Goal: Task Accomplishment & Management: Manage account settings

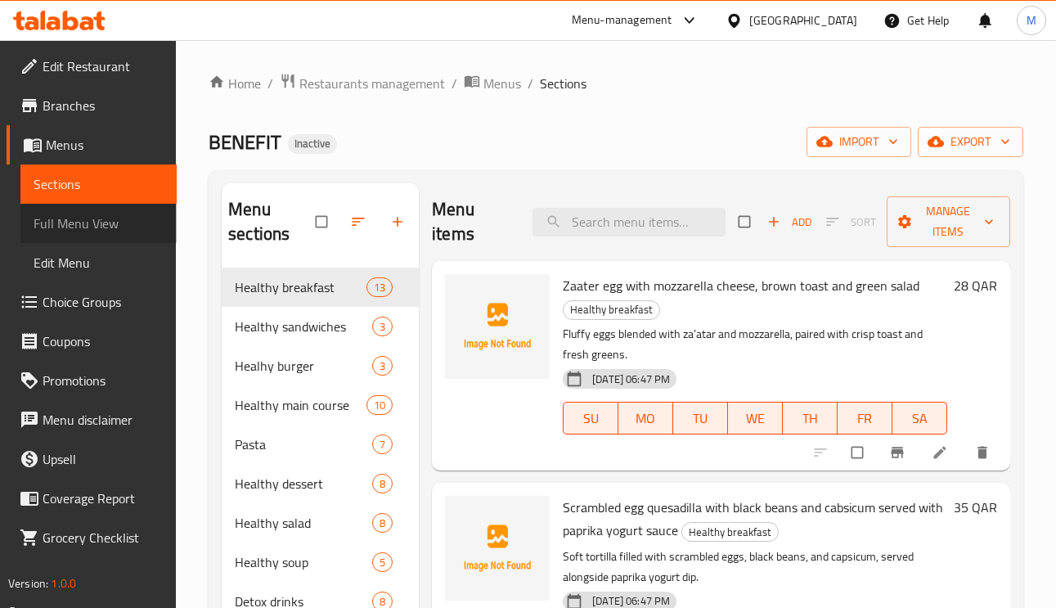
click at [101, 230] on span "Full Menu View" at bounding box center [99, 224] width 130 height 20
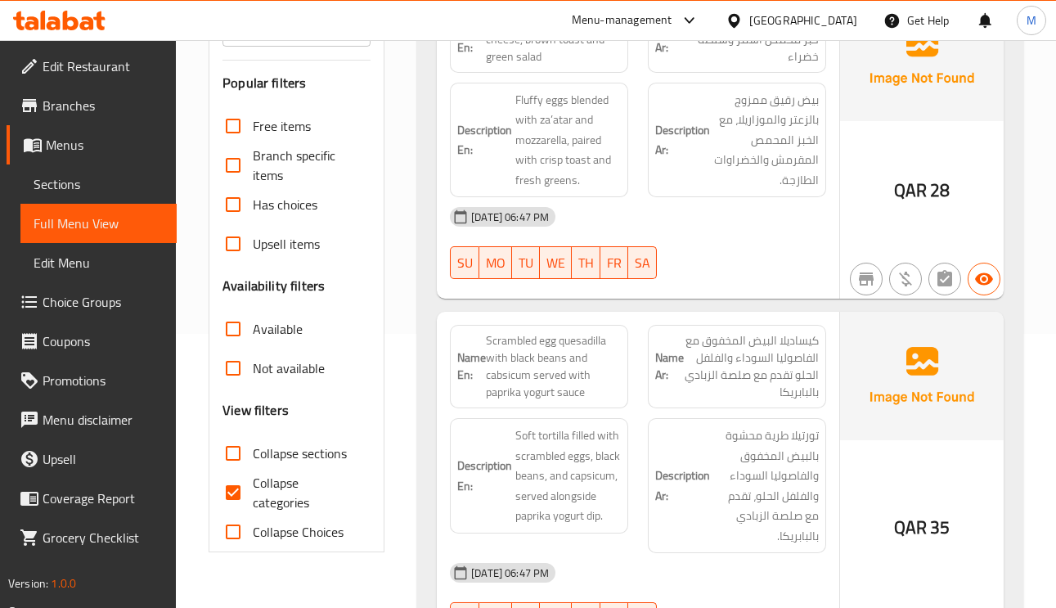
scroll to position [491, 0]
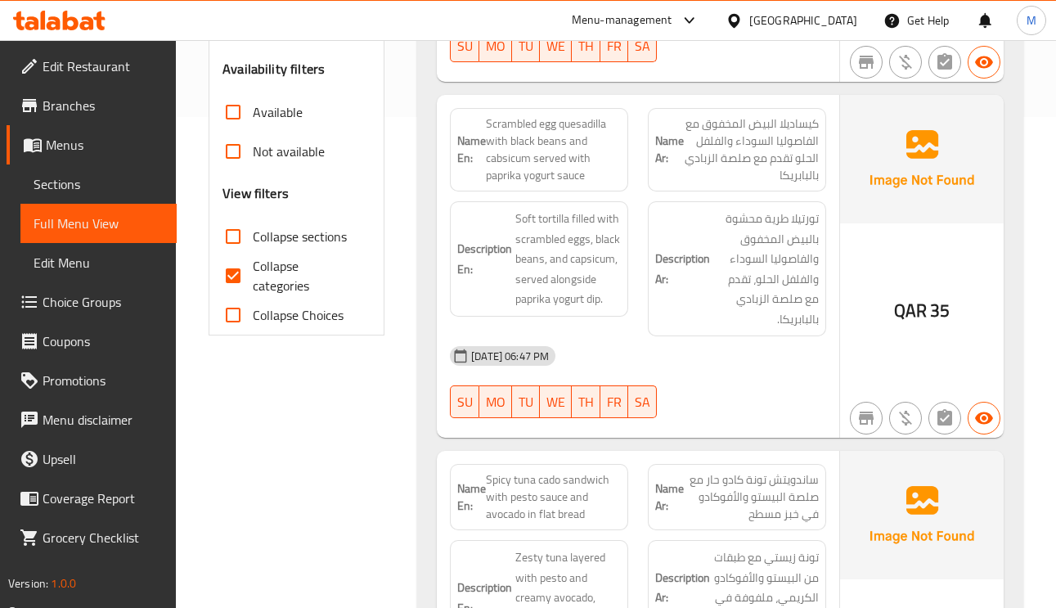
click at [239, 268] on input "Collapse categories" at bounding box center [233, 275] width 39 height 39
checkbox input "false"
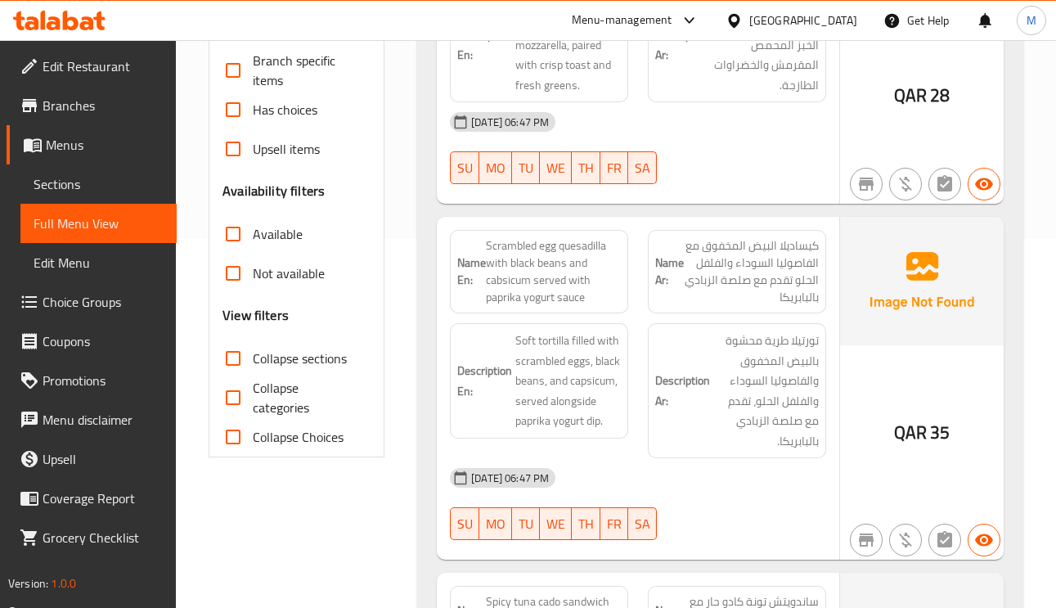
scroll to position [123, 0]
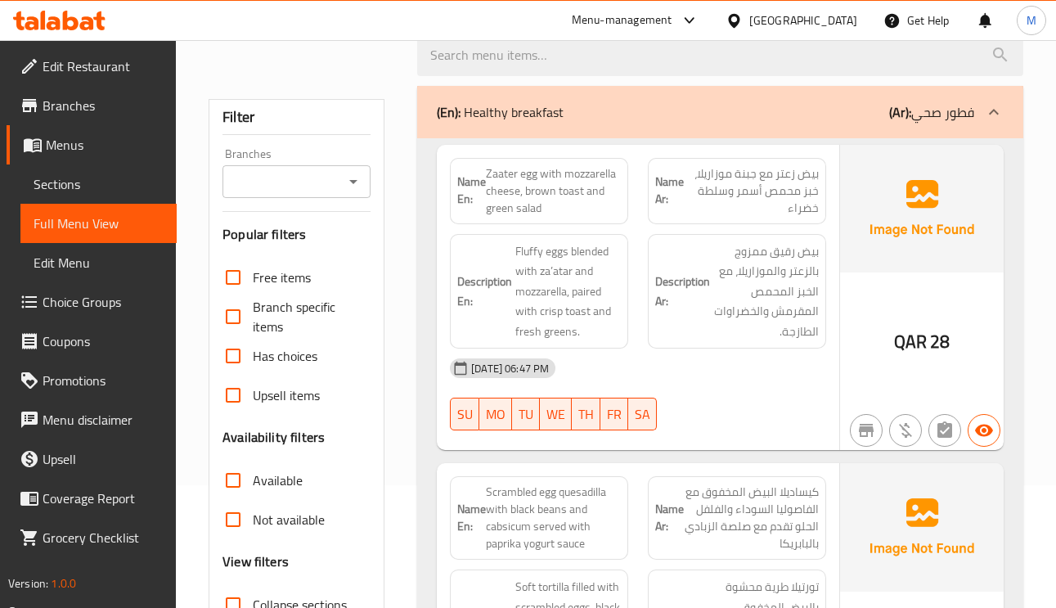
click at [574, 192] on span "Zaater egg with mozzarella cheese, brown toast and green salad" at bounding box center [553, 191] width 135 height 52
click at [574, 191] on span "Zaater egg with mozzarella cheese, brown toast and green salad" at bounding box center [553, 191] width 135 height 52
click at [596, 191] on span "Zaater egg with mozzarella cheese, brown toast and green salad" at bounding box center [553, 191] width 135 height 52
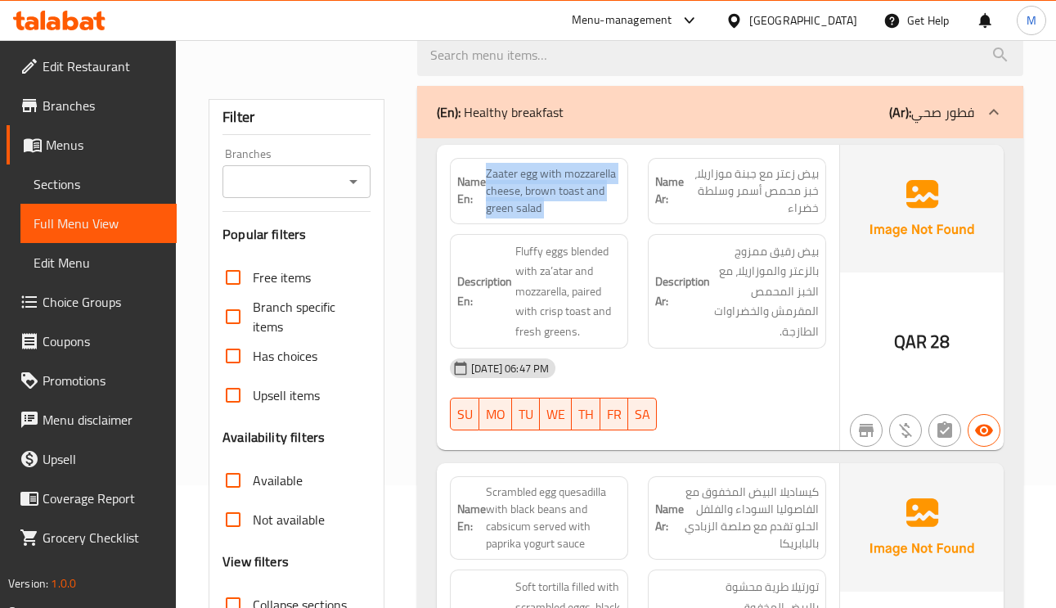
click at [592, 198] on span "Zaater egg with mozzarella cheese, brown toast and green salad" at bounding box center [553, 191] width 135 height 52
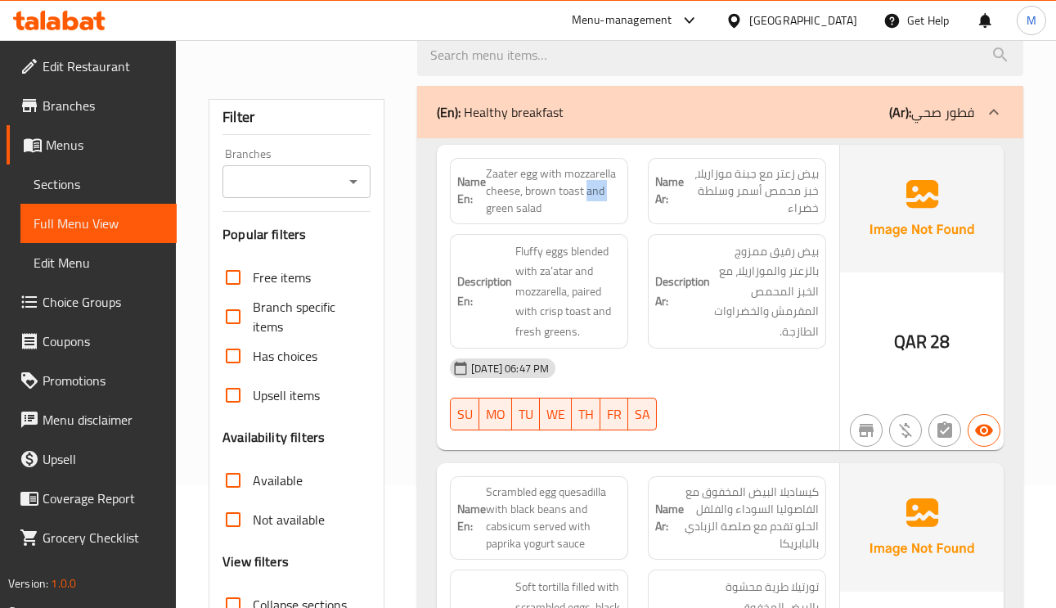
click at [592, 198] on span "Zaater egg with mozzarella cheese, brown toast and green salad" at bounding box center [553, 191] width 135 height 52
click at [555, 202] on span "Zaater egg with mozzarella cheese, brown toast and green salad" at bounding box center [553, 191] width 135 height 52
click at [548, 200] on span "Zaater egg with mozzarella cheese, brown toast and green salad" at bounding box center [553, 191] width 135 height 52
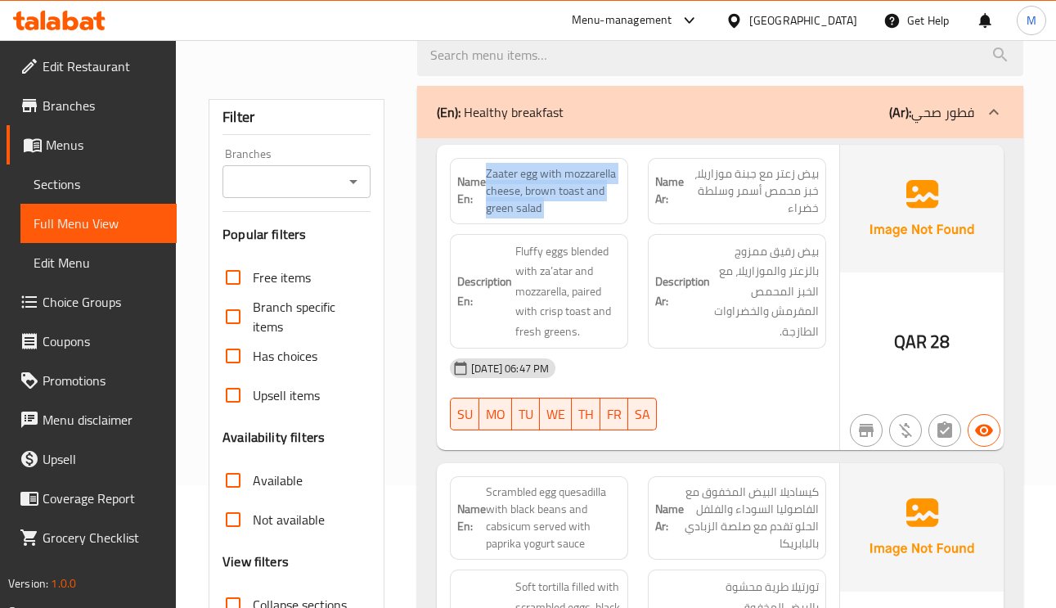
click at [548, 198] on span "Zaater egg with mozzarella cheese, brown toast and green salad" at bounding box center [553, 191] width 135 height 52
click at [556, 198] on span "Zaater egg with mozzarella cheese, brown toast and green salad" at bounding box center [553, 191] width 135 height 52
click at [551, 197] on span "Zaater egg with mozzarella cheese, brown toast and green salad" at bounding box center [553, 191] width 135 height 52
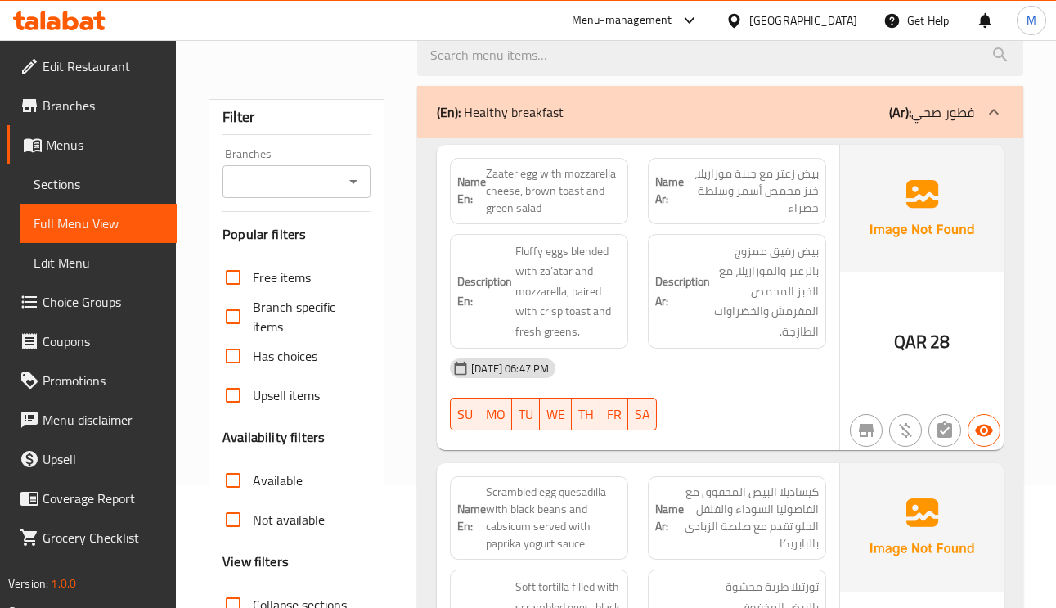
click at [551, 197] on span "Zaater egg with mozzarella cheese, brown toast and green salad" at bounding box center [553, 191] width 135 height 52
copy span "Zaater egg with mozzarella cheese, brown toast and green salad"
click at [549, 196] on span "Zaater egg with mozzarella cheese, brown toast and green salad" at bounding box center [553, 191] width 135 height 52
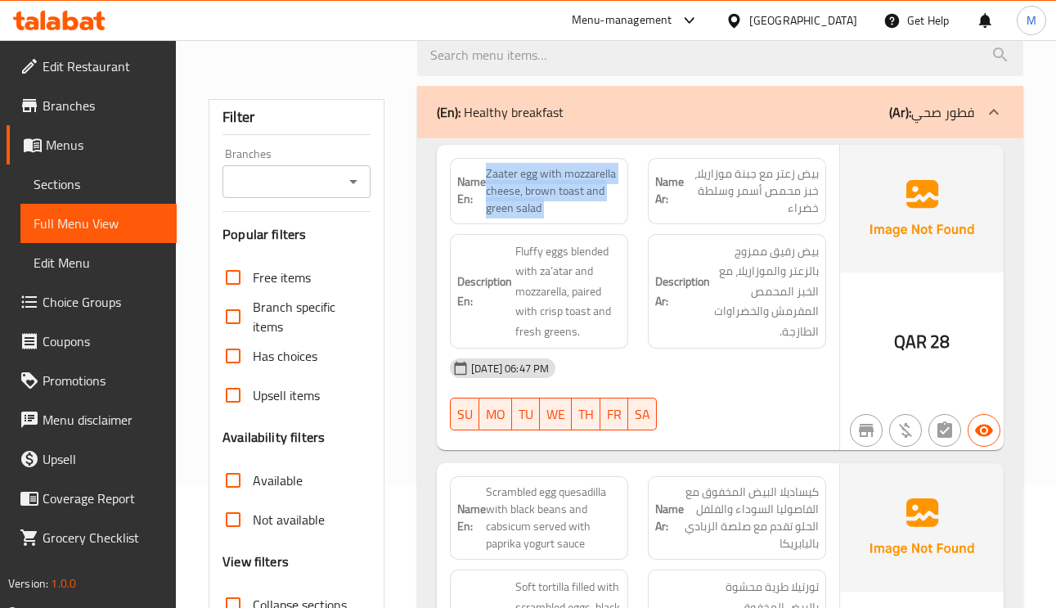
click at [549, 196] on span "Zaater egg with mozzarella cheese, brown toast and green salad" at bounding box center [553, 191] width 135 height 52
click at [547, 196] on span "Zaater egg with mozzarella cheese, brown toast and green salad" at bounding box center [553, 191] width 135 height 52
click at [542, 196] on span "Zaater egg with mozzarella cheese, brown toast and green salad" at bounding box center [553, 191] width 135 height 52
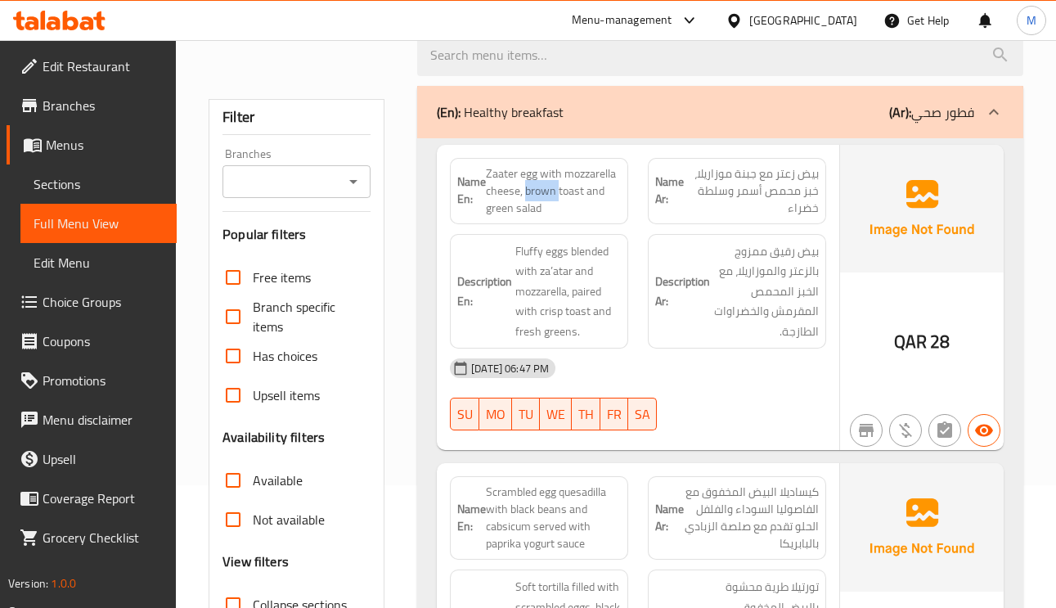
click at [542, 196] on span "Zaater egg with mozzarella cheese, brown toast and green salad" at bounding box center [553, 191] width 135 height 52
click at [538, 191] on span "Zaater egg with mozzarella cheese, brown toast and green salad" at bounding box center [553, 191] width 135 height 52
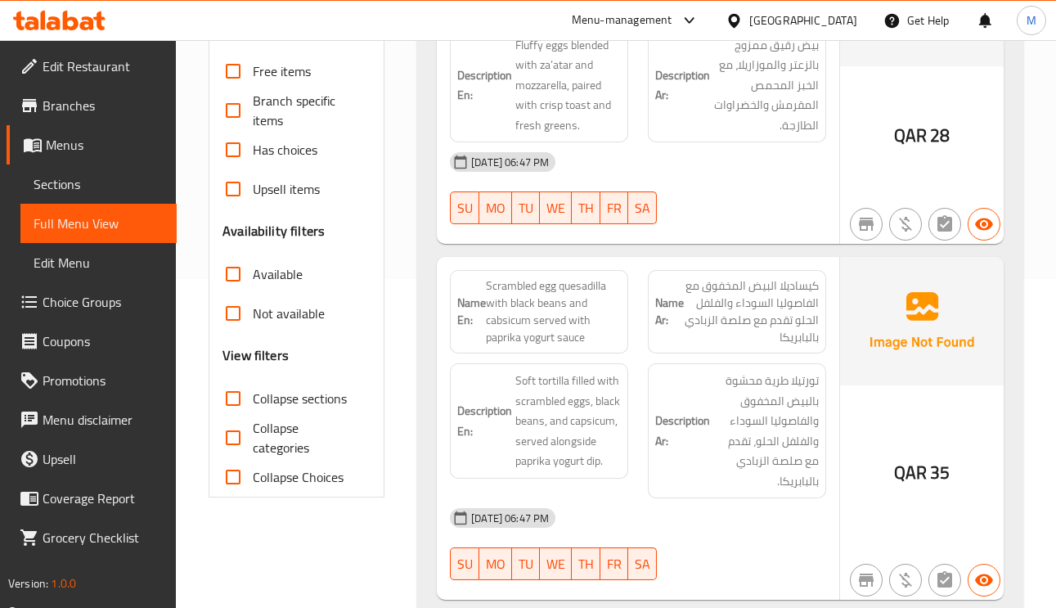
scroll to position [491, 0]
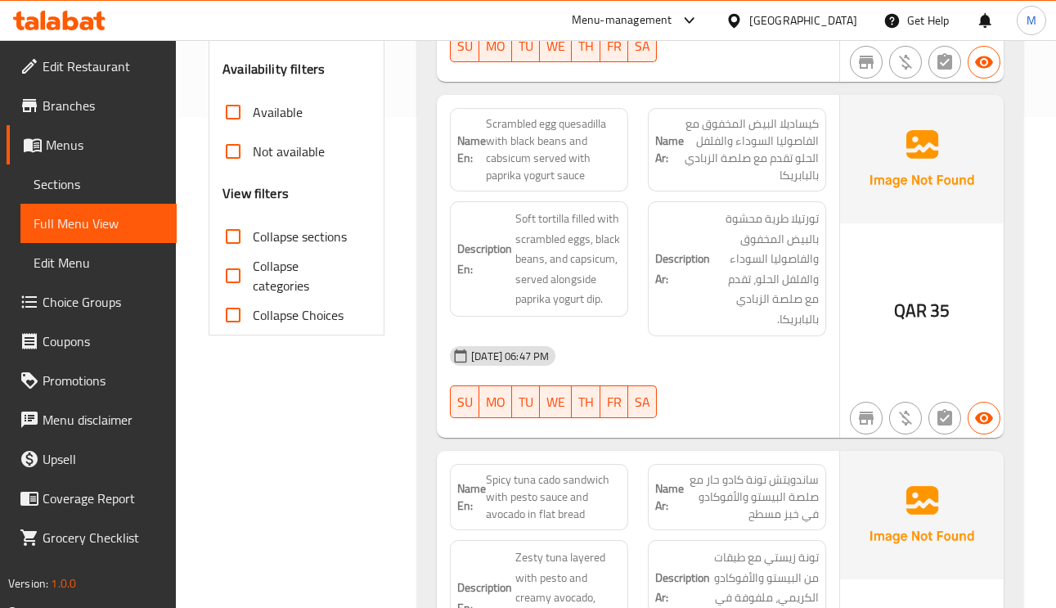
click at [517, 147] on span "Scrambled egg quesadilla with black beans and cabsicum served with paprika yogu…" at bounding box center [553, 149] width 135 height 69
click at [524, 141] on span "Scrambled egg quesadilla with black beans and cabsicum served with paprika yogu…" at bounding box center [553, 149] width 135 height 69
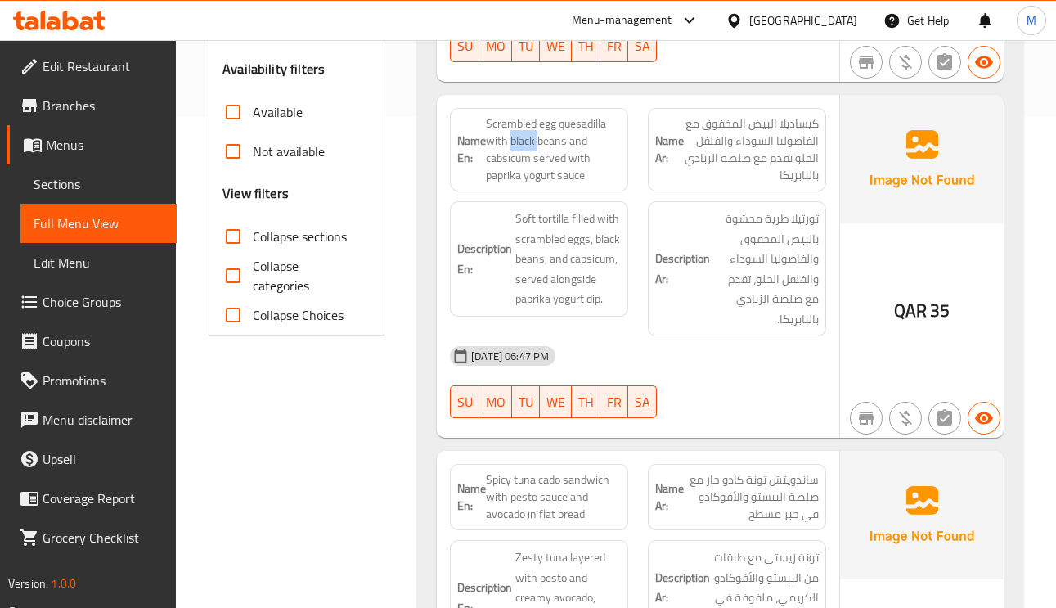
click at [524, 141] on span "Scrambled egg quesadilla with black beans and cabsicum served with paprika yogu…" at bounding box center [553, 149] width 135 height 69
click at [492, 155] on span "Scrambled egg quesadilla with black beans and cabsicum served with paprika yogu…" at bounding box center [553, 149] width 135 height 69
copy span "cabsicum"
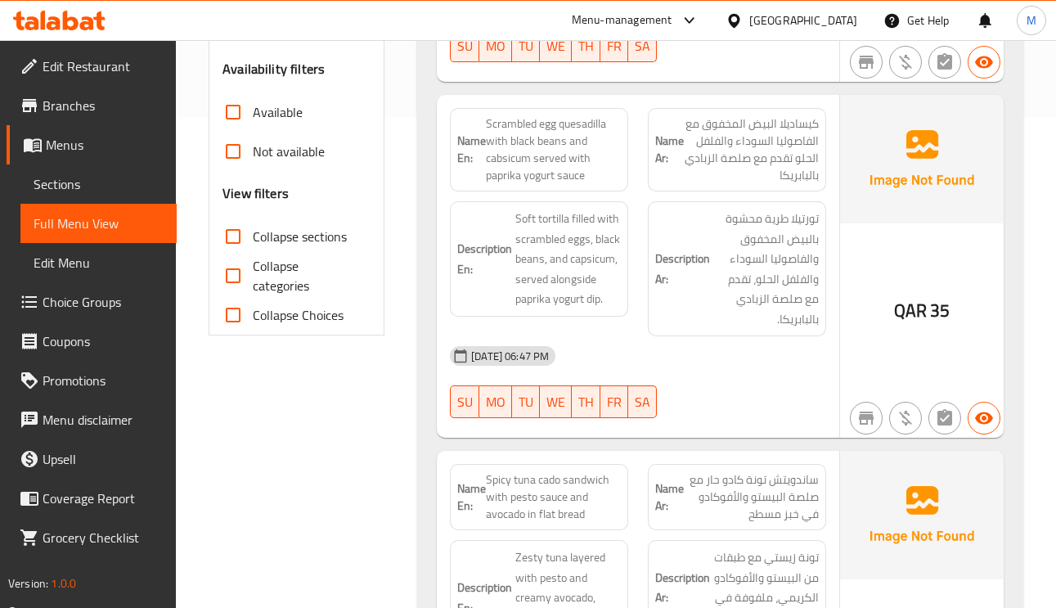
click at [560, 156] on span "Scrambled egg quesadilla with black beans and cabsicum served with paprika yogu…" at bounding box center [553, 149] width 135 height 69
click at [560, 155] on span "Scrambled egg quesadilla with black beans and cabsicum served with paprika yogu…" at bounding box center [553, 149] width 135 height 69
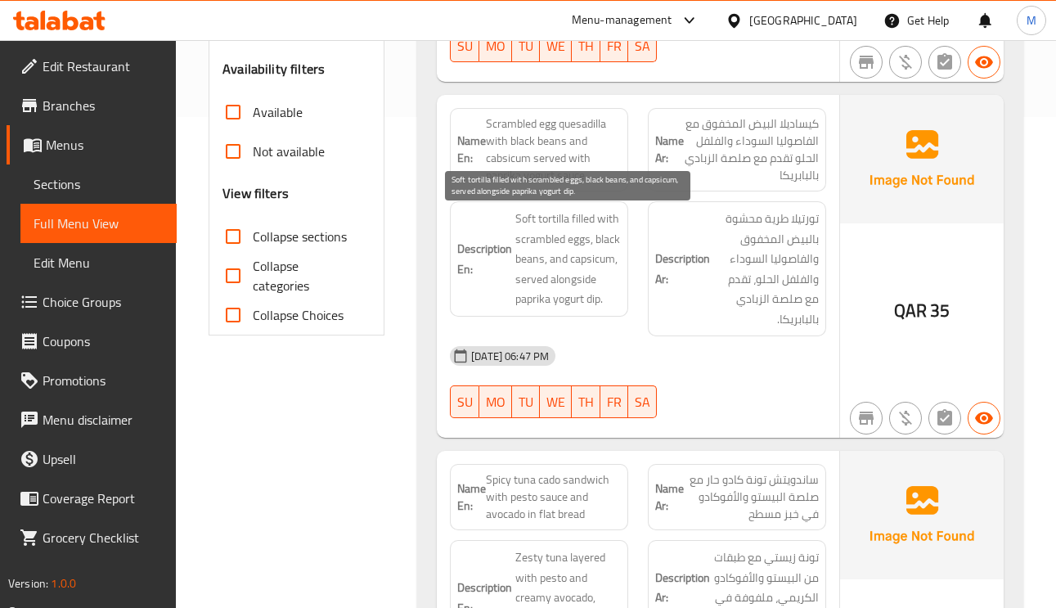
click at [584, 274] on span "Soft tortilla filled with scrambled eggs, black beans, and capsicum, served alo…" at bounding box center [568, 259] width 106 height 101
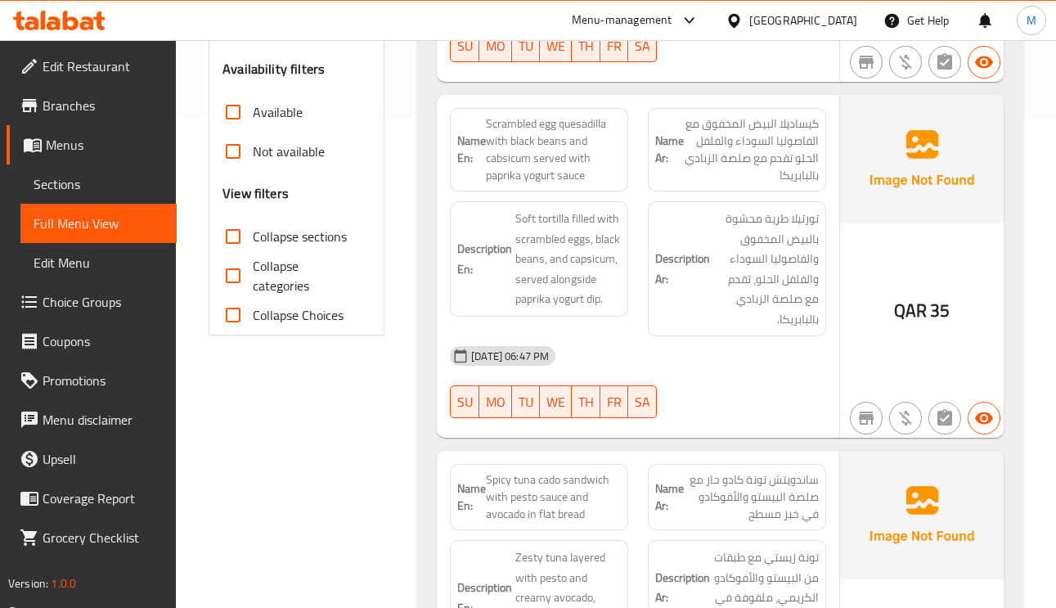
click at [556, 144] on span "Scrambled egg quesadilla with black beans and cabsicum served with paprika yogu…" at bounding box center [553, 149] width 135 height 69
copy span "Scrambled egg quesadilla with black beans and cabsicum served with paprika yogu…"
click at [556, 144] on span "Scrambled egg quesadilla with black beans and cabsicum served with paprika yogu…" at bounding box center [553, 149] width 135 height 69
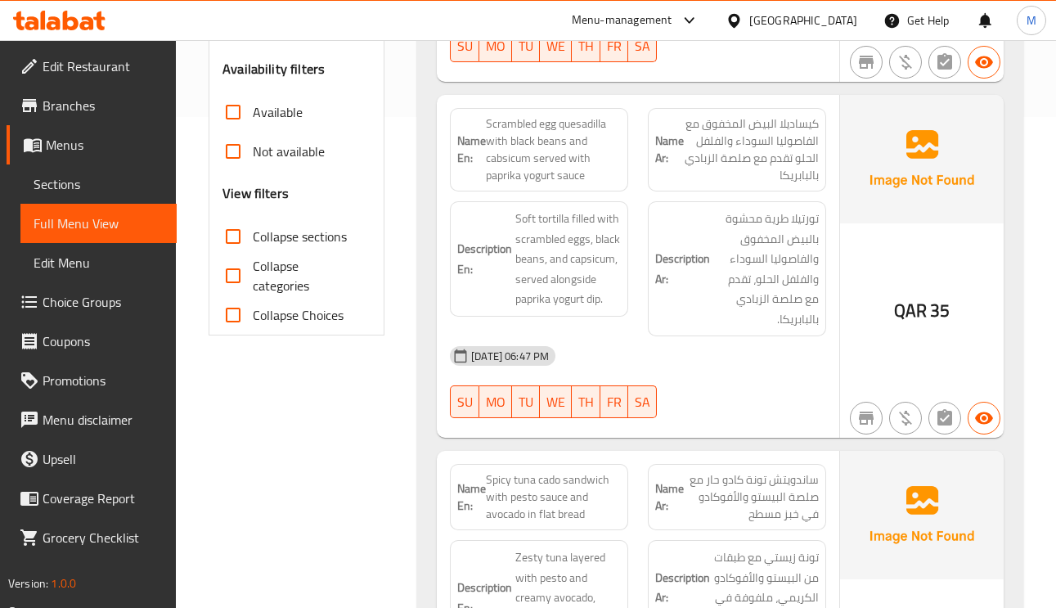
click at [723, 252] on span "تورتيلا طرية محشوة بالبيض المخفوق والفاصوليا السوداء والفلفل الحلو، تقدم مع صلص…" at bounding box center [766, 269] width 106 height 120
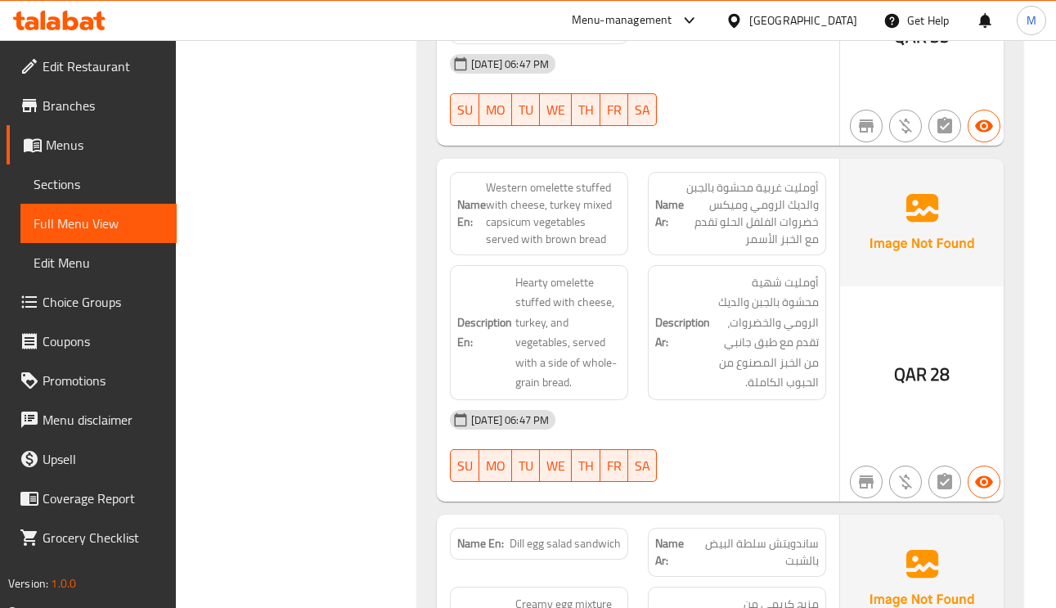
scroll to position [1105, 0]
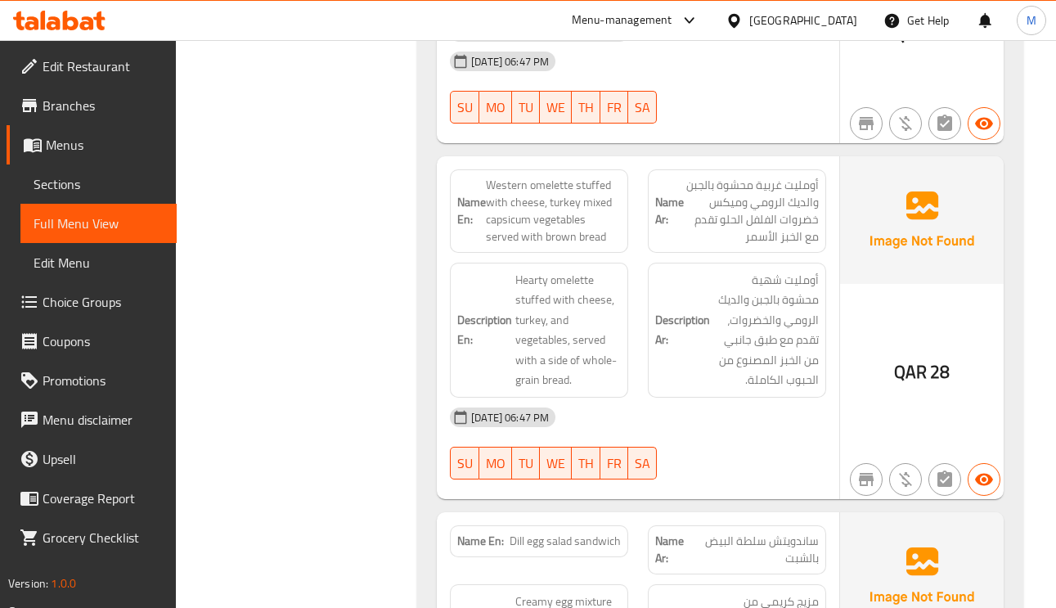
click at [784, 196] on span "أومليت غربية محشوة بالجبن والديك الرومي وميكس خضروات الفلفل الحلو تقدم مع الخبز…" at bounding box center [751, 211] width 135 height 69
click at [587, 178] on div "Name En: Western omelette stuffed with cheese, turkey mixed capsicum vegetables…" at bounding box center [539, 210] width 178 height 83
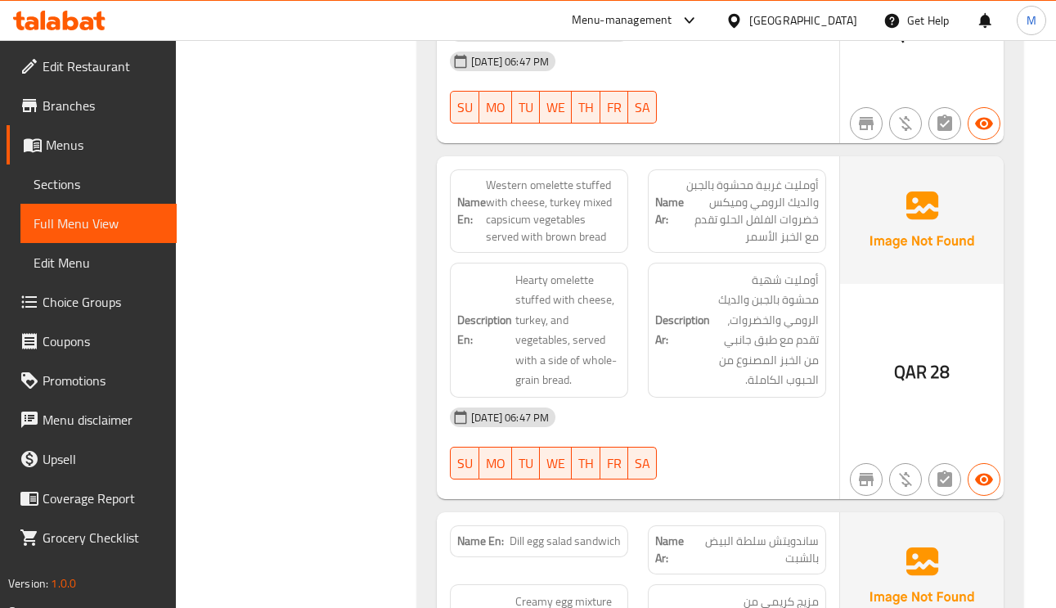
click at [587, 178] on div "Name En: Western omelette stuffed with cheese, turkey mixed capsicum vegetables…" at bounding box center [539, 210] width 178 height 83
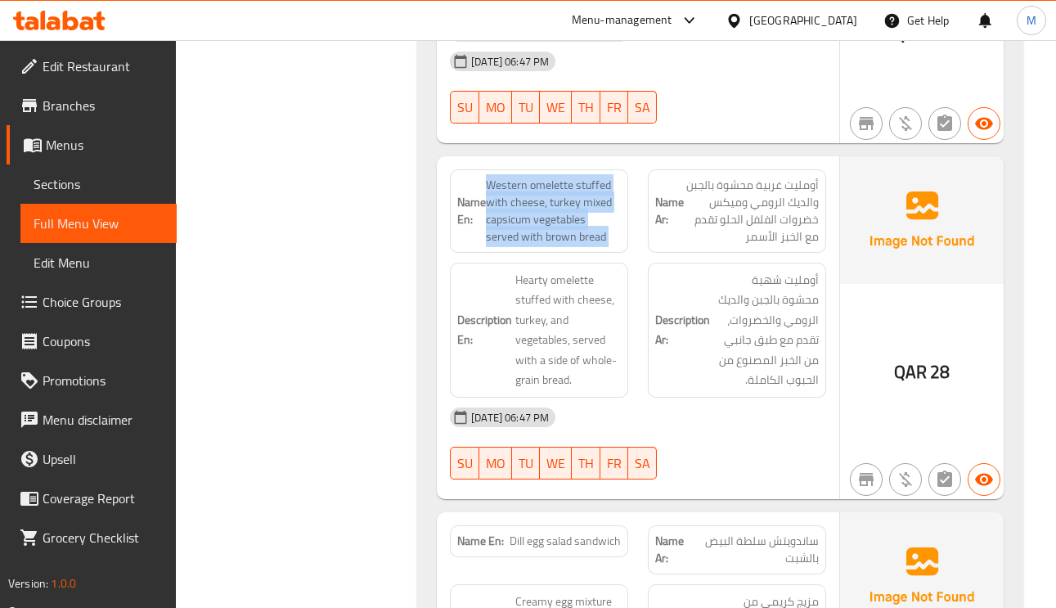
copy span "Western omelette stuffed with cheese, turkey mixed capsicum vegetables served w…"
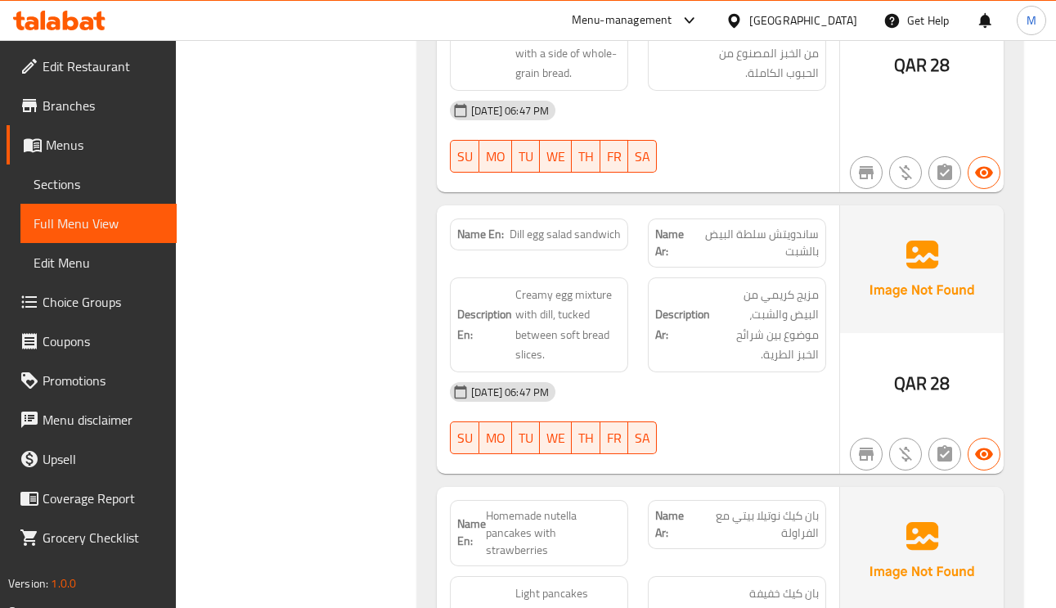
scroll to position [1473, 0]
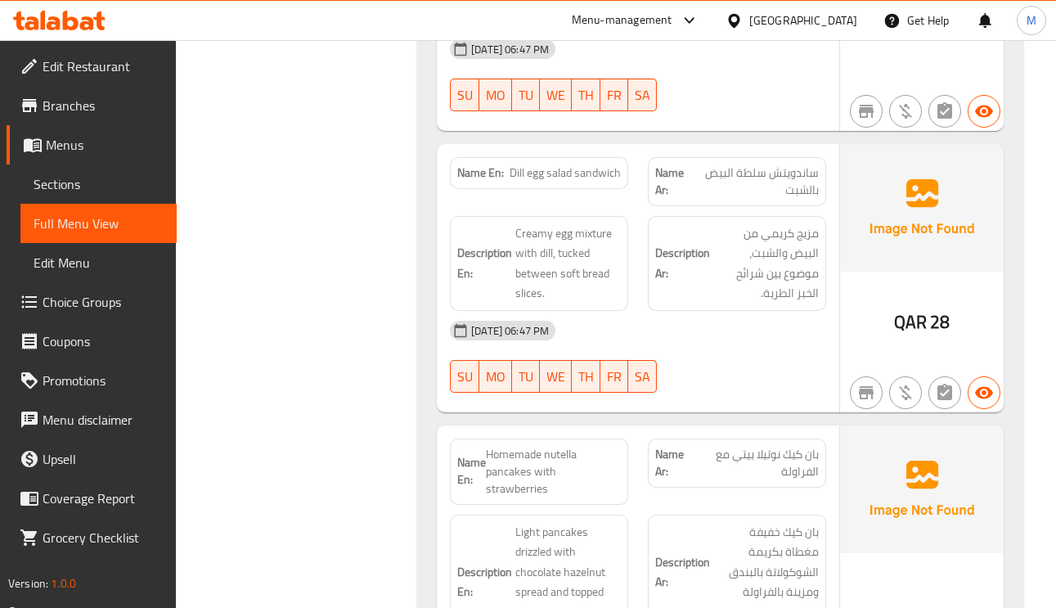
click at [767, 182] on span "ساندويتش سلطة البيض بالشبت" at bounding box center [756, 181] width 126 height 34
click at [577, 264] on span "Creamy egg mixture with dill, tucked between soft bread slices." at bounding box center [568, 263] width 106 height 80
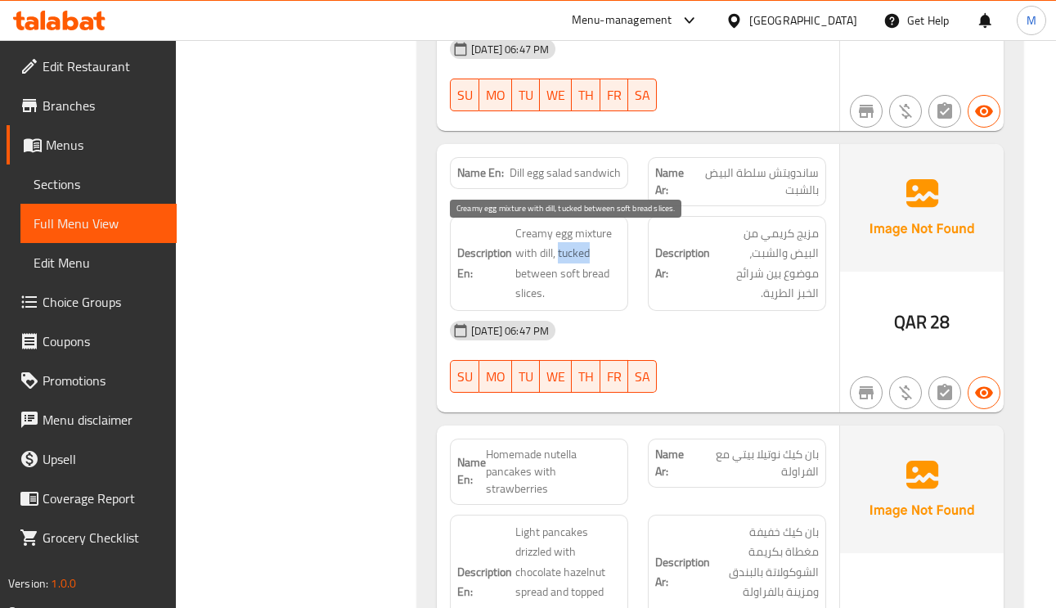
click at [577, 264] on span "Creamy egg mixture with dill, tucked between soft bread slices." at bounding box center [568, 263] width 106 height 80
copy span "tucked"
click at [596, 179] on span "Dill egg salad sandwich" at bounding box center [565, 172] width 111 height 17
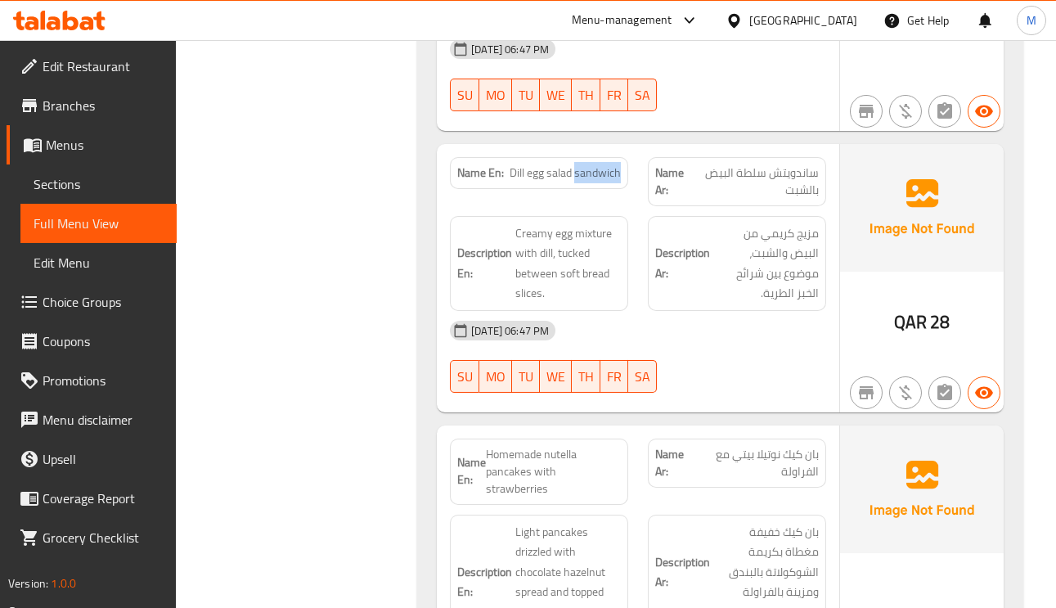
click at [596, 179] on span "Dill egg salad sandwich" at bounding box center [565, 172] width 111 height 17
copy span "Dill egg salad sandwich"
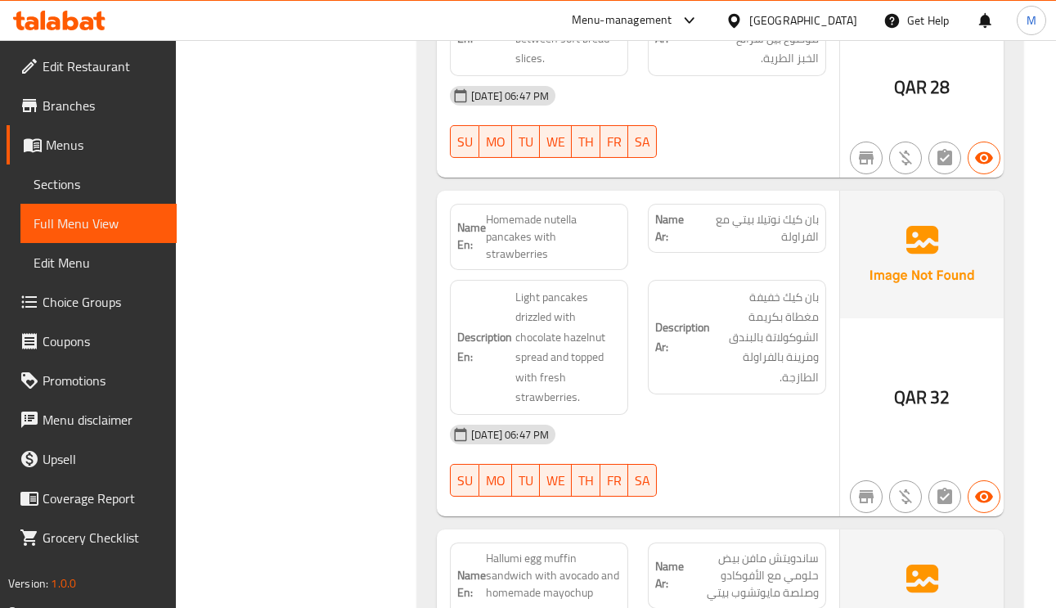
scroll to position [1718, 0]
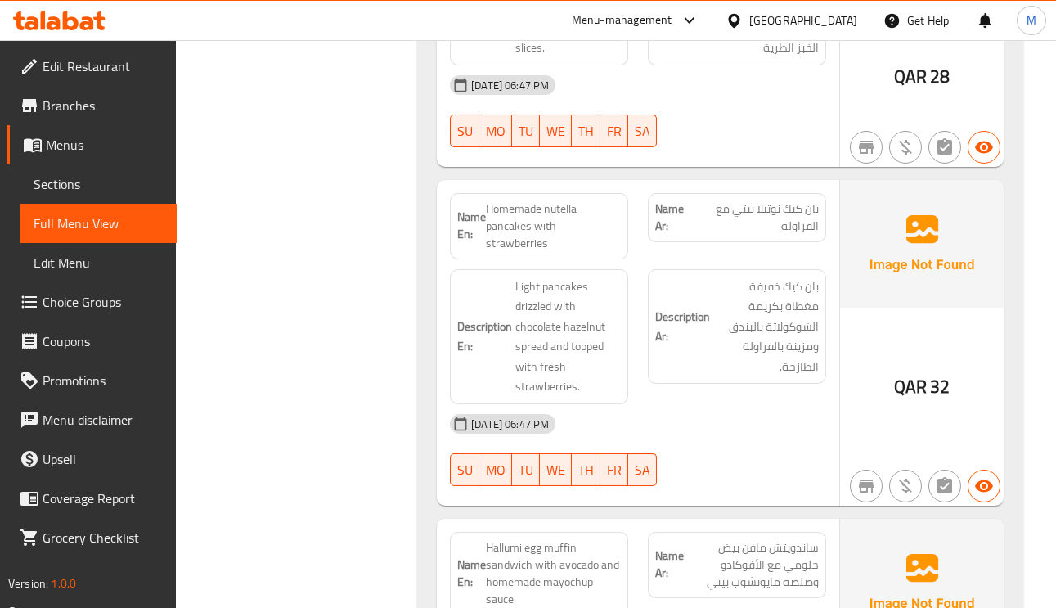
click at [526, 212] on span "Homemade nutella pancakes with strawberries" at bounding box center [553, 226] width 135 height 52
click at [529, 213] on span "Homemade nutella pancakes with strawberries" at bounding box center [553, 226] width 135 height 52
click at [574, 209] on span "Homemade nutella pancakes with strawberries" at bounding box center [553, 226] width 135 height 52
click at [571, 209] on span "Homemade nutella pancakes with strawberries" at bounding box center [553, 226] width 135 height 52
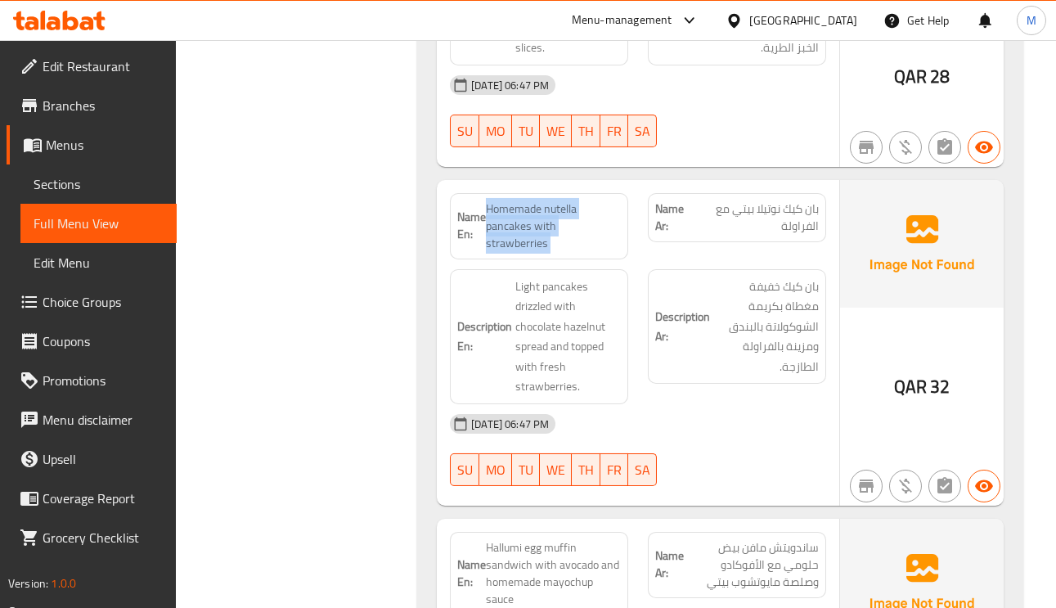
copy span "Homemade nutella pancakes with strawberries"
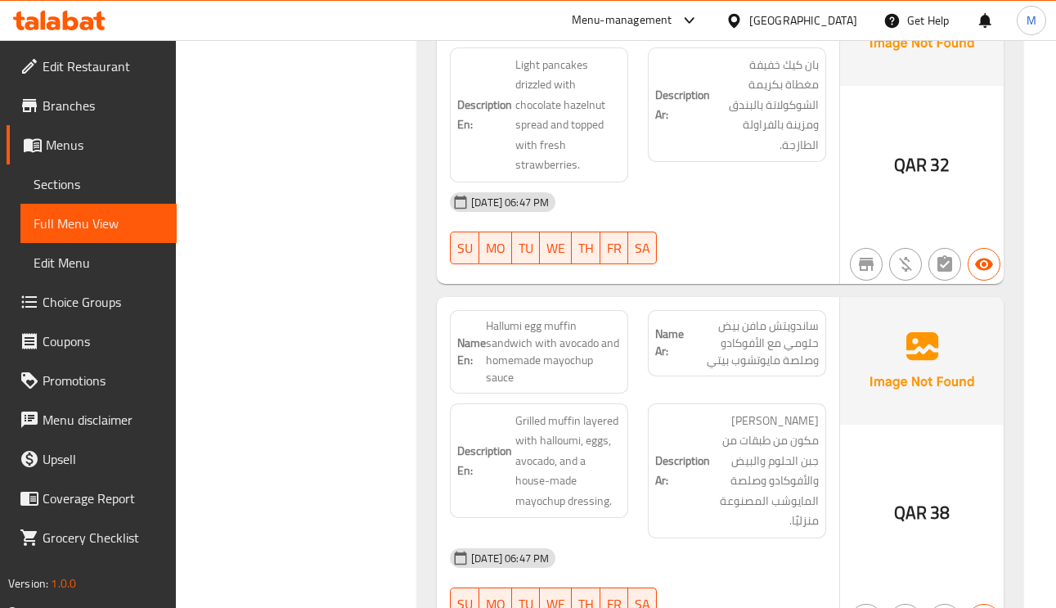
scroll to position [1964, 0]
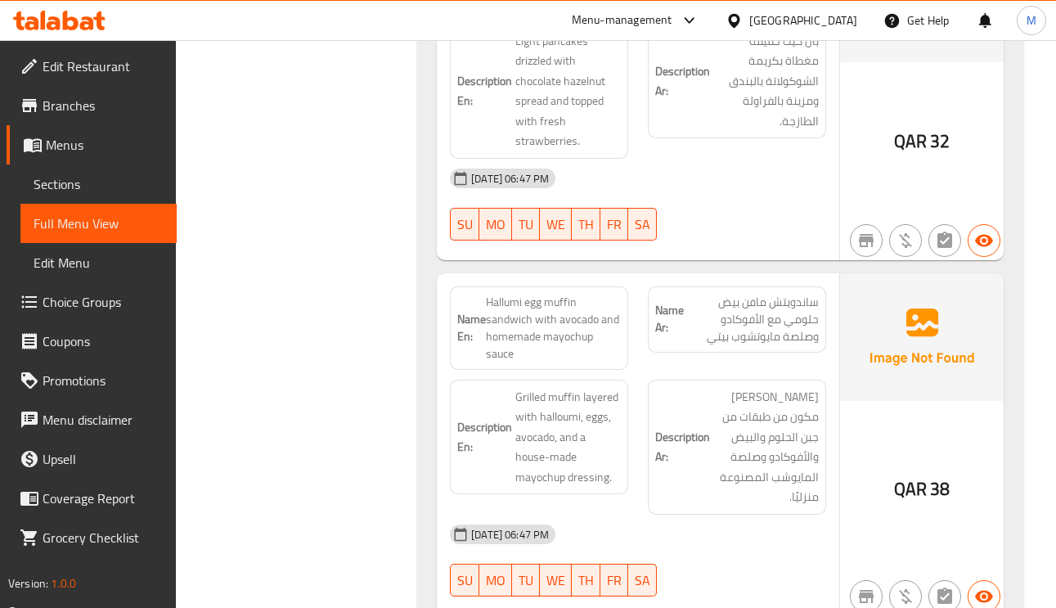
click at [578, 312] on span "Hallumi egg muffin sandwich with avocado and homemade mayochup sauce" at bounding box center [553, 328] width 135 height 69
copy span "Hallumi egg muffin sandwich with avocado and homemade mayochup sauce"
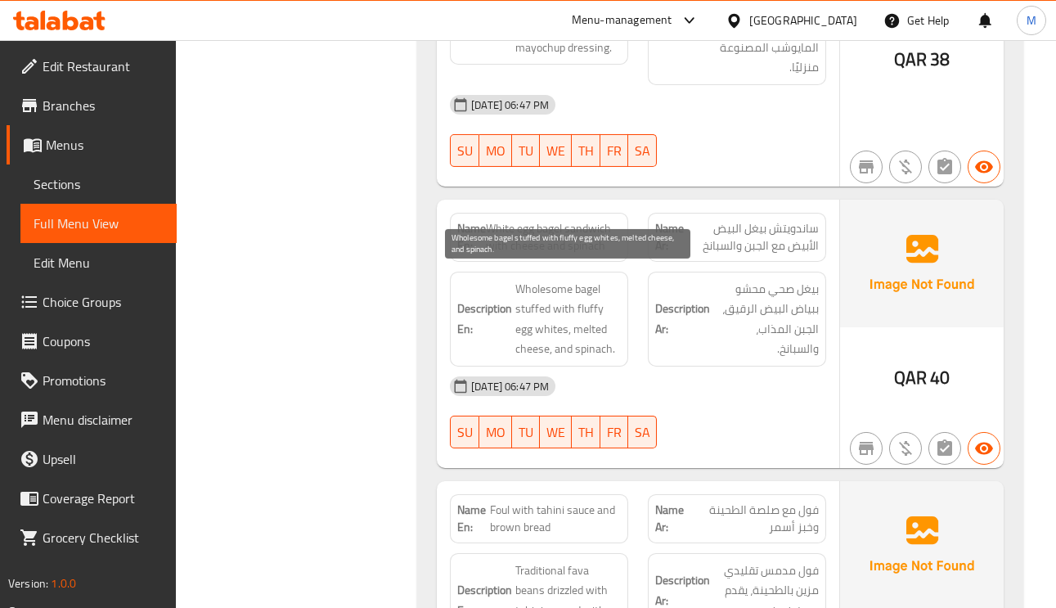
scroll to position [2455, 0]
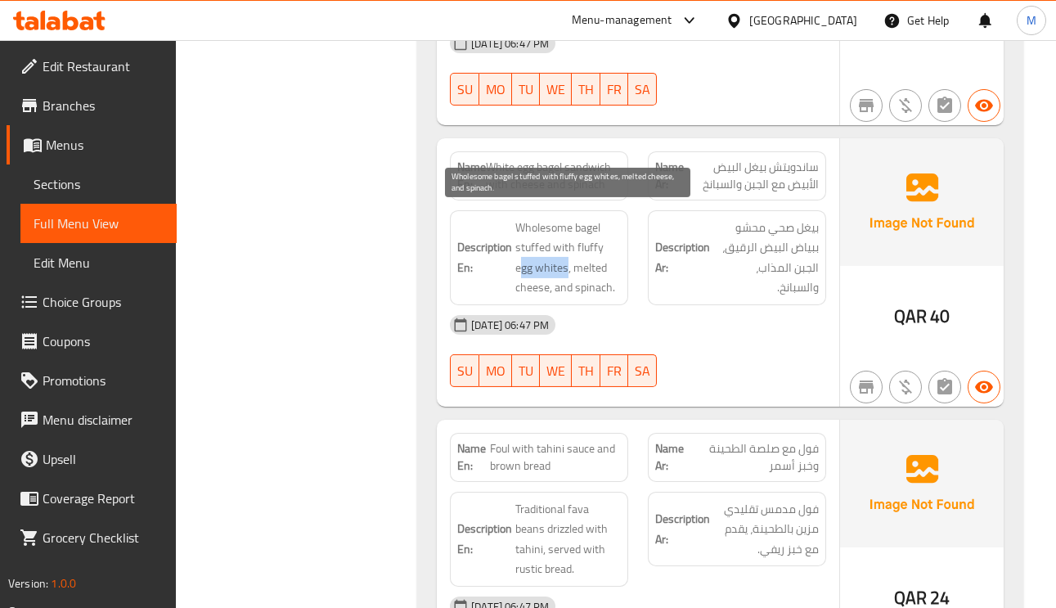
drag, startPoint x: 566, startPoint y: 260, endPoint x: 519, endPoint y: 254, distance: 47.9
click at [519, 254] on span "Wholesome bagel stuffed with fluffy egg whites, melted cheese, and spinach." at bounding box center [568, 258] width 106 height 80
click at [515, 254] on span "Wholesome bagel stuffed with fluffy egg whites, melted cheese, and spinach." at bounding box center [568, 258] width 106 height 80
click at [515, 255] on span "Wholesome bagel stuffed with fluffy egg whites, melted cheese, and spinach." at bounding box center [568, 258] width 106 height 80
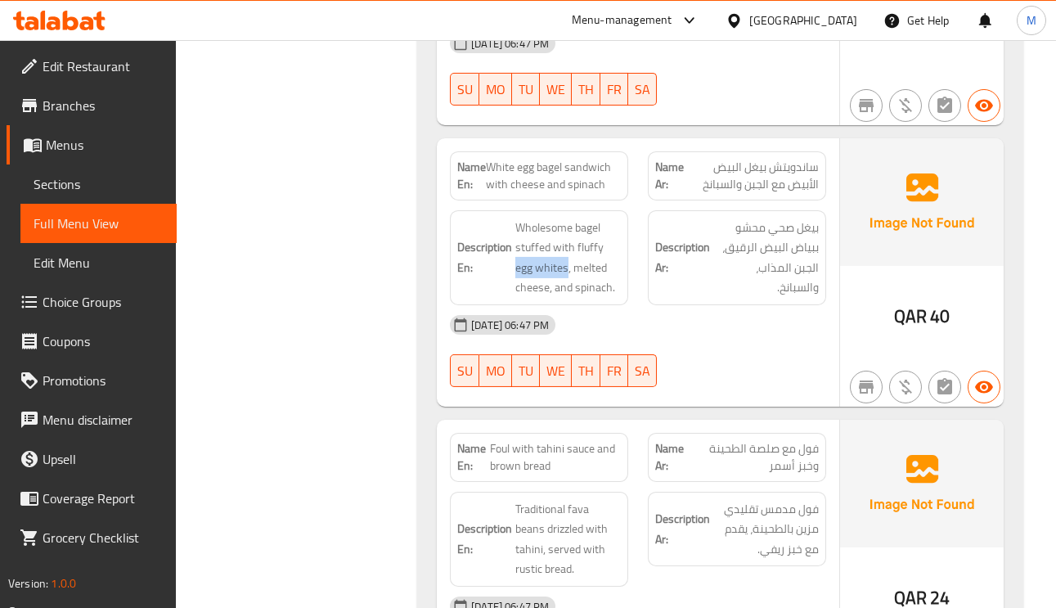
drag, startPoint x: 567, startPoint y: 258, endPoint x: 514, endPoint y: 255, distance: 53.2
click at [514, 255] on h6 "Description En: Wholesome bagel stuffed with fluffy egg whites, melted cheese, …" at bounding box center [539, 258] width 164 height 80
copy span "egg whites"
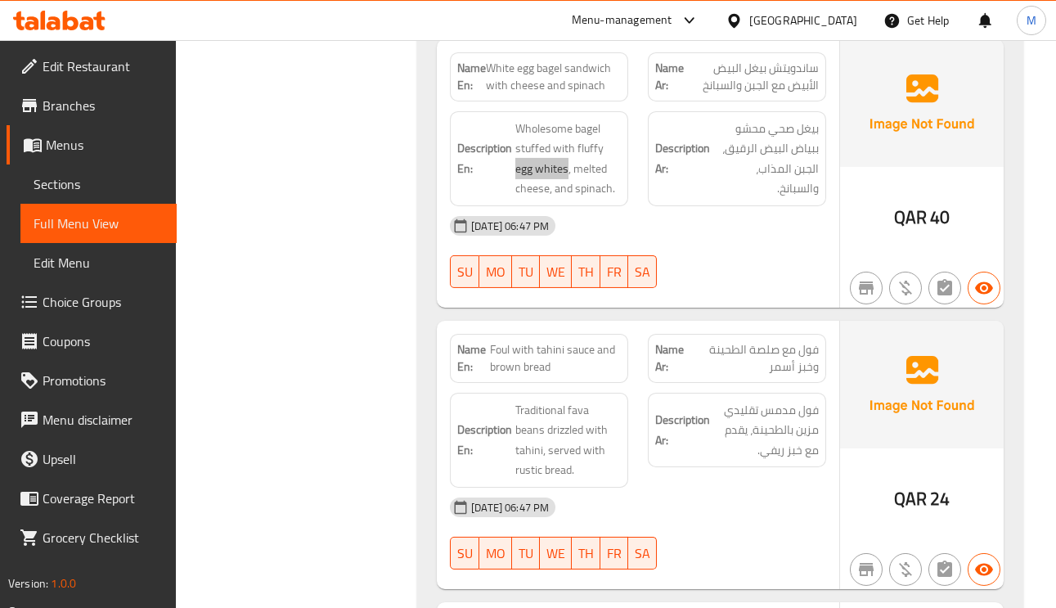
scroll to position [2700, 0]
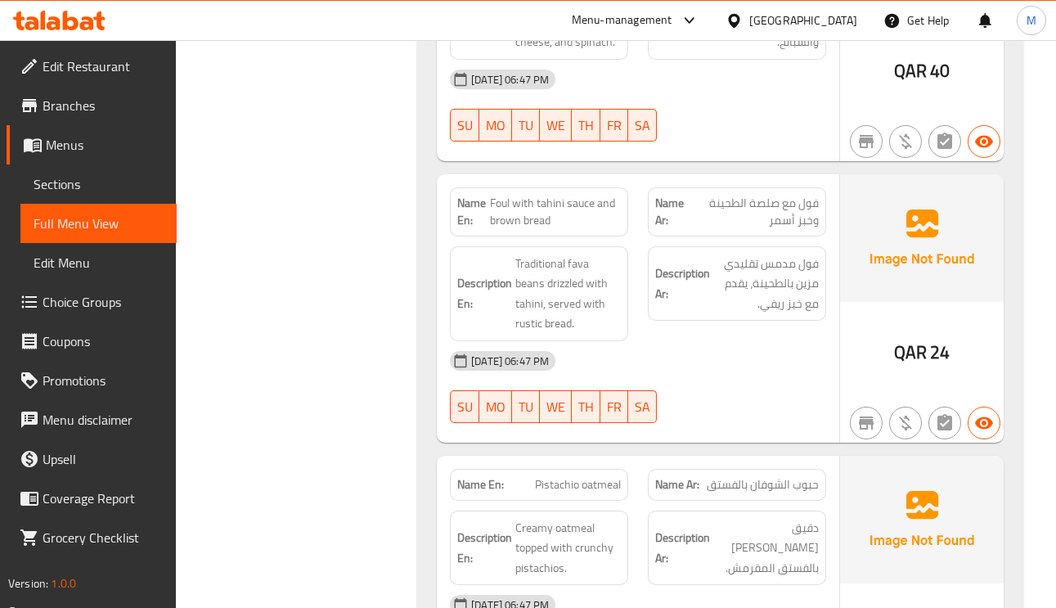
click at [522, 215] on span "Foul with tahini sauce and brown bread" at bounding box center [555, 212] width 131 height 34
copy span "Foul with tahini sauce and brown bread"
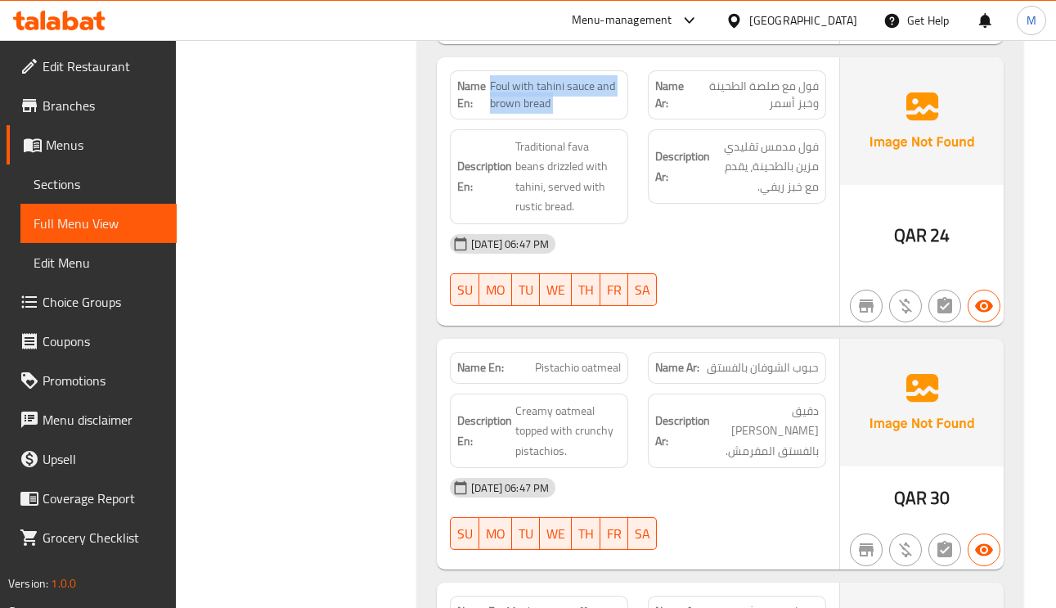
scroll to position [2823, 0]
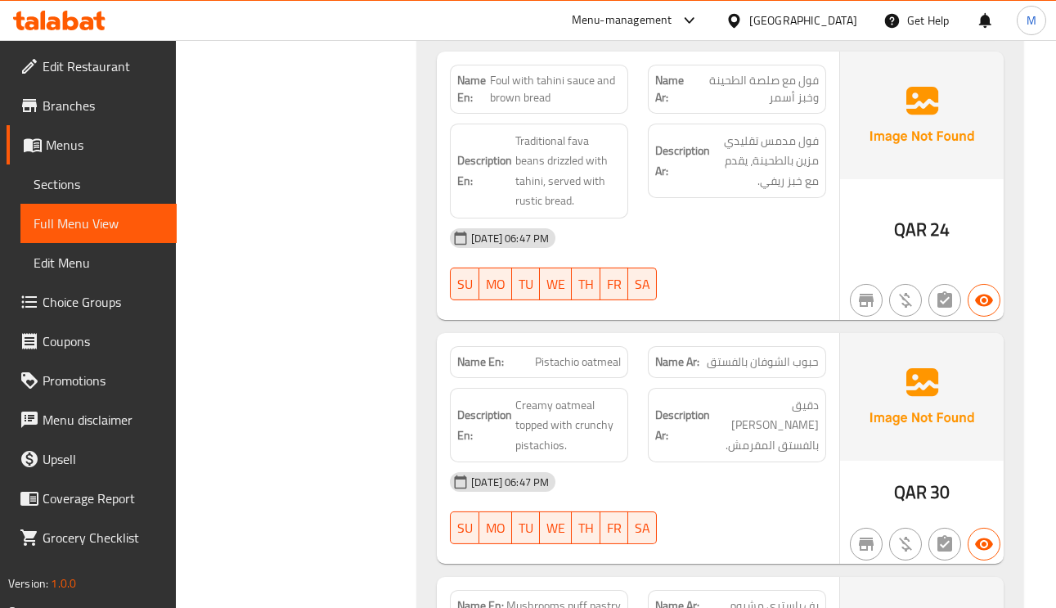
click at [606, 361] on span "Pistachio oatmeal" at bounding box center [578, 361] width 86 height 17
click at [588, 354] on span "Pistachio oatmeal" at bounding box center [578, 361] width 86 height 17
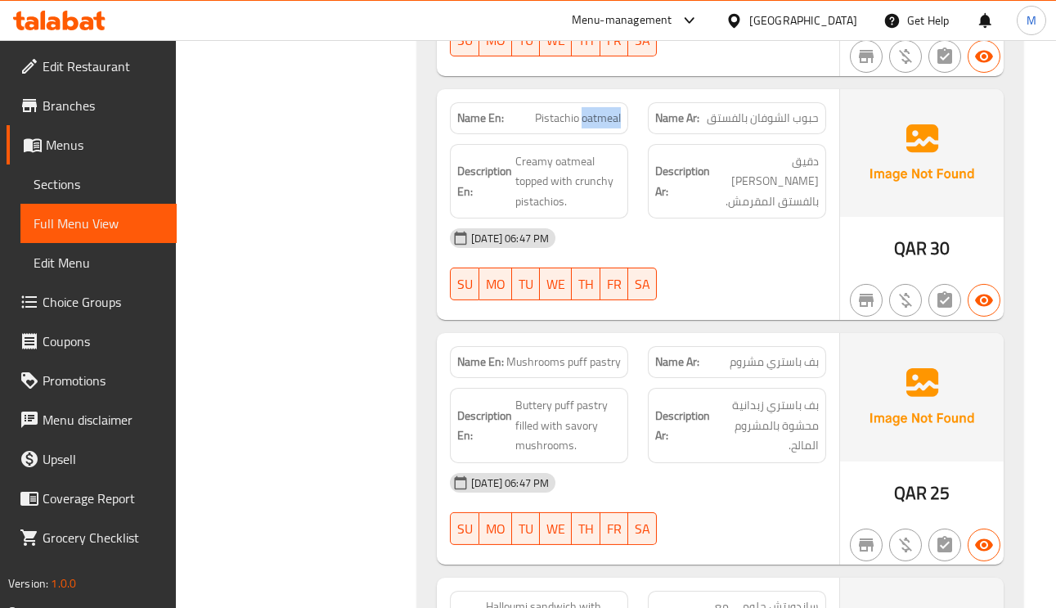
scroll to position [3068, 0]
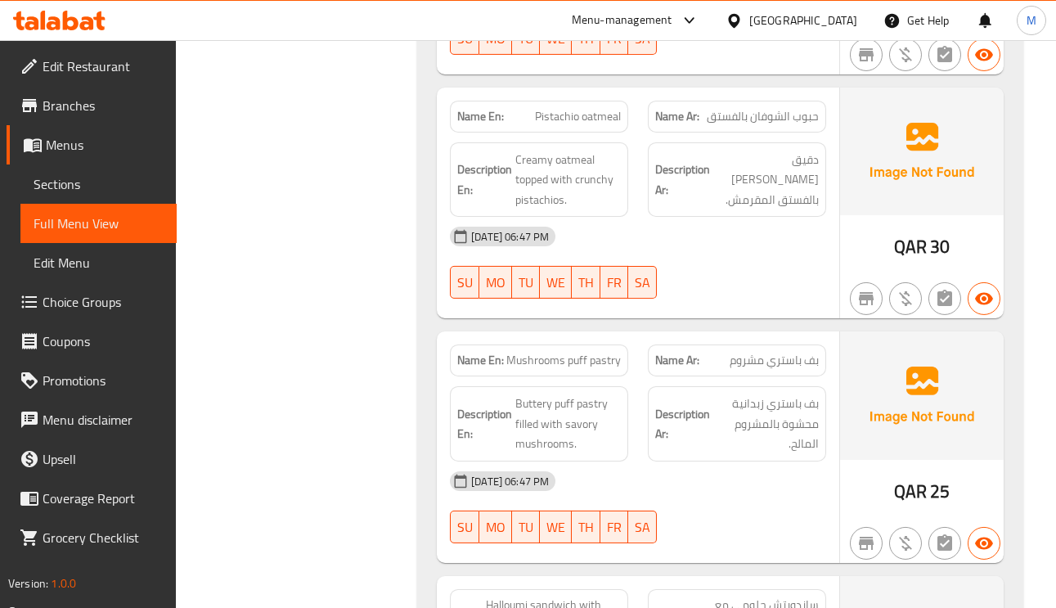
click at [781, 352] on span "بف باستري مشروم" at bounding box center [774, 360] width 89 height 17
click at [549, 361] on span "Mushrooms puff pastry" at bounding box center [563, 360] width 115 height 17
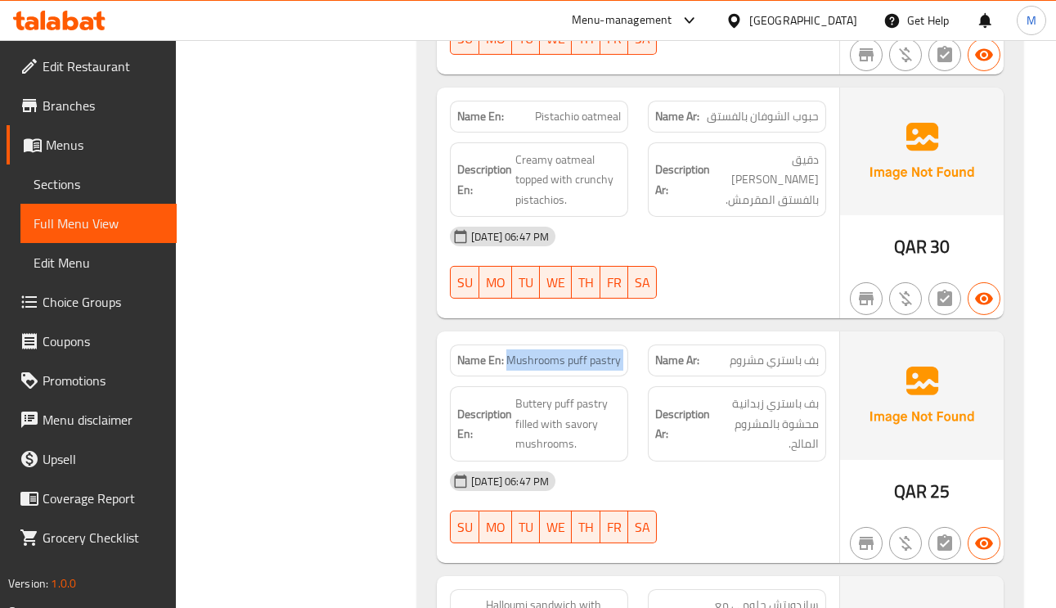
click at [549, 361] on span "Mushrooms puff pastry" at bounding box center [563, 360] width 115 height 17
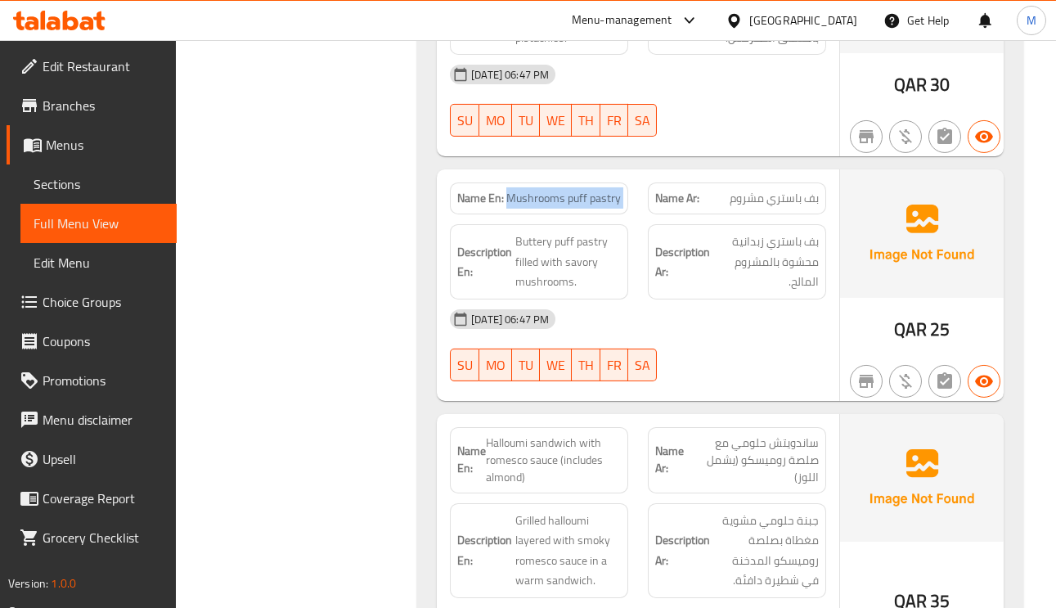
scroll to position [3436, 0]
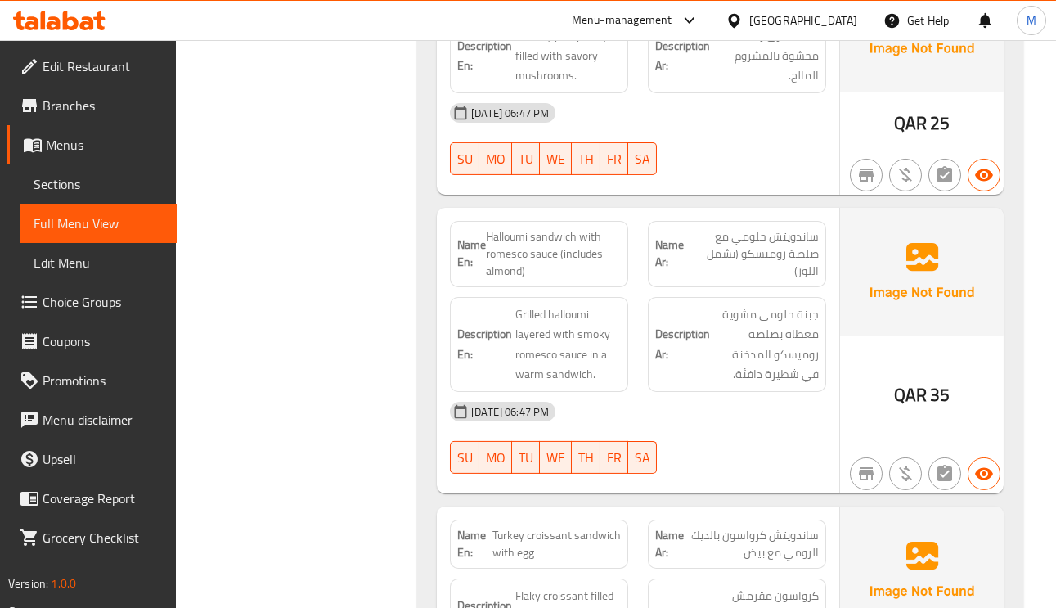
click at [796, 259] on span "ساندويتش حلومي مع صلصة روميسكو (يشمل اللوز)" at bounding box center [751, 254] width 135 height 52
click at [779, 252] on span "ساندويتش حلومي مع صلصة روميسكو (يشمل اللوز)" at bounding box center [751, 254] width 135 height 52
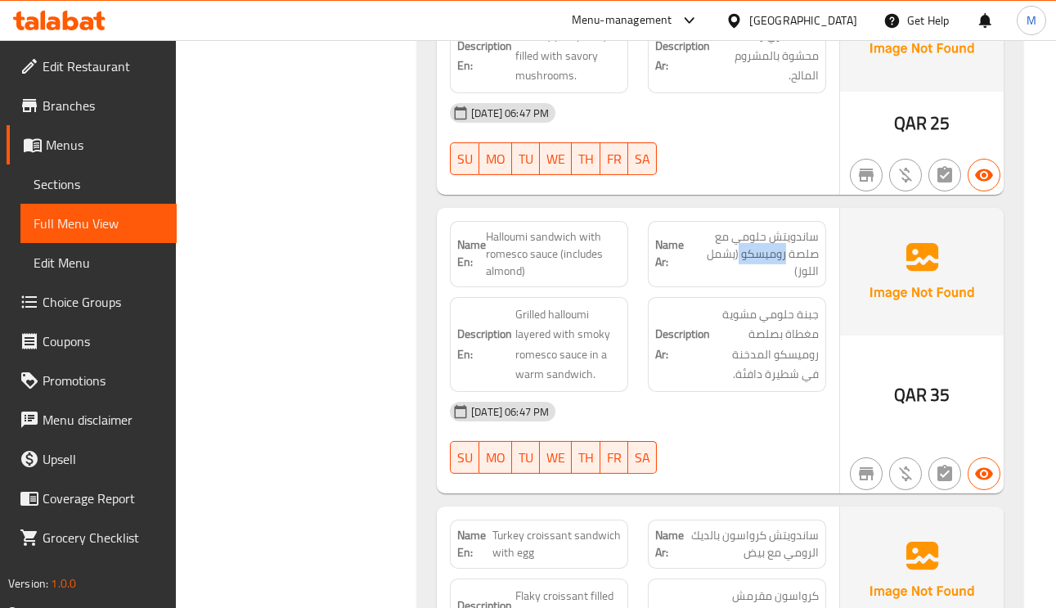
click at [779, 252] on span "ساندويتش حلومي مع صلصة روميسكو (يشمل اللوز)" at bounding box center [751, 254] width 135 height 52
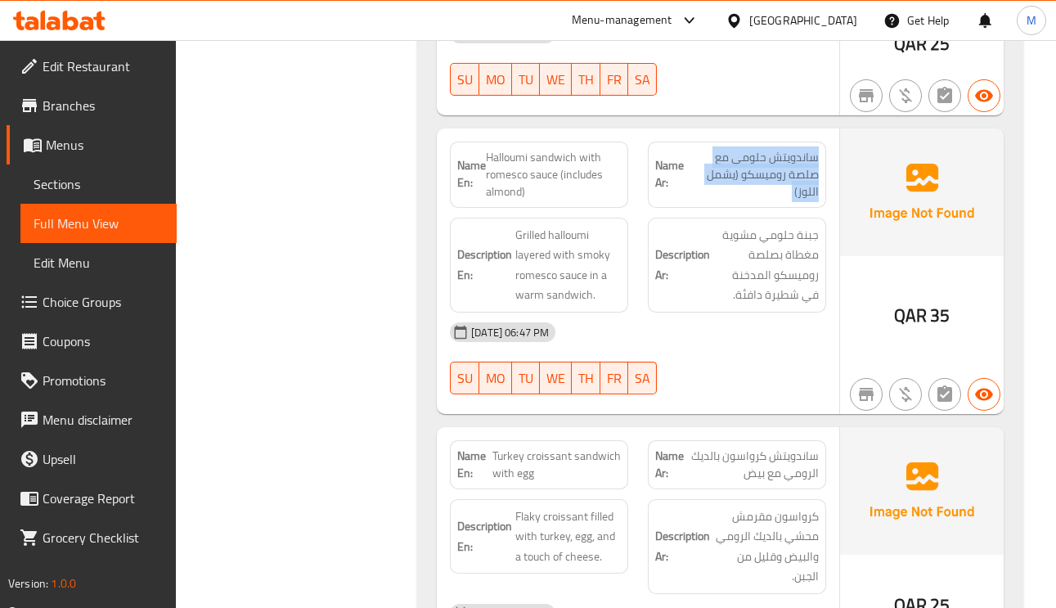
scroll to position [3559, 0]
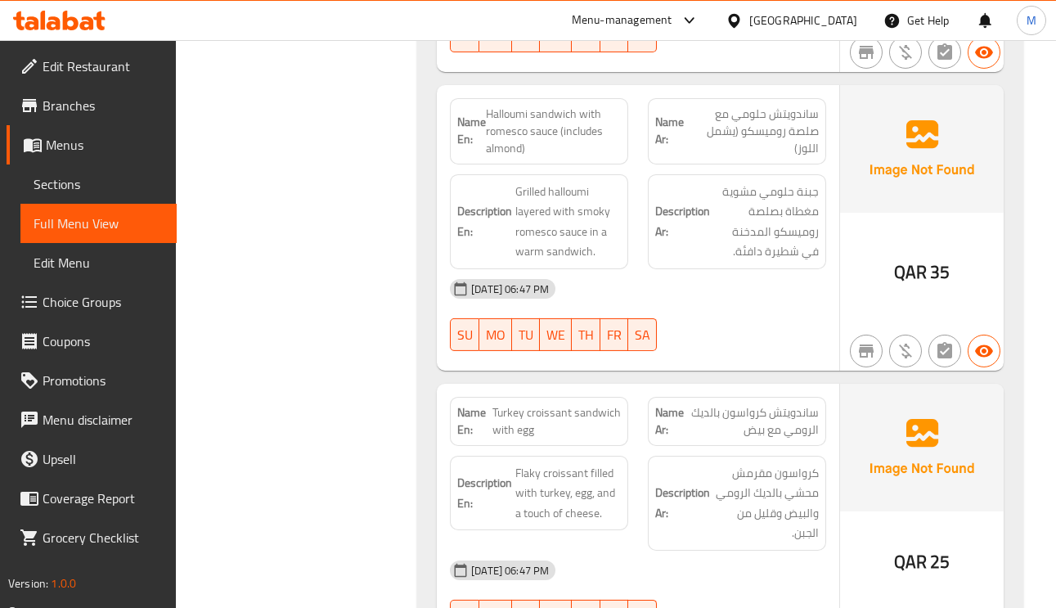
click at [529, 129] on span "Halloumi sandwich with romesco sauce (includes almond)" at bounding box center [553, 132] width 135 height 52
click at [585, 108] on span "Halloumi sandwich with romesco sauce (includes almond)" at bounding box center [553, 132] width 135 height 52
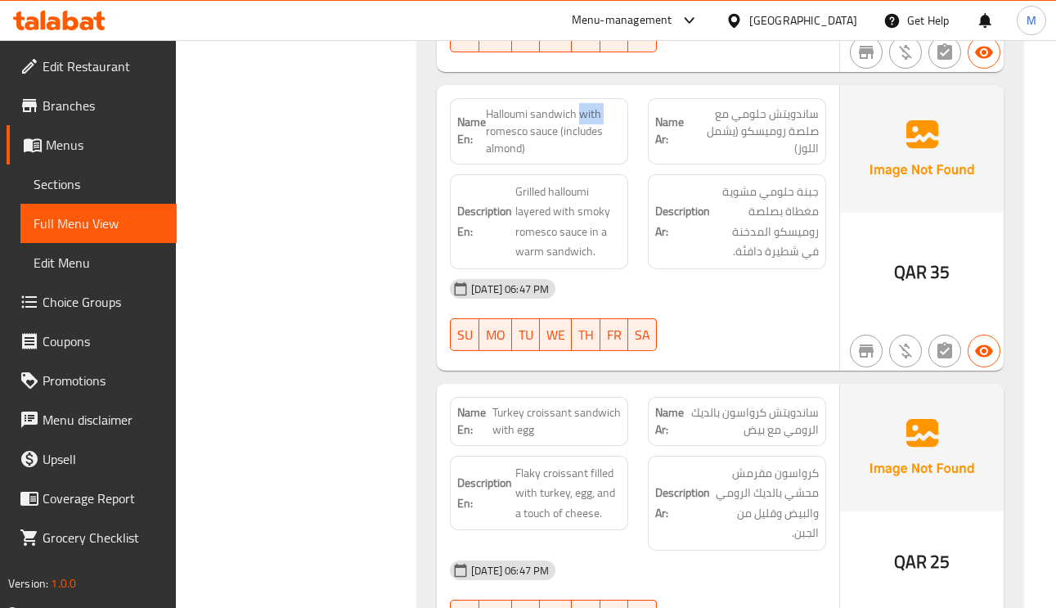
click at [542, 108] on span "Halloumi sandwich with romesco sauce (includes almond)" at bounding box center [553, 132] width 135 height 52
click at [501, 106] on span "Halloumi sandwich with romesco sauce (includes almond)" at bounding box center [553, 132] width 135 height 52
click at [538, 114] on span "Halloumi sandwich with romesco sauce (includes almond)" at bounding box center [553, 132] width 135 height 52
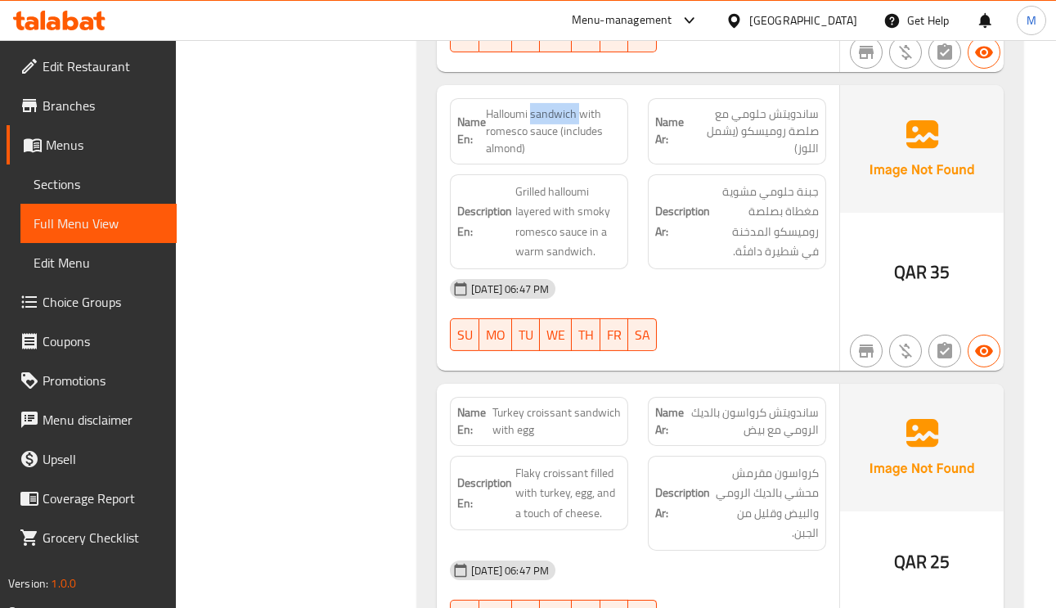
click at [538, 114] on span "Halloumi sandwich with romesco sauce (includes almond)" at bounding box center [553, 132] width 135 height 52
click at [493, 111] on span "Halloumi sandwich with romesco sauce (includes almond)" at bounding box center [553, 132] width 135 height 52
click at [563, 110] on span "Halloumi sandwich with romesco sauce (includes almond)" at bounding box center [553, 132] width 135 height 52
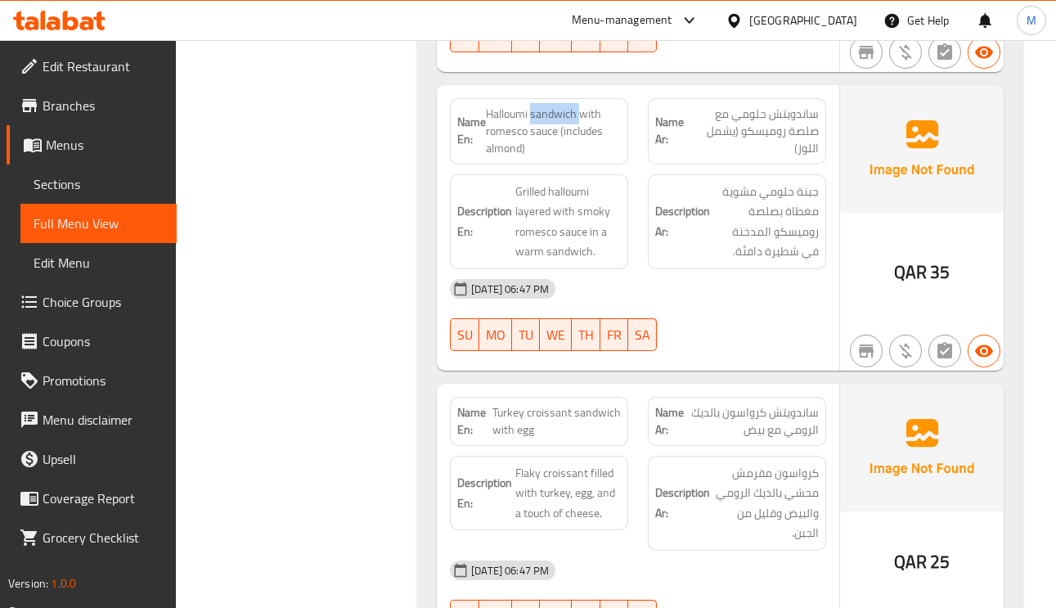
click at [563, 110] on span "Halloumi sandwich with romesco sauce (includes almond)" at bounding box center [553, 132] width 135 height 52
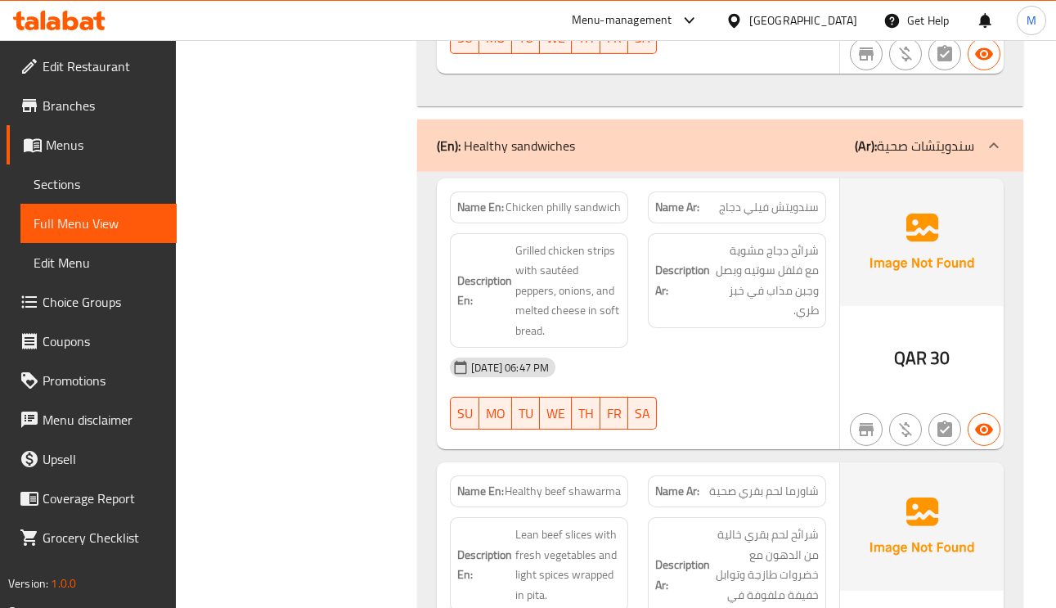
scroll to position [4173, 0]
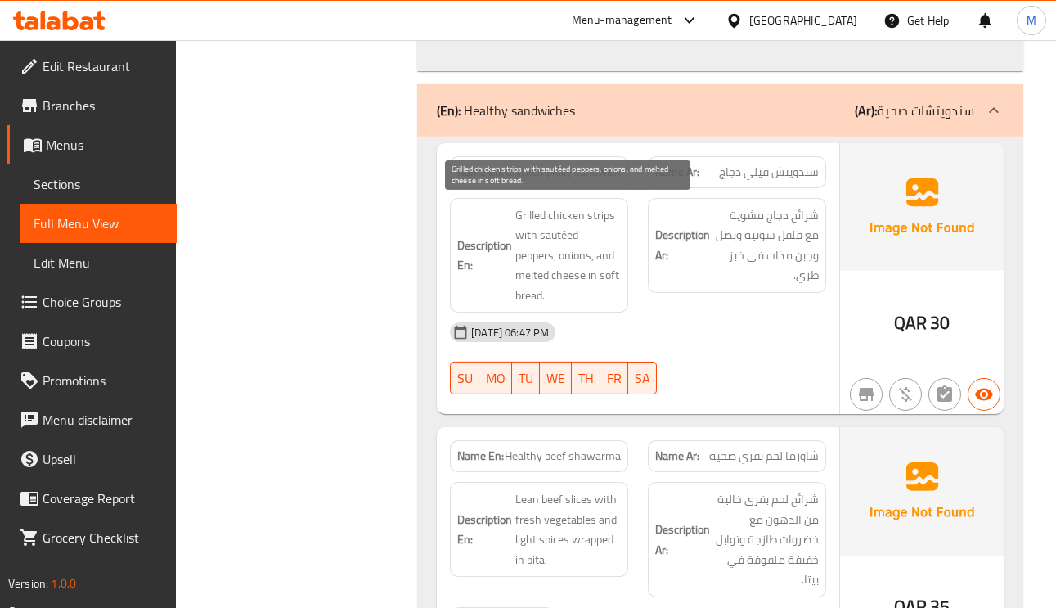
click at [563, 205] on span "Grilled chicken strips with sautéed peppers, onions, and melted cheese in soft …" at bounding box center [568, 255] width 106 height 101
click at [564, 205] on span "Grilled chicken strips with sautéed peppers, onions, and melted cheese in soft …" at bounding box center [568, 255] width 106 height 101
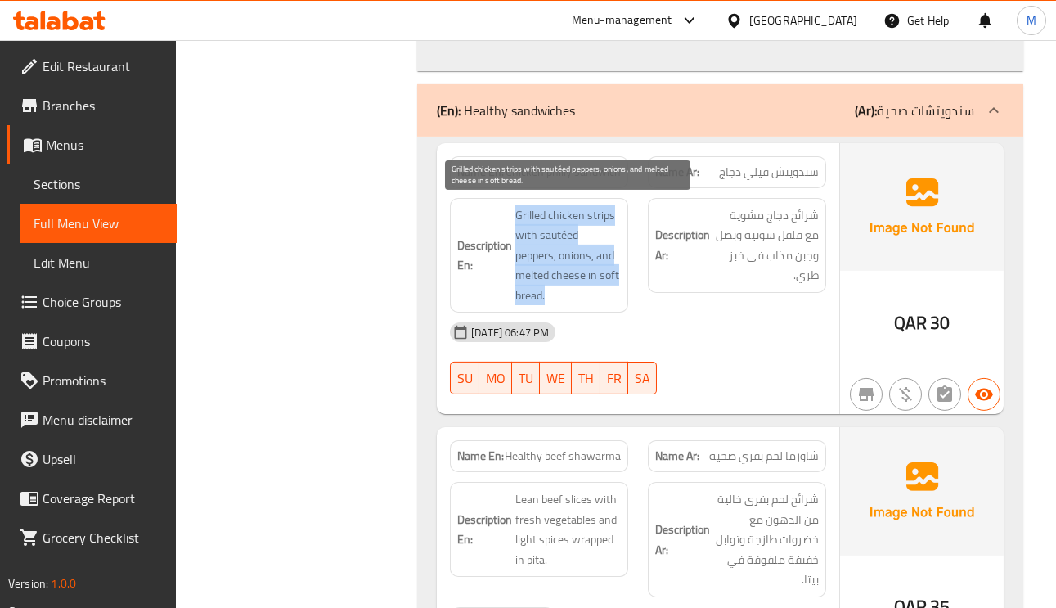
click at [564, 205] on span "Grilled chicken strips with sautéed peppers, onions, and melted cheese in soft …" at bounding box center [568, 255] width 106 height 101
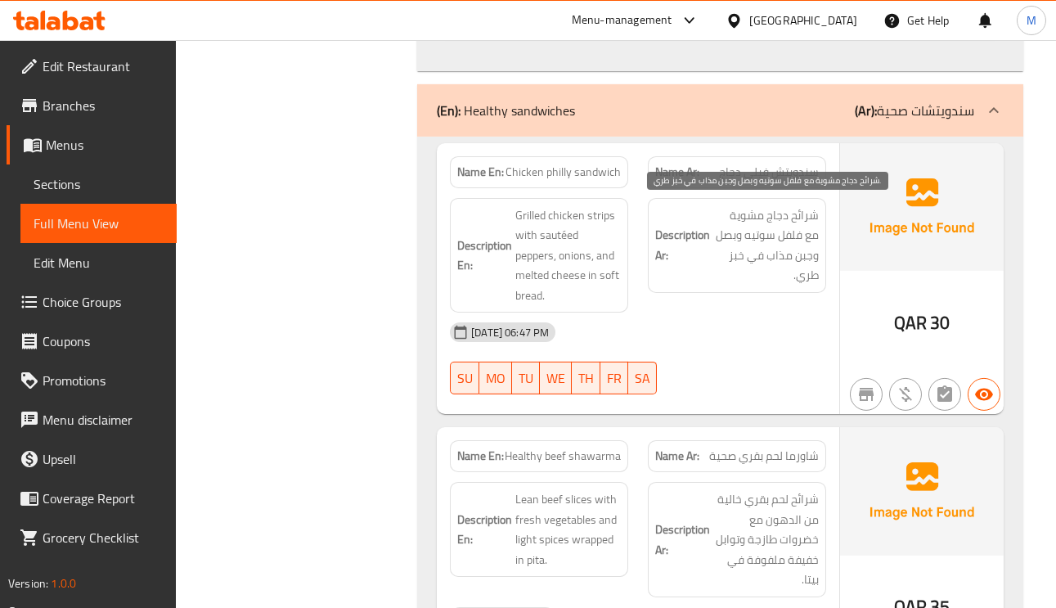
click at [758, 218] on span "شرائح دجاج مشوية مع فلفل سوتيه وبصل وجبن مذاب في خبز طري." at bounding box center [766, 245] width 106 height 80
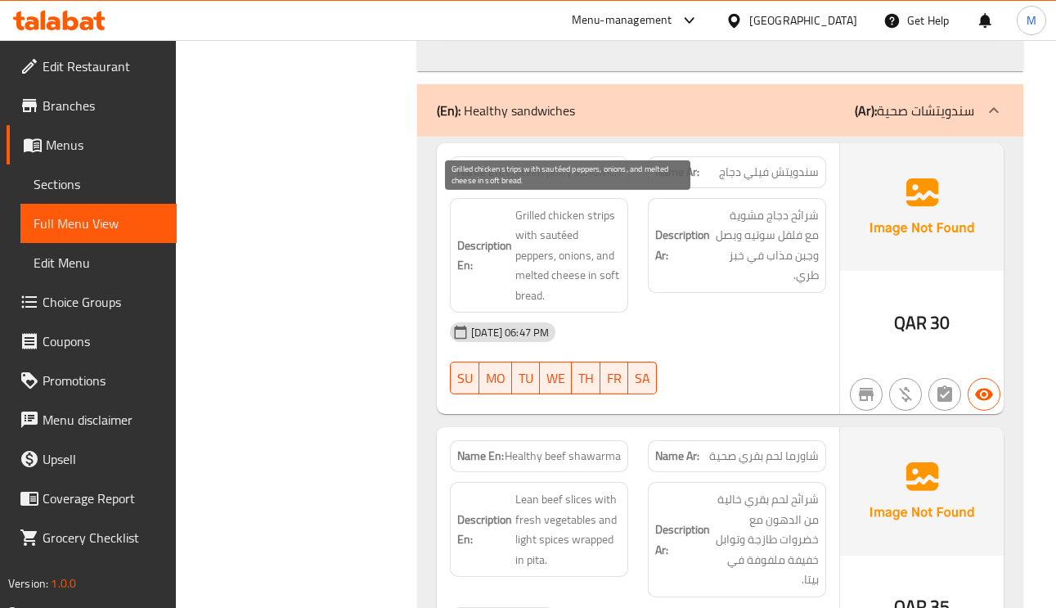
click at [533, 213] on span "Grilled chicken strips with sautéed peppers, onions, and melted cheese in soft …" at bounding box center [568, 255] width 106 height 101
click at [533, 230] on span "Grilled chicken strips with sautéed peppers, onions, and melted cheese in soft …" at bounding box center [568, 255] width 106 height 101
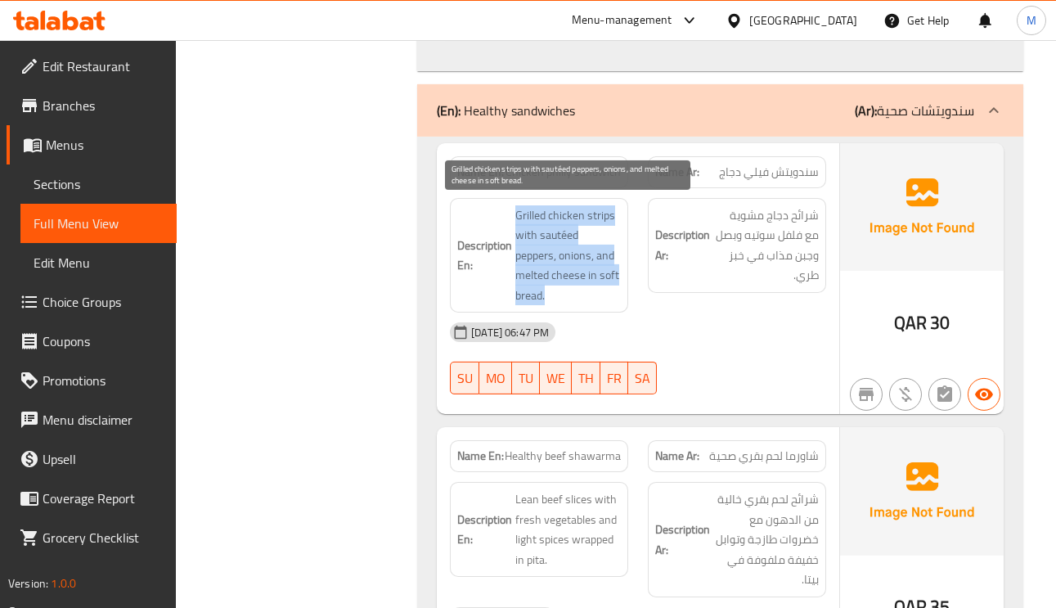
click at [533, 230] on span "Grilled chicken strips with sautéed peppers, onions, and melted cheese in soft …" at bounding box center [568, 255] width 106 height 101
click at [544, 250] on span "Grilled chicken strips with sautéed peppers, onions, and melted cheese in soft …" at bounding box center [568, 255] width 106 height 101
click at [569, 224] on span "Grilled chicken strips with sautéed peppers, onions, and melted cheese in soft …" at bounding box center [568, 255] width 106 height 101
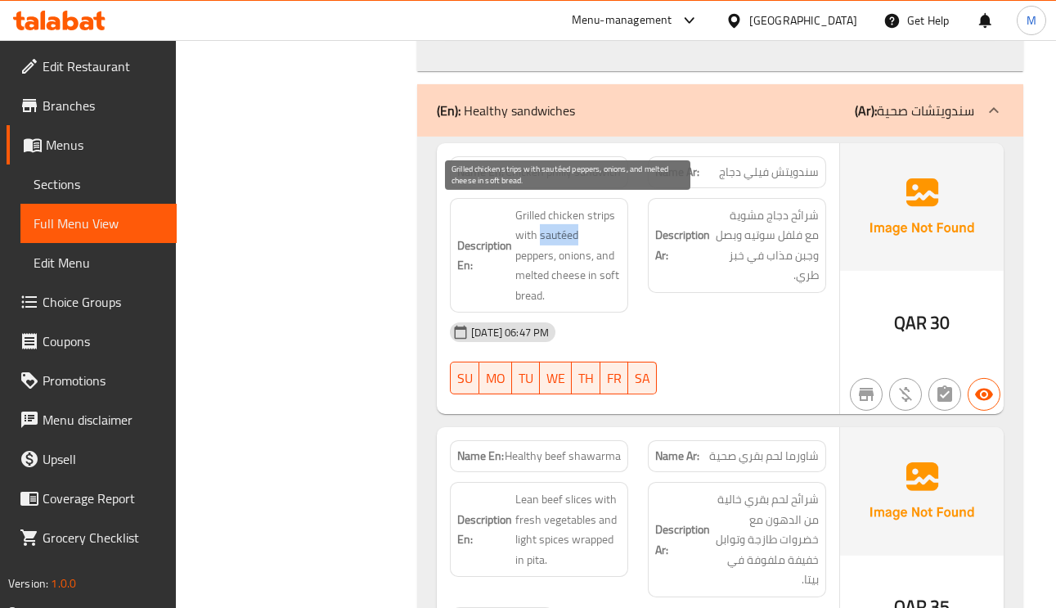
click at [569, 224] on span "Grilled chicken strips with sautéed peppers, onions, and melted cheese in soft …" at bounding box center [568, 255] width 106 height 101
click at [541, 245] on span "Grilled chicken strips with sautéed peppers, onions, and melted cheese in soft …" at bounding box center [568, 255] width 106 height 101
click at [553, 232] on span "Grilled chicken strips with sautéed peppers, onions, and melted cheese in soft …" at bounding box center [568, 255] width 106 height 101
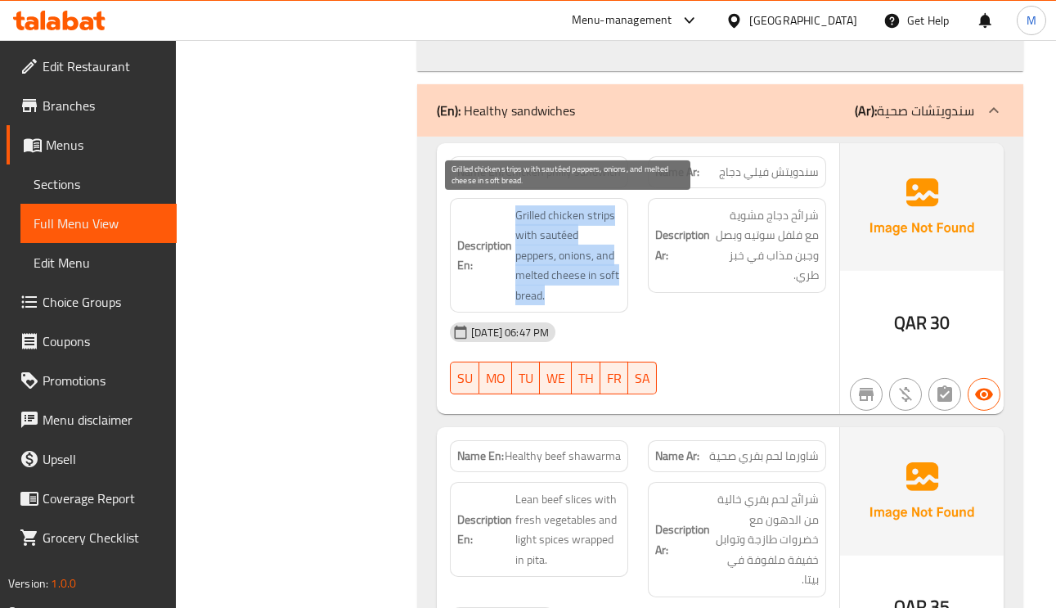
click at [553, 232] on span "Grilled chicken strips with sautéed peppers, onions, and melted cheese in soft …" at bounding box center [568, 255] width 106 height 101
click at [543, 239] on span "Grilled chicken strips with sautéed peppers, onions, and melted cheese in soft …" at bounding box center [568, 255] width 106 height 101
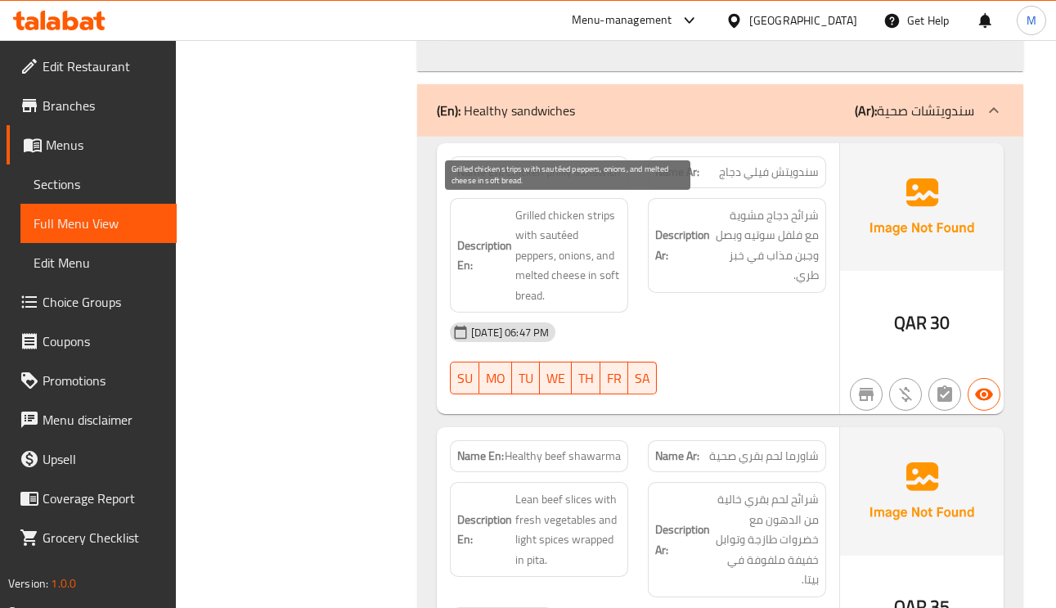
click at [541, 248] on span "Grilled chicken strips with sautéed peppers, onions, and melted cheese in soft …" at bounding box center [568, 255] width 106 height 101
click at [564, 229] on span "Grilled chicken strips with sautéed peppers, onions, and melted cheese in soft …" at bounding box center [568, 255] width 106 height 101
click at [556, 261] on span "Grilled chicken strips with sautéed peppers, onions, and melted cheese in soft …" at bounding box center [568, 255] width 106 height 101
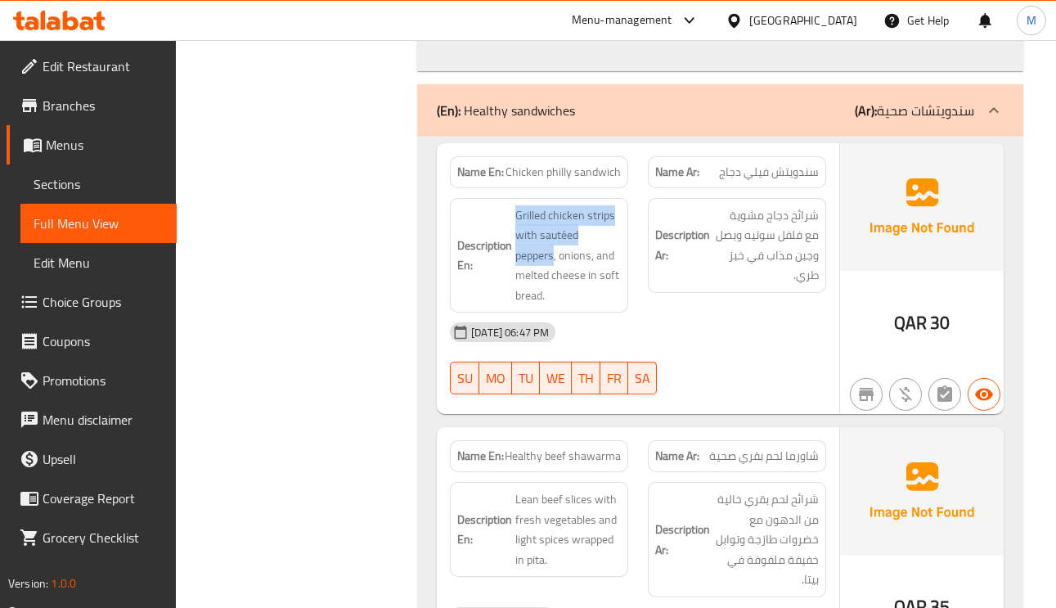
drag, startPoint x: 552, startPoint y: 253, endPoint x: 497, endPoint y: 207, distance: 71.4
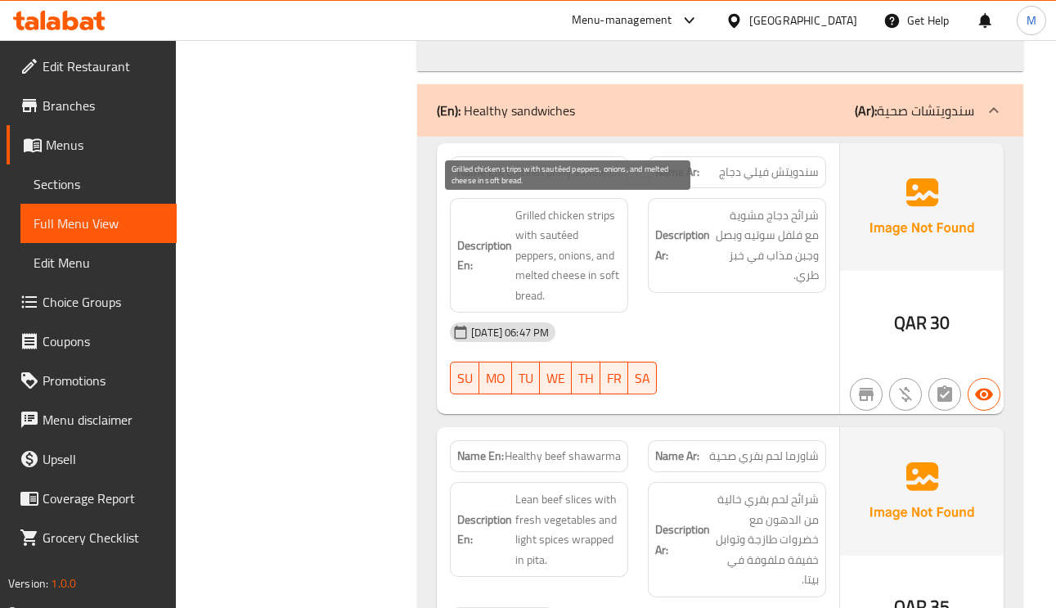
click at [574, 250] on span "Grilled chicken strips with sautéed peppers, onions, and melted cheese in soft …" at bounding box center [568, 255] width 106 height 101
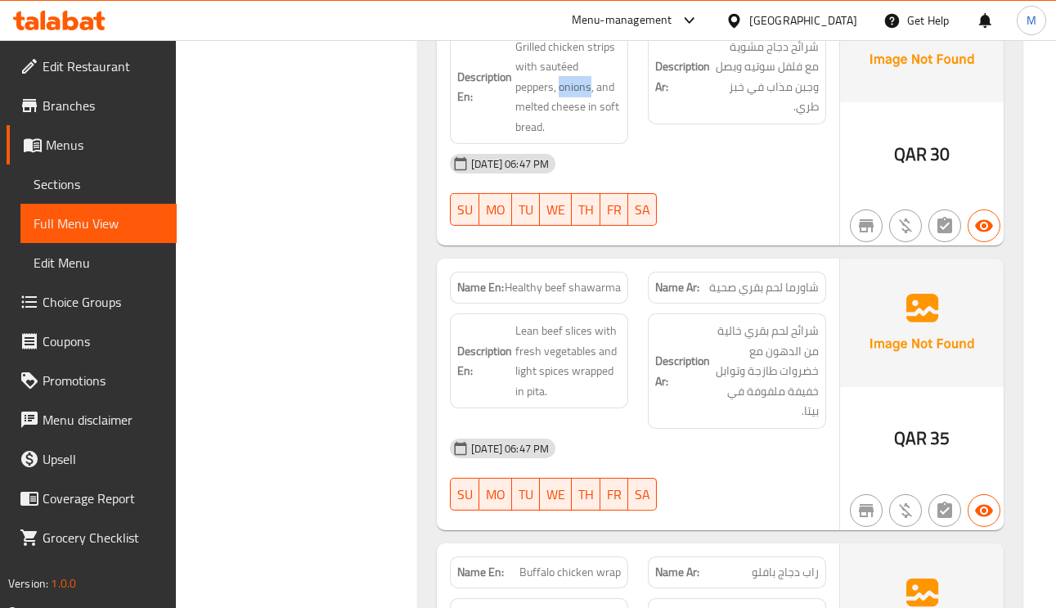
scroll to position [4418, 0]
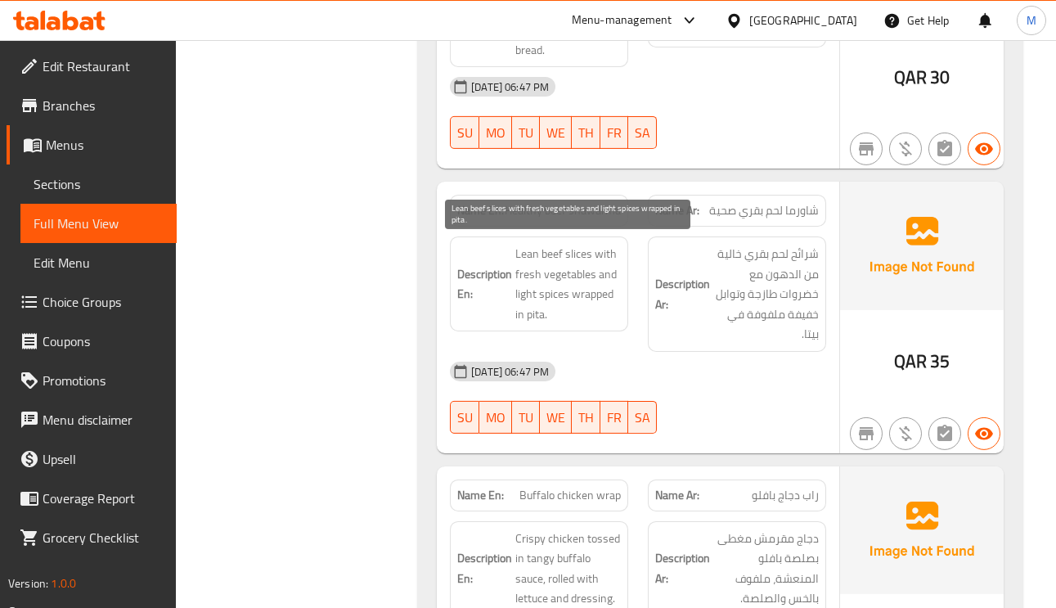
click at [555, 250] on span "Lean beef slices with fresh vegetables and light spices wrapped in pita." at bounding box center [568, 284] width 106 height 80
click at [518, 250] on span "Lean beef slices with fresh vegetables and light spices wrapped in pita." at bounding box center [568, 284] width 106 height 80
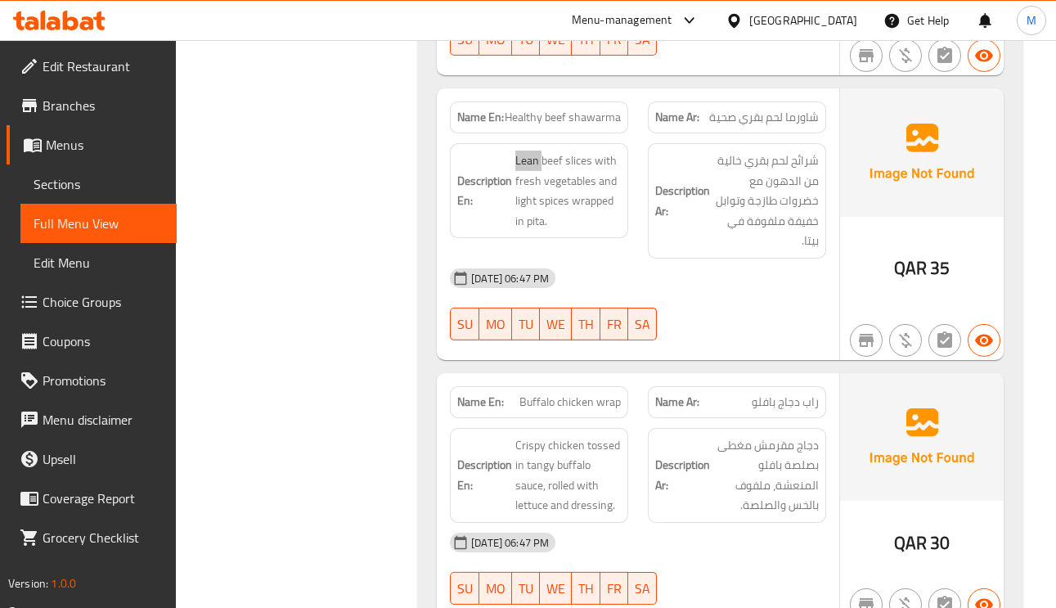
scroll to position [4664, 0]
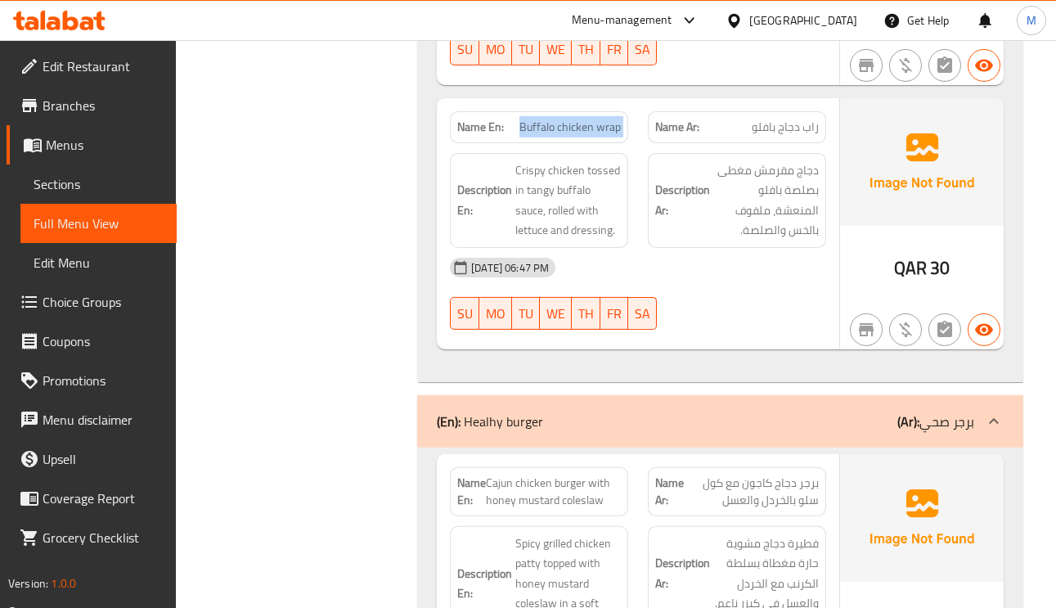
scroll to position [5032, 0]
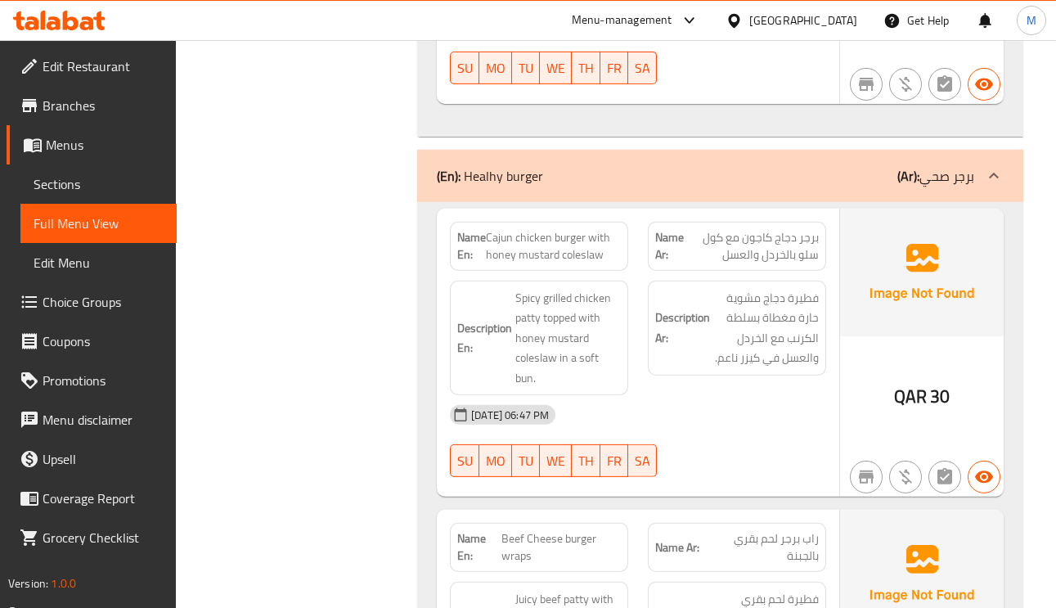
drag, startPoint x: 501, startPoint y: 230, endPoint x: 507, endPoint y: 241, distance: 12.5
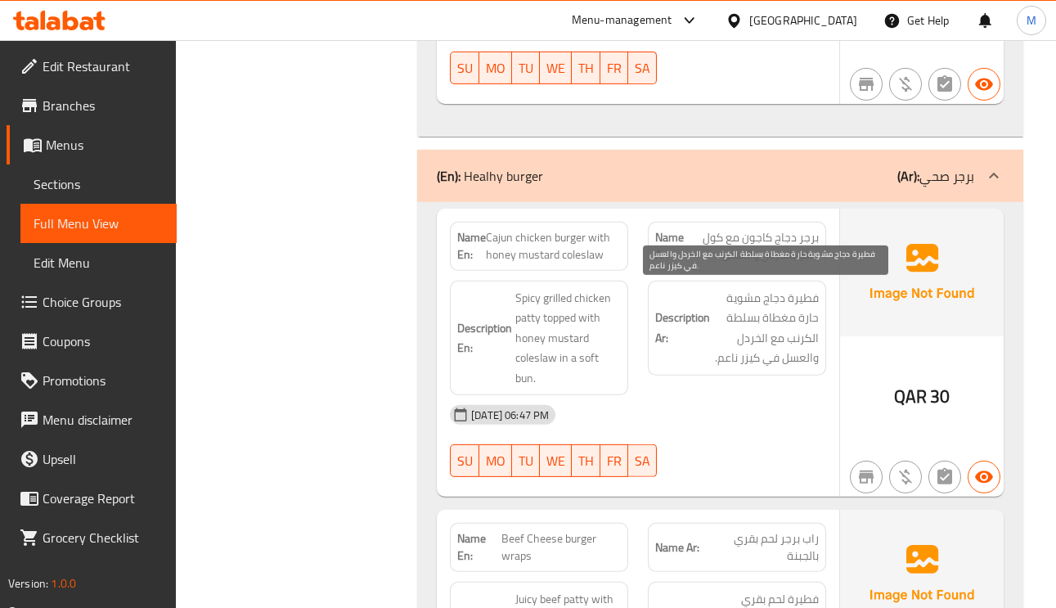
click at [796, 319] on span "فطيرة دجاج مشوية حارة مغطاة بسلطة الكرنب مع الخردل والعسل في كيزر ناعم." at bounding box center [766, 328] width 106 height 80
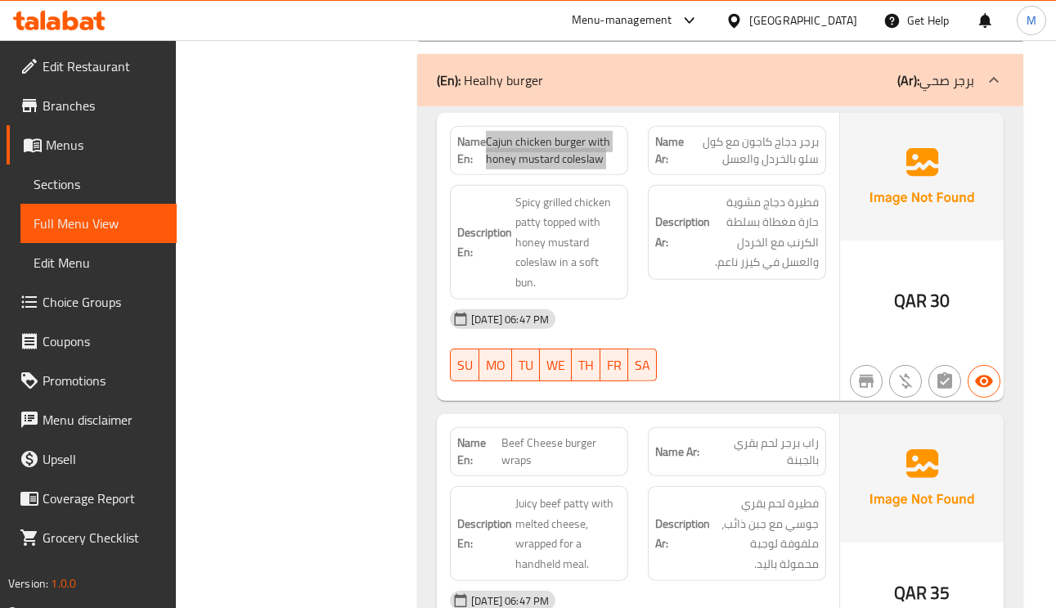
scroll to position [5277, 0]
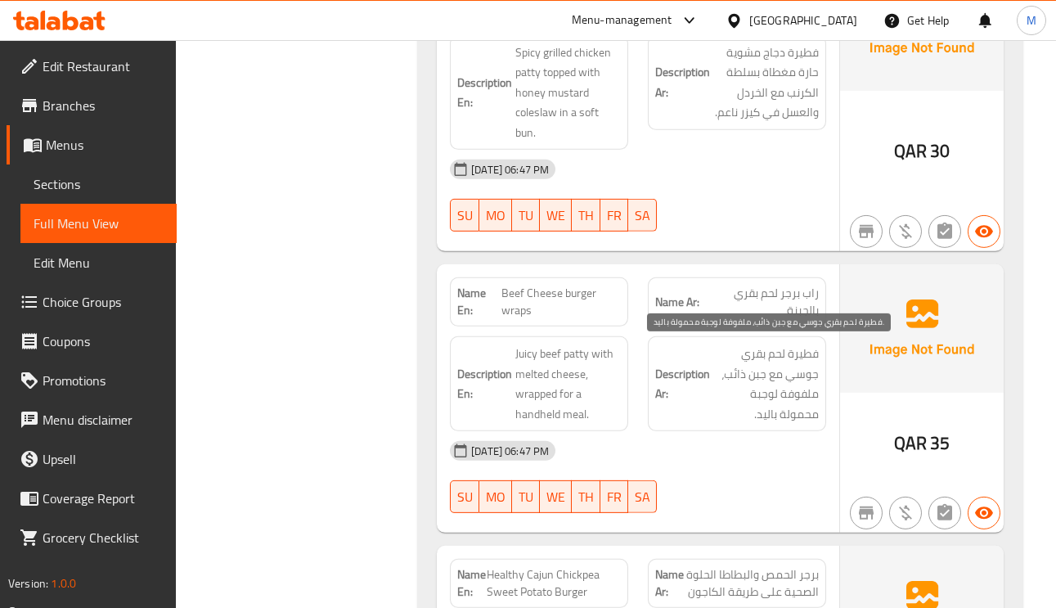
click at [811, 358] on span "فطيرة لحم بقري جوسي مع جبن ذائب، ملفوفة لوجبة محمولة باليد." at bounding box center [766, 384] width 106 height 80
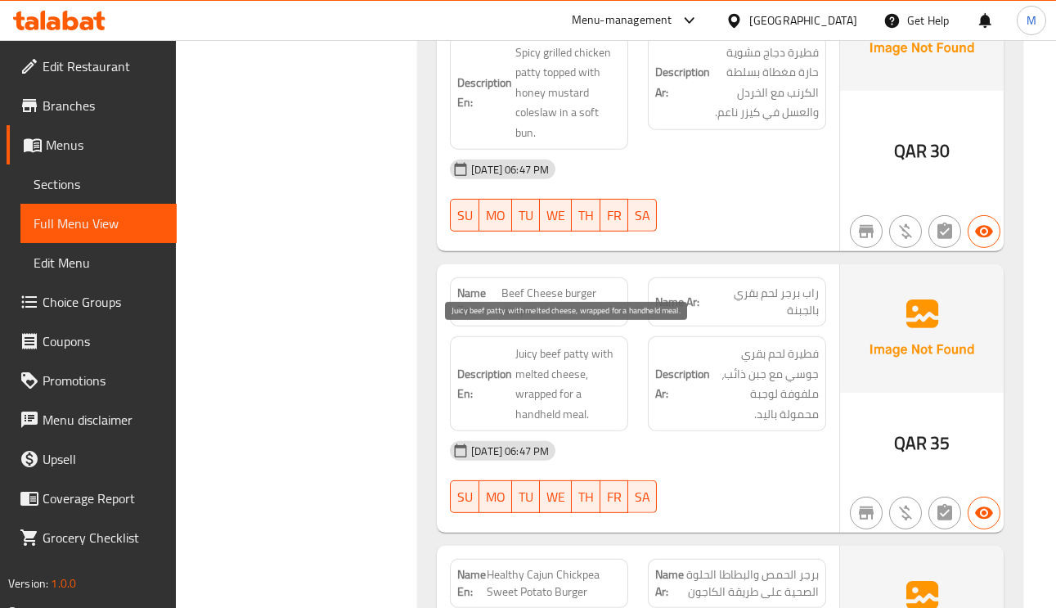
click at [540, 349] on span "Juicy beef patty with melted cheese, wrapped for a handheld meal." at bounding box center [568, 384] width 106 height 80
click at [538, 349] on span "Juicy beef patty with melted cheese, wrapped for a handheld meal." at bounding box center [568, 384] width 106 height 80
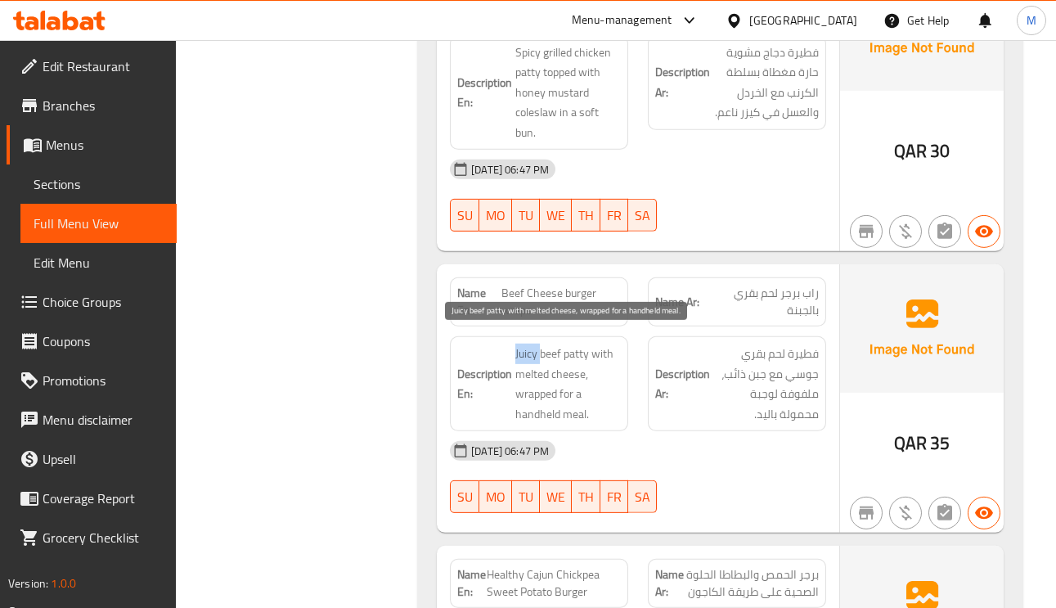
click at [524, 344] on span "Juicy beef patty with melted cheese, wrapped for a handheld meal." at bounding box center [568, 384] width 106 height 80
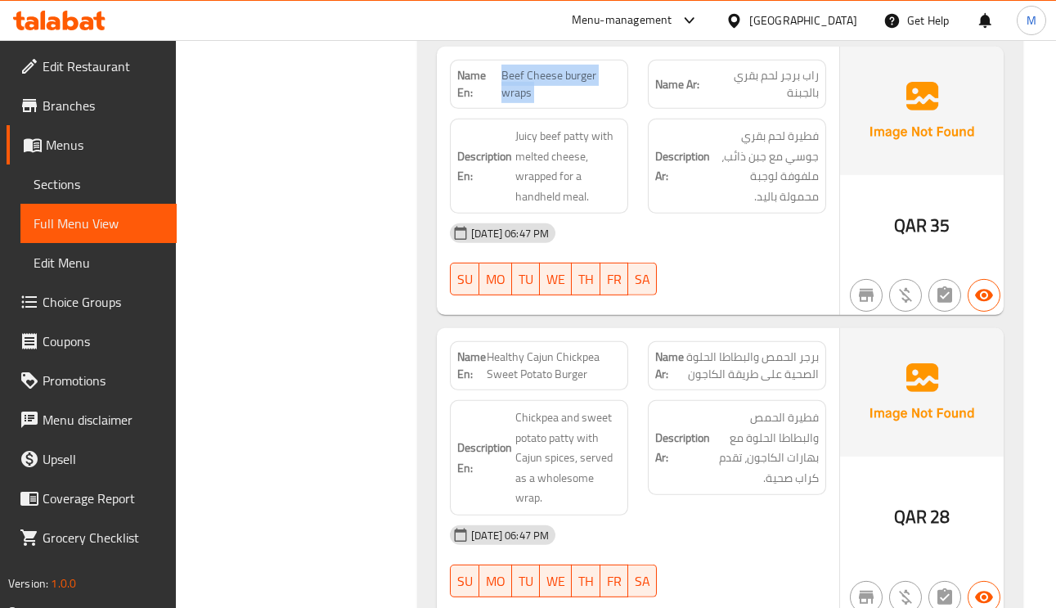
scroll to position [5645, 0]
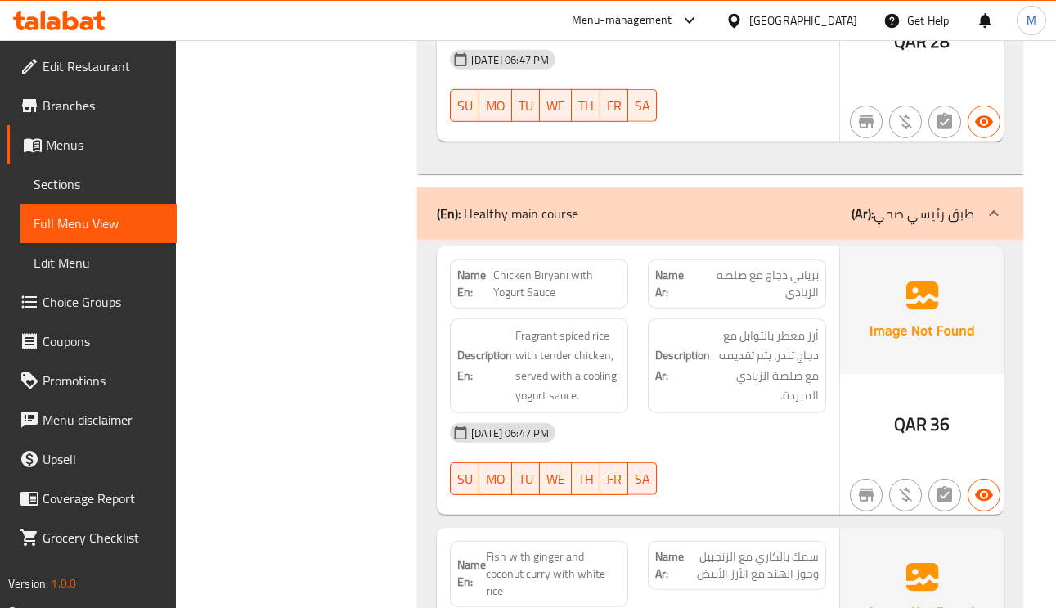
scroll to position [6014, 0]
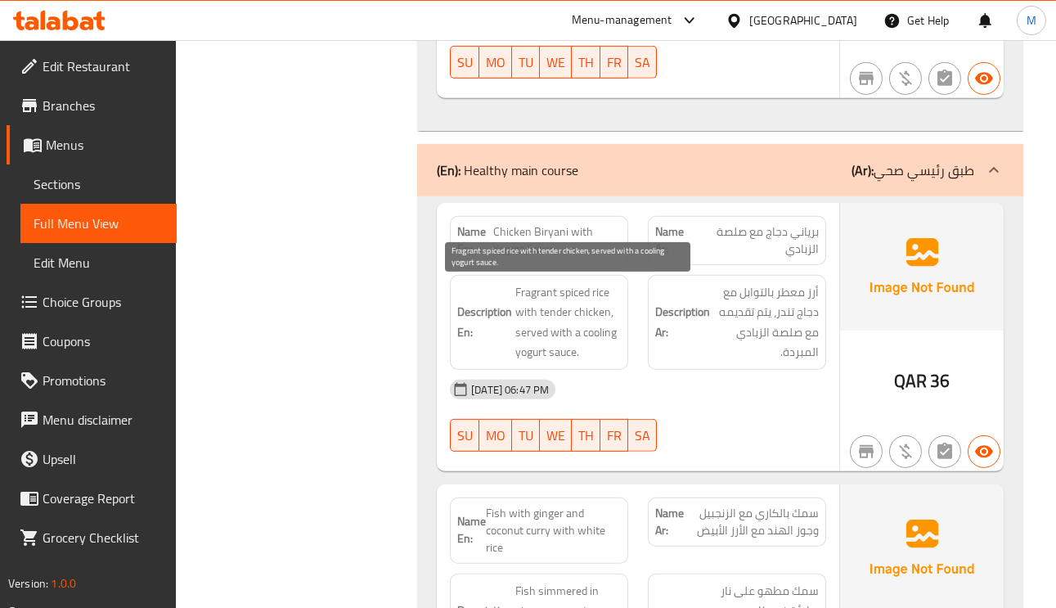
click at [529, 332] on span "Fragrant spiced rice with tender chicken, served with a cooling yogurt sauce." at bounding box center [568, 322] width 106 height 80
click at [601, 335] on span "Fragrant spiced rice with tender chicken, served with a cooling yogurt sauce." at bounding box center [568, 322] width 106 height 80
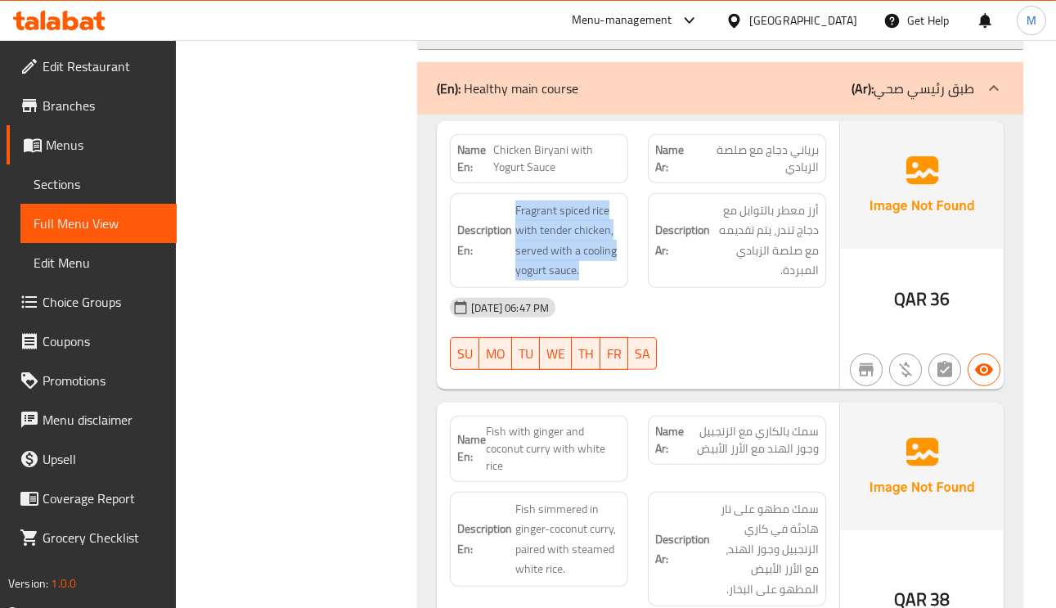
scroll to position [6136, 0]
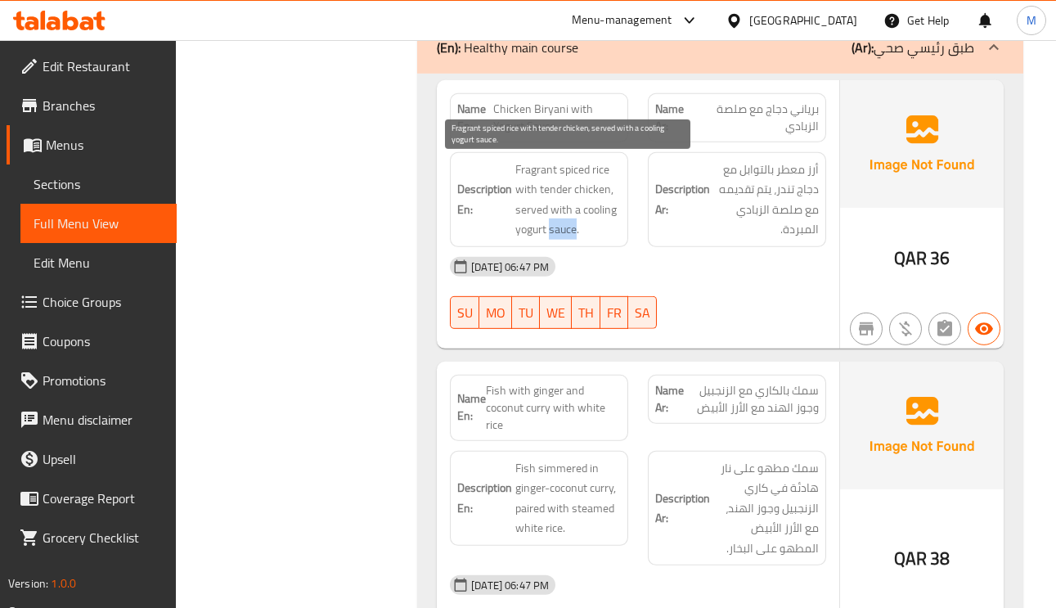
click at [567, 238] on span "Fragrant spiced rice with tender chicken, served with a cooling yogurt sauce." at bounding box center [568, 200] width 106 height 80
click at [593, 200] on span "Fragrant spiced rice with tender chicken, served with a cooling yogurt sauce." at bounding box center [568, 200] width 106 height 80
click at [599, 215] on span "Fragrant spiced rice with tender chicken, served with a cooling yogurt sauce." at bounding box center [568, 200] width 106 height 80
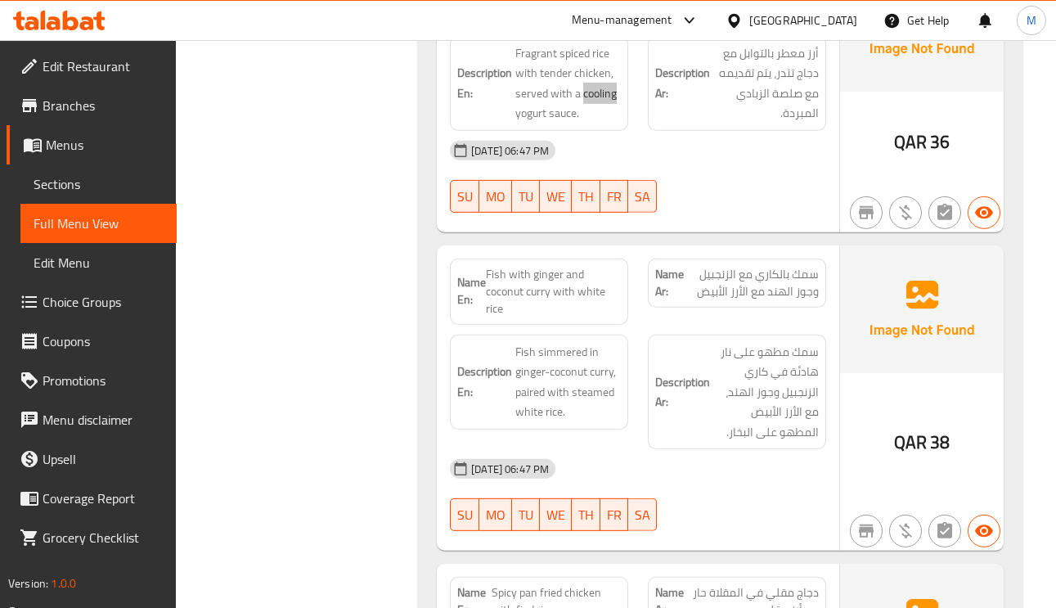
scroll to position [6259, 0]
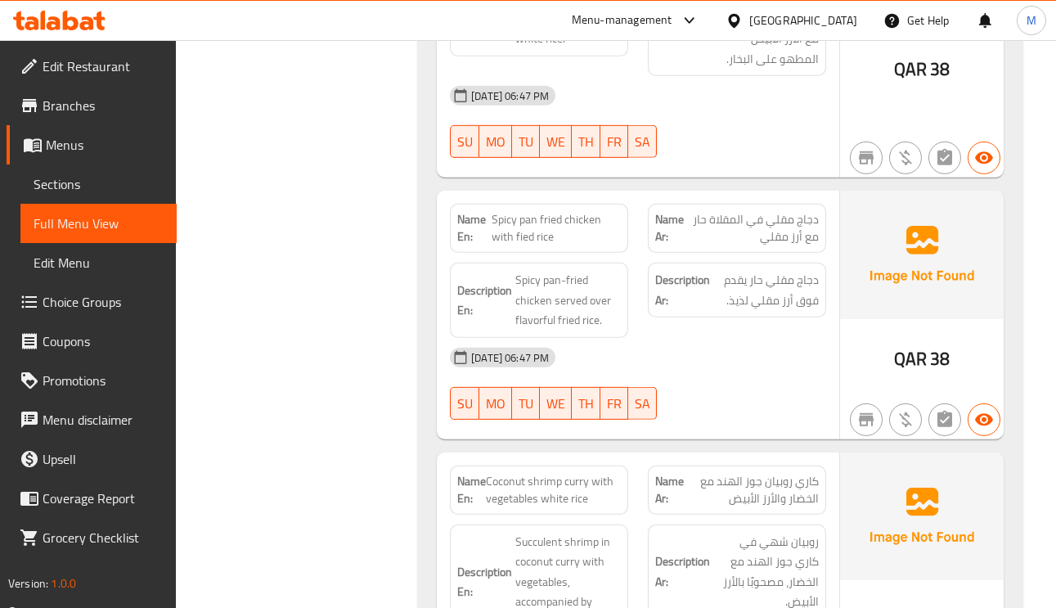
scroll to position [6627, 0]
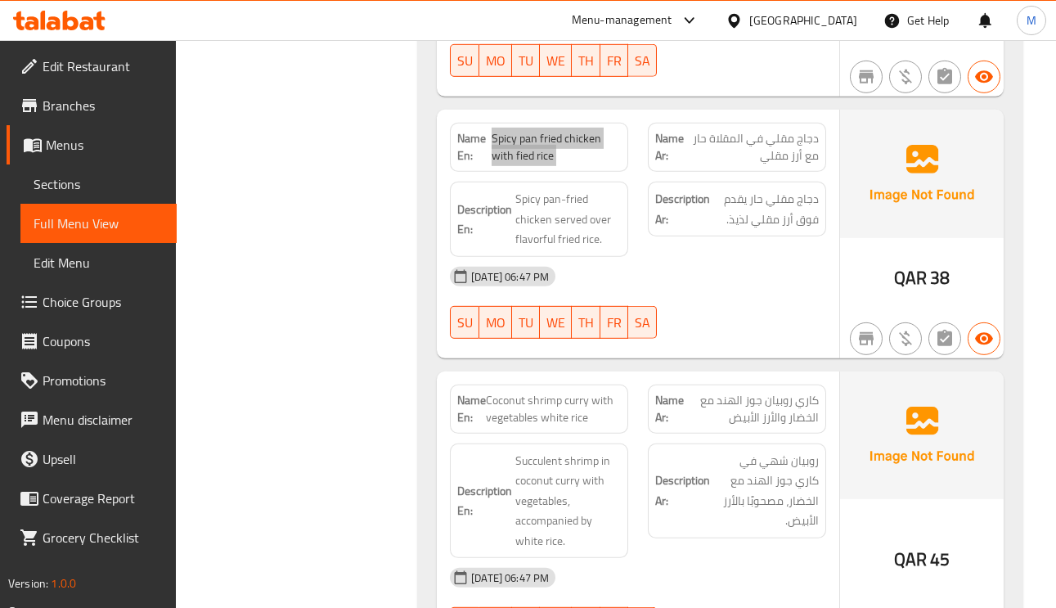
scroll to position [6750, 0]
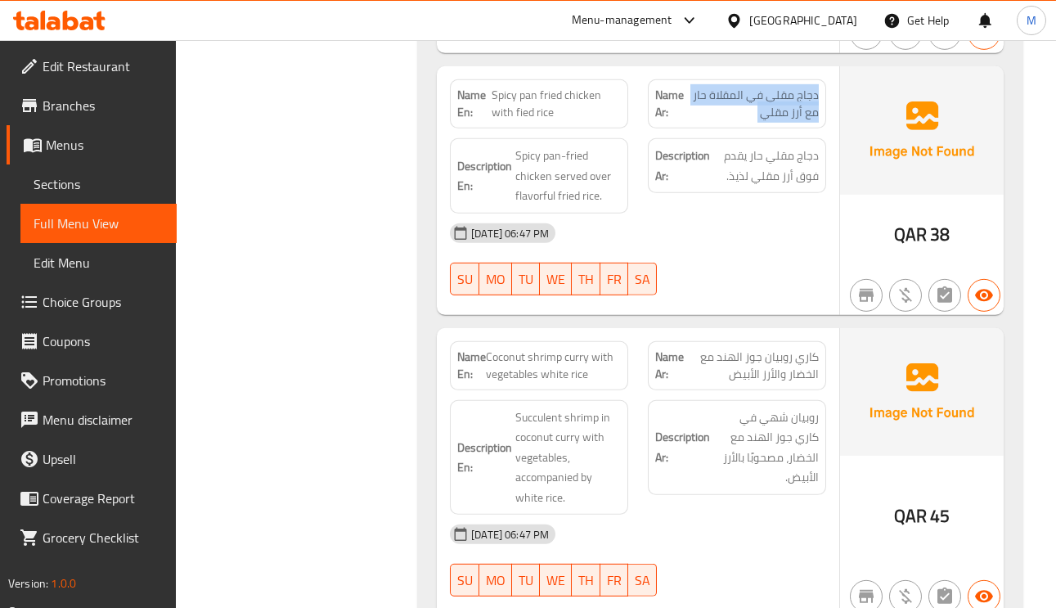
drag, startPoint x: 600, startPoint y: 376, endPoint x: 529, endPoint y: 378, distance: 71.2
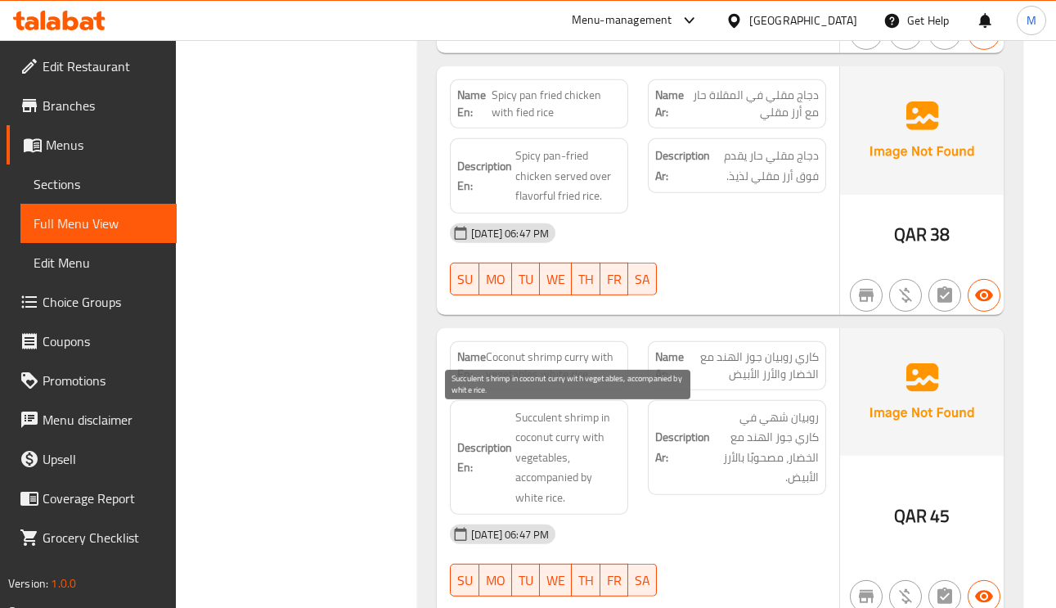
click at [540, 424] on span "Succulent shrimp in coconut curry with vegetables, accompanied by white rice." at bounding box center [568, 457] width 106 height 101
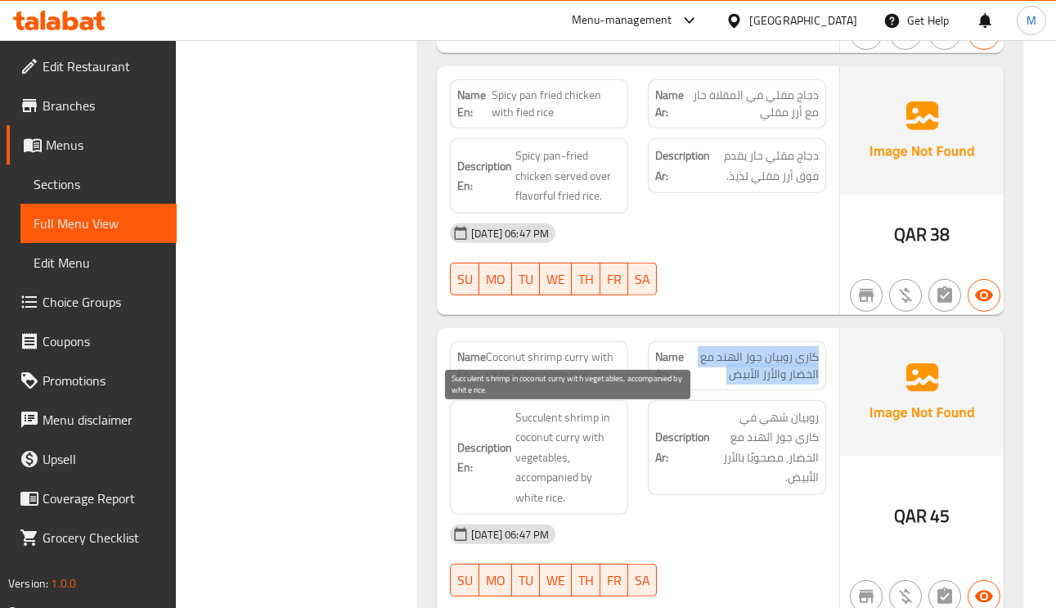
click at [532, 458] on span "Succulent shrimp in coconut curry with vegetables, accompanied by white rice." at bounding box center [568, 457] width 106 height 101
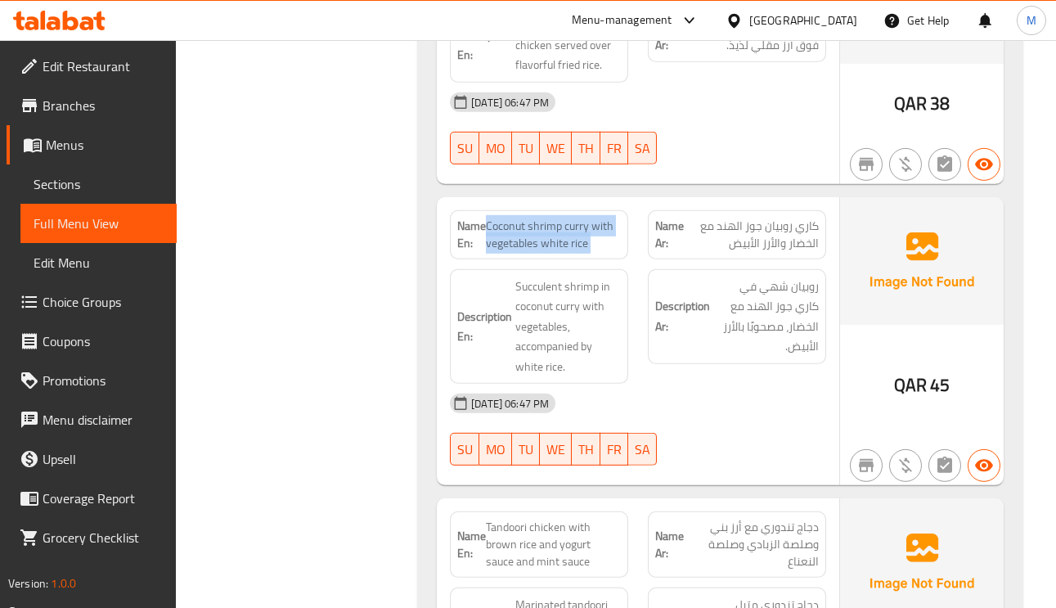
scroll to position [7118, 0]
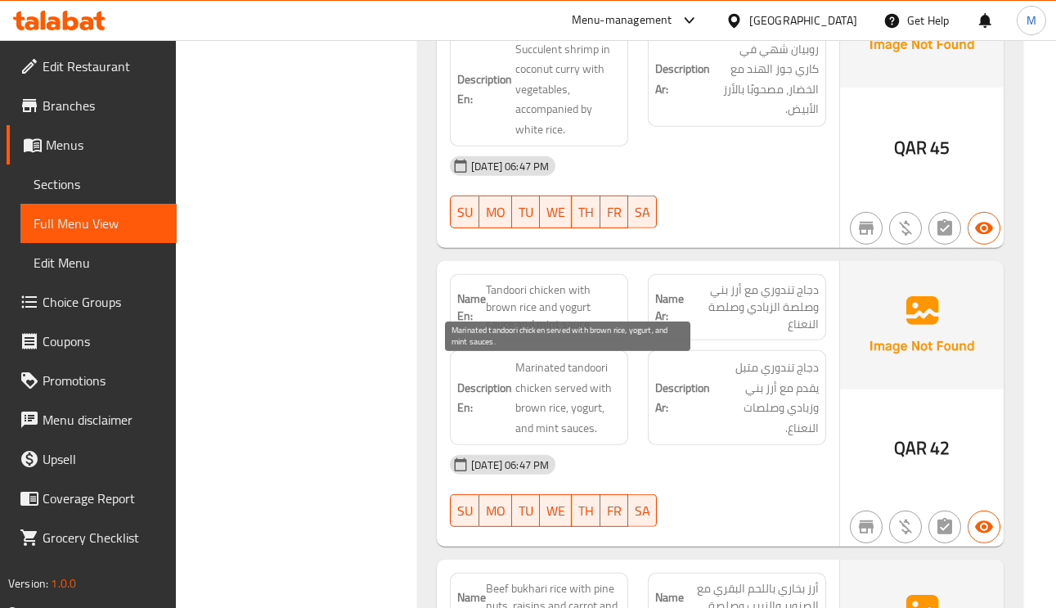
click at [578, 373] on span "Marinated tandoori chicken served with brown rice, yogurt, and mint sauces." at bounding box center [568, 398] width 106 height 80
click at [541, 371] on span "Marinated tandoori chicken served with brown rice, yogurt, and mint sauces." at bounding box center [568, 398] width 106 height 80
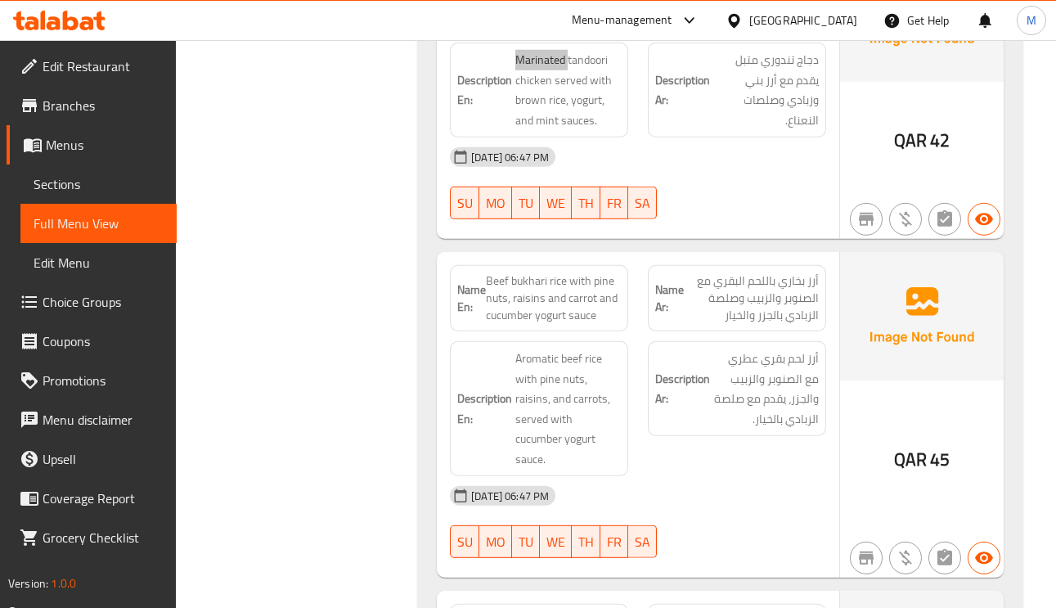
scroll to position [7486, 0]
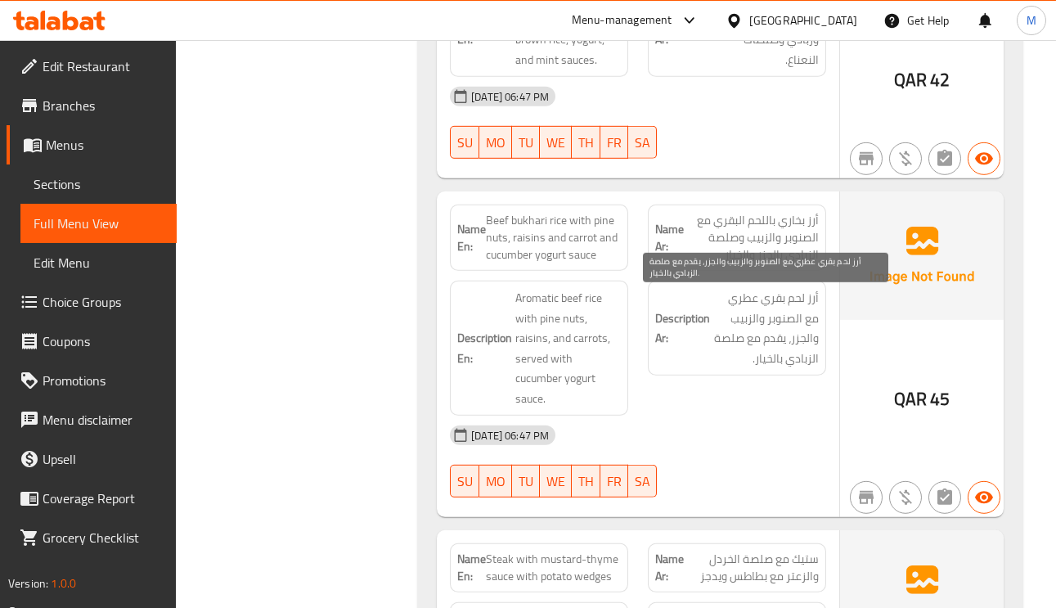
click at [770, 339] on span "أرز لحم بقري عطري مع الصنوبر والزبيب والجزر، يقدم مع صلصة الزبادي بالخيار." at bounding box center [766, 328] width 106 height 80
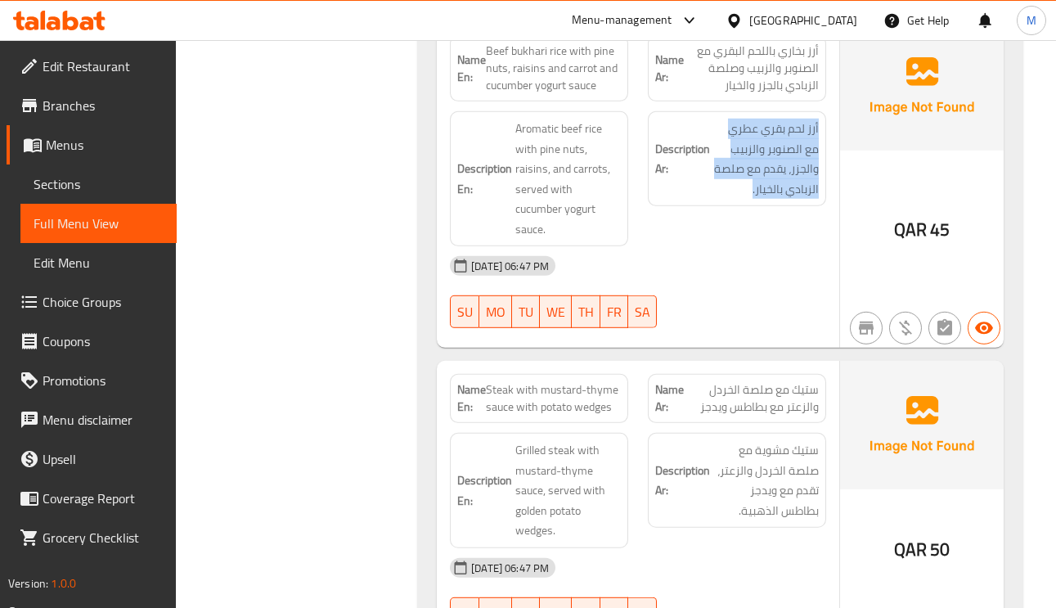
scroll to position [7732, 0]
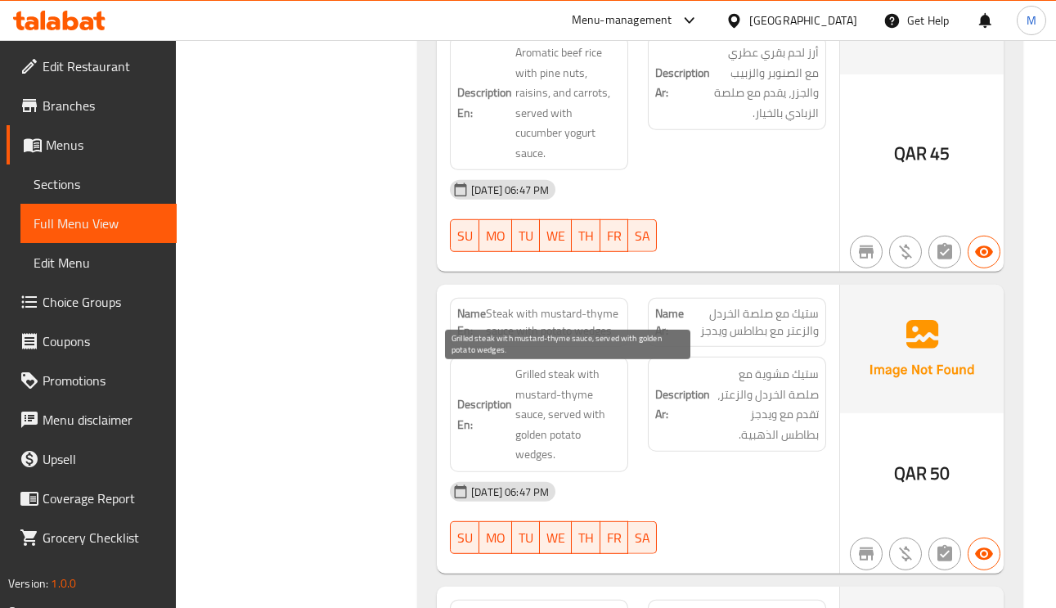
click at [526, 401] on span "Grilled steak with mustard-thyme sauce, served with golden potato wedges." at bounding box center [568, 414] width 106 height 101
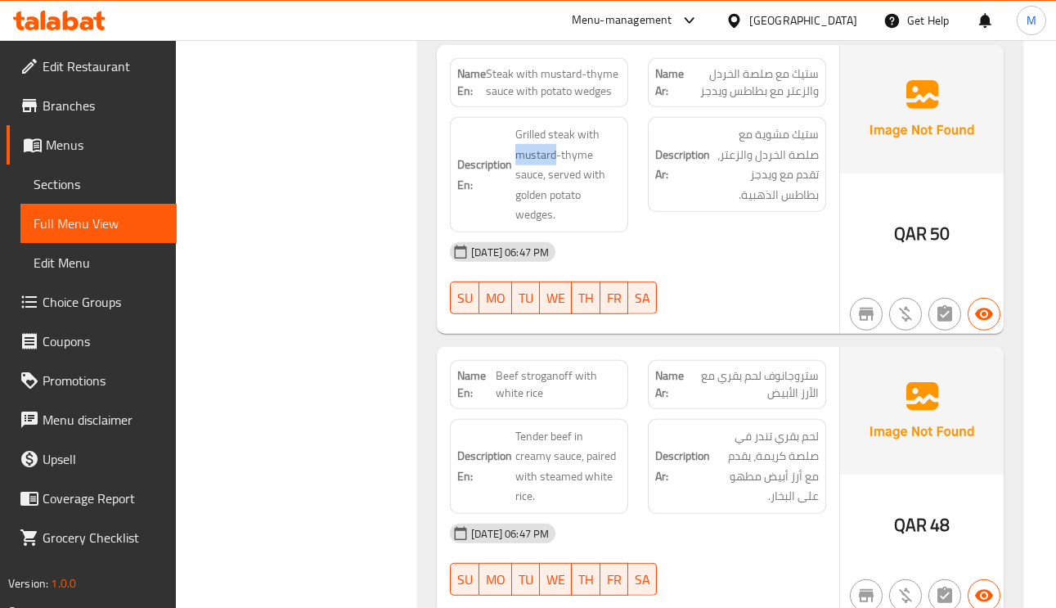
scroll to position [7977, 0]
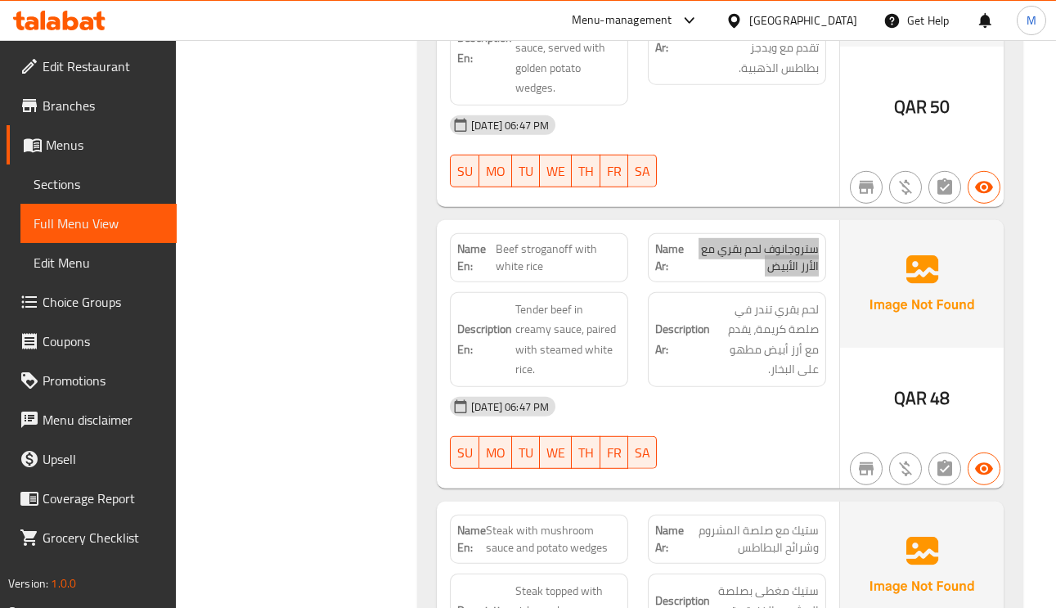
scroll to position [8100, 0]
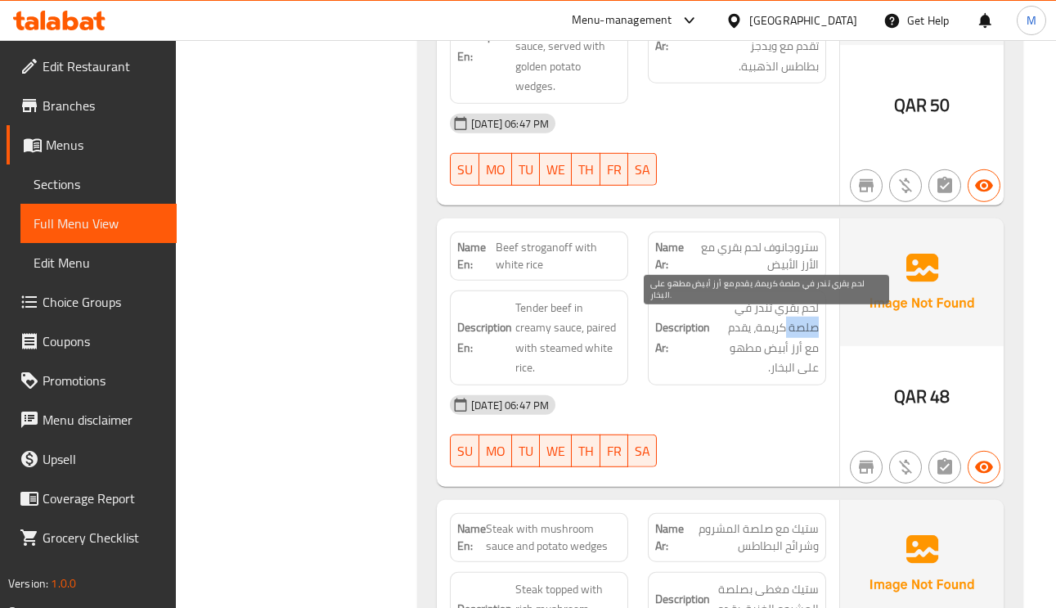
click at [793, 330] on span "لحم بقري تندر في صلصة كريمة، يقدم مع أرز أبيض مطهو على البخار." at bounding box center [766, 338] width 106 height 80
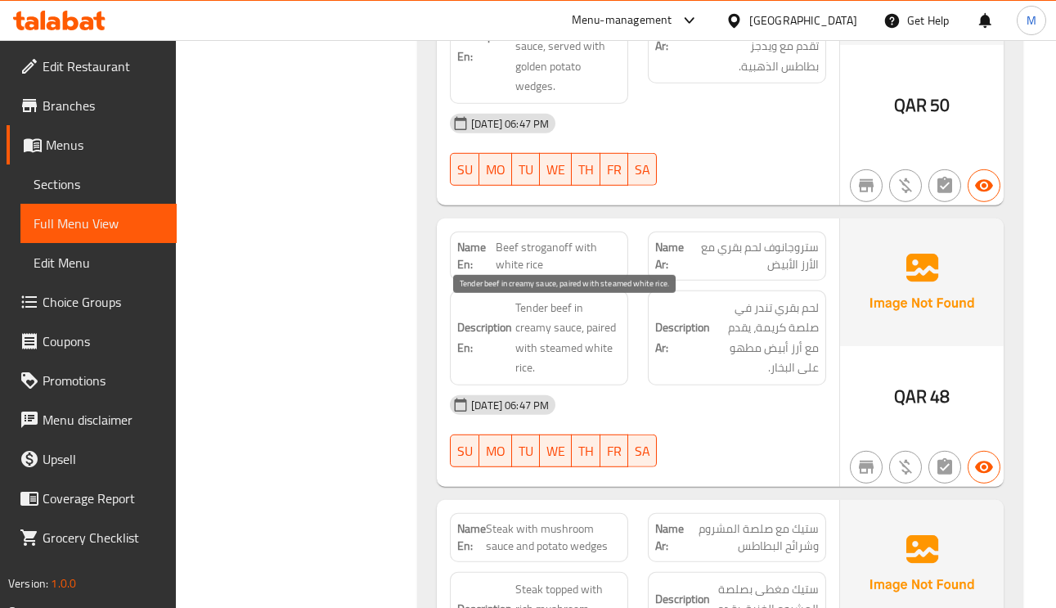
click at [559, 337] on span "Tender beef in creamy sauce, paired with steamed white rice." at bounding box center [568, 338] width 106 height 80
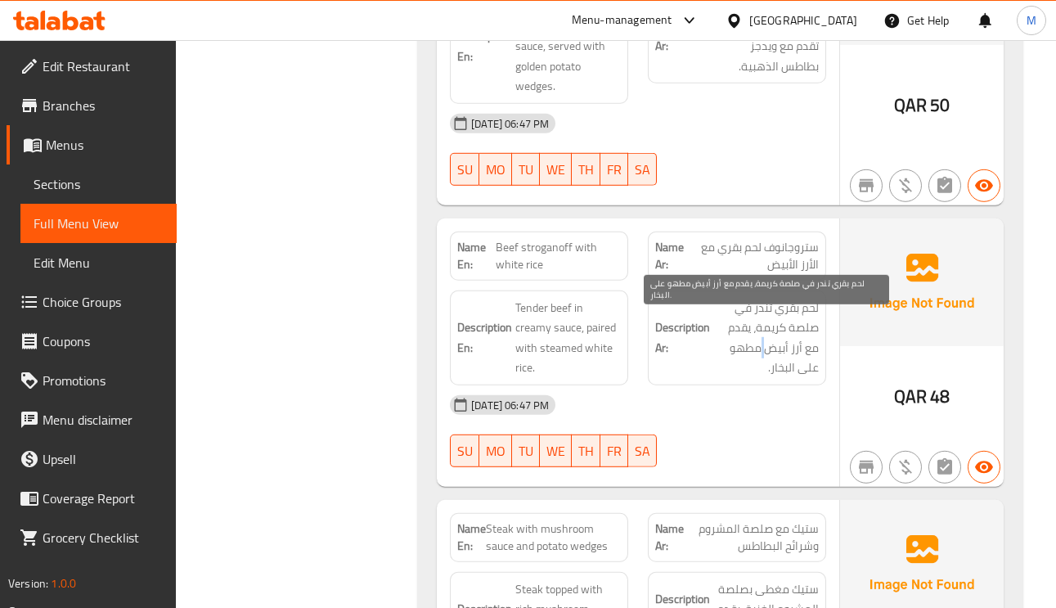
click at [765, 364] on span "لحم بقري تندر في صلصة كريمة، يقدم مع أرز أبيض مطهو على البخار." at bounding box center [766, 338] width 106 height 80
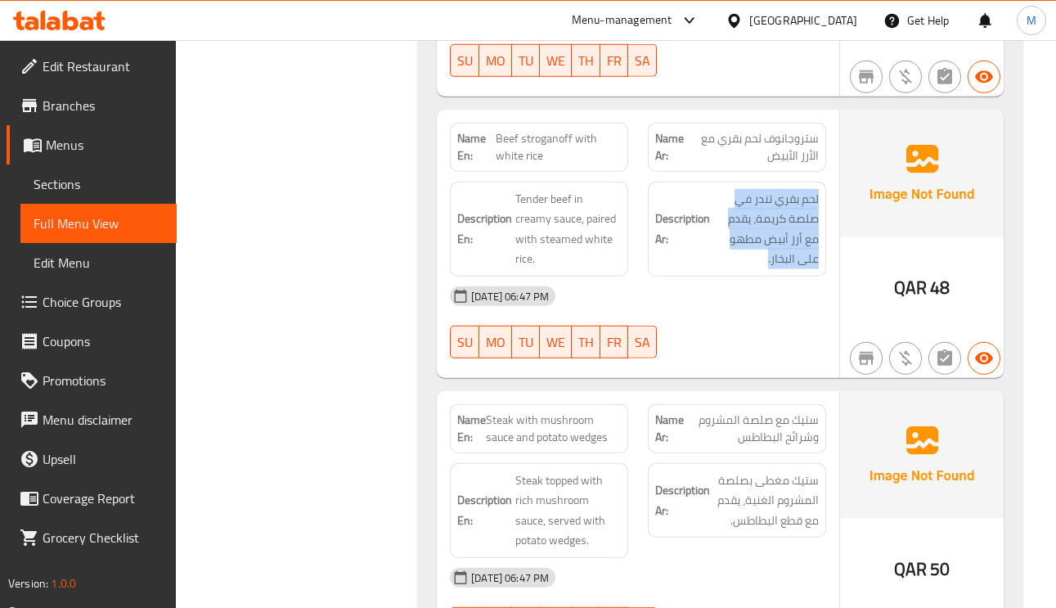
scroll to position [8345, 0]
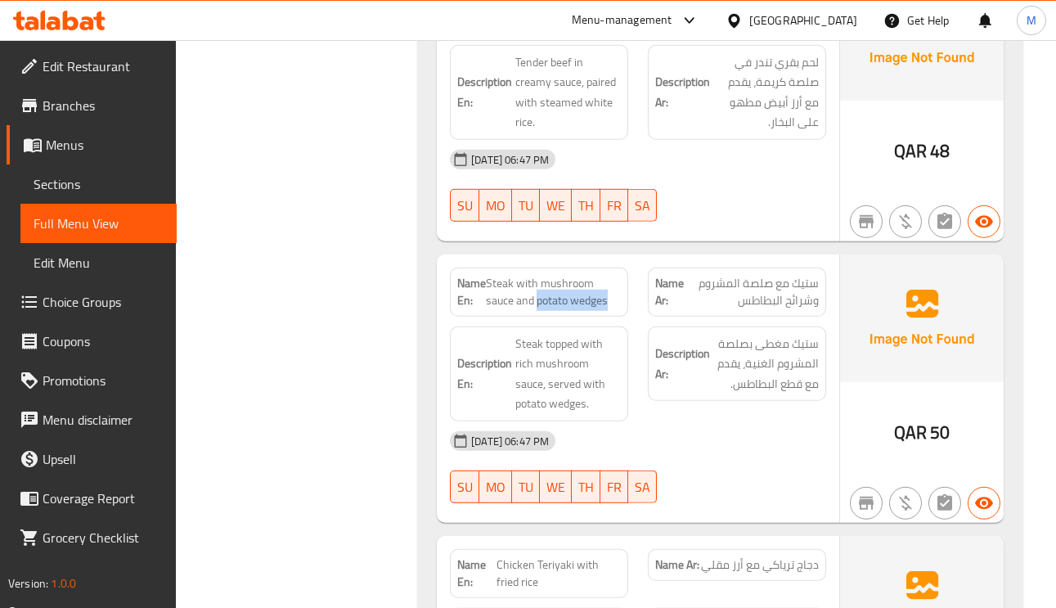
drag, startPoint x: 611, startPoint y: 309, endPoint x: 538, endPoint y: 315, distance: 73.9
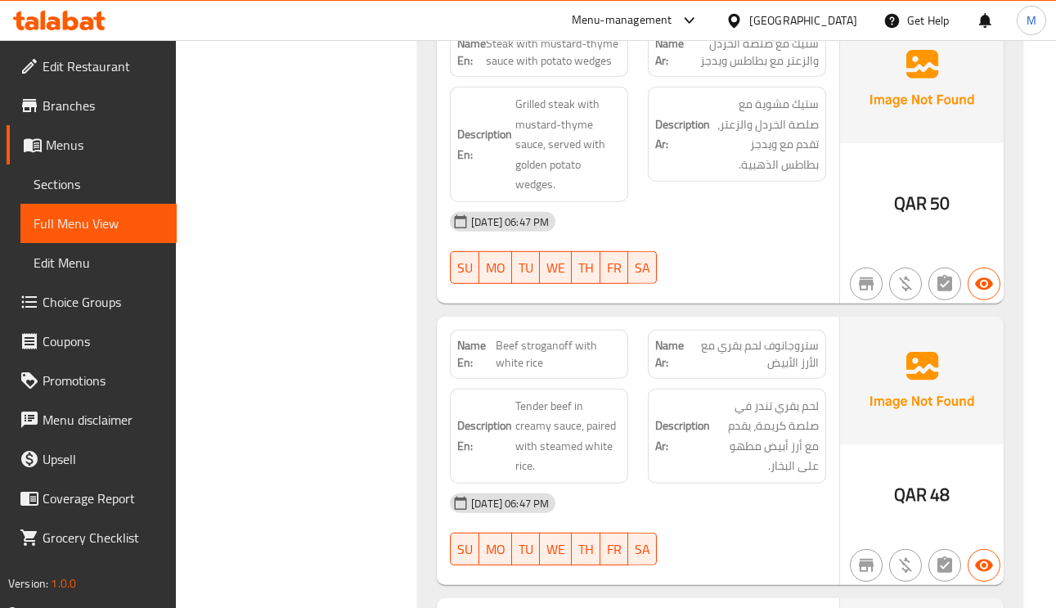
scroll to position [7977, 0]
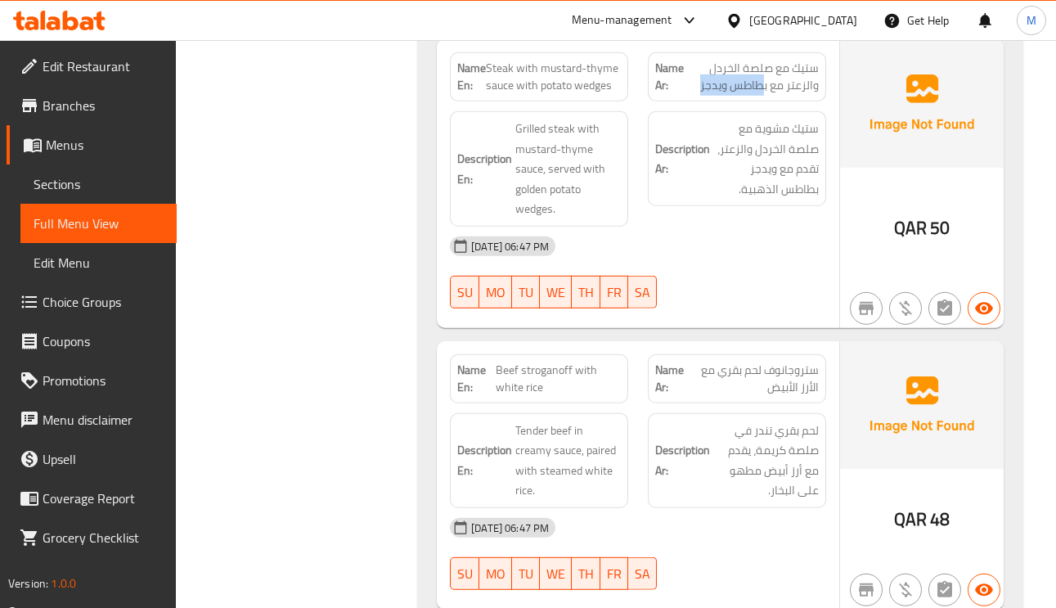
drag, startPoint x: 767, startPoint y: 92, endPoint x: 696, endPoint y: 96, distance: 70.5
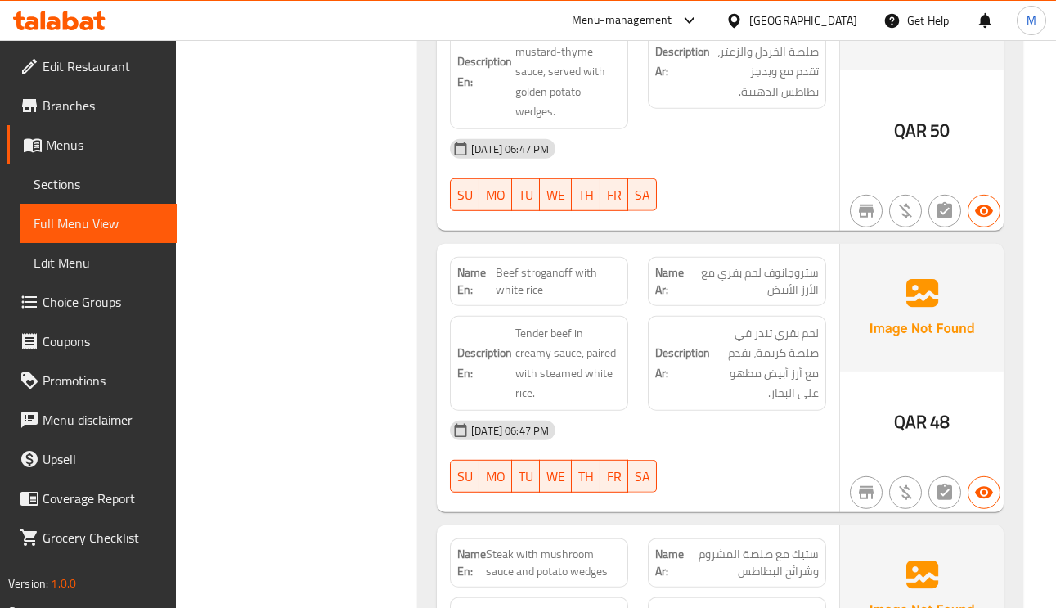
scroll to position [8223, 0]
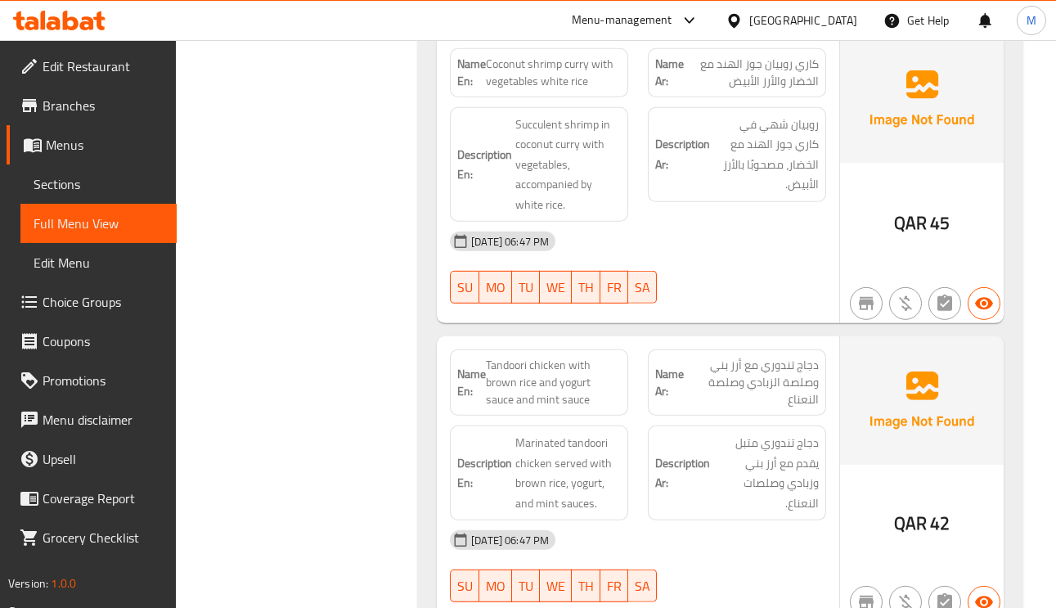
scroll to position [6995, 0]
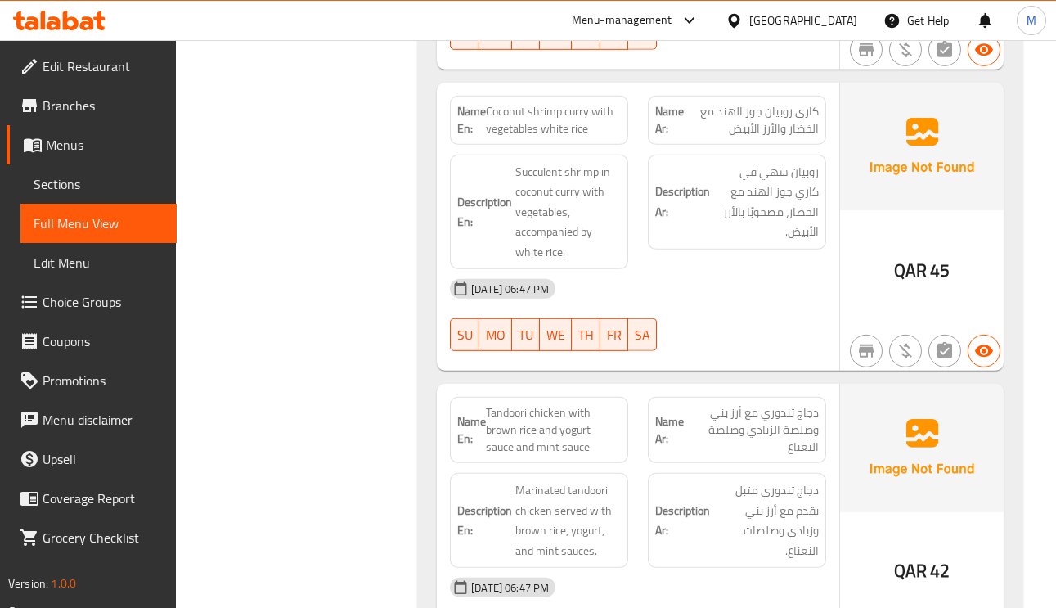
drag, startPoint x: 584, startPoint y: 101, endPoint x: 596, endPoint y: 74, distance: 29.3
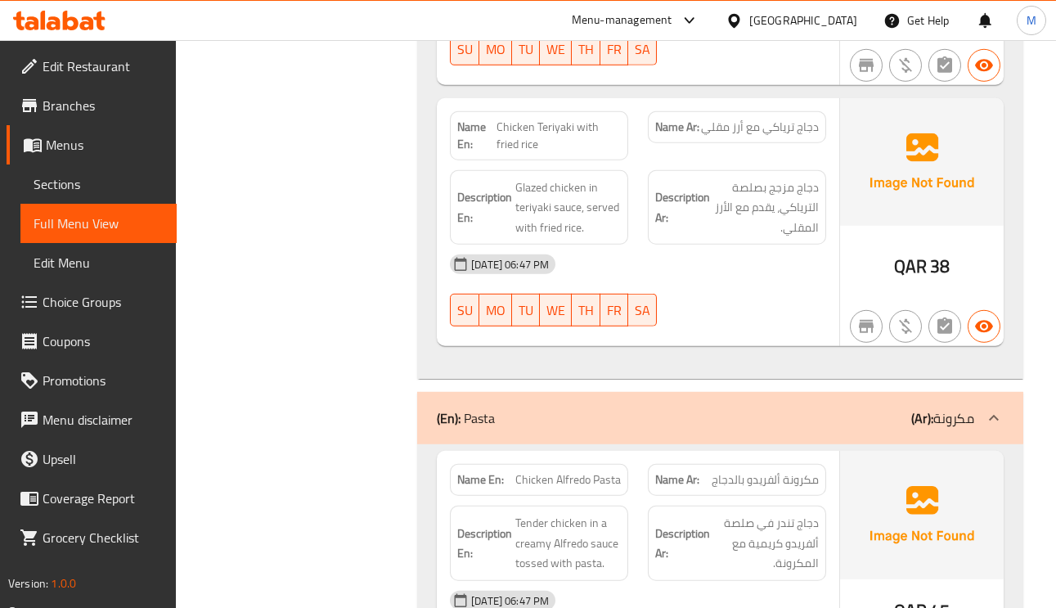
scroll to position [8591, 0]
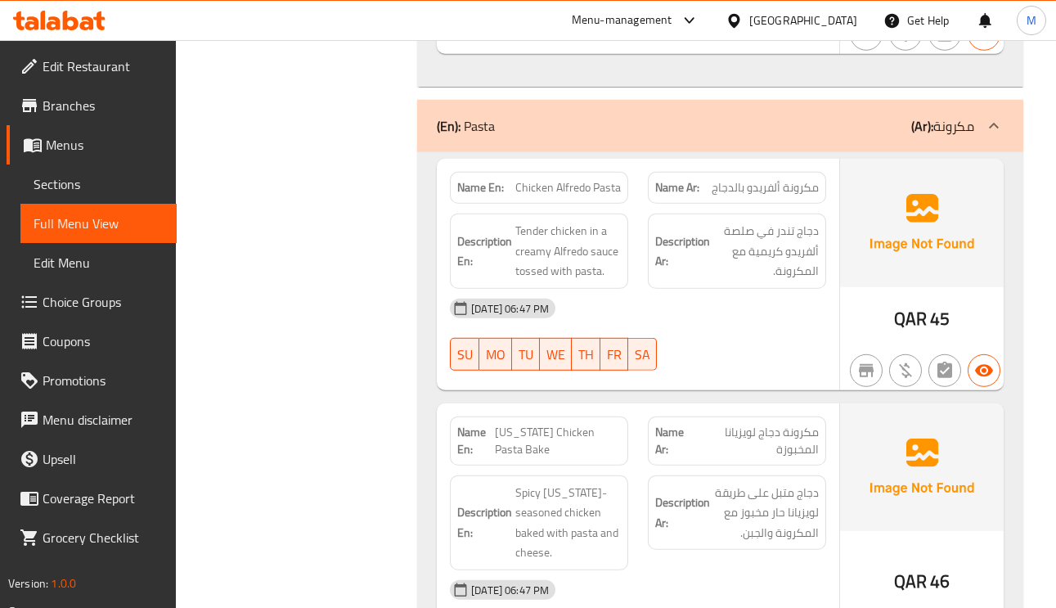
scroll to position [9082, 0]
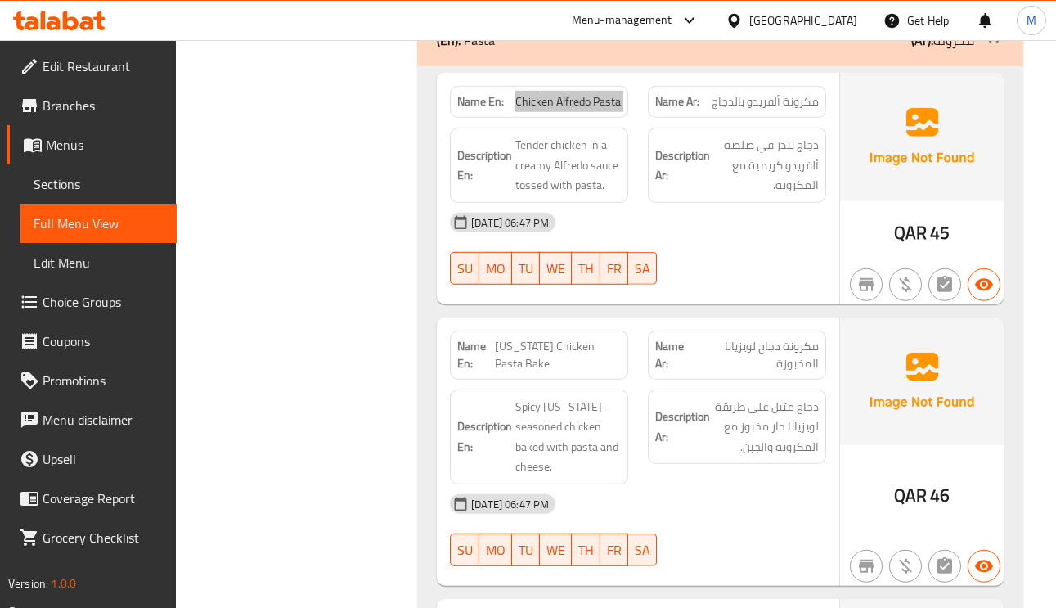
scroll to position [9205, 0]
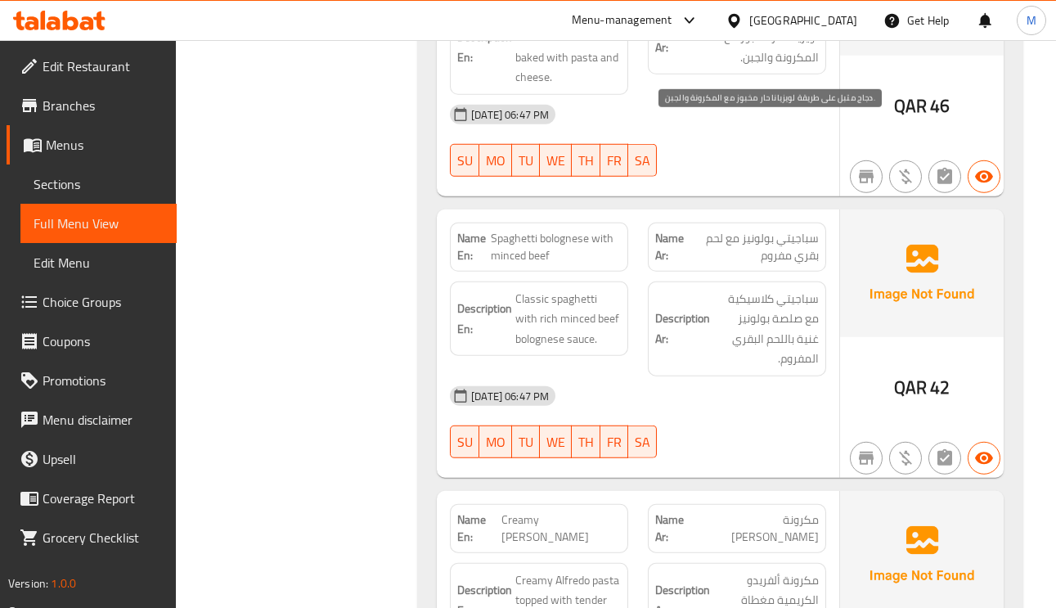
scroll to position [9573, 0]
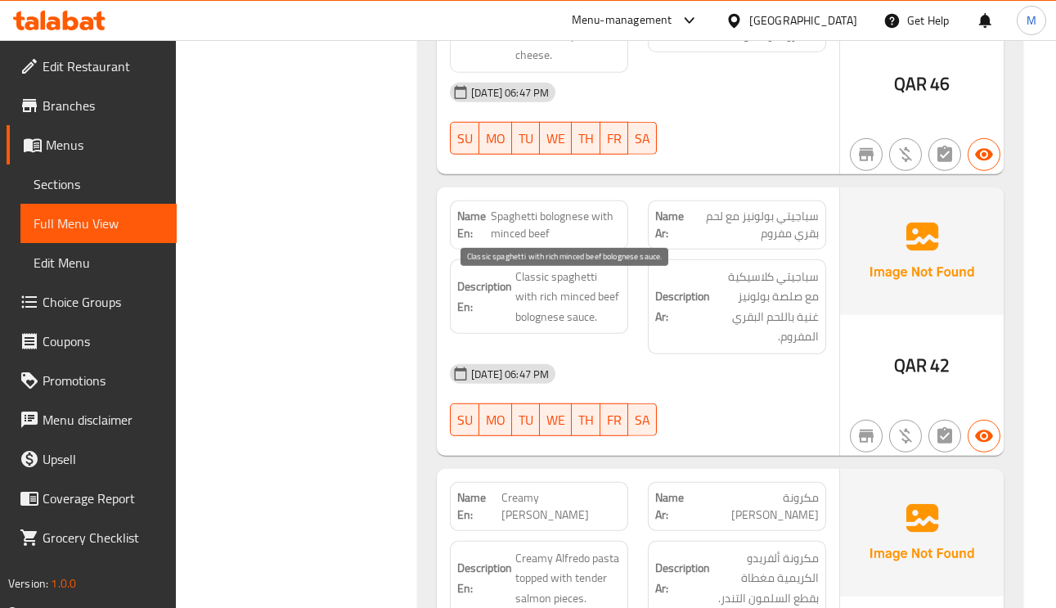
click at [529, 283] on span "Classic spaghetti with rich minced beef bolognese sauce." at bounding box center [568, 297] width 106 height 61
click at [593, 312] on span "Classic spaghetti with rich minced beef bolognese sauce." at bounding box center [568, 297] width 106 height 61
click at [581, 327] on span "Classic spaghetti with rich minced beef bolognese sauce." at bounding box center [568, 297] width 106 height 61
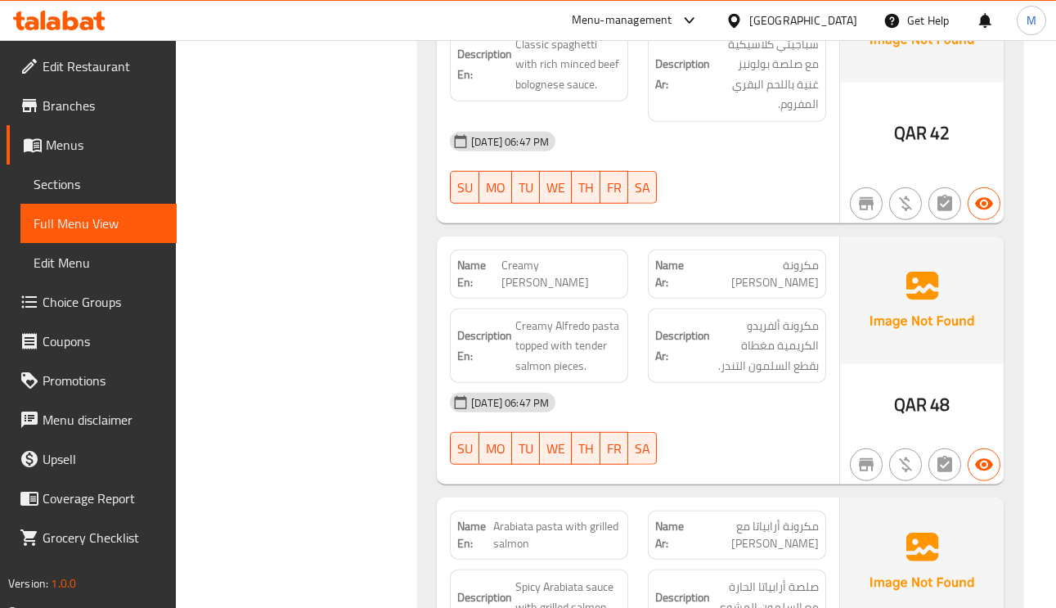
scroll to position [9941, 0]
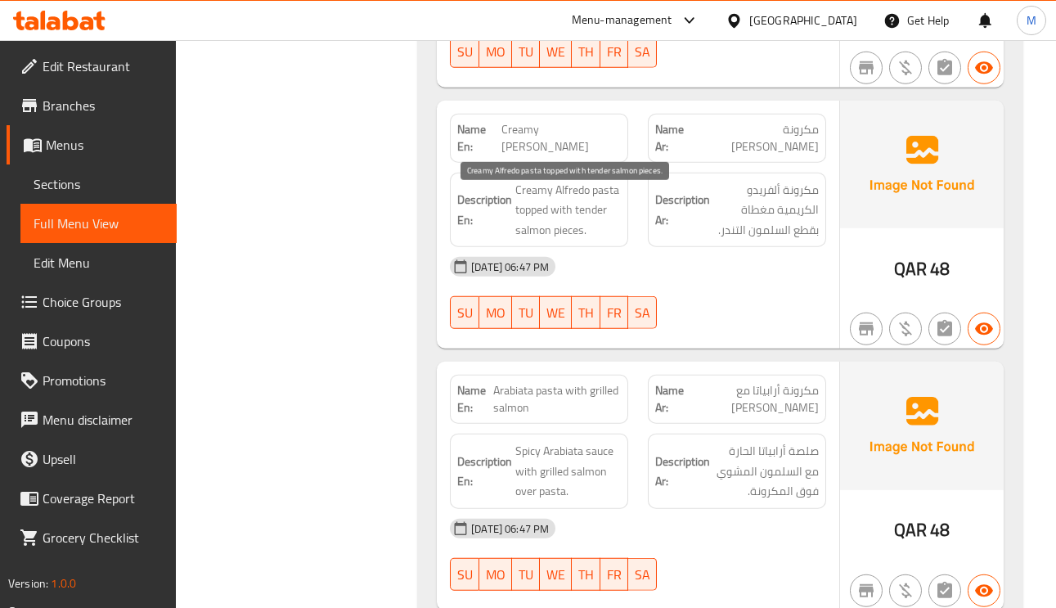
click at [544, 200] on span "Creamy Alfredo pasta topped with tender salmon pieces." at bounding box center [568, 210] width 106 height 61
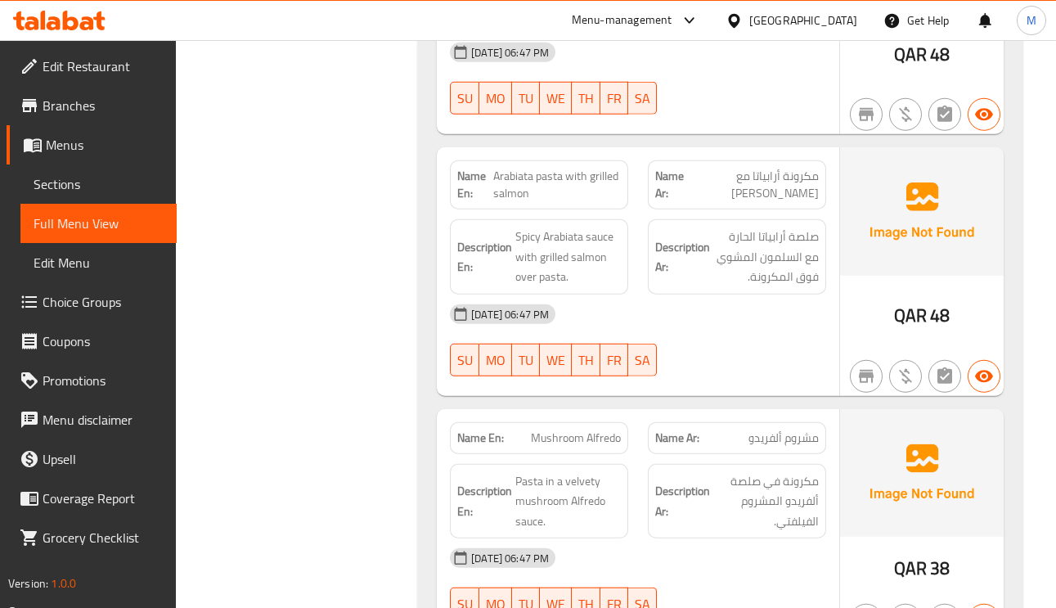
scroll to position [10186, 0]
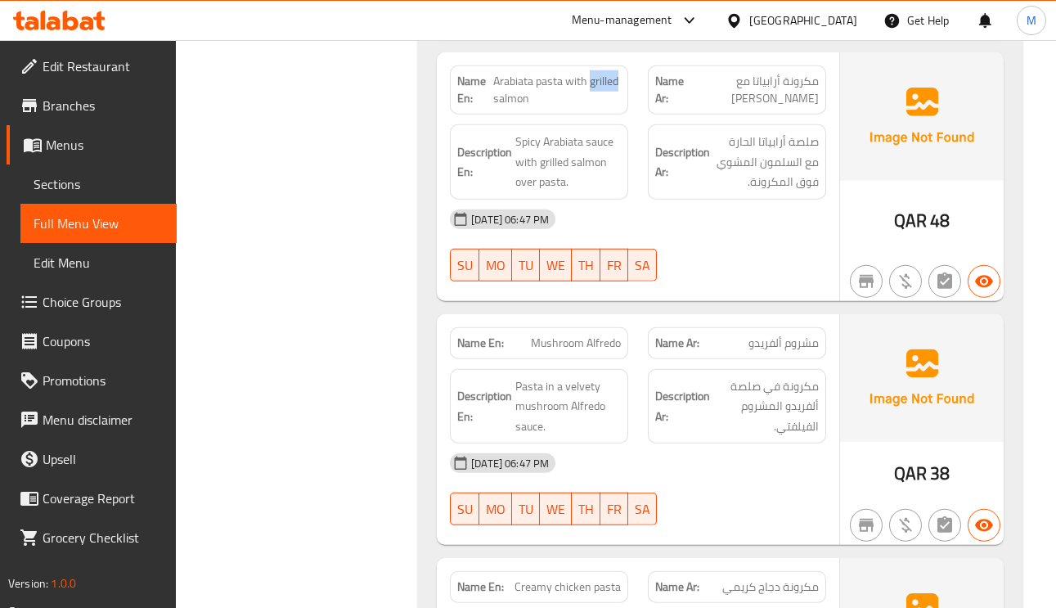
scroll to position [10309, 0]
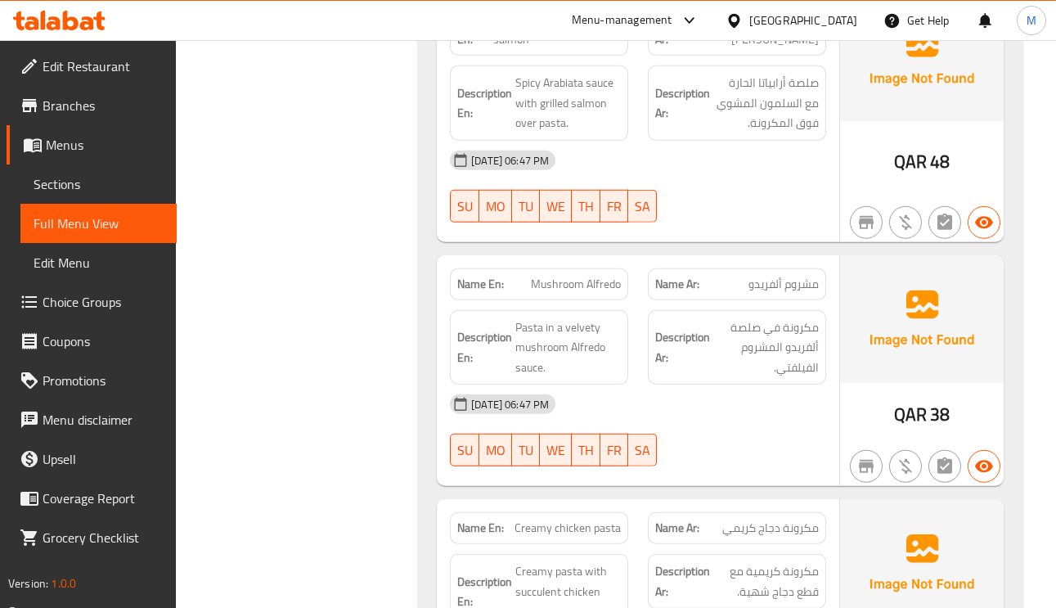
click at [537, 364] on span "Pasta in a velvety mushroom Alfredo sauce." at bounding box center [568, 347] width 106 height 61
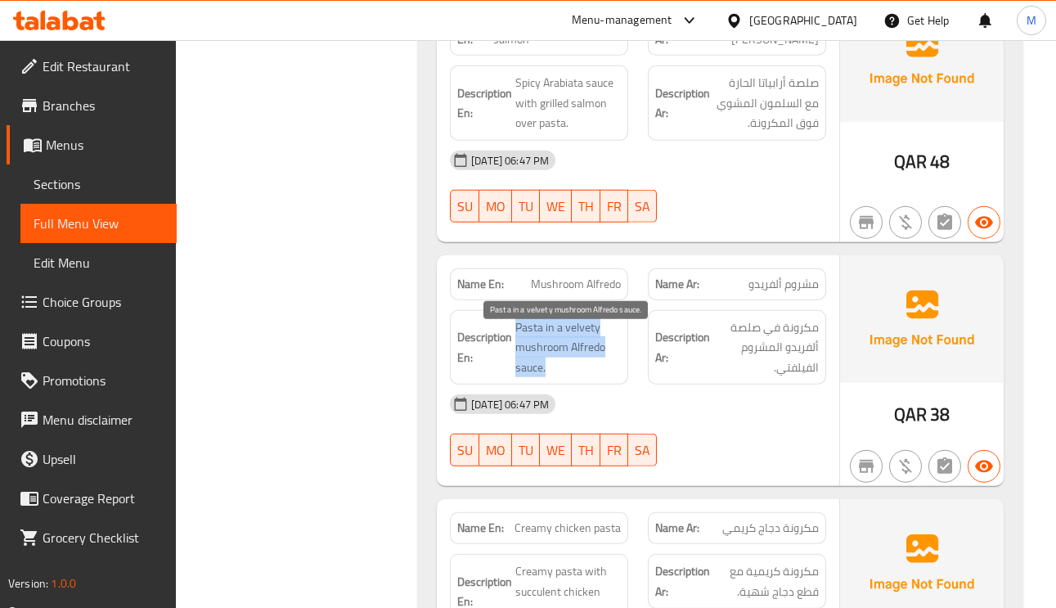
click at [537, 364] on span "Pasta in a velvety mushroom Alfredo sauce." at bounding box center [568, 347] width 106 height 61
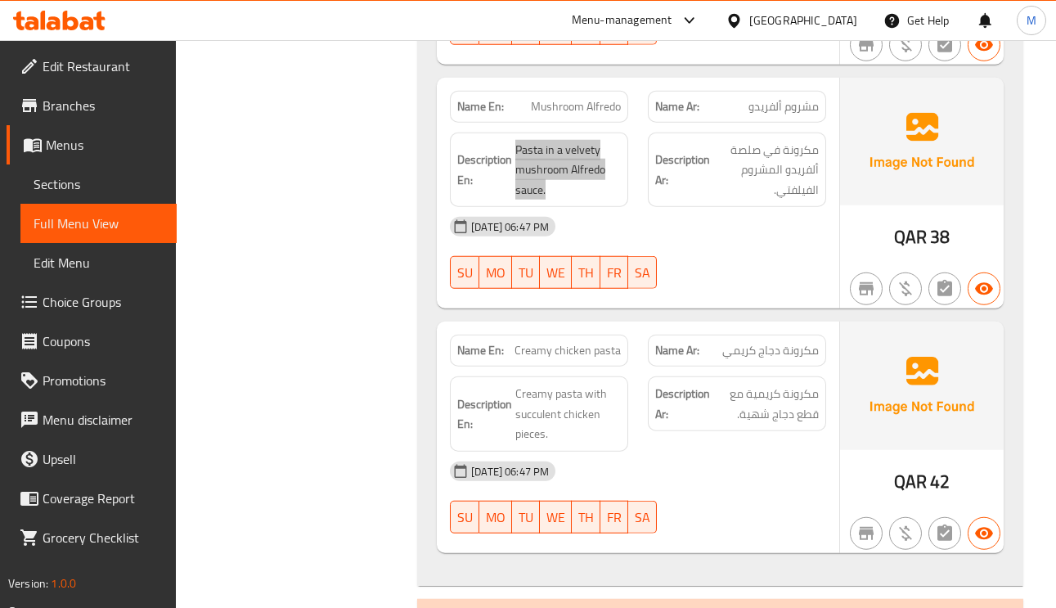
scroll to position [10677, 0]
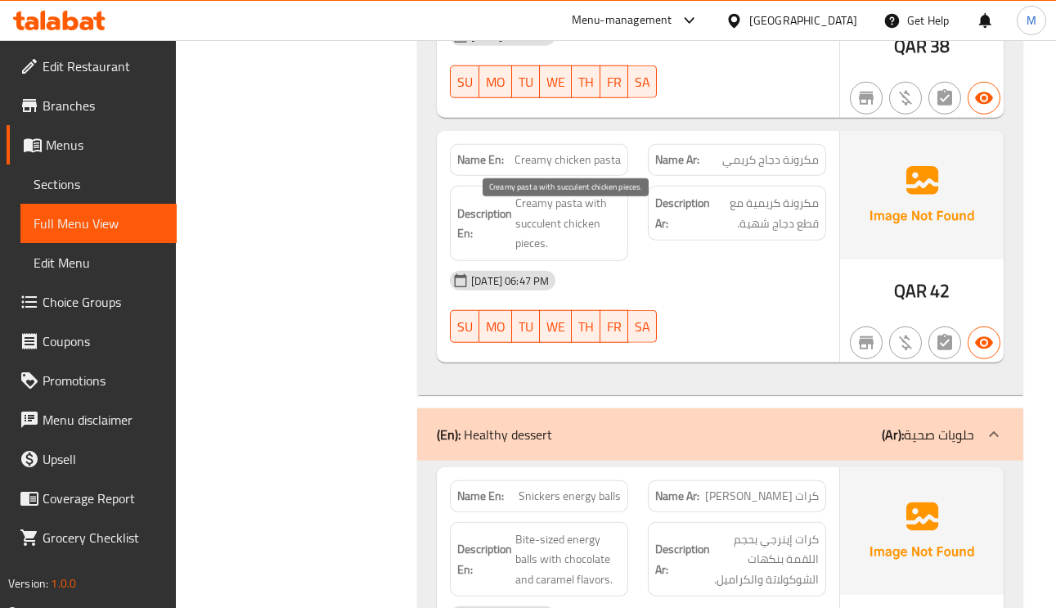
click at [544, 242] on span "Creamy pasta with succulent chicken pieces." at bounding box center [568, 223] width 106 height 61
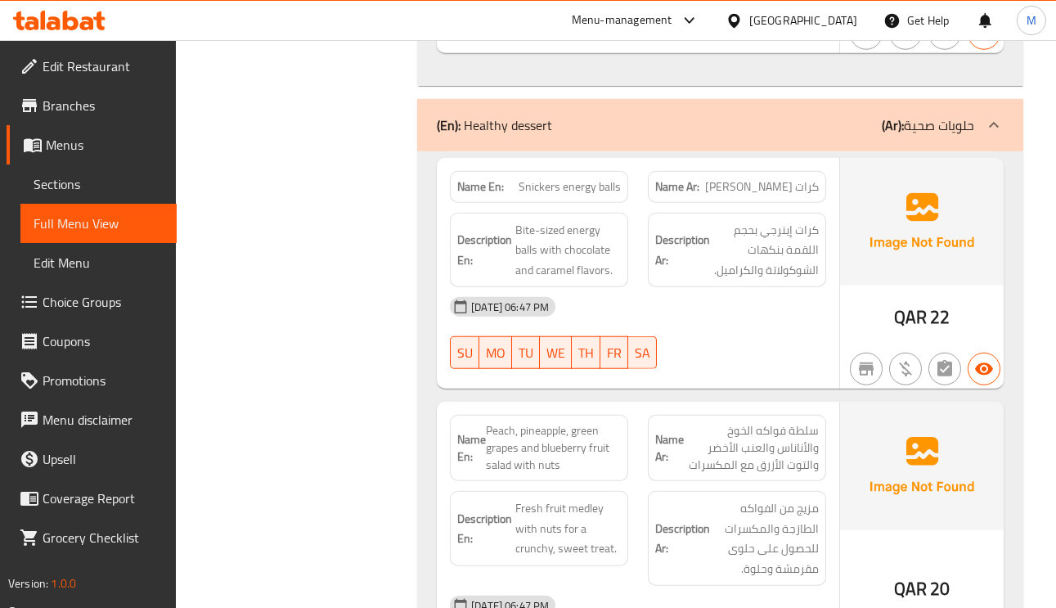
scroll to position [11045, 0]
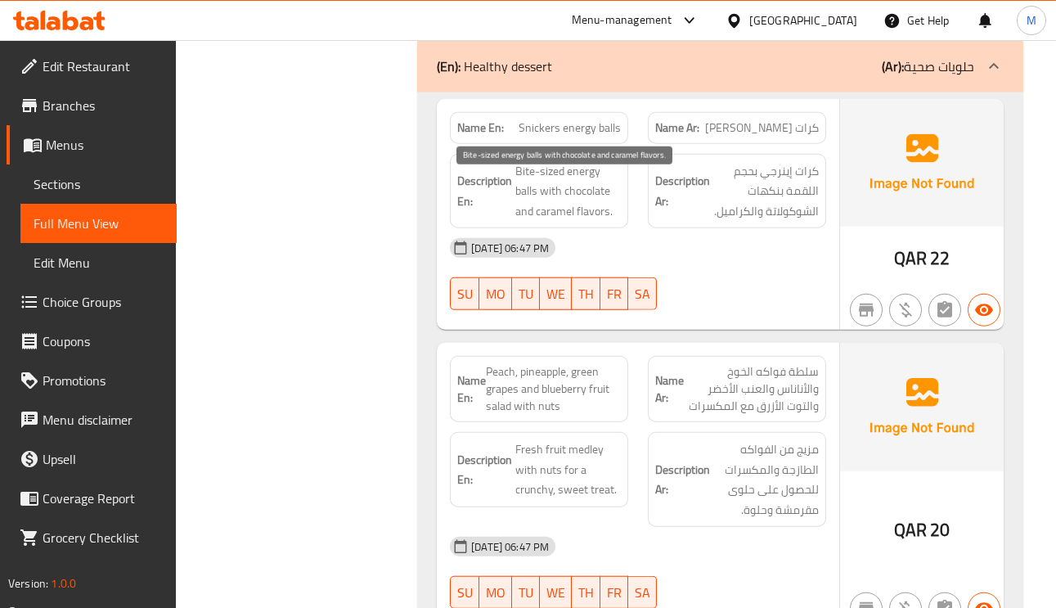
click at [582, 191] on span "Bite-sized energy balls with chocolate and caramel flavors." at bounding box center [568, 191] width 106 height 61
click at [549, 208] on span "Bite-sized energy balls with chocolate and caramel flavors." at bounding box center [568, 191] width 106 height 61
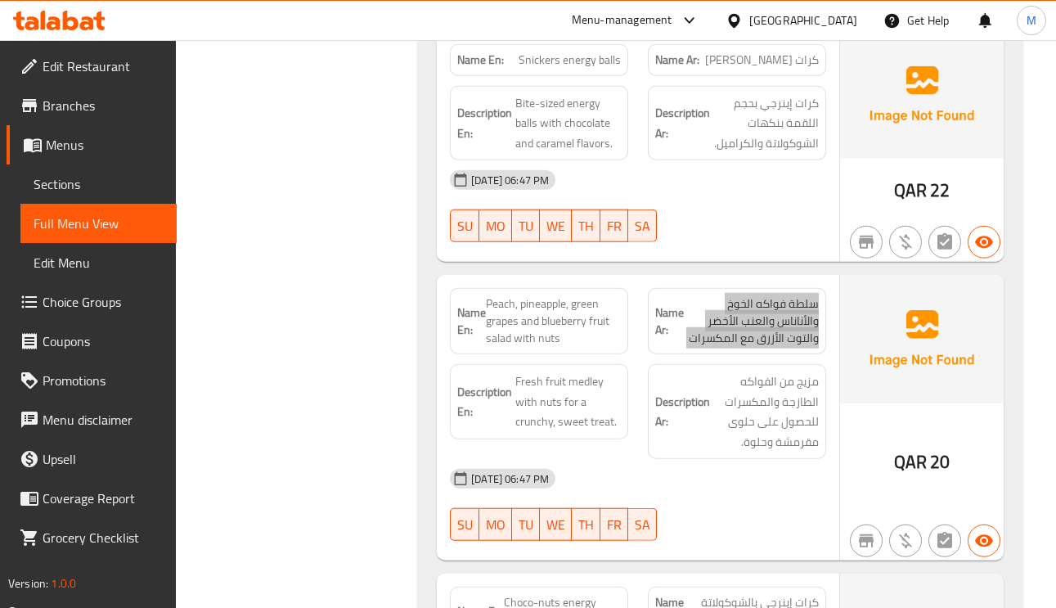
scroll to position [11168, 0]
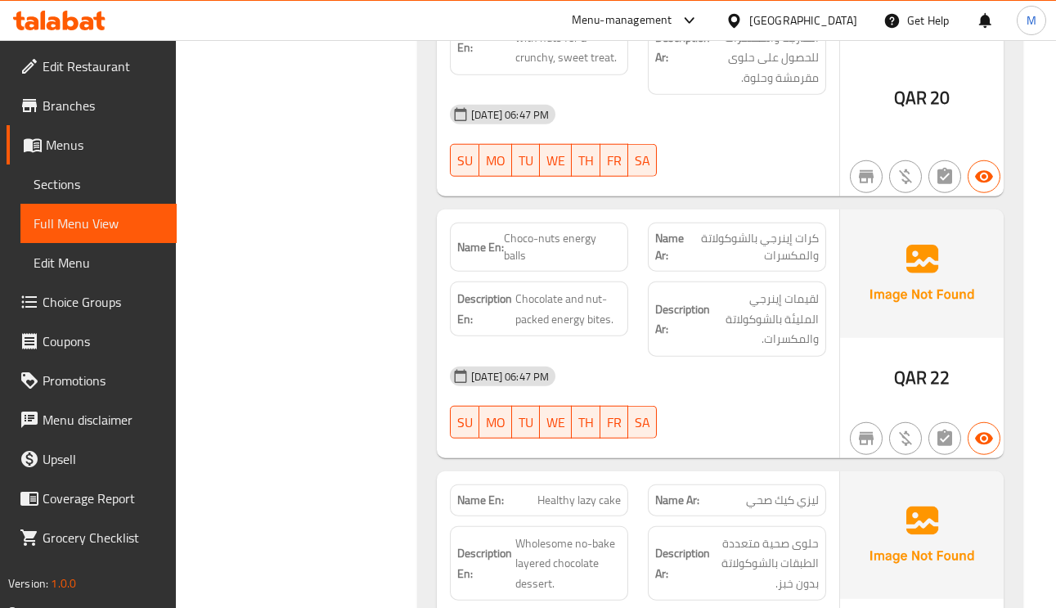
scroll to position [11536, 0]
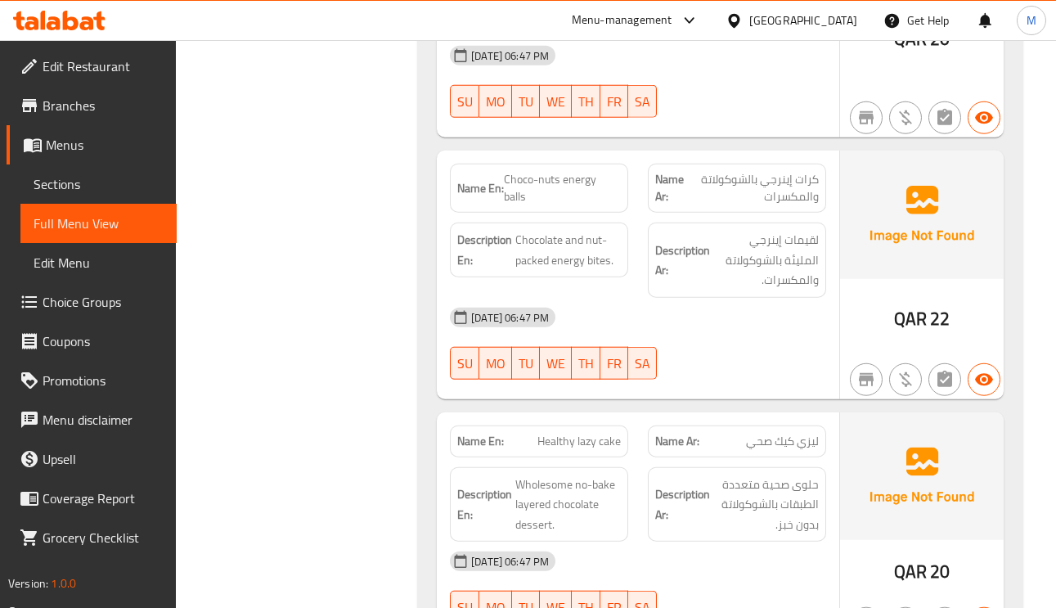
click at [599, 270] on span "Chocolate and nut-packed energy bites." at bounding box center [568, 250] width 106 height 40
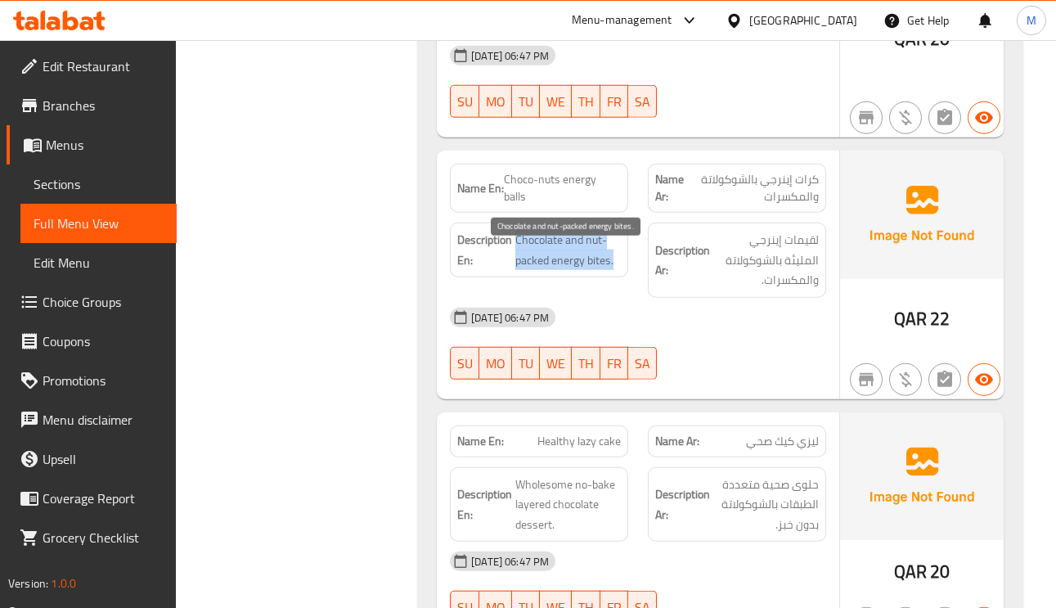
click at [596, 270] on span "Chocolate and nut-packed energy bites." at bounding box center [568, 250] width 106 height 40
click at [568, 270] on span "Chocolate and nut-packed energy bites." at bounding box center [568, 250] width 106 height 40
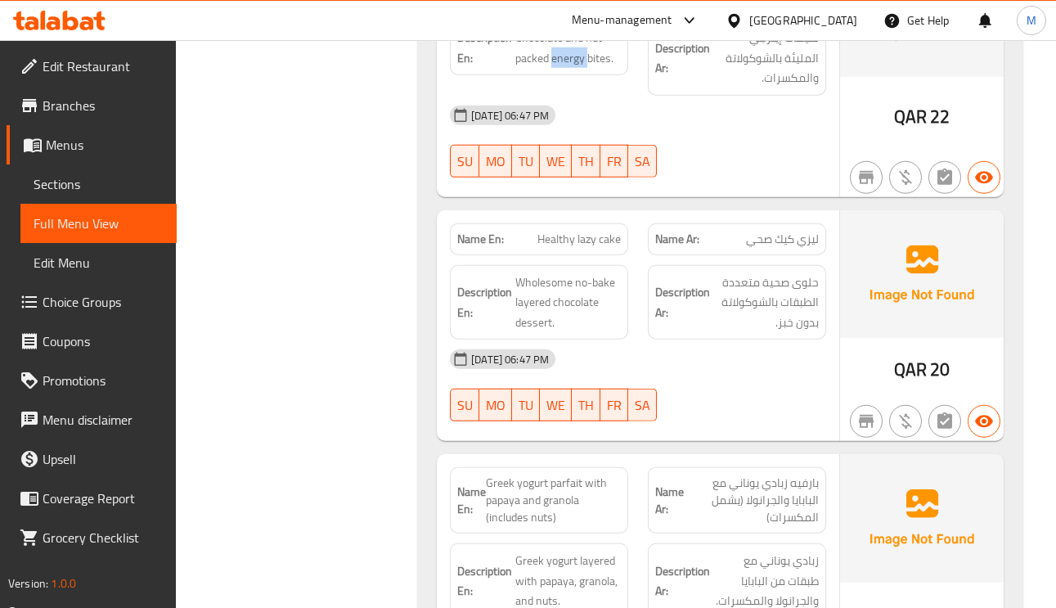
scroll to position [11782, 0]
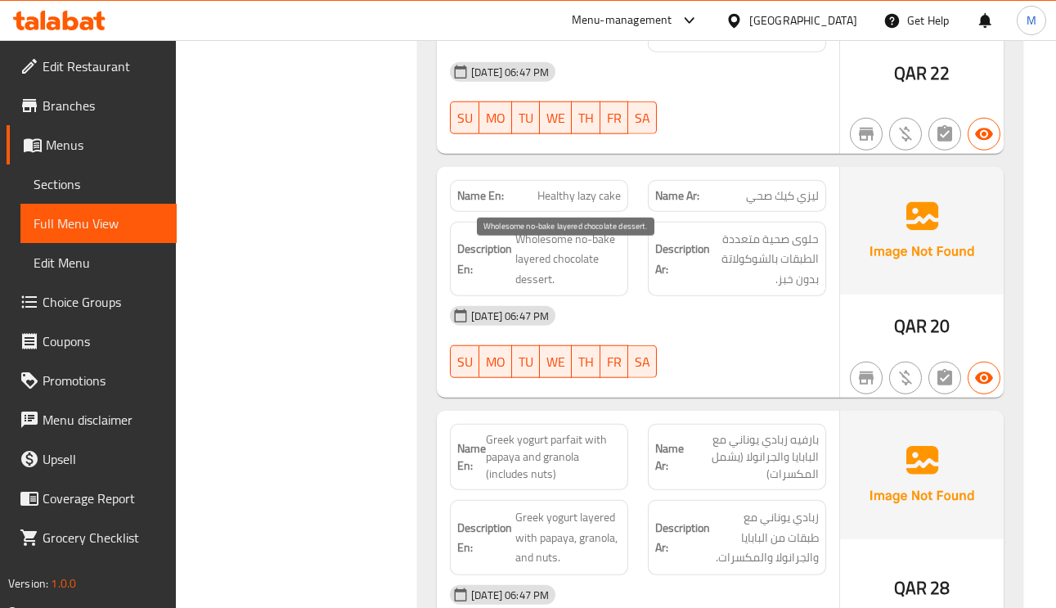
click at [570, 277] on span "Wholesome no-bake layered chocolate dessert." at bounding box center [568, 259] width 106 height 61
click at [574, 256] on span "Wholesome no-bake layered chocolate dessert." at bounding box center [568, 259] width 106 height 61
drag, startPoint x: 574, startPoint y: 255, endPoint x: 606, endPoint y: 256, distance: 31.9
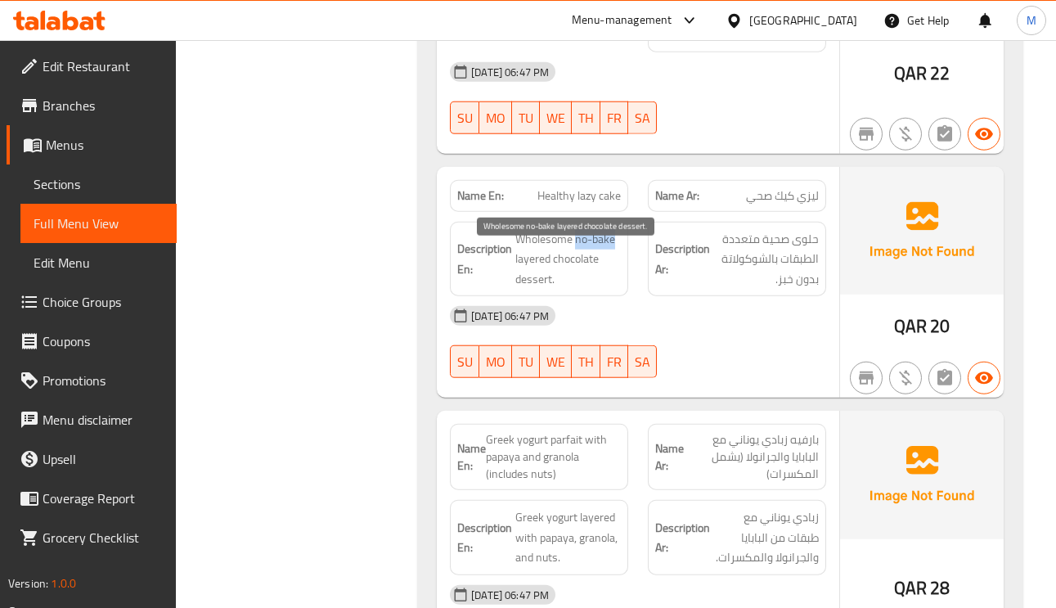
click at [606, 256] on span "Wholesome no-bake layered chocolate dessert." at bounding box center [568, 259] width 106 height 61
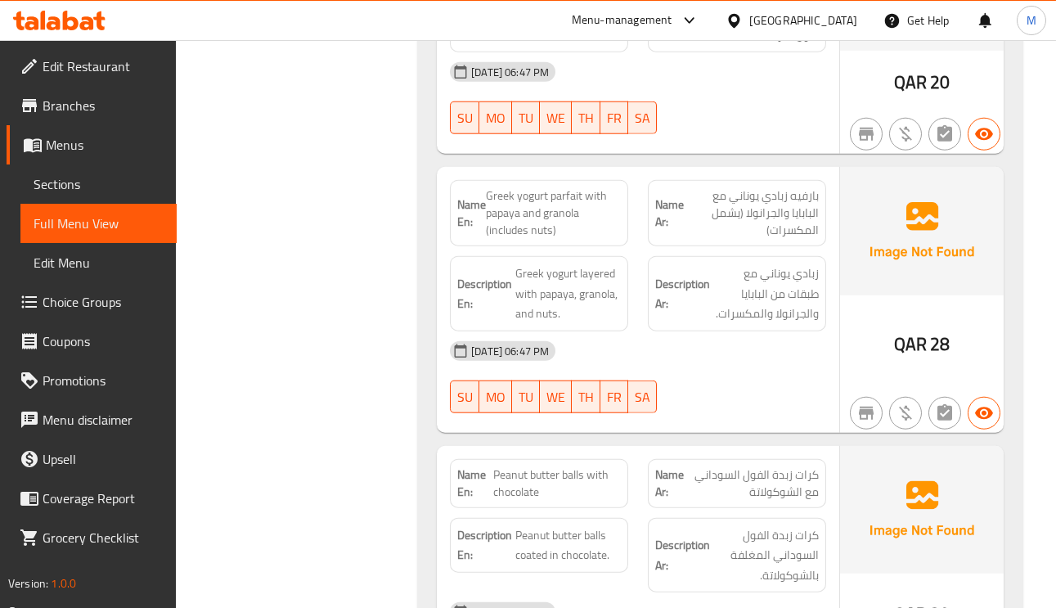
scroll to position [12027, 0]
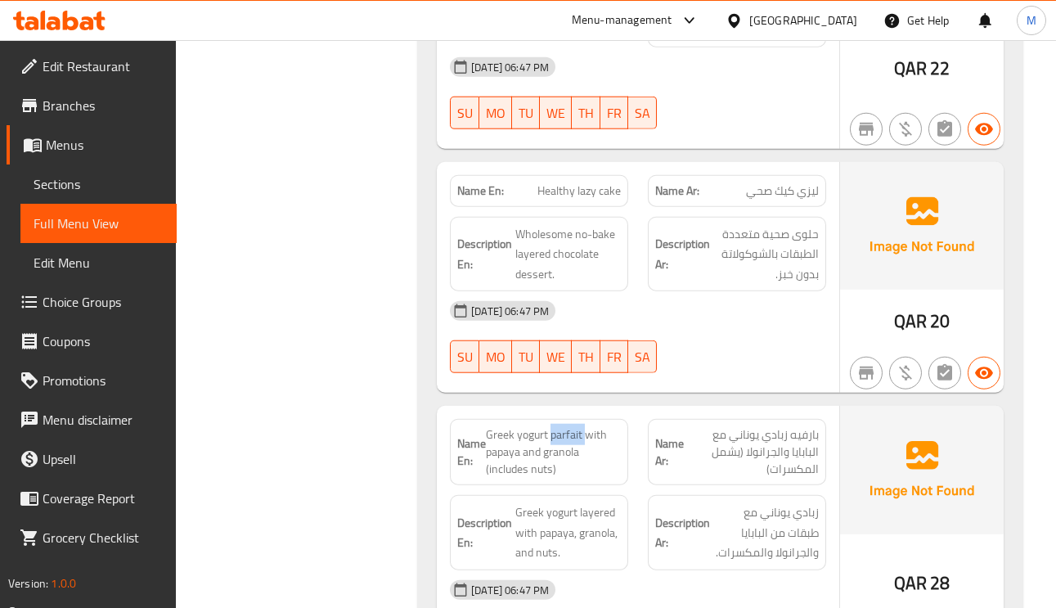
scroll to position [11782, 0]
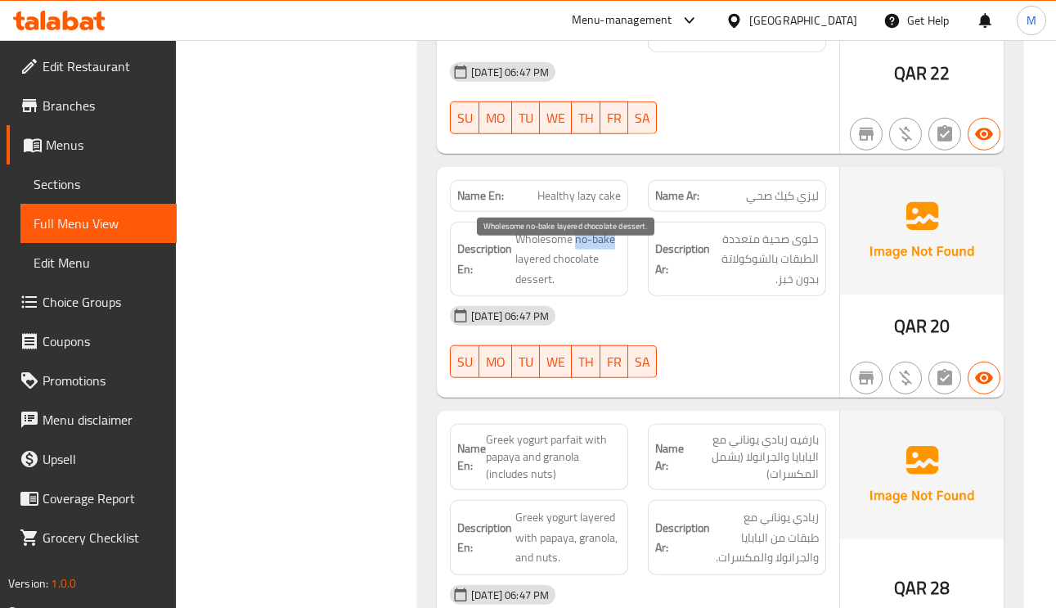
drag, startPoint x: 600, startPoint y: 250, endPoint x: 578, endPoint y: 250, distance: 22.1
click at [578, 250] on span "Wholesome no-bake layered chocolate dessert." at bounding box center [568, 259] width 106 height 61
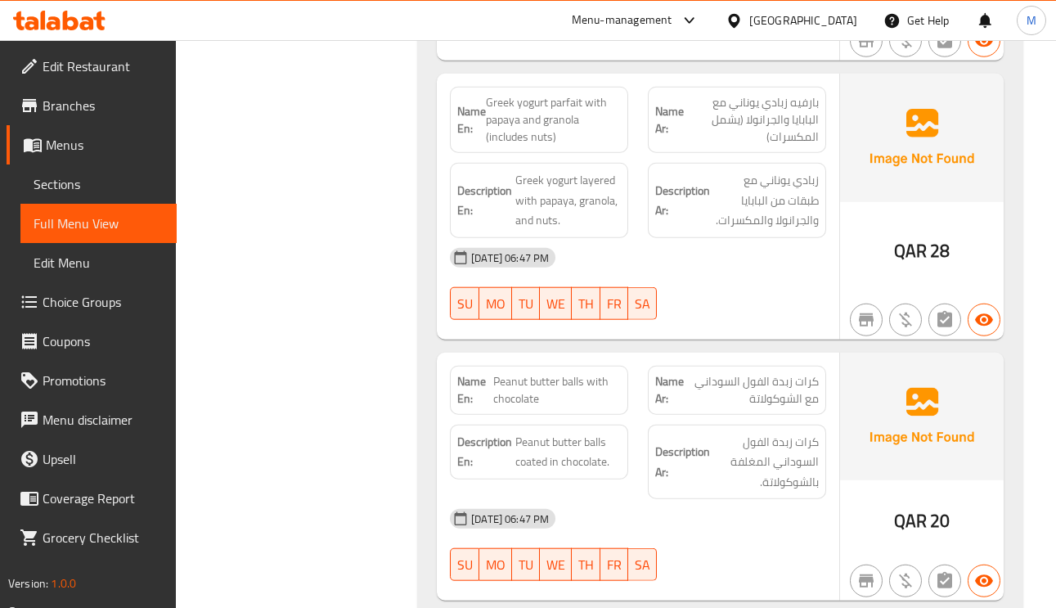
scroll to position [12150, 0]
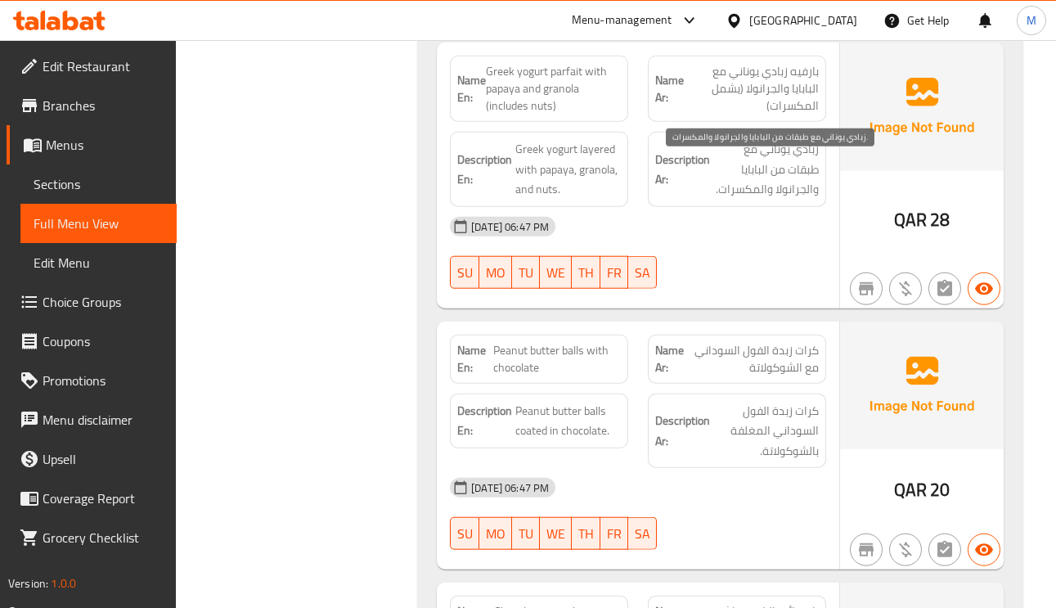
click at [809, 197] on span "زبادي يوناني مع طبقات من البابايا والجرانولا والمكسرات." at bounding box center [766, 169] width 106 height 61
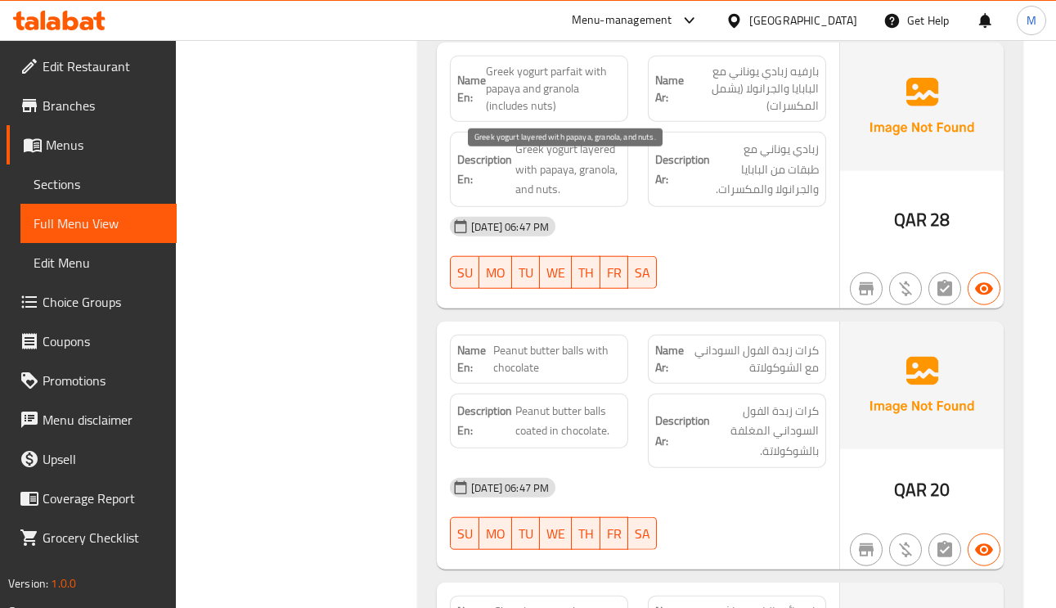
click at [521, 200] on span "Greek yogurt layered with papaya, granola, and nuts." at bounding box center [568, 169] width 106 height 61
click at [547, 193] on span "Greek yogurt layered with papaya, granola, and nuts." at bounding box center [568, 169] width 106 height 61
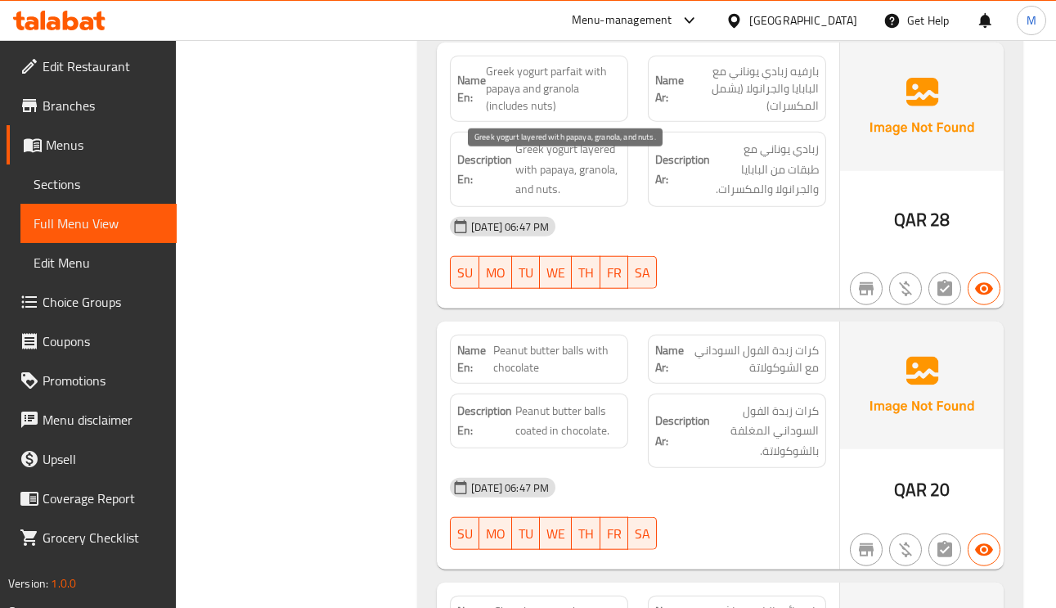
click at [596, 185] on span "Greek yogurt layered with papaya, granola, and nuts." at bounding box center [568, 169] width 106 height 61
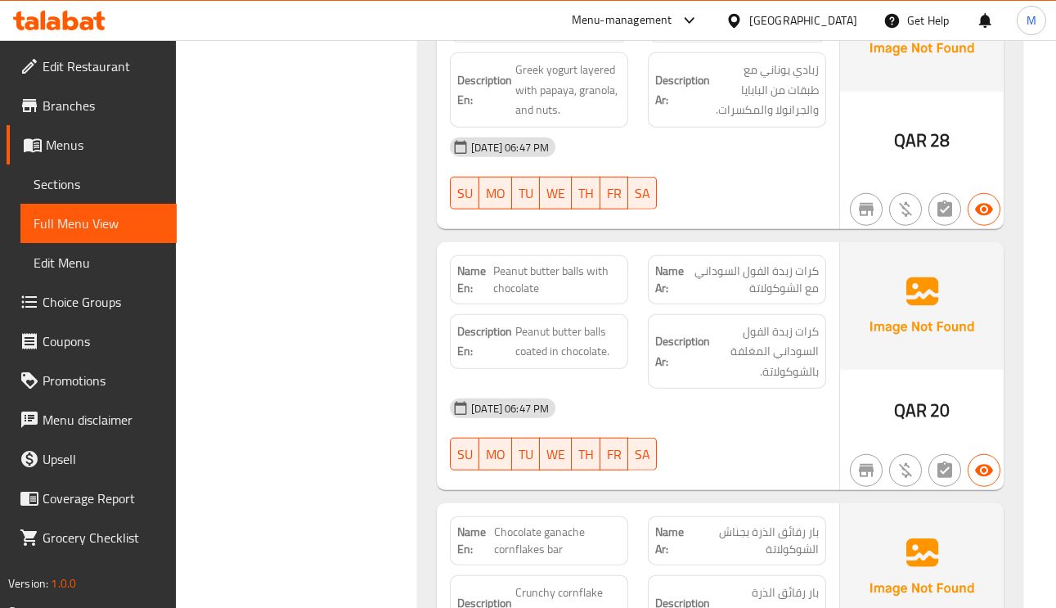
scroll to position [12395, 0]
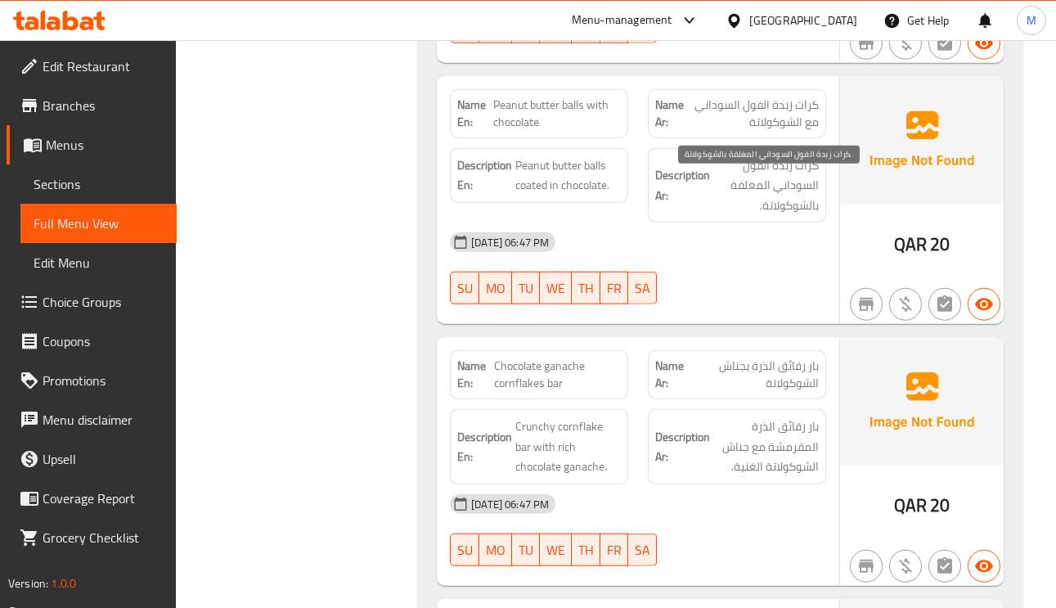
click at [791, 205] on span "كرات زبدة الفول السوداني المغلفة بالشوكولاتة." at bounding box center [766, 185] width 106 height 61
click at [791, 204] on span "كرات زبدة الفول السوداني المغلفة بالشوكولاتة." at bounding box center [766, 185] width 106 height 61
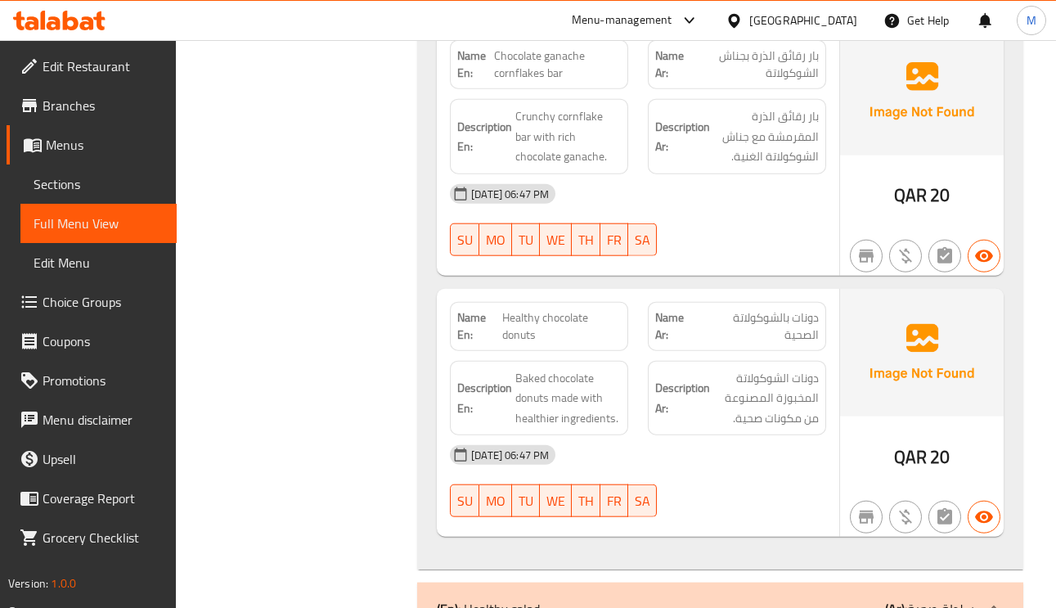
scroll to position [12764, 0]
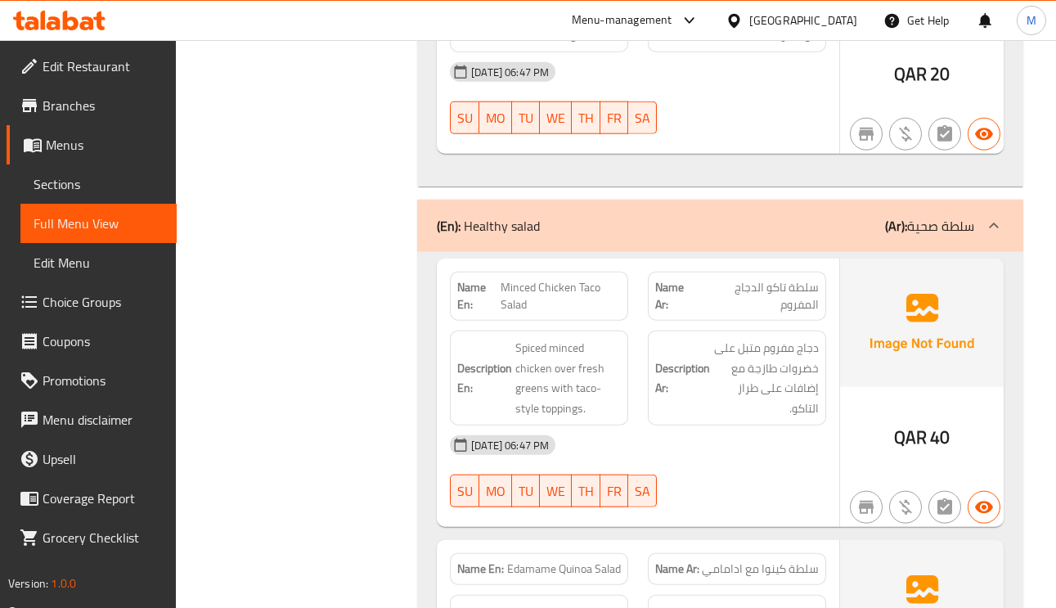
scroll to position [13132, 0]
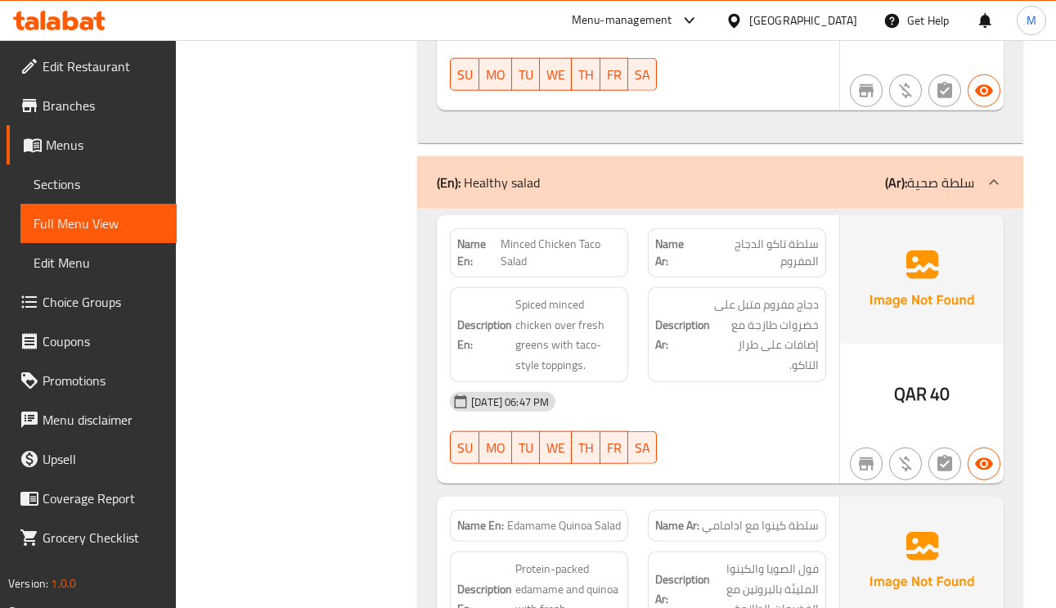
click at [593, 353] on span "Spiced minced chicken over fresh greens with taco-style toppings." at bounding box center [568, 335] width 106 height 80
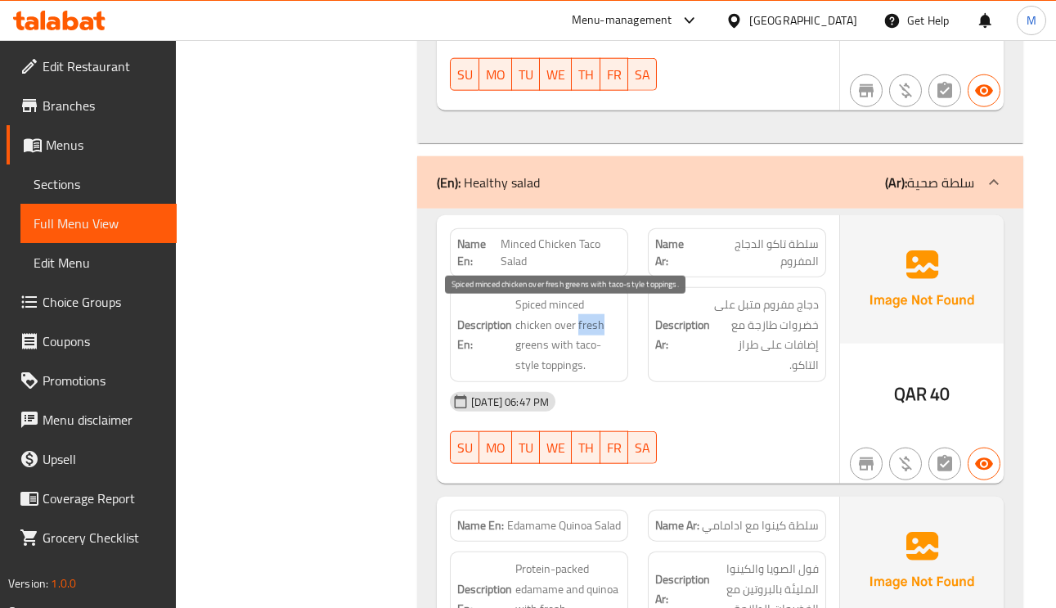
click at [593, 353] on span "Spiced minced chicken over fresh greens with taco-style toppings." at bounding box center [568, 335] width 106 height 80
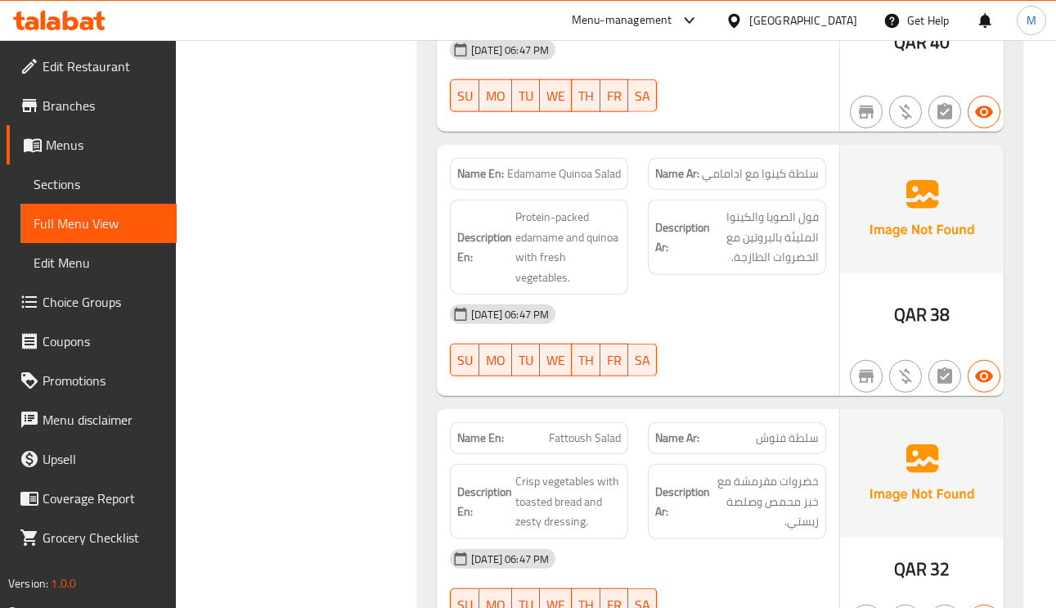
scroll to position [13500, 0]
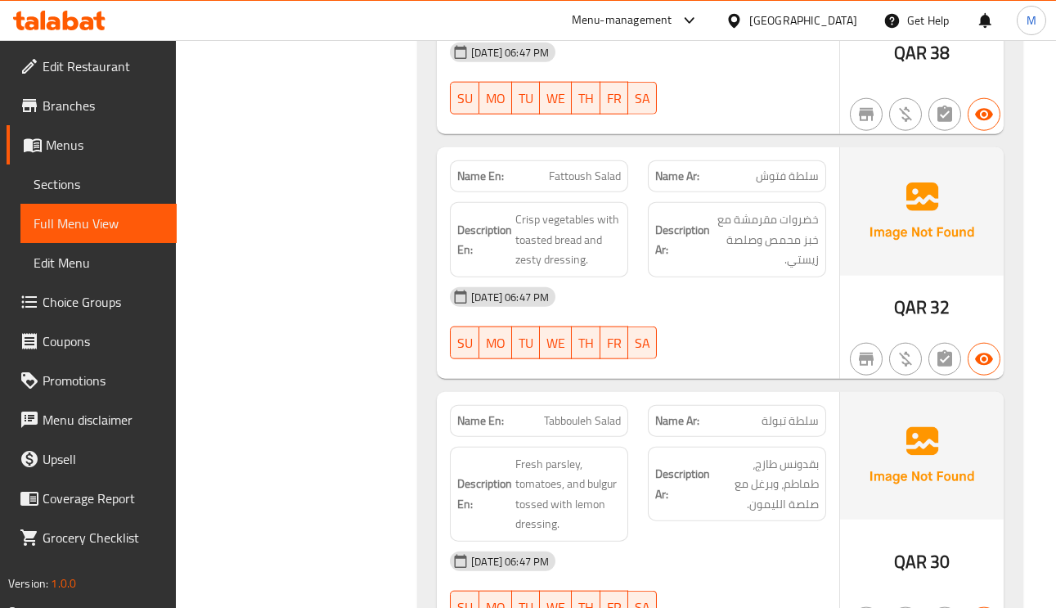
scroll to position [13868, 0]
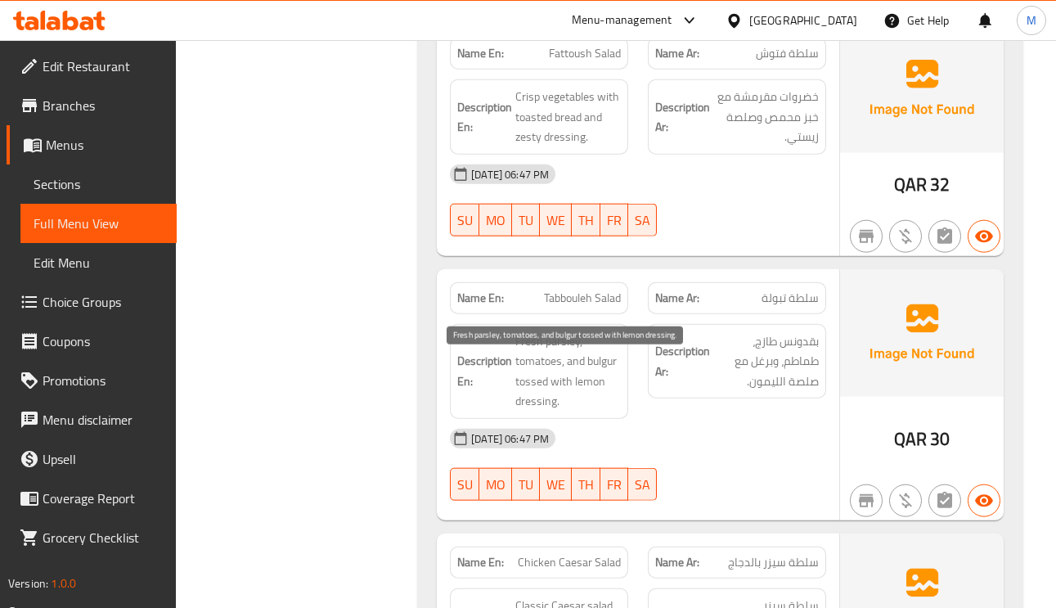
click at [529, 382] on span "Fresh parsley, tomatoes, and bulgur tossed with lemon dressing." at bounding box center [568, 371] width 106 height 80
click at [600, 382] on span "Fresh parsley, tomatoes, and bulgur tossed with lemon dressing." at bounding box center [568, 371] width 106 height 80
drag, startPoint x: 533, startPoint y: 354, endPoint x: 571, endPoint y: 352, distance: 38.5
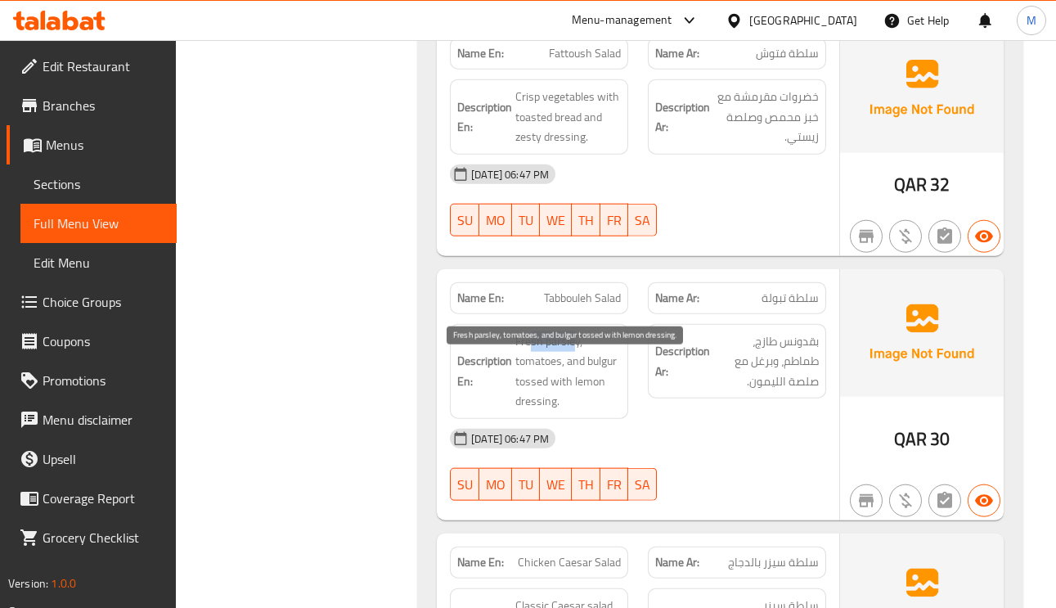
click at [584, 367] on span "Fresh parsley, tomatoes, and bulgur tossed with lemon dressing." at bounding box center [568, 371] width 106 height 80
drag, startPoint x: 586, startPoint y: 367, endPoint x: 511, endPoint y: 366, distance: 75.3
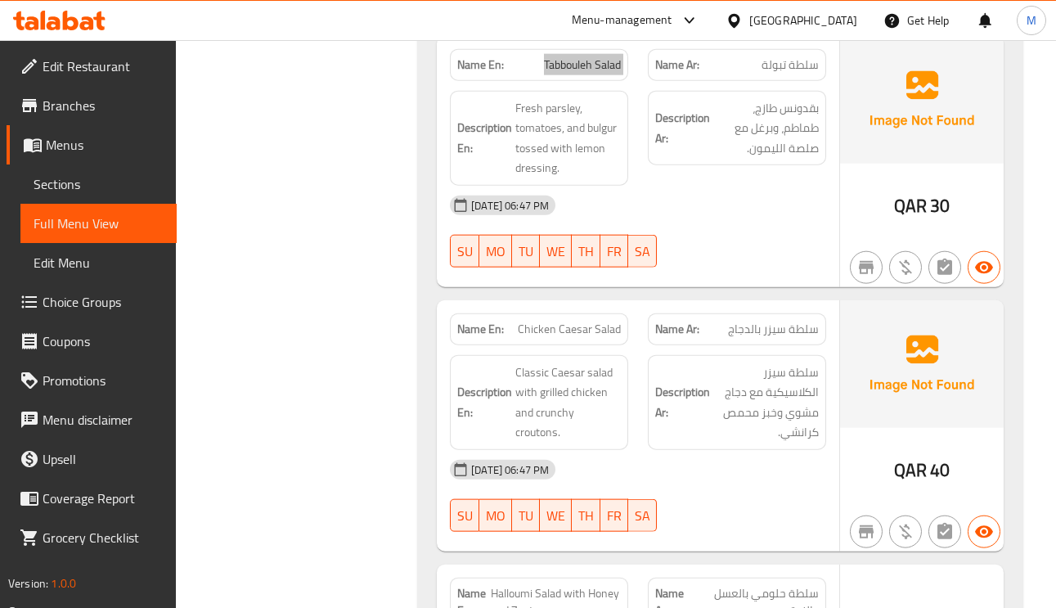
scroll to position [14236, 0]
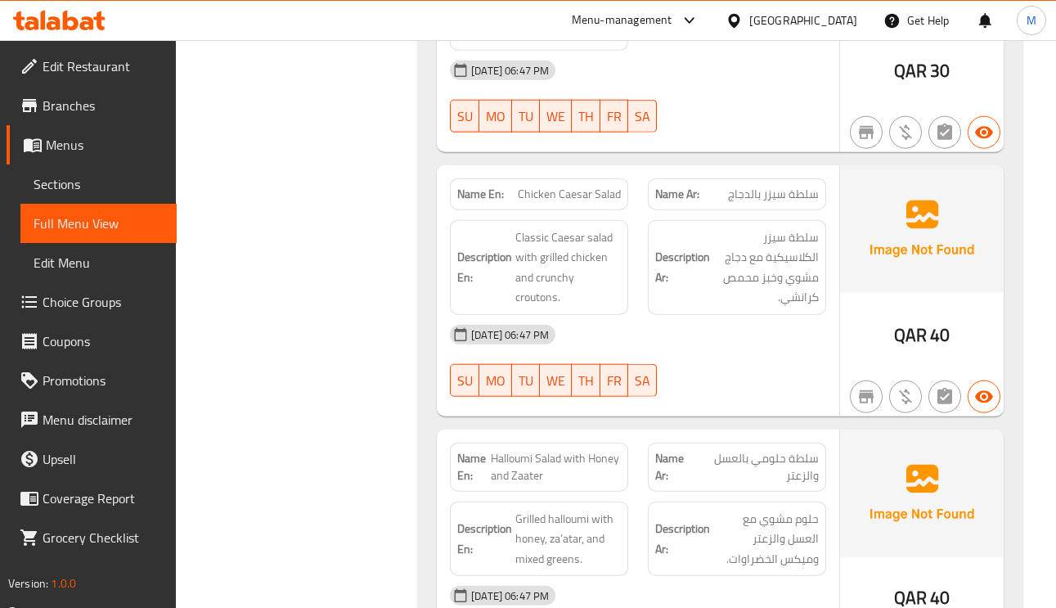
click at [537, 308] on span "Classic Caesar salad with grilled chicken and crunchy croutons." at bounding box center [568, 267] width 106 height 80
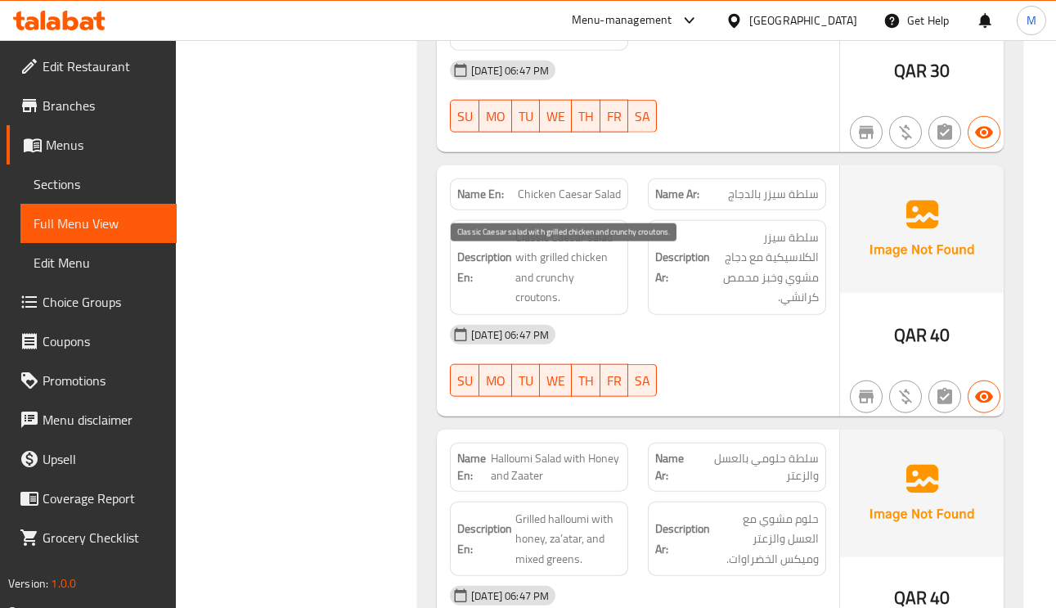
click at [558, 299] on span "Classic Caesar salad with grilled chicken and crunchy croutons." at bounding box center [568, 267] width 106 height 80
click at [537, 308] on span "Classic Caesar salad with grilled chicken and crunchy croutons." at bounding box center [568, 267] width 106 height 80
click at [536, 308] on span "Classic Caesar salad with grilled chicken and crunchy croutons." at bounding box center [568, 267] width 106 height 80
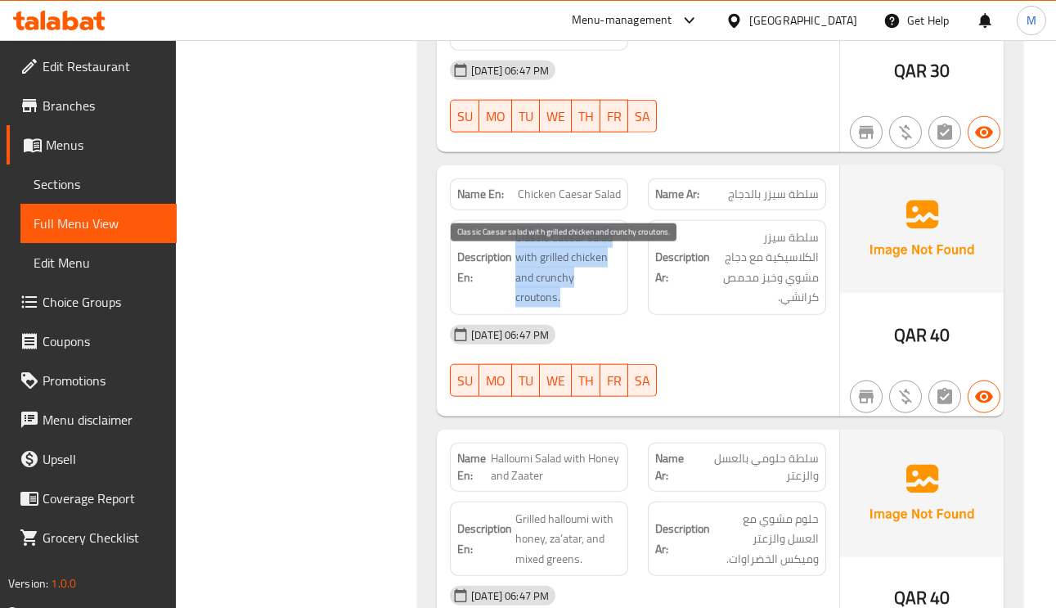
click at [556, 294] on span "Classic Caesar salad with grilled chicken and crunchy croutons." at bounding box center [568, 267] width 106 height 80
click at [581, 287] on span "Classic Caesar salad with grilled chicken and crunchy croutons." at bounding box center [568, 267] width 106 height 80
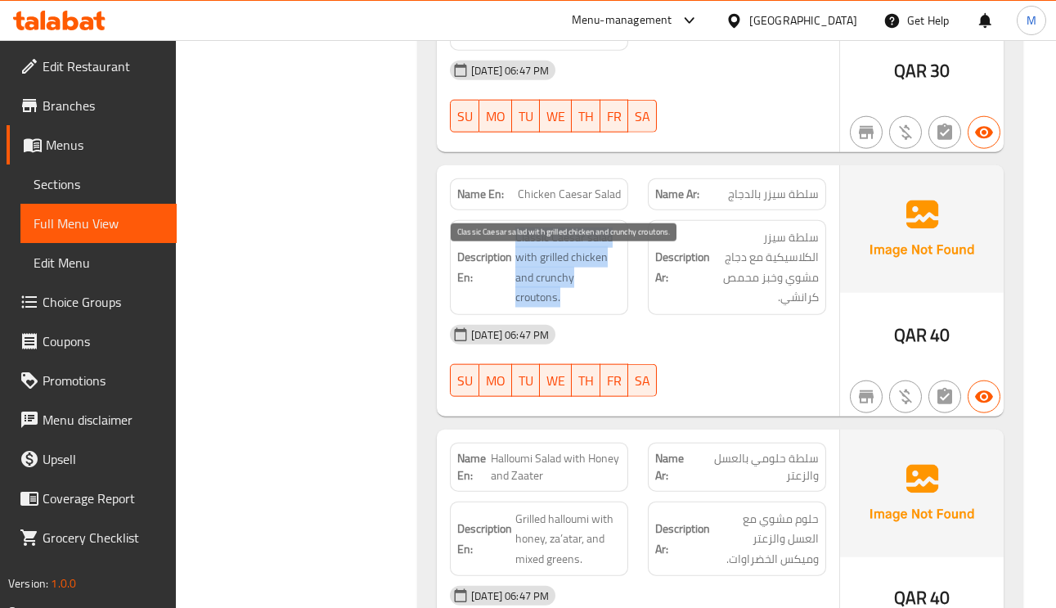
click at [581, 287] on span "Classic Caesar salad with grilled chicken and crunchy croutons." at bounding box center [568, 267] width 106 height 80
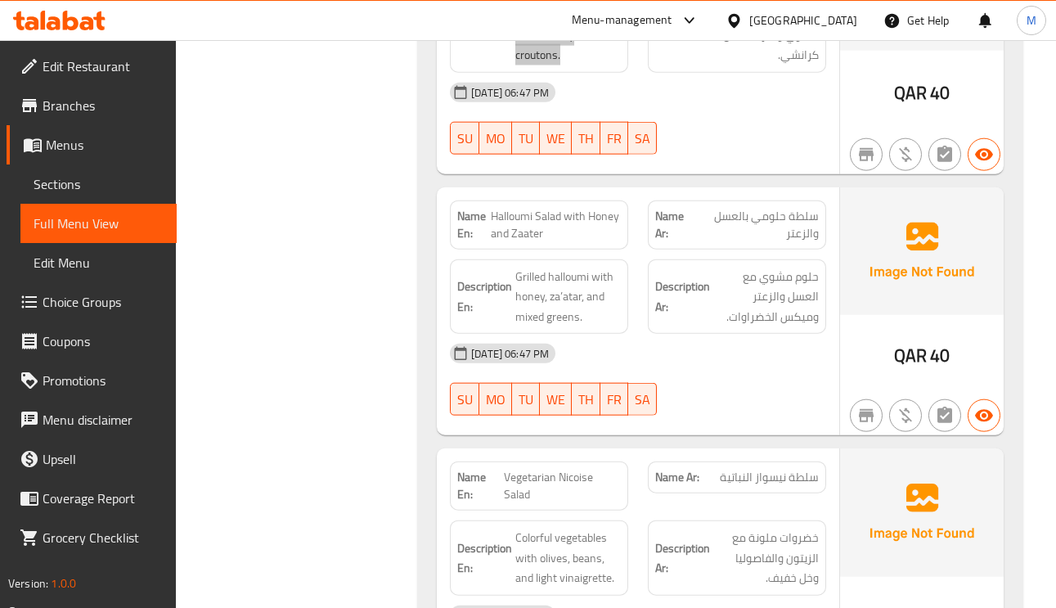
scroll to position [14482, 0]
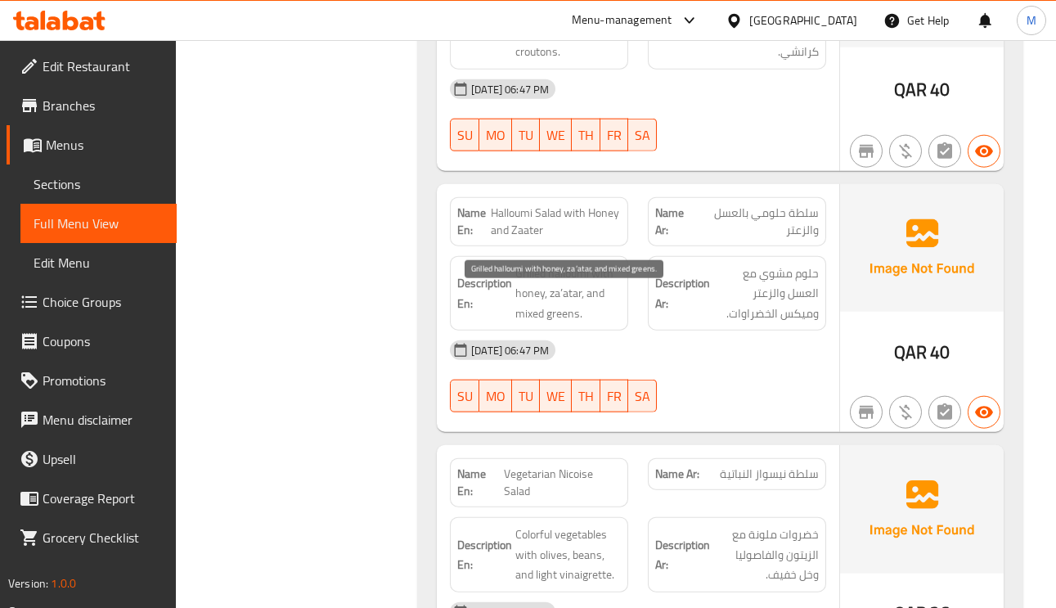
click at [605, 302] on span "Grilled halloumi with honey, za’atar, and mixed greens." at bounding box center [568, 293] width 106 height 61
click at [533, 321] on span "Grilled halloumi with honey, za’atar, and mixed greens." at bounding box center [568, 293] width 106 height 61
click at [530, 305] on span "Grilled halloumi with honey, za’atar, and mixed greens." at bounding box center [568, 293] width 106 height 61
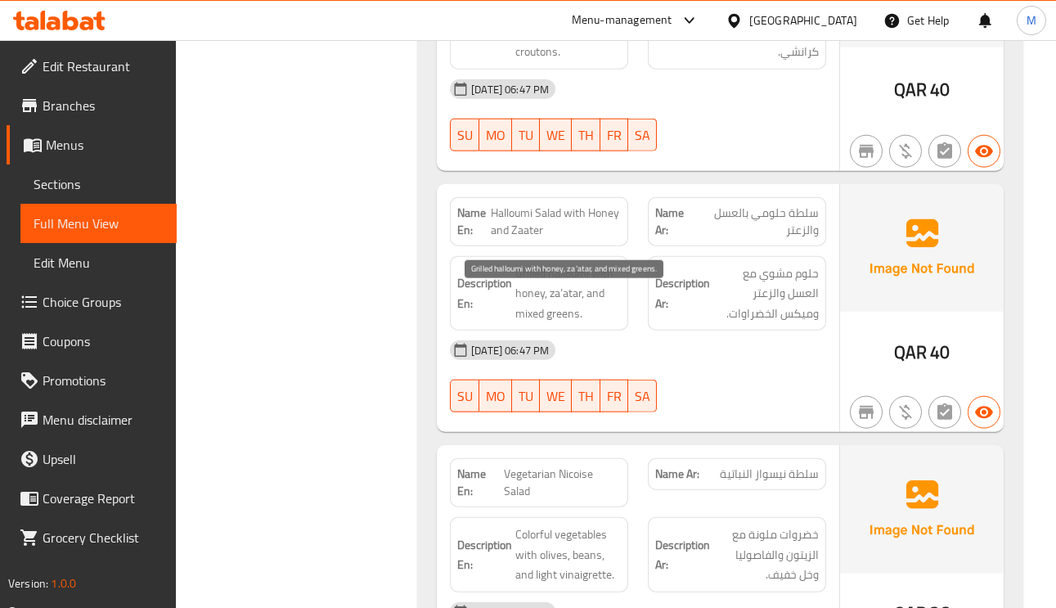
click at [529, 313] on span "Grilled halloumi with honey, za’atar, and mixed greens." at bounding box center [568, 293] width 106 height 61
click at [569, 324] on span "Grilled halloumi with honey, za’atar, and mixed greens." at bounding box center [568, 293] width 106 height 61
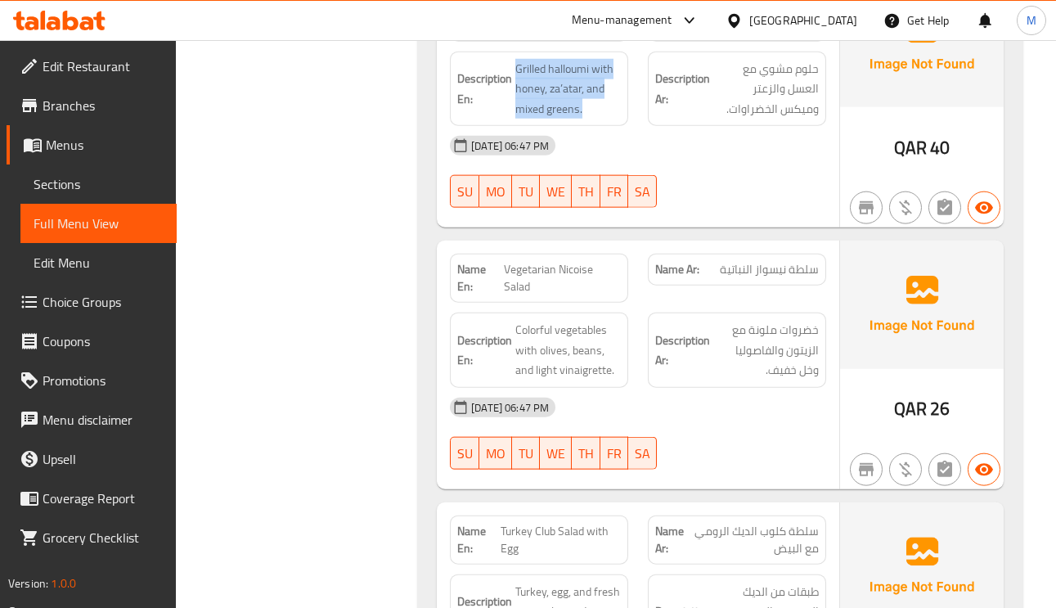
scroll to position [14727, 0]
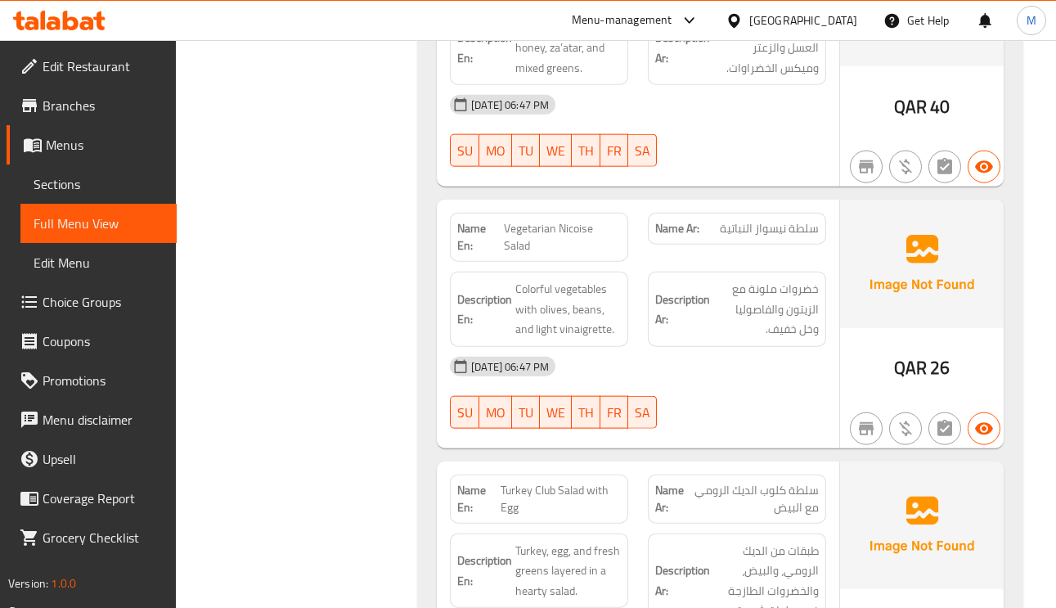
click at [536, 326] on span "Colorful vegetables with olives, beans, and light vinaigrette." at bounding box center [568, 309] width 106 height 61
click at [538, 340] on span "Colorful vegetables with olives, beans, and light vinaigrette." at bounding box center [568, 309] width 106 height 61
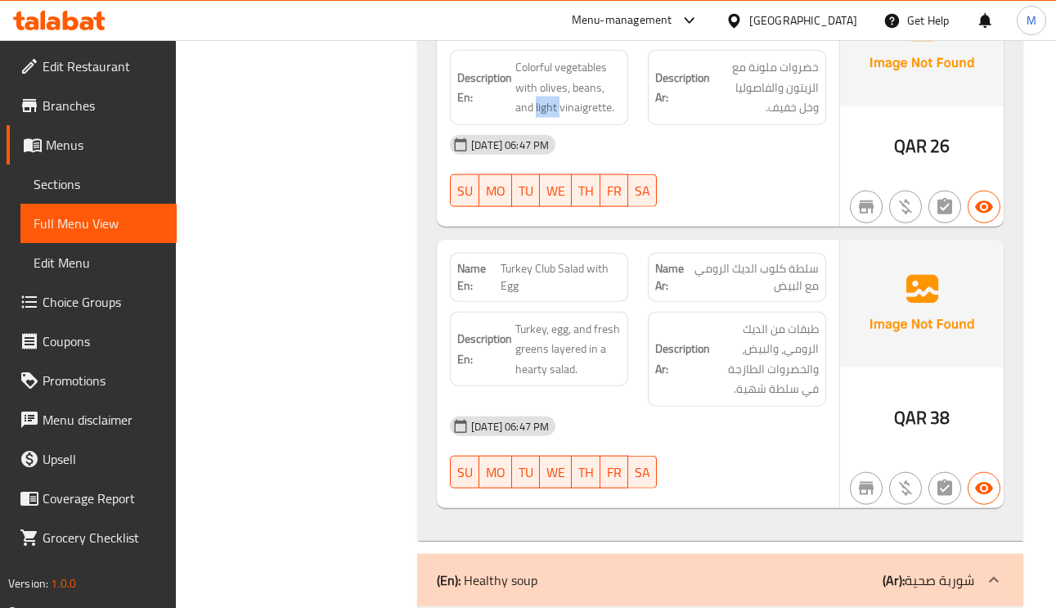
scroll to position [14973, 0]
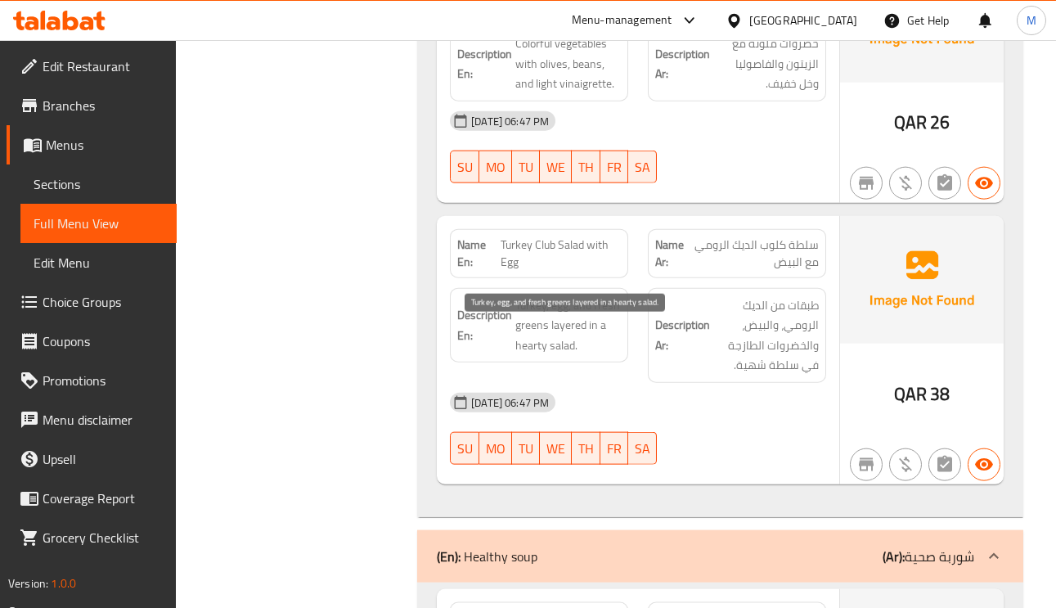
click at [566, 350] on span "Turkey, egg, and fresh greens layered in a hearty salad." at bounding box center [568, 325] width 106 height 61
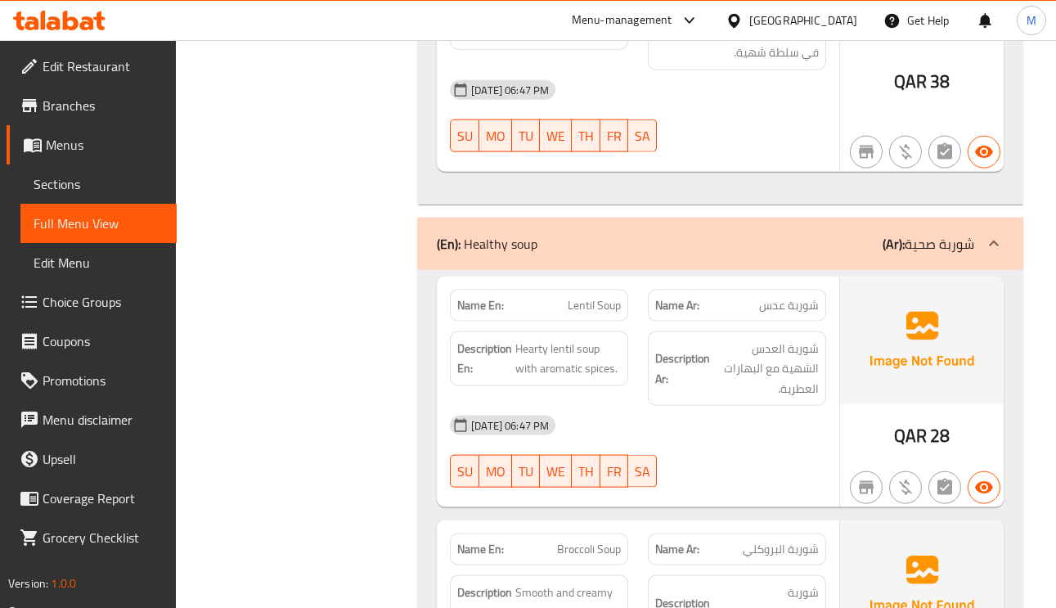
scroll to position [15341, 0]
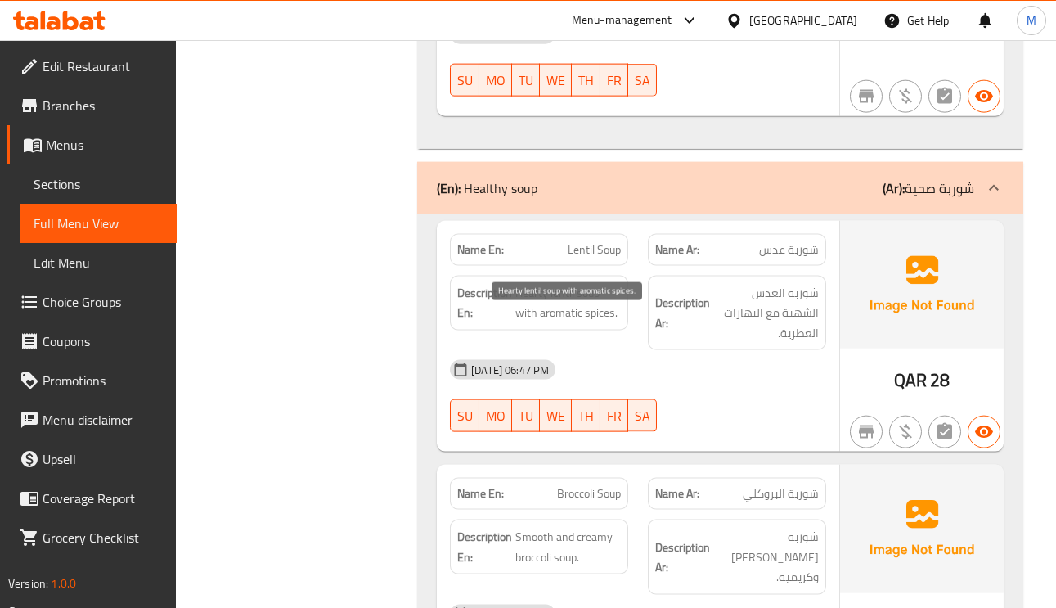
click at [596, 323] on span "Hearty lentil soup with aromatic spices." at bounding box center [568, 303] width 106 height 40
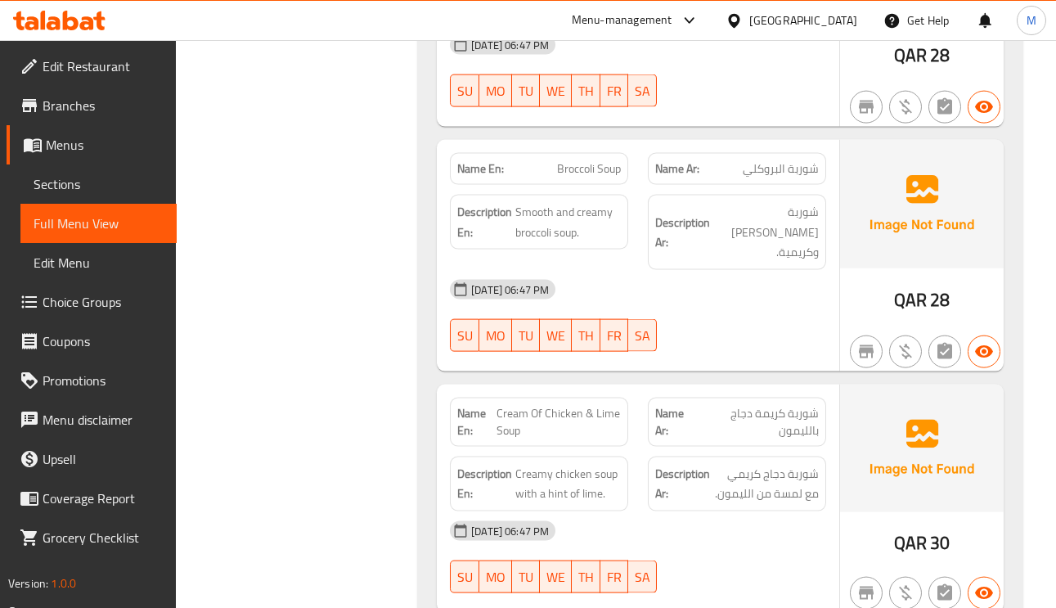
scroll to position [15709, 0]
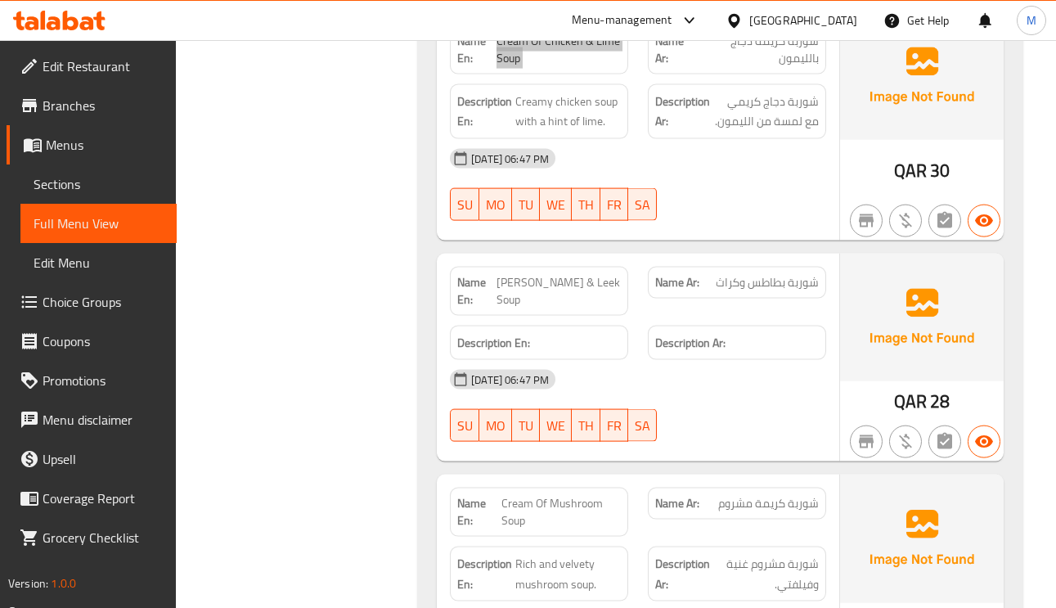
scroll to position [16077, 0]
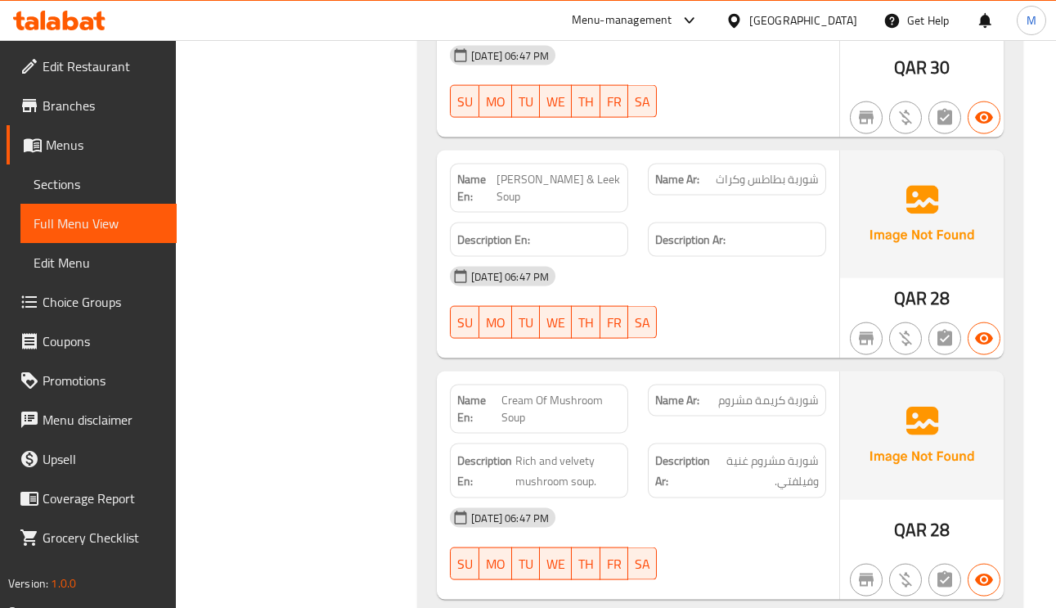
scroll to position [16200, 0]
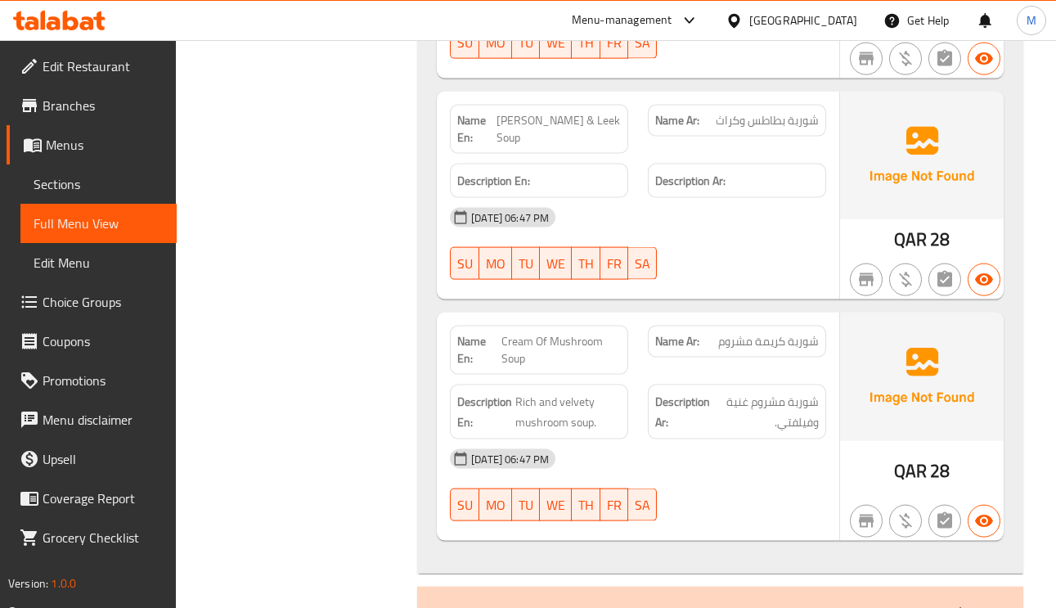
click at [567, 393] on span "Rich and velvety mushroom soup." at bounding box center [568, 412] width 106 height 40
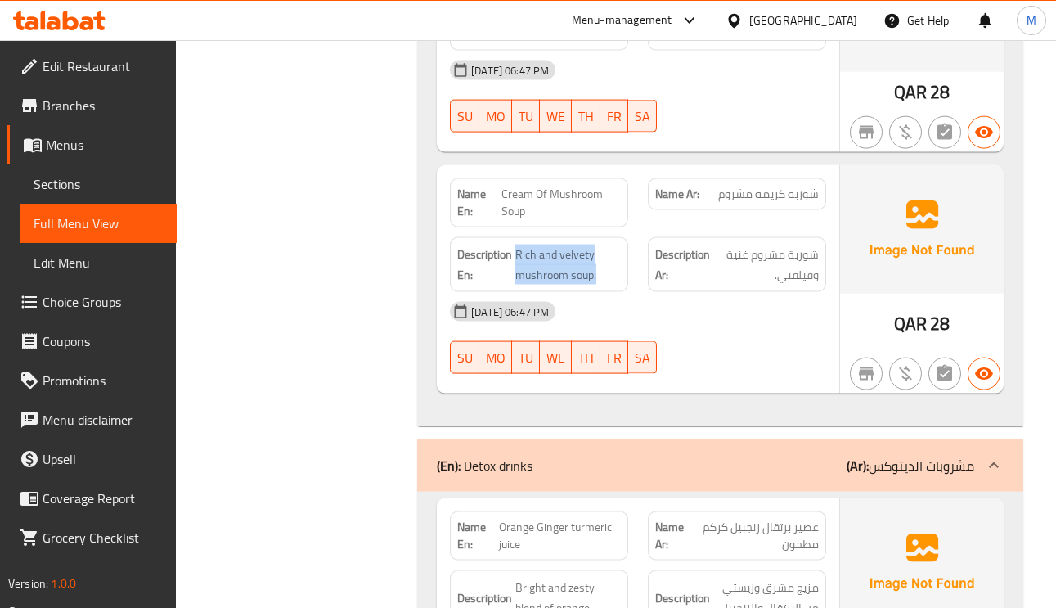
scroll to position [16568, 0]
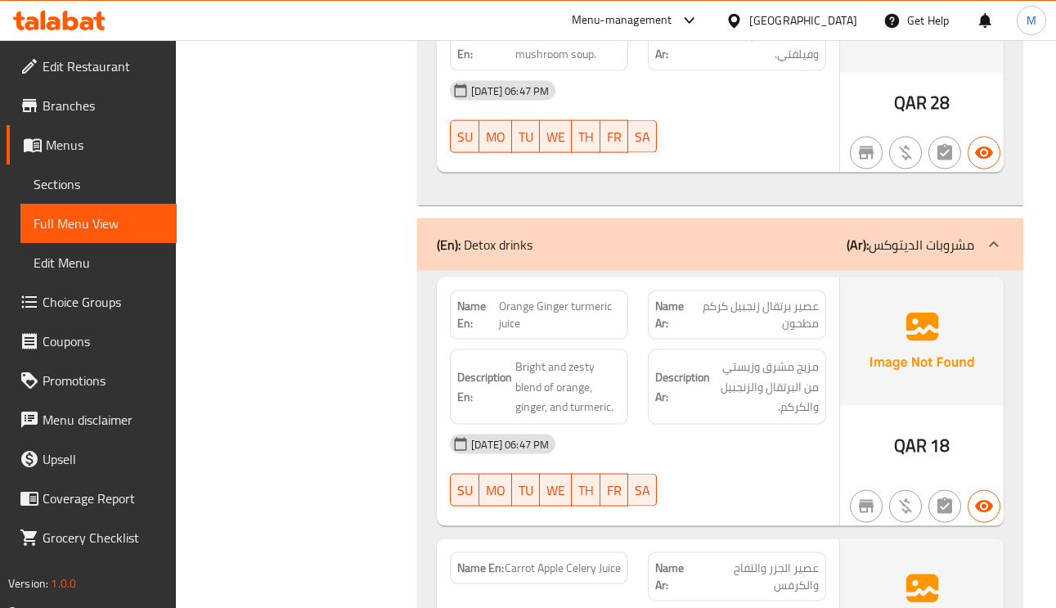
click at [787, 357] on span "مزيج مشرق وزيستي من البرتقال والزنجبيل والكركم." at bounding box center [766, 387] width 106 height 61
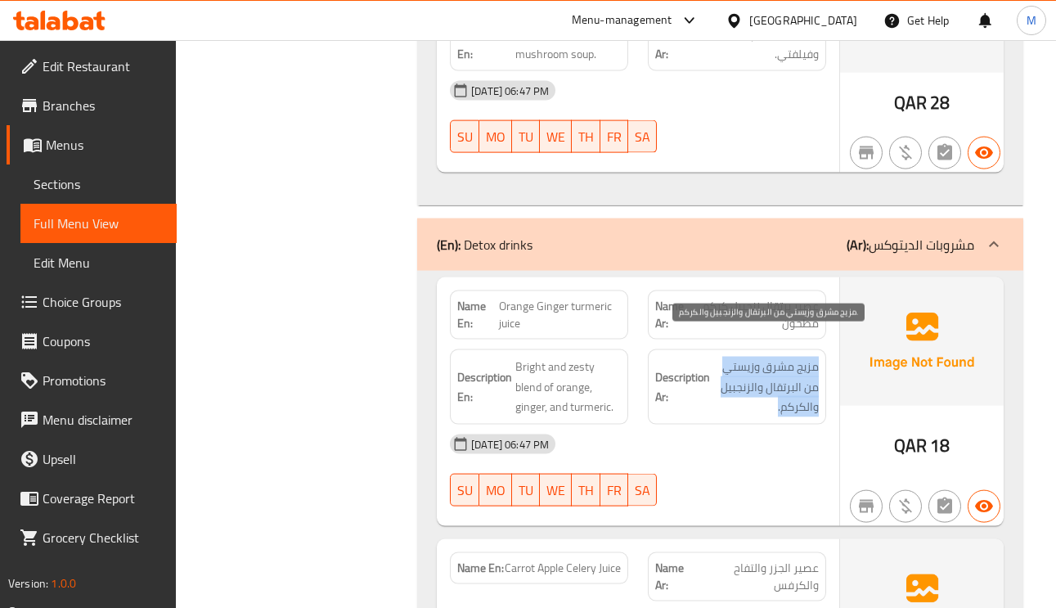
click at [787, 357] on span "مزيج مشرق وزيستي من البرتقال والزنجبيل والكركم." at bounding box center [766, 387] width 106 height 61
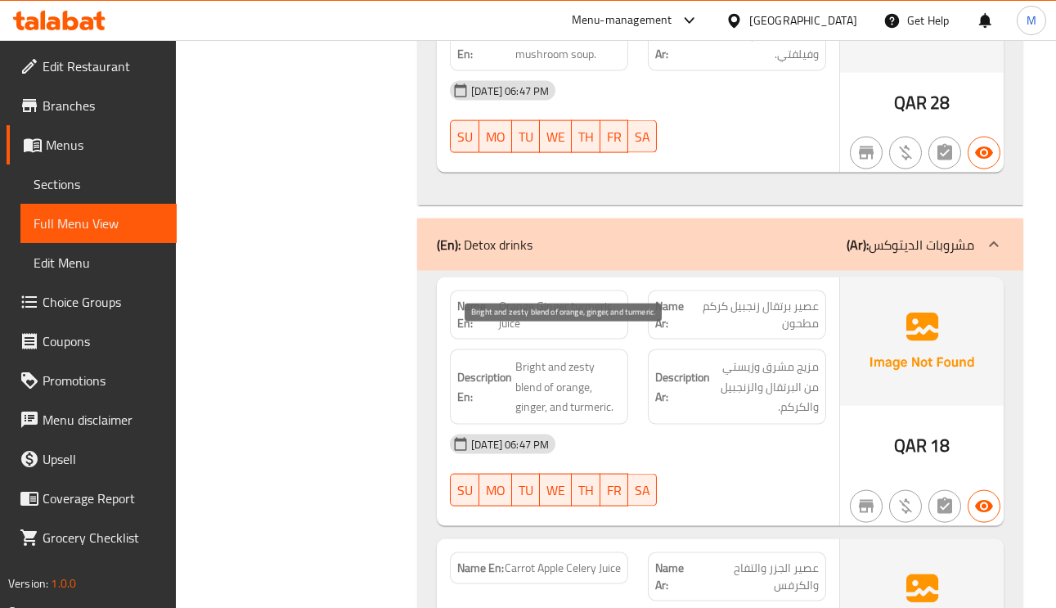
click at [606, 383] on span "Bright and zesty blend of orange, ginger, and turmeric." at bounding box center [568, 387] width 106 height 61
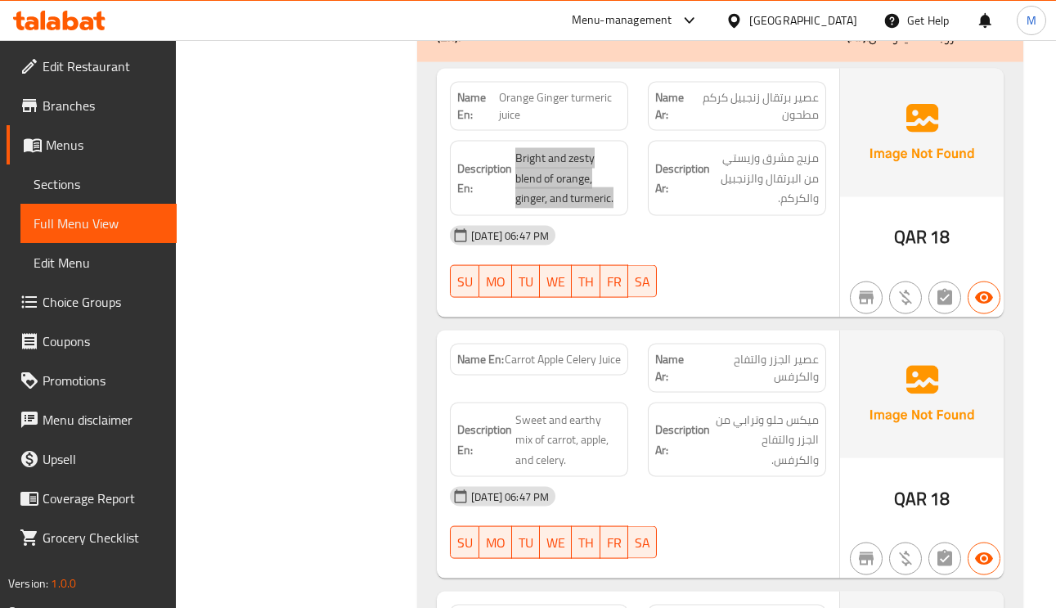
scroll to position [16814, 0]
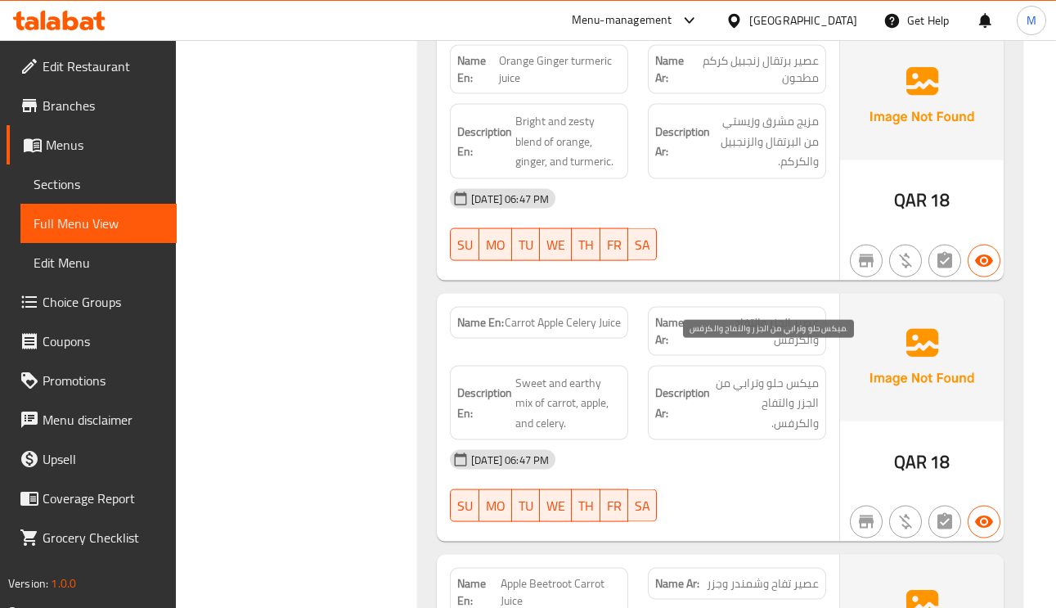
click at [809, 373] on span "ميكس حلو وترابي من الجزر والتفاح والكرفس." at bounding box center [766, 403] width 106 height 61
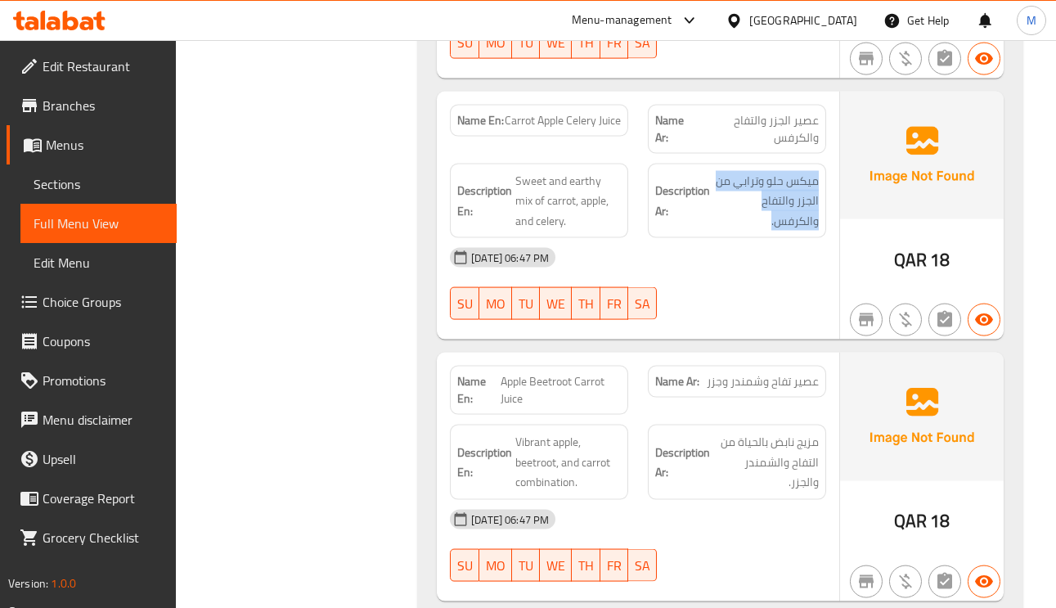
scroll to position [17059, 0]
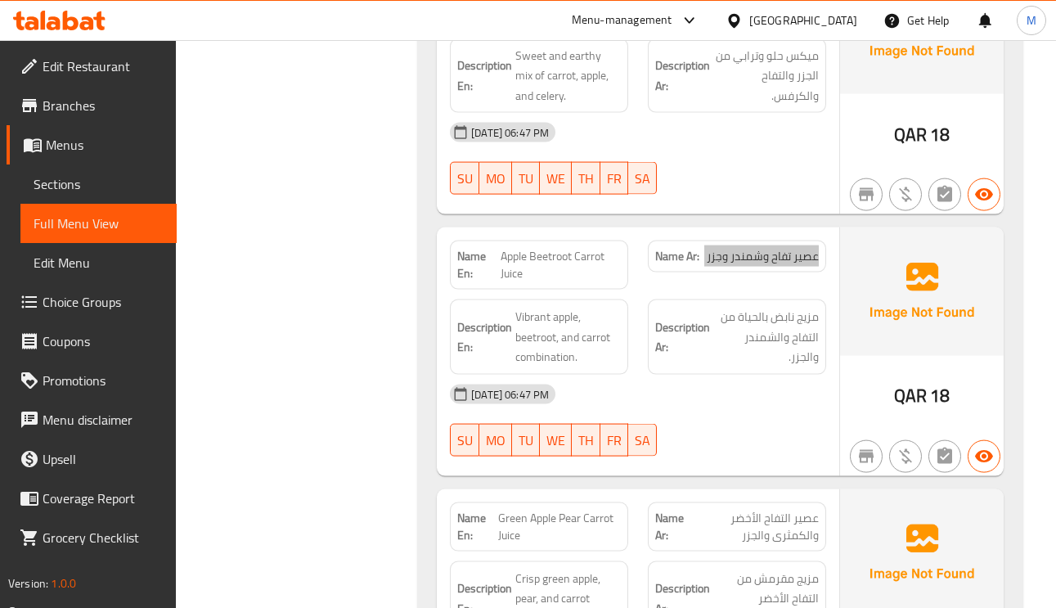
scroll to position [17182, 0]
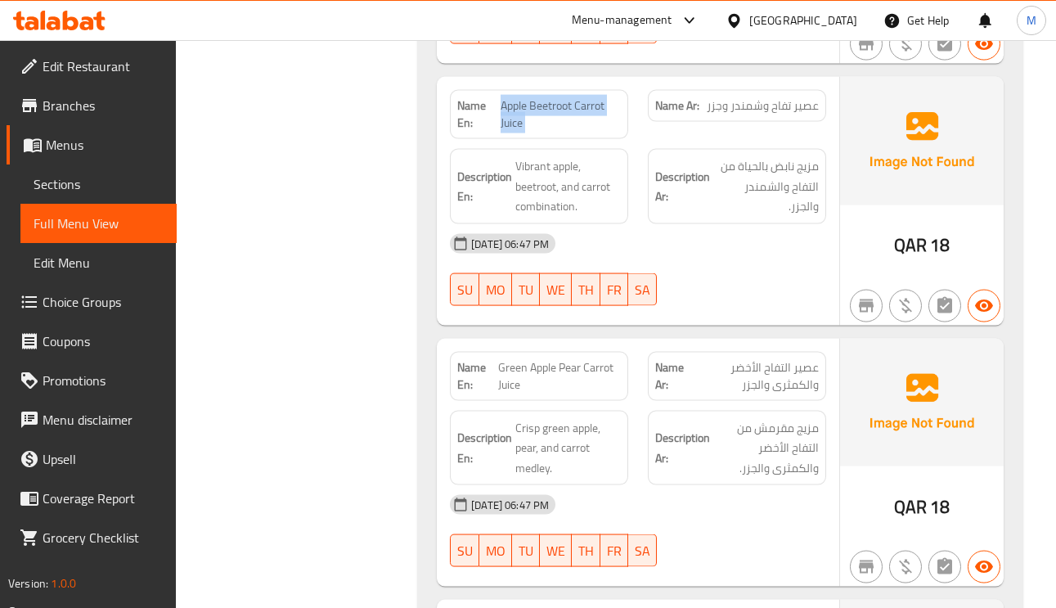
scroll to position [17305, 0]
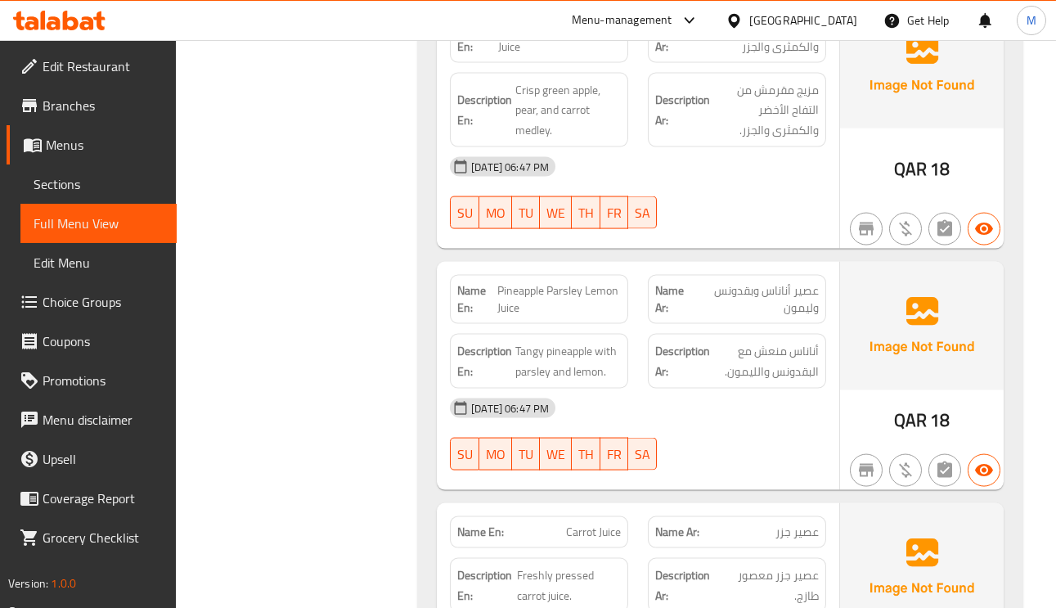
scroll to position [17673, 0]
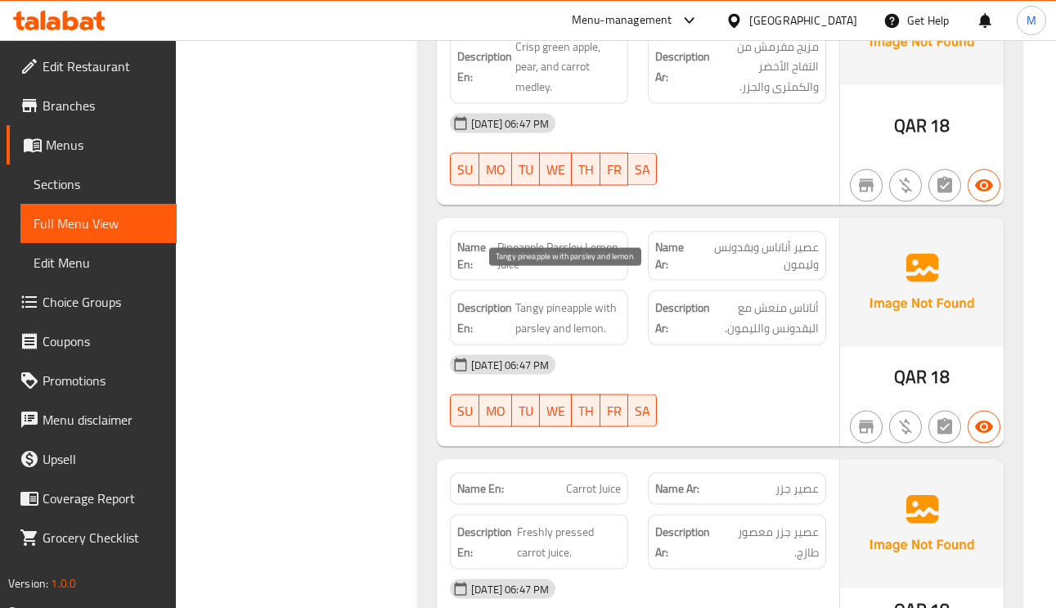
click at [570, 302] on span "Tangy pineapple with parsley and lemon." at bounding box center [568, 318] width 106 height 40
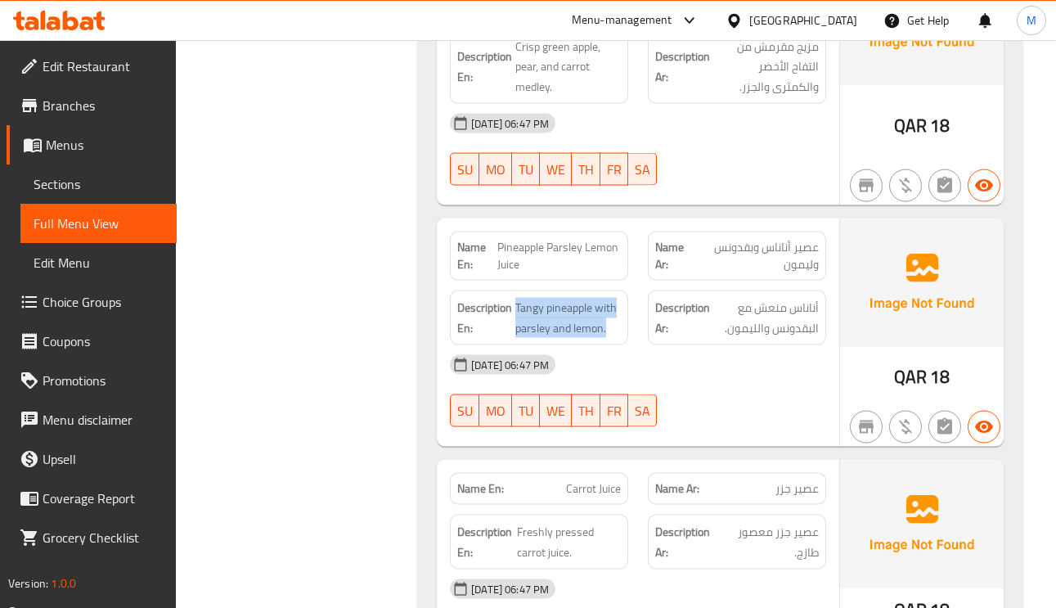
scroll to position [17796, 0]
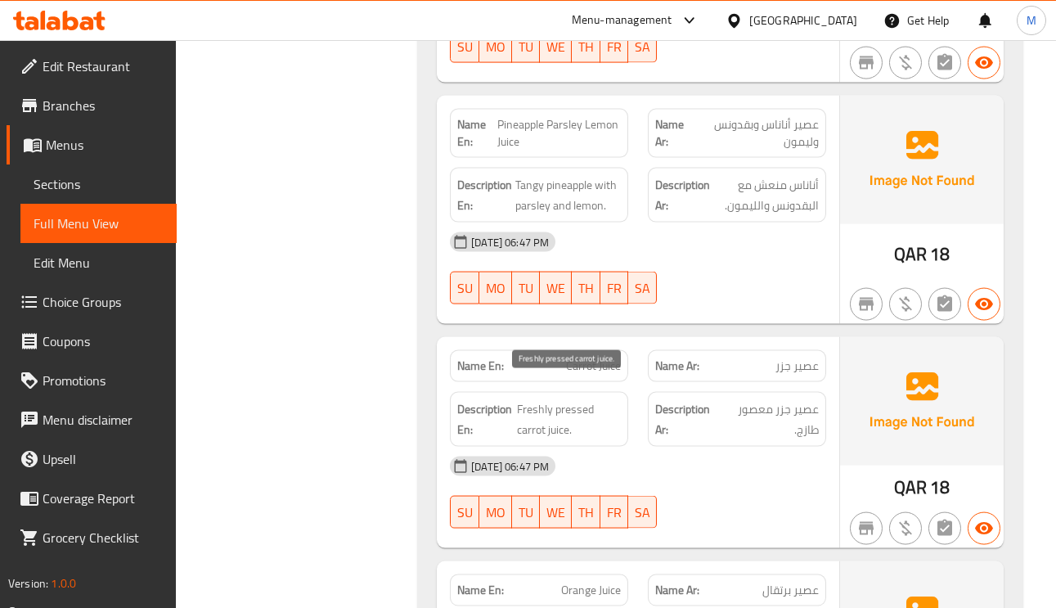
click at [568, 399] on span "Freshly pressed carrot juice." at bounding box center [569, 419] width 104 height 40
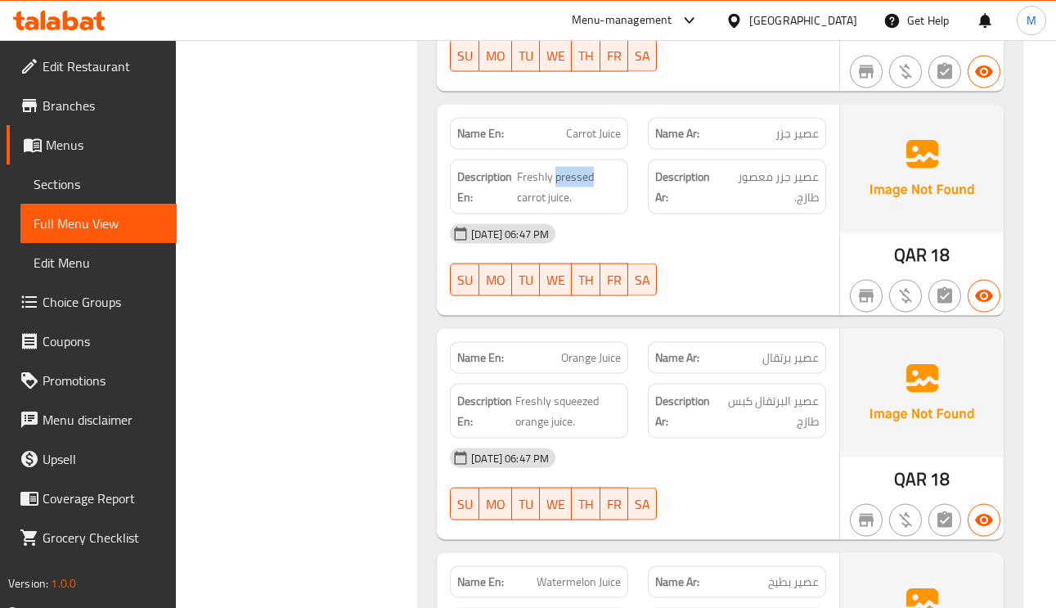
scroll to position [17918, 0]
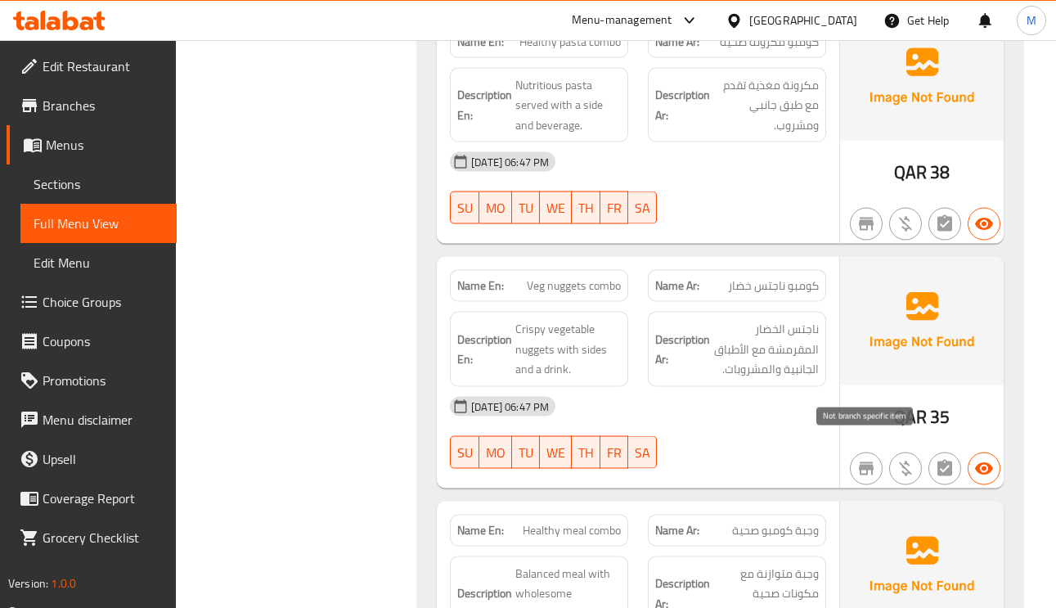
scroll to position [19146, 0]
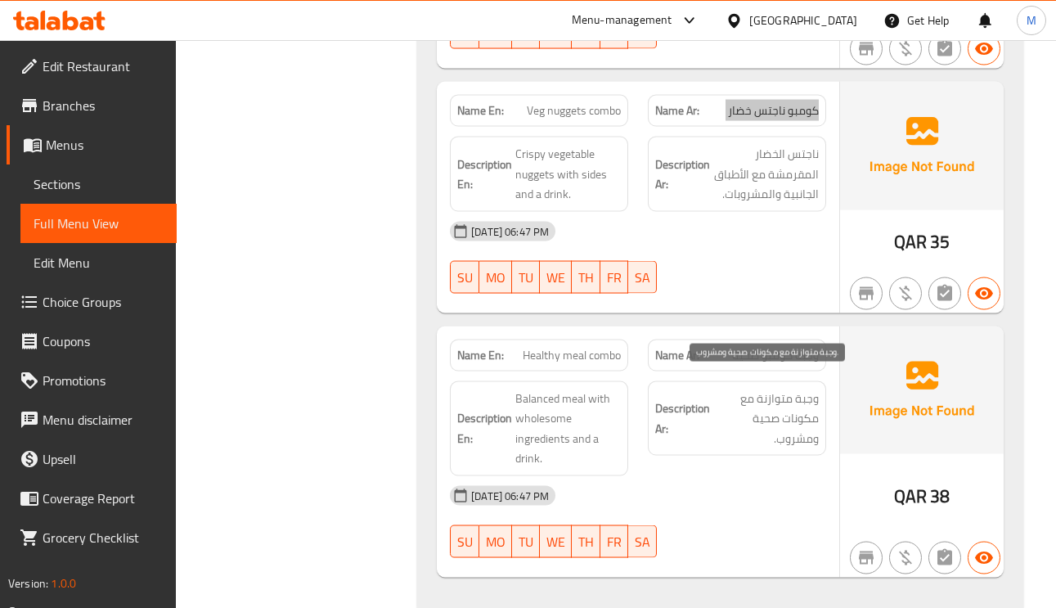
scroll to position [19322, 0]
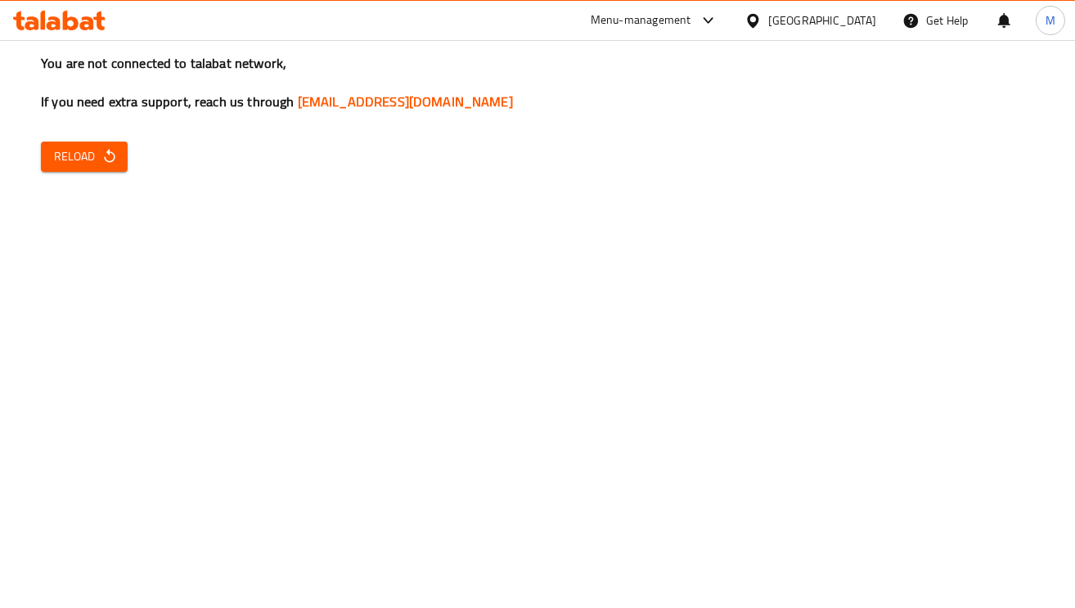
click at [90, 146] on span "Reload" at bounding box center [84, 156] width 61 height 20
click at [79, 155] on span "Reload" at bounding box center [84, 156] width 61 height 20
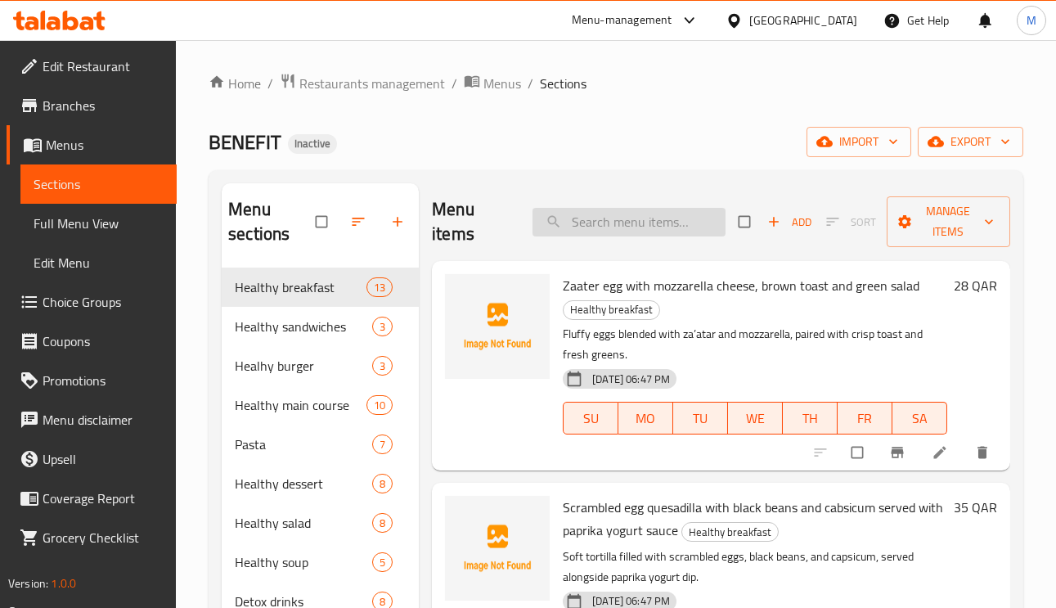
click at [614, 217] on input "search" at bounding box center [629, 222] width 193 height 29
paste input "Scrambled egg quesadilla with black beans and cabsicum served with paprika yogu…"
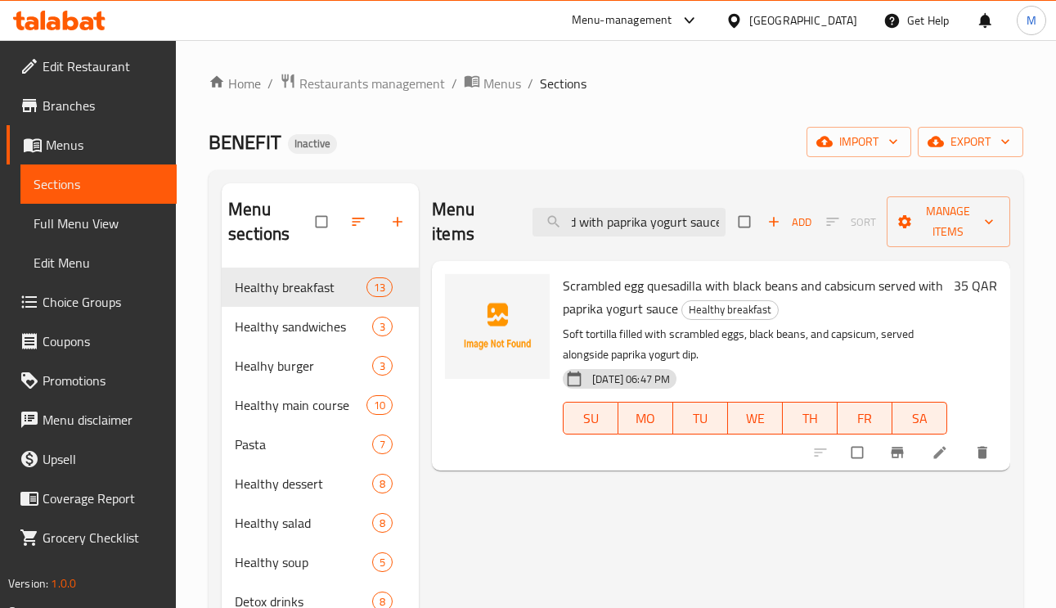
type input "Scrambled egg quesadilla with black beans and cabsicum served with paprika yogu…"
click at [947, 451] on icon at bounding box center [940, 452] width 16 height 16
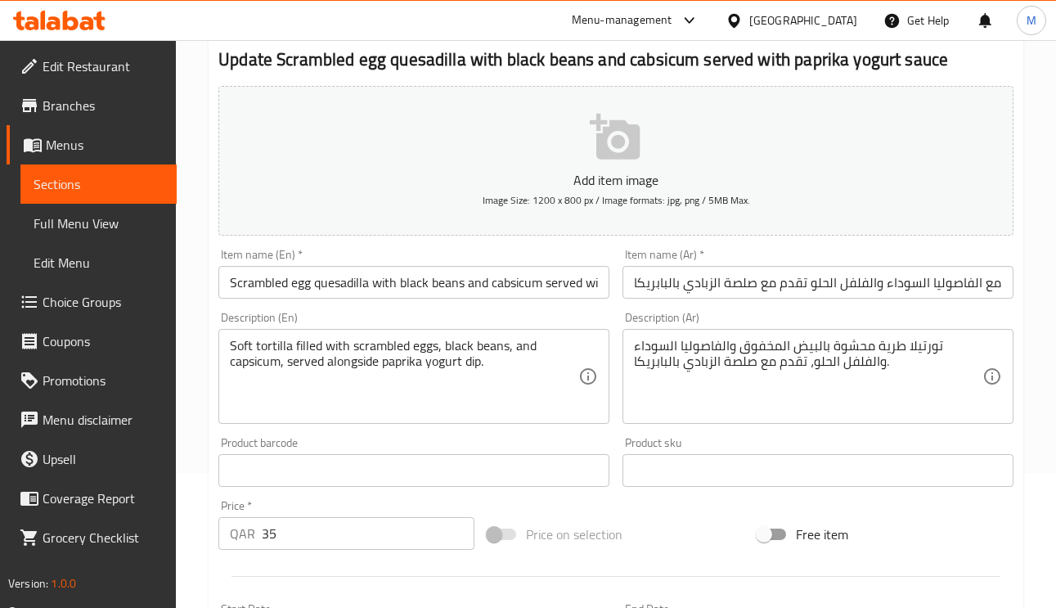
scroll to position [245, 0]
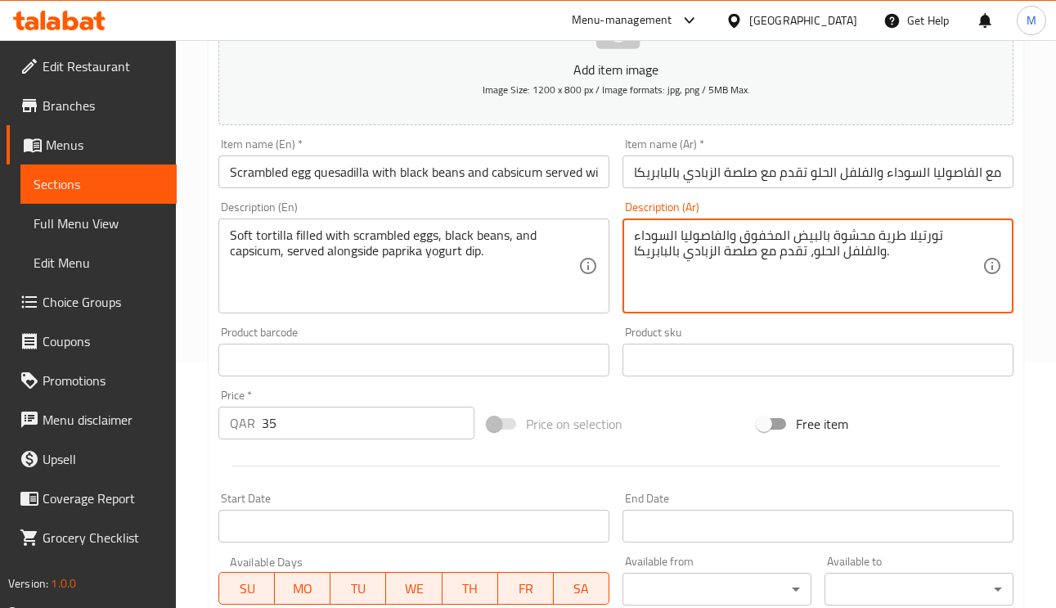
drag, startPoint x: 875, startPoint y: 255, endPoint x: 811, endPoint y: 257, distance: 64.7
click at [811, 257] on textarea "تورتيلا طرية محشوة بالبيض المخفوق والفاصوليا السوداء والفلفل الحلو، تقدم مع صلص…" at bounding box center [808, 266] width 349 height 78
paste textarea "فليفلة"
type textarea "تورتيلا طرية محشوة بالبيض المخفوق والفاصوليا السوداء وفليفلة، تقدم مع صلصة الزب…"
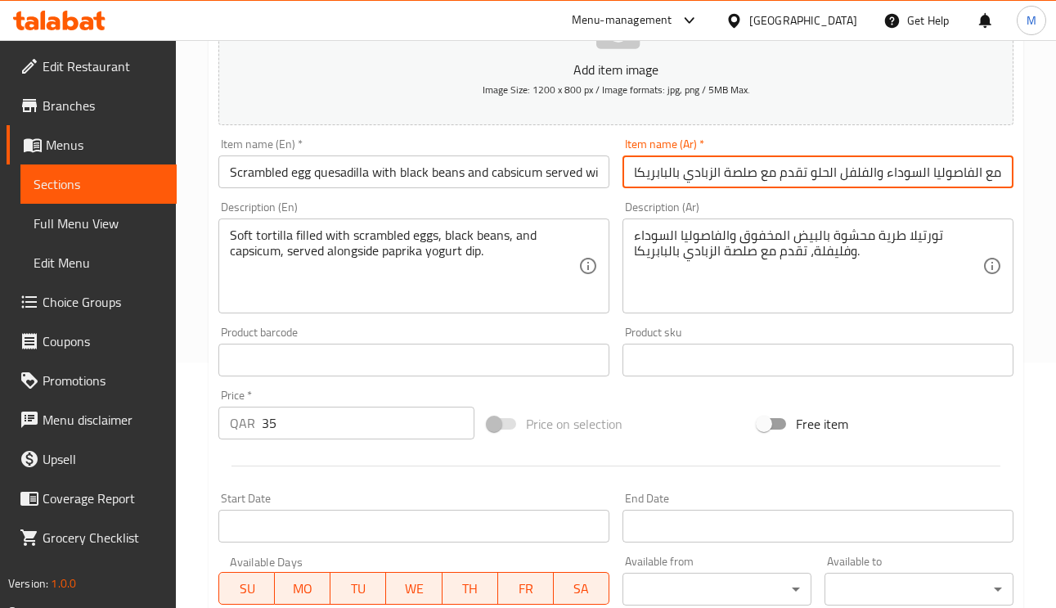
click at [800, 185] on input "كيساديلا البيض المخفوق مع الفاصوليا السوداء والفلفل الحلو تقدم مع صلصة الزبادي …" at bounding box center [818, 171] width 391 height 33
click at [764, 183] on input "كيساديلا البيض المخفوق مع الفاصوليا السوداء والفلفل الحلو تقدم مع صلصة الزبادي …" at bounding box center [818, 171] width 391 height 33
drag, startPoint x: 866, startPoint y: 173, endPoint x: 809, endPoint y: 178, distance: 56.6
click at [809, 178] on input "كيساديلا البيض المخفوق مع الفاصوليا السوداء والفلفل الحلو تقدم مع صلصة الزبادي …" at bounding box center [818, 171] width 391 height 33
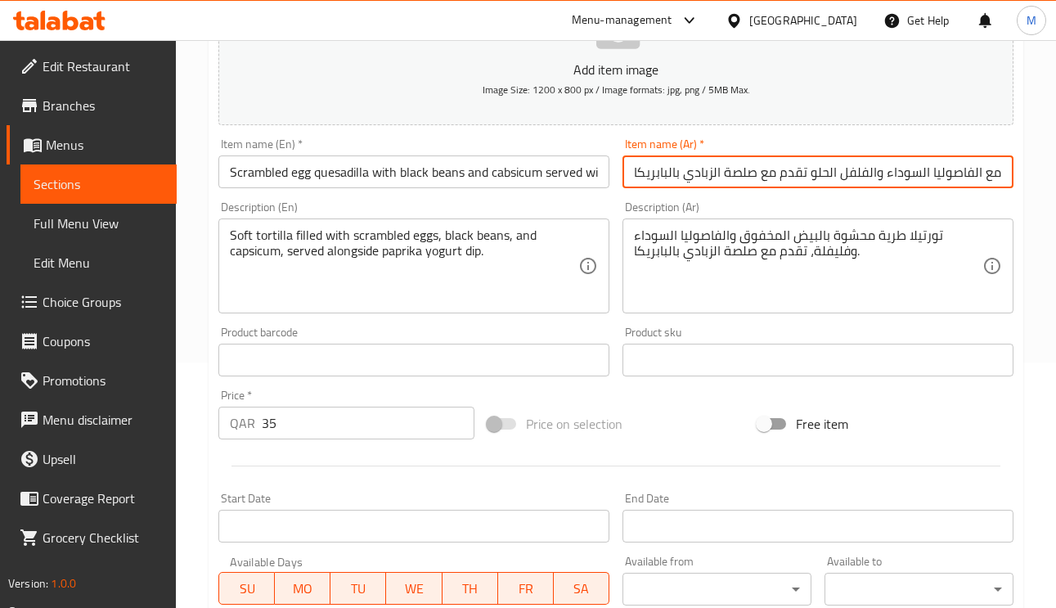
click at [809, 178] on input "كيساديلا البيض المخفوق مع الفاصوليا السوداء والفلفل الحلو تقدم مع صلصة الزبادي …" at bounding box center [818, 171] width 391 height 33
drag, startPoint x: 862, startPoint y: 170, endPoint x: 793, endPoint y: 174, distance: 68.8
click at [796, 174] on input "كيساديلا البيض المخفوق مع الفاصوليا السوداء والفلفل الحلو تقدم مع صلصة الزبادي …" at bounding box center [818, 171] width 391 height 33
click at [825, 171] on input "كيساديلا البيض المخفوق مع الفاصوليا السوداء والفلفل الحلو تقدم مع صلصة الزبادي …" at bounding box center [818, 171] width 391 height 33
click at [860, 178] on input "كيساديلا البيض المخفوق مع الفاصوليا السوداء والفلفل الحلو تقدم مع صلصة الزبادي …" at bounding box center [818, 171] width 391 height 33
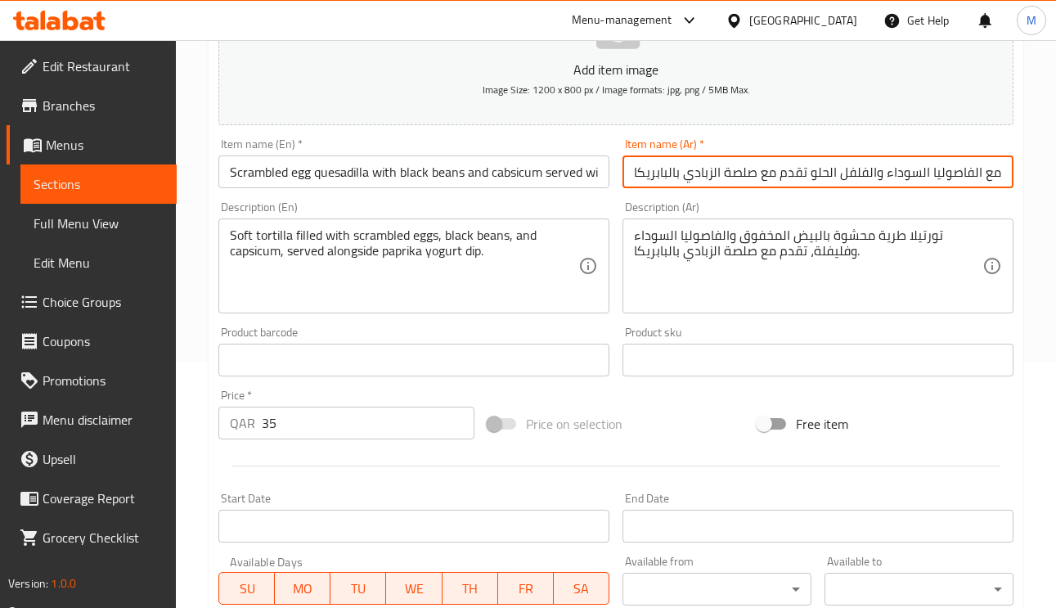
drag, startPoint x: 867, startPoint y: 169, endPoint x: 812, endPoint y: 174, distance: 55.9
click at [812, 174] on input "كيساديلا البيض المخفوق مع الفاصوليا السوداء والفلفل الحلو تقدم مع صلصة الزبادي …" at bounding box center [818, 171] width 391 height 33
paste input "فلة"
type input "كيساديلا البيض المخفوق مع الفاصوليا السوداء والفليفلة تقدم مع صلصة الزبادي بالب…"
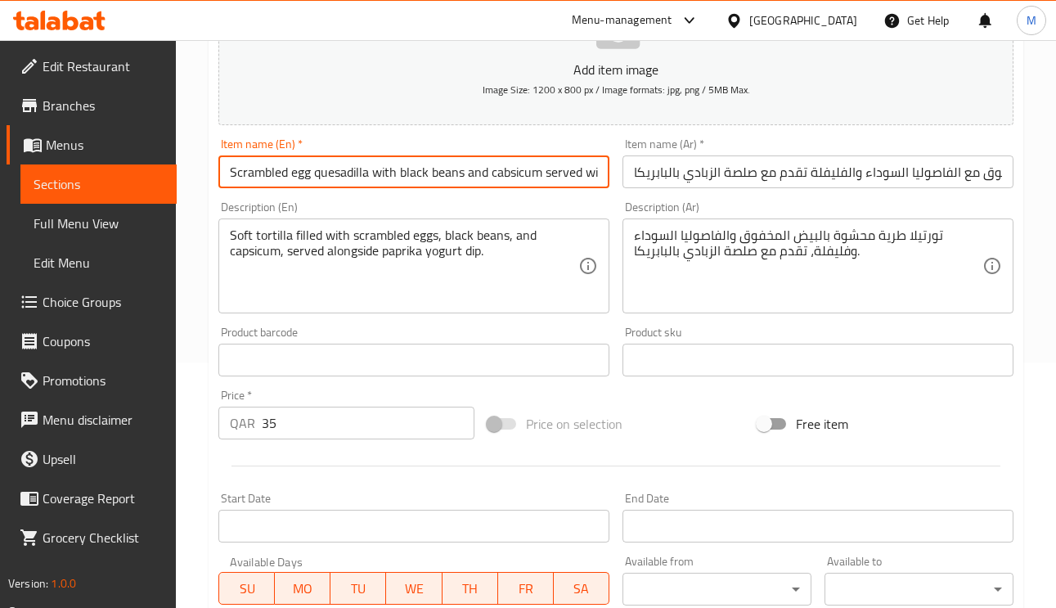
click at [460, 174] on input "Scrambled egg quesadilla with black beans and cabsicum served with paprika yogu…" at bounding box center [413, 171] width 391 height 33
drag, startPoint x: 466, startPoint y: 175, endPoint x: 433, endPoint y: 179, distance: 33.0
click at [433, 179] on input "Scrambled egg quesadilla with black beans and cabsicum served with paprika yogu…" at bounding box center [413, 171] width 391 height 33
click at [456, 179] on input "Scrambled egg quesadilla with black beans and cabsicum served with paprika yogu…" at bounding box center [413, 171] width 391 height 33
drag, startPoint x: 462, startPoint y: 178, endPoint x: 403, endPoint y: 173, distance: 59.9
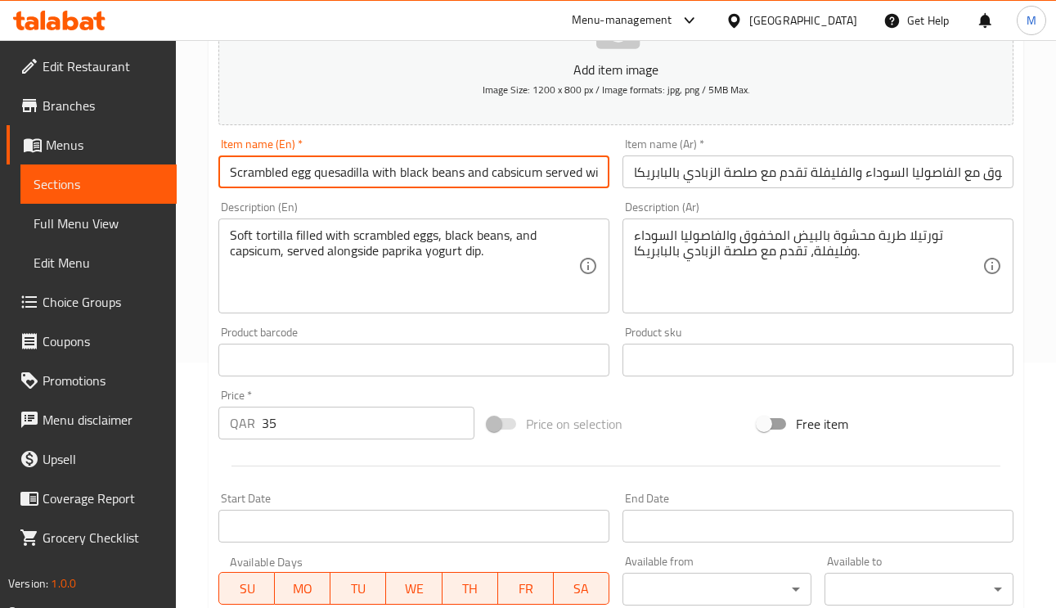
click at [407, 173] on input "Scrambled egg quesadilla with black beans and cabsicum served with paprika yogu…" at bounding box center [413, 171] width 391 height 33
click at [454, 179] on input "Scrambled egg quesadilla withlack beans b and cabsicum served with paprika yogu…" at bounding box center [413, 171] width 391 height 33
click at [454, 172] on input "Scrambled egg quesadilla with black beans and cabsicum served with paprika yogu…" at bounding box center [413, 171] width 391 height 33
click at [458, 173] on input "Scrambled egg quesadilla with black beans and cabsicum served with paprika yogu…" at bounding box center [413, 171] width 391 height 33
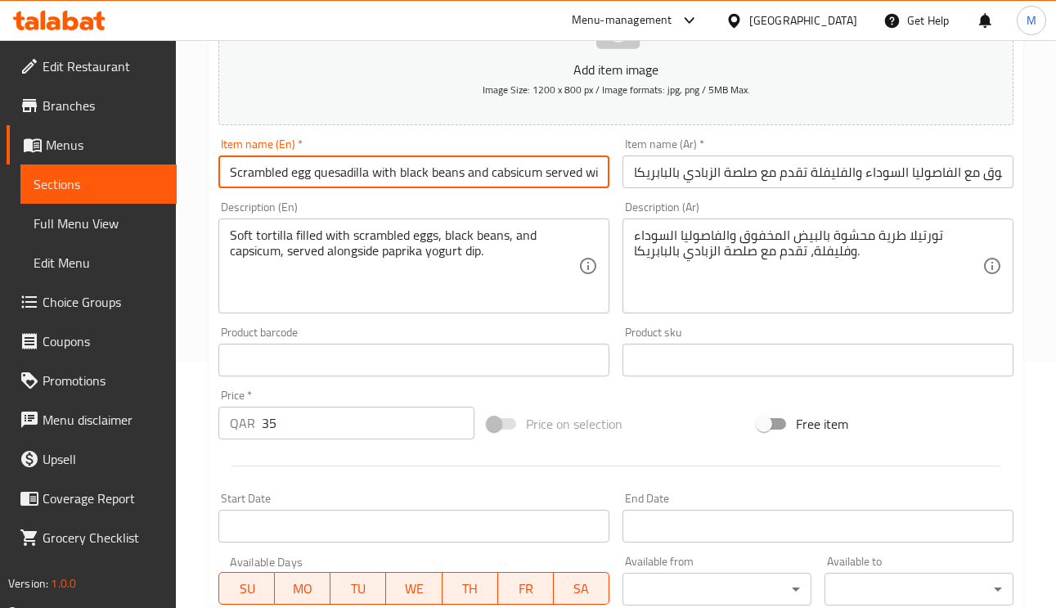
click at [459, 178] on input "Scrambled egg quesadilla with black beans and cabsicum served with paprika yogu…" at bounding box center [413, 171] width 391 height 33
drag, startPoint x: 464, startPoint y: 175, endPoint x: 416, endPoint y: 176, distance: 48.3
click at [423, 176] on input "Scrambled egg quesadilla with black beans and cabsicum served with paprika yogu…" at bounding box center [413, 171] width 391 height 33
type input "Scrambled egg quesadilla with black beans and cabsicum served with paprika yogu…"
click at [455, 181] on input "Scrambled egg quesadilla with black beans and cabsicum served with paprika yogu…" at bounding box center [413, 171] width 391 height 33
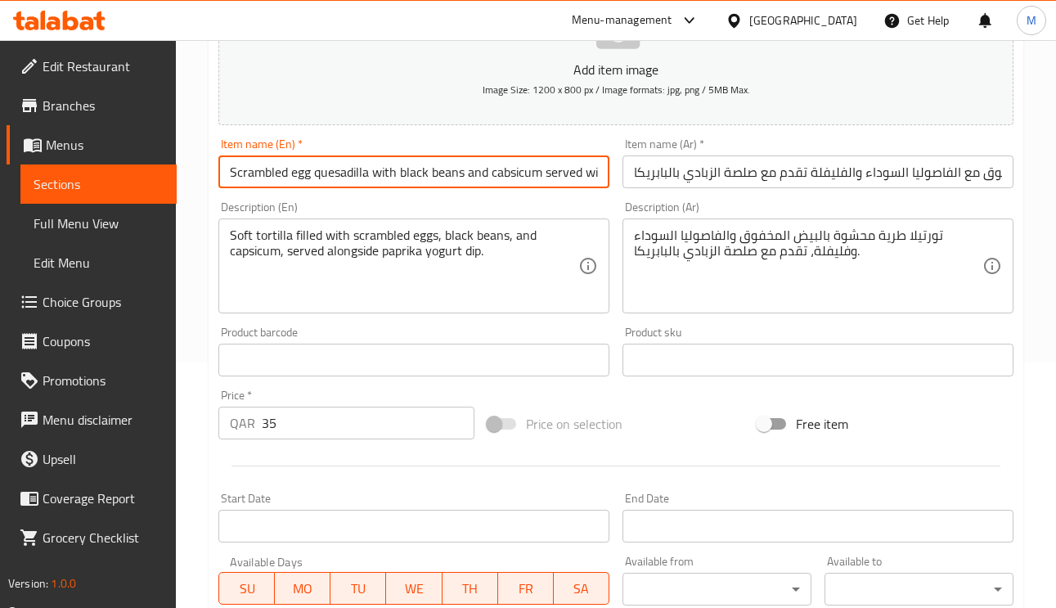
drag, startPoint x: 462, startPoint y: 173, endPoint x: 400, endPoint y: 173, distance: 62.2
click at [400, 173] on input "Scrambled egg quesadilla with black beans and cabsicum served with paprika yogu…" at bounding box center [413, 171] width 391 height 33
click at [746, 188] on input "كيساديلا البيض المخفوق مع الفاصوليا السوداء والفليفلة تقدم مع صلصة الزبادي بالب…" at bounding box center [818, 171] width 391 height 33
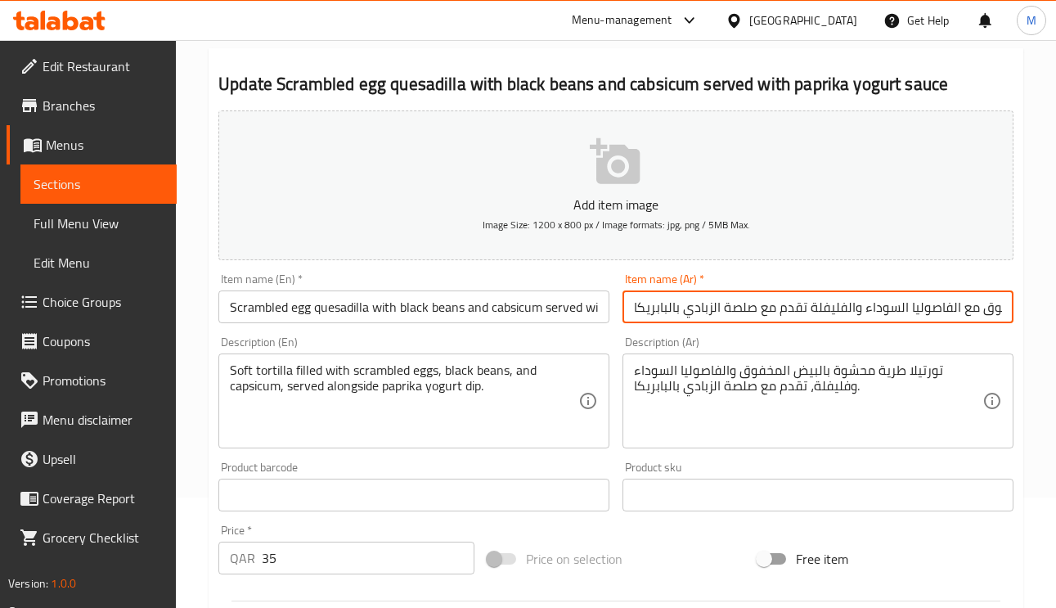
scroll to position [0, 0]
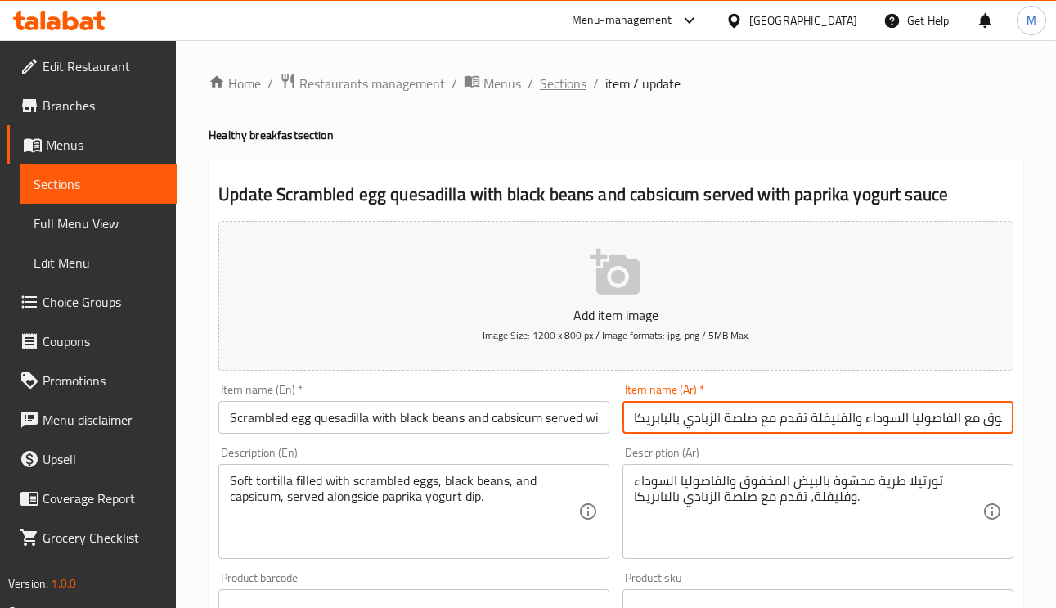
click at [581, 74] on span "Sections" at bounding box center [563, 84] width 47 height 20
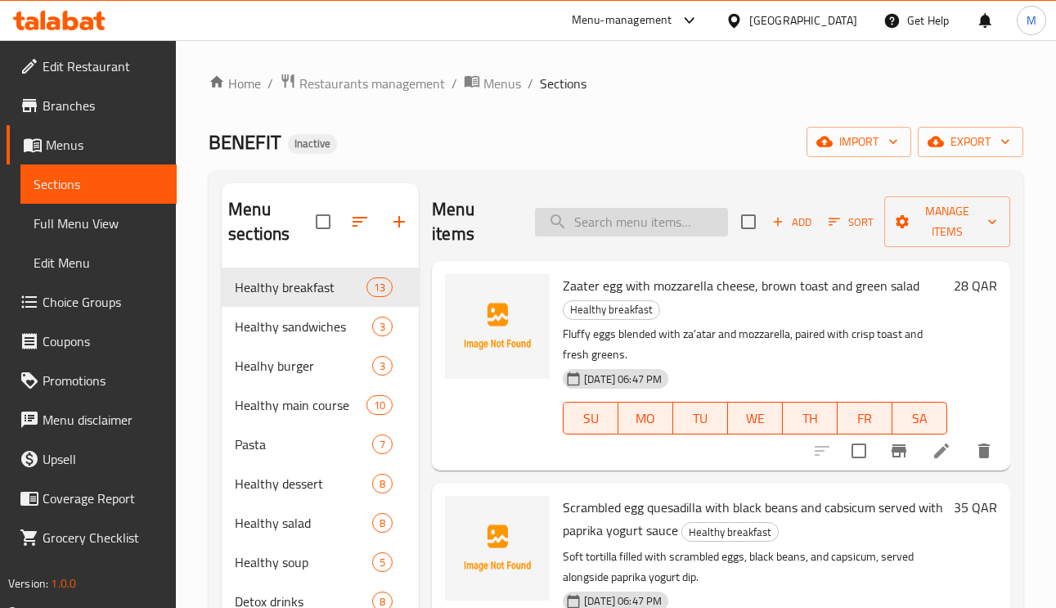
click at [677, 227] on input "search" at bounding box center [631, 222] width 193 height 29
paste input "Western omelette stuffed with cheese, turkey mixed capsicum vegetables served w…"
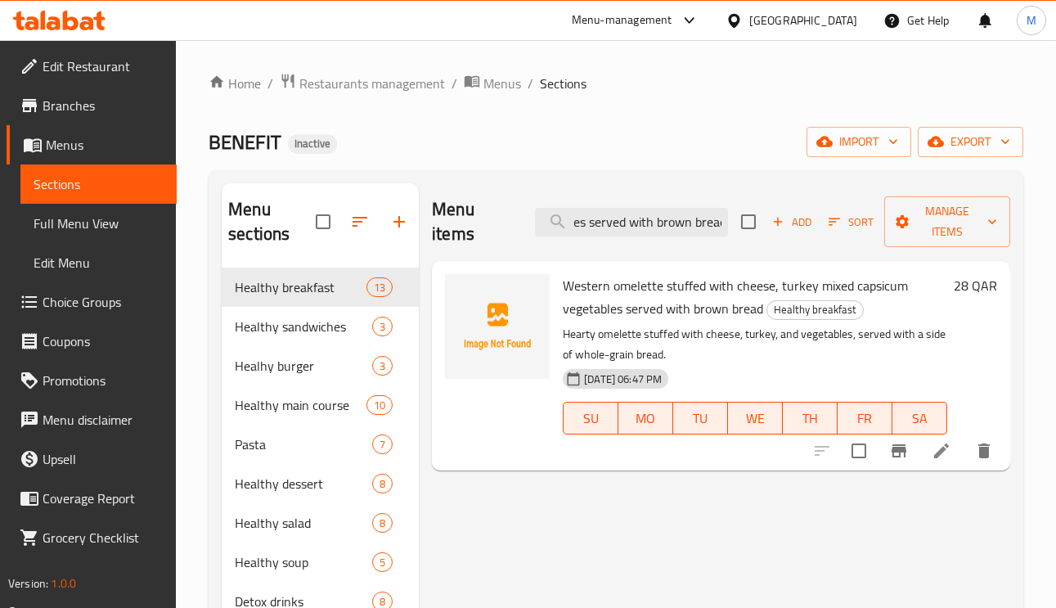
type input "Western omelette stuffed with cheese, turkey mixed capsicum vegetables served w…"
click at [942, 452] on icon at bounding box center [941, 450] width 15 height 15
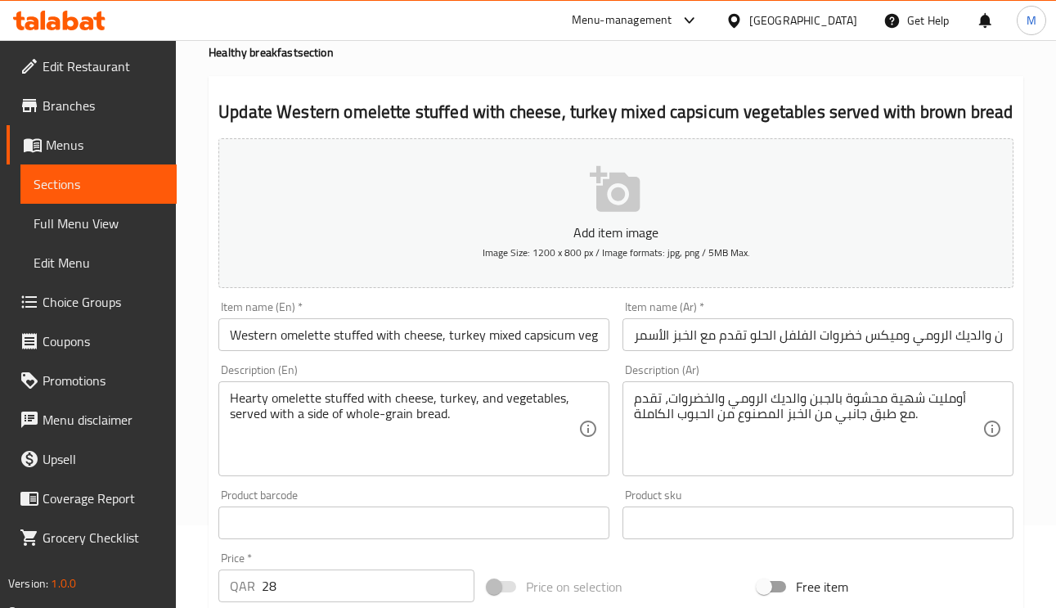
scroll to position [123, 0]
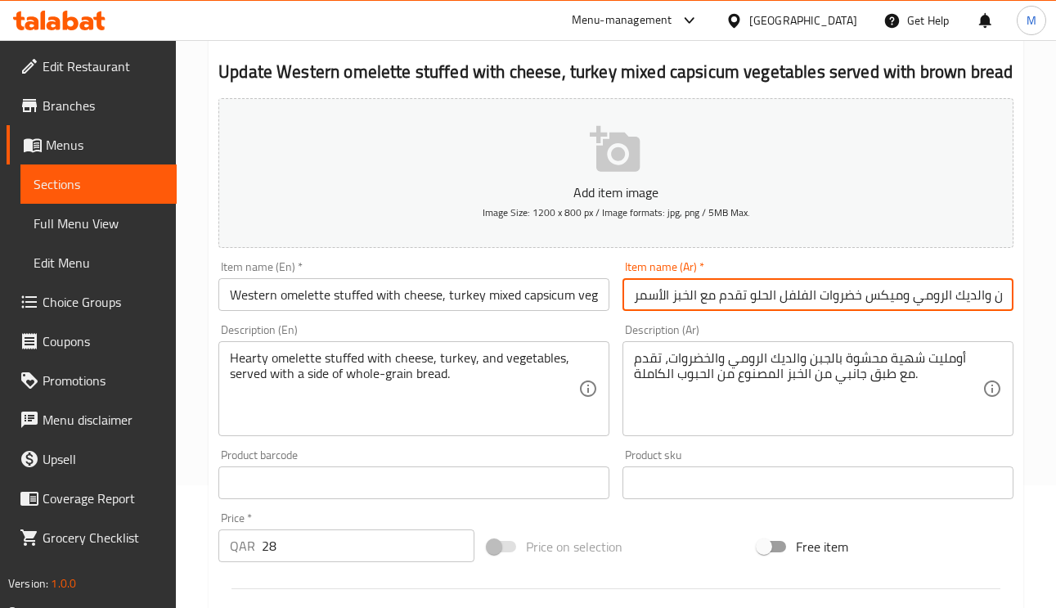
drag, startPoint x: 750, startPoint y: 299, endPoint x: 811, endPoint y: 325, distance: 66.0
click at [750, 296] on input "أومليت غربية محشوة بالجبن والديك الرومي وميكس خضروات الفلفل الحلو تقدم مع الخبز…" at bounding box center [818, 294] width 391 height 33
type input "أومليت غربية محشوة بالجبن والديك الرومي وميكس خضروات الفلفل تقدم مع الخبز الأسمر"
click at [425, 296] on input "Western omelette stuffed with cheese, turkey mixed capsicum vegetables served w…" at bounding box center [413, 294] width 391 height 33
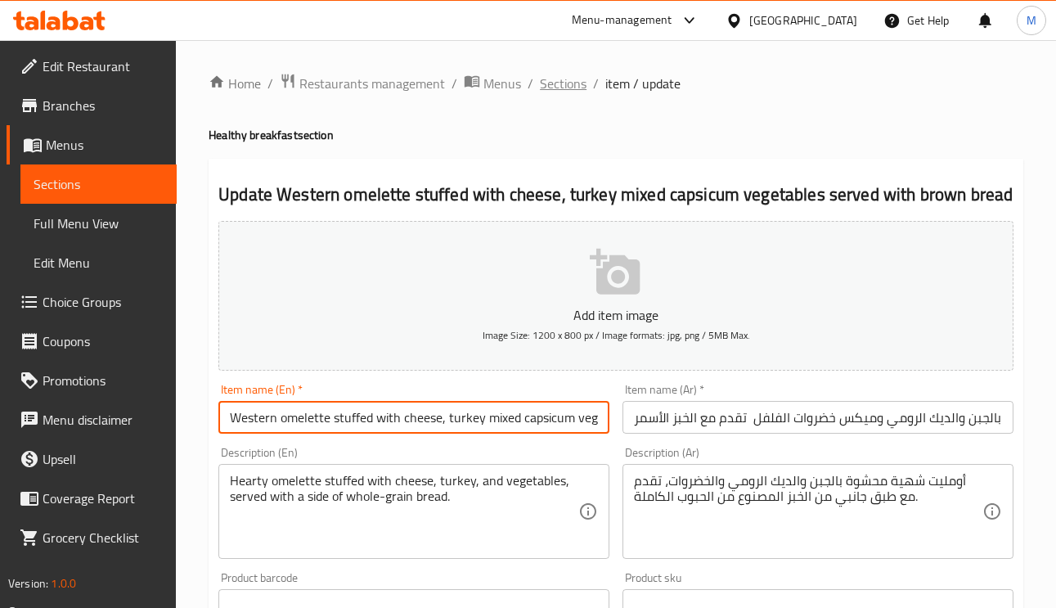
click at [562, 89] on span "Sections" at bounding box center [563, 84] width 47 height 20
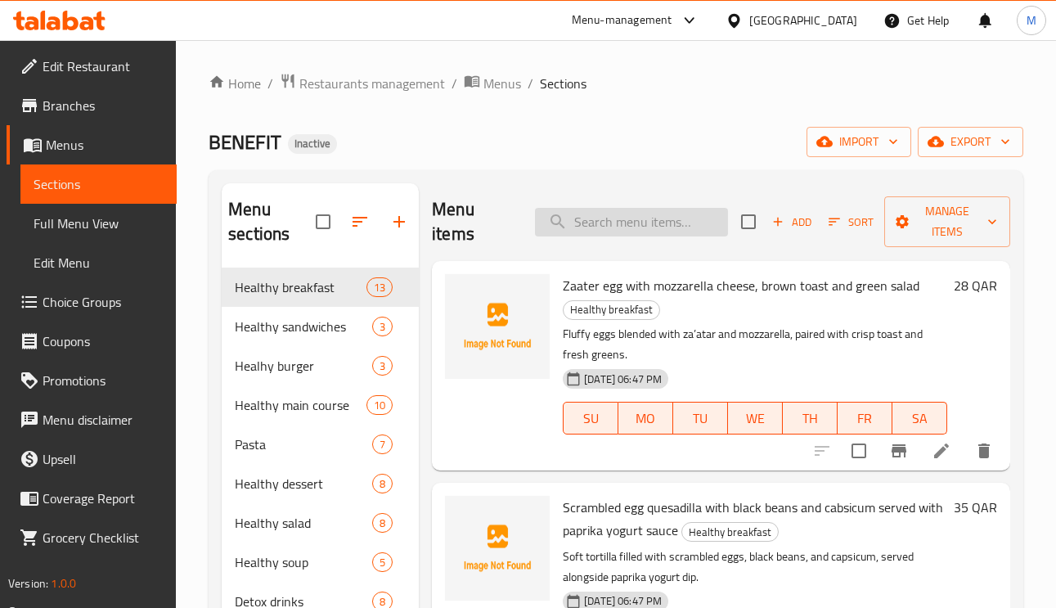
click at [664, 231] on input "search" at bounding box center [631, 222] width 193 height 29
paste input "Dill egg salad sandwich"
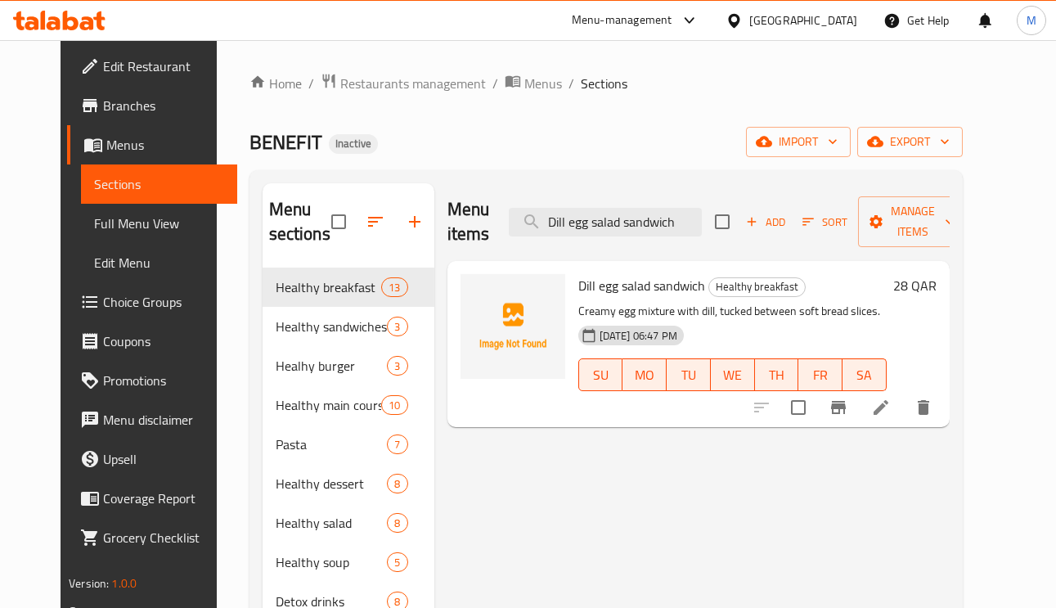
type input "Dill egg salad sandwich"
click at [904, 410] on li at bounding box center [881, 407] width 46 height 29
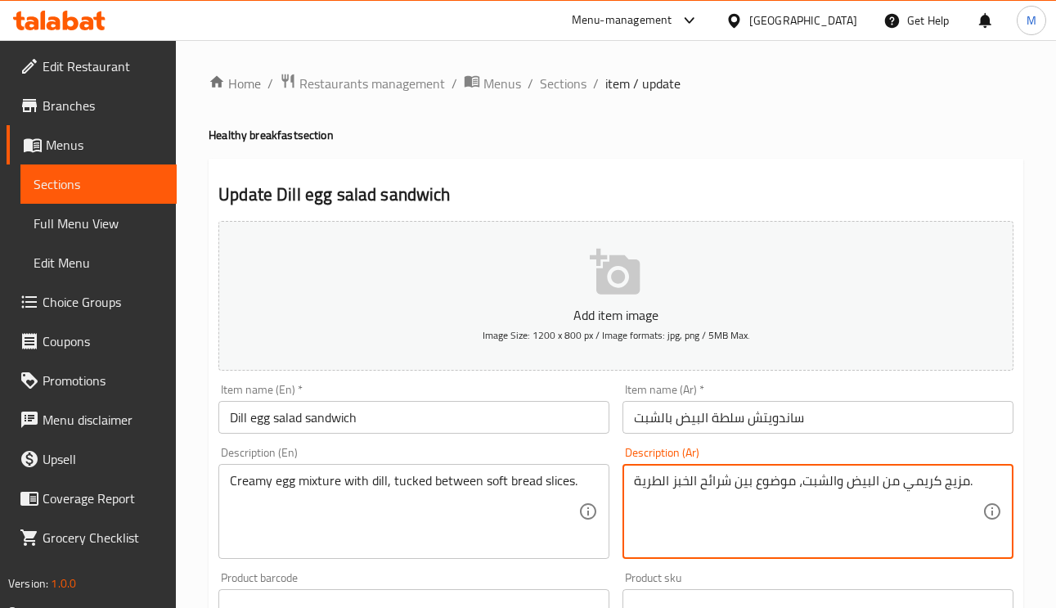
click at [776, 488] on textarea "مزيج كريمي من البيض والشبت، موضوع بين شرائح الخبز الطرية." at bounding box center [808, 512] width 349 height 78
paste textarea "طوي"
type textarea "مزيج كريمي من البيض والشبت، مطوي بين شرائح الخبز الطرية."
click at [854, 416] on input "ساندويتش سلطة البيض بالشبت" at bounding box center [818, 417] width 391 height 33
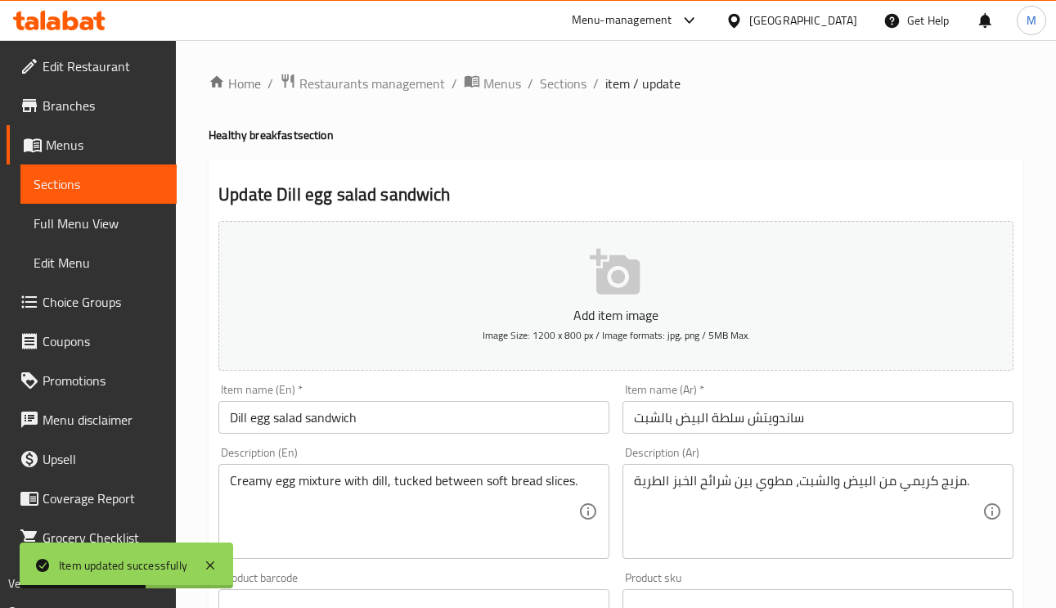
drag, startPoint x: 560, startPoint y: 93, endPoint x: 577, endPoint y: 123, distance: 34.1
click at [560, 93] on span "Sections" at bounding box center [563, 84] width 47 height 20
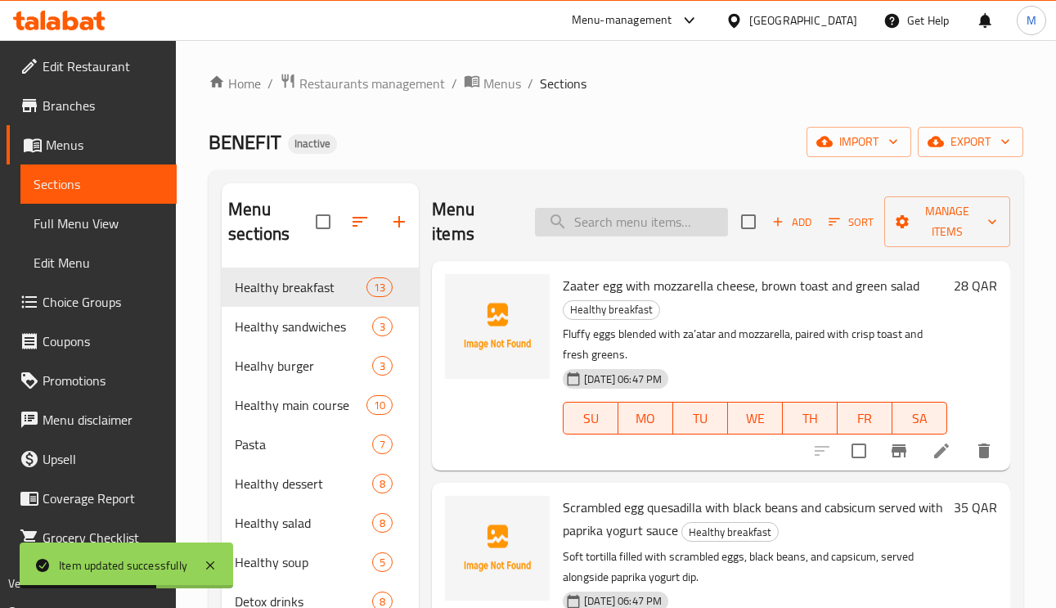
drag, startPoint x: 616, startPoint y: 245, endPoint x: 616, endPoint y: 235, distance: 9.8
click at [616, 243] on div "Menu items Add Sort Manage items" at bounding box center [721, 222] width 578 height 78
paste input "Homemade nutella pancakes with strawberries"
type input "Homemade nutella pancakes with strawberries"
click at [618, 224] on input "Homemade nutella pancakes with strawberries" at bounding box center [631, 222] width 193 height 29
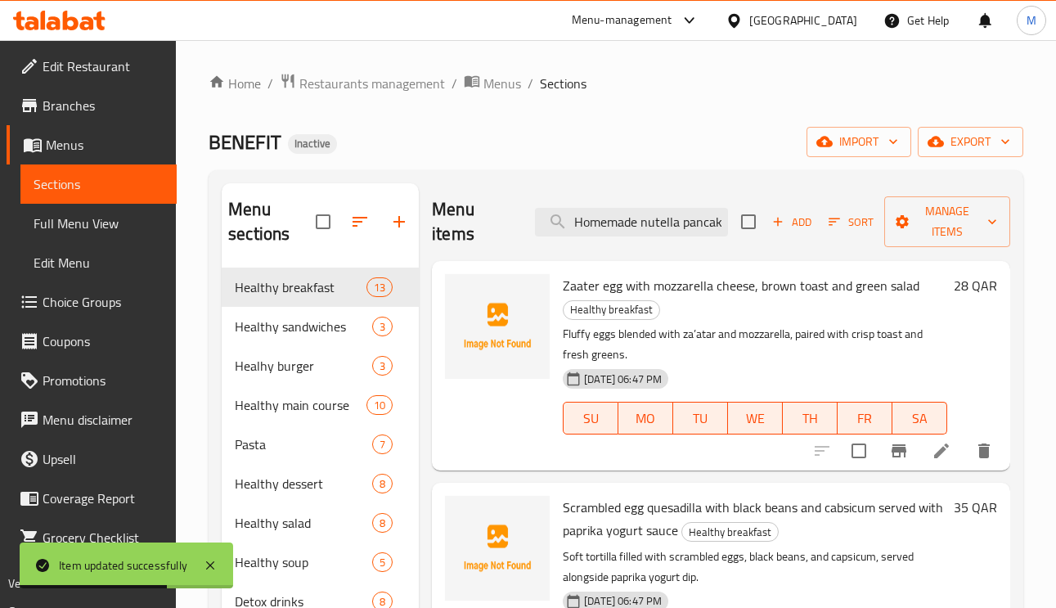
scroll to position [0, 112]
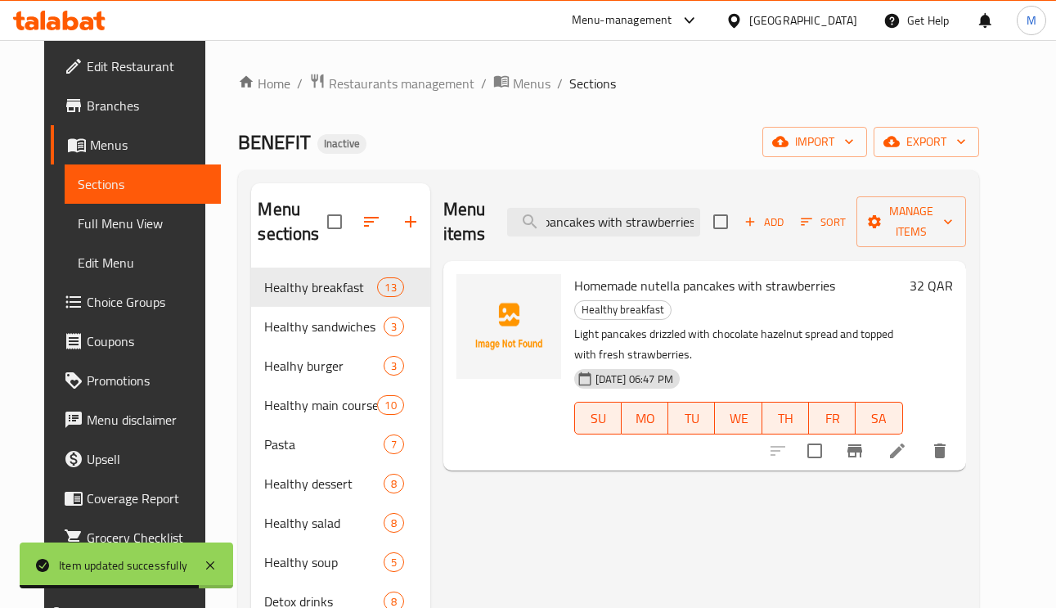
click at [907, 441] on icon at bounding box center [898, 451] width 20 height 20
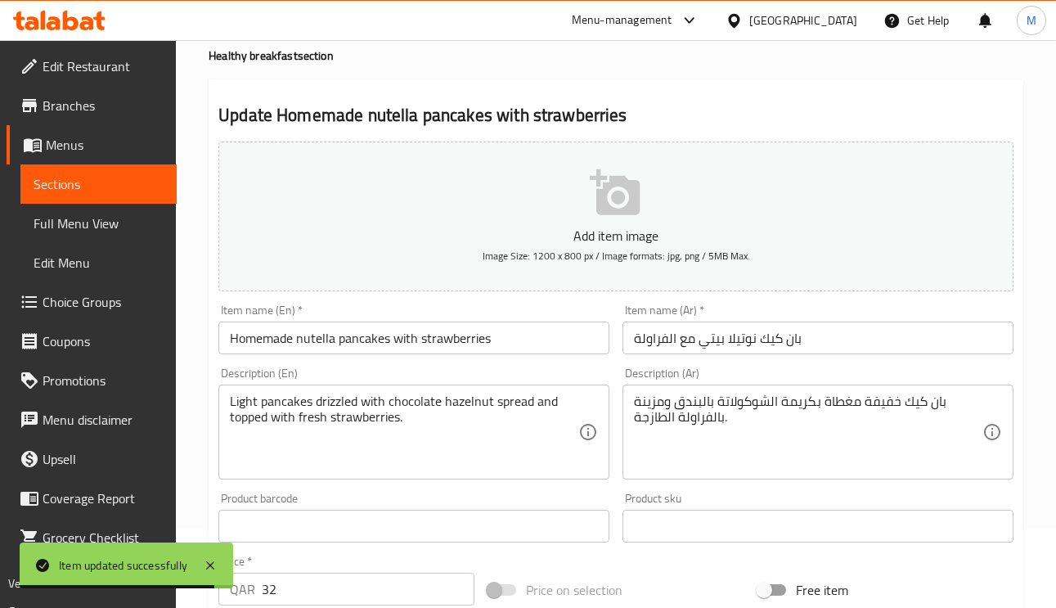
scroll to position [123, 0]
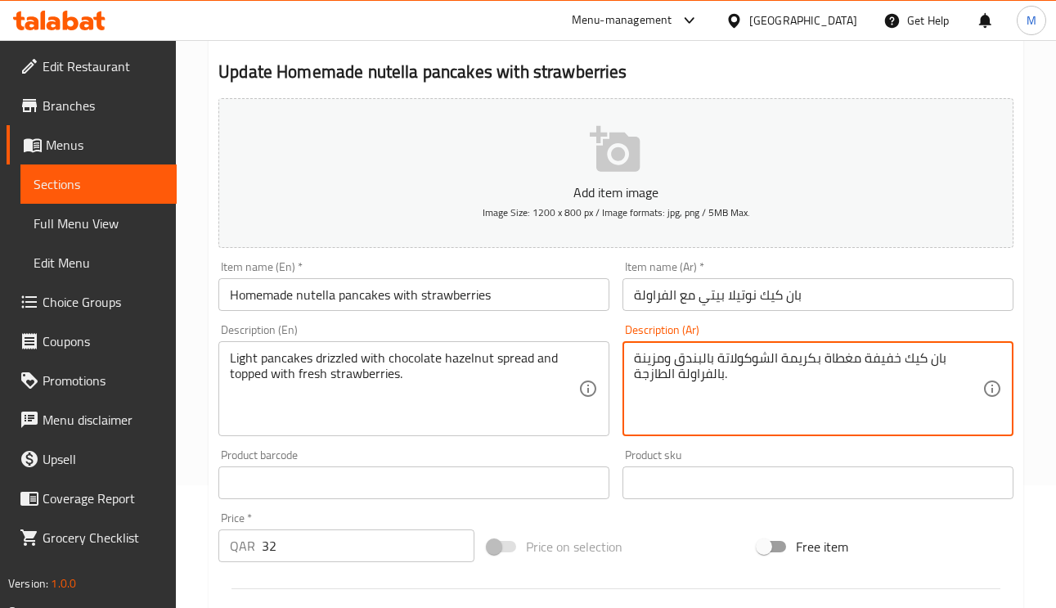
click at [846, 353] on textarea "بان كيك خفيفة مغطاة بكريمة الشوكولاتة بالبندق ومزينة بالفراولة الطازجة." at bounding box center [808, 389] width 349 height 78
click at [837, 357] on textarea "بان كيك خفيفة مغطاة بكريمة الشوكولاتة بالبندق ومزينة بالفراولة الطازجة." at bounding box center [808, 389] width 349 height 78
click at [841, 356] on textarea "بان كيك خفيفة مغطاة بكريمة الشوكولاتة بالبندق ومزينة بالفراولة الطازجة." at bounding box center [808, 389] width 349 height 78
drag, startPoint x: 812, startPoint y: 360, endPoint x: 776, endPoint y: 360, distance: 36.0
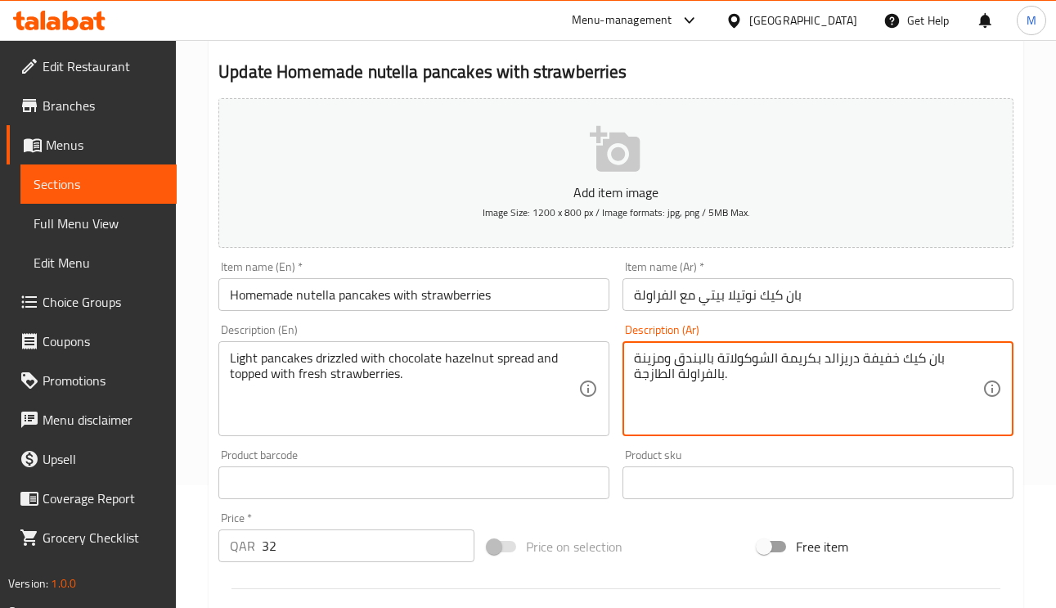
click at [776, 360] on textarea "بان كيك خفيفة دريزالد بكريمة الشوكولاتة بالبندق ومزينة بالفراولة الطازجة." at bounding box center [808, 389] width 349 height 78
click at [664, 356] on textarea "بان كيك خفيفة دريزالد بسبريد الشوكولاتة بالبندق ومزينة بالفراولة الطازجة." at bounding box center [808, 389] width 349 height 78
click at [644, 353] on textarea "بان كيك خفيفة دريزالد بسبريد الشوكولاتة بالبندق ومزينة بالفراولة الطازجة." at bounding box center [808, 389] width 349 height 78
click at [664, 353] on textarea "بان كيك خفيفة دريزالد بسبريد الشوكولاتة بالبندق ومزينة بالفراولة الطازجة." at bounding box center [808, 389] width 349 height 78
drag, startPoint x: 661, startPoint y: 354, endPoint x: 634, endPoint y: 354, distance: 27.0
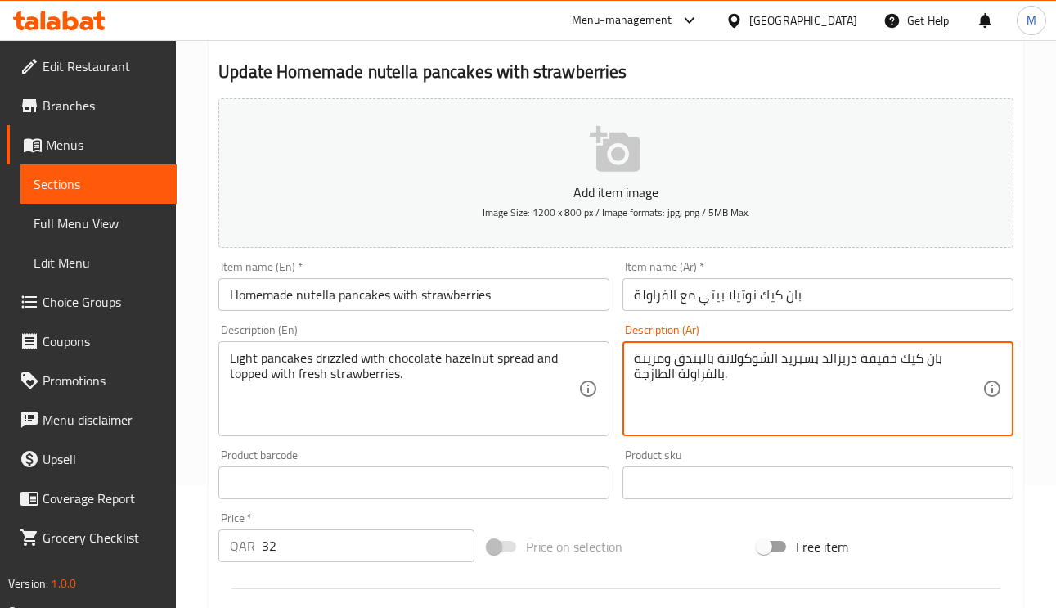
click at [634, 354] on textarea "بان كيك خفيفة دريزالد بسبريد الشوكولاتة بالبندق ومزينة بالفراولة الطازجة." at bounding box center [808, 389] width 349 height 78
type textarea "بان كيك خفيفة دريزالد بسبريد الشوكولاتة بالبندق ومغطاة بالفراولة الطازجة."
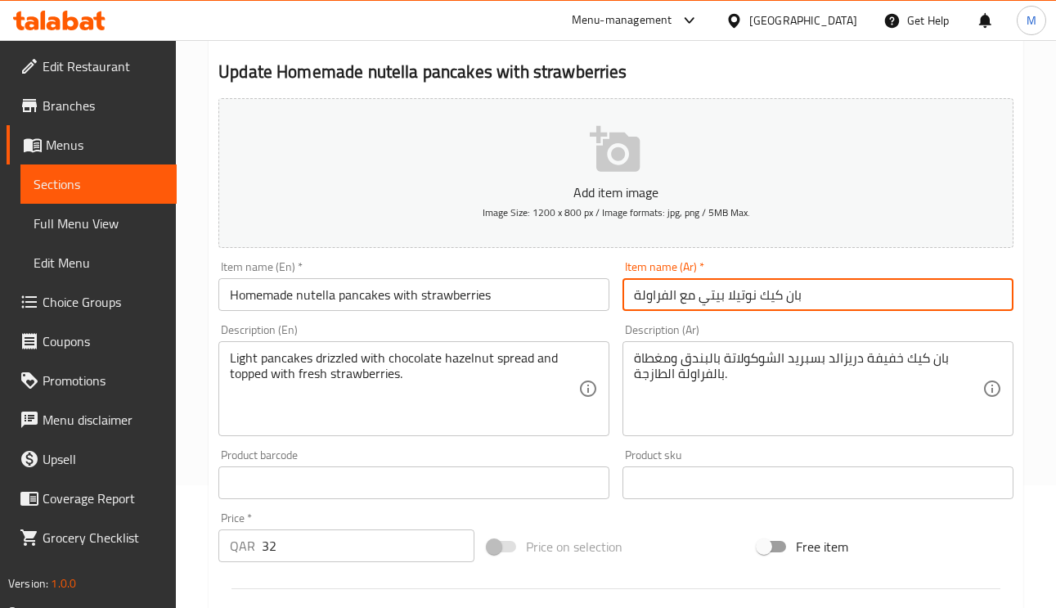
click at [852, 301] on input "بان كيك نوتيلا بيتي مع الفراولة" at bounding box center [818, 294] width 391 height 33
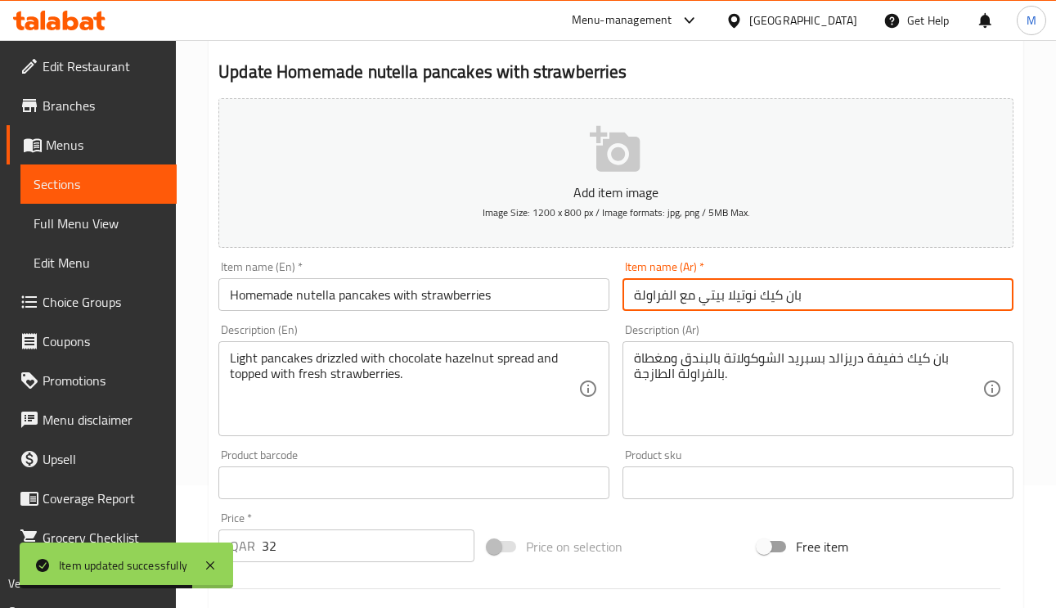
scroll to position [0, 0]
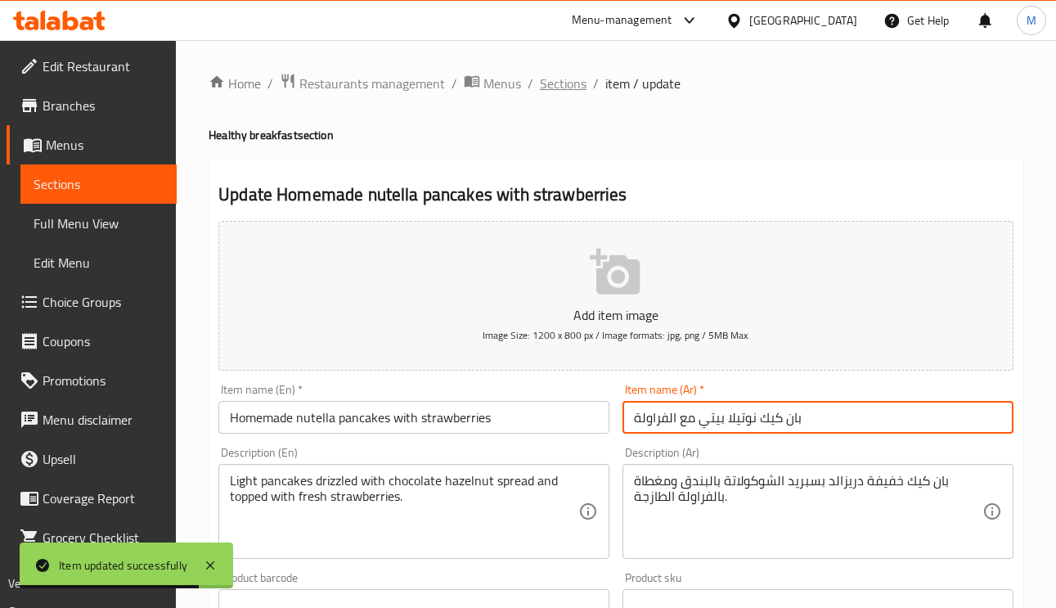
click at [563, 81] on span "Sections" at bounding box center [563, 84] width 47 height 20
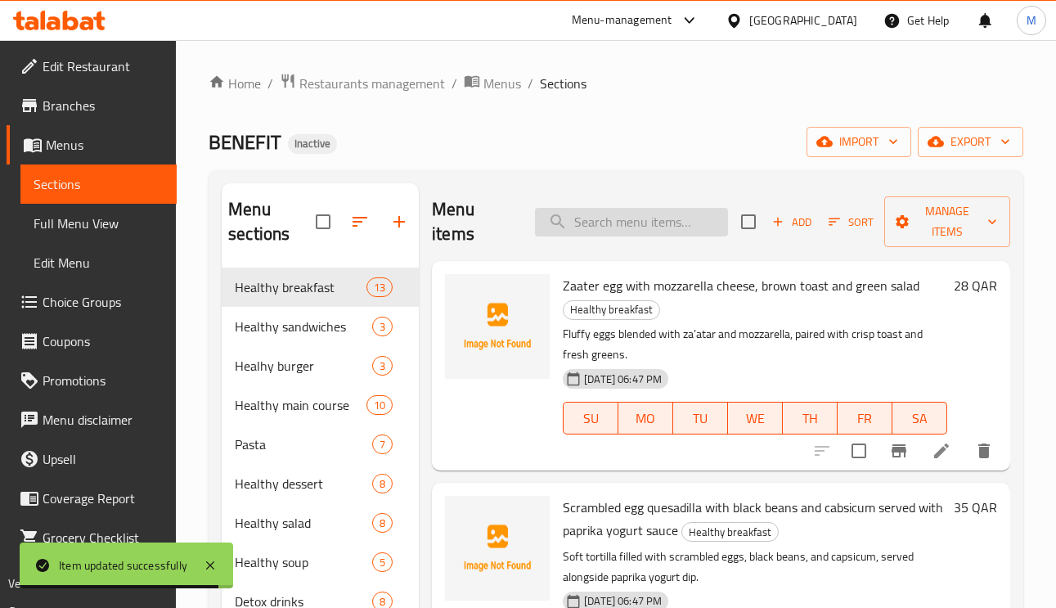
click at [686, 232] on input "search" at bounding box center [631, 222] width 193 height 29
paste input "Hallumi egg muffin sandwich with avocado and homemade mayochup sauce"
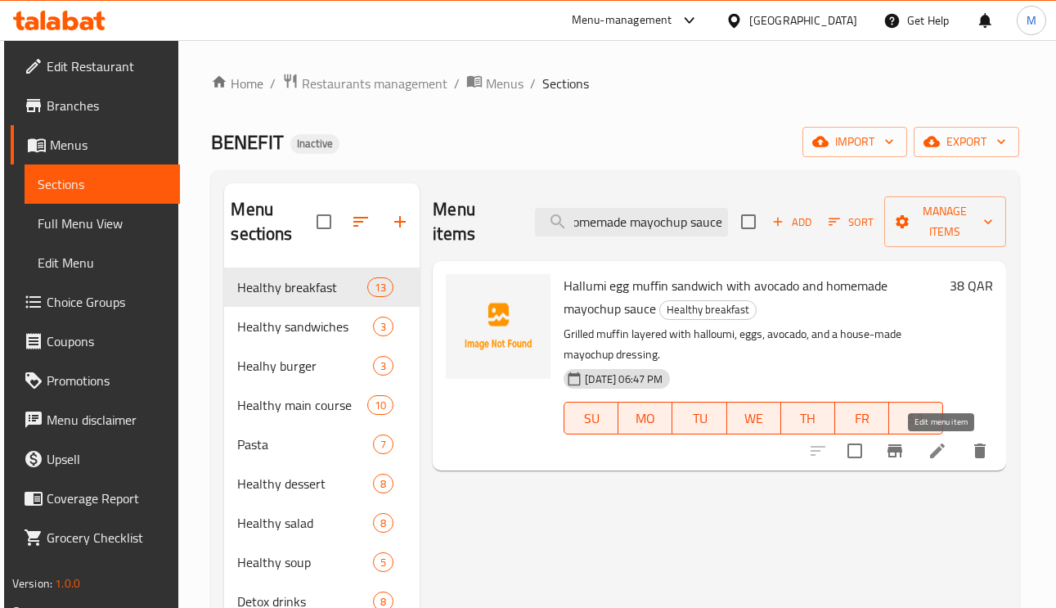
type input "Hallumi egg muffin sandwich with avocado and homemade mayochup sauce"
click at [946, 468] on div at bounding box center [899, 450] width 201 height 39
click at [939, 453] on icon at bounding box center [937, 450] width 15 height 15
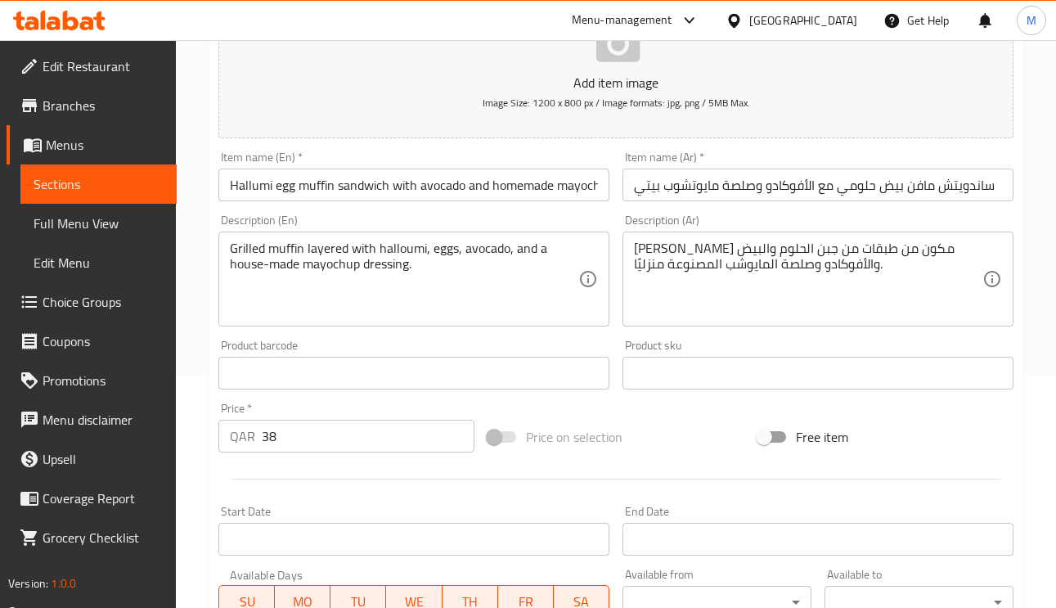
scroll to position [123, 0]
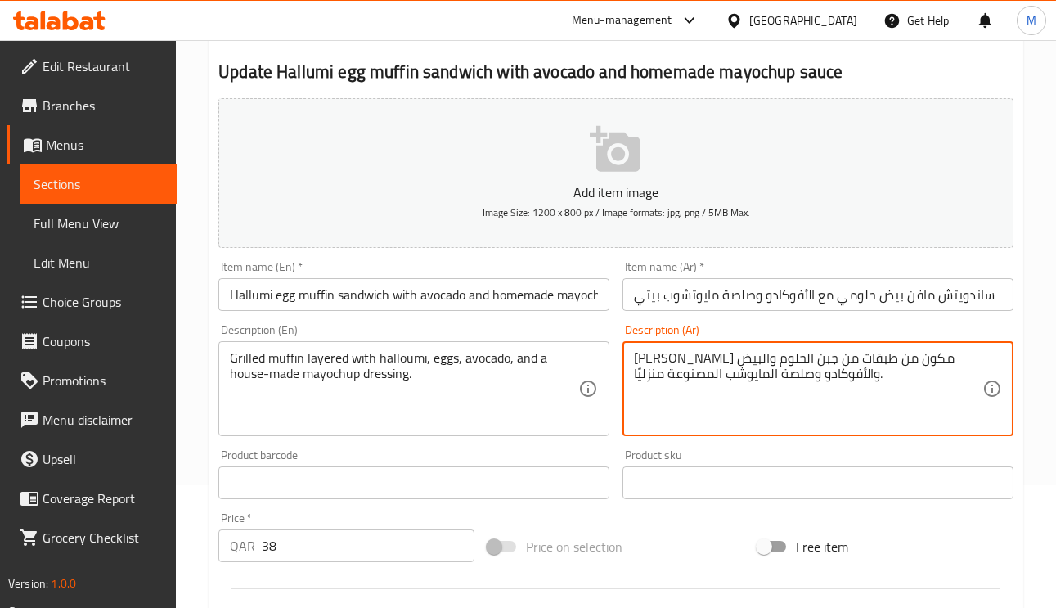
click at [771, 359] on textarea "مافن مشوي مكون من طبقات من جبن الحلوم والبيض والأفوكادو وصلصة المايوشب المصنوعة…" at bounding box center [808, 389] width 349 height 78
click at [782, 358] on textarea "مافن مشوي مكون من طبقات من جبن الحلوم والبيض والأفوكادو وصلصة المايوشب المصنوعة…" at bounding box center [808, 389] width 349 height 78
drag, startPoint x: 774, startPoint y: 354, endPoint x: 783, endPoint y: 361, distance: 11.1
click at [775, 354] on textarea "مافن مشوي مكون من طبقات من جبن الحلوم والبيض والأفوكادو وصلصة المايوشب المصنوعة…" at bounding box center [808, 389] width 349 height 78
type textarea "مافن مشوي مكون من طبقات من الحلوم والبيض والأفوكادو وصلصة المايوشب المصنوعة منز…"
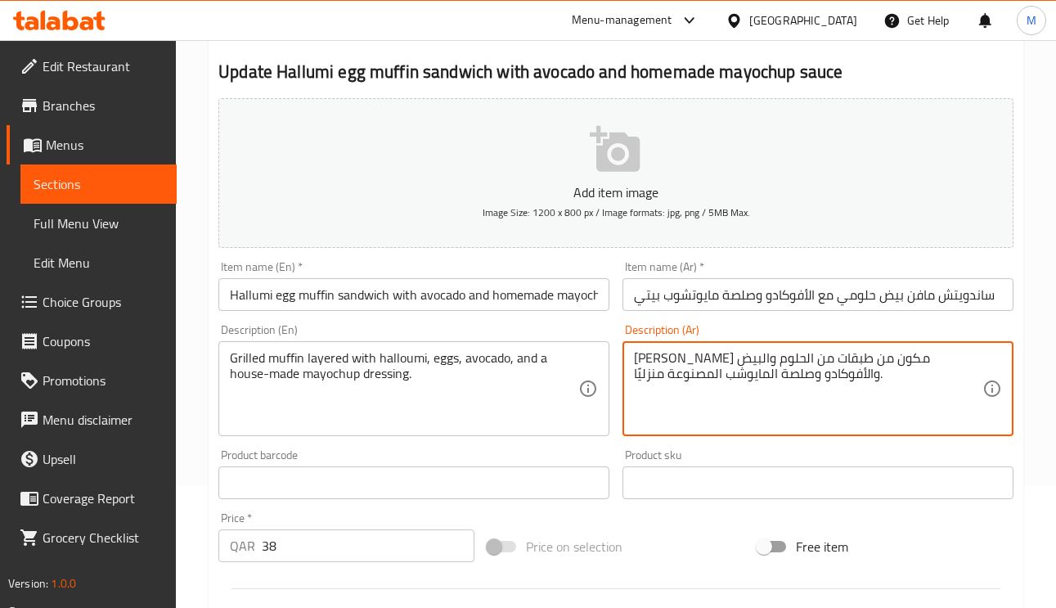
click at [821, 294] on input "ساندويتش مافن بيض حلومي مع الأفوكادو وصلصة مايوتشوب بيتي" at bounding box center [818, 294] width 391 height 33
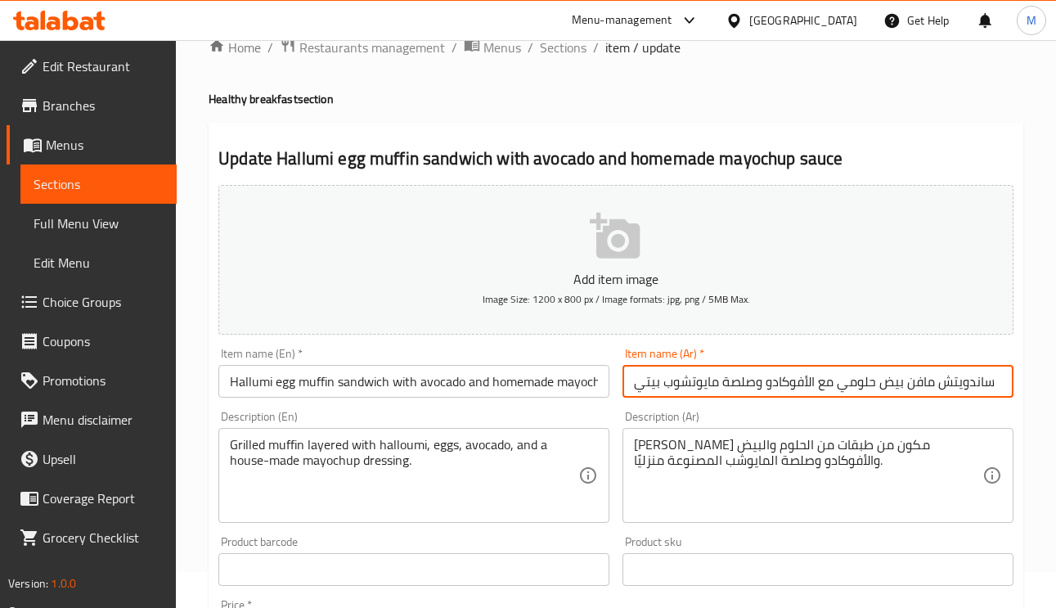
scroll to position [0, 0]
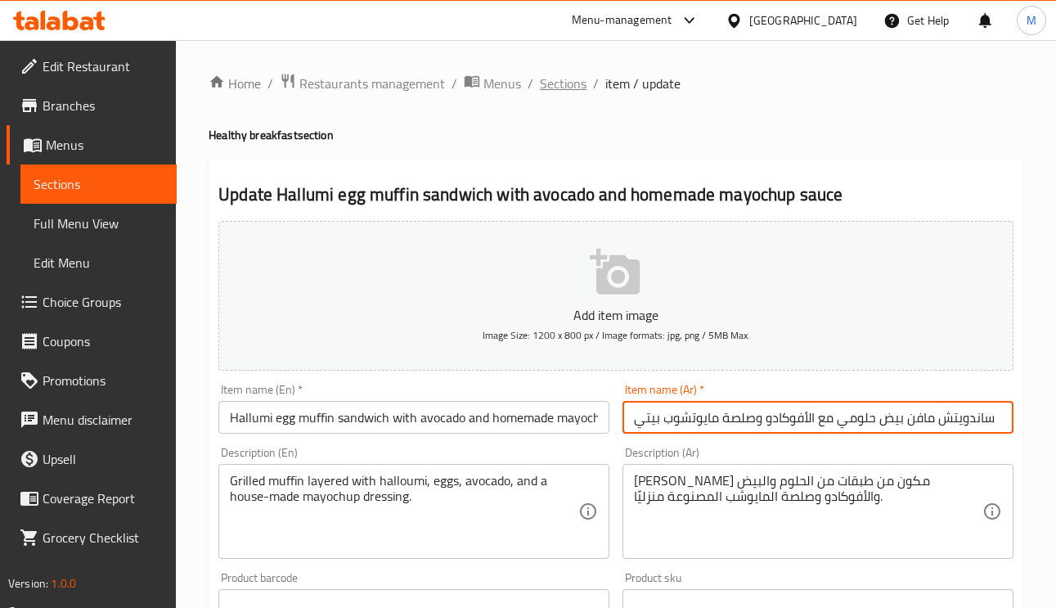
click at [578, 79] on span "Sections" at bounding box center [563, 84] width 47 height 20
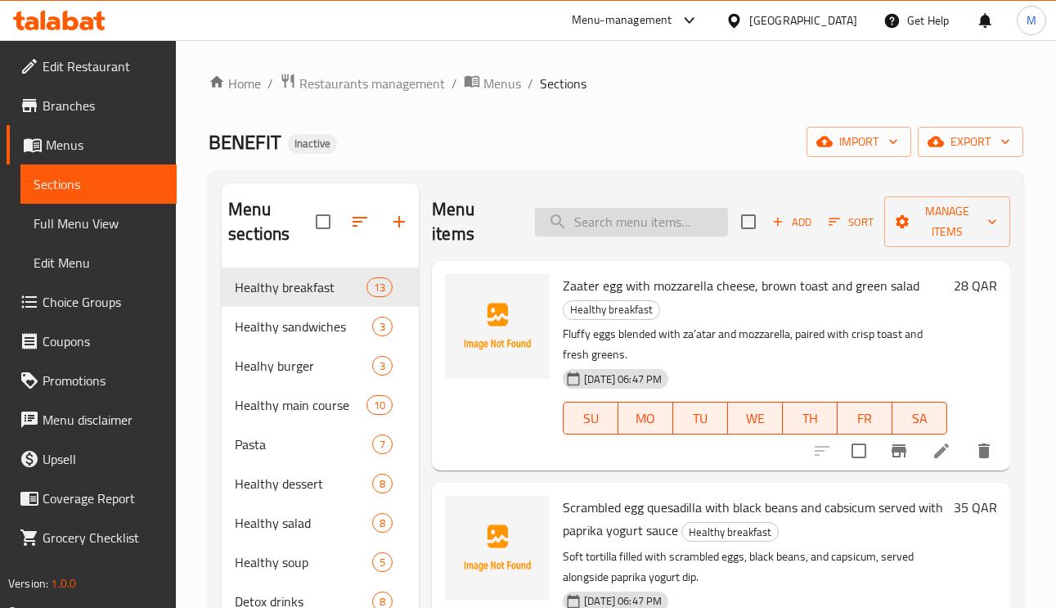
paste input "Foul with tahini sauce and brown bread"
click at [650, 209] on input "search" at bounding box center [631, 222] width 193 height 29
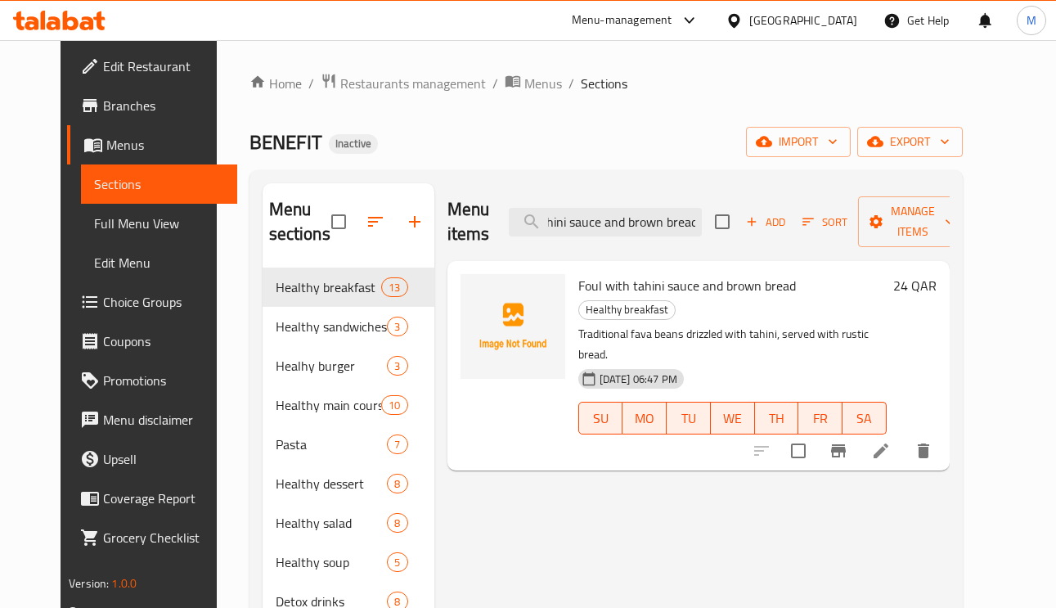
type input "Foul with tahini sauce and brown bread"
click at [891, 441] on icon at bounding box center [881, 451] width 20 height 20
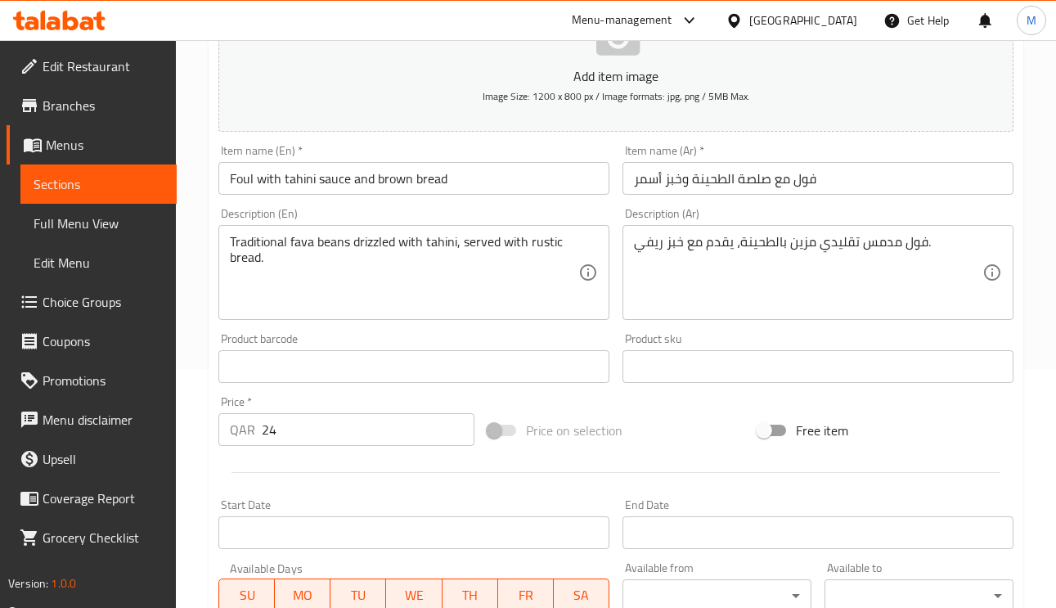
scroll to position [245, 0]
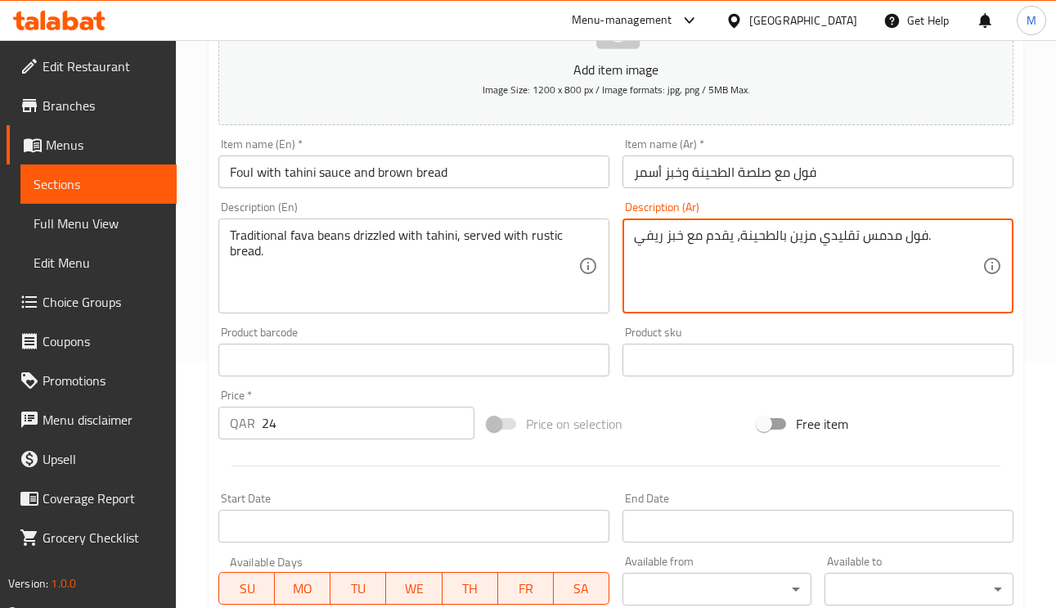
click at [798, 236] on textarea "فول مدمس تقليدي مزين بالطحينة، يقدم مع خبز ريفي." at bounding box center [808, 266] width 349 height 78
type textarea "فول مدمس تقليدي دريزالد بالطحينة، يقدم مع خبز ريفي."
click at [850, 173] on input "فول مع صلصة الطحينة وخبز أسمر" at bounding box center [818, 171] width 391 height 33
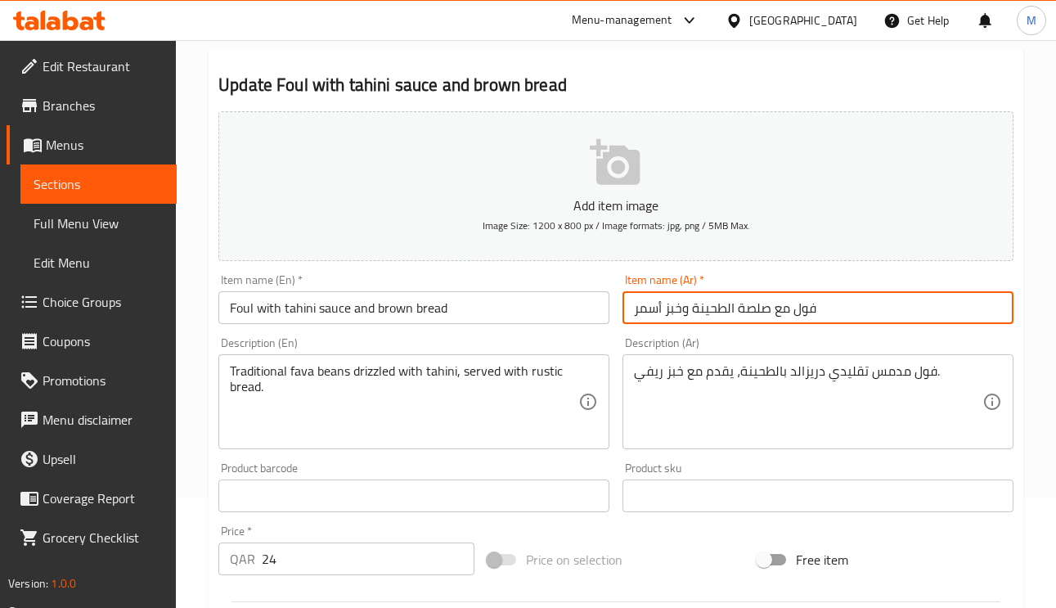
scroll to position [0, 0]
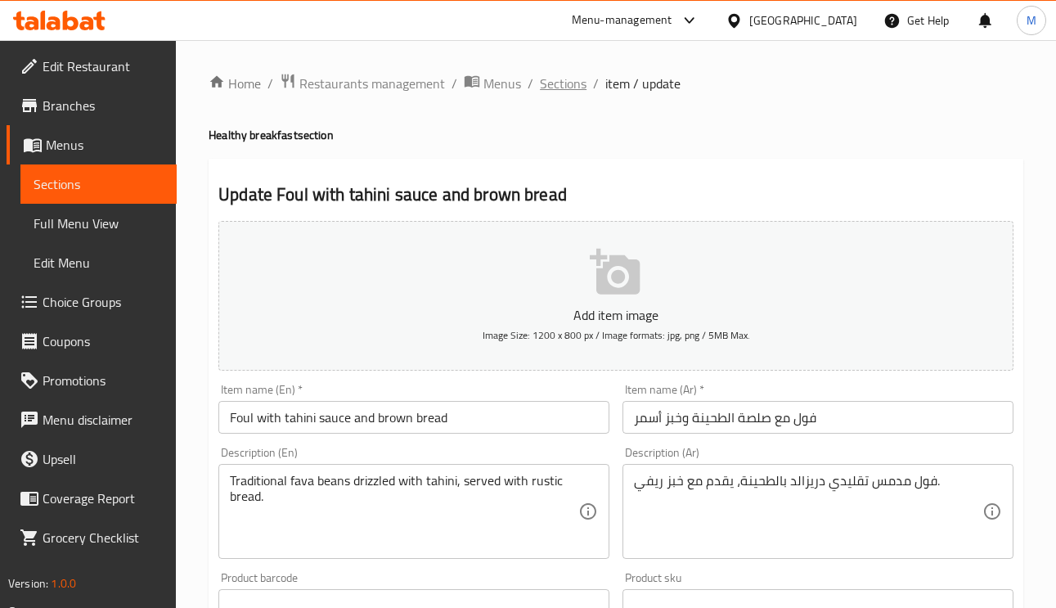
click at [575, 88] on span "Sections" at bounding box center [563, 84] width 47 height 20
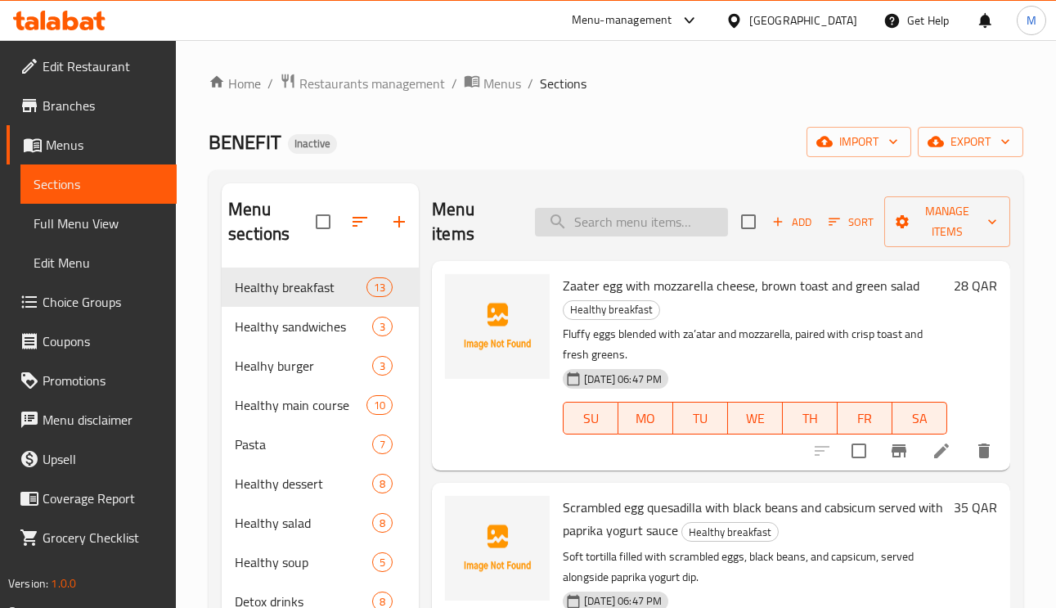
paste input "oatmeal"
click at [641, 227] on input "oatmeal" at bounding box center [631, 222] width 193 height 29
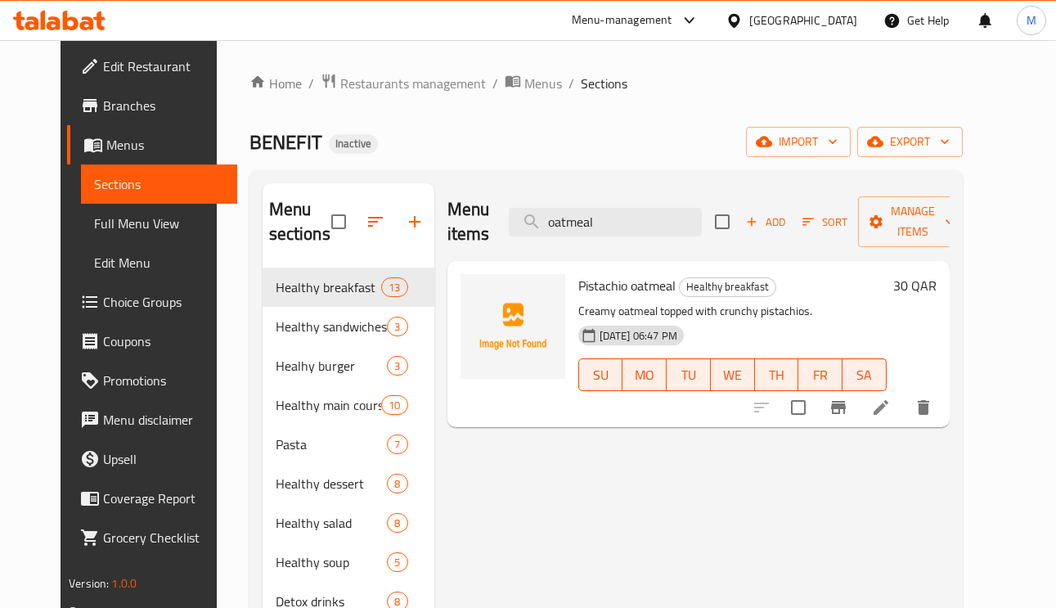
type input "oatmeal"
click at [891, 412] on icon at bounding box center [881, 408] width 20 height 20
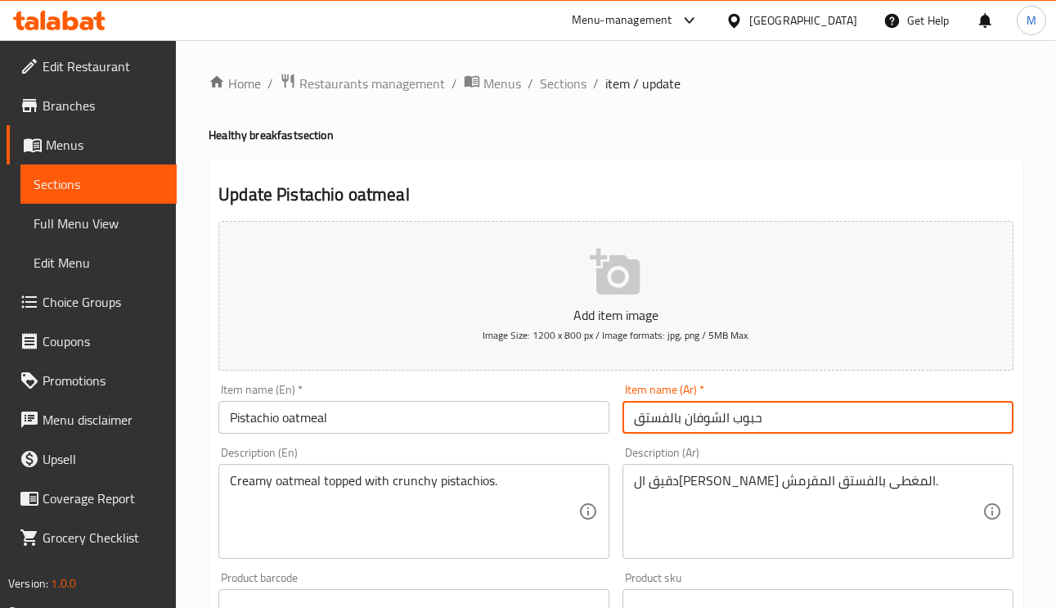
click at [736, 417] on input "حبوب الشوفان بالفستق" at bounding box center [818, 417] width 391 height 33
click at [753, 425] on input "حبوب الشوفان بالفستق" at bounding box center [818, 417] width 391 height 33
paste input "قيق"
type input "دقيق الشوفان بالفستق"
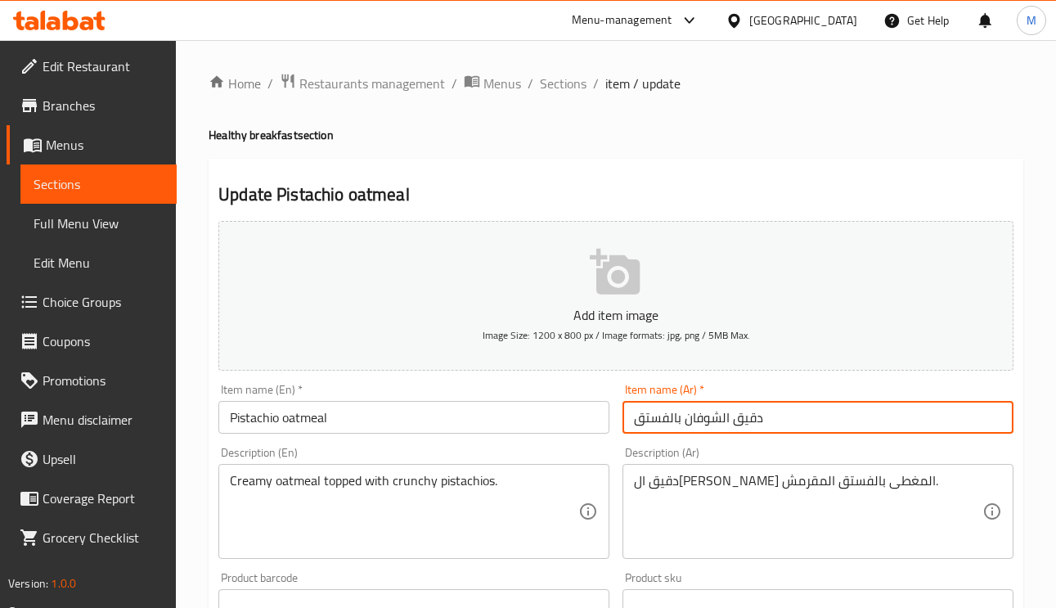
click at [889, 439] on div "Item name (Ar)   * دقيق الشوفان بالفستق Item name (Ar) *" at bounding box center [818, 408] width 404 height 63
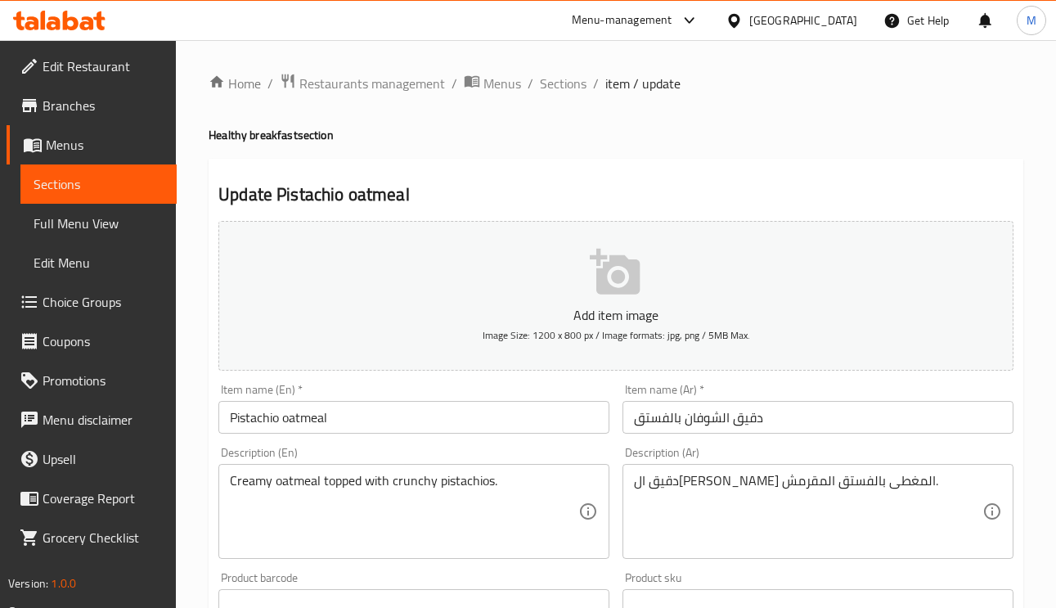
click at [437, 412] on input "Pistachio oatmeal" at bounding box center [413, 417] width 391 height 33
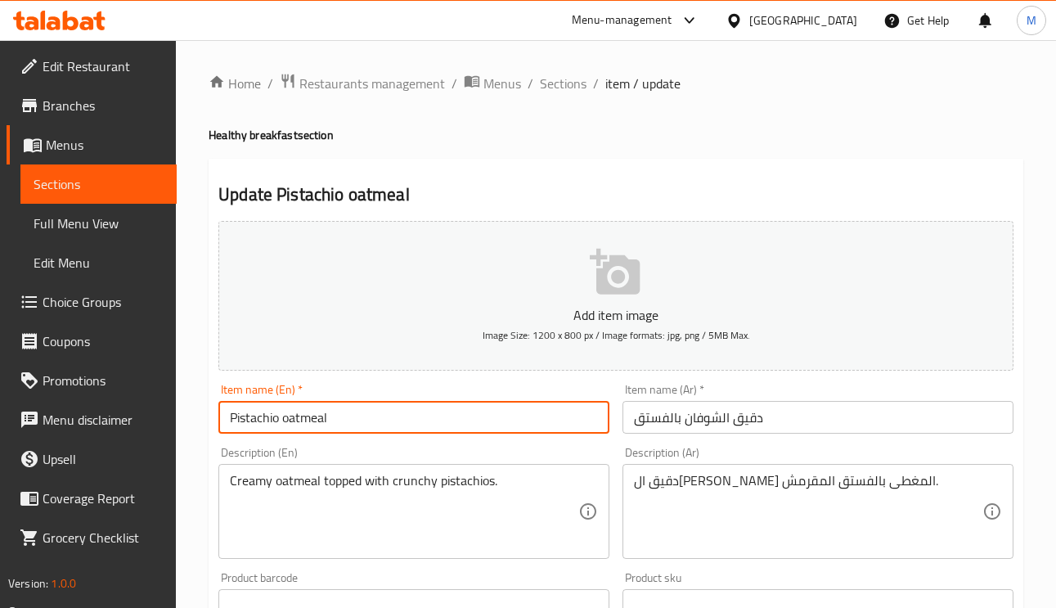
click at [437, 412] on input "Pistachio oatmeal" at bounding box center [413, 417] width 391 height 33
click at [434, 423] on input "Pistachio oatmeal" at bounding box center [413, 417] width 391 height 33
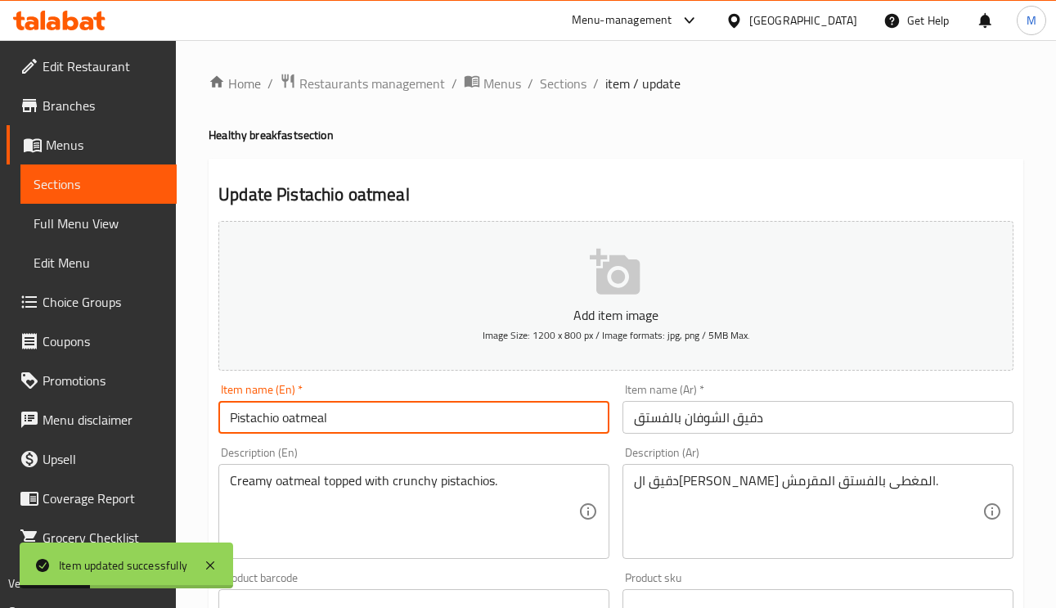
click at [314, 417] on input "Pistachio oatmeal" at bounding box center [413, 417] width 391 height 33
click at [291, 414] on input "Pistachio oatmeal" at bounding box center [413, 417] width 391 height 33
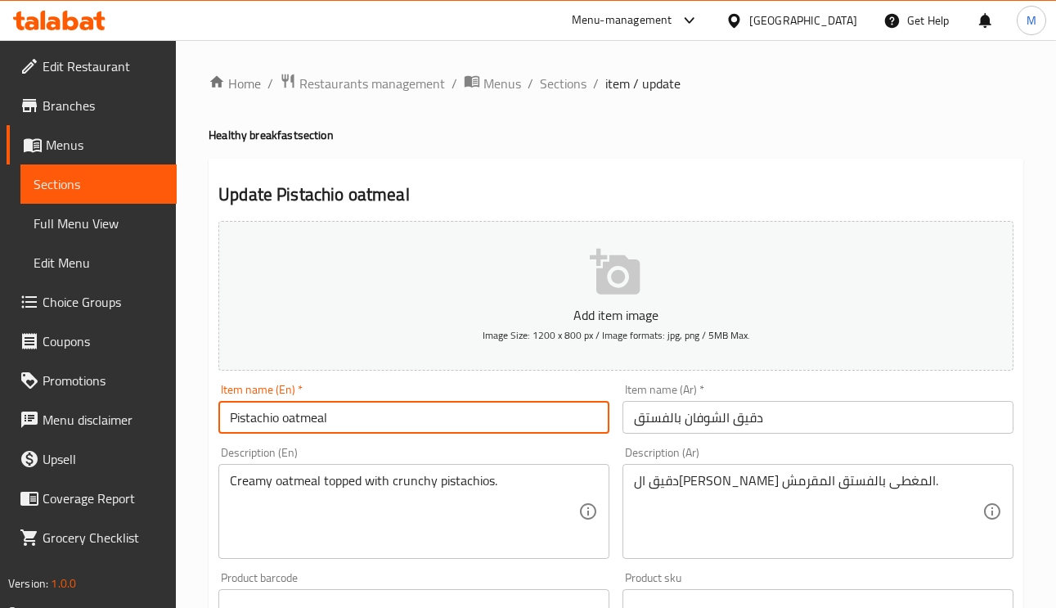
click at [339, 420] on input "Pistachio oatmeal" at bounding box center [413, 417] width 391 height 33
click at [767, 407] on input "دقيق الشوفان بالفستق" at bounding box center [818, 417] width 391 height 33
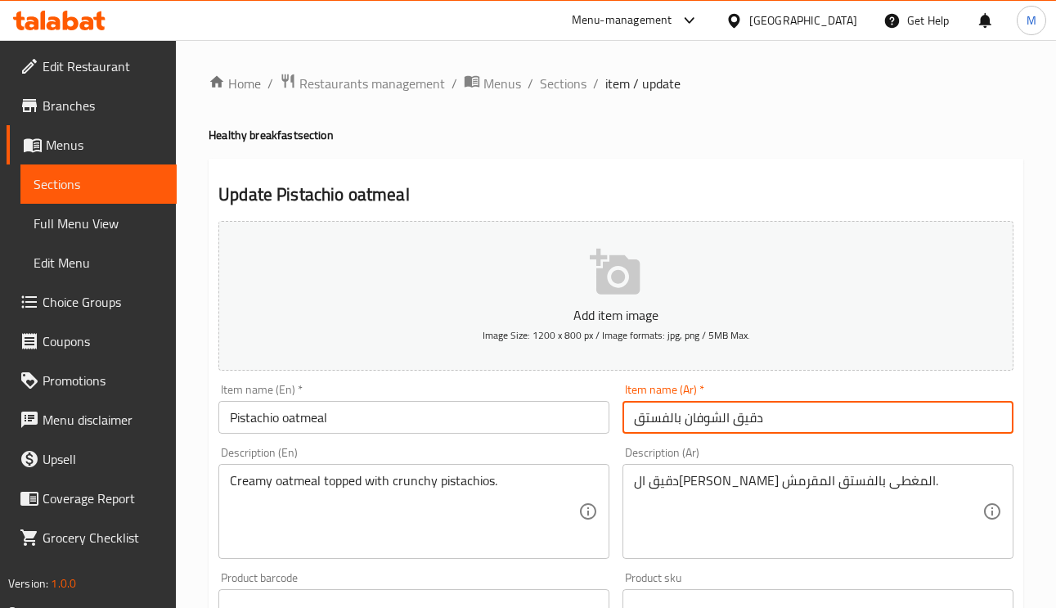
drag, startPoint x: 767, startPoint y: 417, endPoint x: 683, endPoint y: 423, distance: 84.5
click at [683, 423] on input "دقيق الشوفان بالفستق" at bounding box center [818, 417] width 391 height 33
click at [801, 432] on input "دقيق الشوفان بالفستق" at bounding box center [818, 417] width 391 height 33
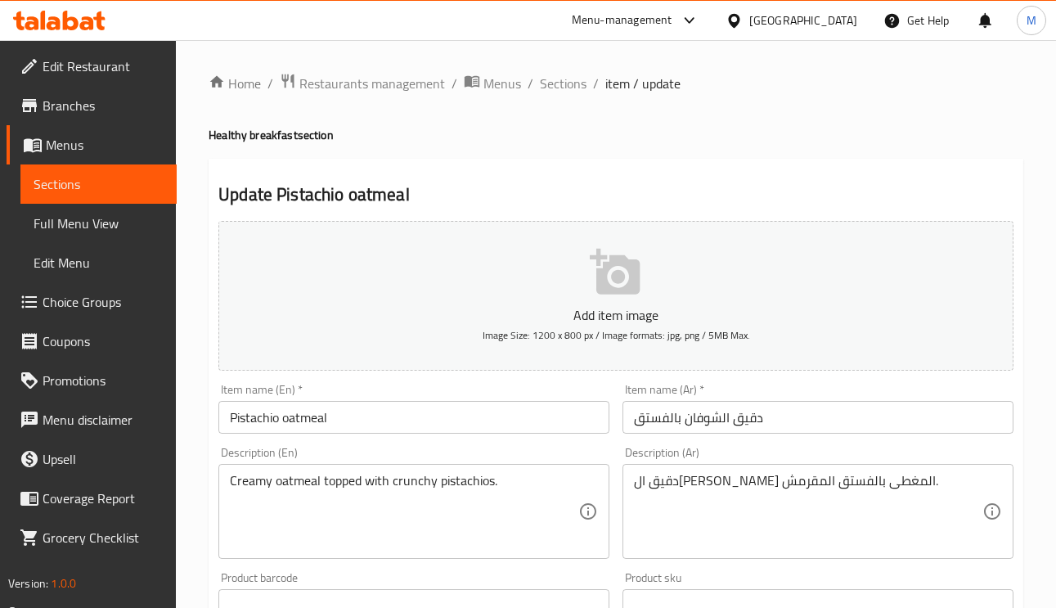
click at [898, 426] on input "دقيق الشوفان بالفستق" at bounding box center [818, 417] width 391 height 33
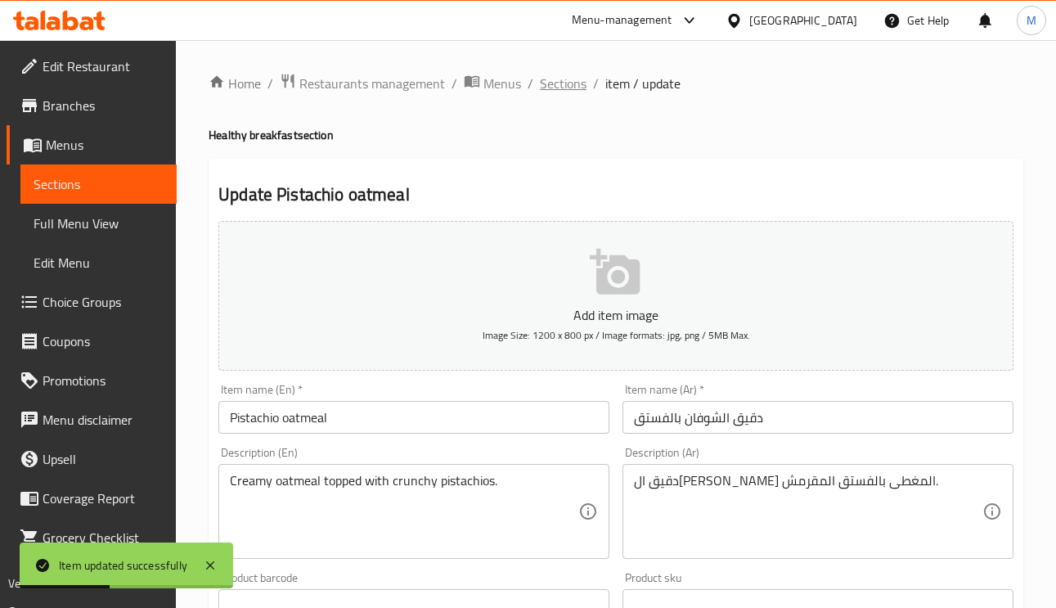
click at [556, 88] on span "Sections" at bounding box center [563, 84] width 47 height 20
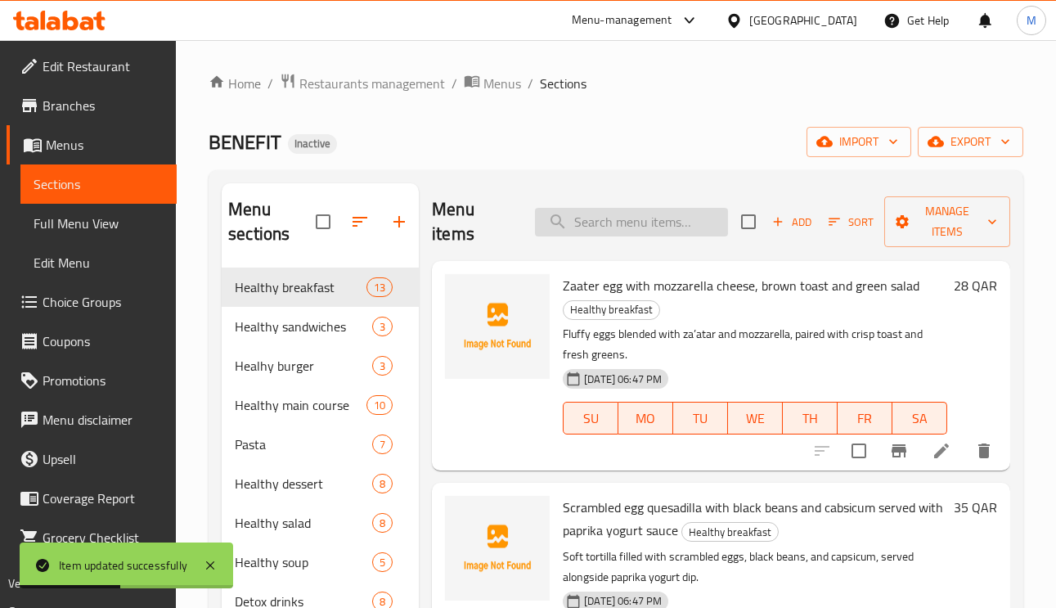
click at [649, 236] on input "search" at bounding box center [631, 222] width 193 height 29
paste input "Mushrooms puff pastry"
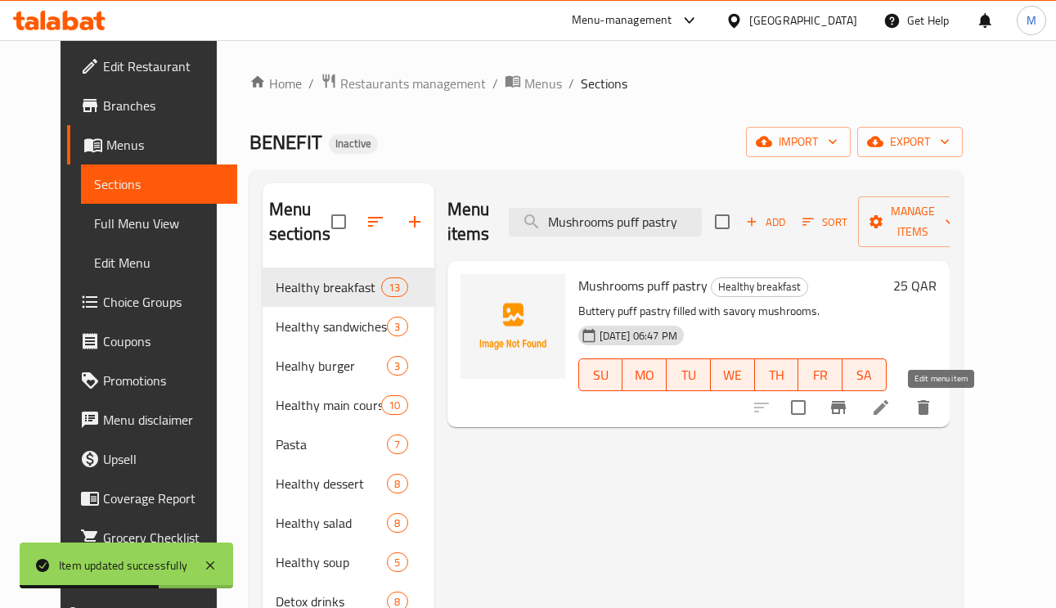
type input "Mushrooms puff pastry"
click at [889, 412] on icon at bounding box center [881, 407] width 15 height 15
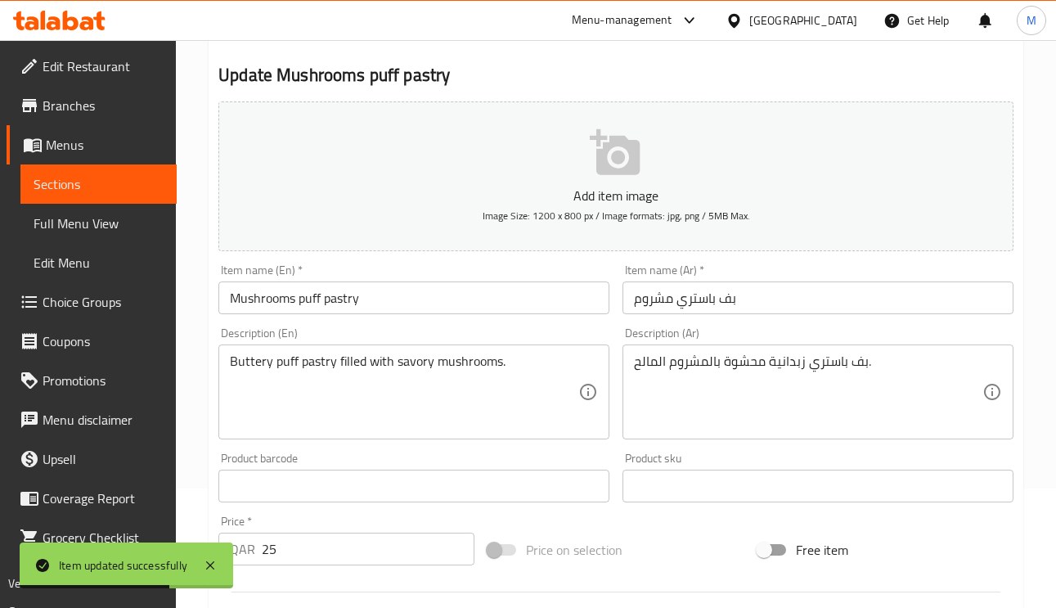
scroll to position [245, 0]
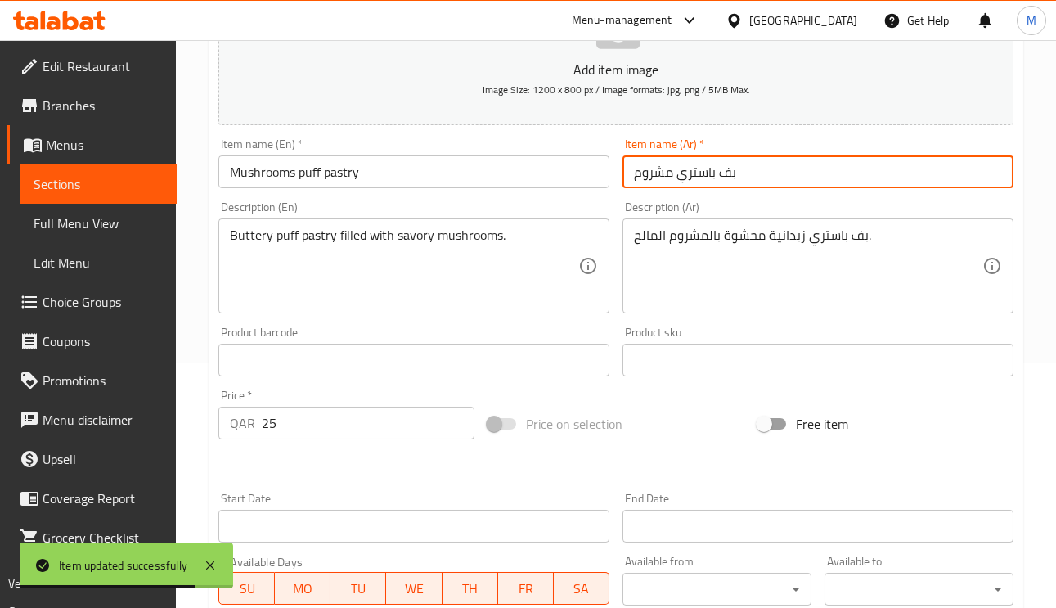
click at [729, 168] on input "بف باستري مشروم" at bounding box center [818, 171] width 391 height 33
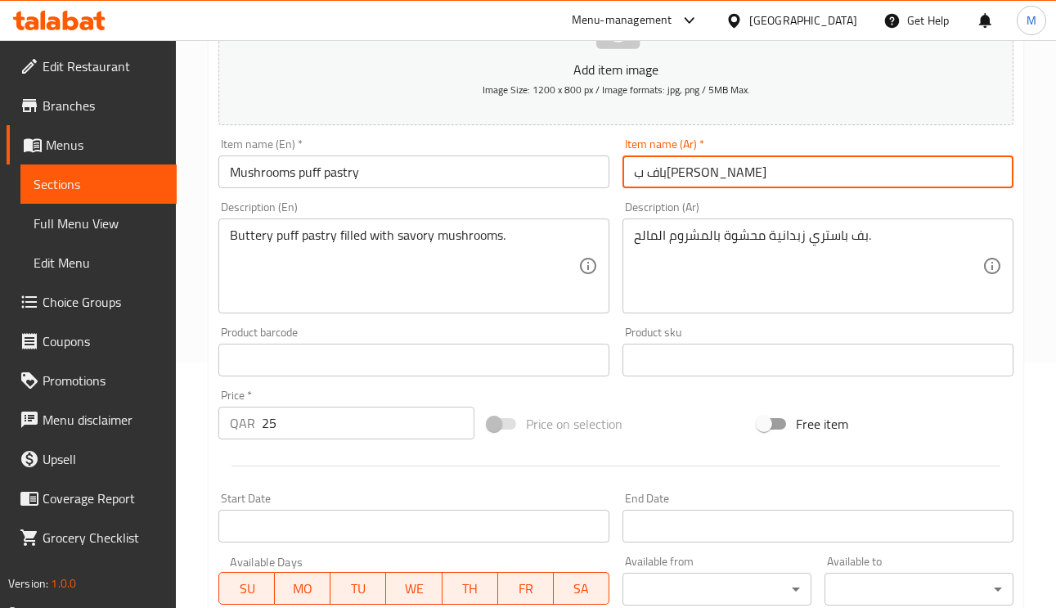
type input "باف باستري مشروم"
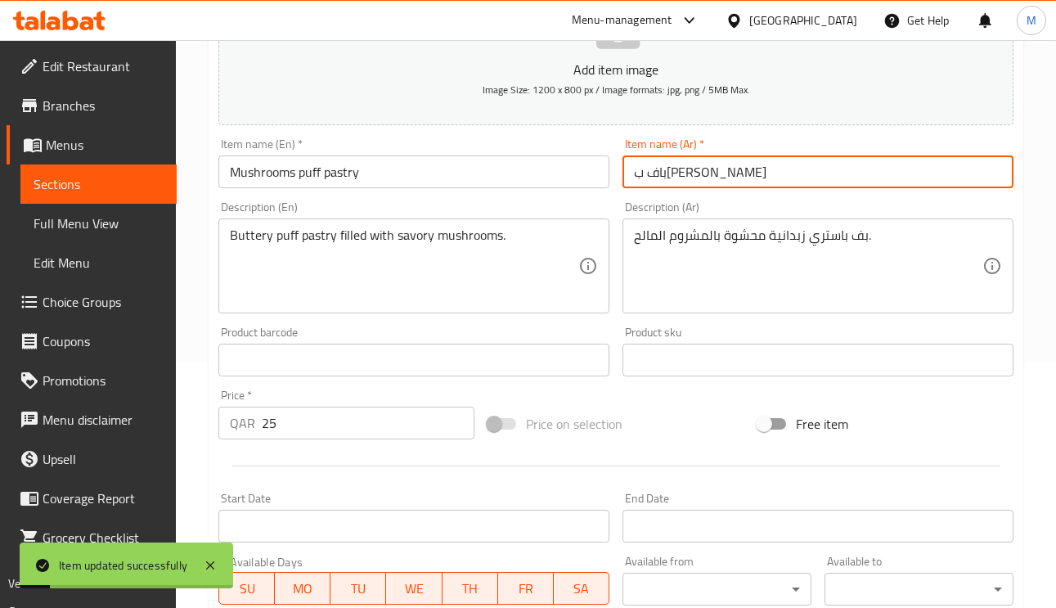
click at [295, 173] on input "Mushrooms puff pastry" at bounding box center [413, 171] width 391 height 33
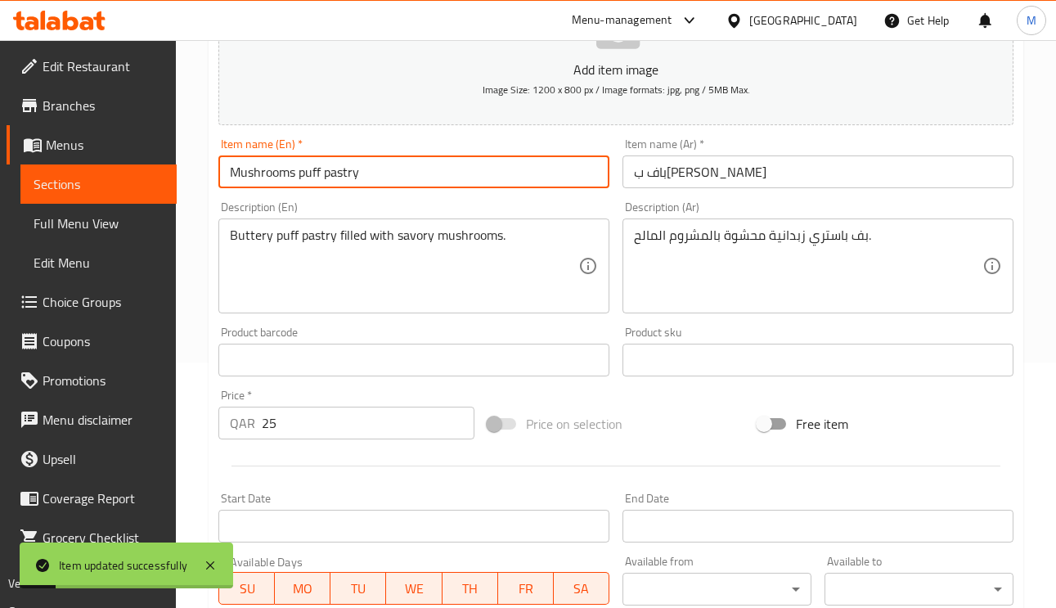
click at [295, 173] on input "Mushrooms puff pastry" at bounding box center [413, 171] width 391 height 33
drag, startPoint x: 859, startPoint y: 234, endPoint x: 889, endPoint y: 277, distance: 52.9
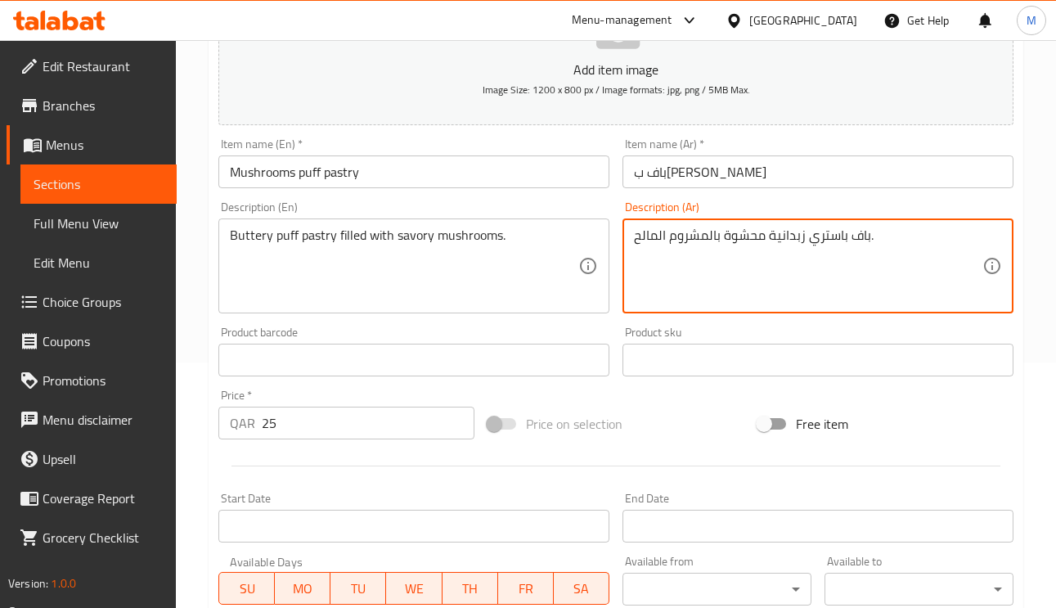
type textarea "باف باستري زبدانية محشوة بالمشروم المالح."
click at [768, 188] on input "باف باستري مشروم" at bounding box center [818, 171] width 391 height 33
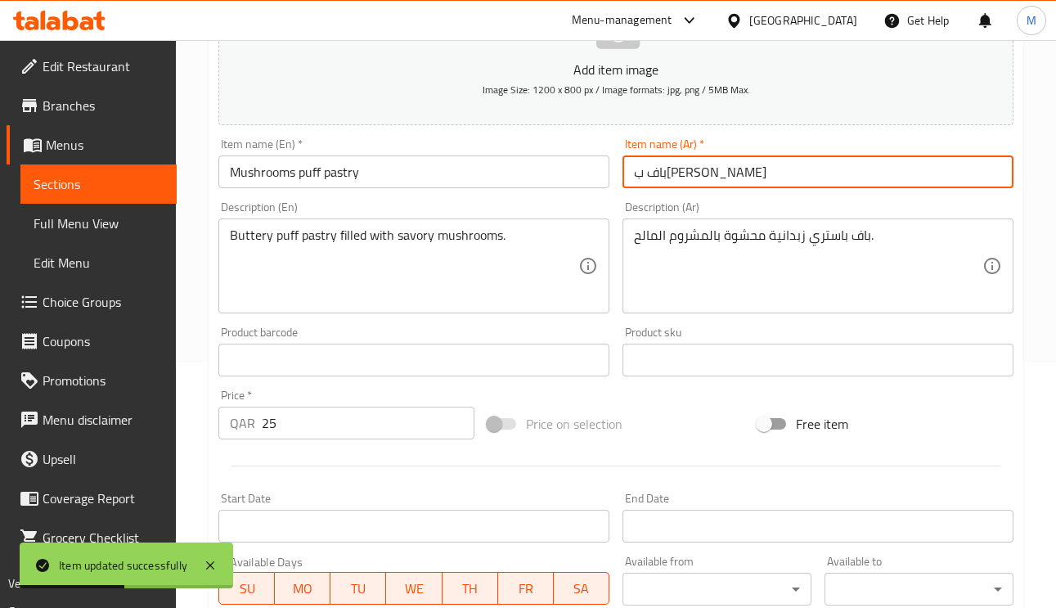
click at [423, 166] on input "Mushrooms puff pastry" at bounding box center [413, 171] width 391 height 33
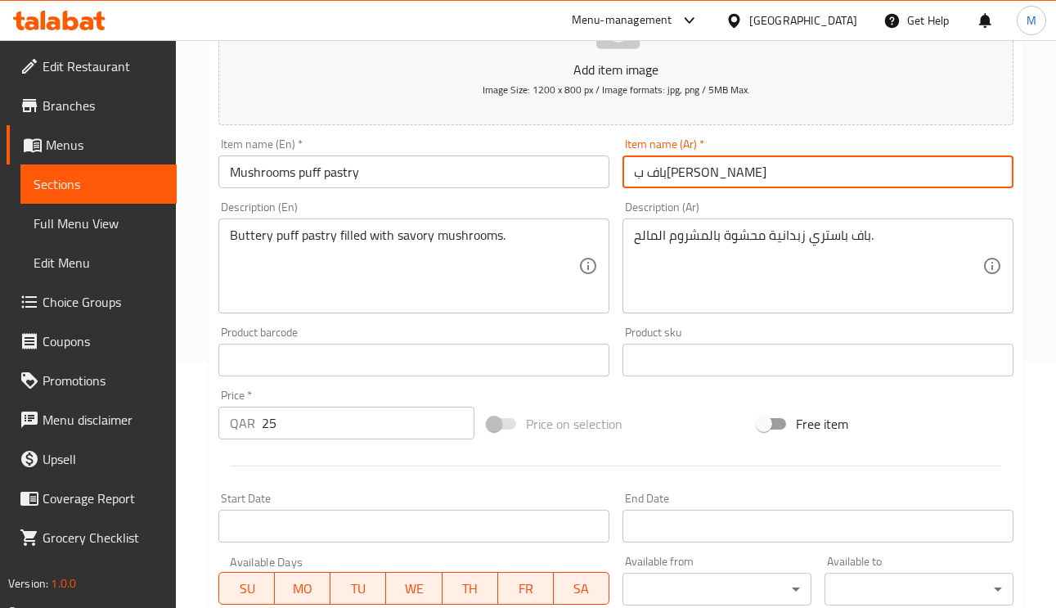
click at [755, 175] on input "باف باستري مشروم" at bounding box center [818, 171] width 391 height 33
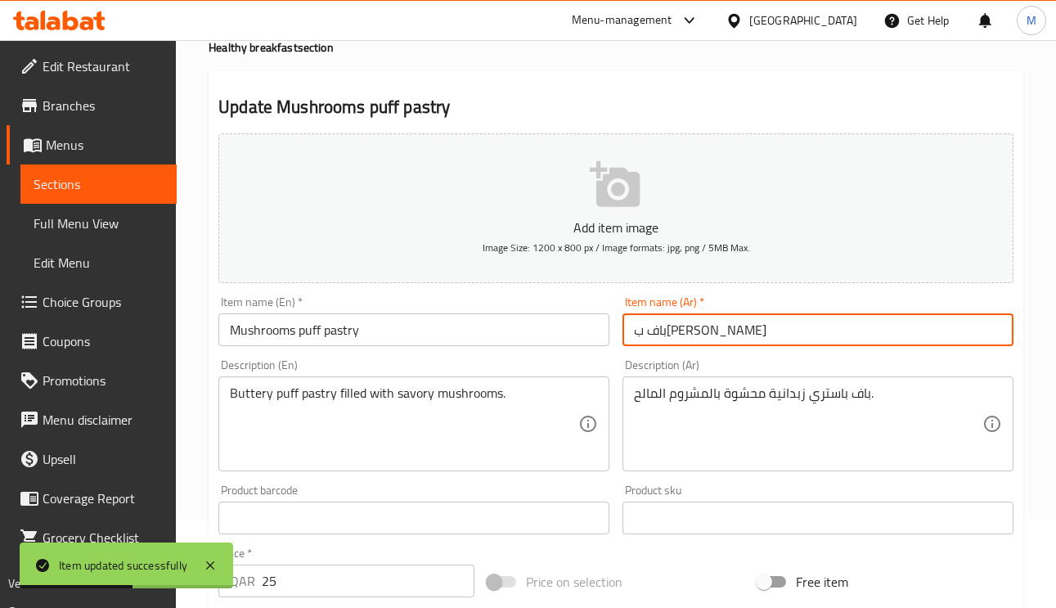
scroll to position [0, 0]
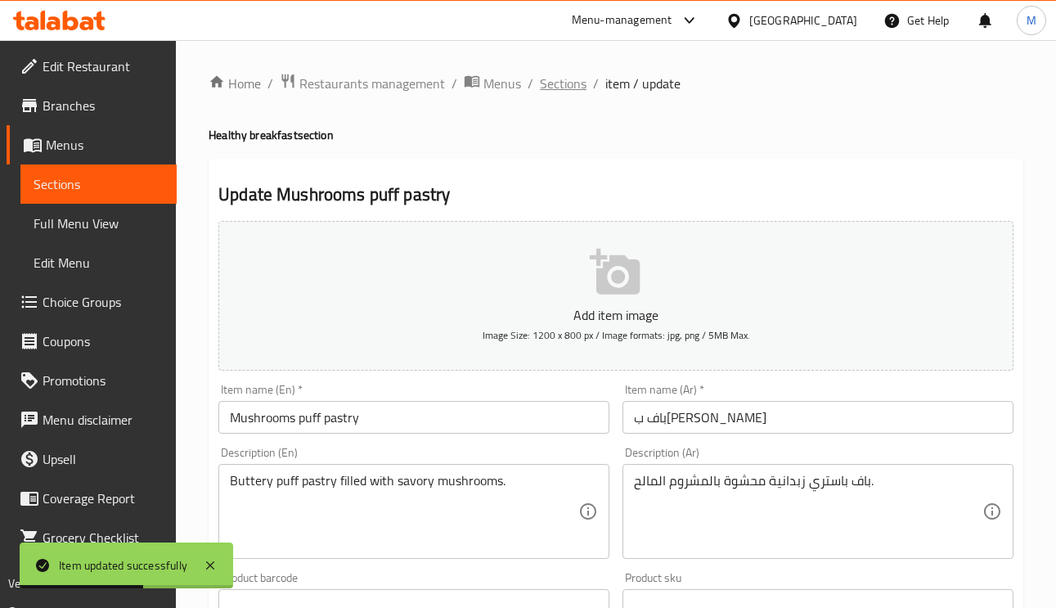
click at [574, 85] on span "Sections" at bounding box center [563, 84] width 47 height 20
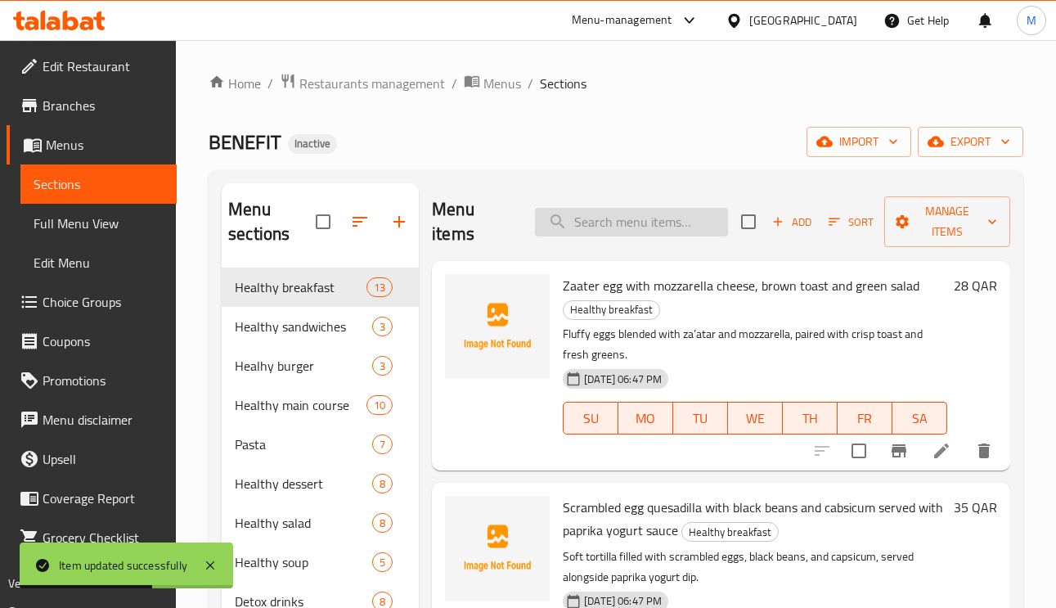
click at [610, 209] on input "search" at bounding box center [631, 222] width 193 height 29
paste input "Halloumi sandwich with romesco sauce (includes almond)"
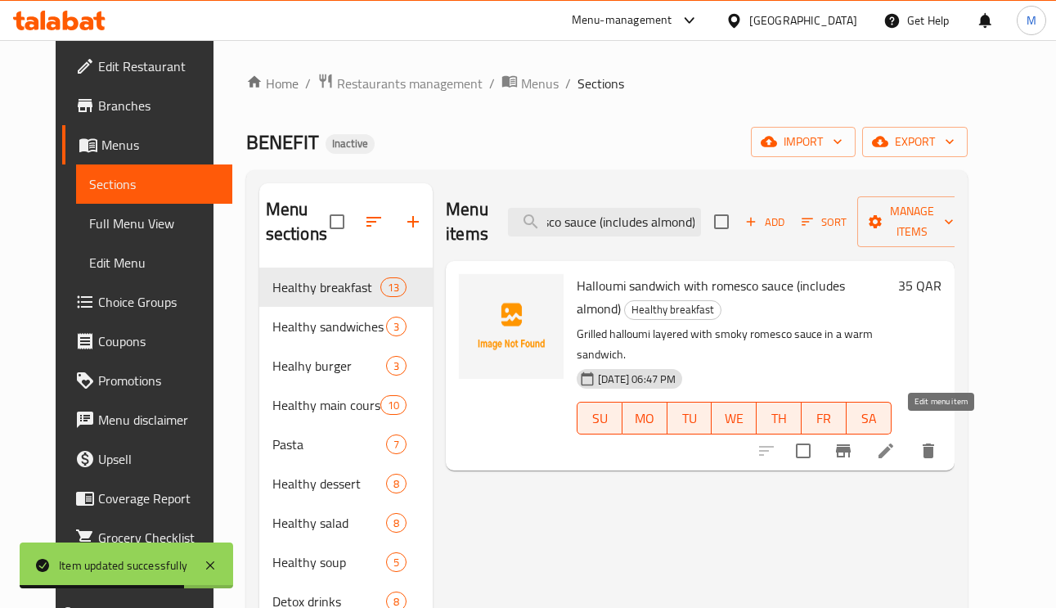
type input "Halloumi sandwich with romesco sauce (includes almond)"
click at [896, 441] on icon at bounding box center [886, 451] width 20 height 20
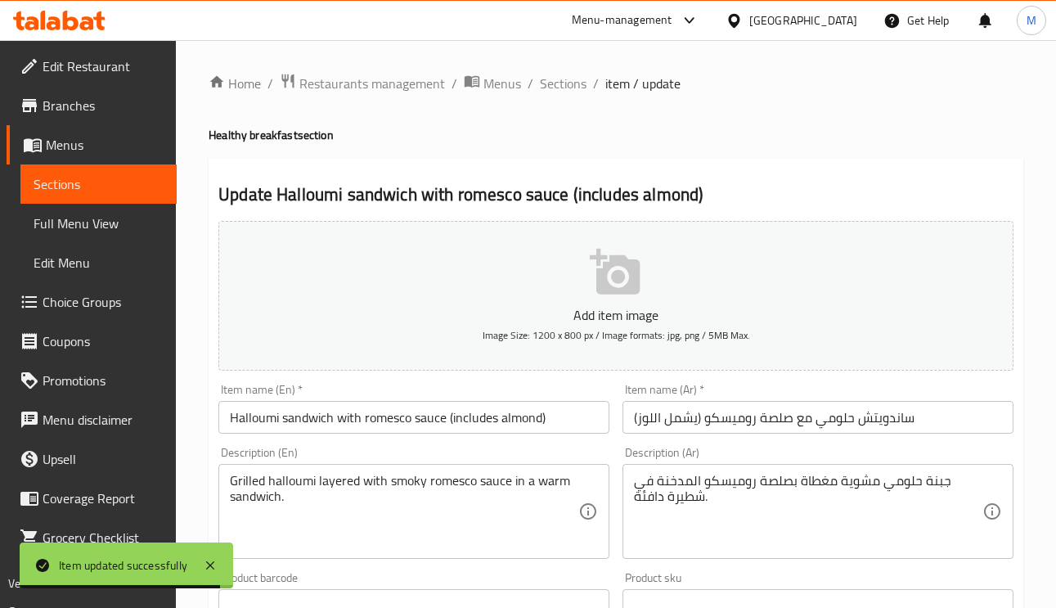
scroll to position [123, 0]
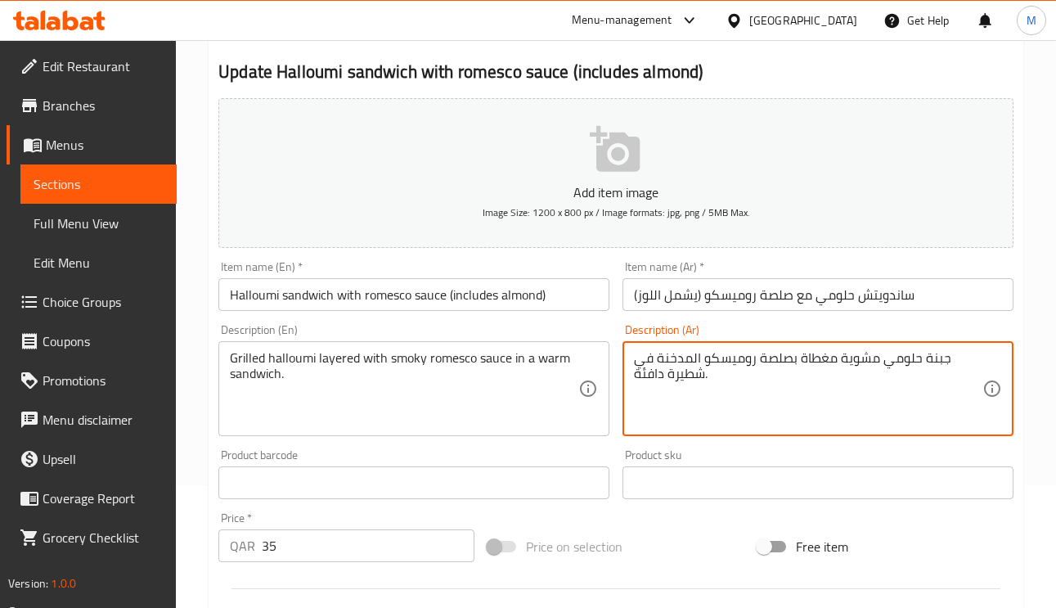
click at [929, 359] on textarea "جبنة حلومي مشوية مغطاة بصلصة روميسكو المدخنة في شطيرة دافئة." at bounding box center [808, 389] width 349 height 78
click at [864, 362] on textarea "حلومي مشوية مغطاة بصلصة روميسكو المدخنة في شطيرة دافئة." at bounding box center [808, 389] width 349 height 78
click at [854, 354] on textarea "حلومي مشوية مغطاة بصلصة روميسكو المدخنة في شطيرة دافئة." at bounding box center [808, 389] width 349 height 78
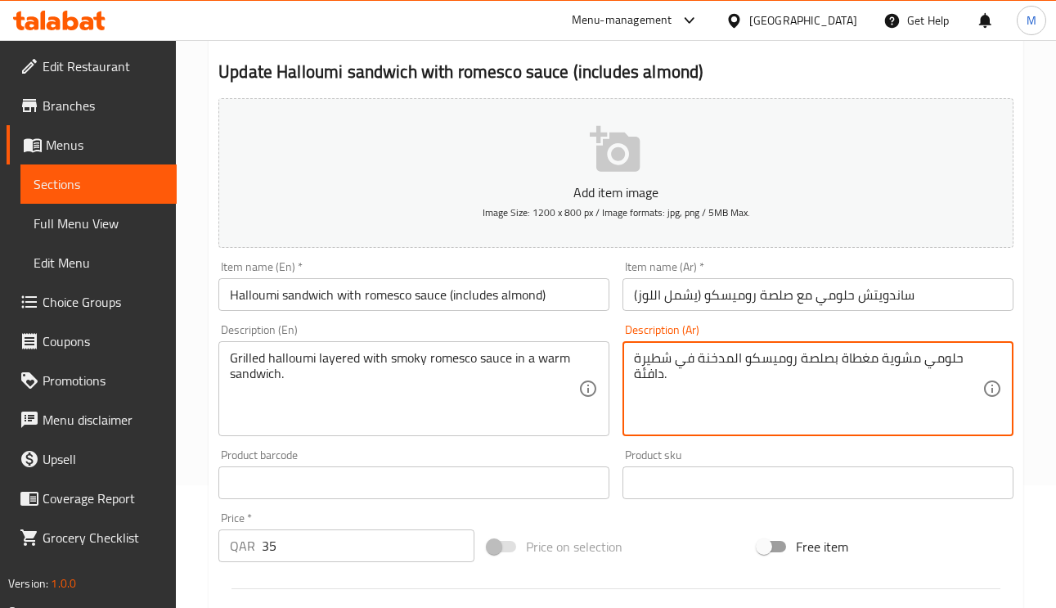
click at [854, 354] on textarea "حلومي مشوية مغطاة بصلصة روميسكو المدخنة في شطيرة دافئة." at bounding box center [808, 389] width 349 height 78
click at [895, 290] on input "ساندويتش حلومي مع صلصة روميسكو (يشمل اللوز)" at bounding box center [818, 294] width 391 height 33
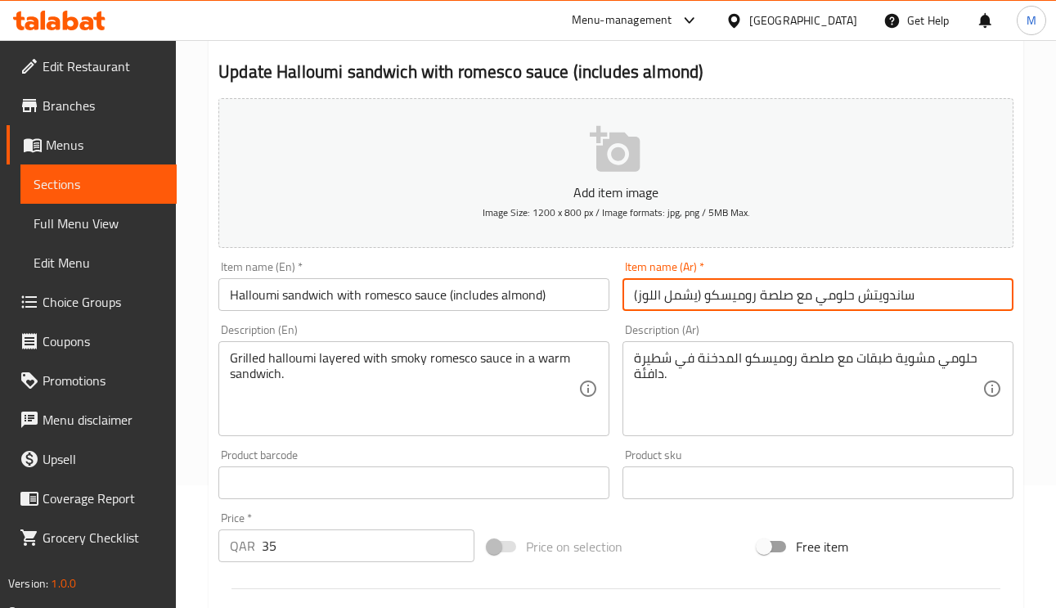
click at [895, 290] on input "ساندويتش حلومي مع صلصة روميسكو (يشمل اللوز)" at bounding box center [818, 294] width 391 height 33
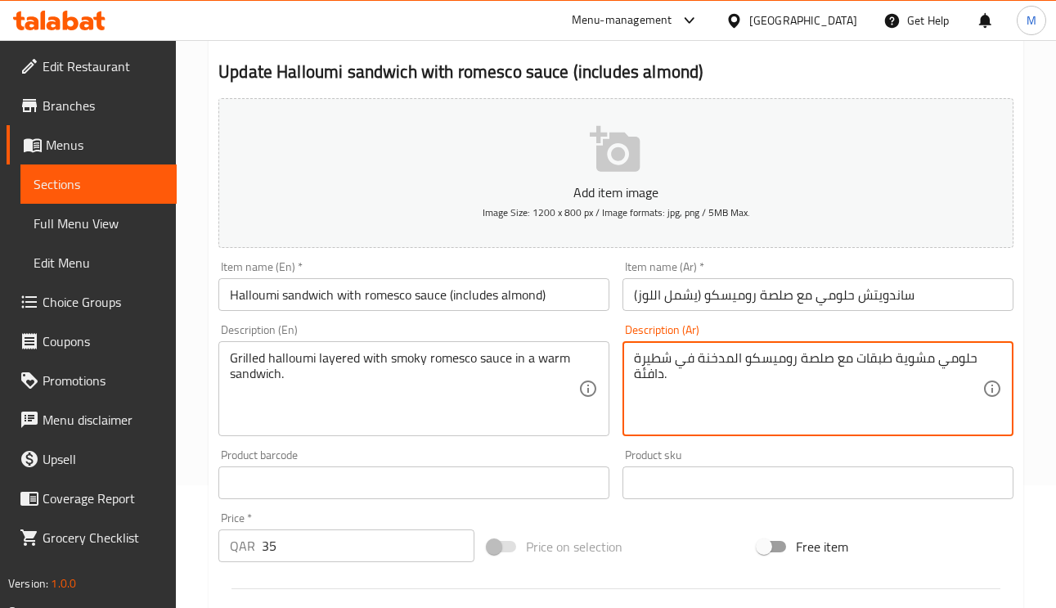
click at [664, 363] on textarea "حلومي مشوية طبقات مع صلصة روميسكو المدخنة في شطيرة دافئة." at bounding box center [808, 389] width 349 height 78
click at [653, 354] on textarea "حلومي مشوية طبقات مع صلصة روميسكو المدخنة في شطيرة دافئة." at bounding box center [808, 389] width 349 height 78
paste textarea "اندويتش"
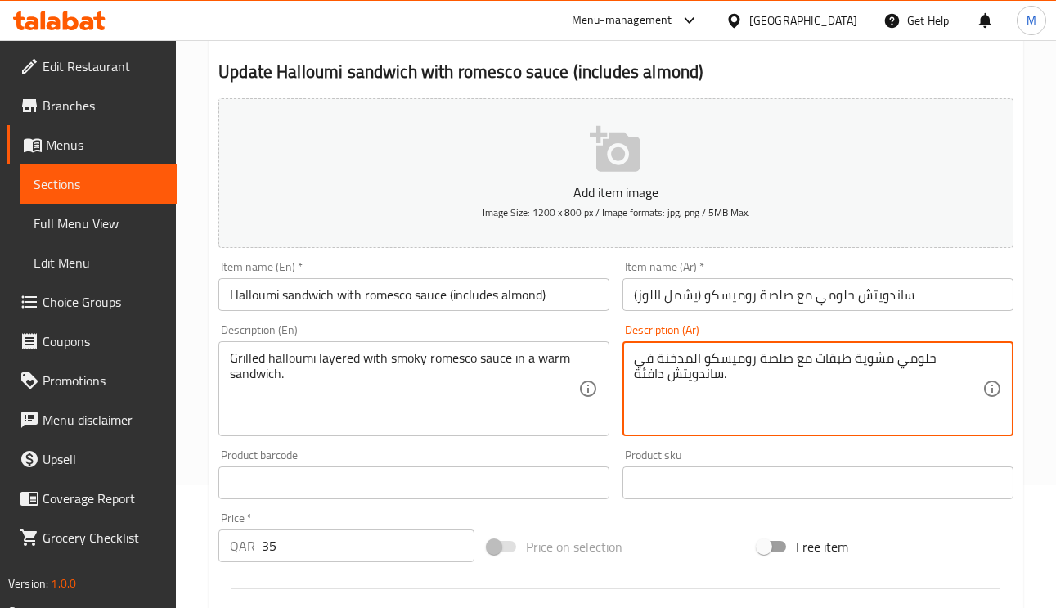
click at [635, 372] on textarea "حلومي مشوية طبقات مع صلصة روميسكو المدخنة في ساندويتش دافئة." at bounding box center [808, 389] width 349 height 78
type textarea "حلومي مشوية طبقات مع صلصة روميسكو المدخنة في ساندويتش دافئ."
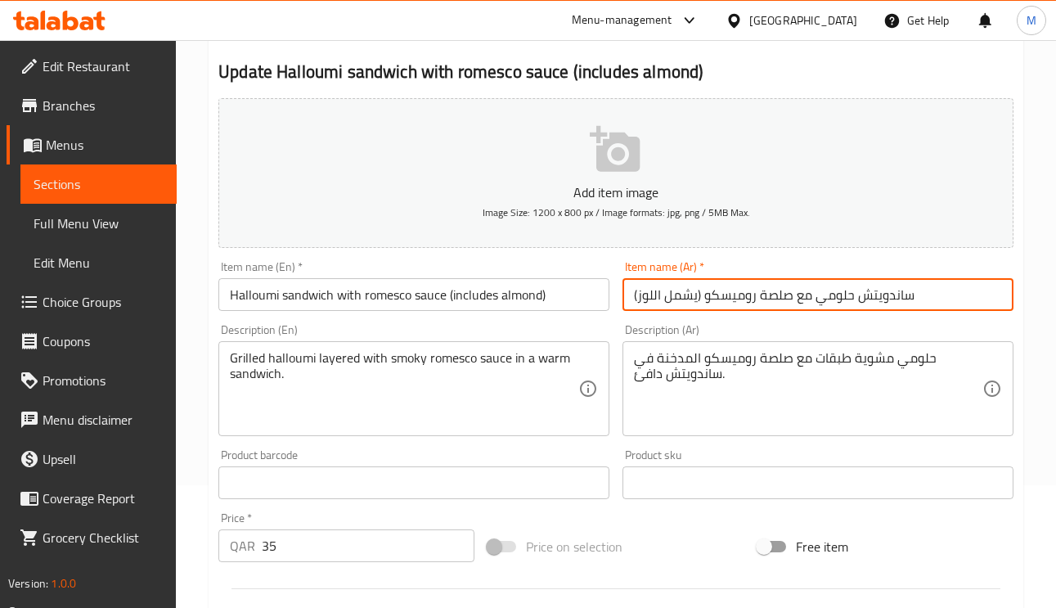
click at [932, 290] on input "ساندويتش حلومي مع صلصة روميسكو (يشمل اللوز)" at bounding box center [818, 294] width 391 height 33
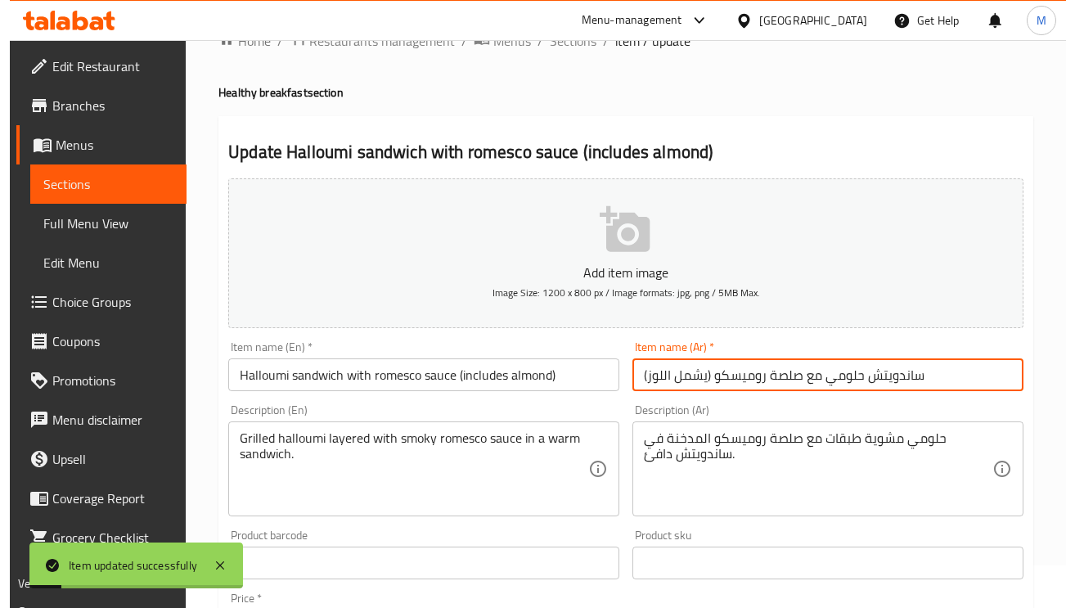
scroll to position [0, 0]
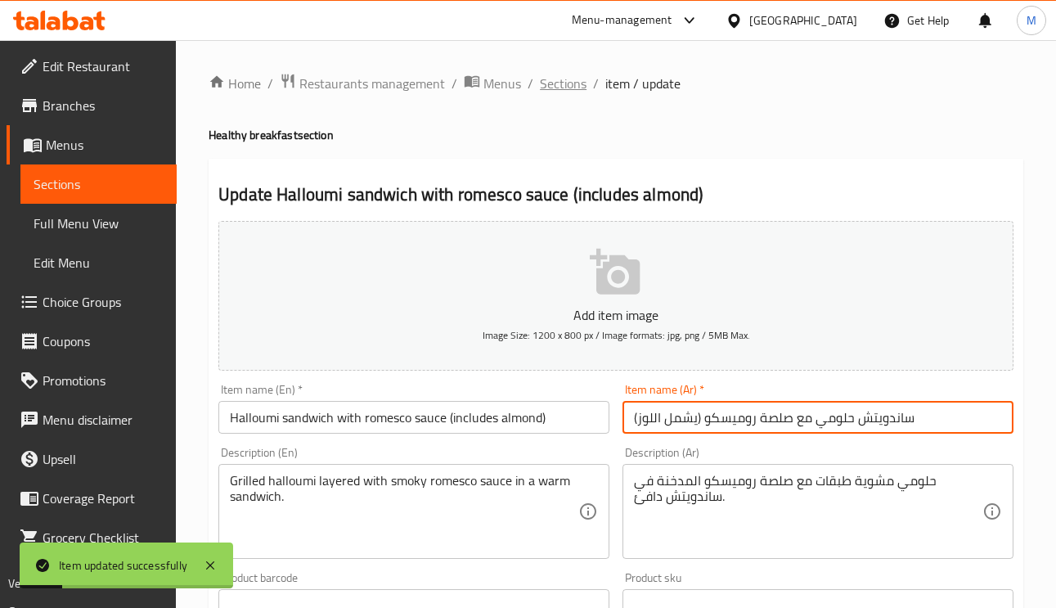
click at [562, 74] on span "Sections" at bounding box center [563, 84] width 47 height 20
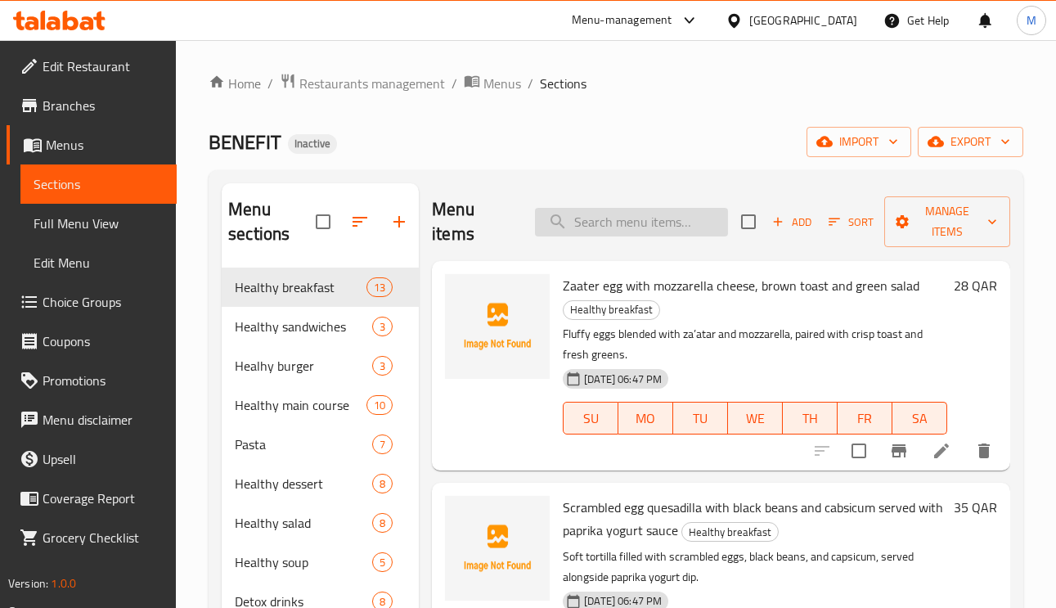
click at [600, 219] on input "search" at bounding box center [631, 222] width 193 height 29
paste input "Buffalo chicken wrap"
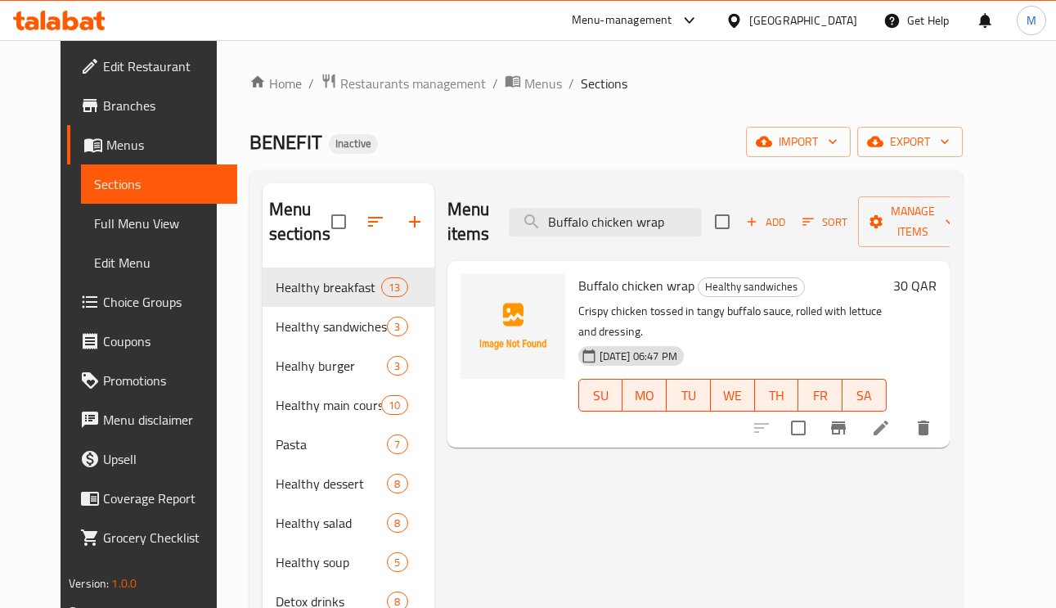
type input "Buffalo chicken wrap"
click at [891, 418] on icon at bounding box center [881, 428] width 20 height 20
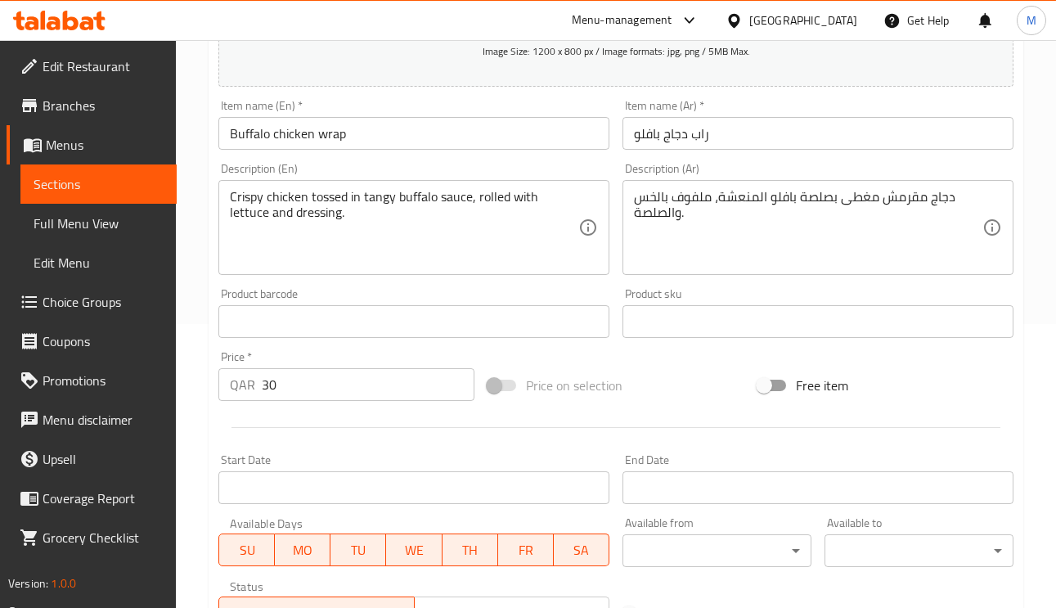
scroll to position [245, 0]
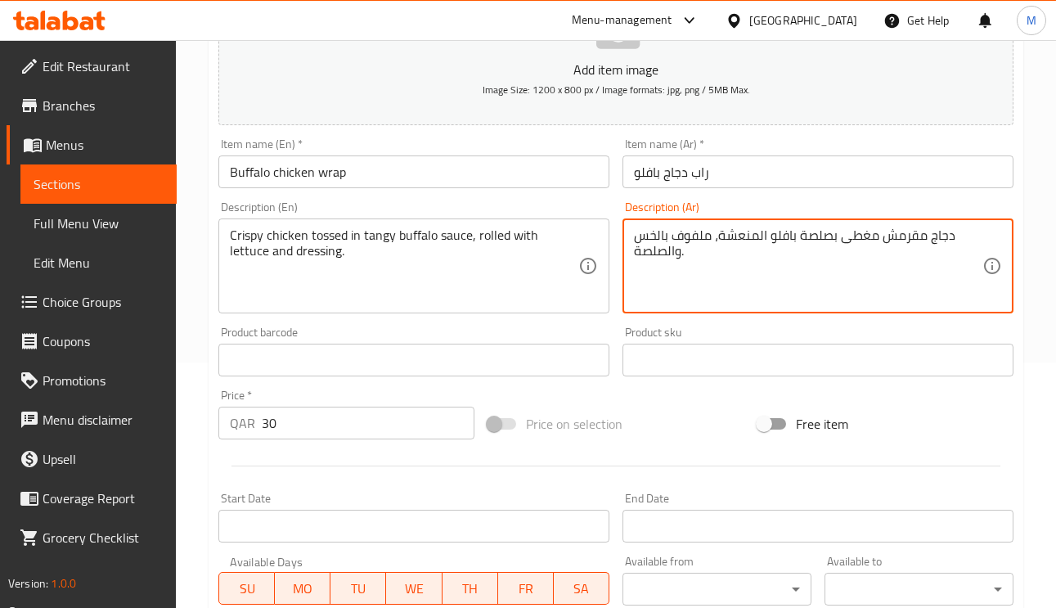
click at [860, 241] on textarea "دجاج مقرمش مغطى بصلصة بافلو المنعشة، ملفوف بالخس والصلصة." at bounding box center [808, 266] width 349 height 78
type textarea "دجاج مقرمش مغموس بصلصة بافلو المنعشة، ملفوف بالخس والصلصة."
click at [808, 167] on input "راب دجاج بافلو" at bounding box center [818, 171] width 391 height 33
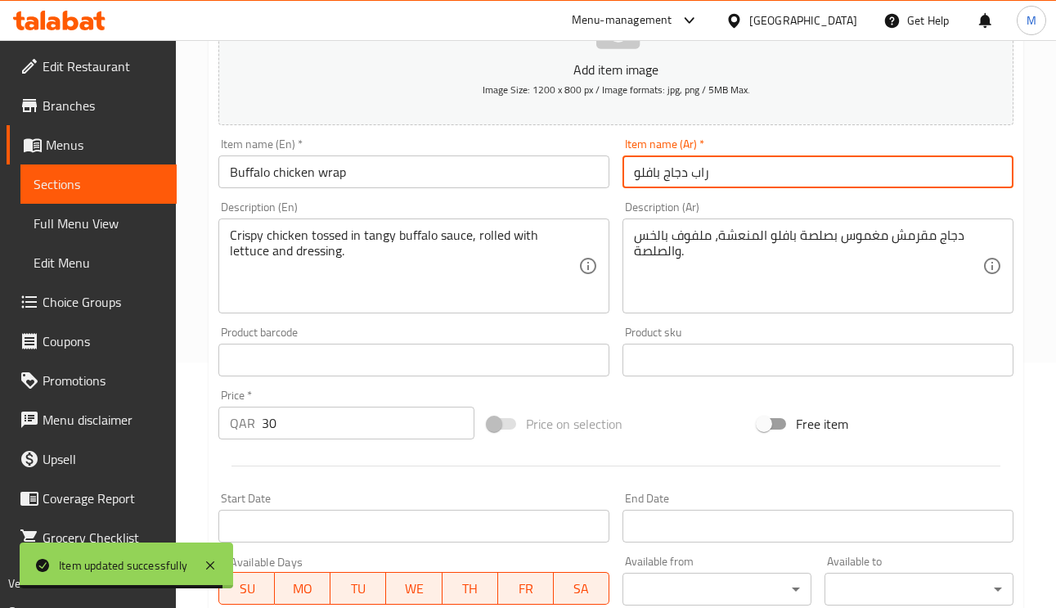
scroll to position [0, 0]
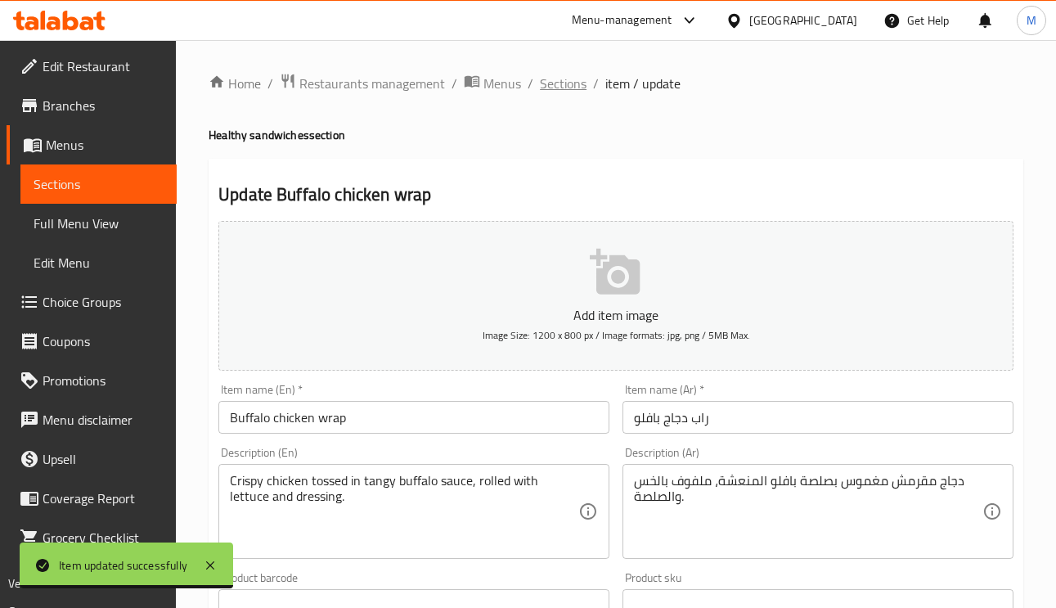
click at [553, 79] on span "Sections" at bounding box center [563, 84] width 47 height 20
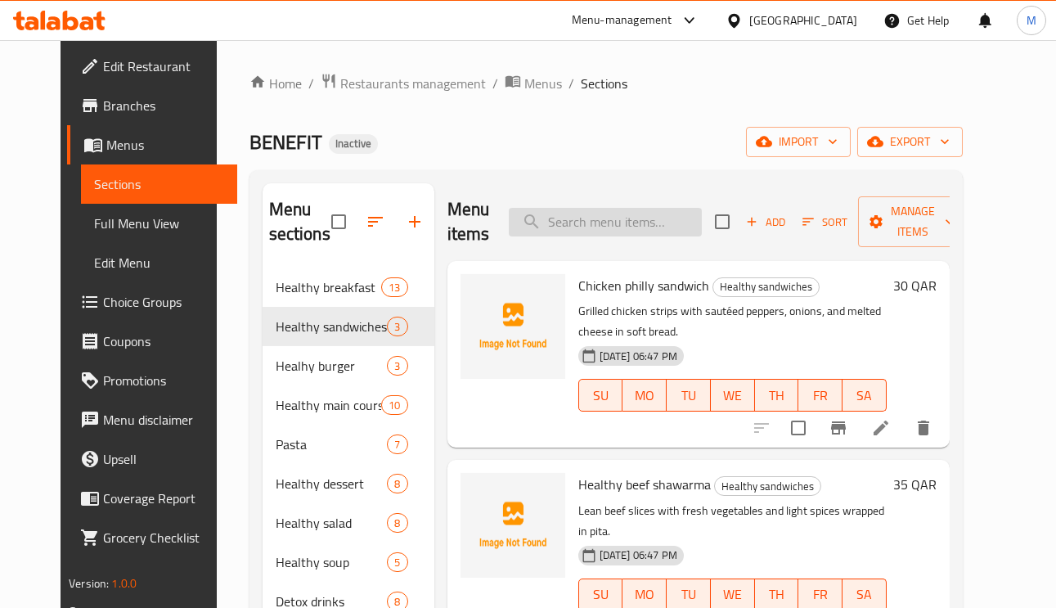
paste input "Cajun chicken burger with honey mustard coleslaw"
click at [647, 232] on input "search" at bounding box center [605, 222] width 193 height 29
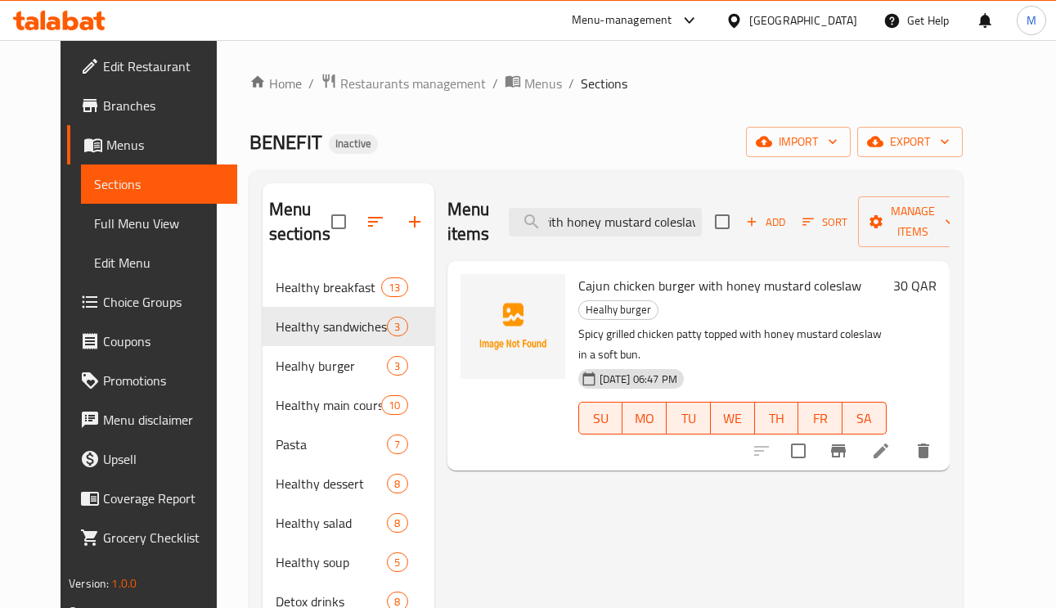
type input "Cajun chicken burger with honey mustard coleslaw"
click at [891, 441] on icon at bounding box center [881, 451] width 20 height 20
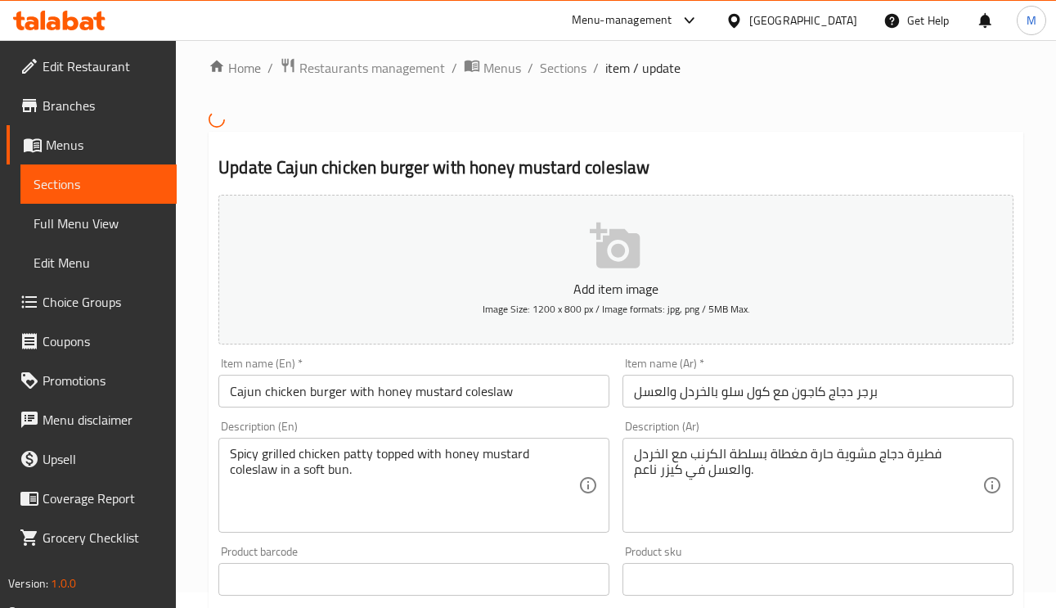
scroll to position [123, 0]
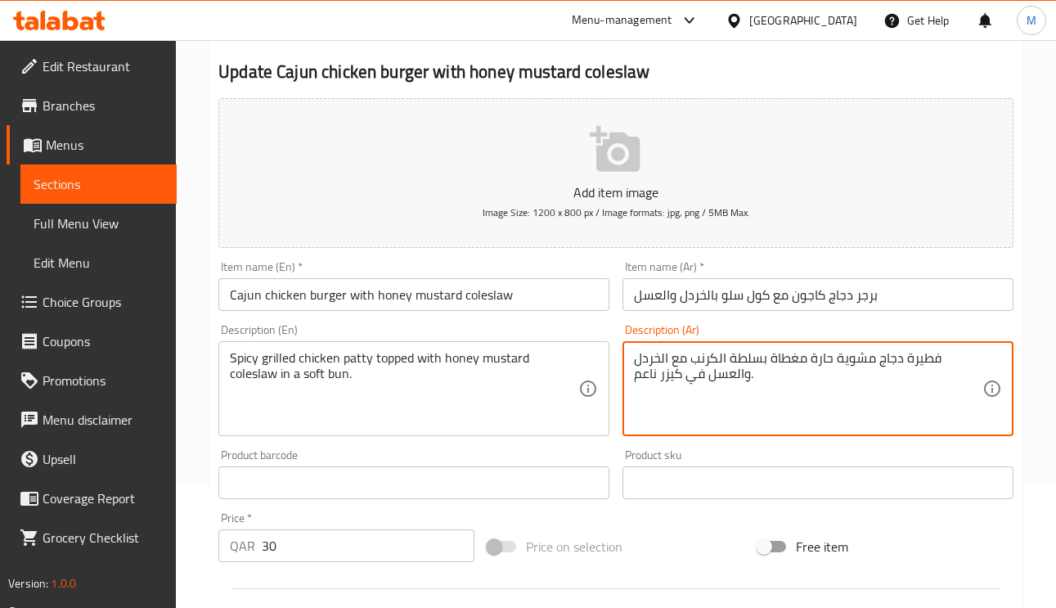
click at [932, 353] on textarea "فطيرة دجاج مشوية حارة مغطاة بسلطة الكرنب مع الخردل والعسل في كيزر ناعم." at bounding box center [808, 389] width 349 height 78
click at [932, 295] on input "برجر دجاج كاجون مع كول سلو بالخردل والعسل" at bounding box center [818, 294] width 391 height 33
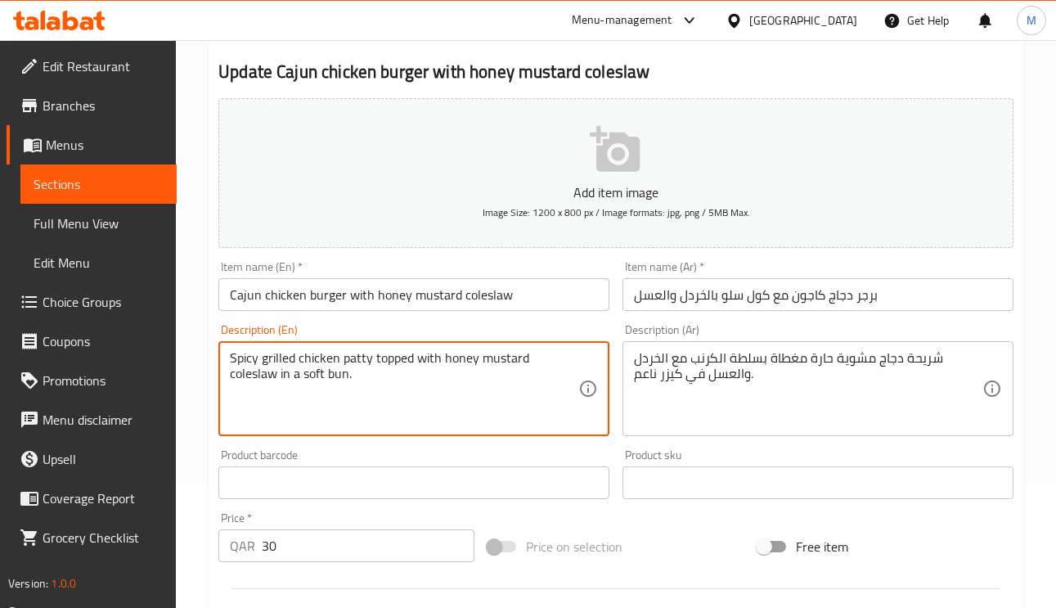
click at [232, 360] on textarea "Spicy grilled chicken patty topped with honey mustard coleslaw in a soft bun." at bounding box center [404, 389] width 349 height 78
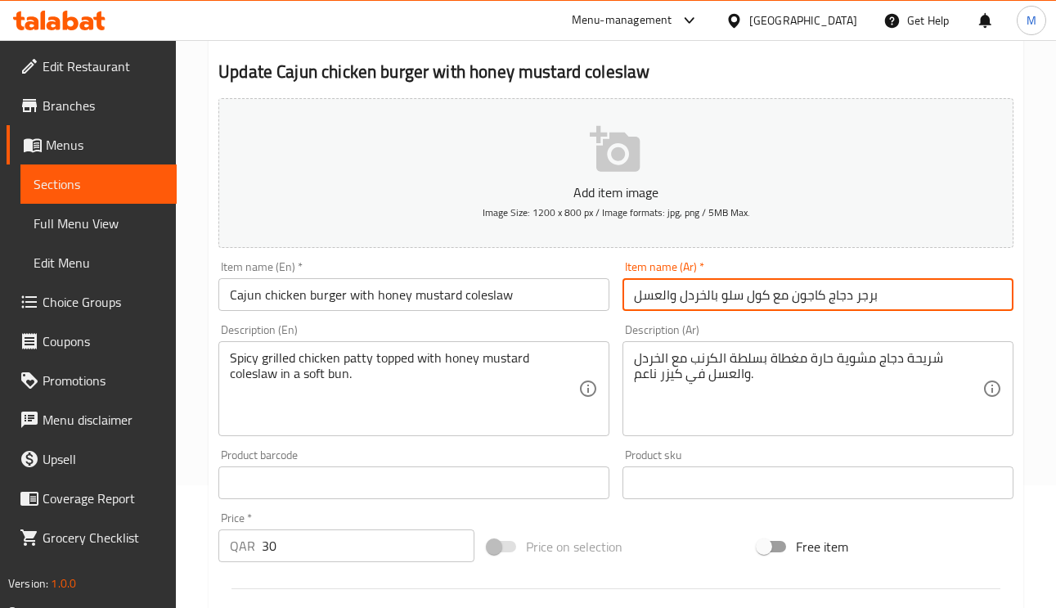
drag, startPoint x: 767, startPoint y: 298, endPoint x: 722, endPoint y: 293, distance: 45.3
click at [722, 293] on input "برجر دجاج كاجون مع كول سلو بالخردل والعسل" at bounding box center [818, 294] width 391 height 33
click at [764, 298] on input "برجر دجاج كاجون مع كول سلو بالخردل والعسل" at bounding box center [818, 294] width 391 height 33
drag, startPoint x: 765, startPoint y: 302, endPoint x: 740, endPoint y: 301, distance: 24.6
click at [740, 301] on input "برجر دجاج كاجون مع كول سلو بالخردل والعسل" at bounding box center [818, 294] width 391 height 33
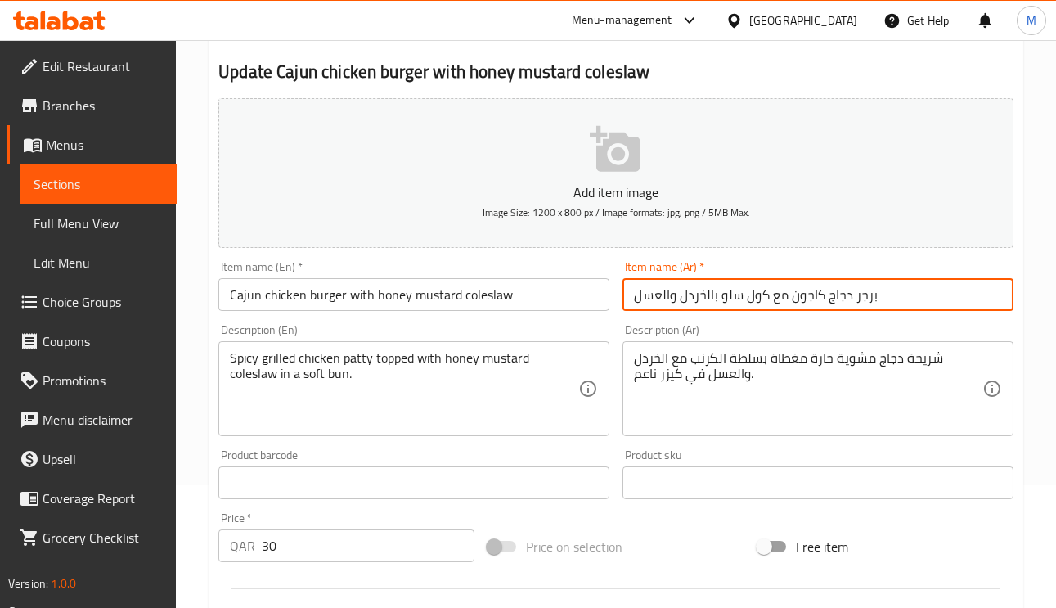
drag, startPoint x: 767, startPoint y: 297, endPoint x: 722, endPoint y: 300, distance: 45.1
click at [722, 300] on input "برجر دجاج كاجون مع كول سلو بالخردل والعسل" at bounding box center [818, 294] width 391 height 33
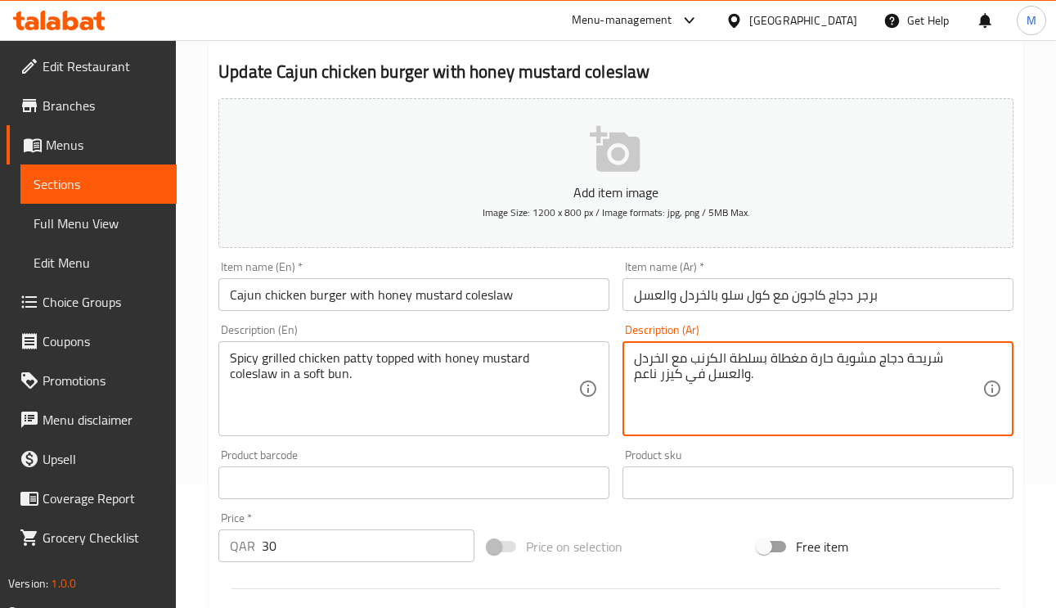
drag, startPoint x: 763, startPoint y: 358, endPoint x: 694, endPoint y: 358, distance: 68.7
paste textarea "كول سلو"
click at [720, 366] on textarea "شريحة دجاج مشوية حارة مغطاة بكول سلو مع الخردل والعسل في كيزر ناعم." at bounding box center [808, 389] width 349 height 78
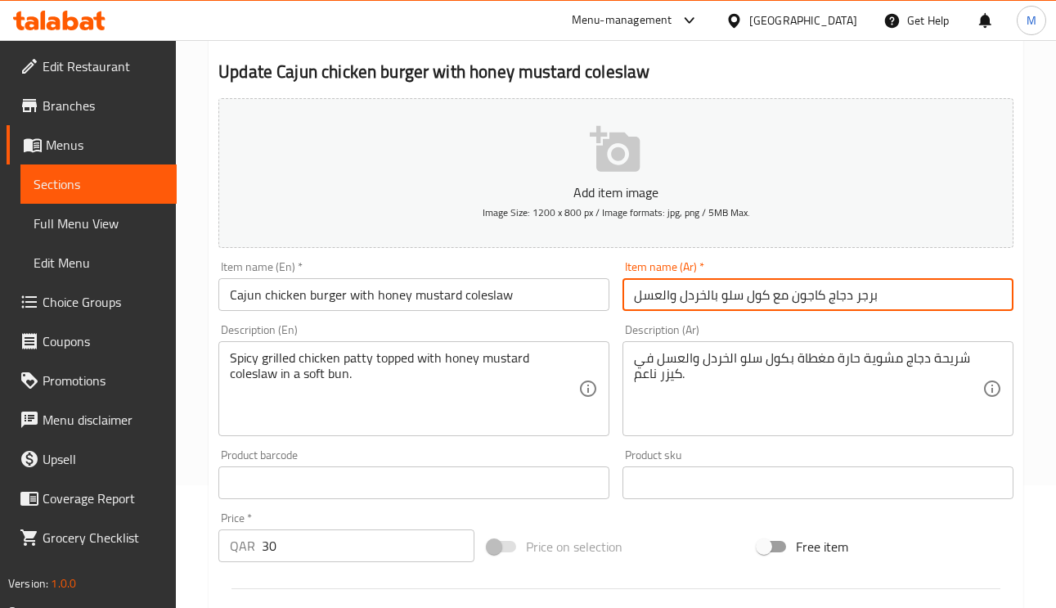
click at [897, 291] on input "برجر دجاج كاجون مع كول سلو بالخردل والعسل" at bounding box center [818, 294] width 391 height 33
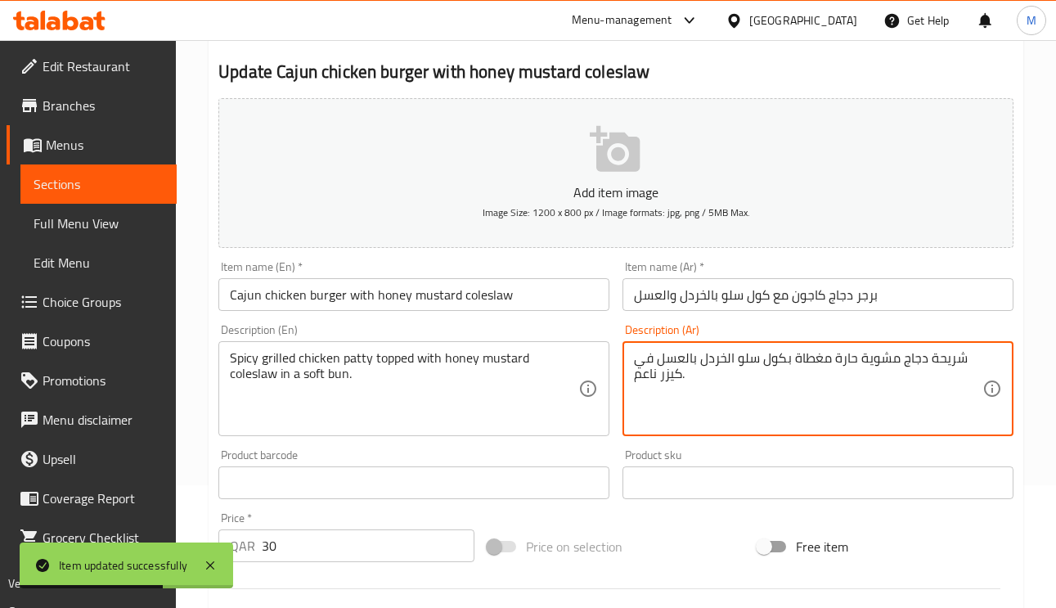
type textarea "شريحة دجاج مشوية حارة مغطاة بكول سلو الخردل بالعسل في كيزر ناعم."
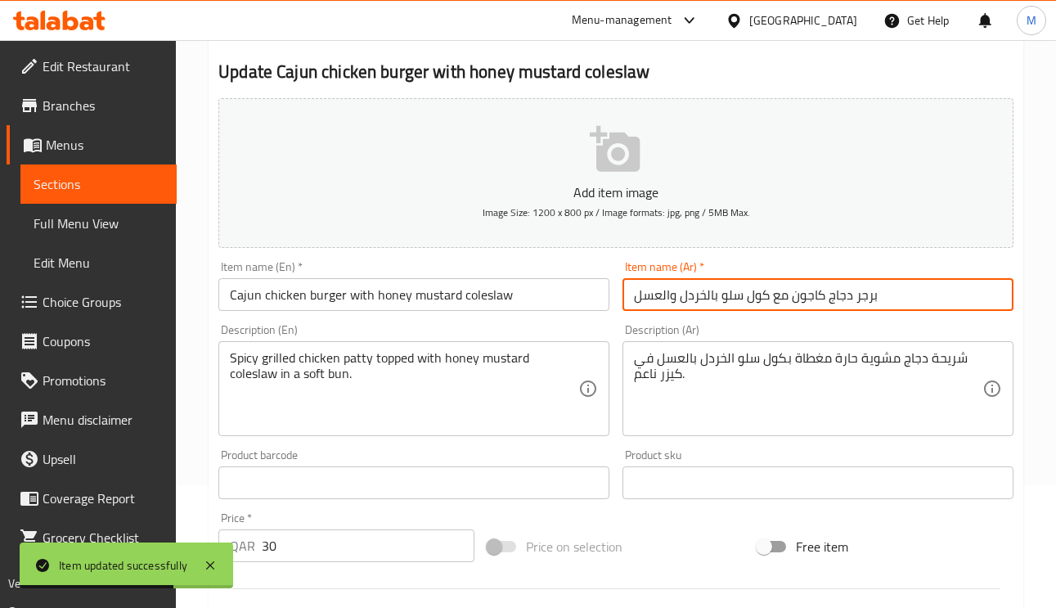
click at [668, 304] on input "برجر دجاج كاجون مع كول سلو بالخردل والعسل" at bounding box center [818, 294] width 391 height 33
type input "برجر دجاج كاجون مع كول سلو بالخردل بالعسل"
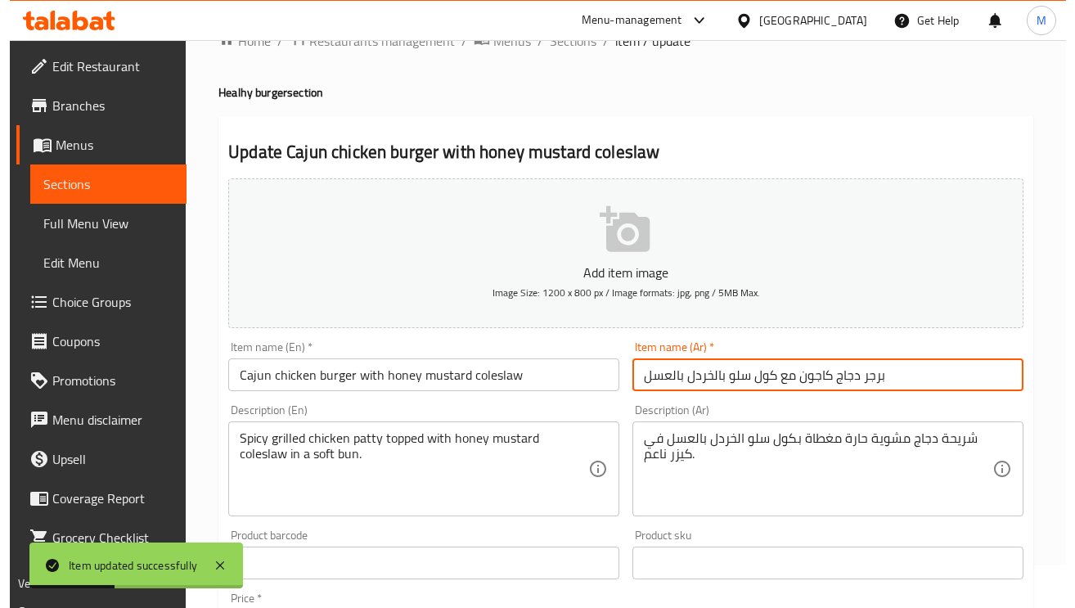
scroll to position [0, 0]
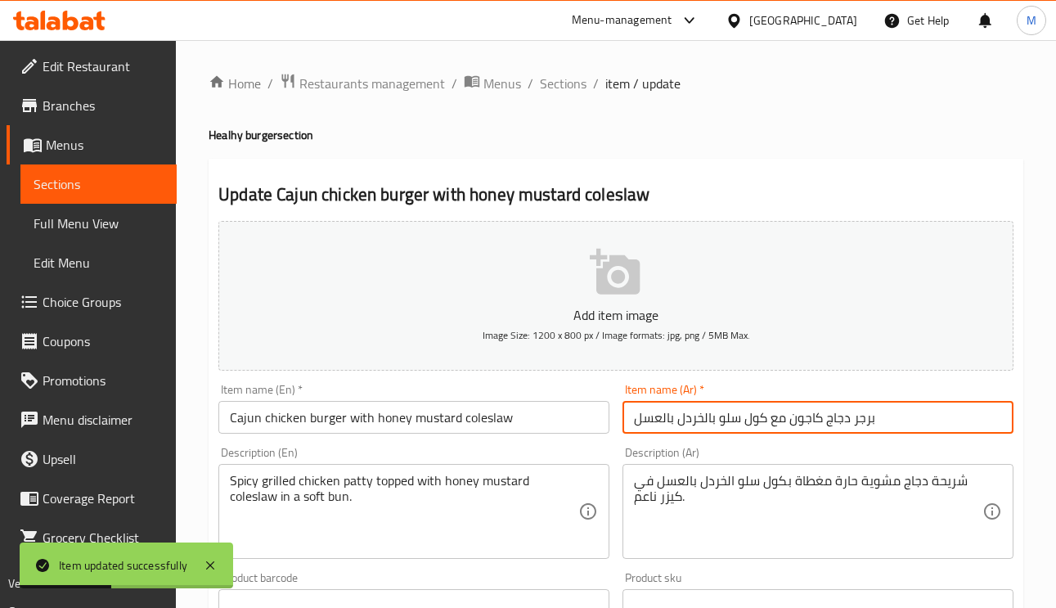
drag, startPoint x: 556, startPoint y: 90, endPoint x: 560, endPoint y: 105, distance: 15.1
click at [556, 89] on span "Sections" at bounding box center [563, 84] width 47 height 20
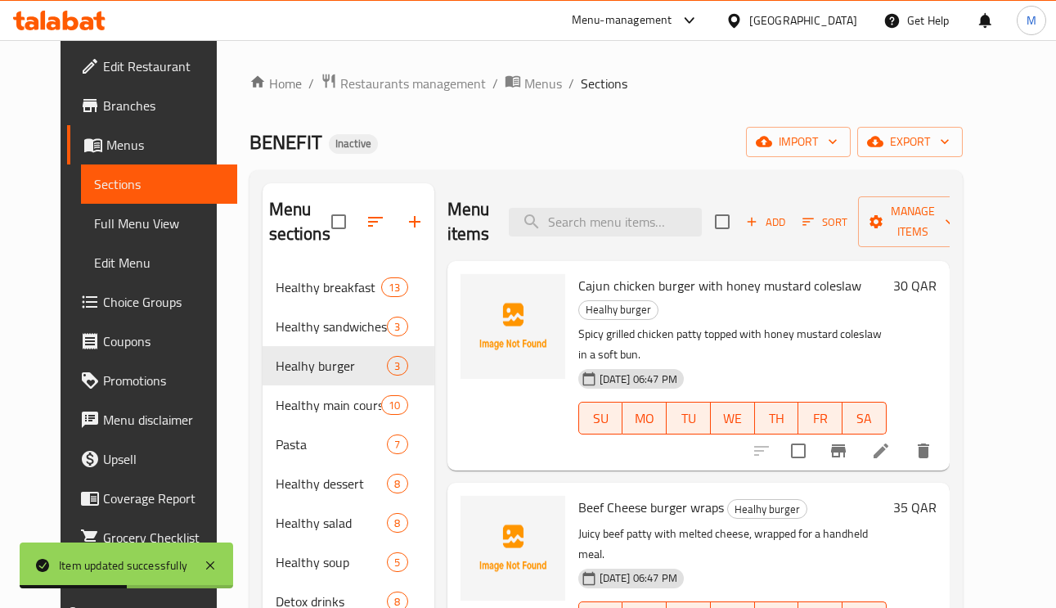
click at [634, 246] on div "Menu items Add Sort Manage items" at bounding box center [699, 222] width 502 height 78
paste input "Beef Cheese burger wraps"
click at [629, 219] on input "Beef Cheese burger wraps" at bounding box center [605, 222] width 193 height 29
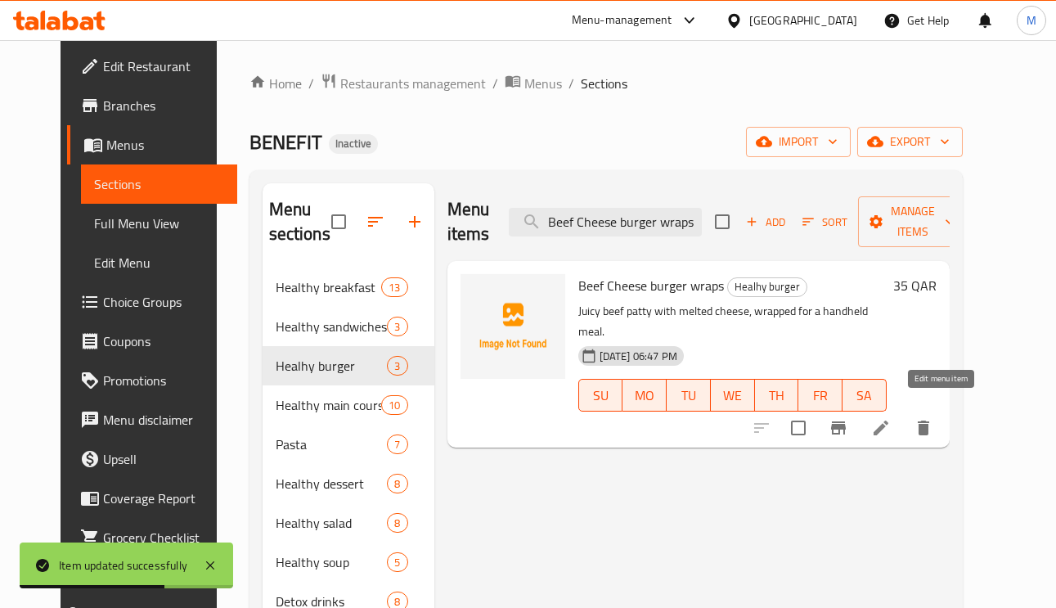
type input "Beef Cheese burger wraps"
click at [891, 418] on icon at bounding box center [881, 428] width 20 height 20
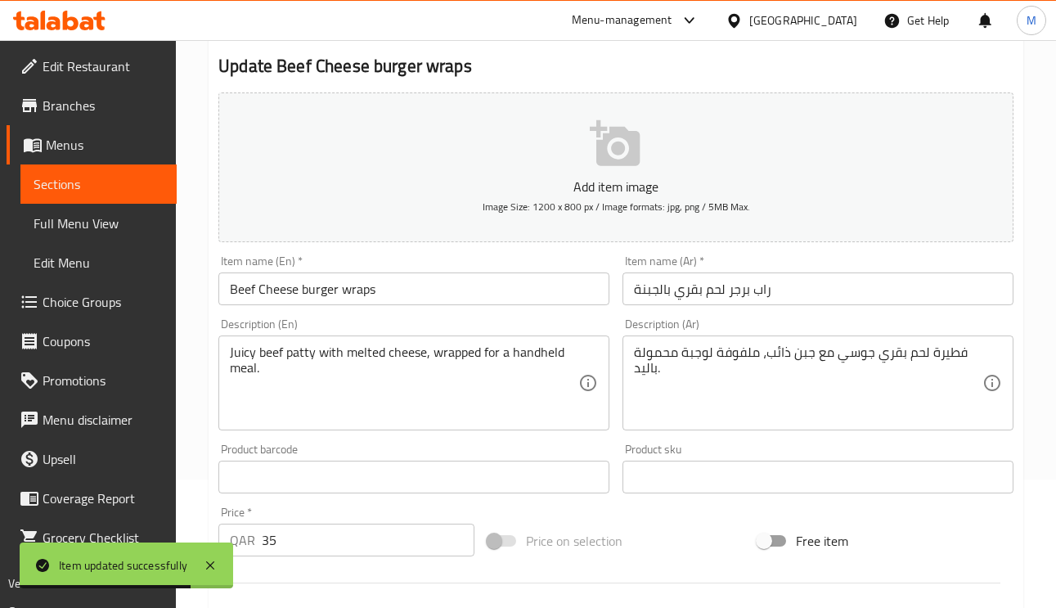
scroll to position [123, 0]
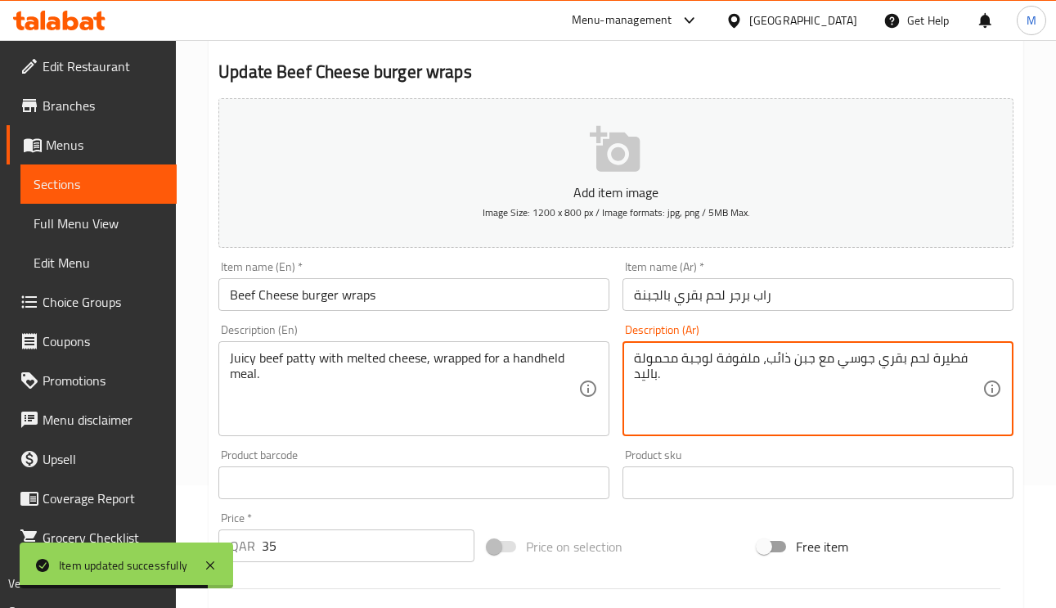
click at [952, 363] on textarea "فطيرة لحم بقري جوسي مع جبن ذائب، ملفوفة لوجبة محمولة باليد." at bounding box center [808, 389] width 349 height 78
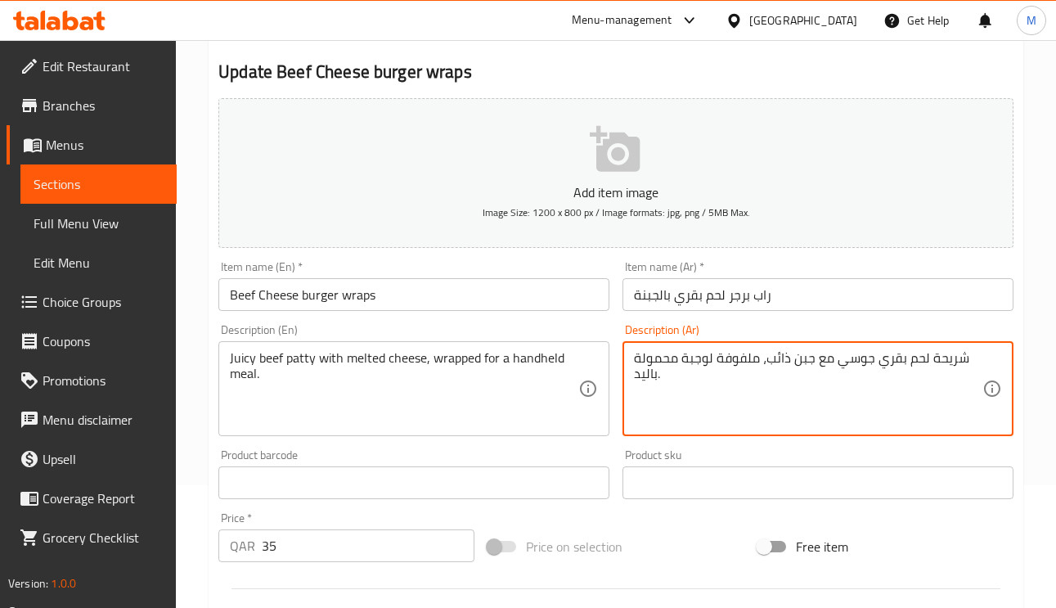
type textarea "شريحة لحم بقري جوسي مع جبن ذائب، ملفوفة لوجبة محمولة باليد."
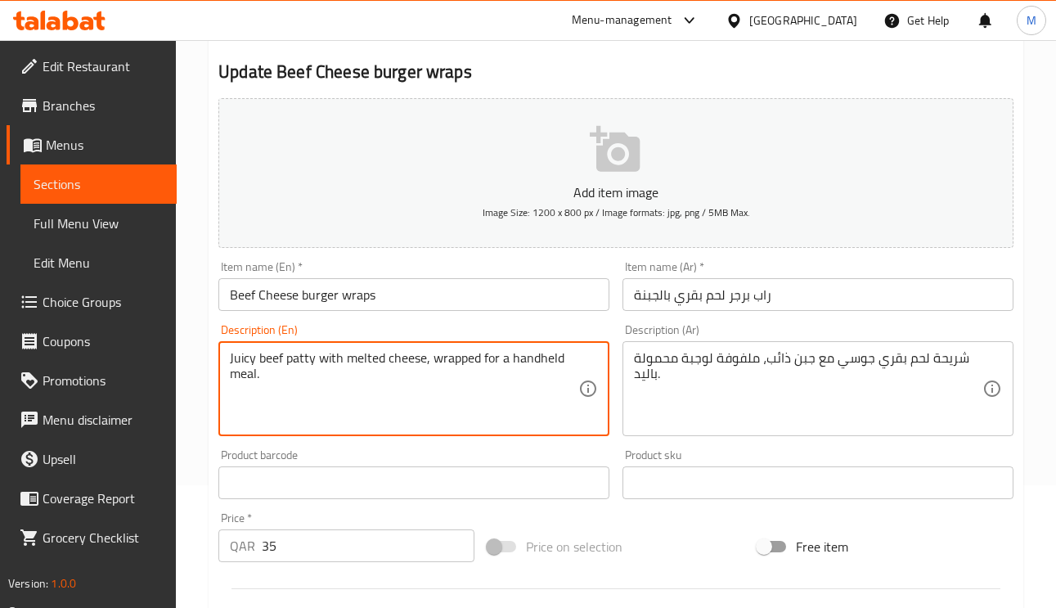
click at [238, 368] on textarea "Juicy beef patty with melted cheese, wrapped for a handheld meal." at bounding box center [404, 389] width 349 height 78
click at [362, 366] on textarea "Juicy beef patty with melted cheese, wrapped for a handheld meal." at bounding box center [404, 389] width 349 height 78
click at [332, 366] on textarea "Juicy beef patty with melted cheese, wrapped for a handheld meal." at bounding box center [404, 389] width 349 height 78
click at [549, 358] on textarea "Juicy beef patty with melted cheese, wrapped for a handheld meal." at bounding box center [404, 389] width 349 height 78
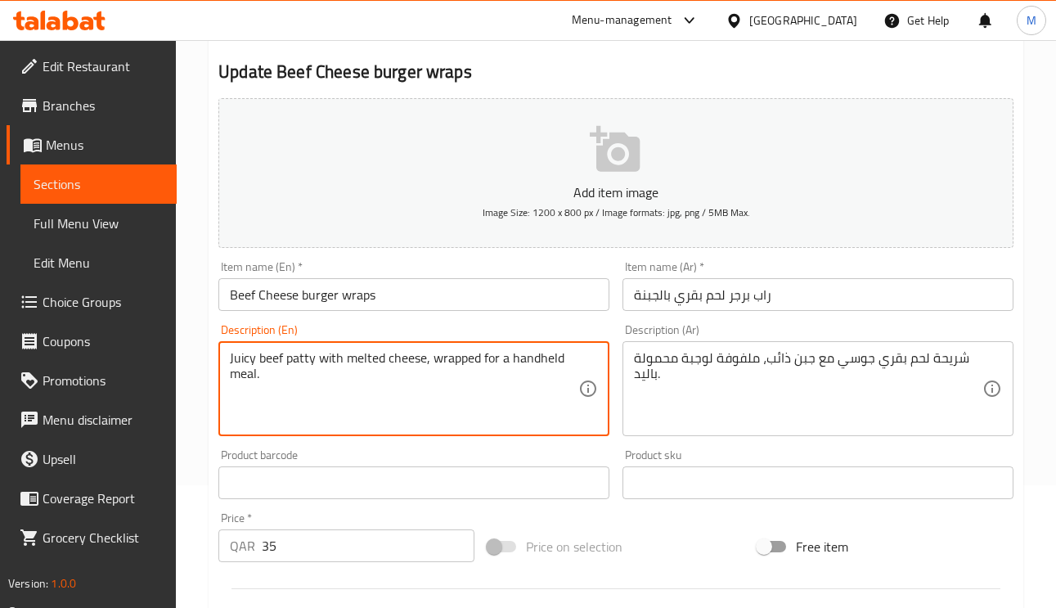
click at [549, 358] on textarea "Juicy beef patty with melted cheese, wrapped for a handheld meal." at bounding box center [404, 389] width 349 height 78
click at [538, 366] on textarea "Juicy beef patty with melted cheese, wrapped for a handheld meal." at bounding box center [404, 389] width 349 height 78
click at [774, 304] on input "راب برجر لحم بقري بالجبنة" at bounding box center [818, 294] width 391 height 33
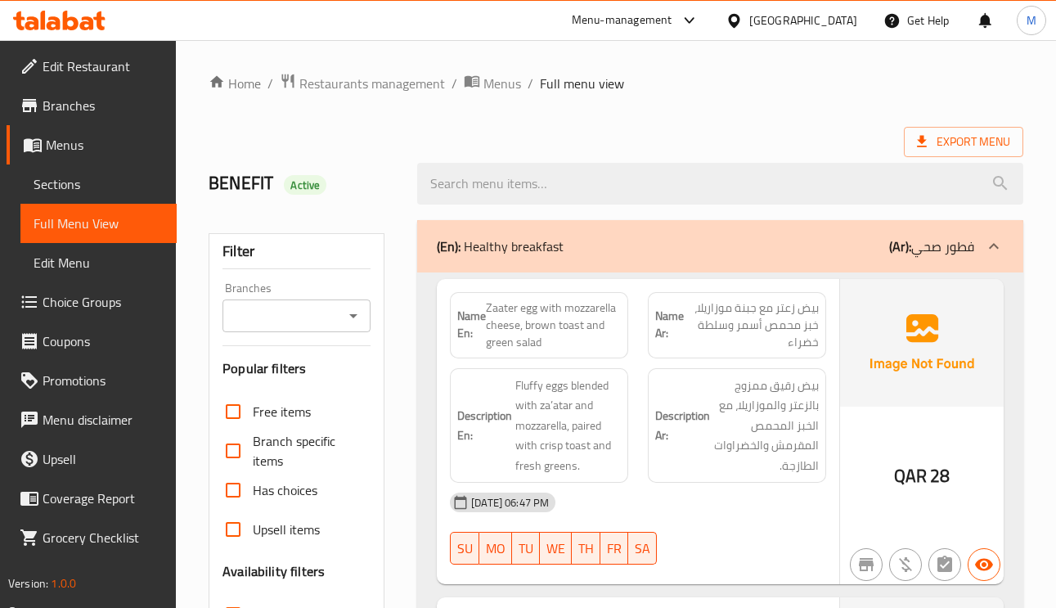
click at [115, 186] on span "Sections" at bounding box center [99, 184] width 130 height 20
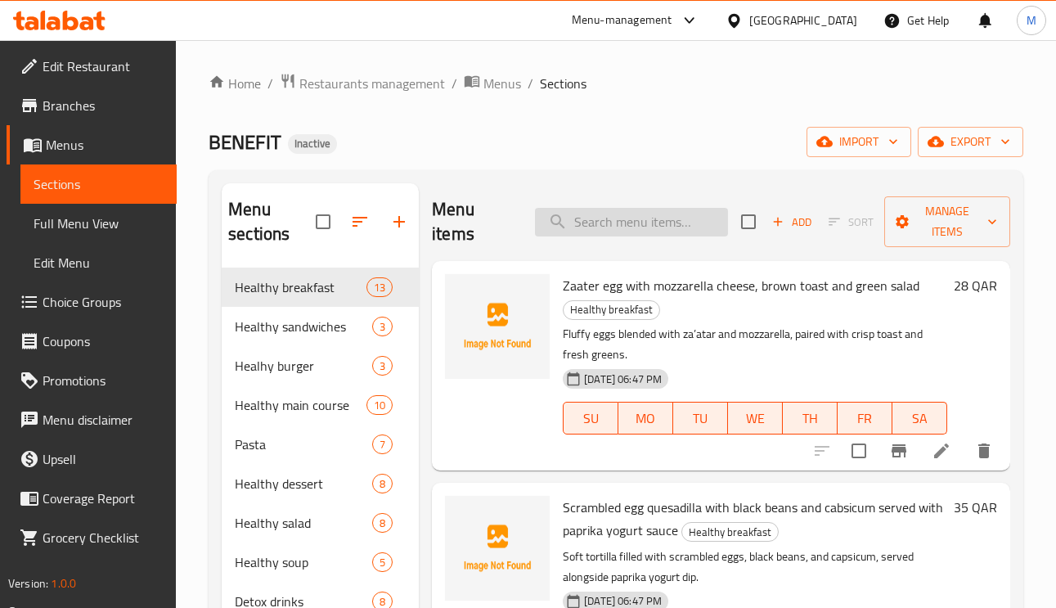
click at [623, 232] on input "search" at bounding box center [631, 222] width 193 height 29
paste input "Healthy Cajun Chickpea Sweet Potato Burger"
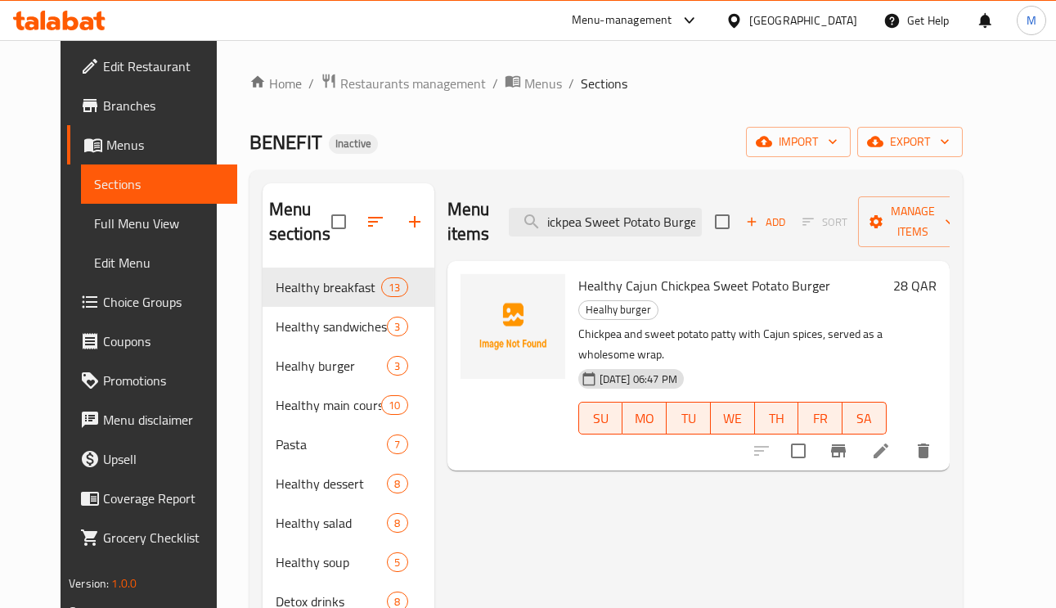
type input "Healthy Cajun Chickpea Sweet Potato Burger"
click at [943, 445] on div at bounding box center [842, 450] width 201 height 39
click at [889, 443] on icon at bounding box center [881, 450] width 15 height 15
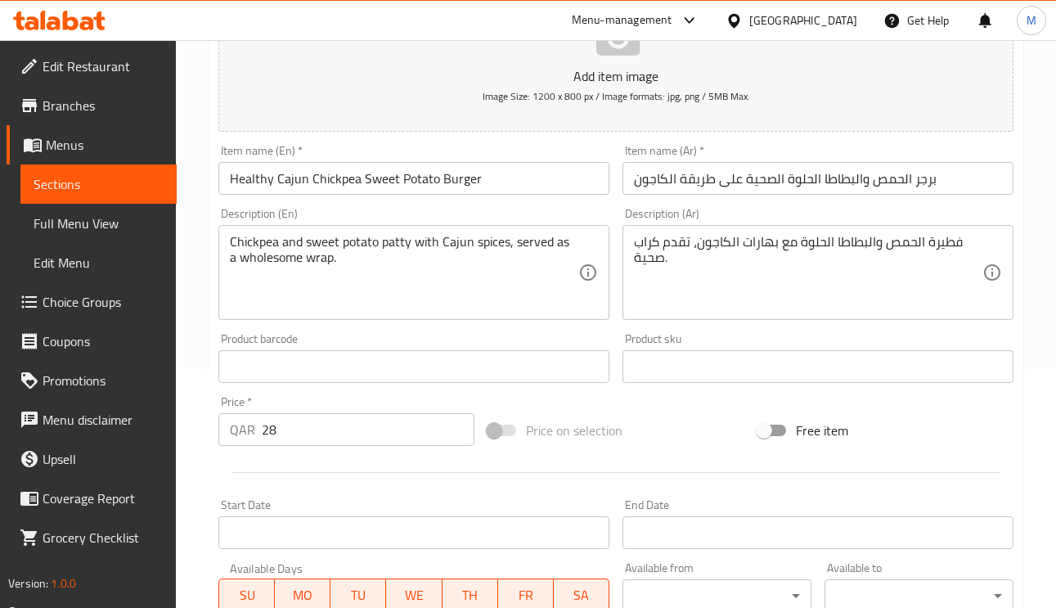
scroll to position [245, 0]
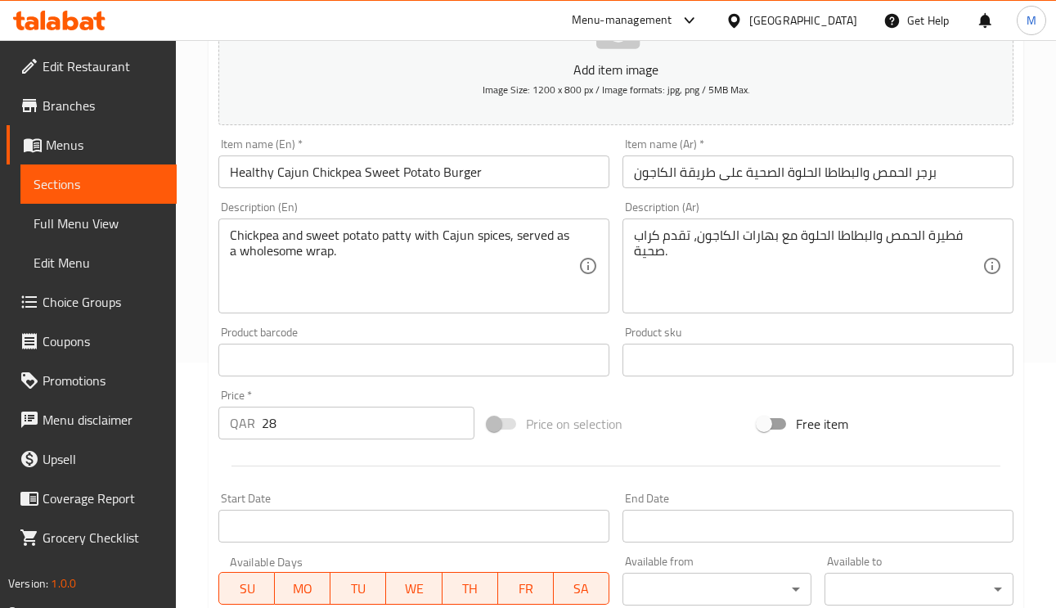
click at [486, 168] on input "Healthy Cajun Chickpea Sweet Potato Burger" at bounding box center [413, 171] width 391 height 33
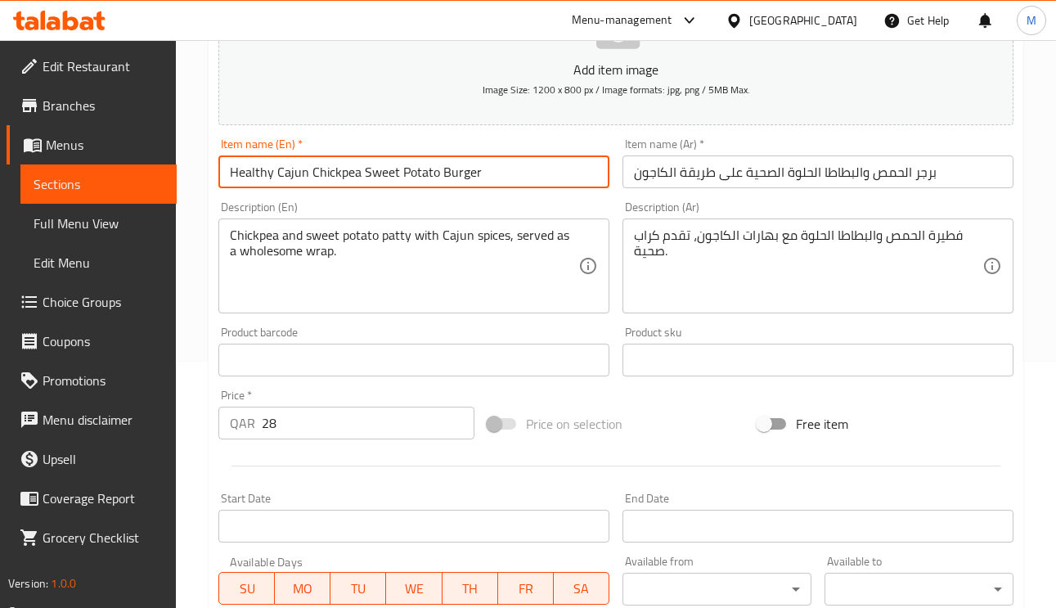
click at [486, 168] on input "Healthy Cajun Chickpea Sweet Potato Burger" at bounding box center [413, 171] width 391 height 33
click at [484, 168] on input "Healthy Cajun Chickpea Sweet Potato Burger" at bounding box center [413, 171] width 391 height 33
click at [863, 175] on input "برجر الحمص والبطاطا الحلوة الصحية على طريقة الكاجون" at bounding box center [818, 171] width 391 height 33
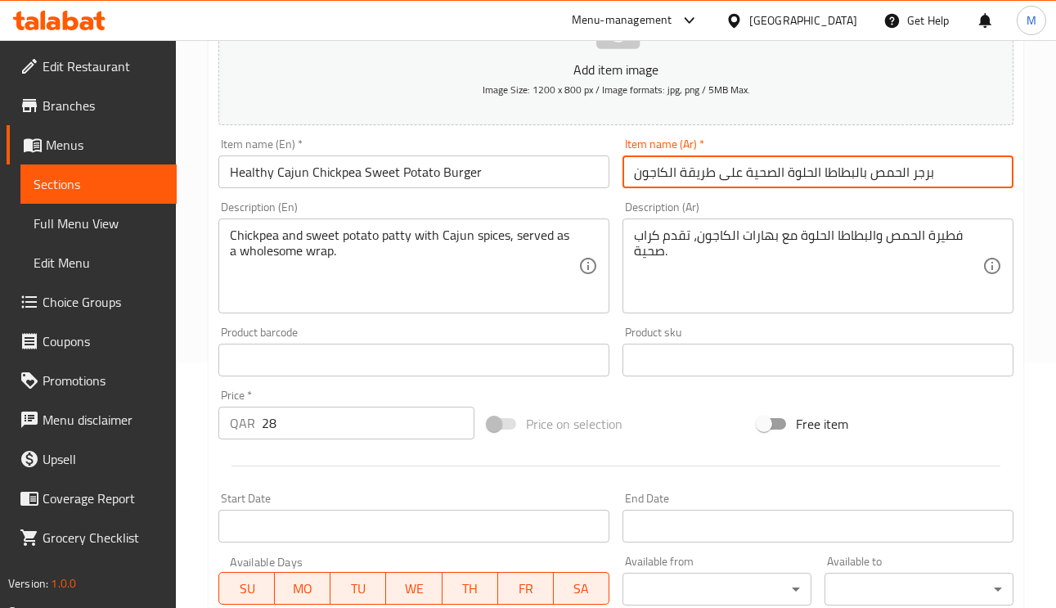
click at [904, 185] on input "برجر الحمص بالبطاطا الحلوة الصحية على طريقة الكاجون" at bounding box center [818, 171] width 391 height 33
drag, startPoint x: 906, startPoint y: 167, endPoint x: 630, endPoint y: 185, distance: 276.3
click at [630, 185] on input "برجر الحمص بالبطاطا الحلوة الصحية على طريقة الكاجون" at bounding box center [818, 171] width 391 height 33
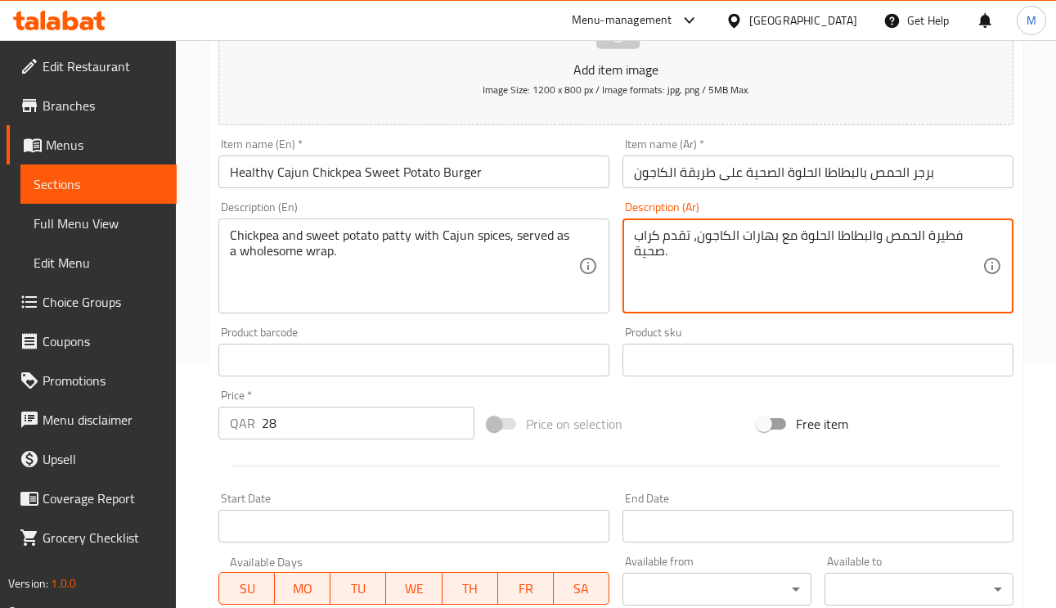
click at [979, 219] on div "فطيرة الحمص والبطاطا الحلوة مع بهارات الكاجون، تقدم كراب صحية. Description (Ar)" at bounding box center [818, 265] width 391 height 95
click at [979, 235] on textarea "فطيرة الحمص والبطاطا الحلوة مع بهارات الكاجون، تقدم كراب صحية." at bounding box center [808, 266] width 349 height 78
click at [771, 175] on input "برجر الحمص بالبطاطا الحلوة الصحية على طريقة الكاجون" at bounding box center [818, 171] width 391 height 33
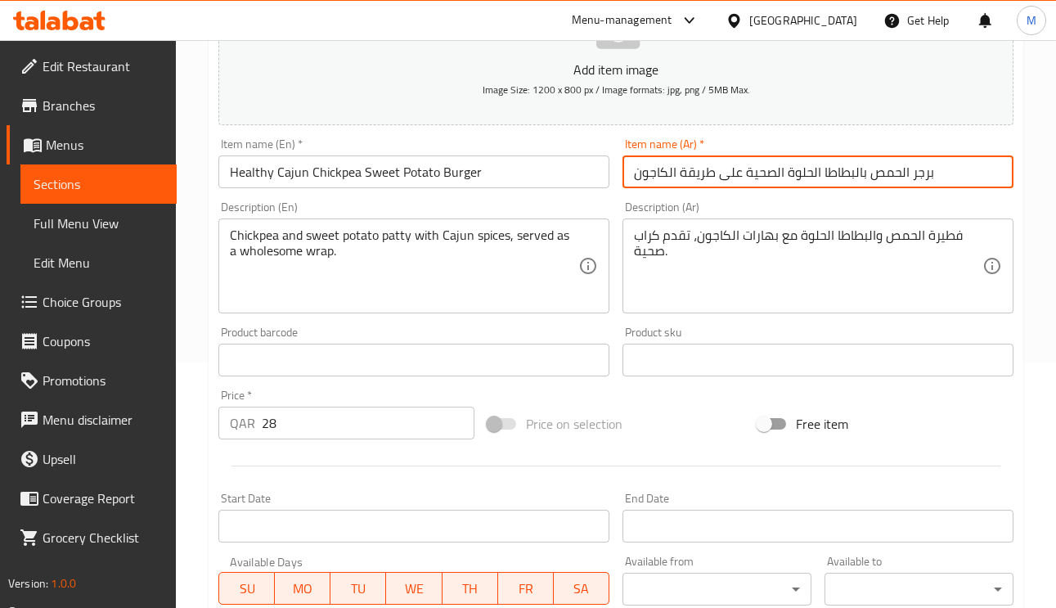
click at [771, 175] on input "برجر الحمص بالبطاطا الحلوة الصحية على طريقة الكاجون" at bounding box center [818, 171] width 391 height 33
click at [733, 176] on input "برجر الحمص بالبطاطا الحلوة على طريقة الكاجون" at bounding box center [818, 171] width 391 height 33
click at [712, 179] on input "برجر الحمص بالبطاطا الحلوة طريقة الكاجون" at bounding box center [818, 171] width 391 height 33
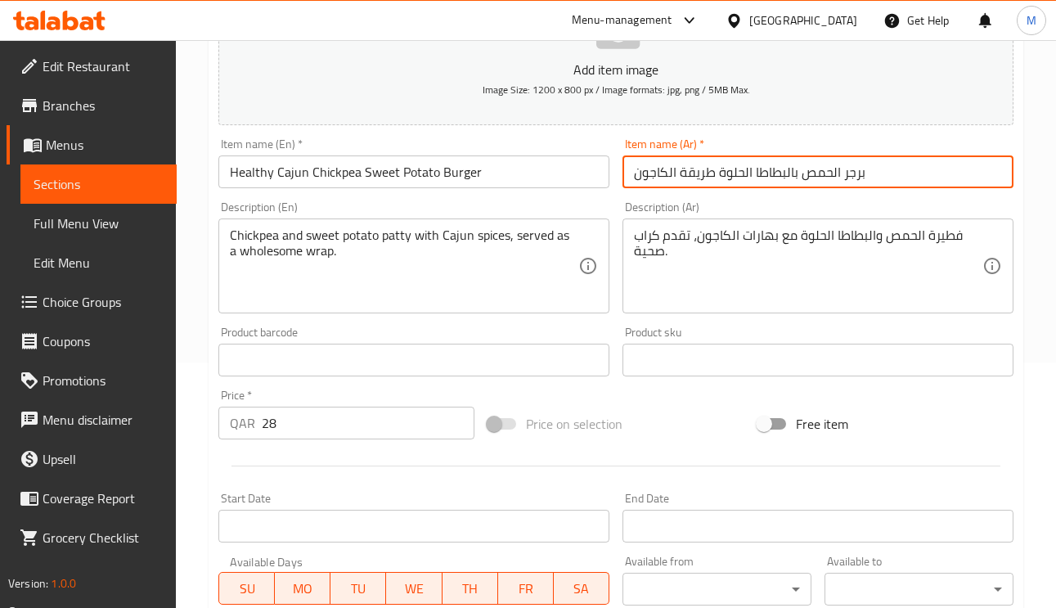
click at [712, 179] on input "برجر الحمص بالبطاطا الحلوة طريقة الكاجون" at bounding box center [818, 171] width 391 height 33
click at [700, 172] on input "برجر الحمص بالبطاطا الحلوة طريقة الكاجون" at bounding box center [818, 171] width 391 height 33
click at [700, 171] on input "برجر الحمص بالبطاطا الحلوة طريقة الكاجون" at bounding box center [818, 171] width 391 height 33
click at [670, 171] on input "برجر الحمص بالبطاطا الحلوة الكاجون" at bounding box center [818, 171] width 391 height 33
click at [668, 176] on input "برجر الحمص بالبطاطا الحلوة كاجون" at bounding box center [818, 171] width 391 height 33
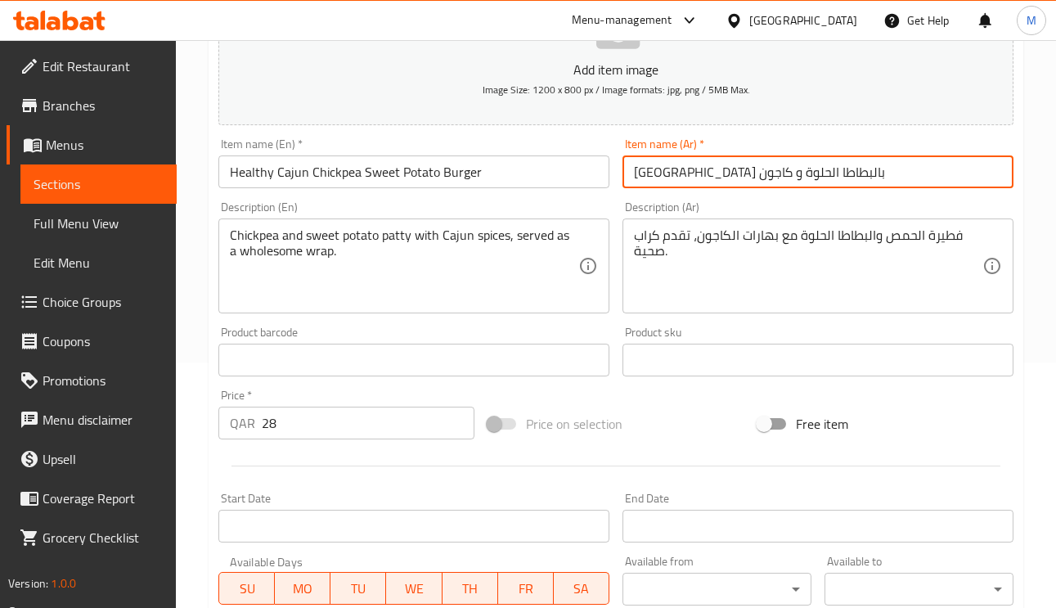
click at [887, 171] on input "برجر الحمص بالبطاطا الحلوة و كاجون" at bounding box center [818, 171] width 391 height 33
click at [711, 163] on input "برجر الحمص بالبطاطا الحلوة و كاجون الصحي" at bounding box center [818, 171] width 391 height 33
click at [705, 171] on input "برجر الحمص بالبطاطا الحلوة و كاجون الصحي" at bounding box center [818, 171] width 391 height 33
type input "برجر الحمص بالبطاطا الحلوة و الكاجون الصحي"
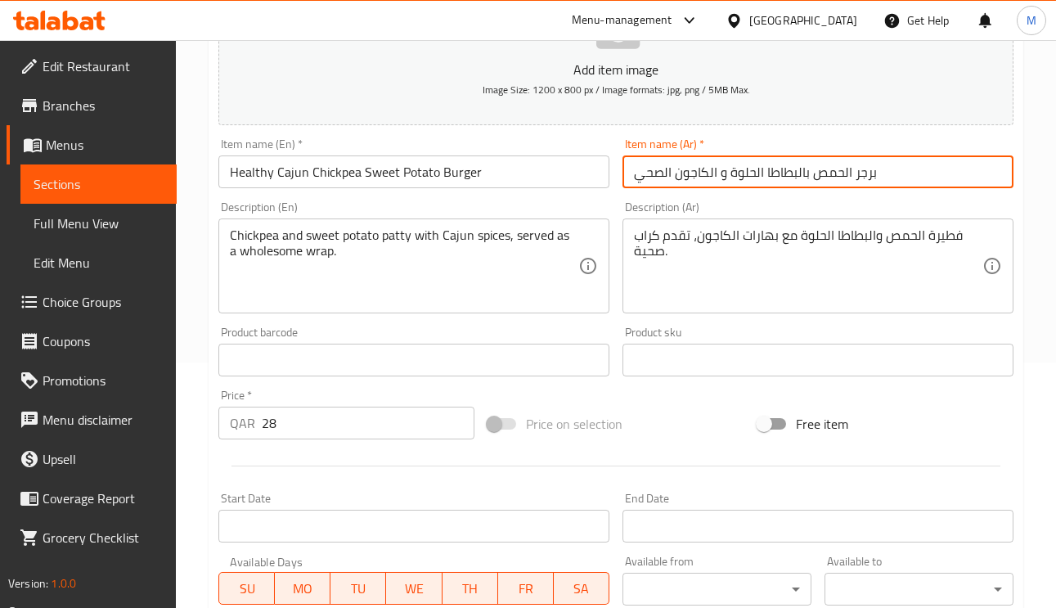
click at [958, 237] on textarea "فطيرة الحمص والبطاطا الحلوة مع بهارات الكاجون، تقدم كراب صحية." at bounding box center [808, 266] width 349 height 78
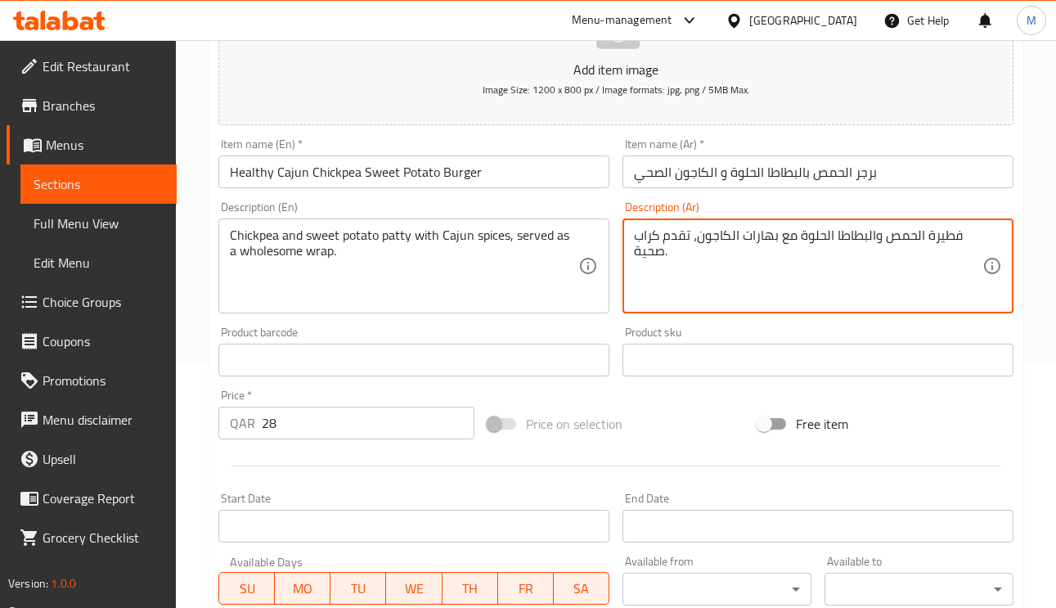
click at [958, 237] on textarea "فطيرة الحمص والبطاطا الحلوة مع بهارات الكاجون، تقدم كراب صحية." at bounding box center [808, 266] width 349 height 78
click at [952, 235] on textarea "فطيرة الحمص والبطاطا الحلوة مع بهارات الكاجون، تقدم كراب صحية." at bounding box center [808, 266] width 349 height 78
click at [951, 235] on textarea "فطيرة الحمص والبطاطا الحلوة مع بهارات الكاجون، تقدم كراب صحية." at bounding box center [808, 266] width 349 height 78
type textarea "شريحة الحمص والبطاطا الحلوة مع بهارات الكاجون، تقدم كراب صحية."
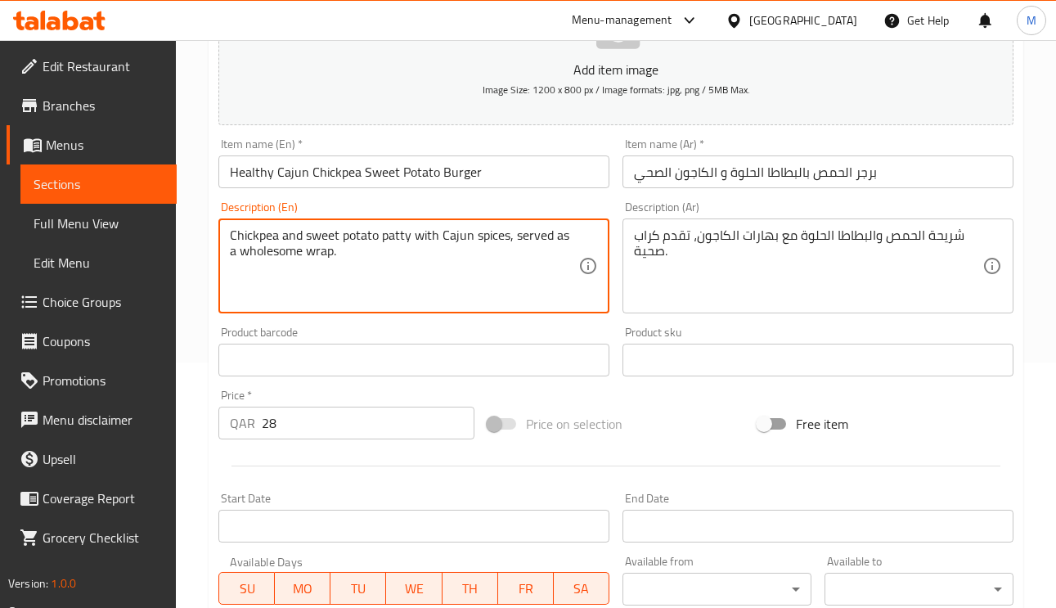
click at [385, 234] on textarea "Chickpea and sweet potato patty with Cajun spices, served as a wholesome wrap." at bounding box center [404, 266] width 349 height 78
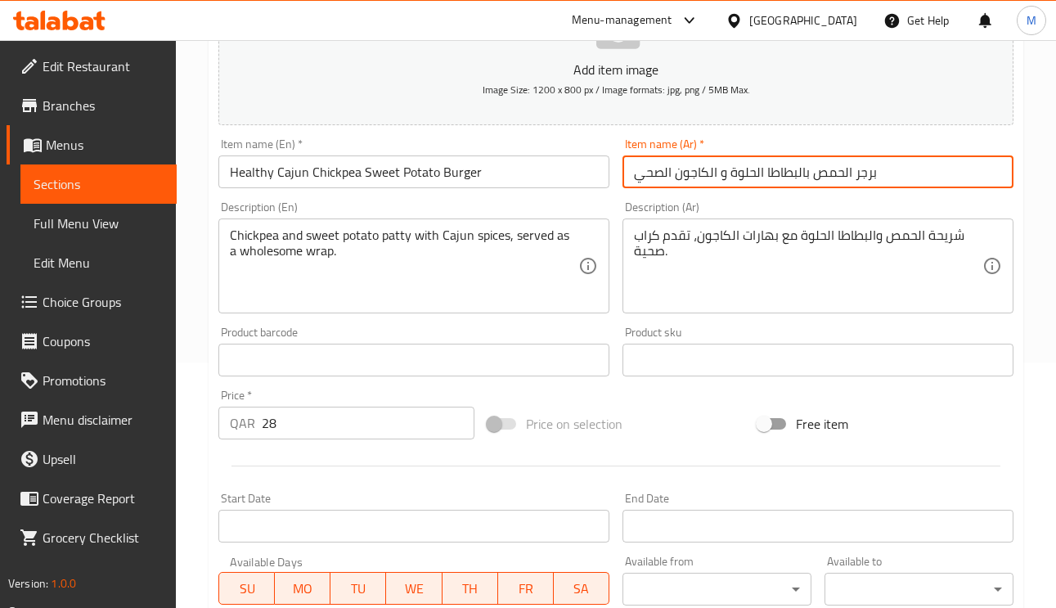
click at [943, 182] on input "برجر الحمص بالبطاطا الحلوة و الكاجون الصحي" at bounding box center [818, 171] width 391 height 33
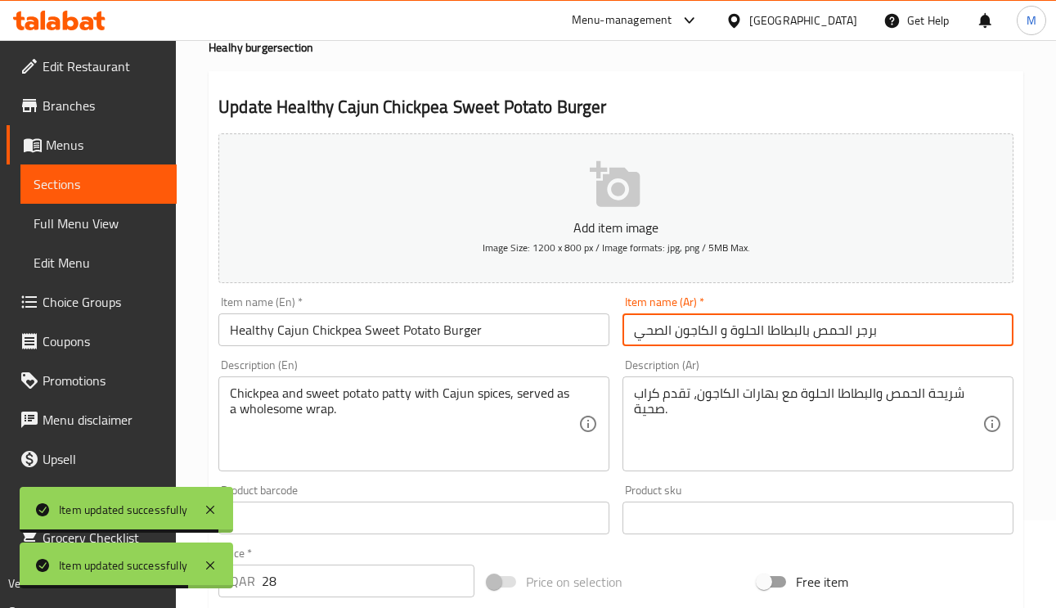
scroll to position [0, 0]
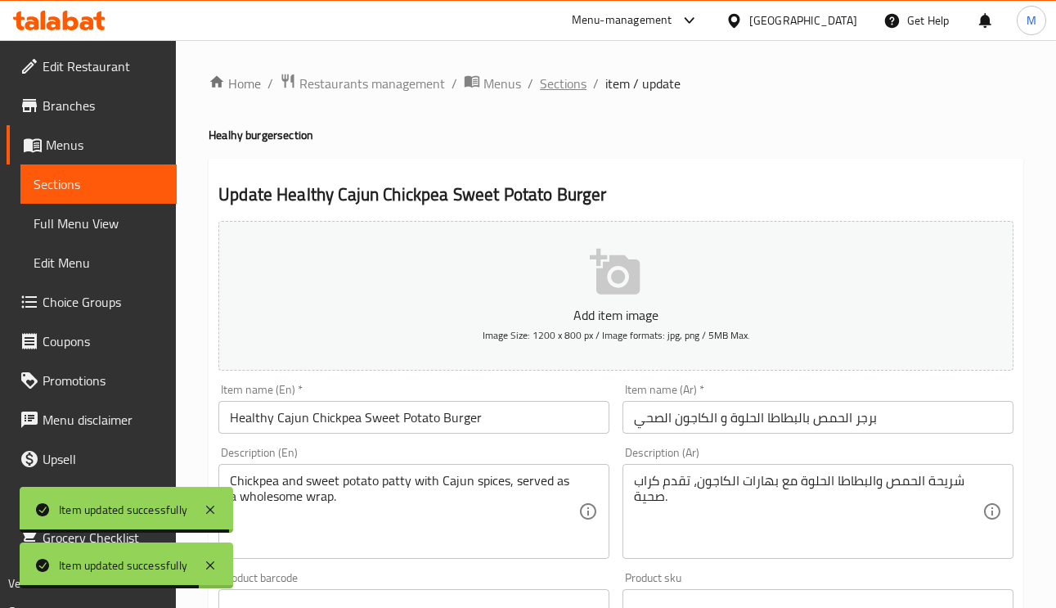
click at [568, 89] on span "Sections" at bounding box center [563, 84] width 47 height 20
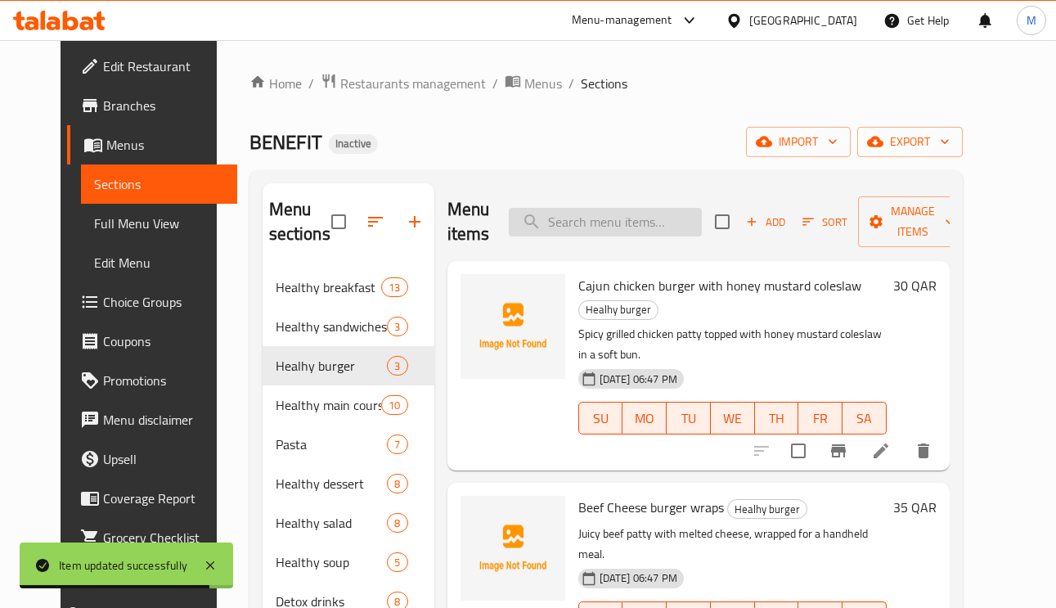
type input "ر"
click at [644, 235] on input "ر" at bounding box center [605, 222] width 193 height 29
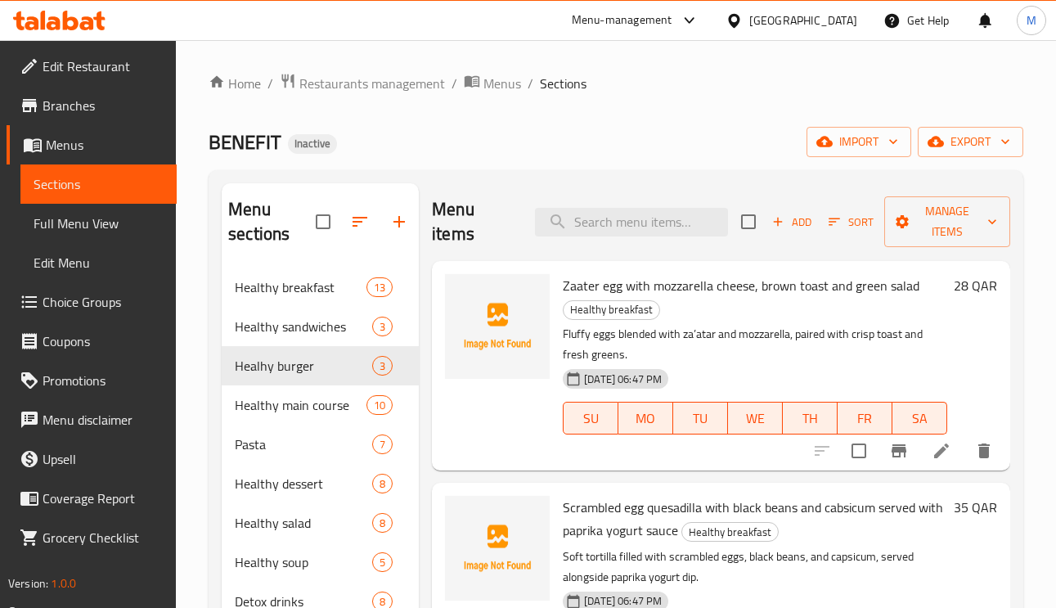
paste input "Fish with ginger and coconut curry with white rice"
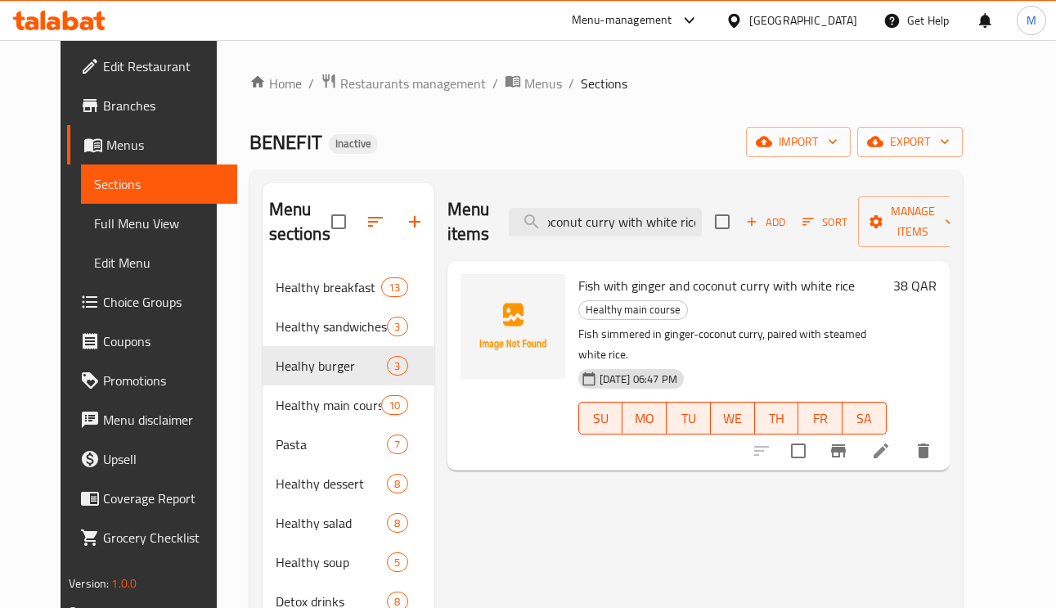
type input "Fish with ginger and coconut curry with white rice"
click at [891, 441] on icon at bounding box center [881, 451] width 20 height 20
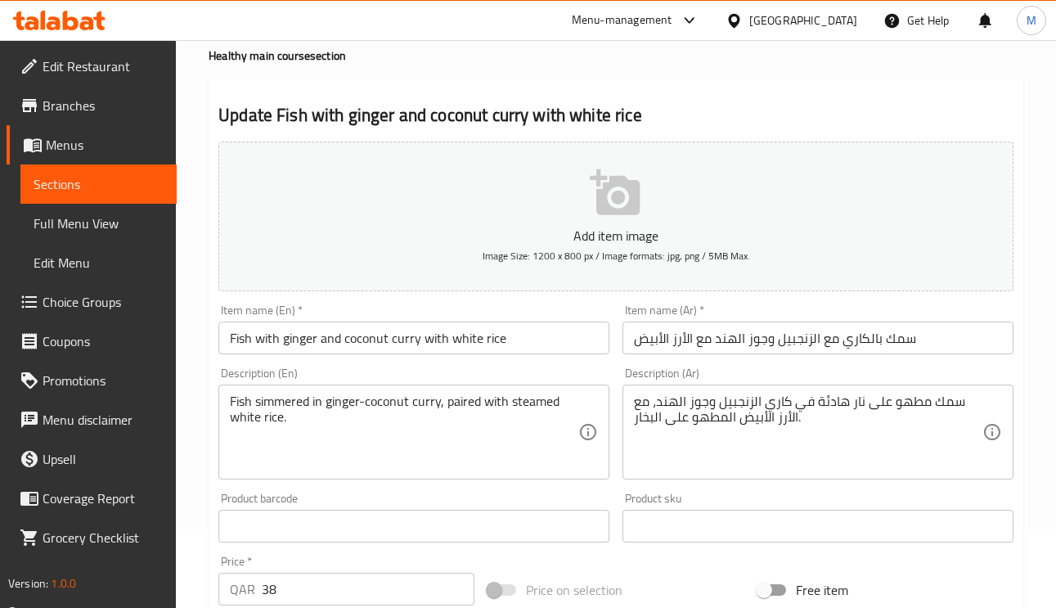
scroll to position [123, 0]
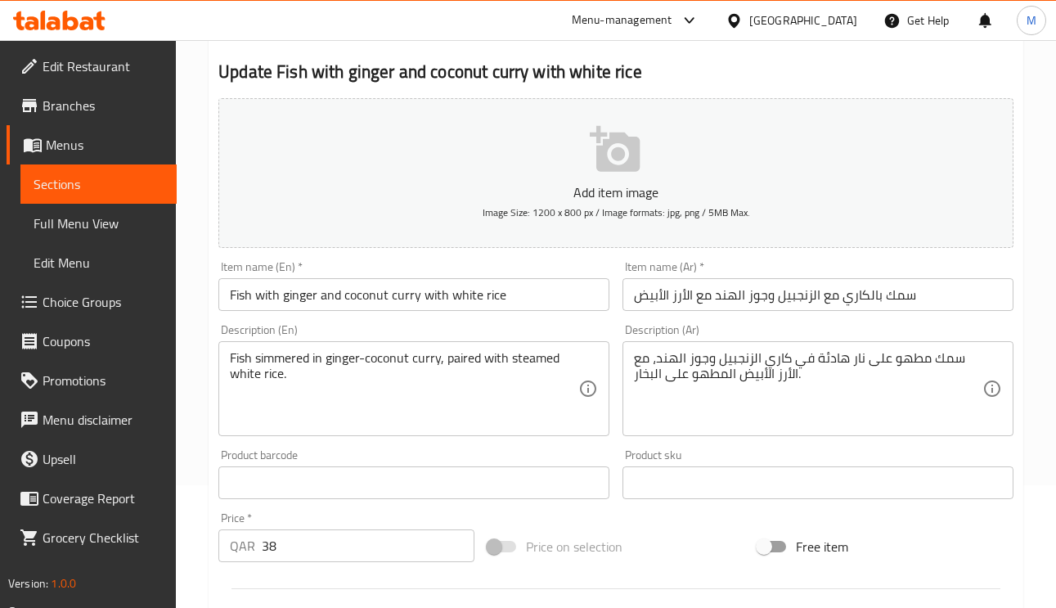
click at [879, 289] on input "سمك بالكاري مع الزنجبيل وجوز الهند مع الأرز الأبيض" at bounding box center [818, 294] width 391 height 33
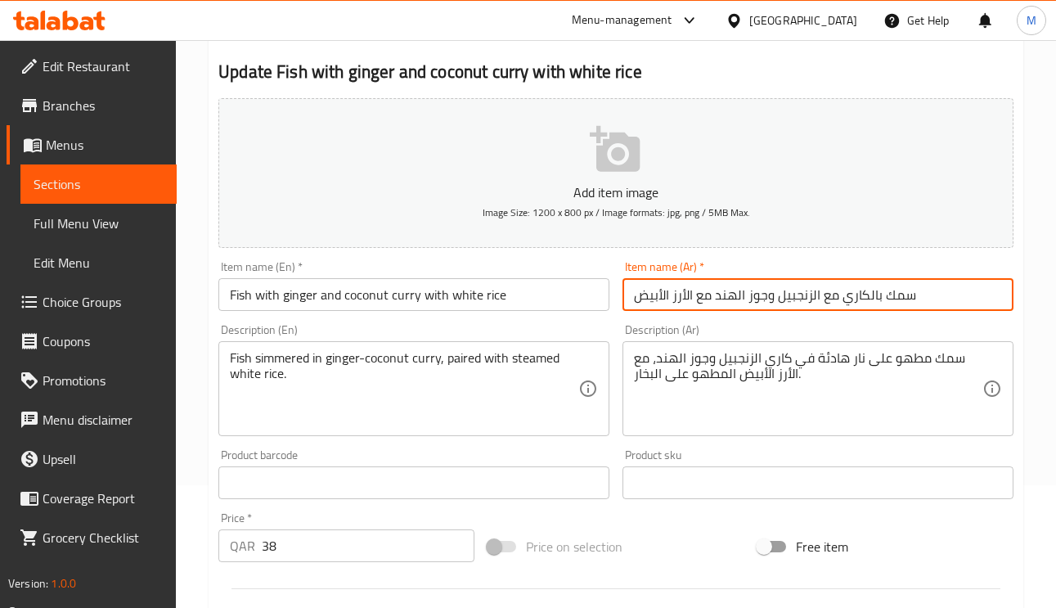
click at [879, 289] on input "سمك بالكاري مع الزنجبيل وجوز الهند مع الأرز الأبيض" at bounding box center [818, 294] width 391 height 33
click at [938, 299] on input "سمك بالكاري مع الزنجبيل وجوز الهند مع الأرز الأبيض" at bounding box center [818, 294] width 391 height 33
click at [883, 295] on input "سمك بالكاري مع الزنجبيل وجوز الهند مع الأرز الأبيض" at bounding box center [818, 294] width 391 height 33
click at [803, 297] on input "سمك بالكاري مع الزنجبيل وجوز الهند مع الأرز الأبيض" at bounding box center [818, 294] width 391 height 33
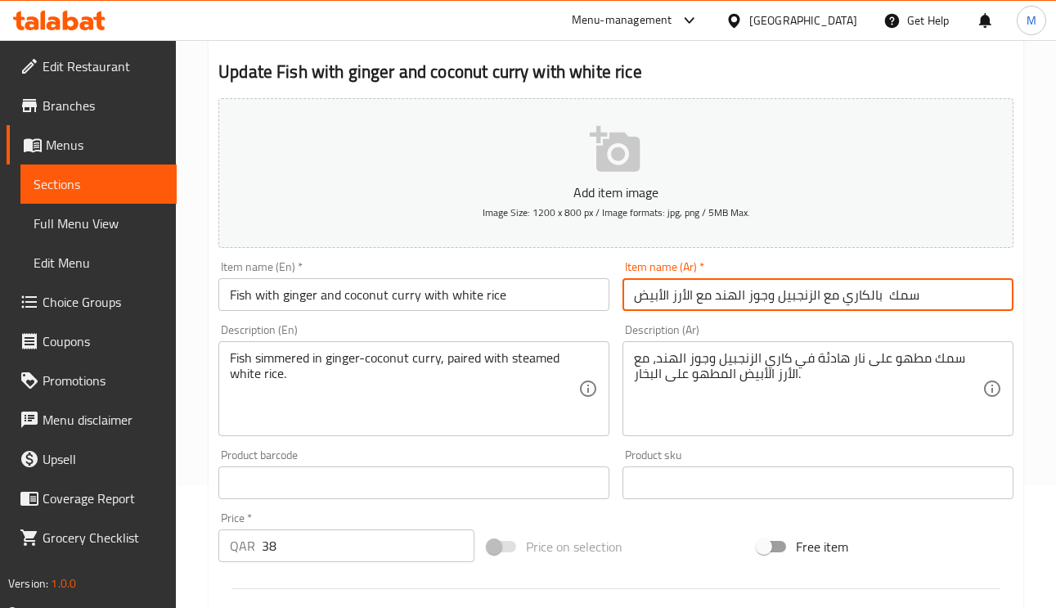
click at [803, 298] on input "سمك بالكاري مع الزنجبيل وجوز الهند مع الأرز الأبيض" at bounding box center [818, 294] width 391 height 33
click at [884, 299] on input "سمك بالكاري مع الزنجبيل وجوز الهند مع الأرز الأبيض" at bounding box center [818, 294] width 391 height 33
click at [808, 287] on input "سمك بالكاري مع الزنجبيل وجوز الهند مع الأرز الأبيض" at bounding box center [818, 294] width 391 height 33
click at [837, 299] on input "سمك بالكاري مع وجوز الهند مع الأرز الأبيض" at bounding box center [818, 294] width 391 height 33
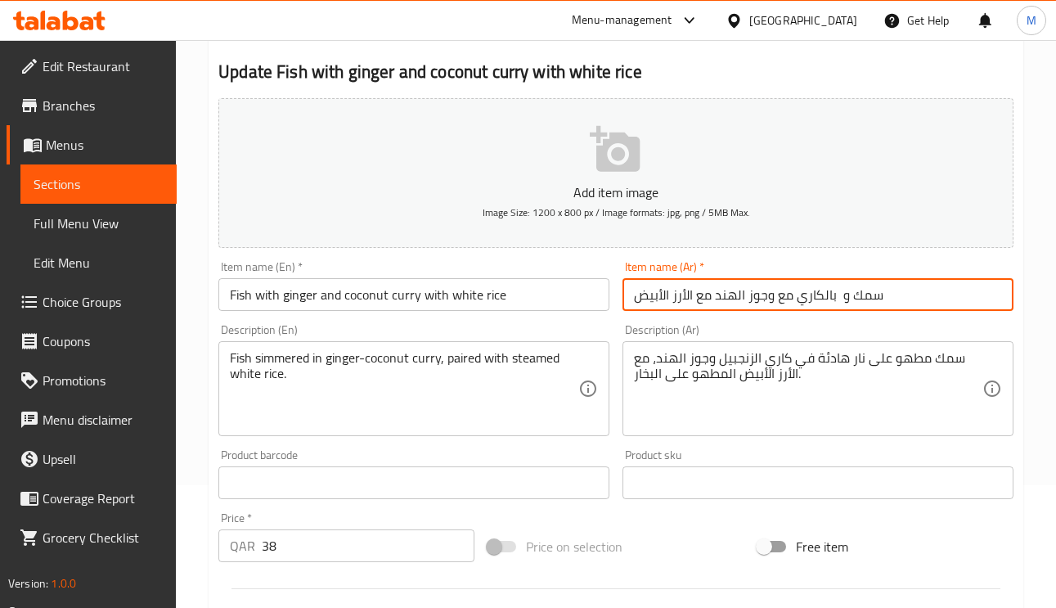
paste input "الزنجبيل"
drag, startPoint x: 872, startPoint y: 296, endPoint x: 875, endPoint y: 311, distance: 15.1
click at [872, 300] on input "سمك و الزنجبيل بالكاري مع وجوز الهند مع الأرز الأبيض" at bounding box center [818, 294] width 391 height 33
click at [835, 305] on input "سمك و زنجبيل بالكاري مع وجوز الهند مع الأرز الأبيض" at bounding box center [818, 294] width 391 height 33
click at [876, 294] on input "سمك و زنجبيل بالكاري مع وجوز الهند مع الأرز الأبيض" at bounding box center [818, 294] width 391 height 33
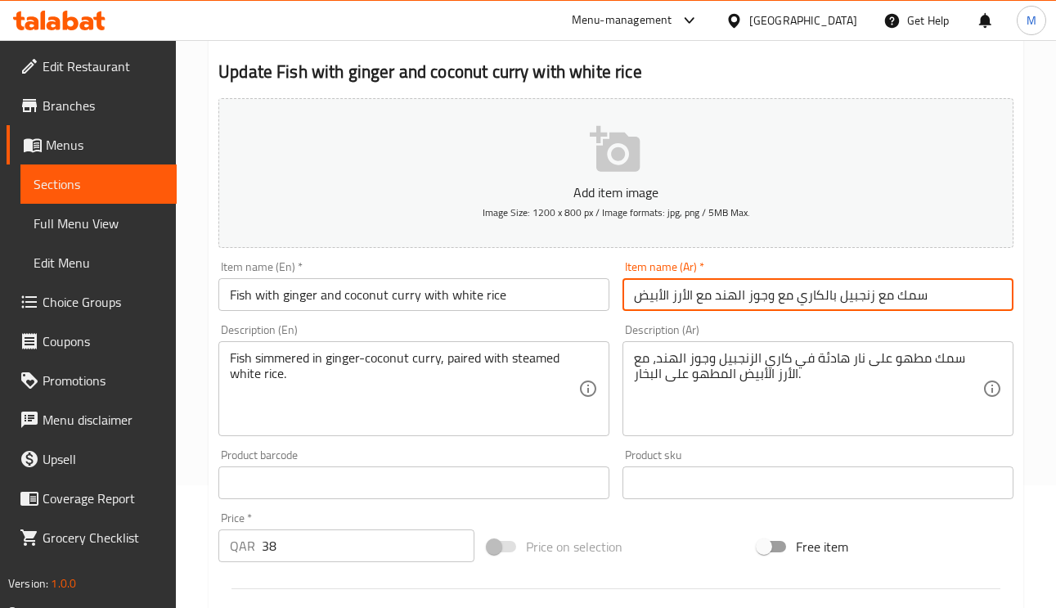
click at [831, 295] on input "سمك مع زنجبيل بالكاري مع وجوز الهند مع الأرز الأبيض" at bounding box center [818, 294] width 391 height 33
click at [832, 298] on input "سمك مع زنجبيل بالكاري مع وجوز الهند مع الأرز الأبيض" at bounding box center [818, 294] width 391 height 33
click at [828, 297] on input "سمك مع زنجبيل بالكاري مع وجوز الهند مع الأرز الأبيض" at bounding box center [818, 294] width 391 height 33
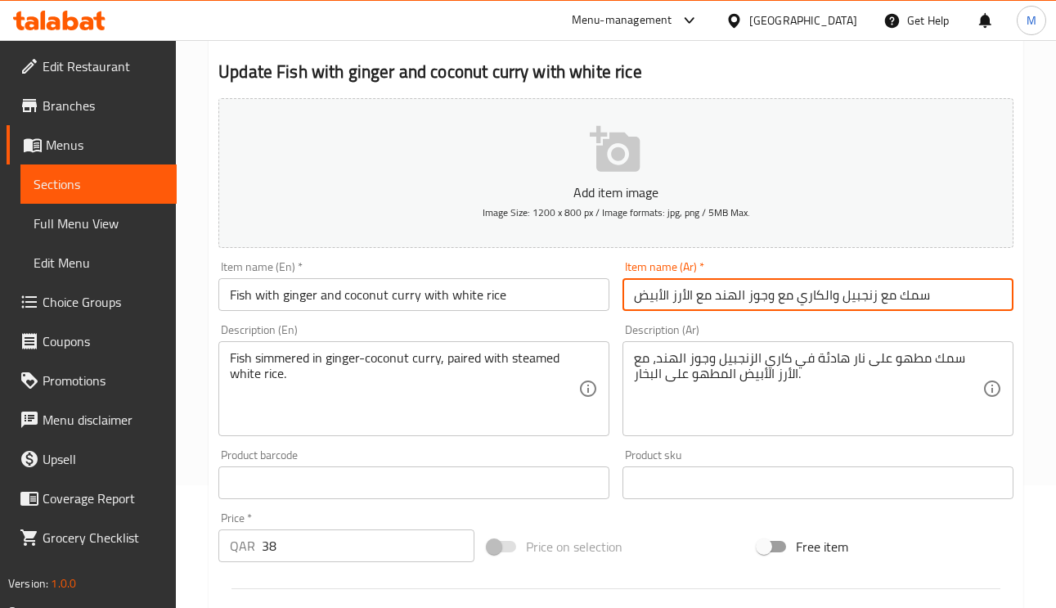
click at [822, 295] on input "سمك مع زنجبيل والكاري مع وجوز الهند مع الأرز الأبيض" at bounding box center [818, 294] width 391 height 33
click at [778, 297] on input "سمك مع زنجبيل وكاري مع وجوز الهند مع الأرز الأبيض" at bounding box center [818, 294] width 391 height 33
drag, startPoint x: 779, startPoint y: 304, endPoint x: 789, endPoint y: 304, distance: 9.8
click at [789, 304] on input "سمك مع زنجبيل وكاري مع وجوز الهند مع الأرز الأبيض" at bounding box center [818, 294] width 391 height 33
click at [935, 298] on input "سمك مع زنجبيل وكاري جوز الهند مع الأرز الأبيض" at bounding box center [818, 294] width 391 height 33
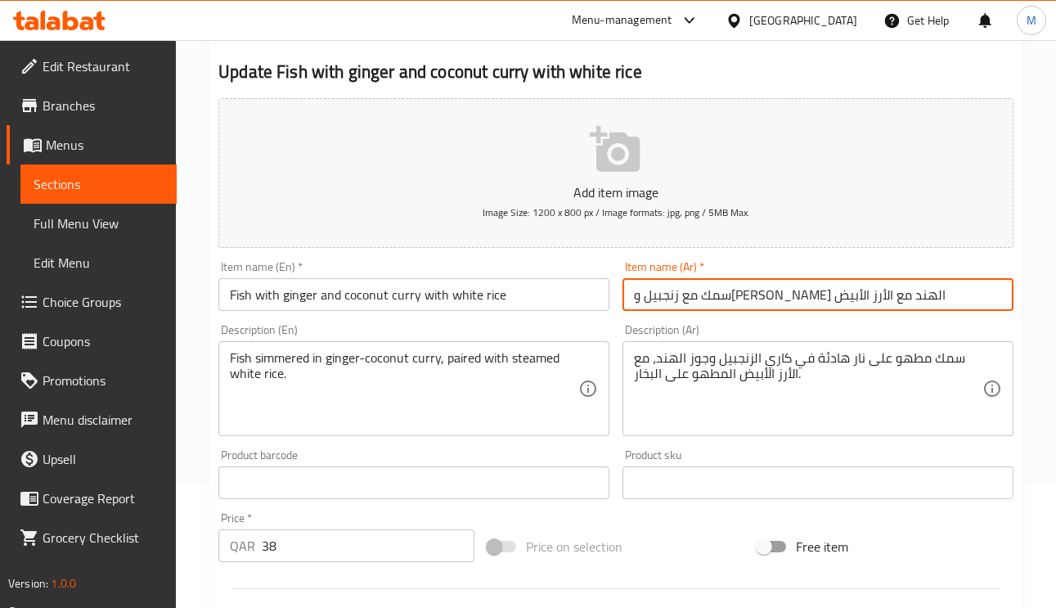
type input "سمك مع زنجبيل وكاري جوز الهند مع الأرز الأبيض"
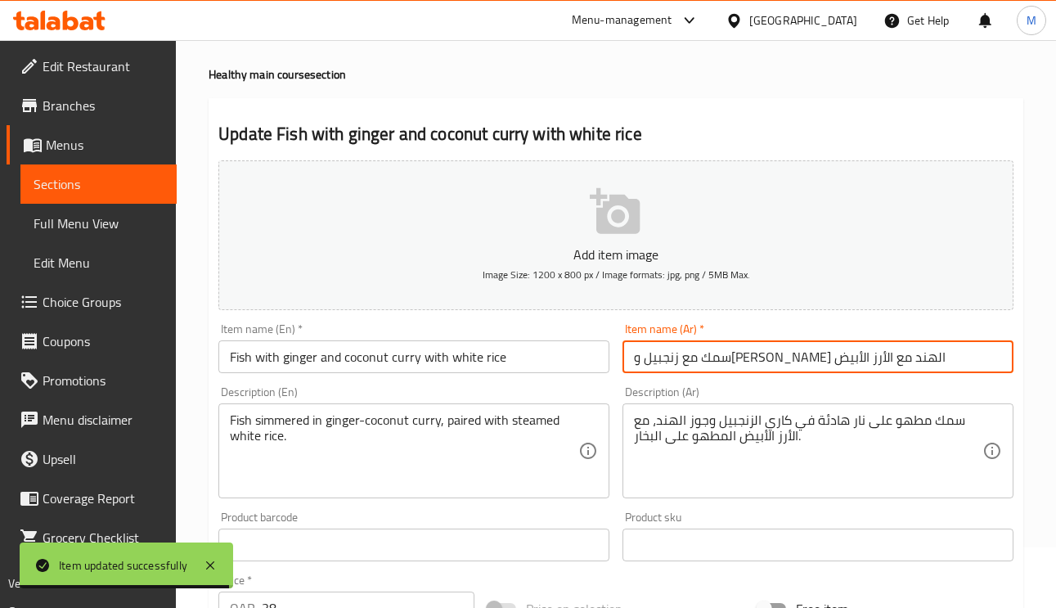
scroll to position [0, 0]
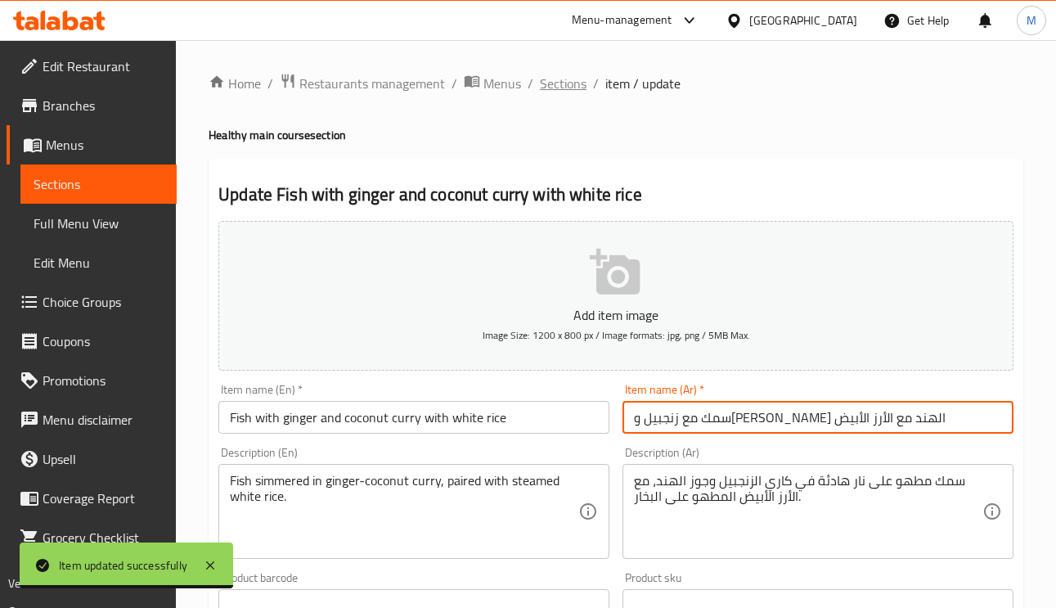
click at [570, 79] on span "Sections" at bounding box center [563, 84] width 47 height 20
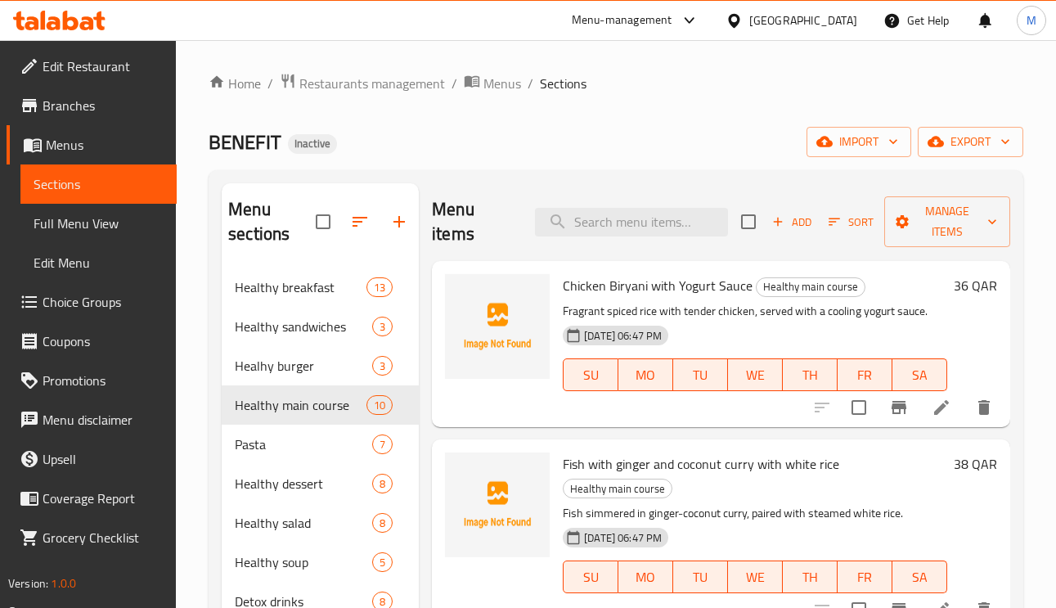
click at [661, 238] on div "Menu items Add Sort Manage items" at bounding box center [721, 222] width 578 height 78
paste input "Spicy pan fried chicken with fied rice"
click at [661, 220] on input "Spicy pan fried chicken with fied rice" at bounding box center [631, 222] width 193 height 29
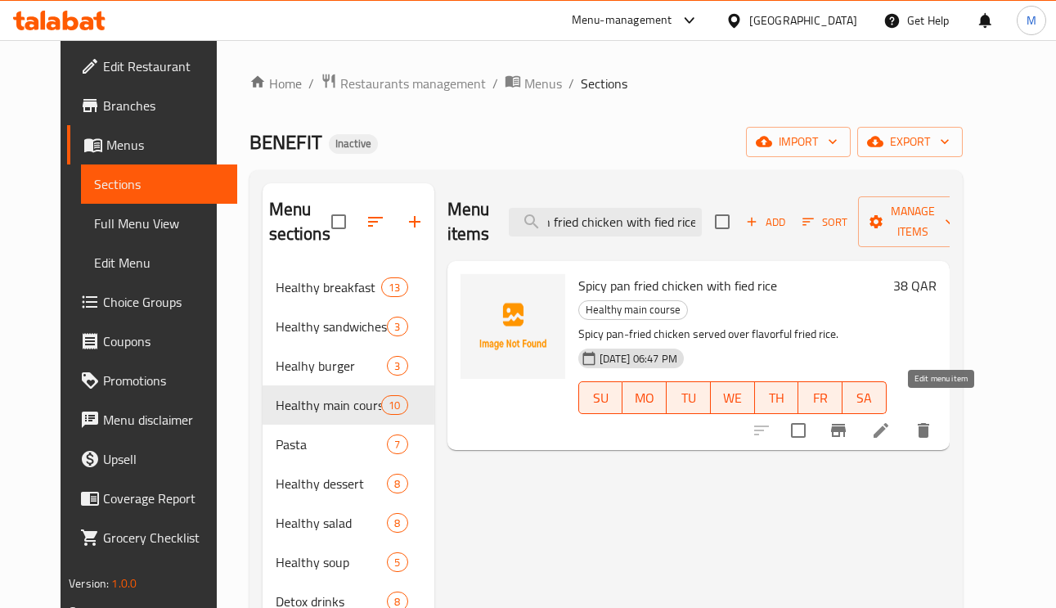
type input "Spicy pan fried chicken with fied rice"
click at [891, 421] on icon at bounding box center [881, 431] width 20 height 20
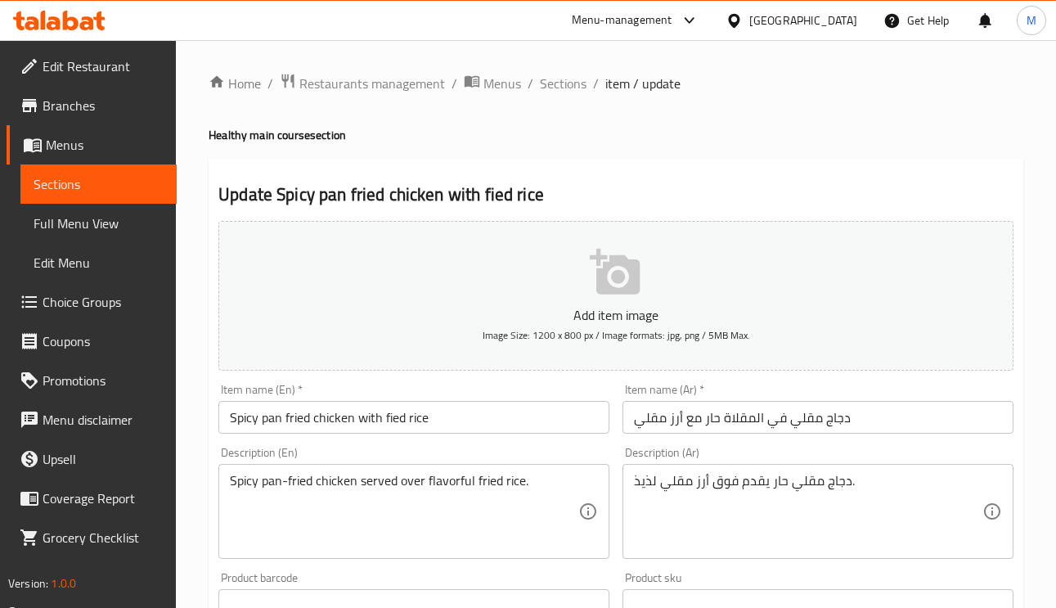
click at [746, 420] on input "دجاج مقلي في المقلاة حار مع أرز مقلي" at bounding box center [818, 417] width 391 height 33
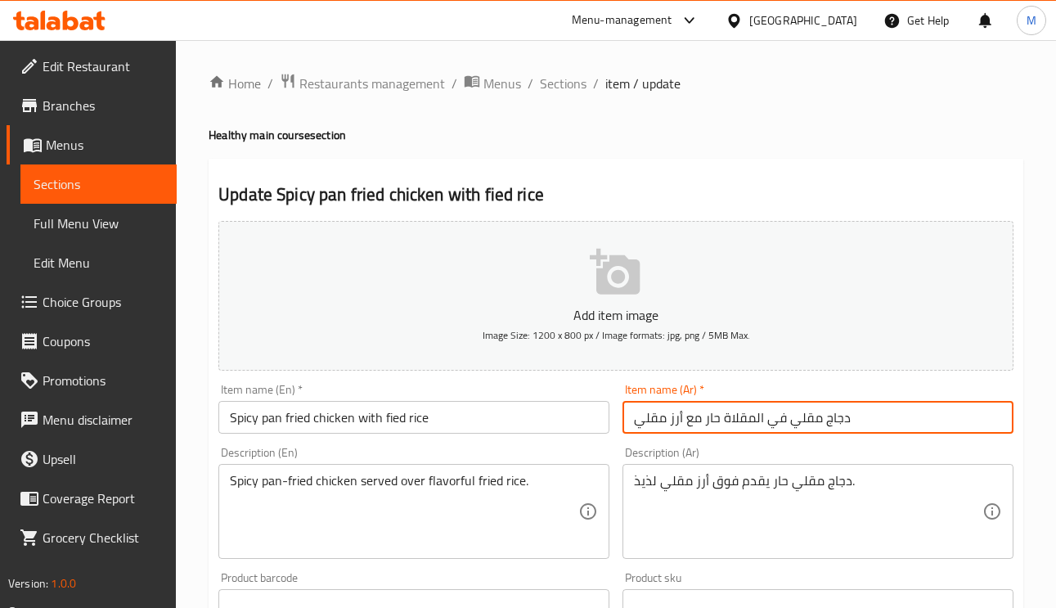
click at [754, 421] on input "دجاج مقلي في المقلاة حار مع أرز مقلي" at bounding box center [818, 417] width 391 height 33
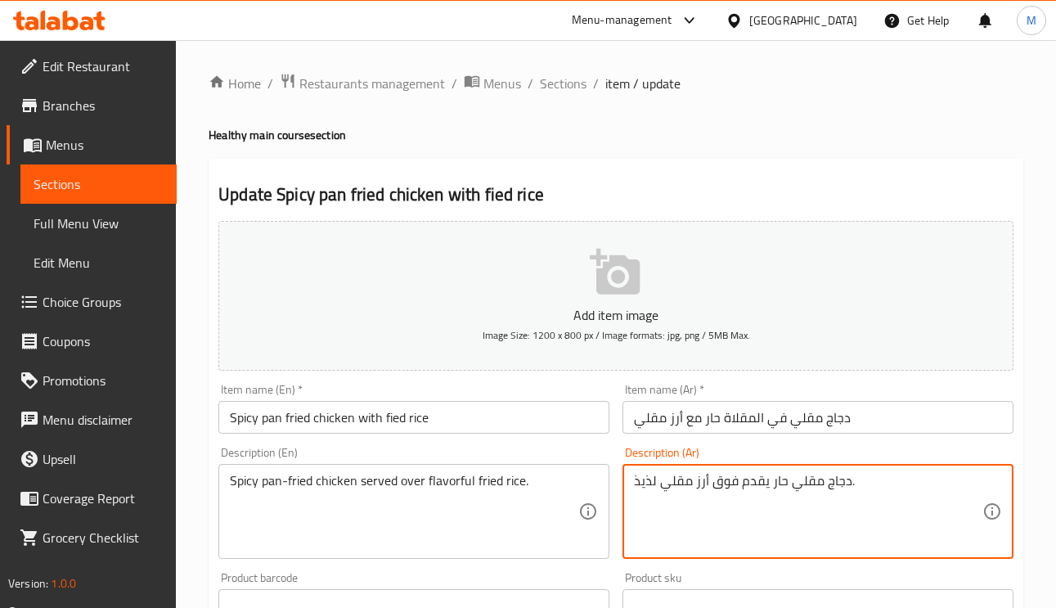
paste textarea "لمقلاة"
click at [827, 479] on textarea "دجاج مقلي المقلاة حار يقدم فوق أرز مقلي لذيذ." at bounding box center [808, 512] width 349 height 78
click at [825, 484] on textarea "دجاج مقلي المقلاة حار يقدم فوق أرز مقلي لذيذ." at bounding box center [808, 512] width 349 height 78
click at [826, 475] on textarea "دجاج مقلي المقلاة حار يقدم فوق أرز مقلي لذيذ." at bounding box center [808, 512] width 349 height 78
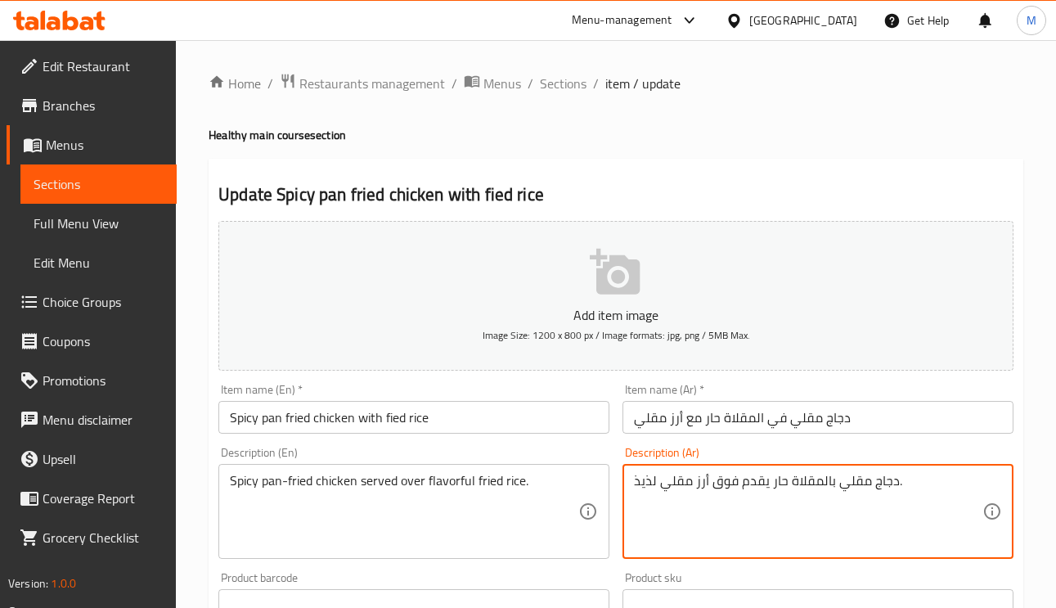
type textarea "دجاج مقلي بالمقلاة حار يقدم فوق أرز مقلي لذيذ."
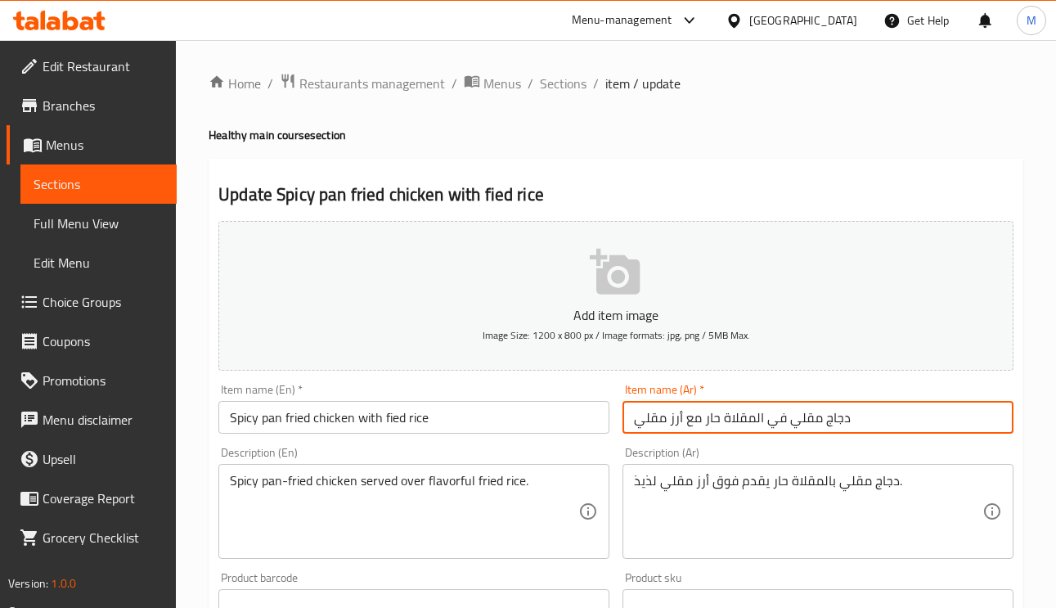
click at [893, 421] on input "دجاج مقلي في المقلاة حار مع أرز مقلي" at bounding box center [818, 417] width 391 height 33
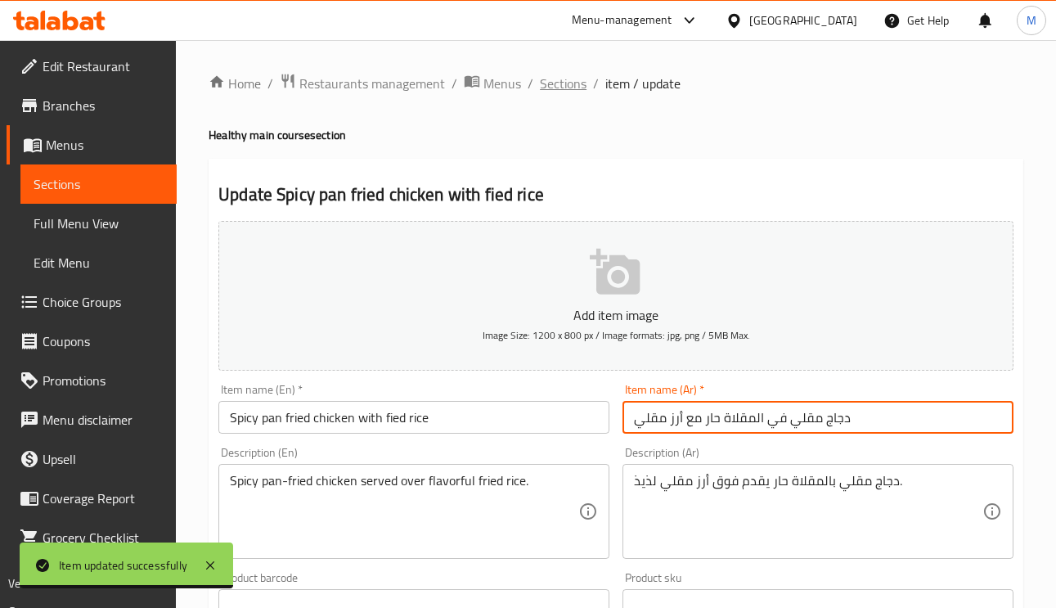
click at [562, 90] on span "Sections" at bounding box center [563, 84] width 47 height 20
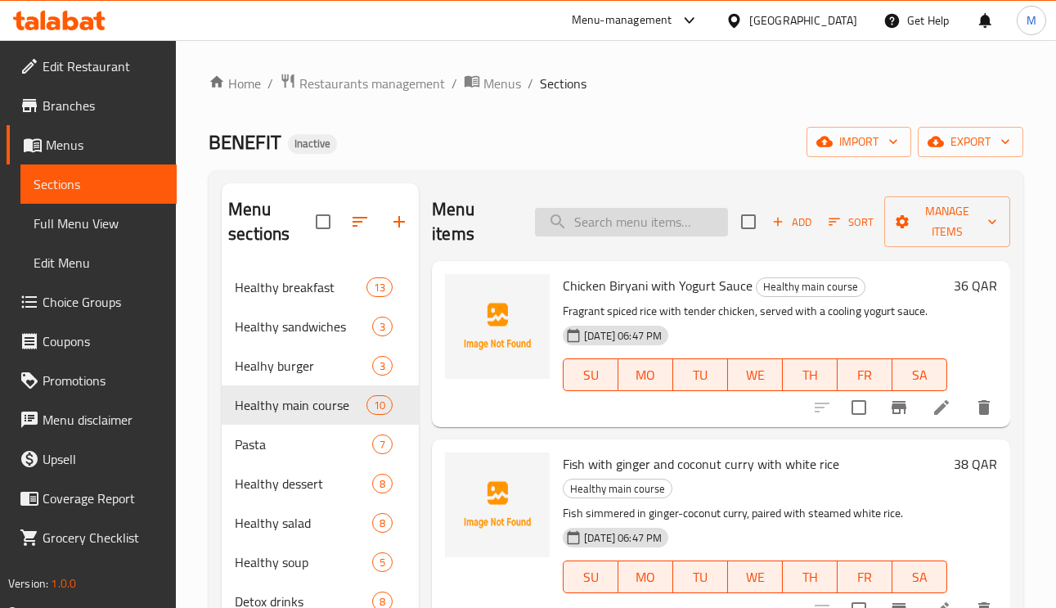
paste input "Coconut shrimp curry with vegetables white rice"
click at [661, 227] on input "search" at bounding box center [631, 222] width 193 height 29
type input "Coconut shrimp curry with vegetables white rice"
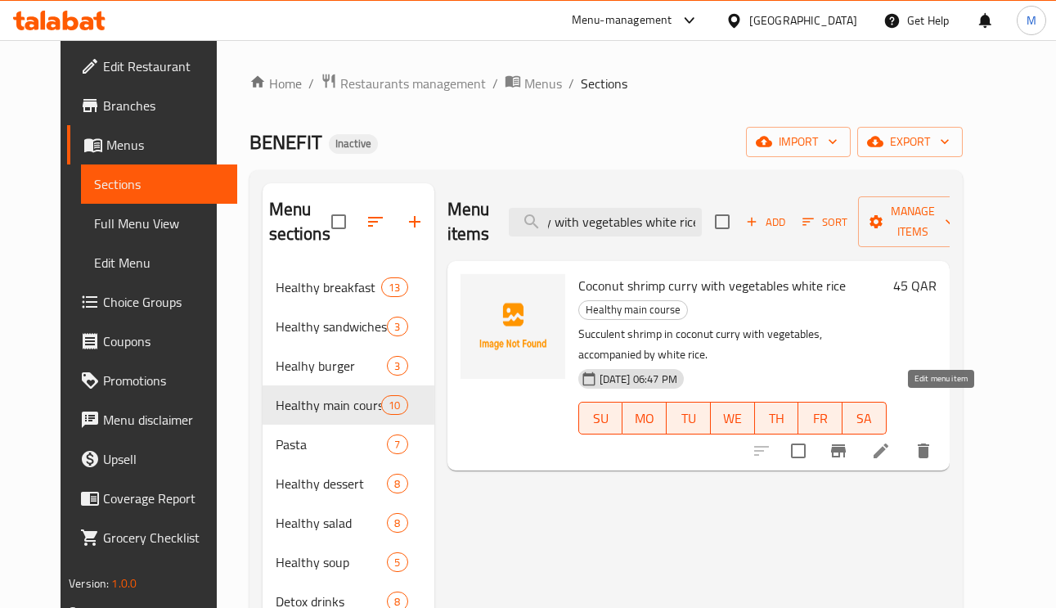
click at [891, 441] on icon at bounding box center [881, 451] width 20 height 20
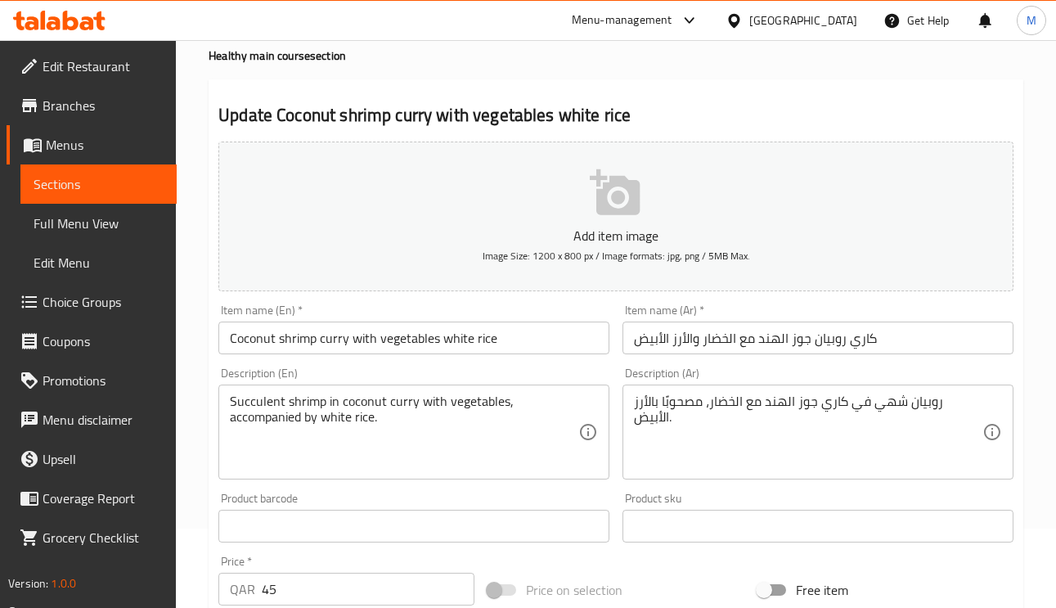
scroll to position [123, 0]
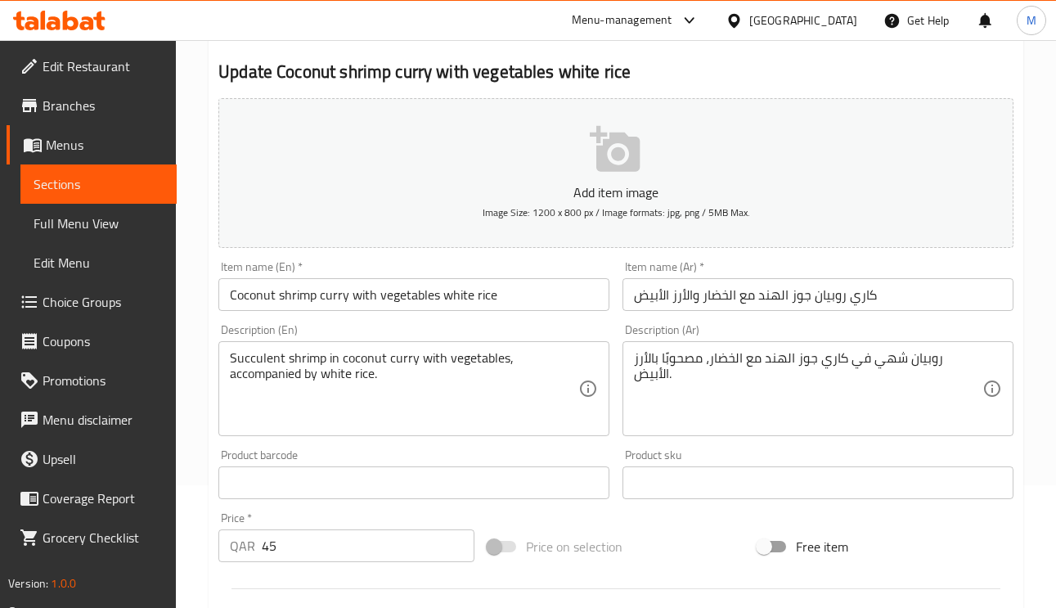
click at [929, 357] on textarea "روبيان شهي في كاري جوز الهند مع الخضار، مصحوبًا بالأرز الأبيض." at bounding box center [808, 389] width 349 height 78
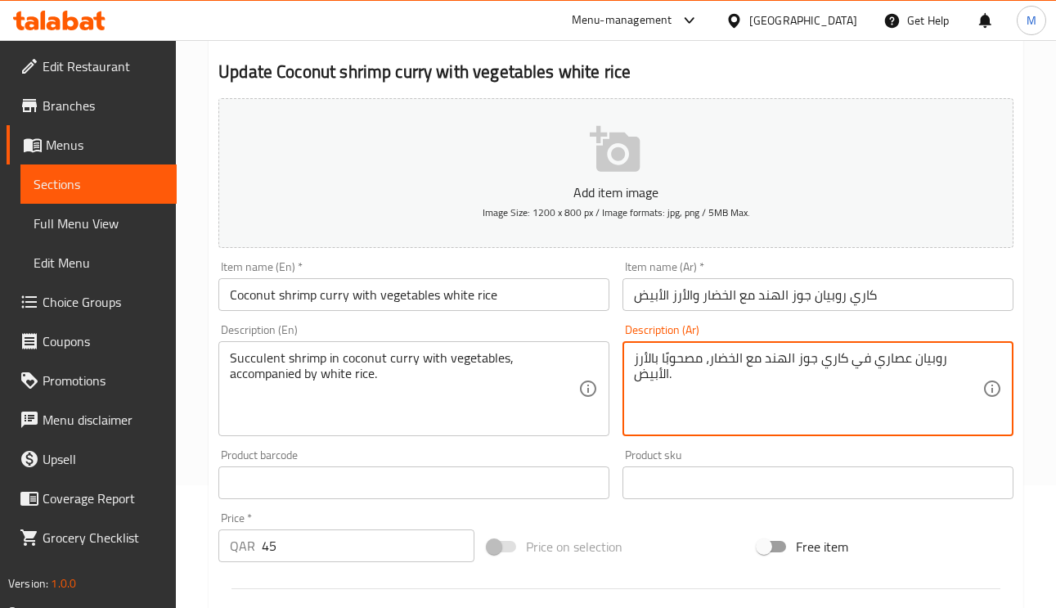
type textarea "روبيان عصاري في كاري جوز الهند مع الخضار، مصحوبًا بالأرز الأبيض."
click at [934, 281] on input "كاري روبيان جوز الهند مع الخضار والأرز الأبيض" at bounding box center [818, 294] width 391 height 33
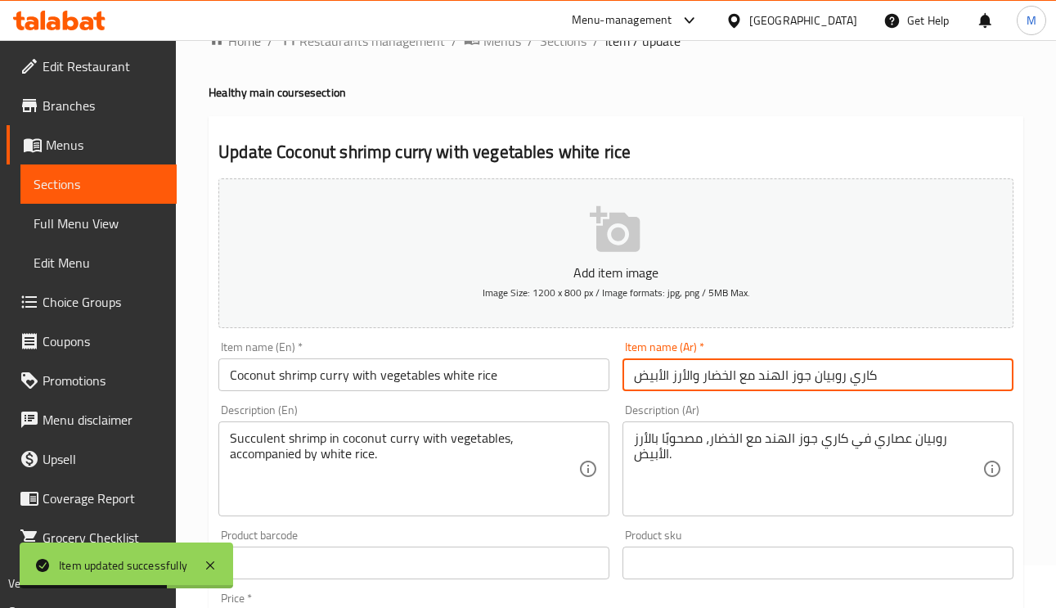
scroll to position [0, 0]
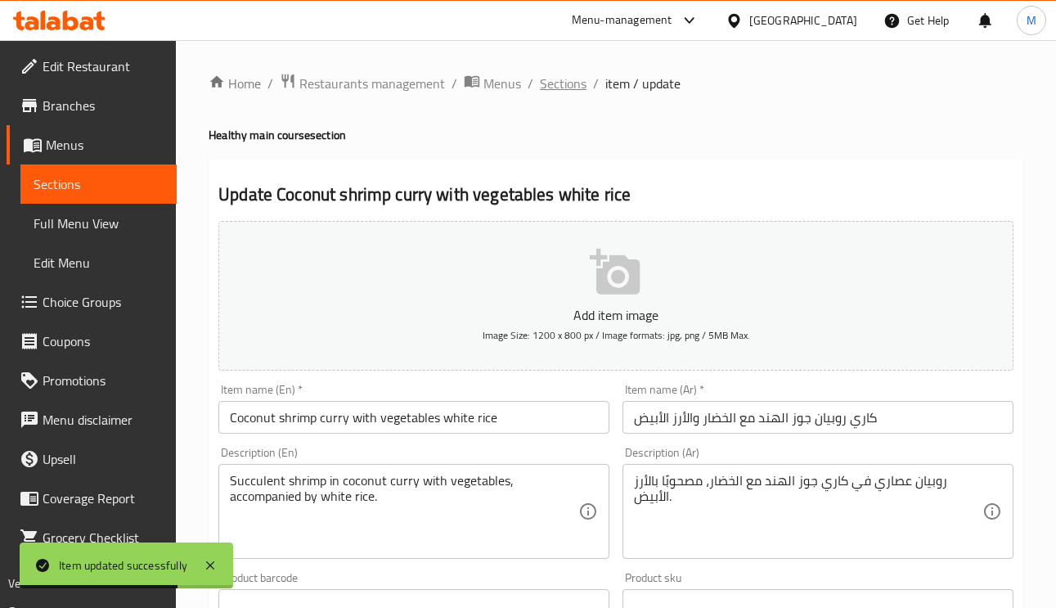
click at [574, 79] on span "Sections" at bounding box center [563, 84] width 47 height 20
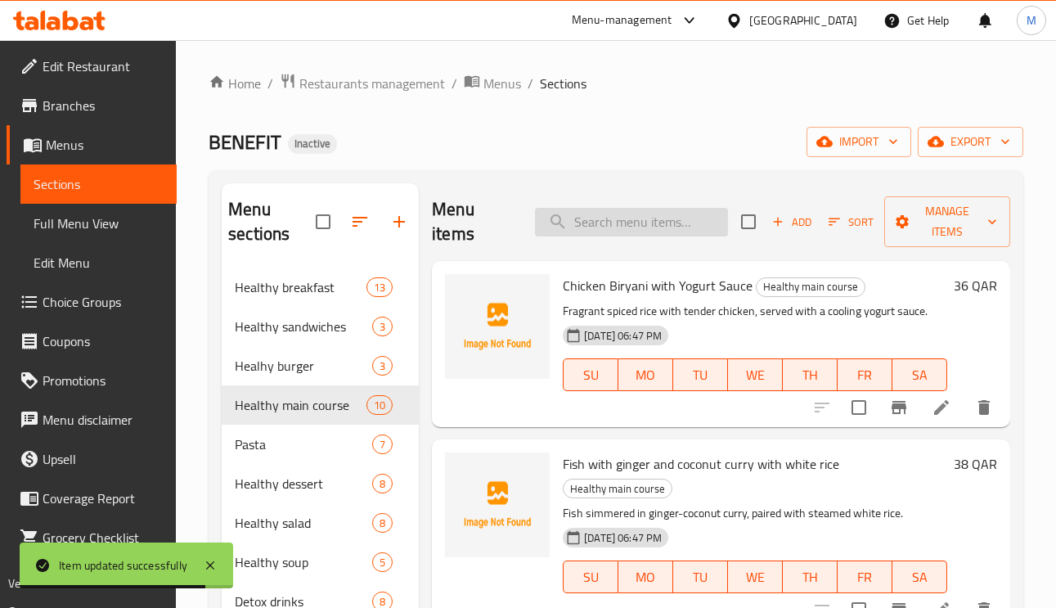
click at [620, 217] on input "search" at bounding box center [631, 222] width 193 height 29
paste input "Beef stroganoff with white rice"
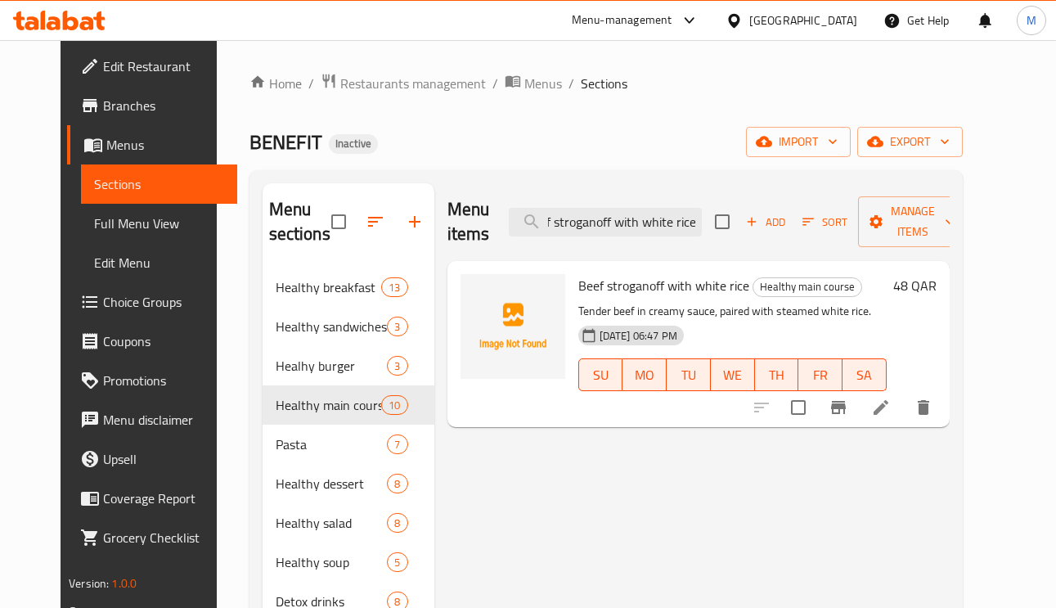
type input "Beef stroganoff with white rice"
click at [904, 422] on li at bounding box center [881, 407] width 46 height 29
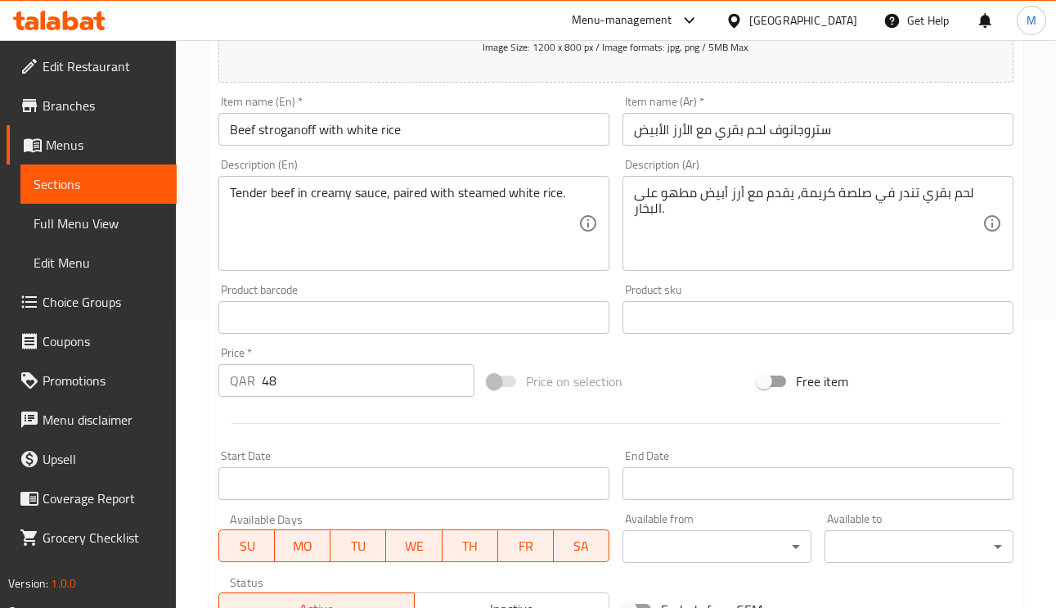
scroll to position [245, 0]
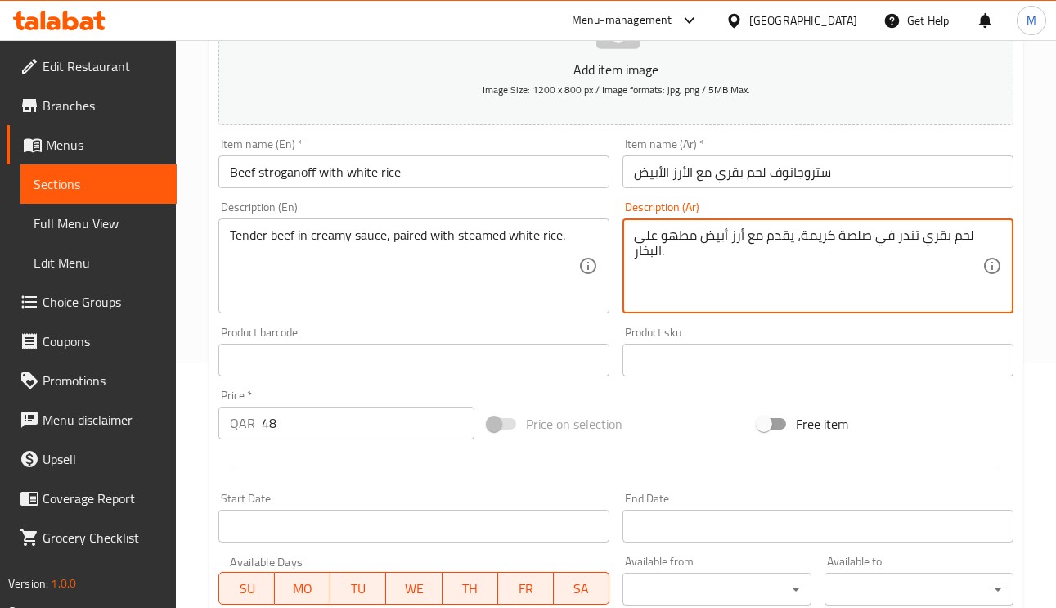
click at [776, 237] on textarea "لحم بقري تندر في صلصة كريمة، يقدم مع أرز أبيض مطهو على البخار." at bounding box center [808, 266] width 349 height 78
type textarea "لحم بقري تندر في صلصة كريمة، مقترن مع أرز أبيض مطهو على البخار."
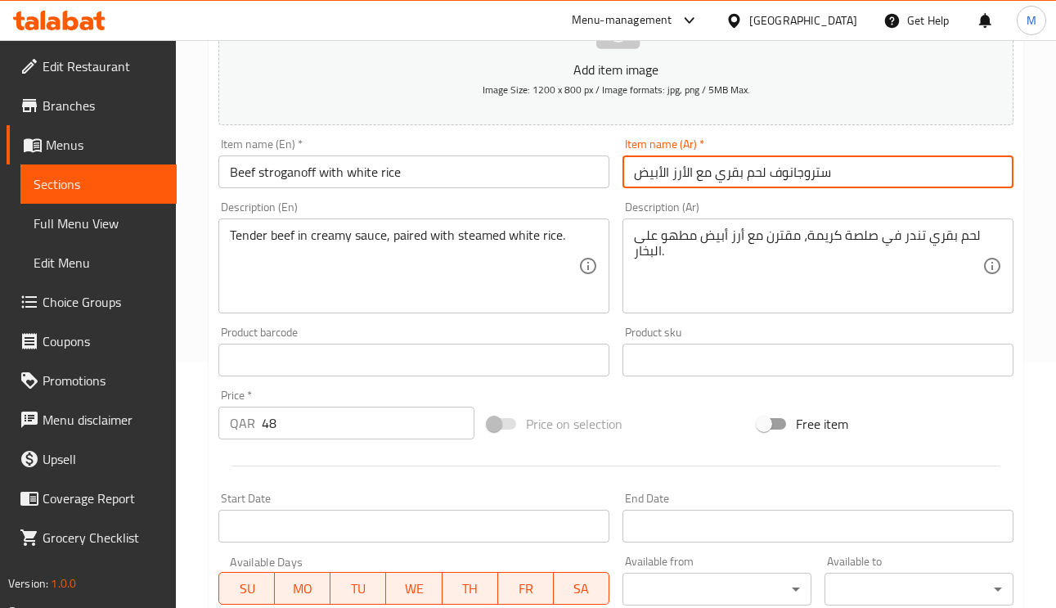
click at [935, 163] on input "ستروجانوف لحم بقري مع الأرز الأبيض" at bounding box center [818, 171] width 391 height 33
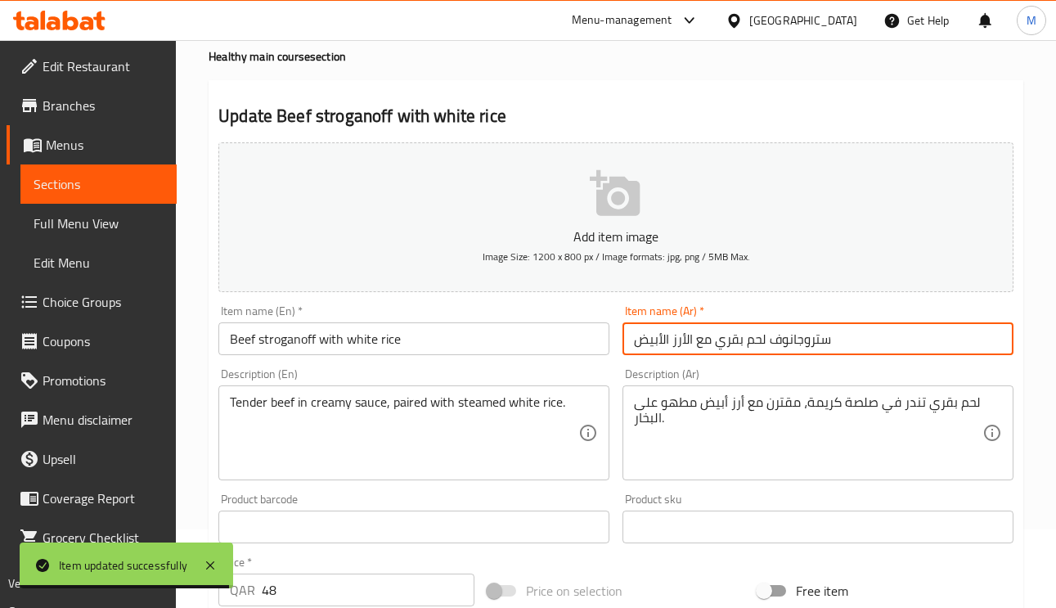
scroll to position [0, 0]
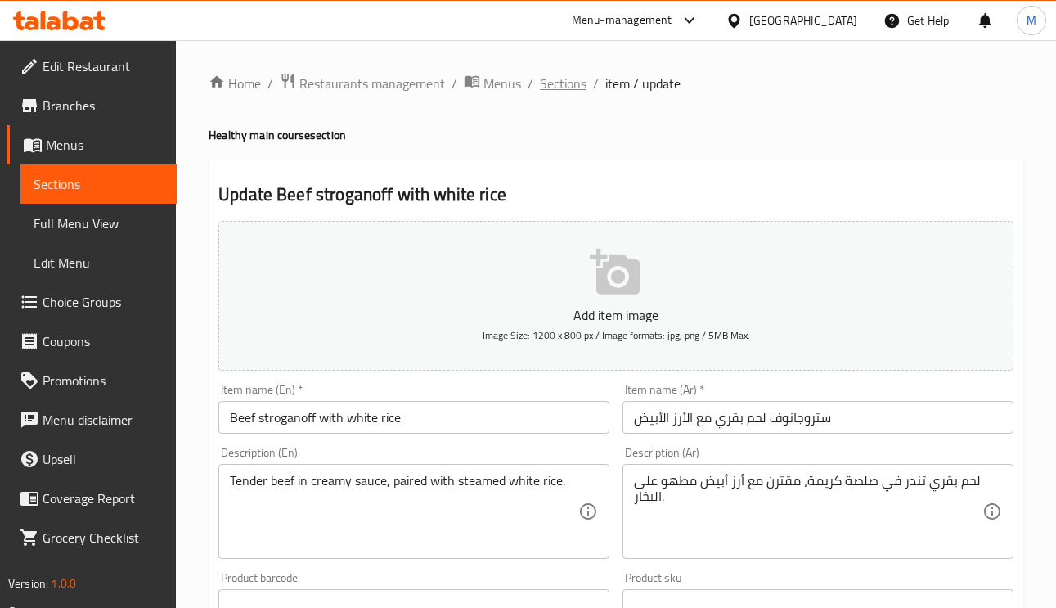
click at [568, 74] on span "Sections" at bounding box center [563, 84] width 47 height 20
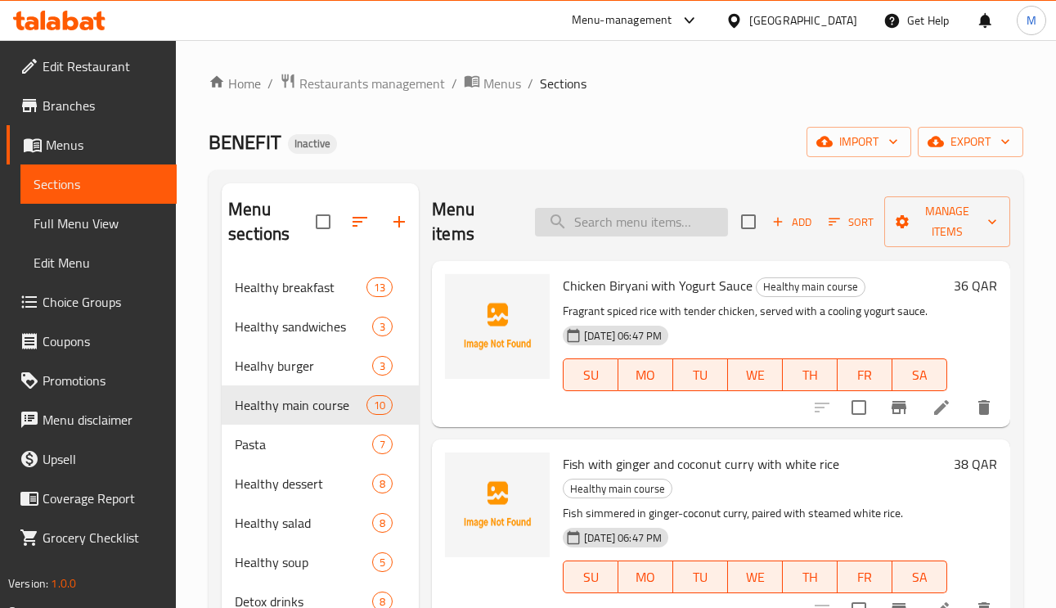
paste input "Steak with mushroom sauce and potato wedges"
click at [649, 217] on input "Steak with mushroom sauce and potato wedges" at bounding box center [631, 222] width 193 height 29
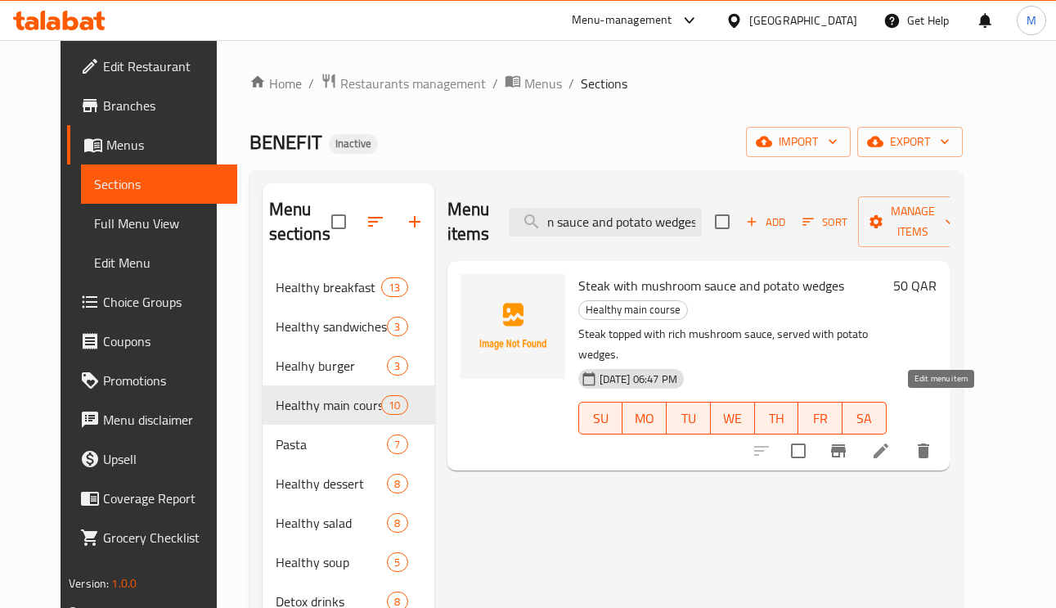
type input "Steak with mushroom sauce and potato wedges"
click at [891, 441] on icon at bounding box center [881, 451] width 20 height 20
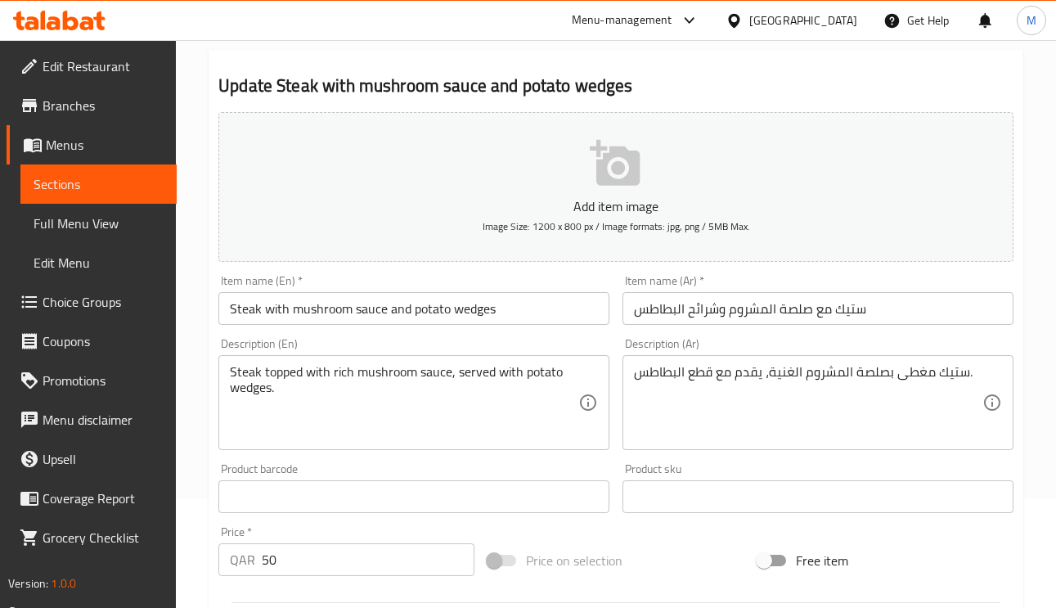
scroll to position [245, 0]
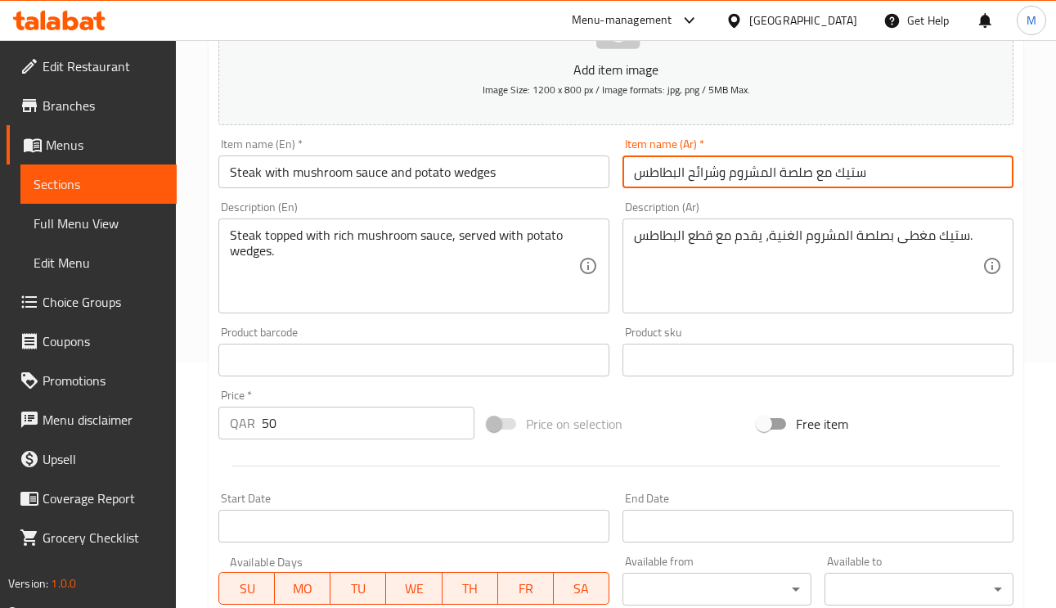
click at [845, 178] on input "ستيك مع صلصة المشروم وشرائح البطاطس" at bounding box center [818, 171] width 391 height 33
click at [702, 182] on input "ستيك مع صلصة المشروم وشرائح البطاطس" at bounding box center [818, 171] width 391 height 33
drag, startPoint x: 719, startPoint y: 179, endPoint x: 628, endPoint y: 182, distance: 91.7
click at [628, 182] on input "ستيك مع صلصة المشروم وشرائح البطاطس" at bounding box center [818, 171] width 391 height 33
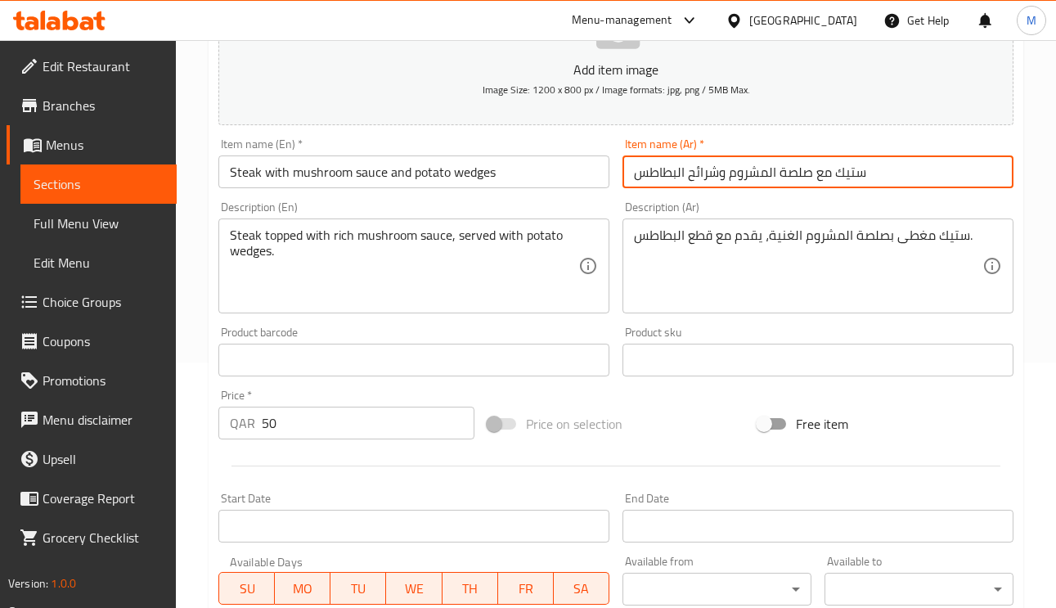
paste input "طاطس ويدجز"
type input "ستيك مع صلصة المشروم وبطاطس ويدجز"
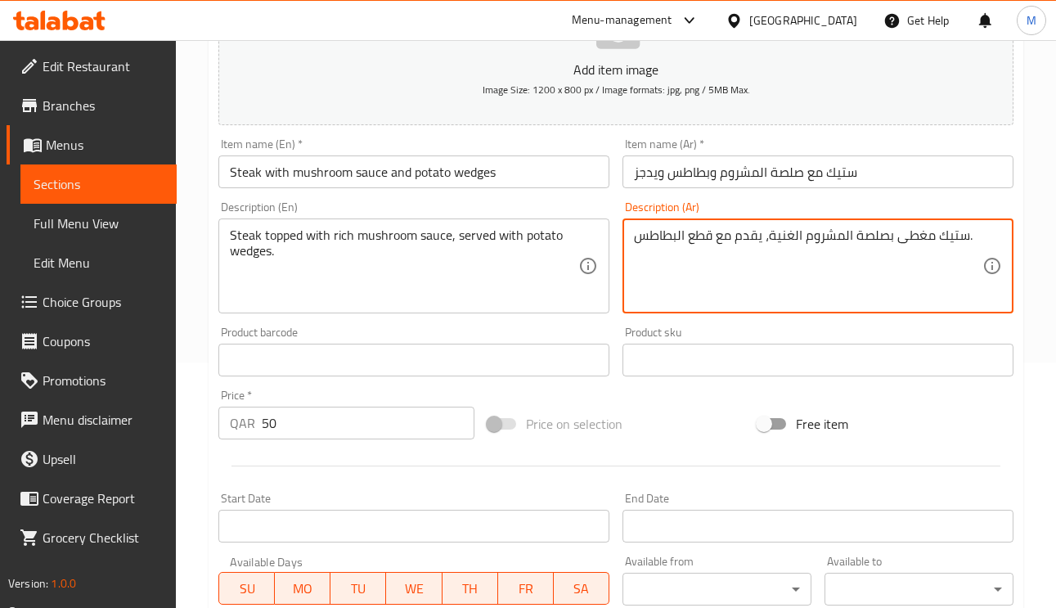
drag, startPoint x: 709, startPoint y: 241, endPoint x: 678, endPoint y: 242, distance: 31.1
paste textarea "بطاطس ويدجز"
type textarea "ستيك مغطى بصلصة المشروم الغنية، يقدم مع بطاطس ويدجز."
click at [872, 178] on input "ستيك مع صلصة المشروم وبطاطس ويدجز" at bounding box center [818, 171] width 391 height 33
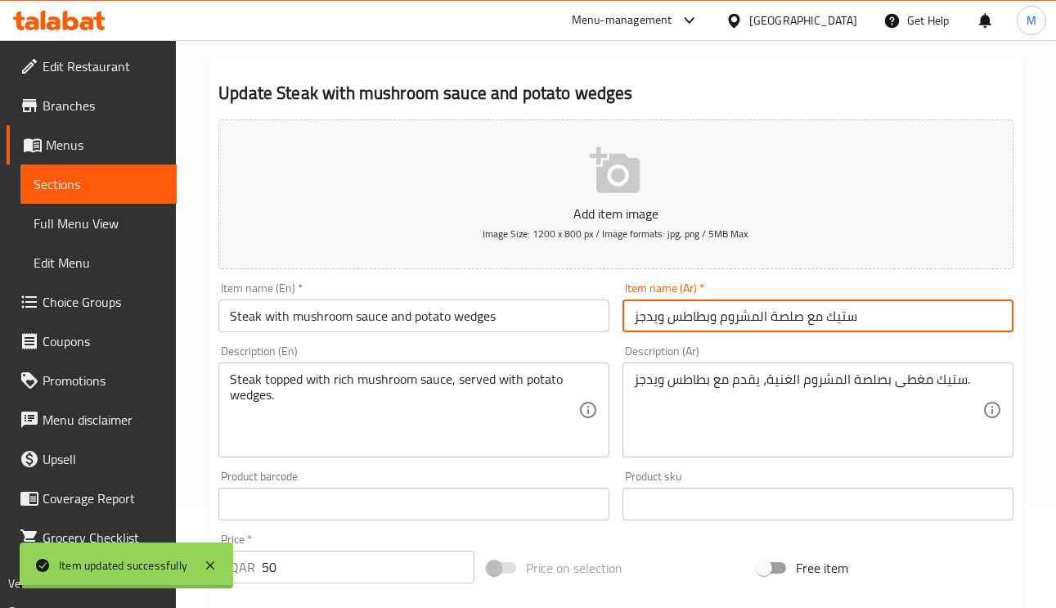
scroll to position [0, 0]
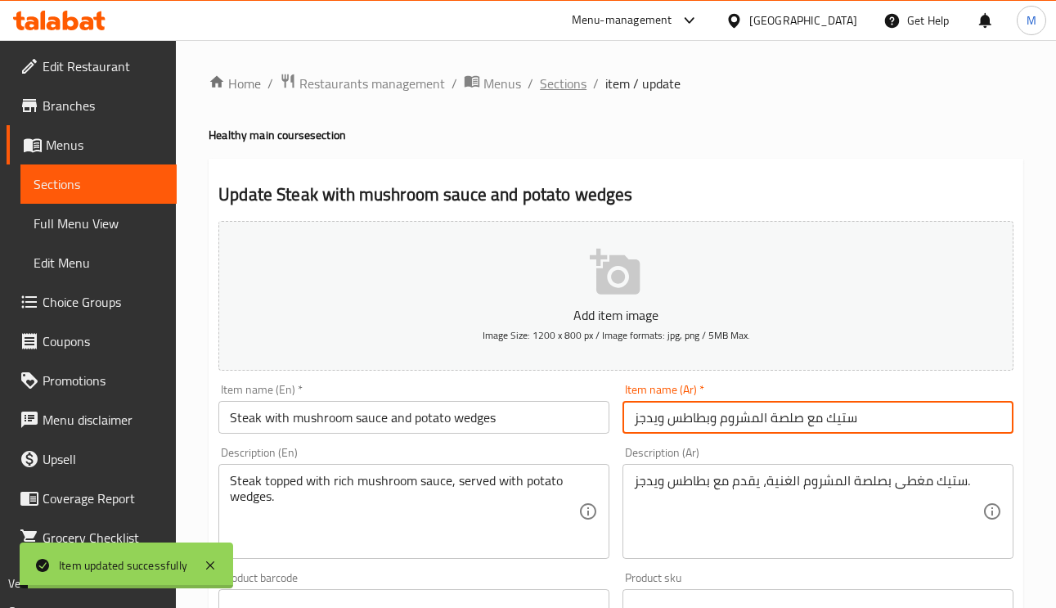
click at [558, 88] on span "Sections" at bounding box center [563, 84] width 47 height 20
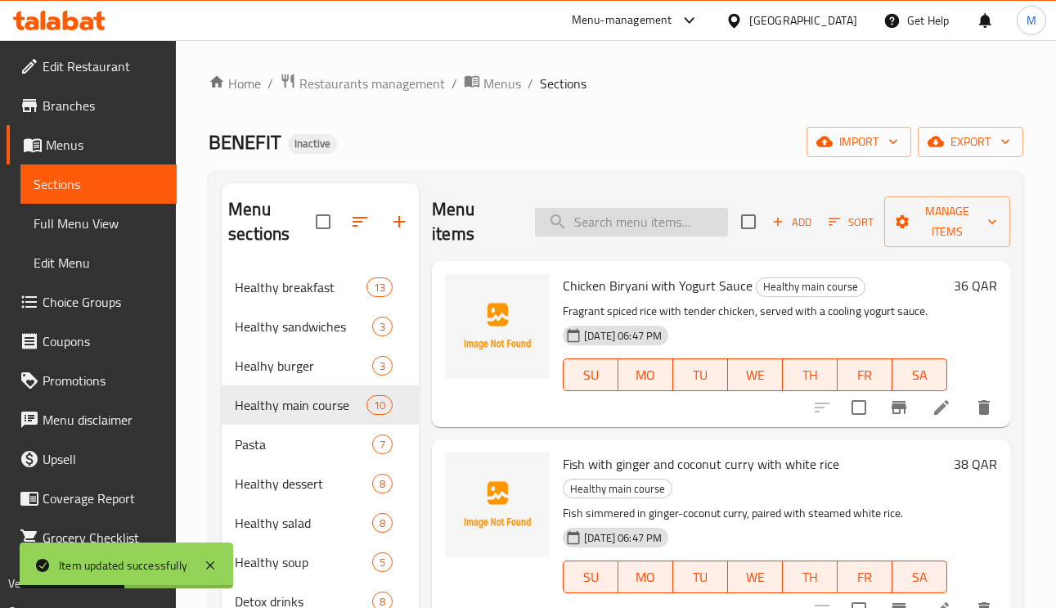
paste input "Coconut shrimp curry with vegetables white rice"
click at [620, 230] on input "Coconut shrimp curry with vegetables white rice" at bounding box center [631, 222] width 193 height 29
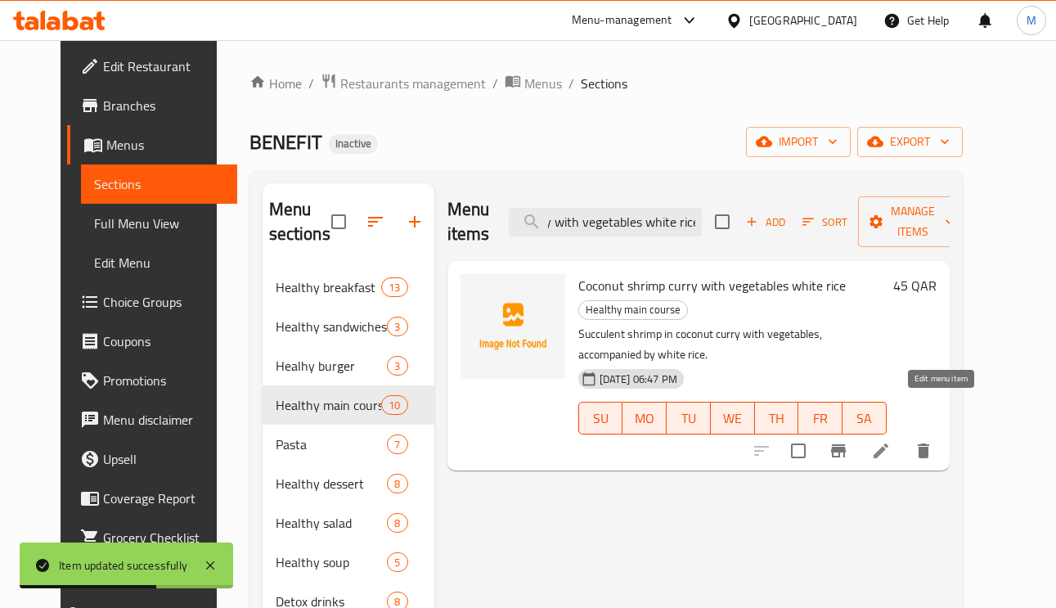
type input "Coconut shrimp curry with vegetables white rice"
click at [891, 441] on icon at bounding box center [881, 451] width 20 height 20
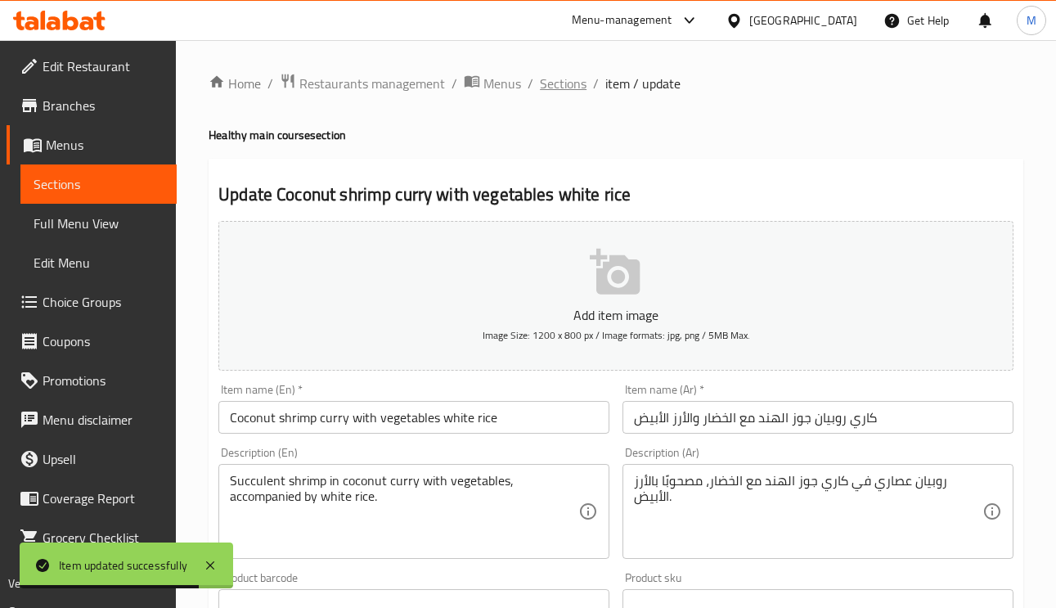
click at [563, 86] on span "Sections" at bounding box center [563, 84] width 47 height 20
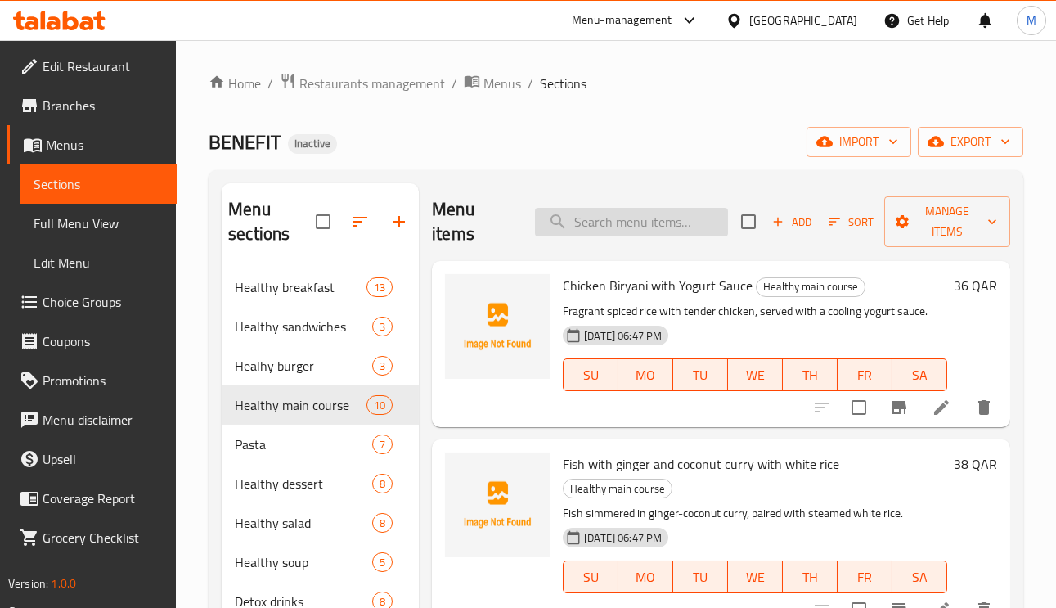
type input "ر"
click at [614, 226] on input "ر" at bounding box center [631, 222] width 193 height 29
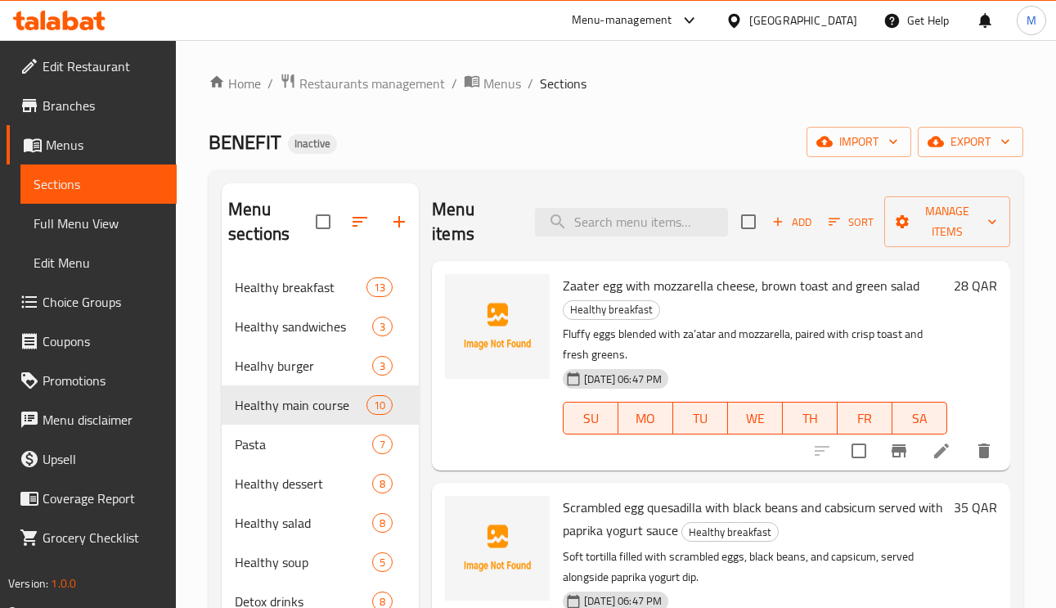
paste input "Chicken Teriyaki with fried rice"
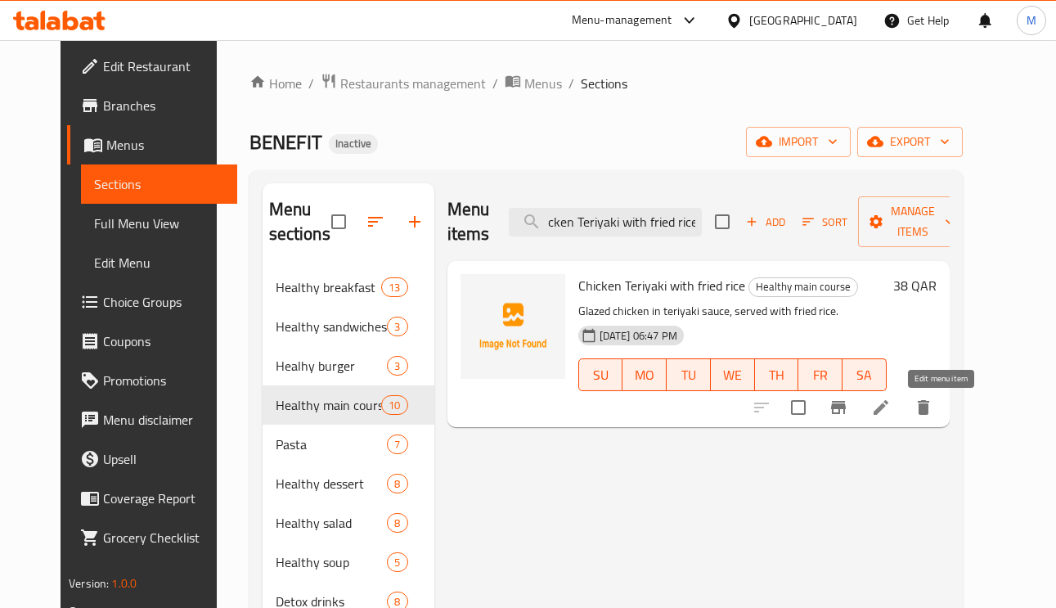
type input "Chicken Teriyaki with fried rice"
click at [891, 406] on icon at bounding box center [881, 408] width 20 height 20
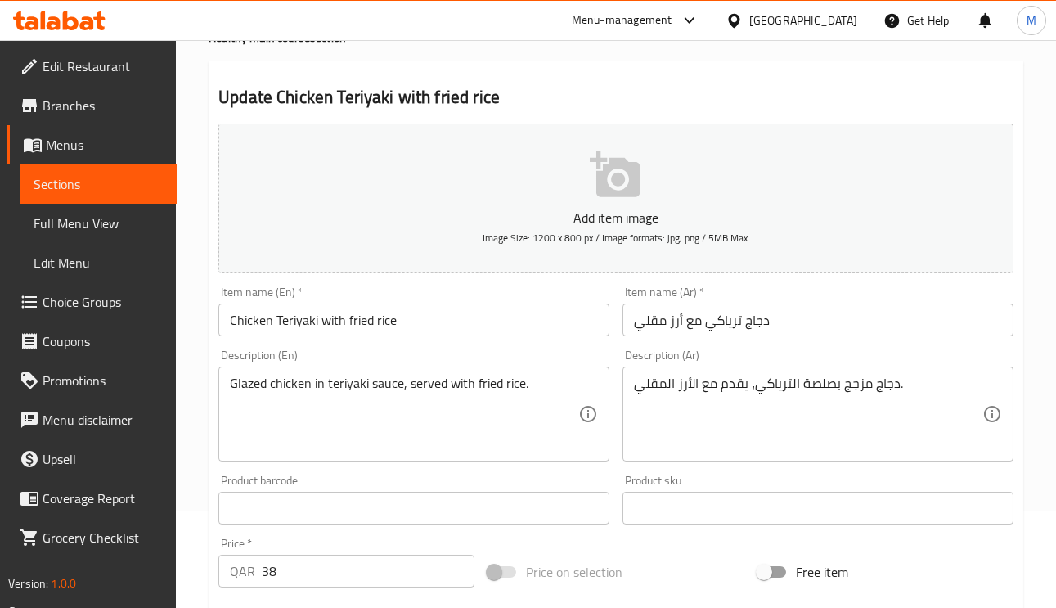
scroll to position [245, 0]
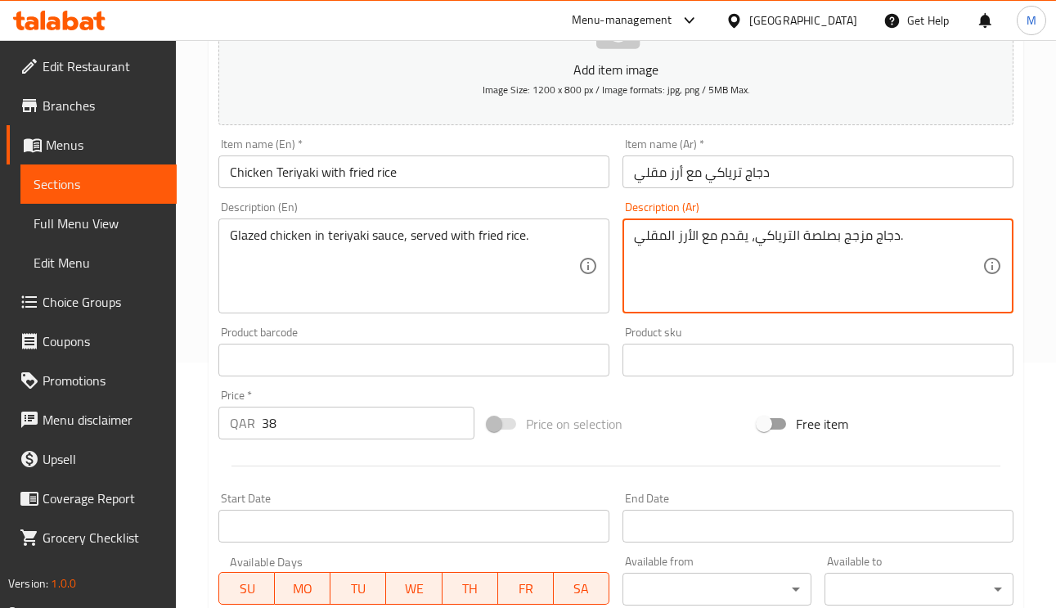
click at [857, 236] on textarea "دجاج مزجج بصلصة الترياكي، يقدم مع الأرز المقلي." at bounding box center [808, 266] width 349 height 78
type textarea "دجاج جليزد بصلصة الترياكي، يقدم مع الأرز المقلي."
click at [857, 182] on input "دجاج ترياكي مع أرز مقلي" at bounding box center [818, 171] width 391 height 33
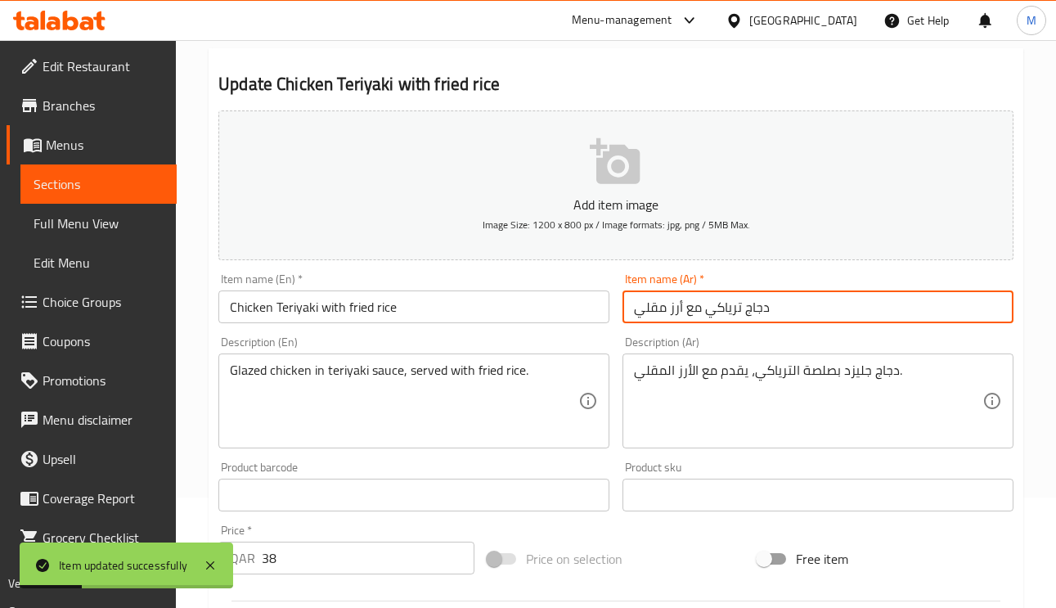
scroll to position [0, 0]
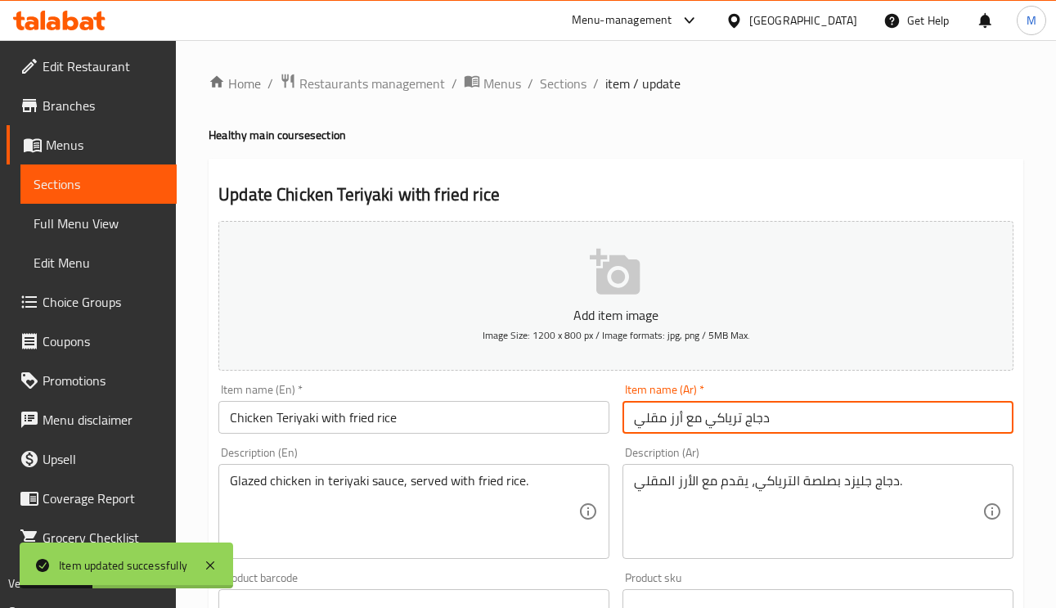
click at [97, 65] on span "Edit Restaurant" at bounding box center [103, 66] width 121 height 20
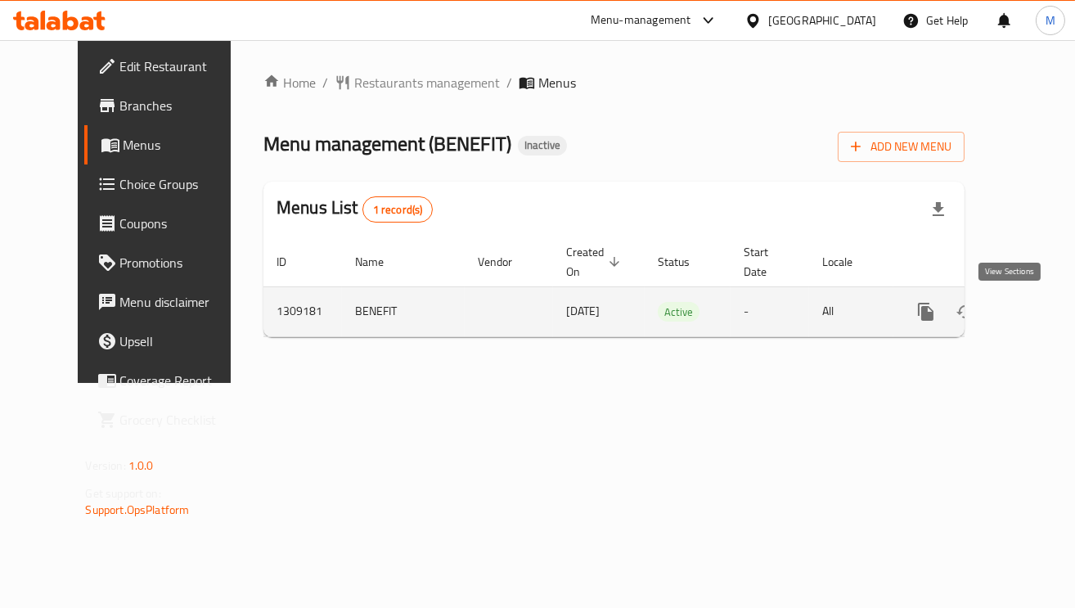
click at [1034, 315] on icon "enhanced table" at bounding box center [1044, 312] width 20 height 20
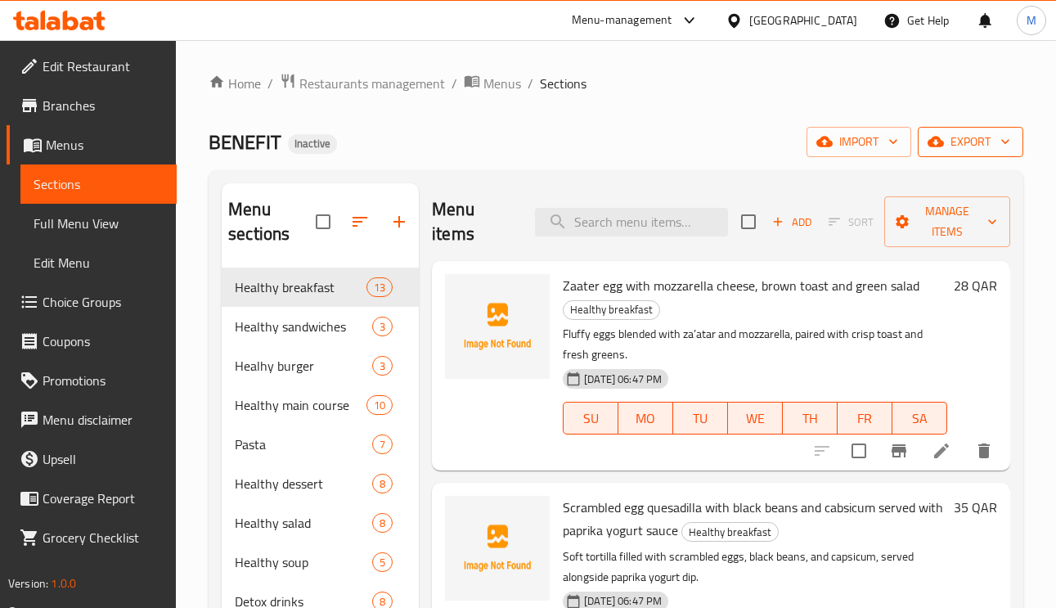
click at [961, 147] on span "export" at bounding box center [970, 142] width 79 height 20
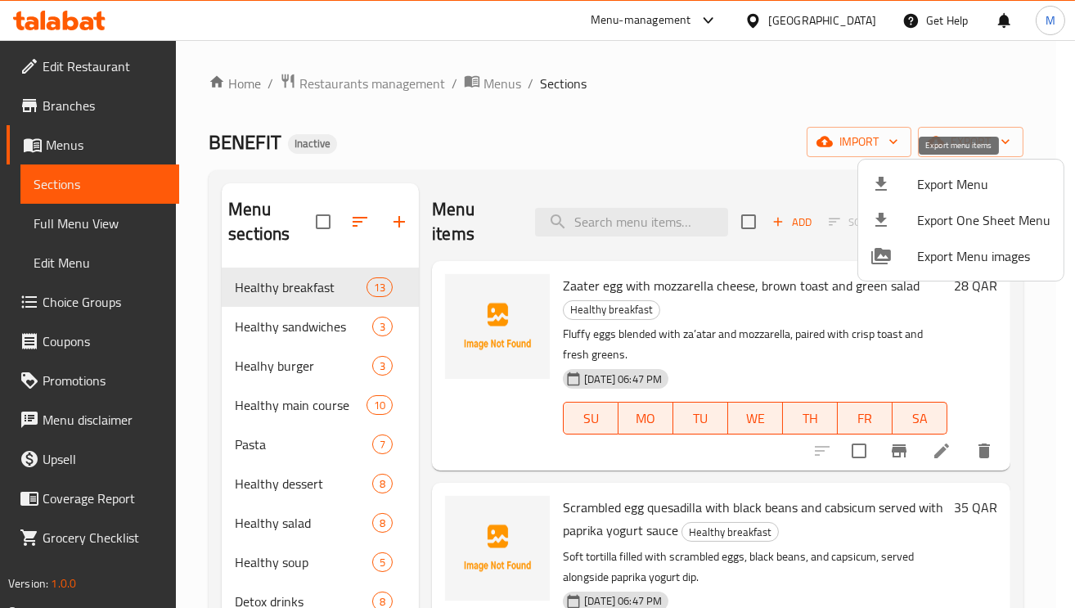
click at [1031, 171] on li "Export Menu" at bounding box center [960, 184] width 205 height 36
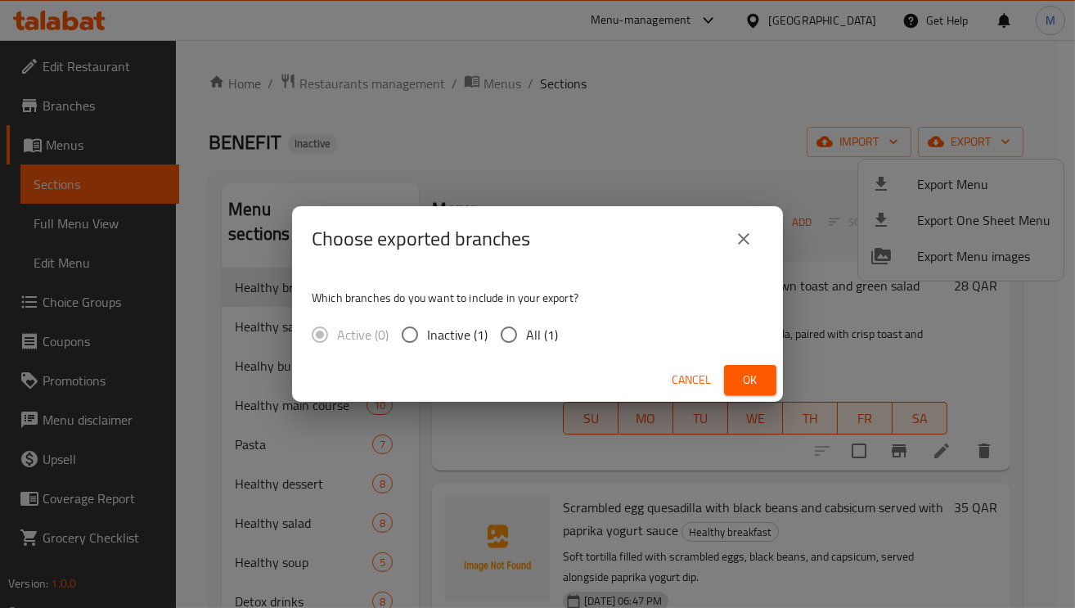
click at [503, 335] on input "All (1)" at bounding box center [509, 334] width 34 height 34
radio input "true"
click at [758, 380] on span "Ok" at bounding box center [750, 380] width 26 height 20
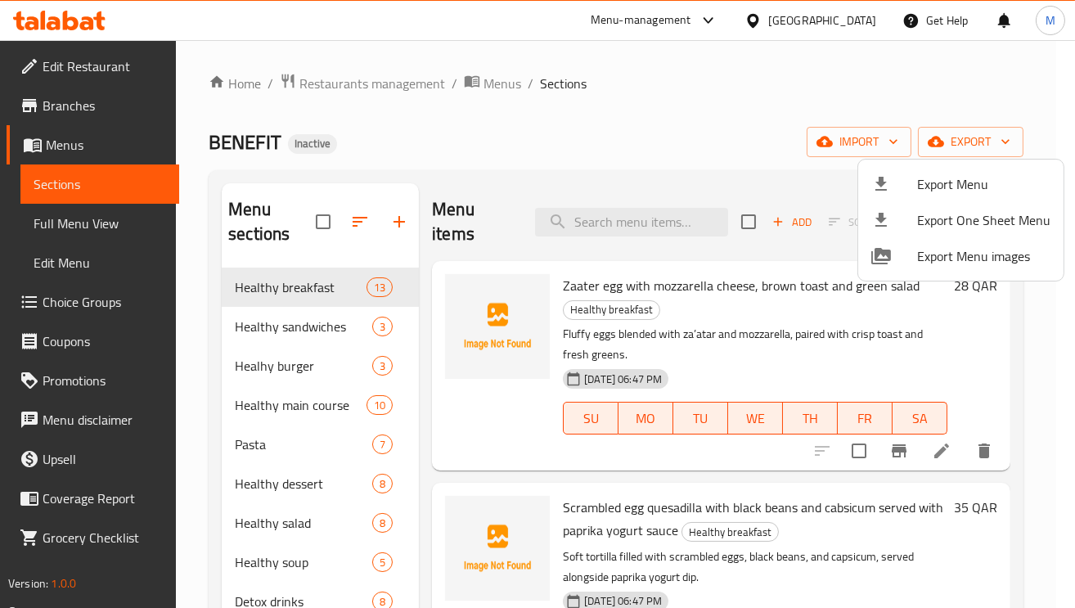
drag, startPoint x: 188, startPoint y: 97, endPoint x: 965, endPoint y: 278, distance: 798.2
click at [188, 97] on div at bounding box center [537, 304] width 1075 height 608
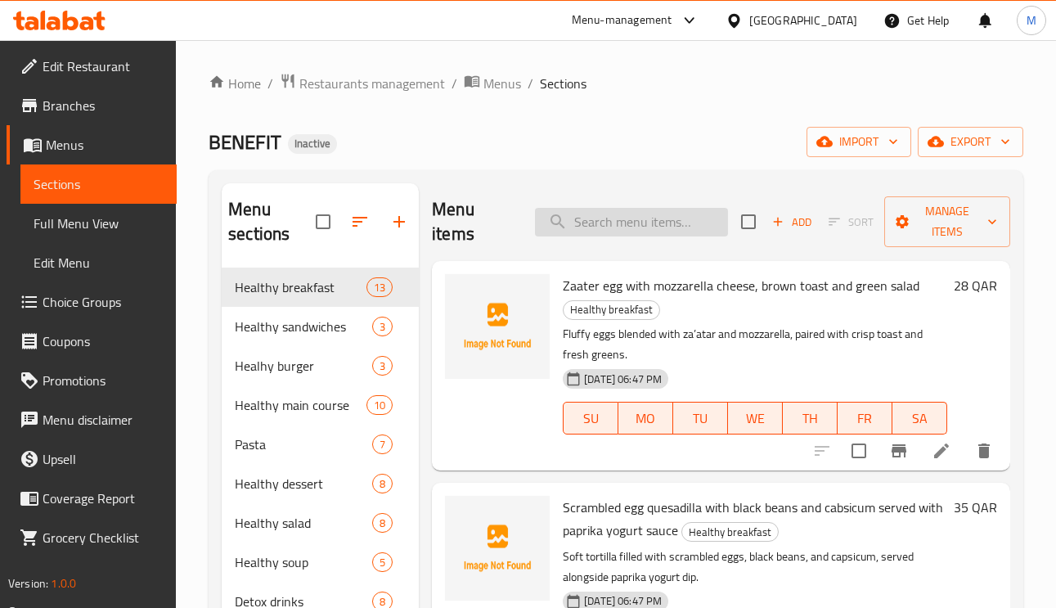
paste input "Chicken Alfredo Pasta"
click at [685, 223] on input "Chicken Alfredo Pasta" at bounding box center [631, 222] width 193 height 29
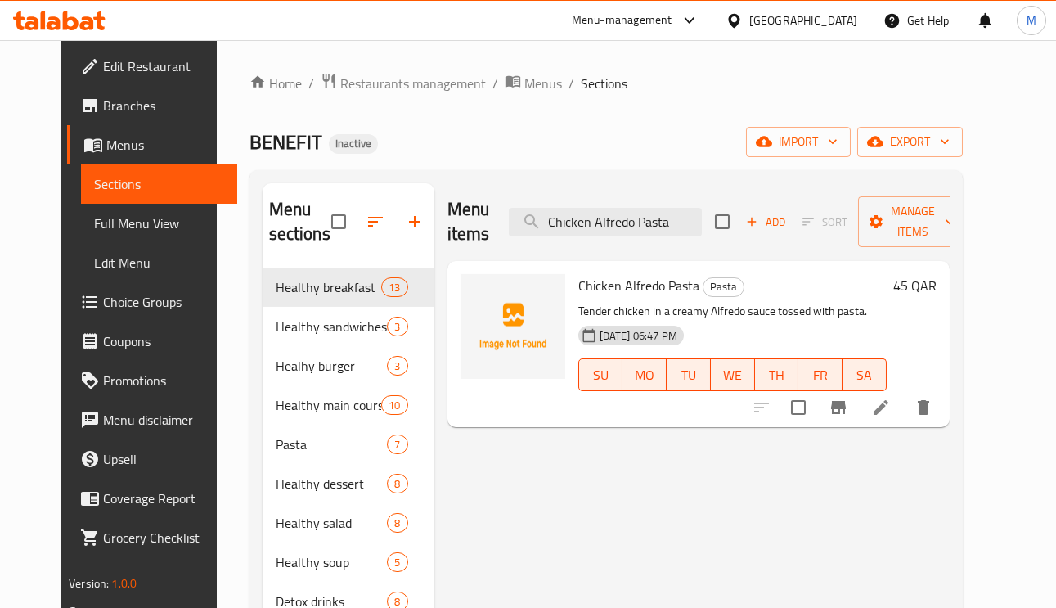
type input "Chicken Alfredo Pasta"
click at [891, 413] on icon at bounding box center [881, 408] width 20 height 20
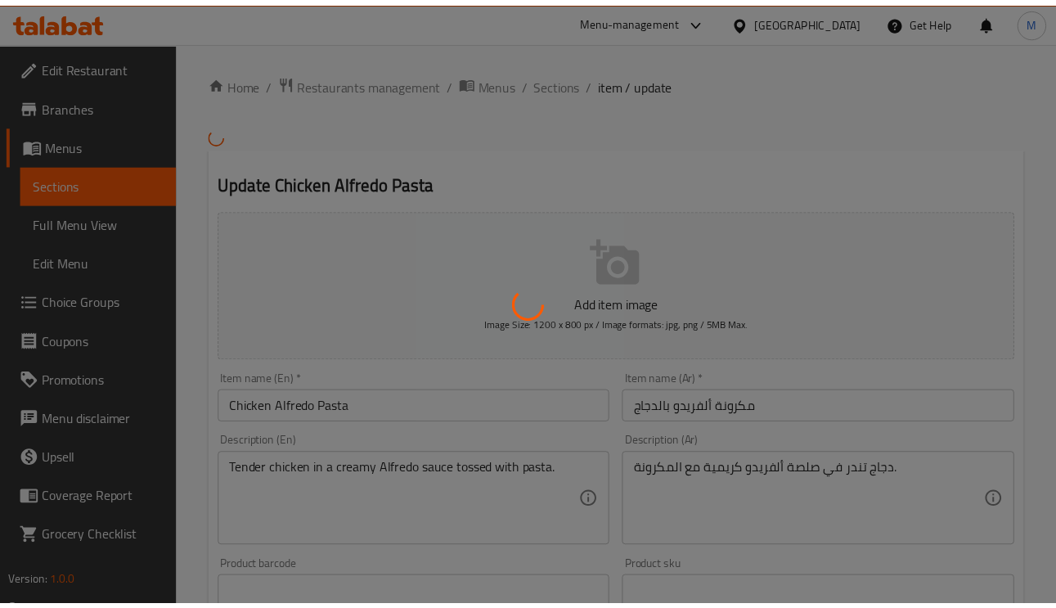
scroll to position [123, 0]
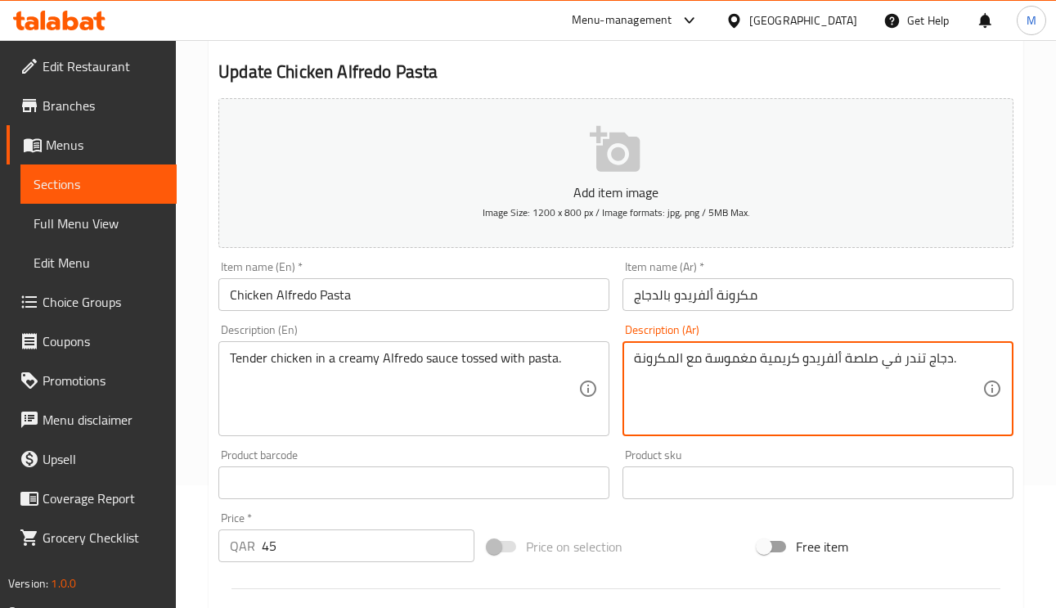
type textarea "دجاج تندر في صلصة ألفريدو كريمية مغموسة مع المكرونة."
click at [808, 301] on input "مكرونة ألفريدو بالدجاج" at bounding box center [818, 294] width 391 height 33
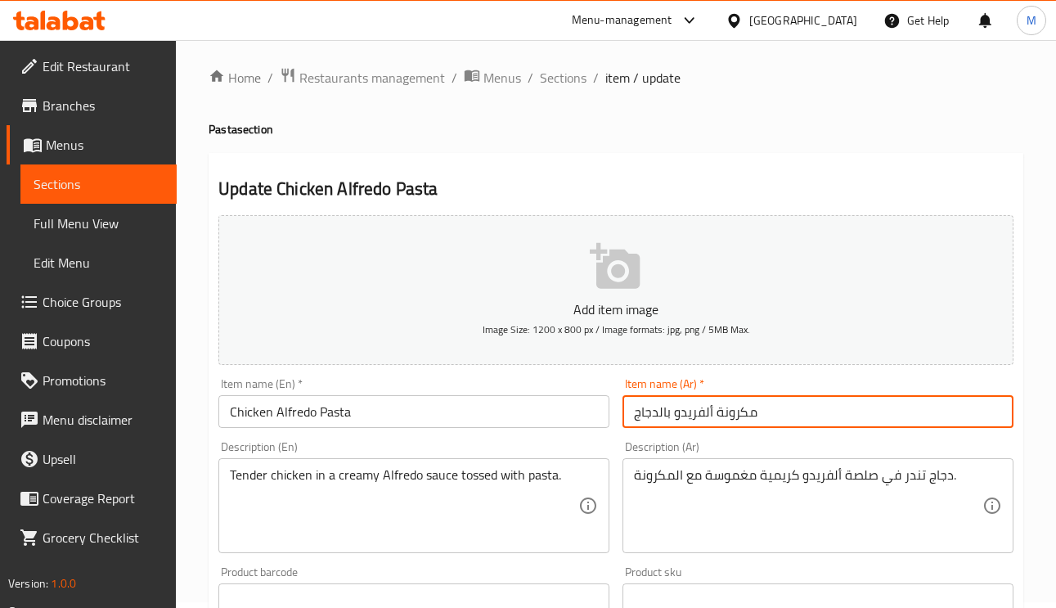
scroll to position [0, 0]
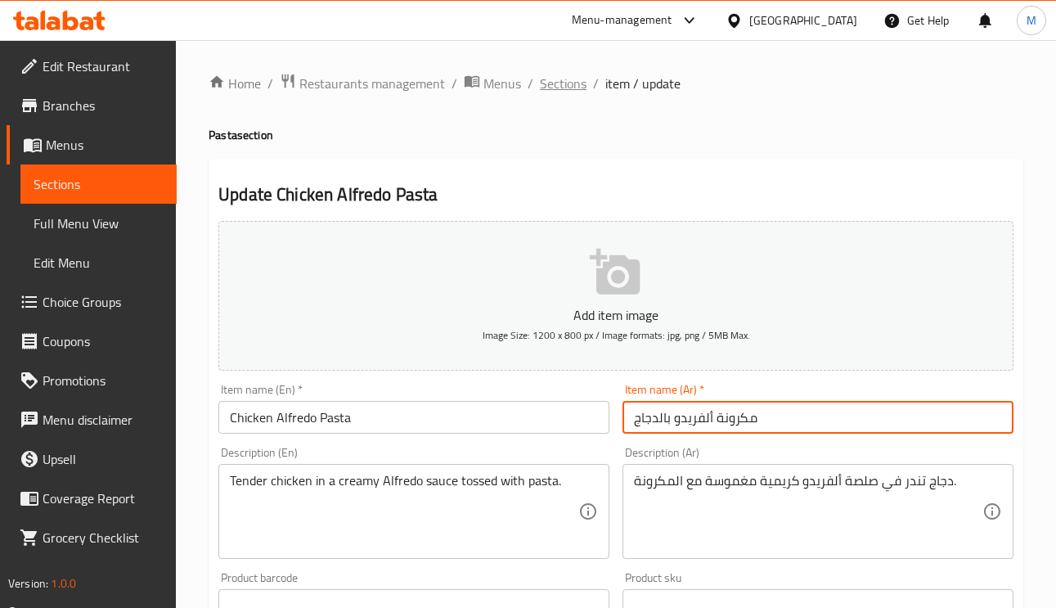
click at [574, 82] on span "Sections" at bounding box center [563, 84] width 47 height 20
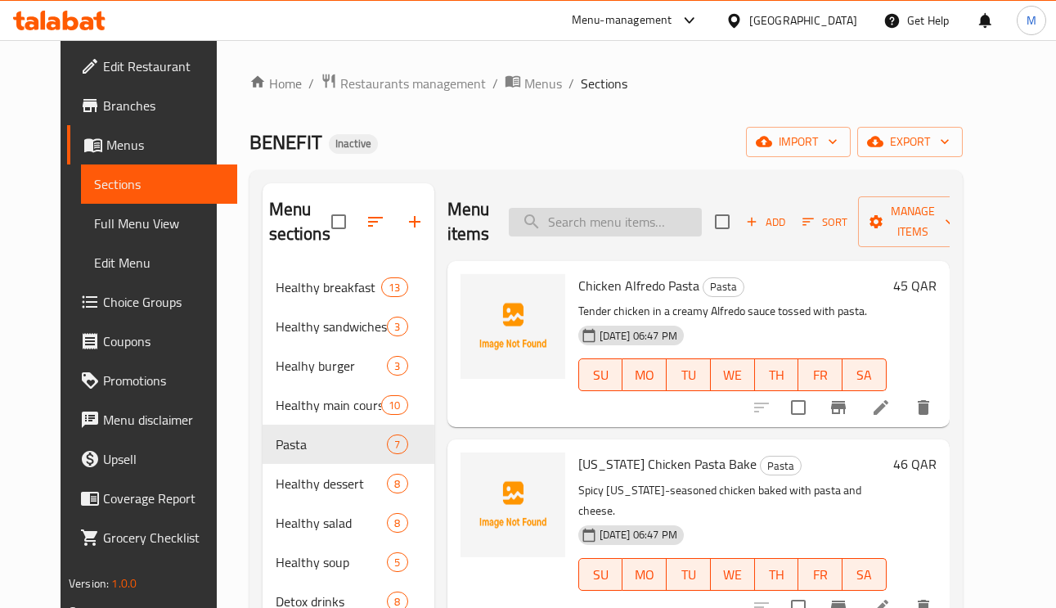
click at [645, 226] on input "search" at bounding box center [605, 222] width 193 height 29
paste input "[US_STATE] Chicken Pasta Bake"
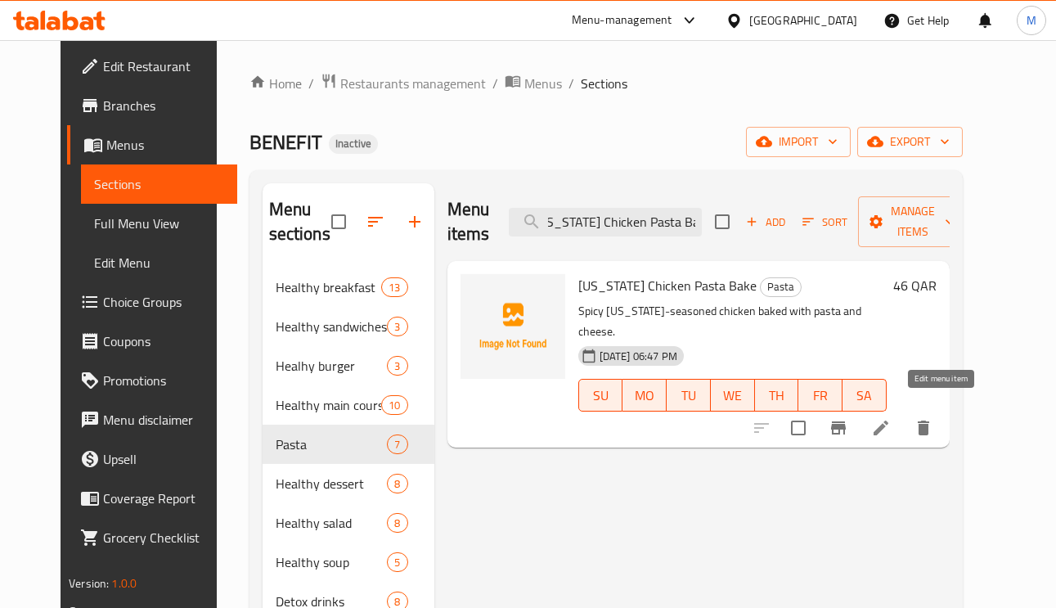
type input "[US_STATE] Chicken Pasta Bake"
click at [889, 421] on icon at bounding box center [881, 428] width 15 height 15
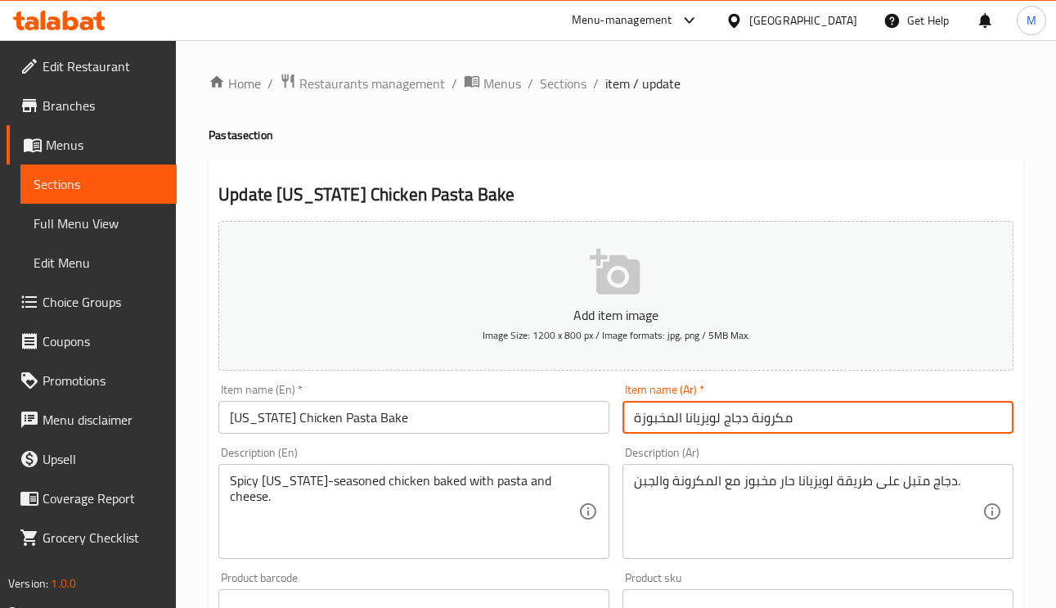
click at [676, 421] on input "مكرونة دجاج لويزيانا المخبوزة" at bounding box center [818, 417] width 391 height 33
type input "مكرونة دجاج لويزيانا مخبوزة"
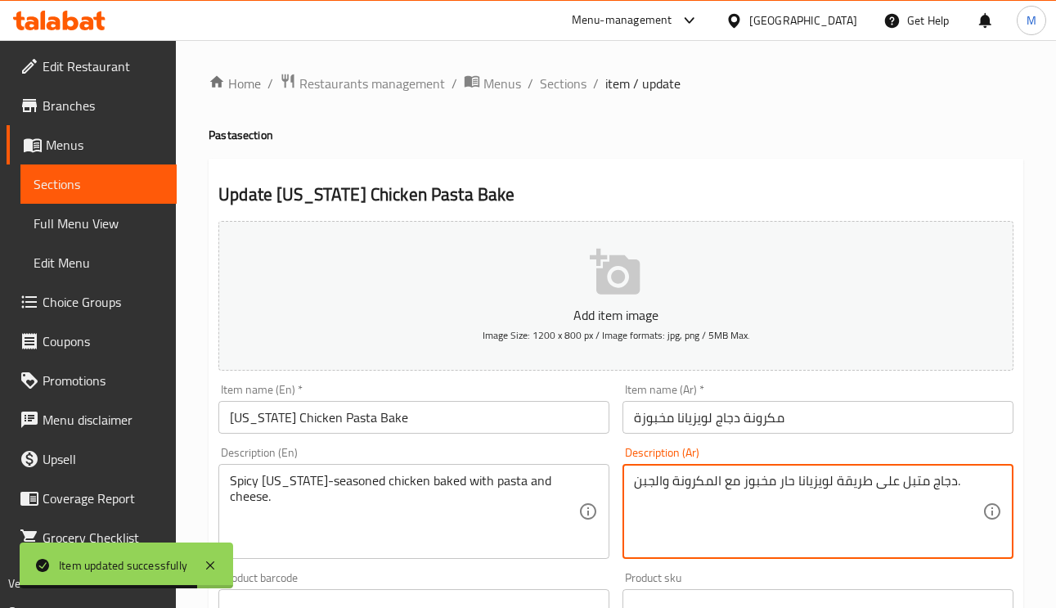
click at [893, 480] on textarea "دجاج متبل على طريقة لويزيانا حار مخبوز مع المكرونة والجبن." at bounding box center [808, 512] width 349 height 78
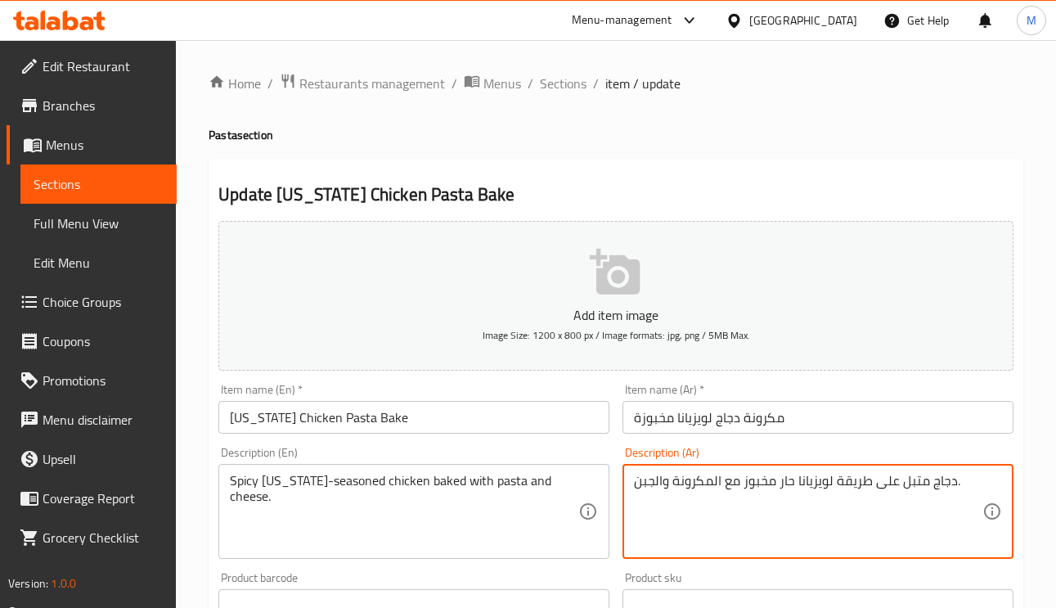
click at [891, 488] on textarea "دجاج متبل على طريقة لويزيانا حار مخبوز مع المكرونة والجبن." at bounding box center [808, 512] width 349 height 78
drag, startPoint x: 895, startPoint y: 479, endPoint x: 835, endPoint y: 482, distance: 60.6
click at [835, 482] on textarea "دجاج متبل على طريقة لويزيانا حار مخبوز مع المكرونة والجبن." at bounding box center [808, 512] width 349 height 78
click at [808, 480] on textarea "دجاج متبل [PERSON_NAME] مخبوز مع المكرونة والجبن." at bounding box center [808, 512] width 349 height 78
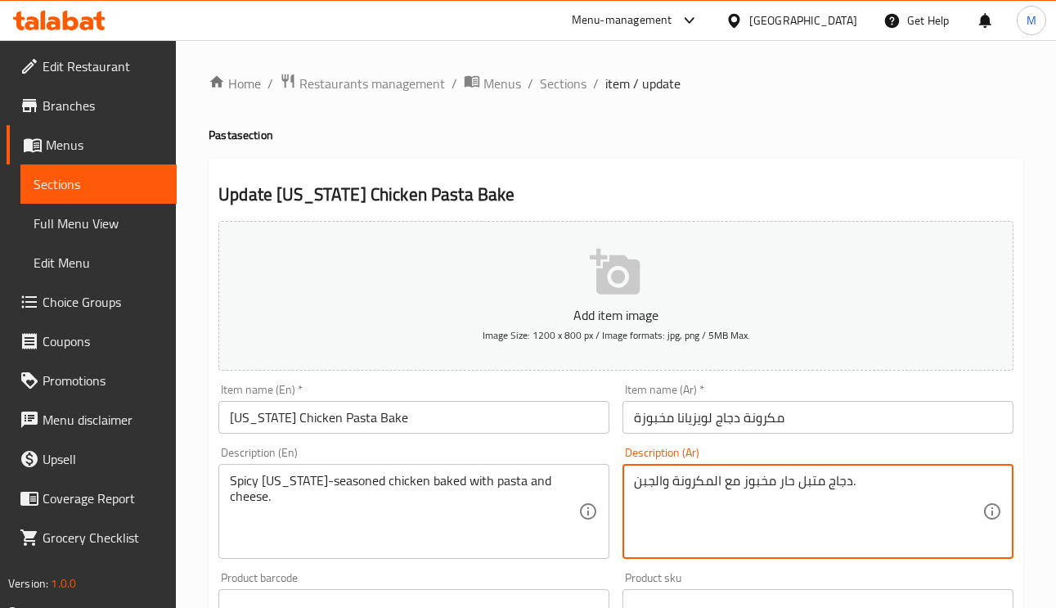
click at [821, 487] on textarea "دجاج متبل حار مخبوز مع المكرونة والجبن." at bounding box center [808, 512] width 349 height 78
click at [823, 488] on textarea "دجاج متبل حار مخبوز مع المكرونة والجبن." at bounding box center [808, 512] width 349 height 78
paste textarea "ويزيانا"
type textarea "دجاج لويزيانا متبل حار مخبوز مع المكرونة والجبن."
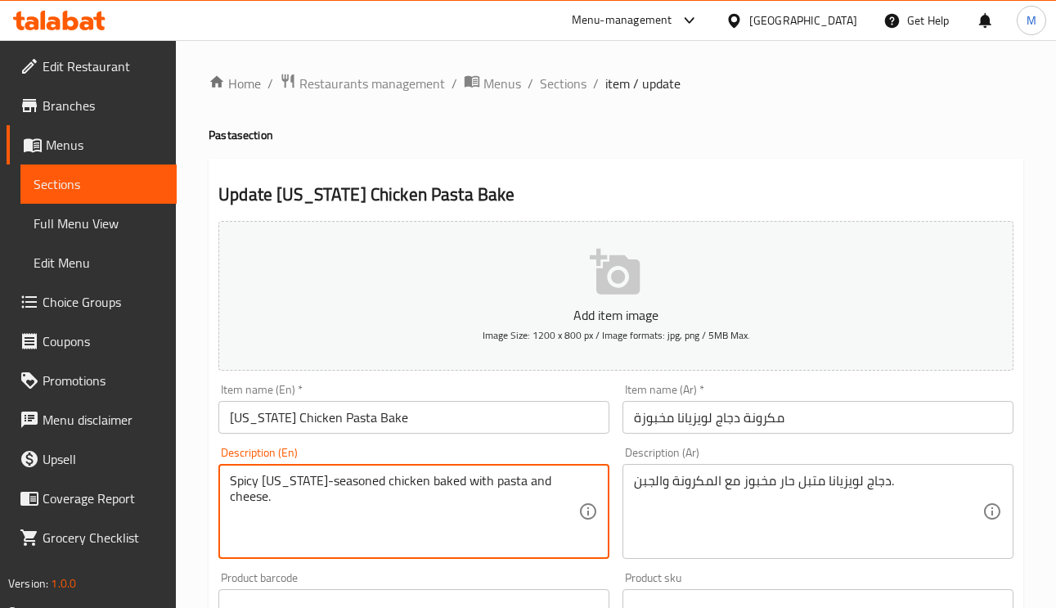
click at [443, 484] on textarea "Spicy [US_STATE]-seasoned chicken baked with pasta and cheese." at bounding box center [404, 512] width 349 height 78
click at [496, 483] on textarea "Spicy [US_STATE]-seasoned chicken baked with pasta and cheese." at bounding box center [404, 512] width 349 height 78
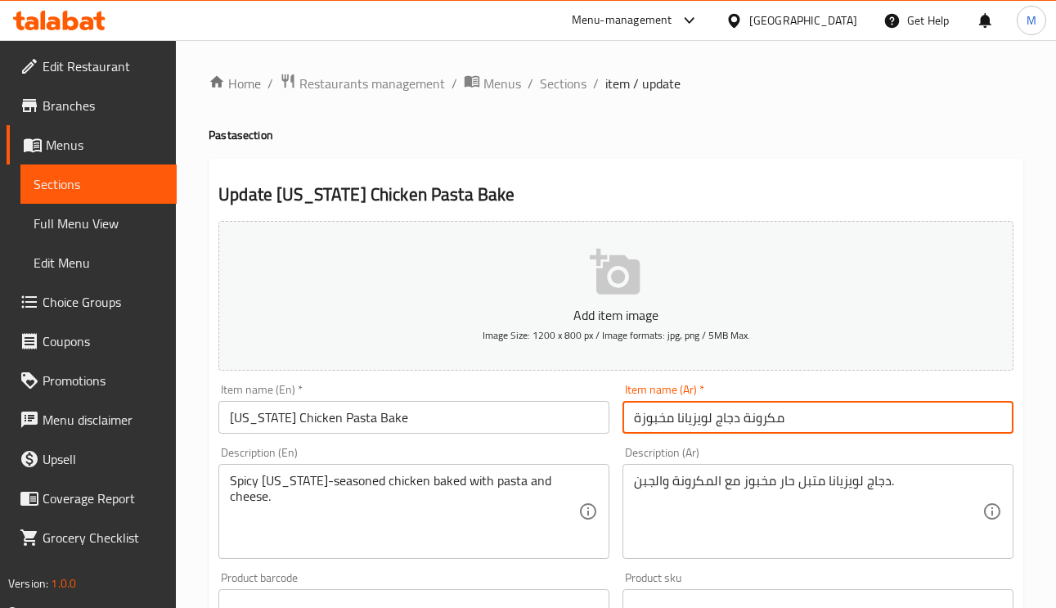
click at [826, 417] on input "مكرونة دجاج لويزيانا مخبوزة" at bounding box center [818, 417] width 391 height 33
click at [565, 86] on span "Sections" at bounding box center [563, 84] width 47 height 20
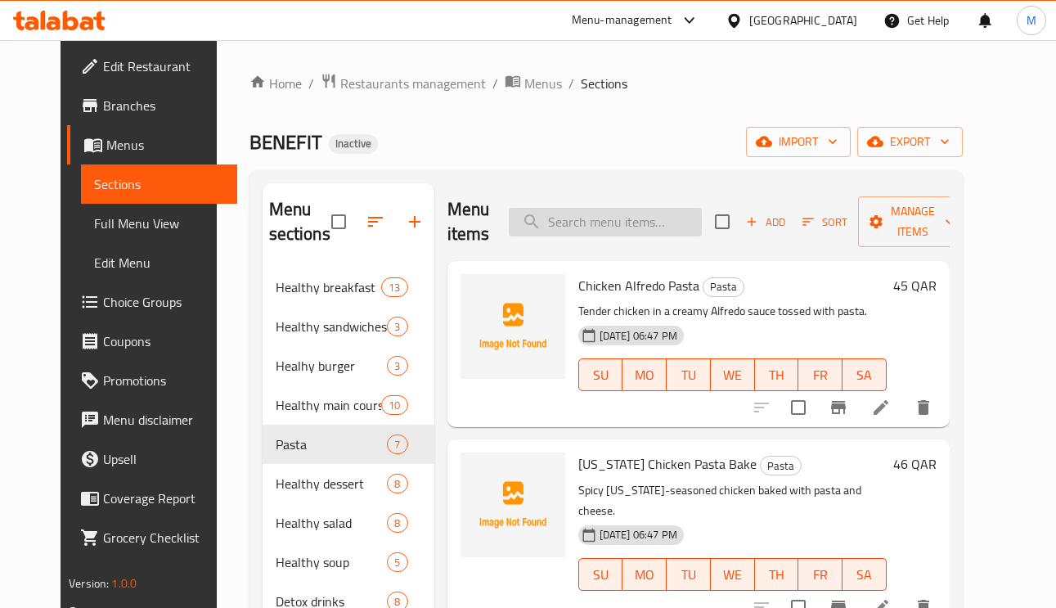
click at [651, 230] on input "search" at bounding box center [605, 222] width 193 height 29
paste input "Creamy chicken pasta"
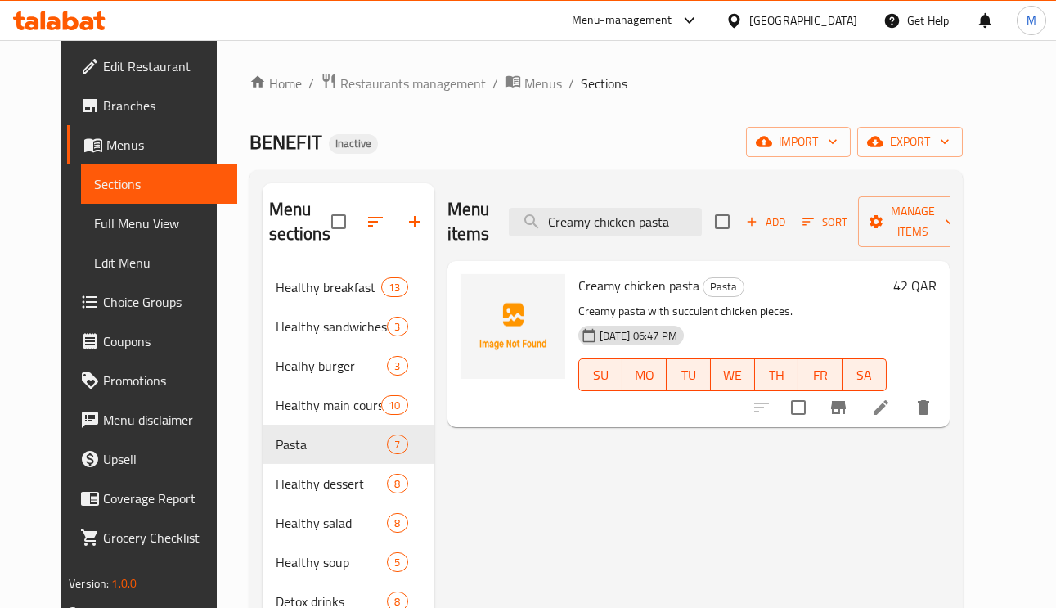
type input "Creamy chicken pasta"
click at [889, 413] on icon at bounding box center [881, 407] width 15 height 15
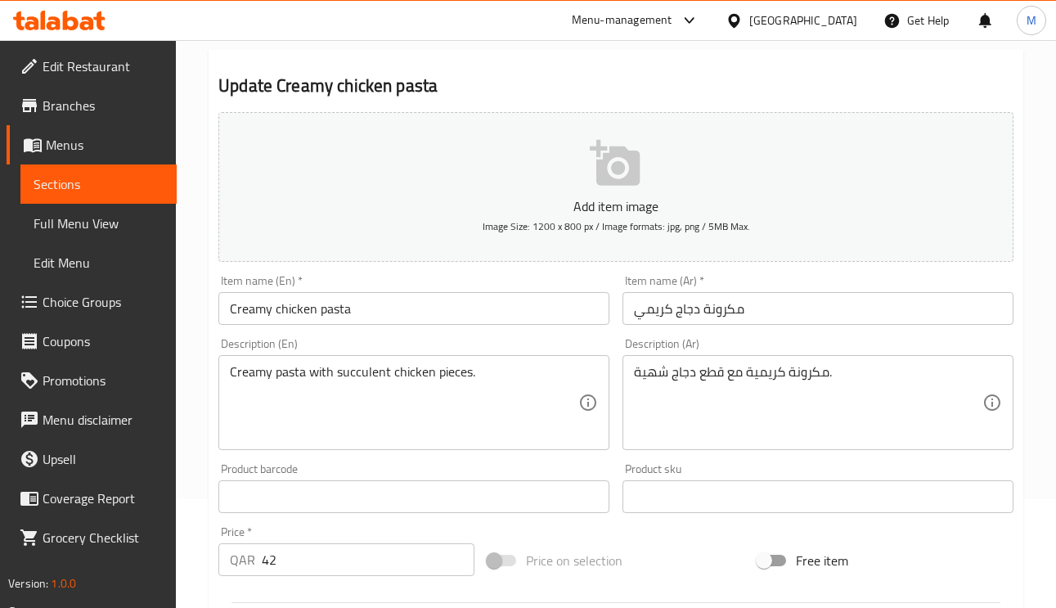
scroll to position [245, 0]
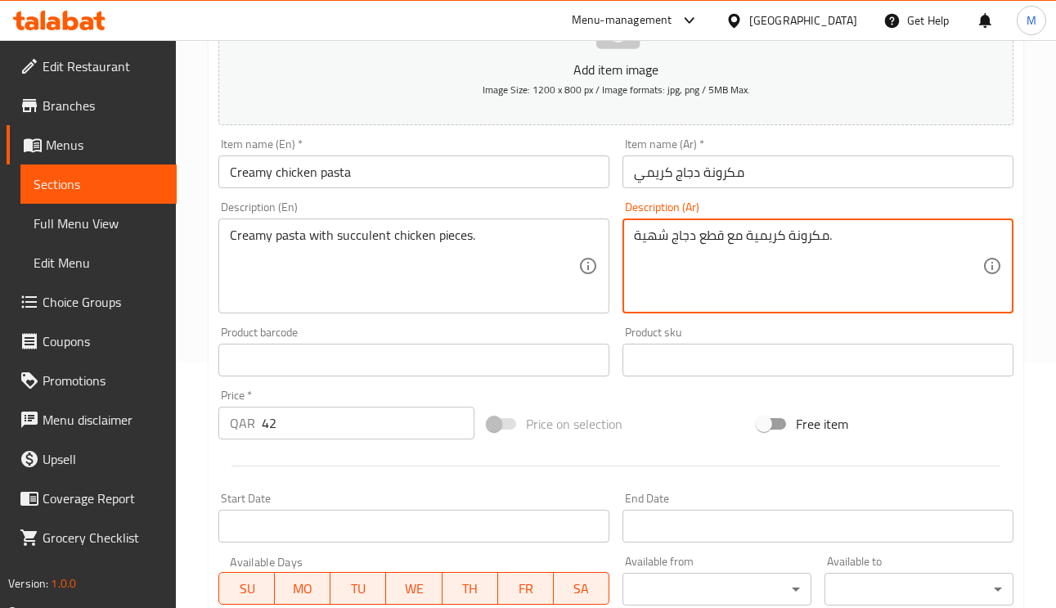
click at [659, 235] on textarea "مكرونة كريمية مع قطع دجاج شهية." at bounding box center [808, 266] width 349 height 78
type textarea "مكرونة كريمية مع قطع دجاج عصارية."
click at [790, 182] on input "مكرونة دجاج كريمي" at bounding box center [818, 171] width 391 height 33
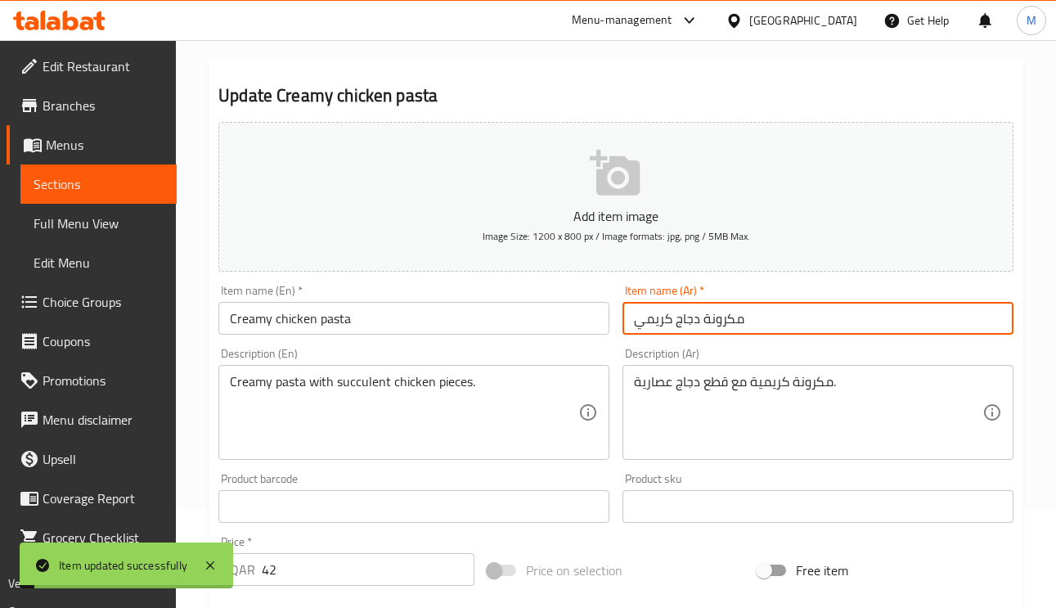
scroll to position [0, 0]
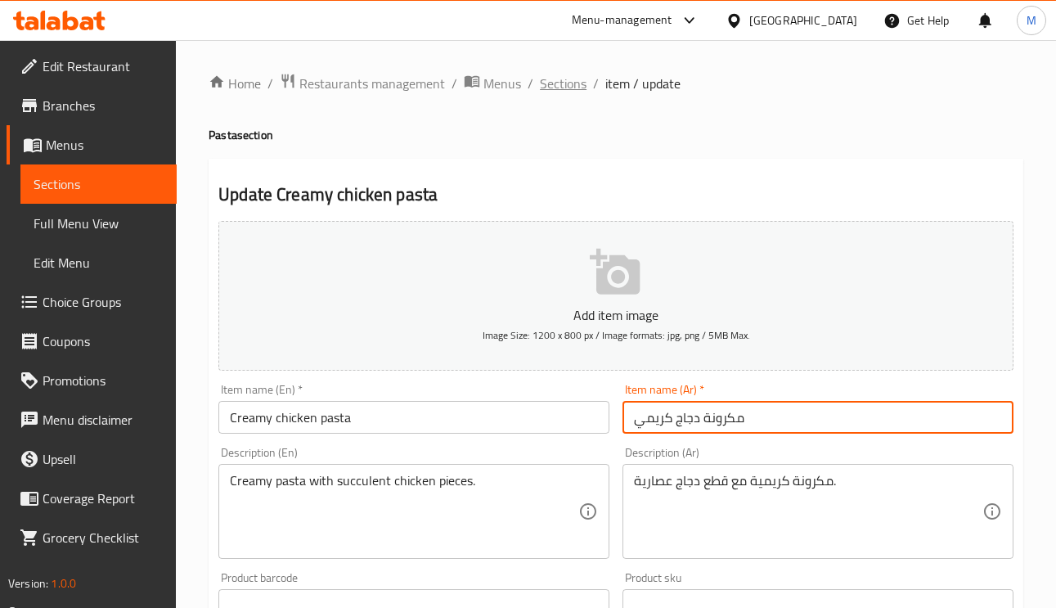
click at [556, 86] on span "Sections" at bounding box center [563, 84] width 47 height 20
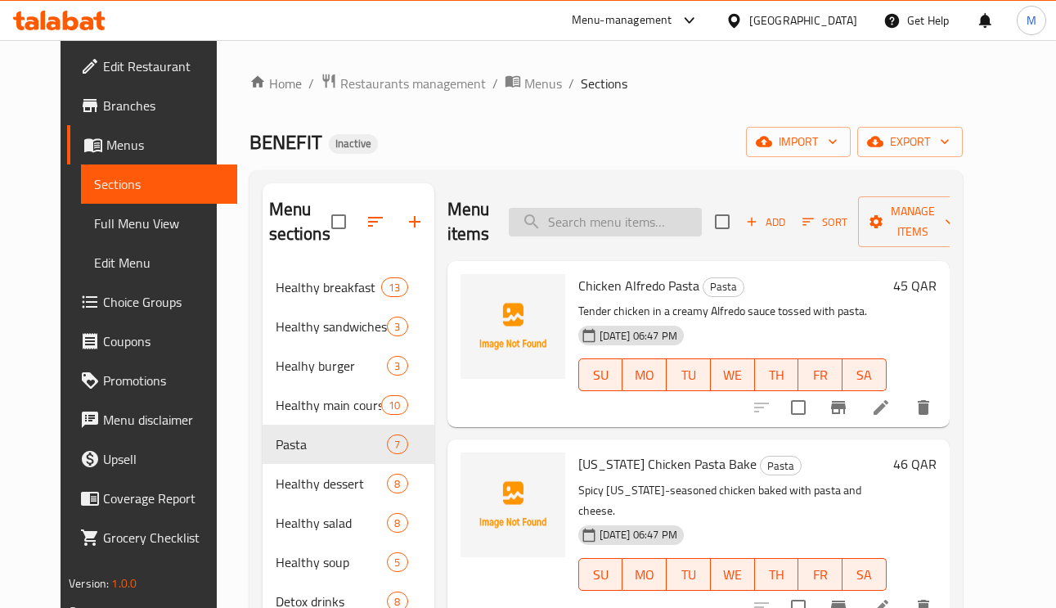
click at [653, 230] on input "search" at bounding box center [605, 222] width 193 height 29
paste input "Greek yogurt parfait with papaya and granola (includes nuts)"
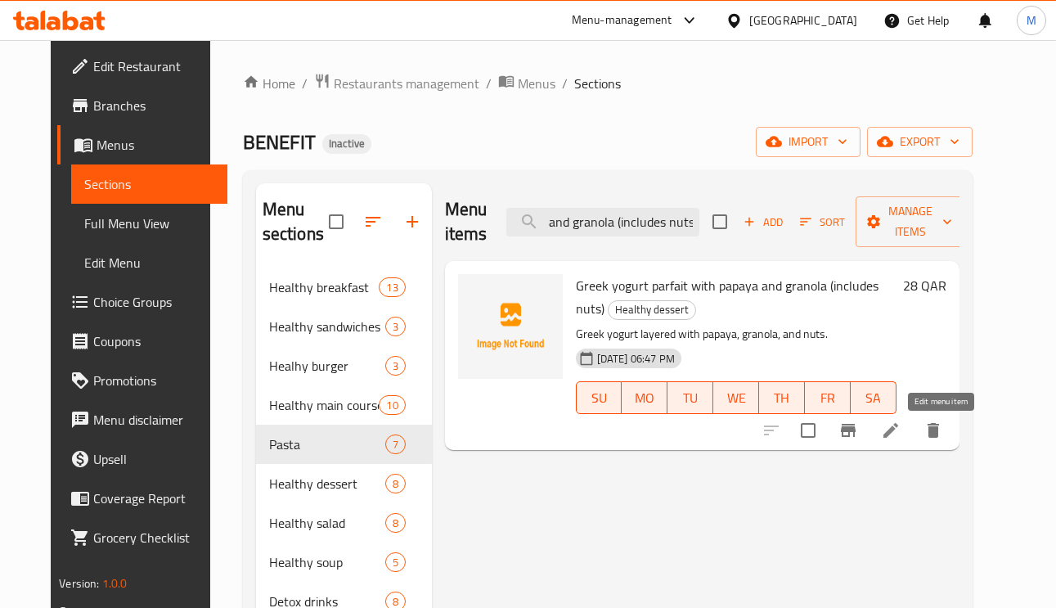
type input "Greek yogurt parfait with papaya and granola (includes nuts)"
click at [901, 434] on icon at bounding box center [891, 431] width 20 height 20
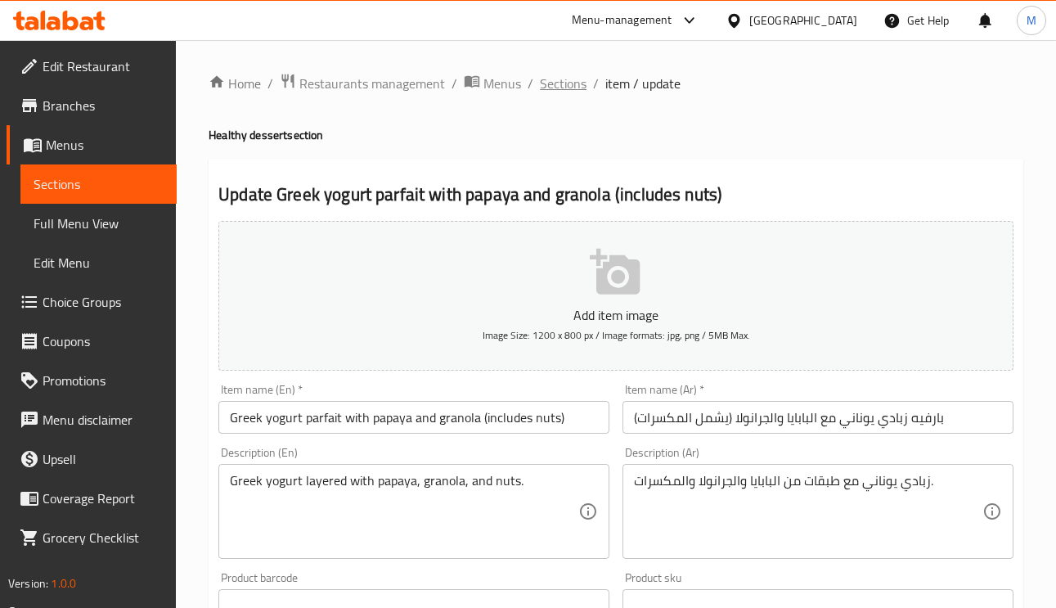
click at [546, 87] on span "Sections" at bounding box center [563, 84] width 47 height 20
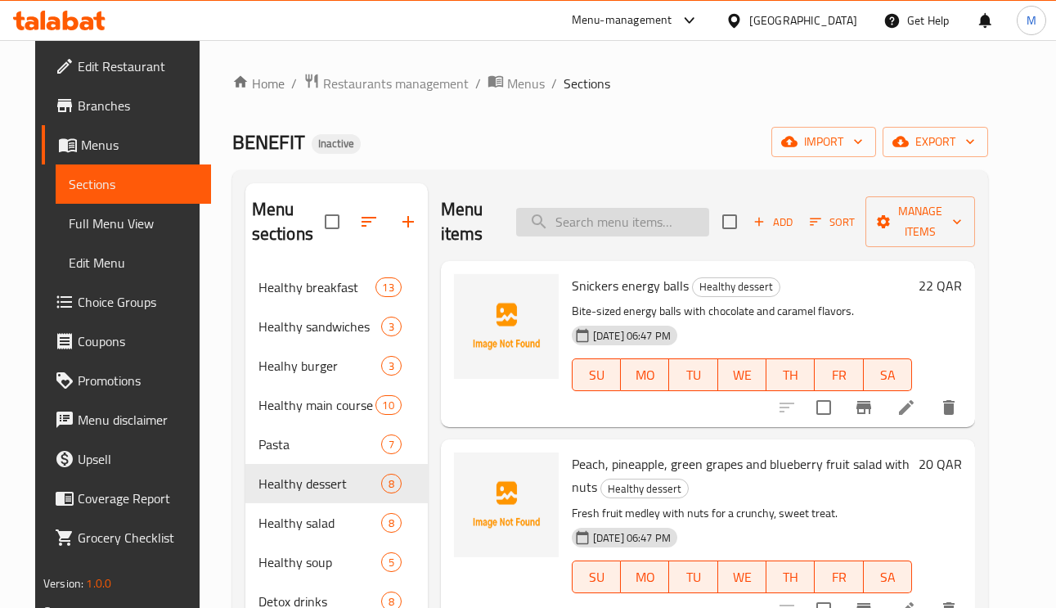
click at [638, 223] on input "search" at bounding box center [612, 222] width 193 height 29
paste input "Healthy chocolate donuts"
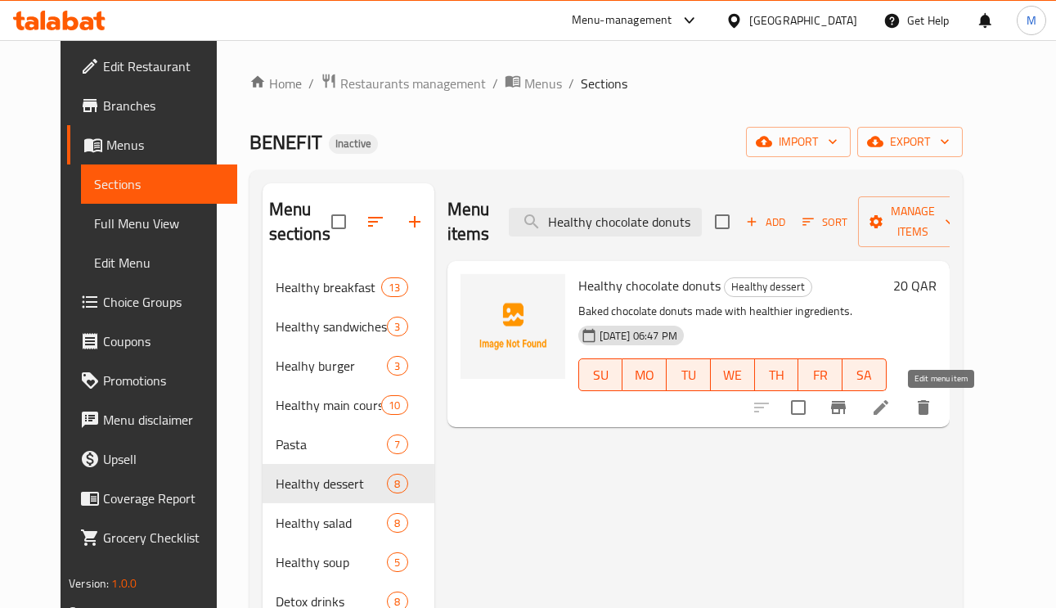
type input "Healthy chocolate donuts"
click at [889, 409] on icon at bounding box center [881, 407] width 15 height 15
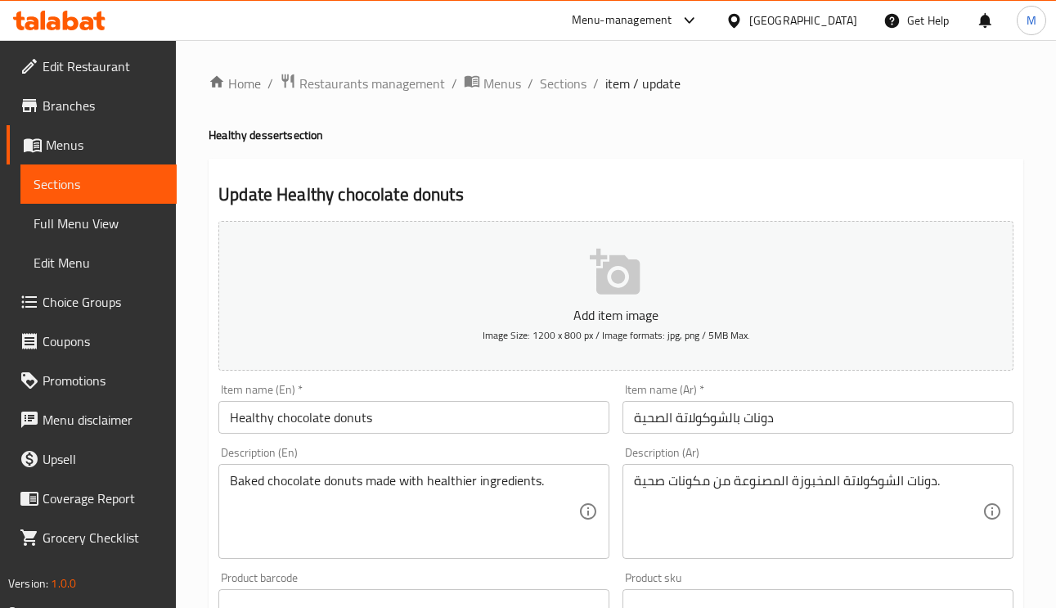
click at [736, 425] on input "دونات بالشوكولاتة الصحية" at bounding box center [818, 417] width 391 height 33
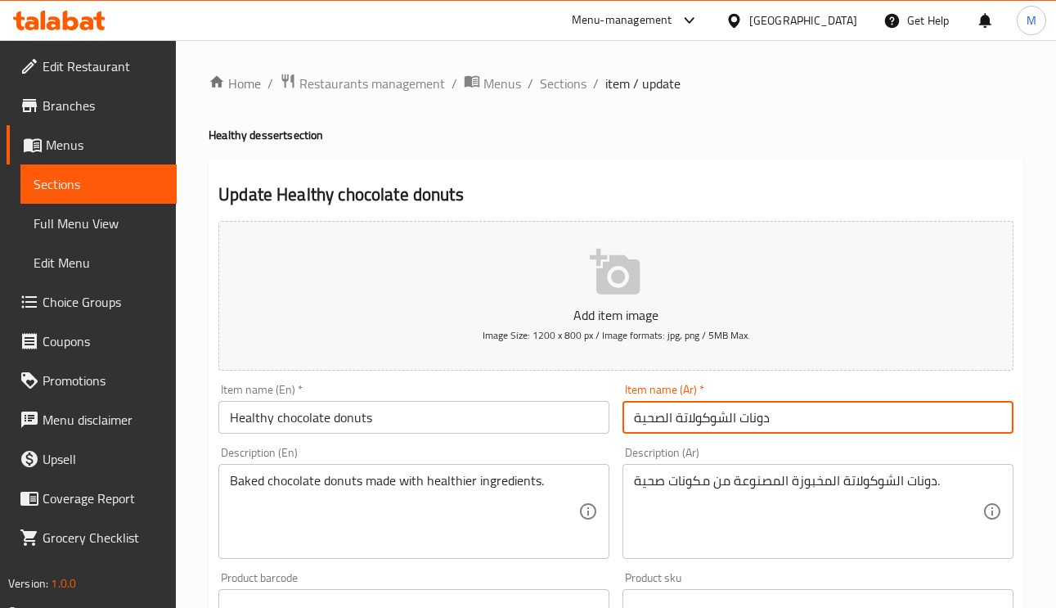
type input "دونات الشوكولاتة الصحية"
click at [849, 406] on input "دونات الشوكولاتة الصحية" at bounding box center [818, 417] width 391 height 33
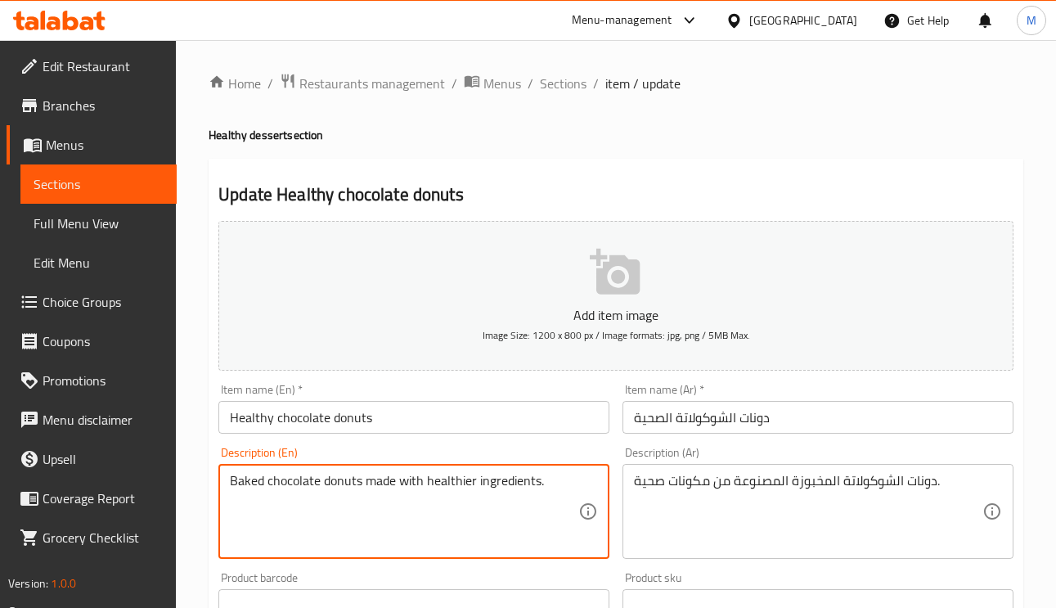
click at [440, 477] on textarea "Baked chocolate donuts made with healthier ingredients." at bounding box center [404, 512] width 349 height 78
drag, startPoint x: 440, startPoint y: 477, endPoint x: 415, endPoint y: 503, distance: 36.5
click at [367, 513] on textarea "Baked chocolate donuts made with healthier ingredients." at bounding box center [404, 512] width 349 height 78
click at [526, 492] on textarea "Baked chocolate donuts made with healthier ingredients." at bounding box center [404, 512] width 349 height 78
drag, startPoint x: 538, startPoint y: 488, endPoint x: 443, endPoint y: 486, distance: 94.9
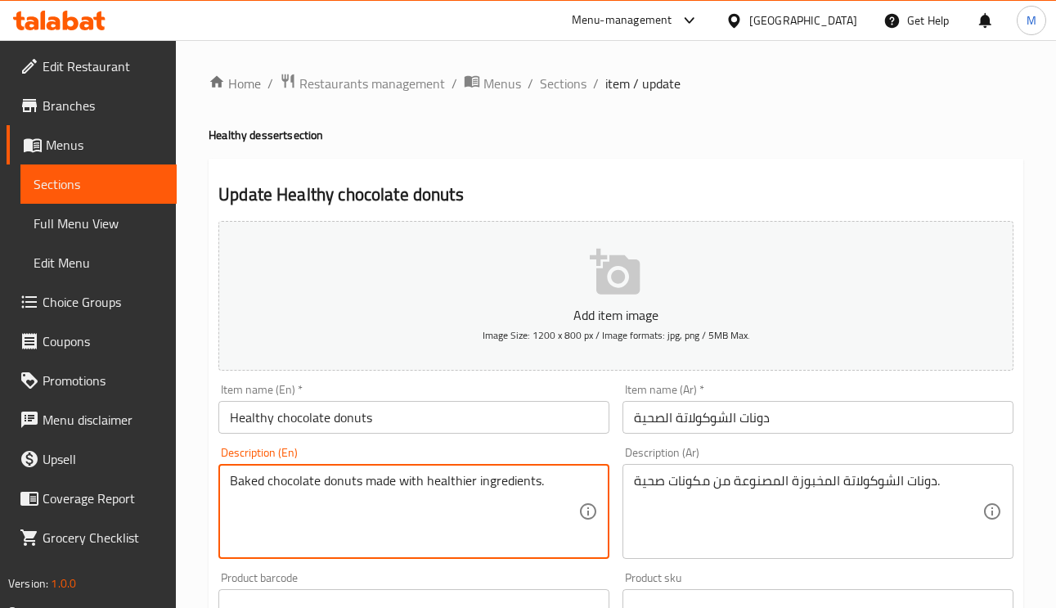
click at [443, 486] on textarea "Baked chocolate donuts made with healthier ingredients." at bounding box center [404, 512] width 349 height 78
type textarea "Baked chocolate donuts made with healthier ingredients."
click at [491, 505] on textarea "Baked chocolate donuts made with healthier ingredients." at bounding box center [404, 512] width 349 height 78
drag, startPoint x: 538, startPoint y: 479, endPoint x: 425, endPoint y: 471, distance: 113.1
click at [425, 471] on div "Baked chocolate donuts made with healthier ingredients. Description (En)" at bounding box center [413, 511] width 391 height 95
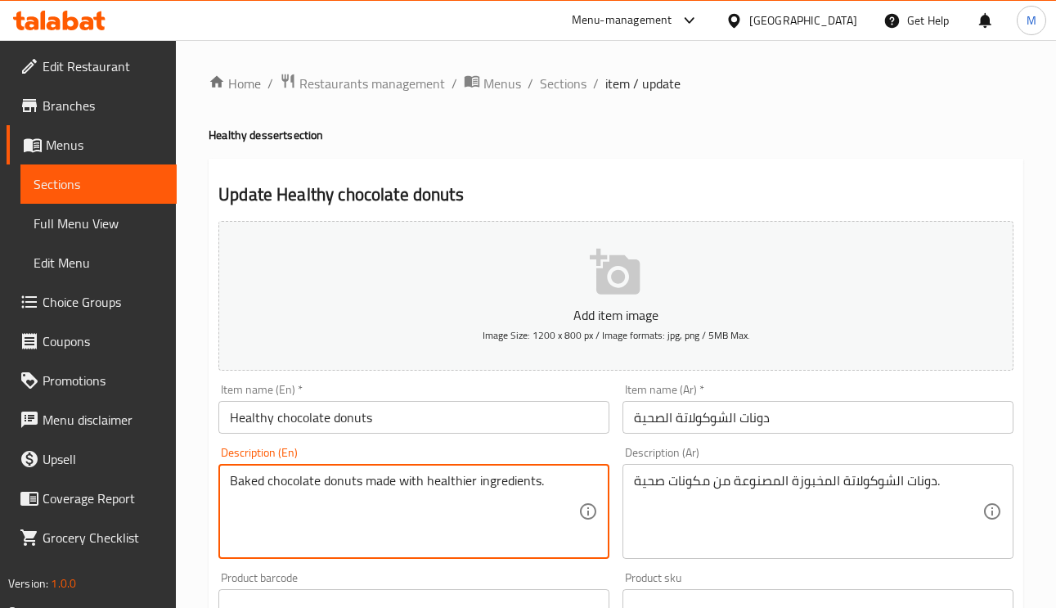
click at [802, 409] on input "دونات الشوكولاتة الصحية" at bounding box center [818, 417] width 391 height 33
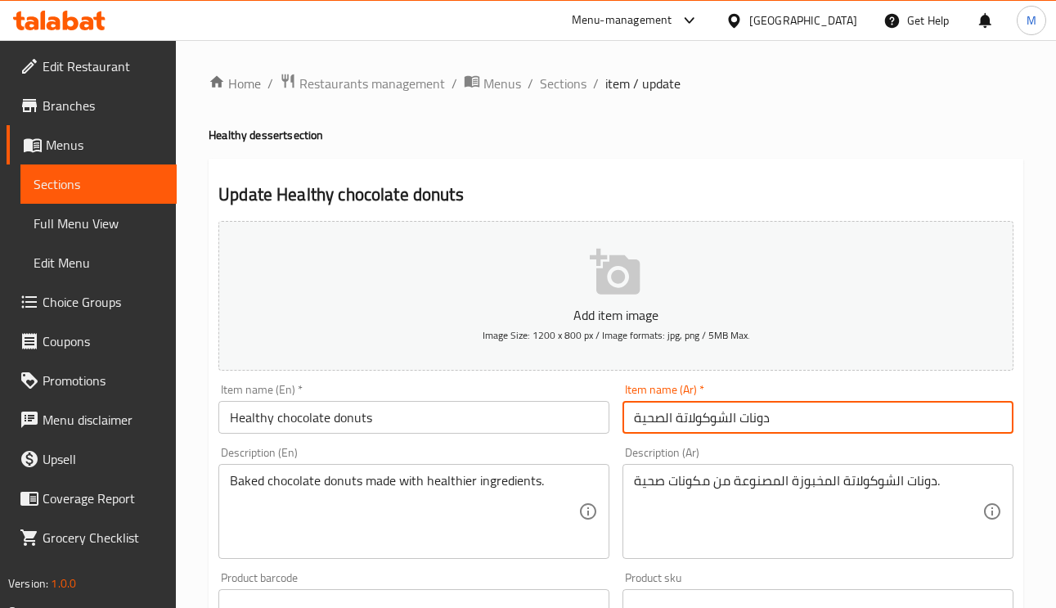
click at [574, 92] on span "Sections" at bounding box center [563, 84] width 47 height 20
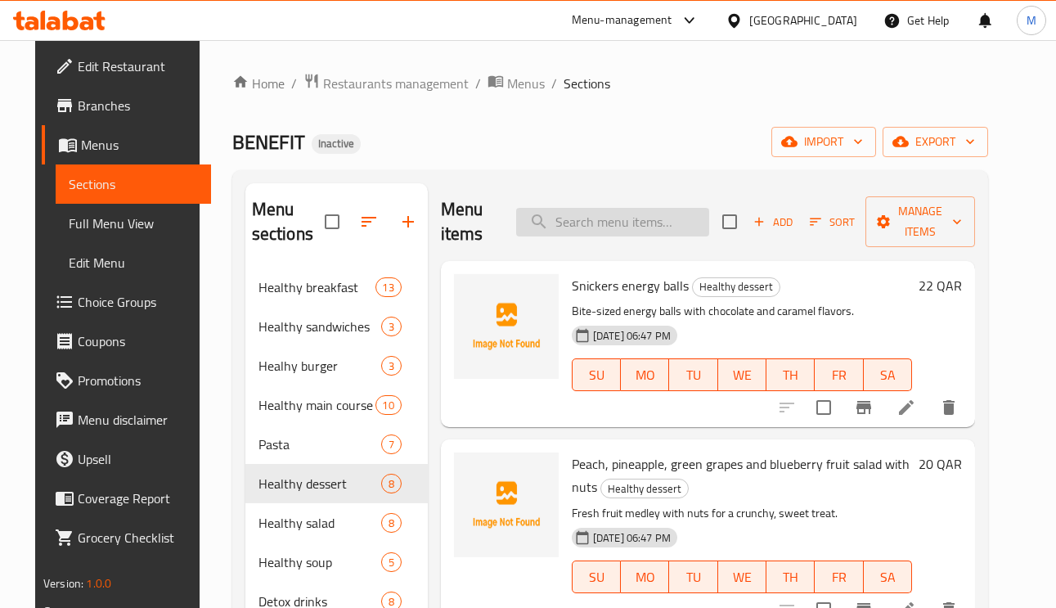
click at [587, 214] on input "search" at bounding box center [612, 222] width 193 height 29
paste input "Edamame Quinoa Salad"
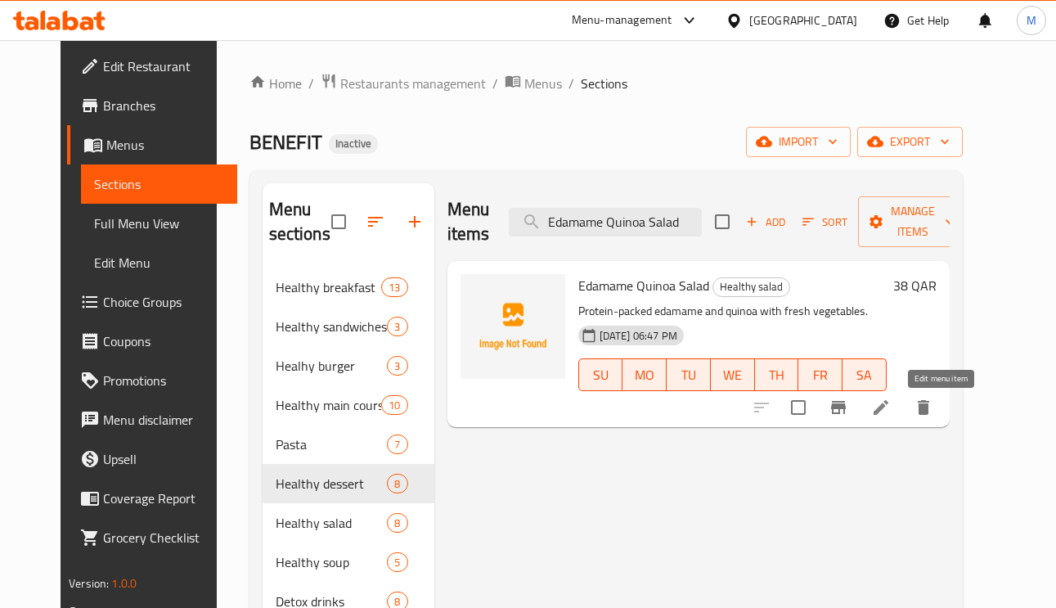
type input "Edamame Quinoa Salad"
click at [891, 407] on icon at bounding box center [881, 408] width 20 height 20
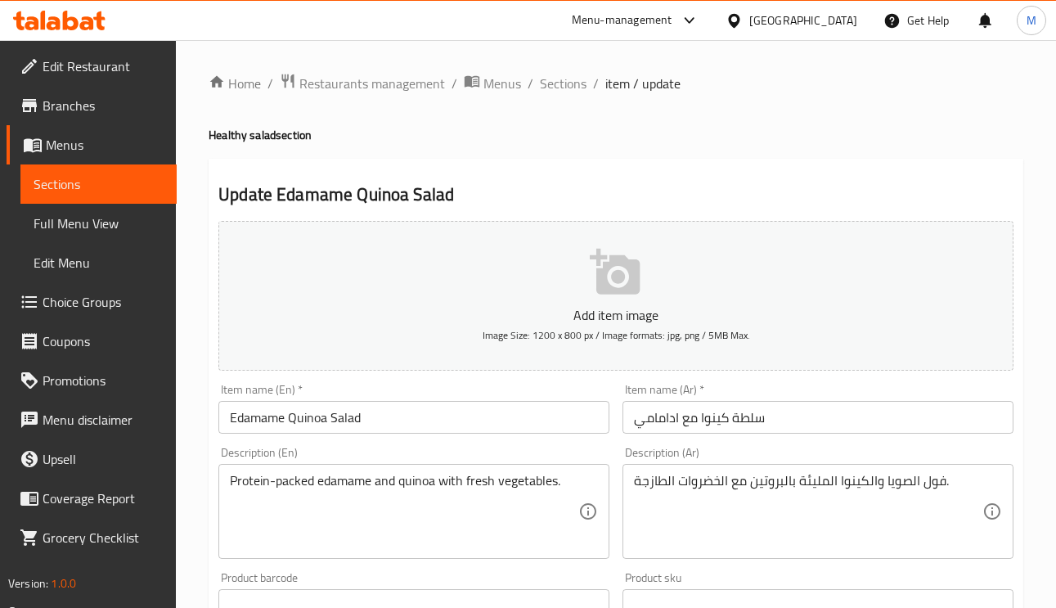
click at [685, 421] on input "سلطة كينوا مع ادامامي" at bounding box center [818, 417] width 391 height 33
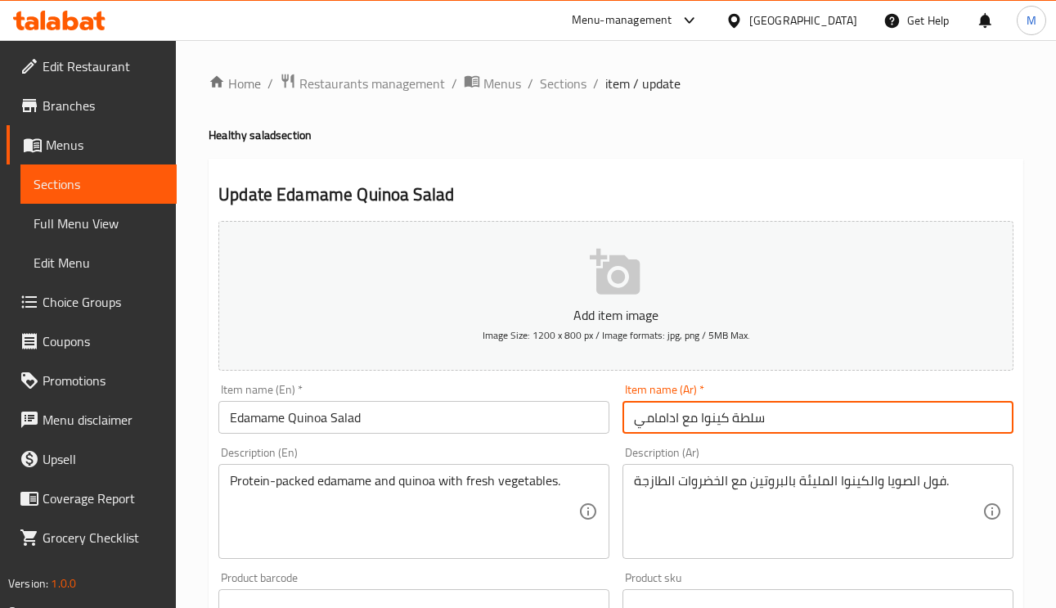
click at [689, 426] on input "سلطة كينوا مع ادامامي" at bounding box center [818, 417] width 391 height 33
type input "سلطة [PERSON_NAME]"
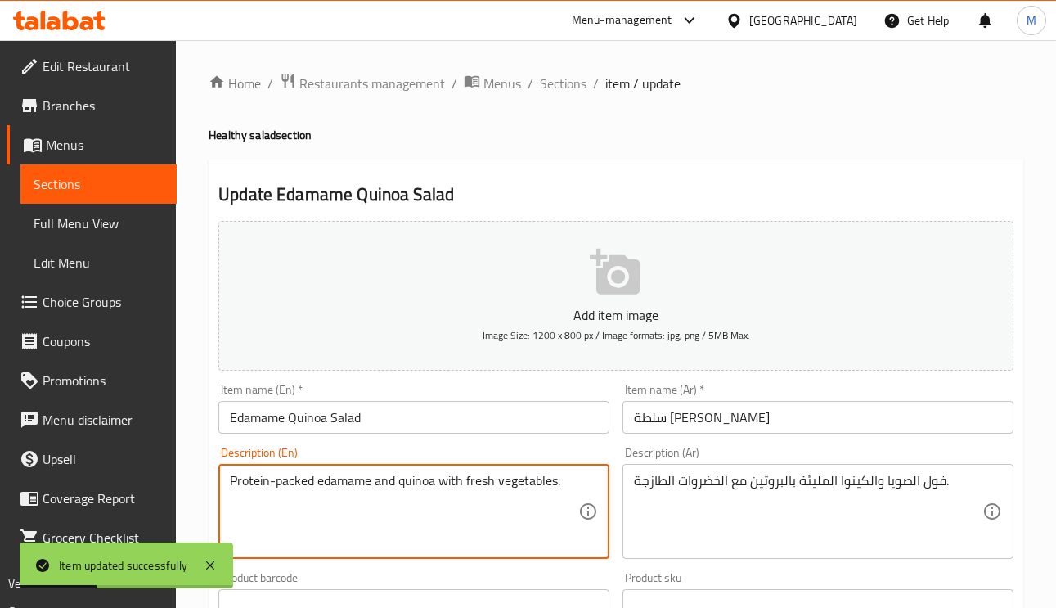
click at [340, 488] on textarea "Protein-packed edamame and quinoa with fresh vegetables." at bounding box center [404, 512] width 349 height 78
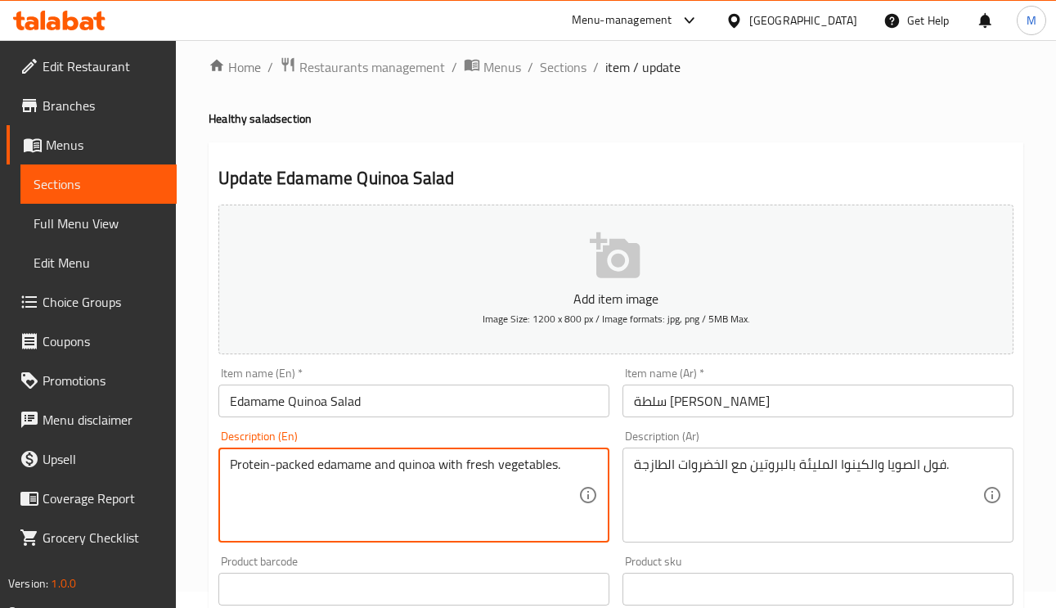
scroll to position [123, 0]
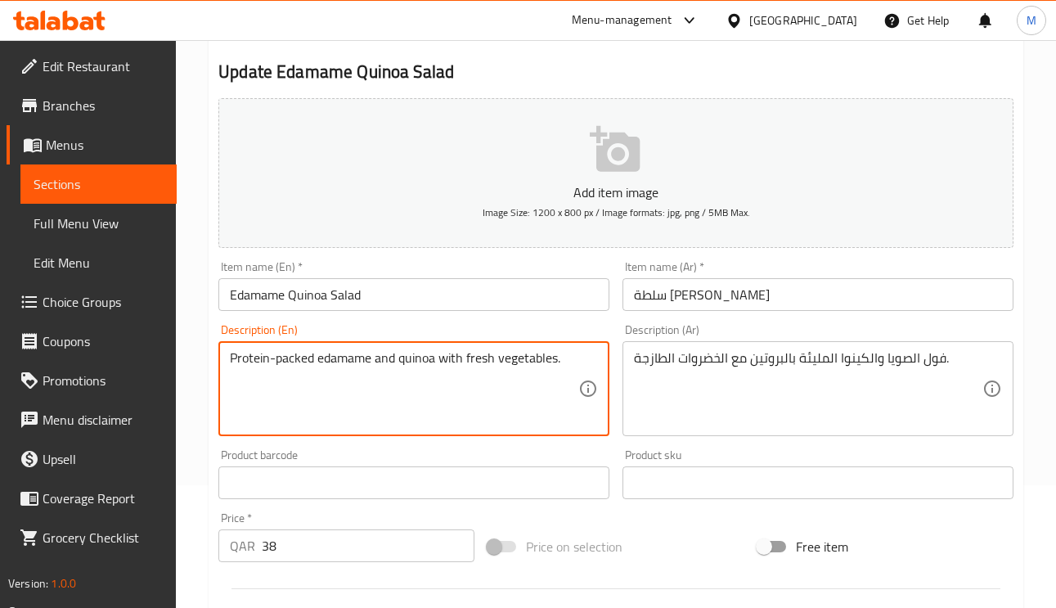
click at [321, 358] on textarea "Protein-packed edamame and quinoa with fresh vegetables." at bounding box center [404, 389] width 349 height 78
click at [664, 296] on input "سلطة [PERSON_NAME]" at bounding box center [818, 294] width 391 height 33
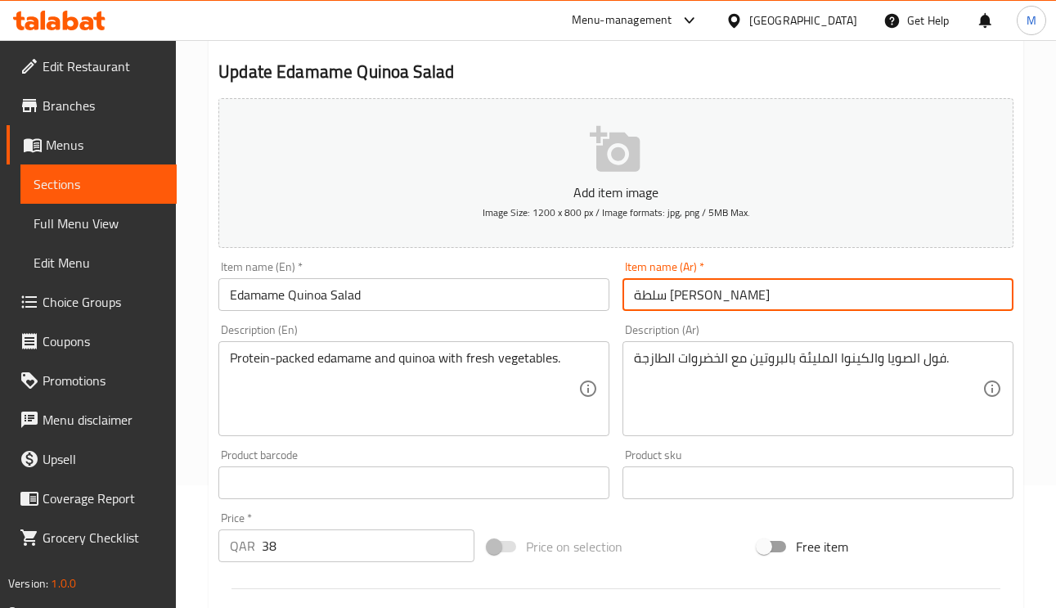
click at [664, 296] on input "سلطة [PERSON_NAME]" at bounding box center [818, 294] width 391 height 33
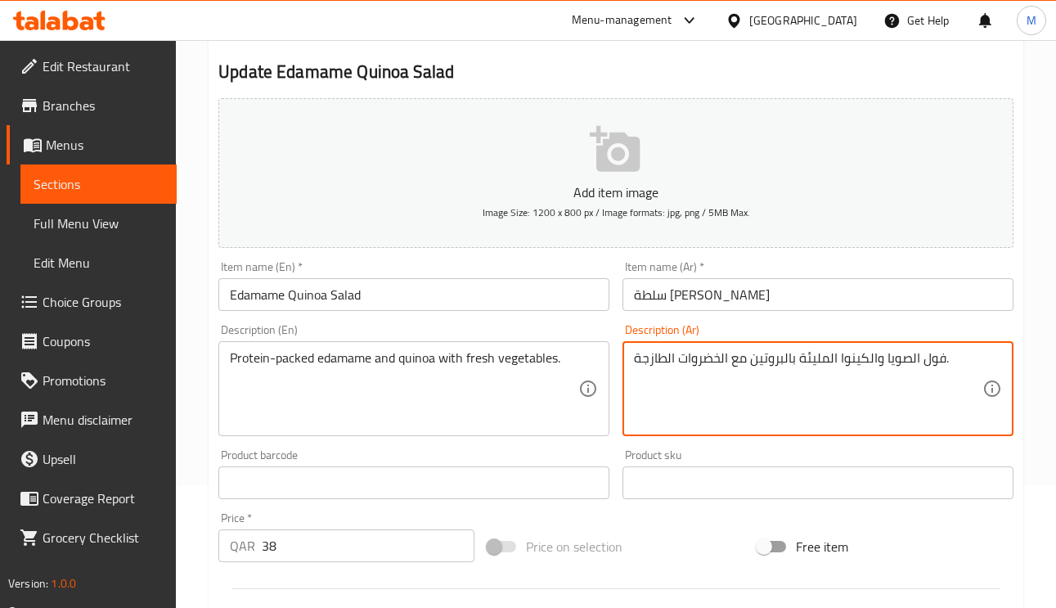
drag, startPoint x: 886, startPoint y: 357, endPoint x: 947, endPoint y: 360, distance: 60.6
paste textarea "ادامامي"
type textarea "ادامامي والكينوا المليئة بالبروتين مع الخضروات الطازجة."
click at [828, 306] on input "سلطة [PERSON_NAME]" at bounding box center [818, 294] width 391 height 33
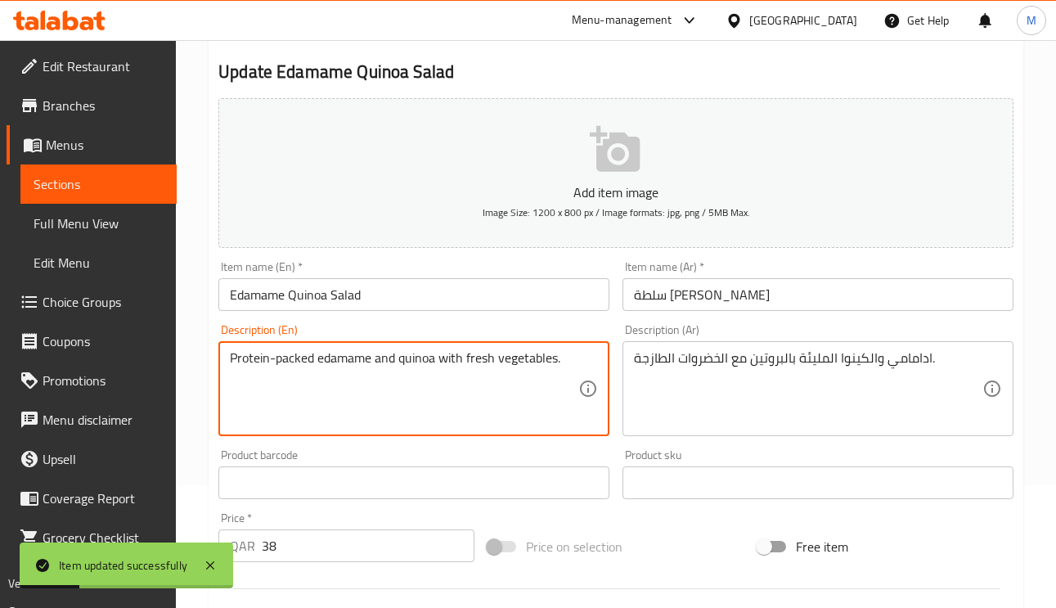
click at [346, 366] on textarea "Protein-packed edamame and quinoa with fresh vegetables." at bounding box center [404, 389] width 349 height 78
click at [422, 305] on input "Edamame Quinoa Salad" at bounding box center [413, 294] width 391 height 33
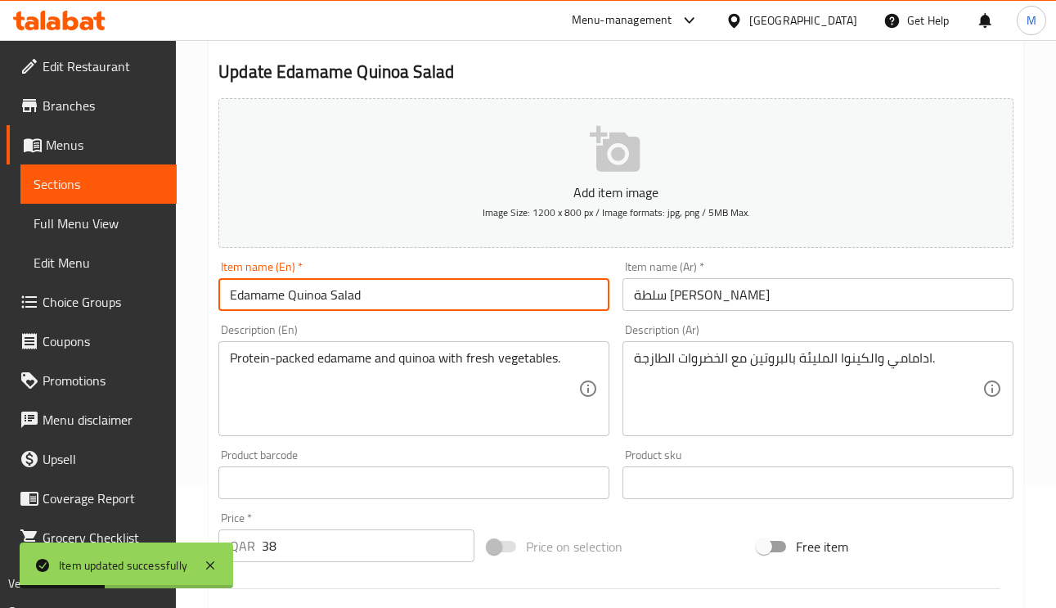
click at [422, 305] on input "Edamame Quinoa Salad" at bounding box center [413, 294] width 391 height 33
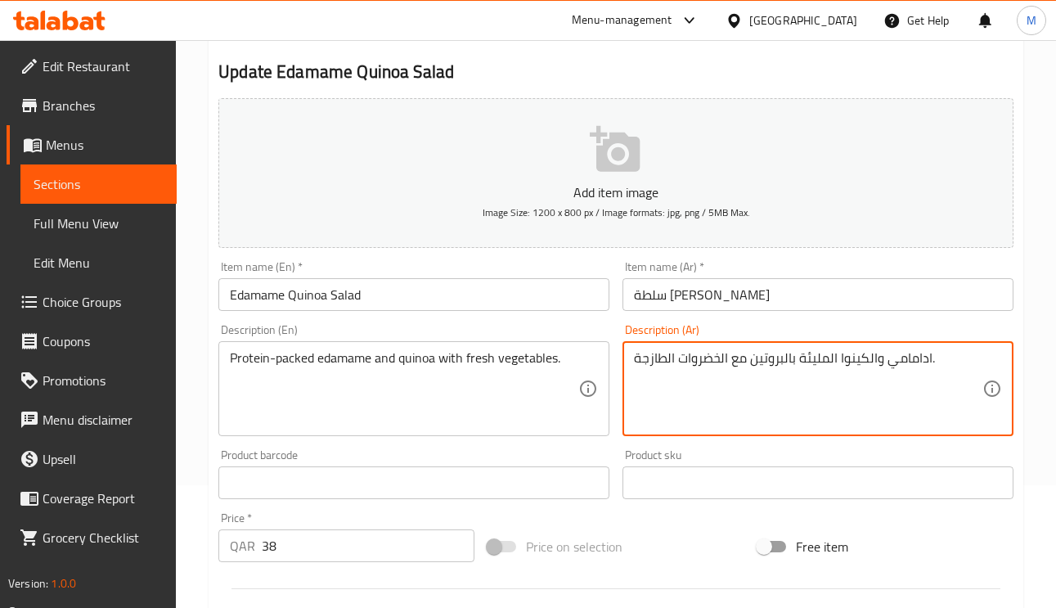
click at [864, 305] on input "سلطة [PERSON_NAME]" at bounding box center [818, 294] width 391 height 33
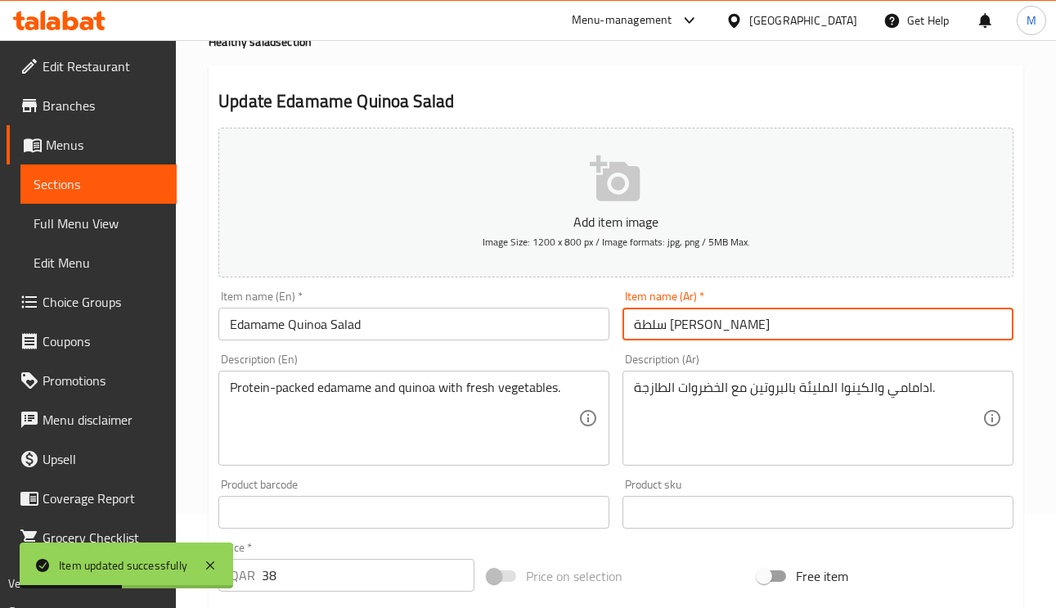
scroll to position [0, 0]
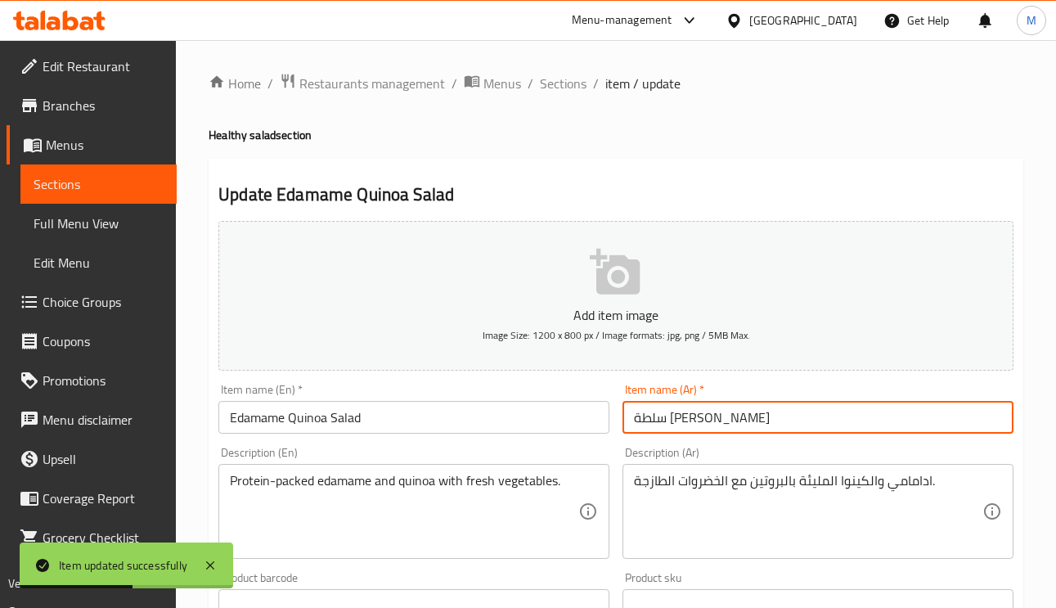
drag, startPoint x: 555, startPoint y: 83, endPoint x: 577, endPoint y: 119, distance: 42.2
click at [555, 82] on span "Sections" at bounding box center [563, 84] width 47 height 20
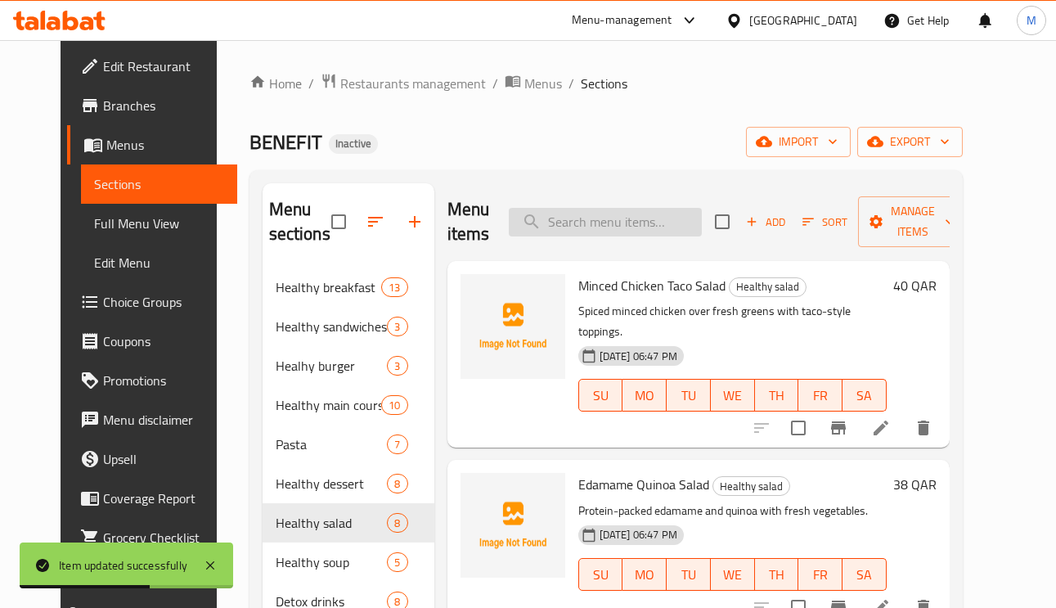
paste input "Tabbouleh Salad"
click at [655, 218] on input "Tabbouleh Salad" at bounding box center [605, 222] width 193 height 29
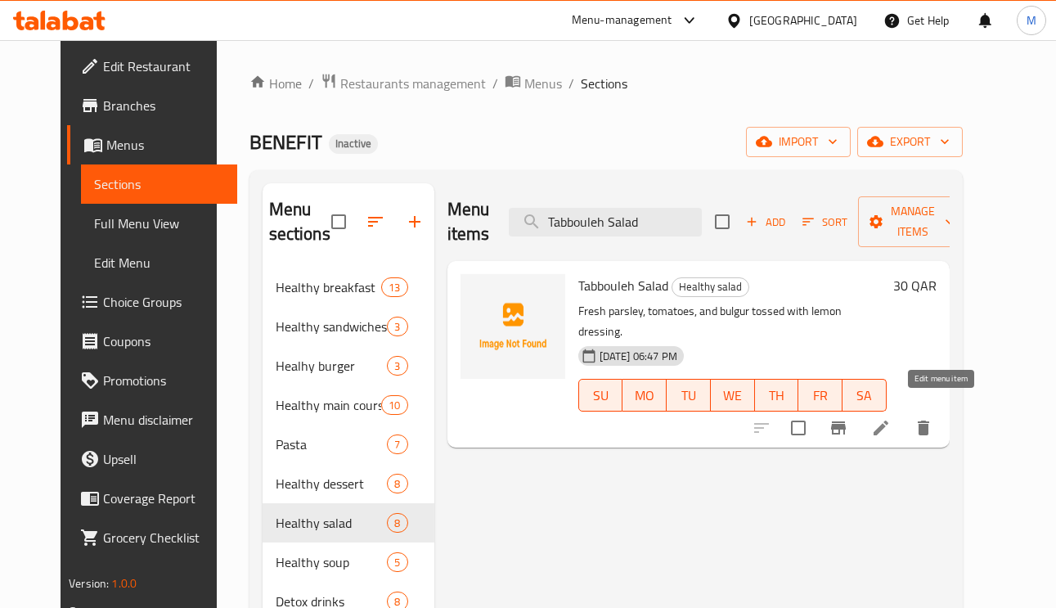
type input "Tabbouleh Salad"
click at [889, 421] on icon at bounding box center [881, 428] width 15 height 15
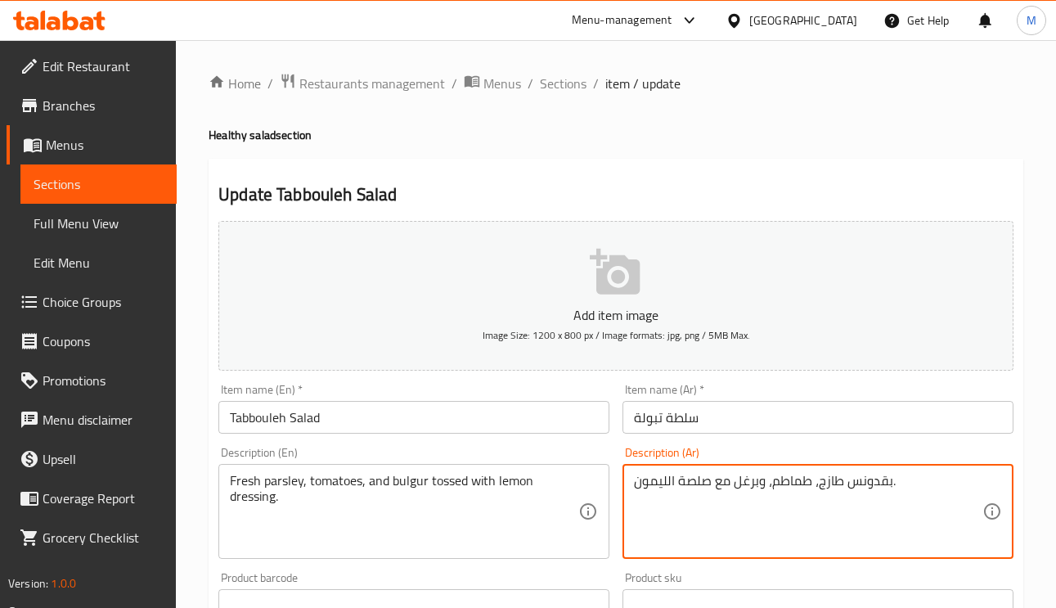
click at [760, 483] on textarea "بقدونس طازج، طماطم، وبرغل مع صلصة الليمون." at bounding box center [808, 512] width 349 height 78
click at [727, 484] on textarea "بقدونس طازج، طماطم، وبرغل مع صلصة الليمون." at bounding box center [808, 512] width 349 height 78
type textarea "بقدونس طازج، طماطم، وبرغل مغموس مع صلصة الليمون."
click at [720, 409] on input "سلطة تبولة" at bounding box center [818, 417] width 391 height 33
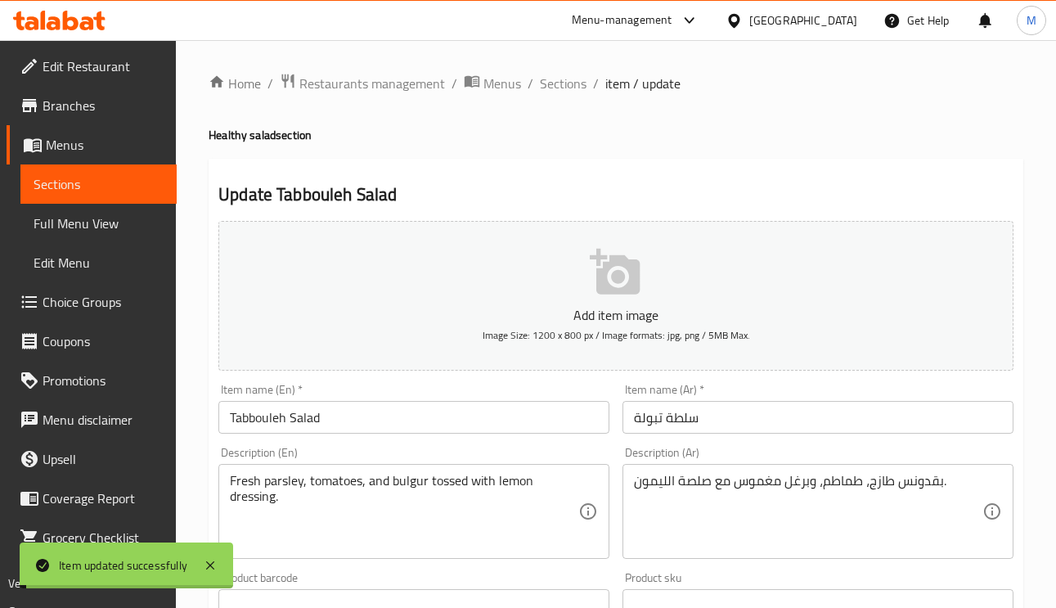
drag, startPoint x: 515, startPoint y: 214, endPoint x: 413, endPoint y: 140, distance: 126.5
click at [410, 138] on h4 "Healthy salad section" at bounding box center [616, 135] width 815 height 16
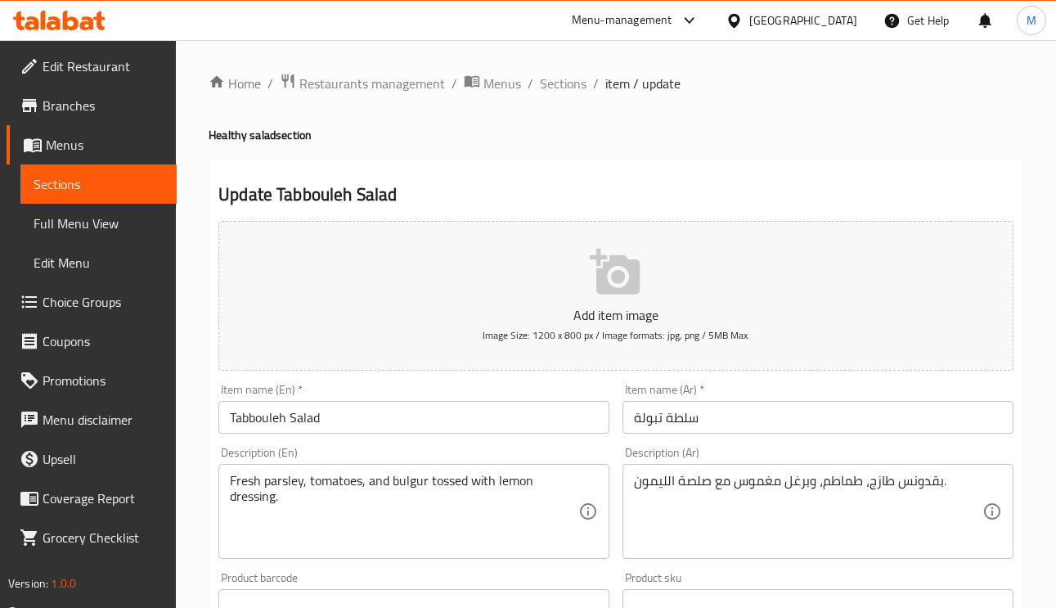
click at [556, 96] on div "Home / Restaurants management / Menus / Sections / item / update Healthy salad …" at bounding box center [616, 598] width 815 height 1051
drag, startPoint x: 558, startPoint y: 68, endPoint x: 560, endPoint y: 83, distance: 14.8
click at [558, 68] on div "Home / Restaurants management / Menus / Sections / item / update Healthy salad …" at bounding box center [616, 598] width 880 height 1116
drag, startPoint x: 570, startPoint y: 103, endPoint x: 566, endPoint y: 73, distance: 30.5
click at [568, 101] on div "Home / Restaurants management / Menus / Sections / item / update Healthy salad …" at bounding box center [616, 598] width 815 height 1051
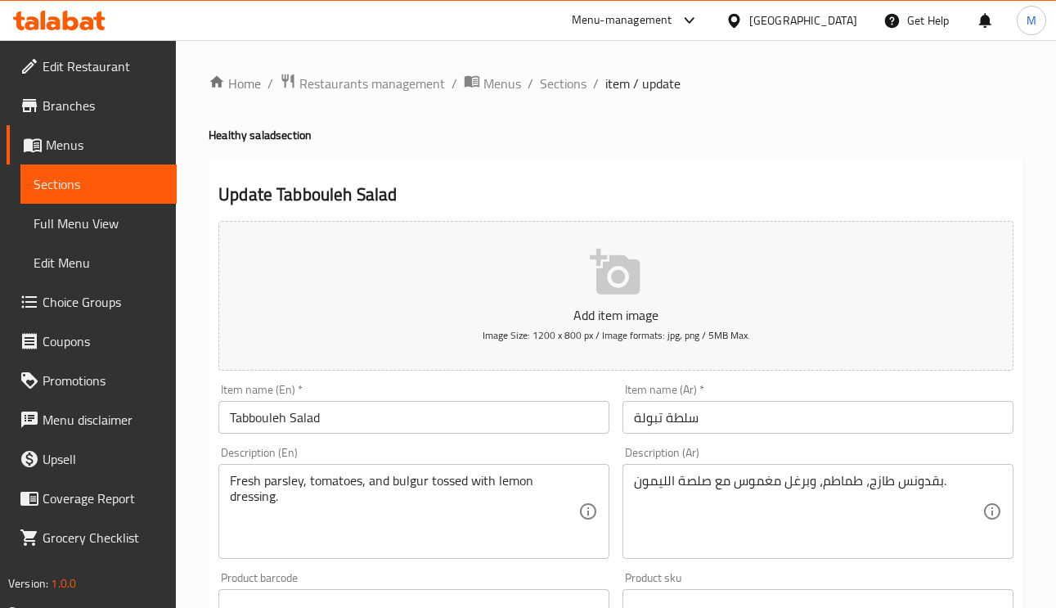
click at [563, 66] on div "Home / Restaurants management / Menus / Sections / item / update Healthy salad …" at bounding box center [616, 598] width 880 height 1116
click at [563, 74] on span "Sections" at bounding box center [563, 84] width 47 height 20
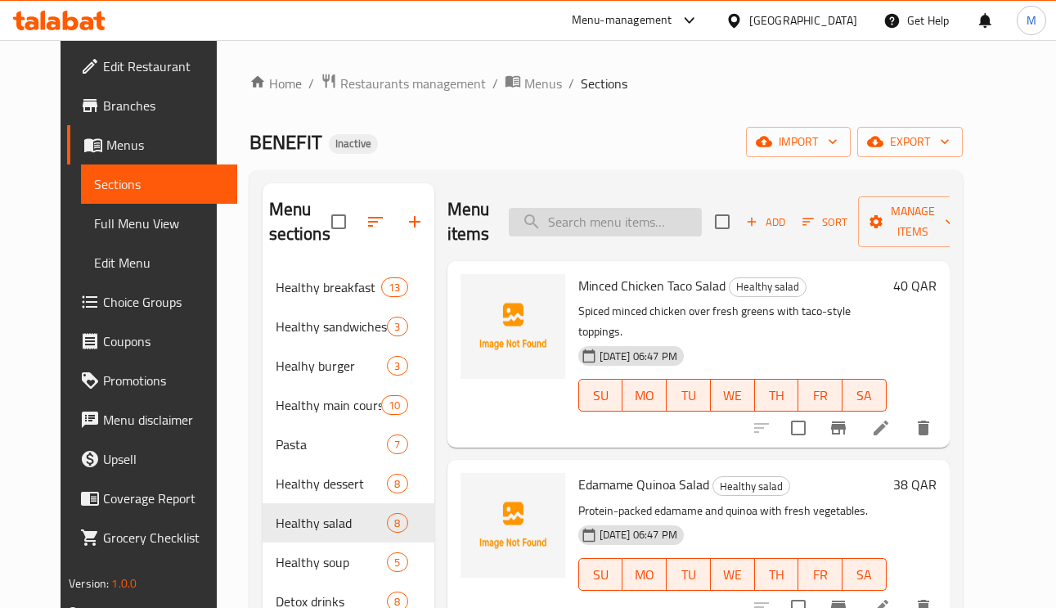
click at [626, 216] on input "search" at bounding box center [605, 222] width 193 height 29
paste input "Cream Of Chicken & Lime Soup"
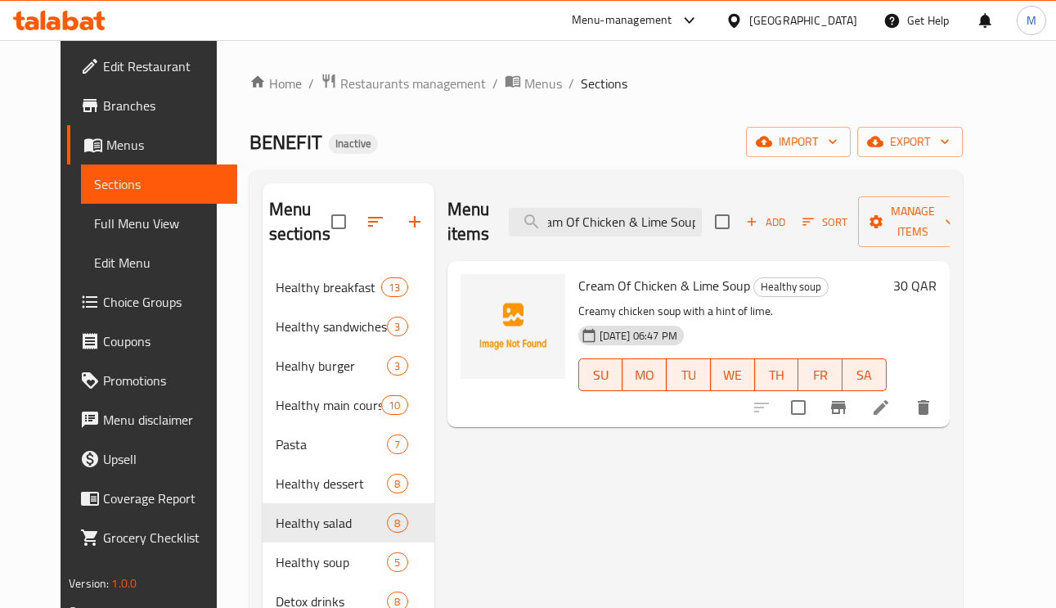
type input "Cream Of Chicken & Lime Soup"
click at [891, 417] on icon at bounding box center [881, 408] width 20 height 20
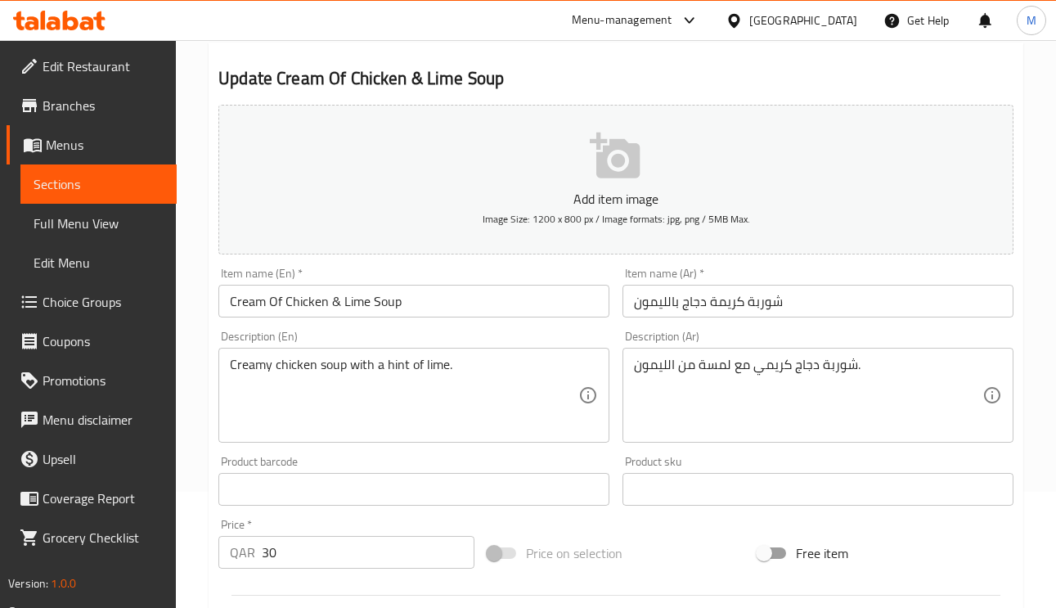
scroll to position [123, 0]
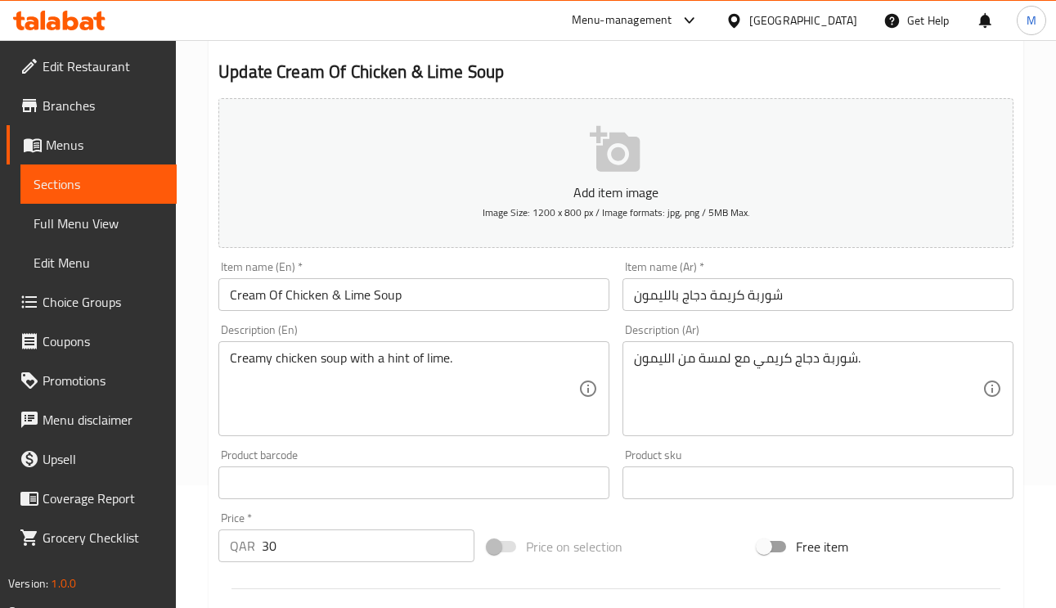
click at [676, 300] on input "شوربة كريمة دجاج بالليمون" at bounding box center [818, 294] width 391 height 33
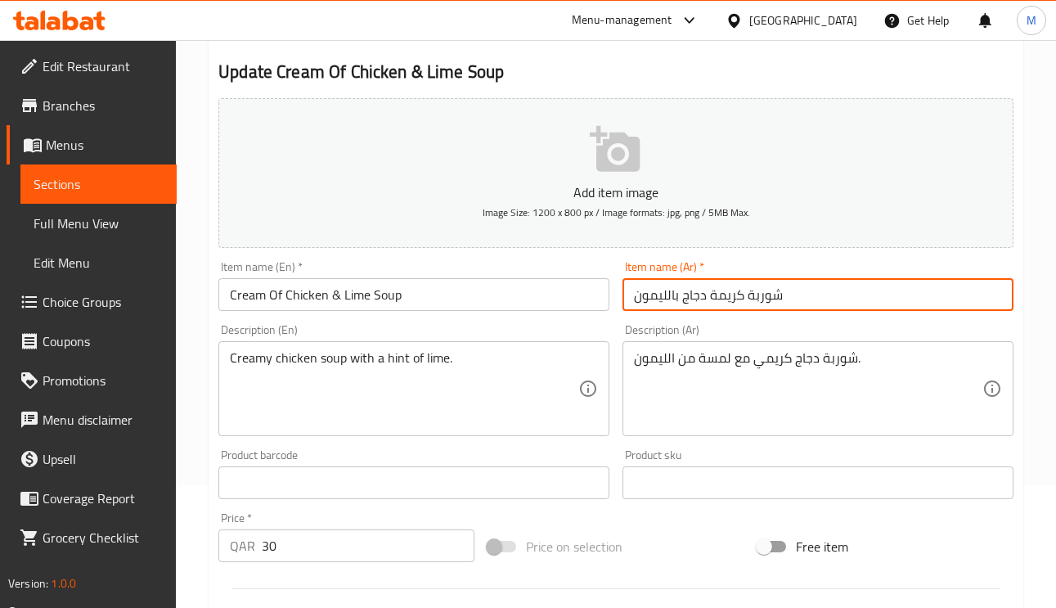
click at [676, 300] on input "شوربة كريمة دجاج بالليمون" at bounding box center [818, 294] width 391 height 33
type input "شوربة كريمة دجاج و حامض"
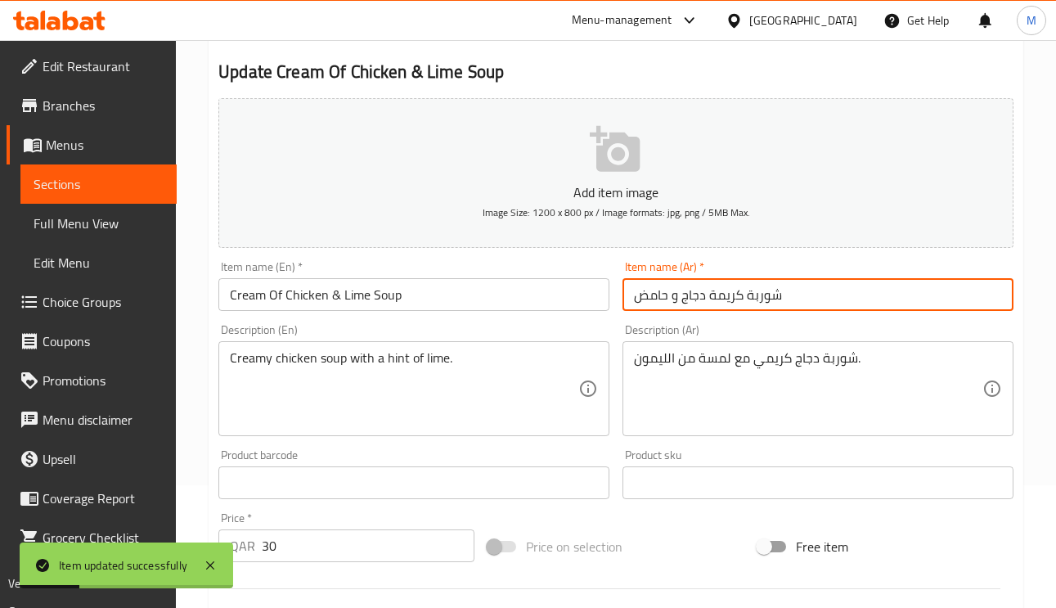
click at [656, 291] on input "شوربة كريمة دجاج و حامض" at bounding box center [818, 294] width 391 height 33
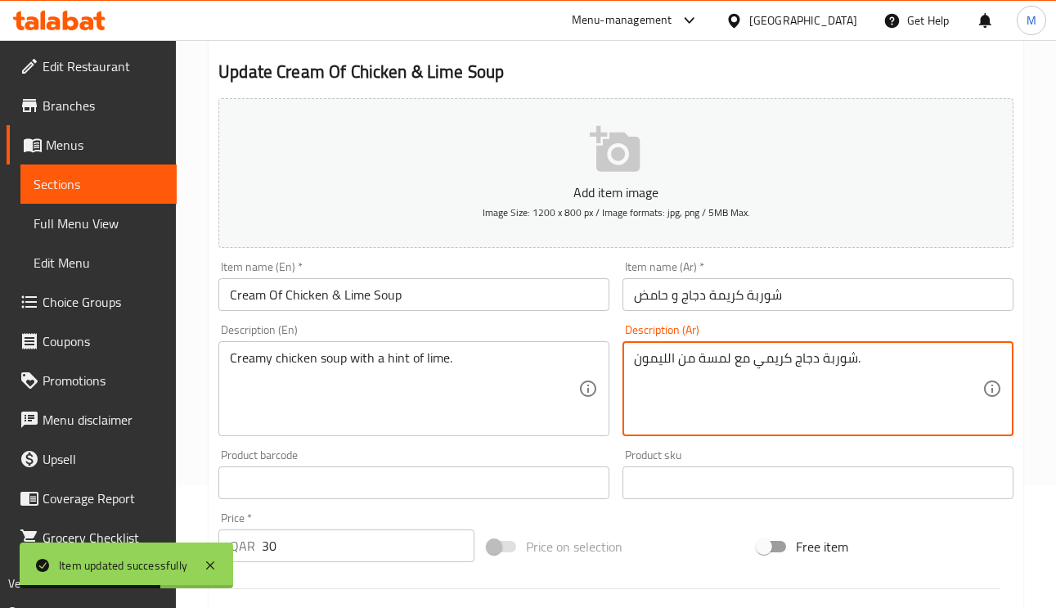
drag, startPoint x: 668, startPoint y: 363, endPoint x: 655, endPoint y: 363, distance: 13.1
click at [655, 363] on textarea "شوربة دجاج كريمي مع لمسة من الليمون." at bounding box center [808, 389] width 349 height 78
click at [668, 353] on textarea "شوربة دجاج كريمي مع لمسة من الليمون." at bounding box center [808, 389] width 349 height 78
click at [668, 356] on textarea "شوربة دجاج كريمي مع لمسة من الليمون." at bounding box center [808, 389] width 349 height 78
drag, startPoint x: 668, startPoint y: 356, endPoint x: 659, endPoint y: 357, distance: 9.0
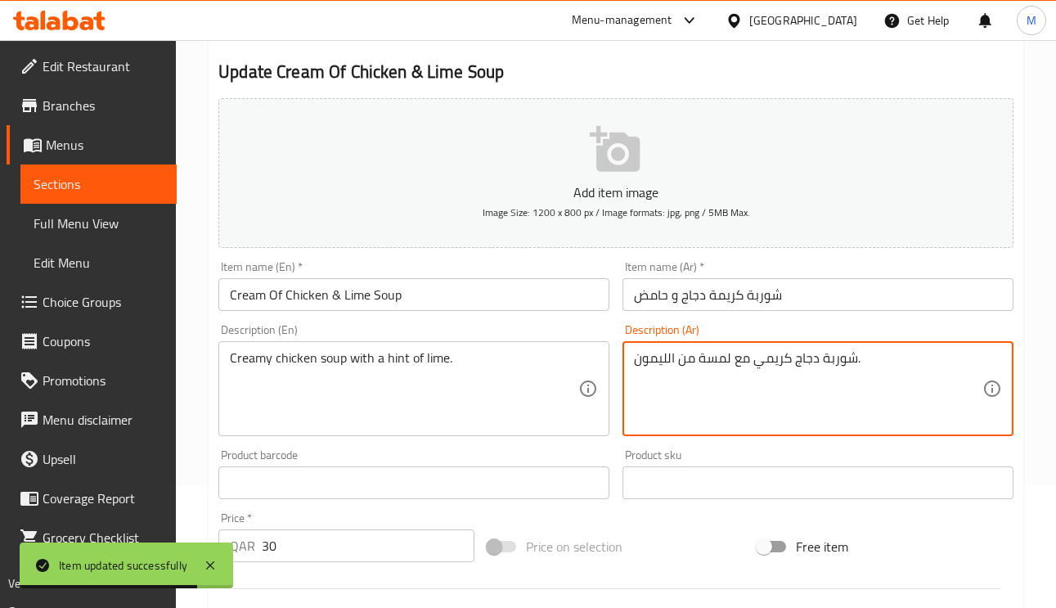
click at [659, 357] on textarea "شوربة دجاج كريمي مع لمسة من الليمون." at bounding box center [808, 389] width 349 height 78
click at [676, 360] on textarea "شوربة دجاج كريمي مع لمسة من الليمون." at bounding box center [808, 389] width 349 height 78
drag, startPoint x: 664, startPoint y: 354, endPoint x: 620, endPoint y: 353, distance: 44.2
click at [620, 353] on div "Description (Ar) شوربة دجاج كريمي مع لمسة من الليمون. Description (Ar)" at bounding box center [818, 379] width 404 height 125
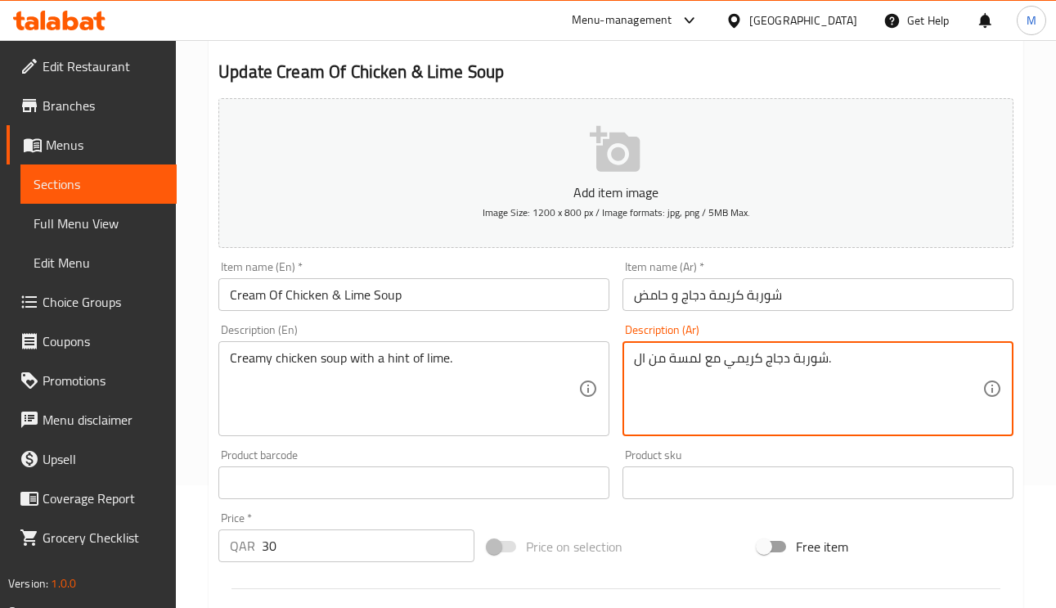
paste textarea "حامض"
type textarea "شوربة دجاج كريمي مع لمسة من الحامض."
click at [875, 302] on input "شوربة كريمة دجاج و حامض" at bounding box center [818, 294] width 391 height 33
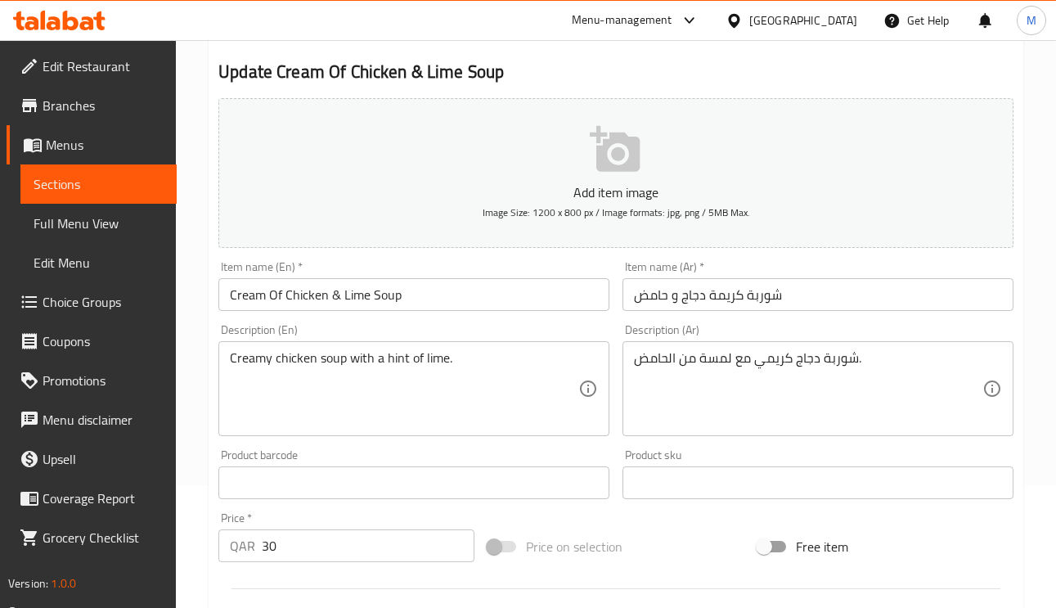
click at [831, 274] on div "Item name (Ar)   * شوربة كريمة دجاج و حامض Item name (Ar) *" at bounding box center [818, 286] width 391 height 50
click at [835, 299] on input "شوربة كريمة دجاج و حامض" at bounding box center [818, 294] width 391 height 33
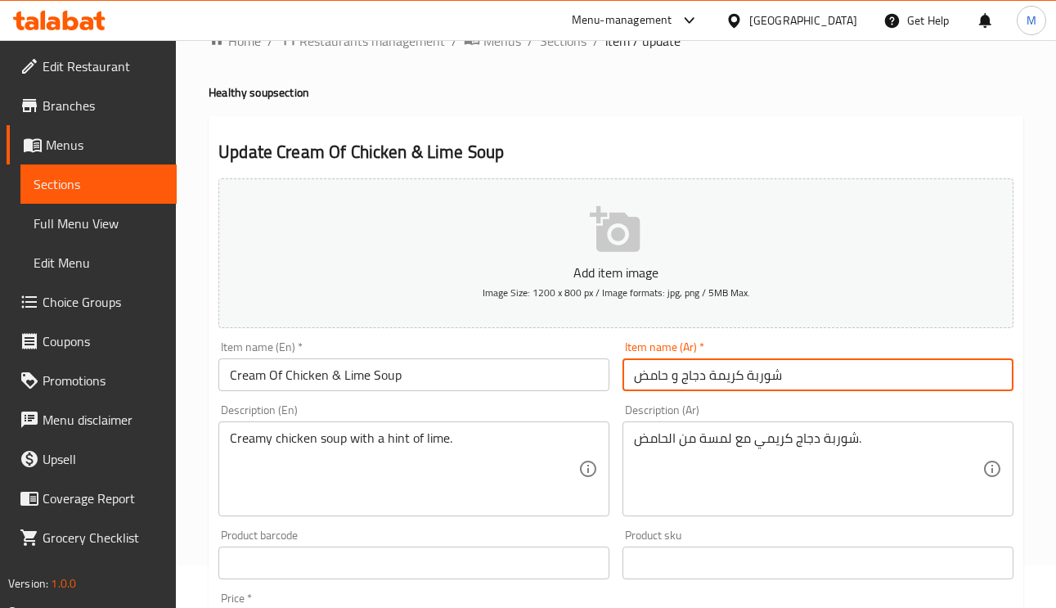
scroll to position [0, 0]
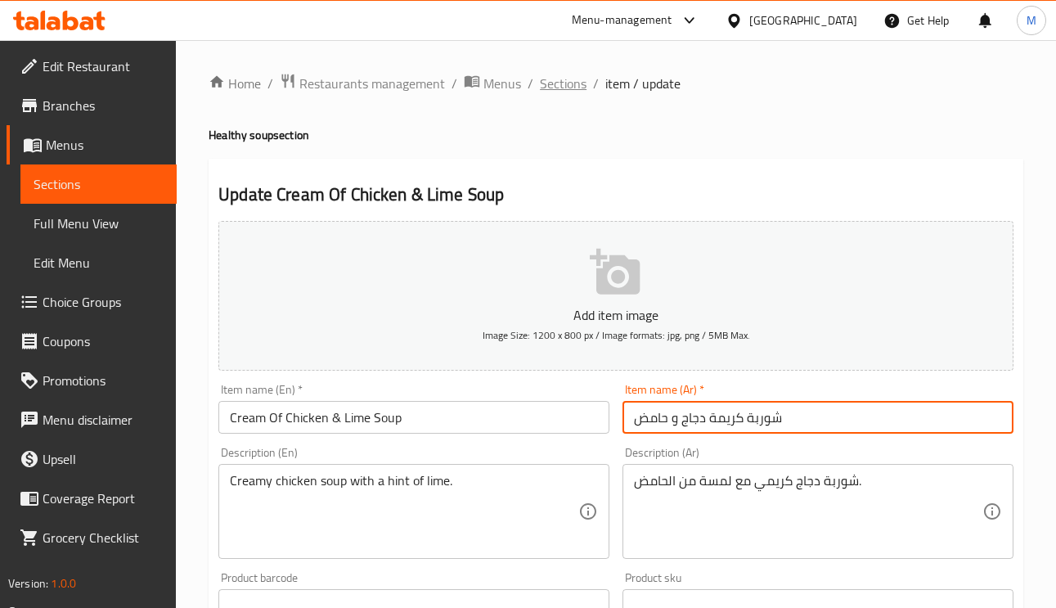
click at [575, 85] on span "Sections" at bounding box center [563, 84] width 47 height 20
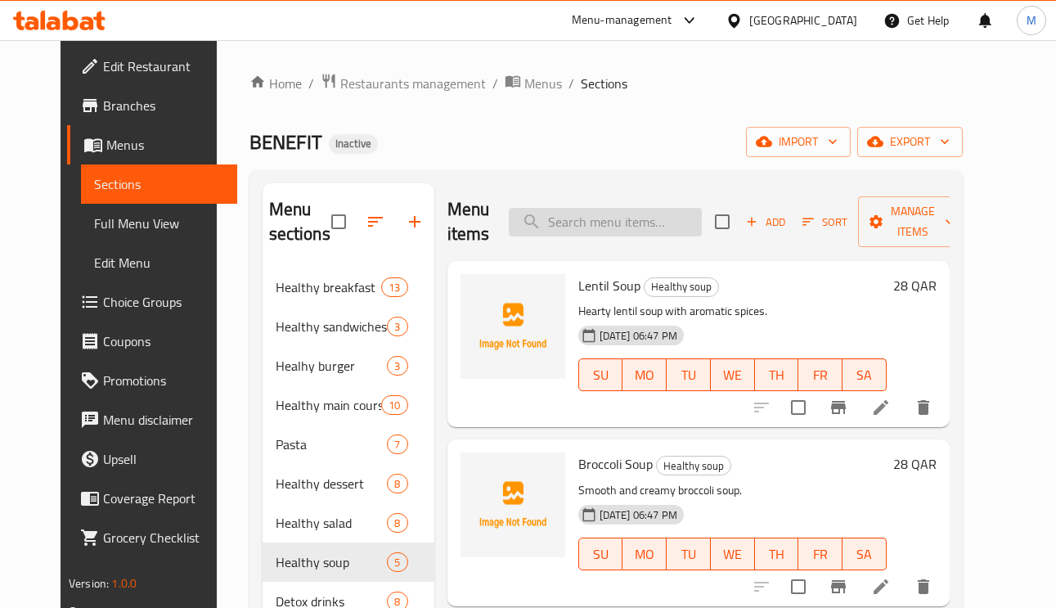
click at [651, 214] on input "search" at bounding box center [605, 222] width 193 height 29
paste input "Apple Beetroot Carrot Juice"
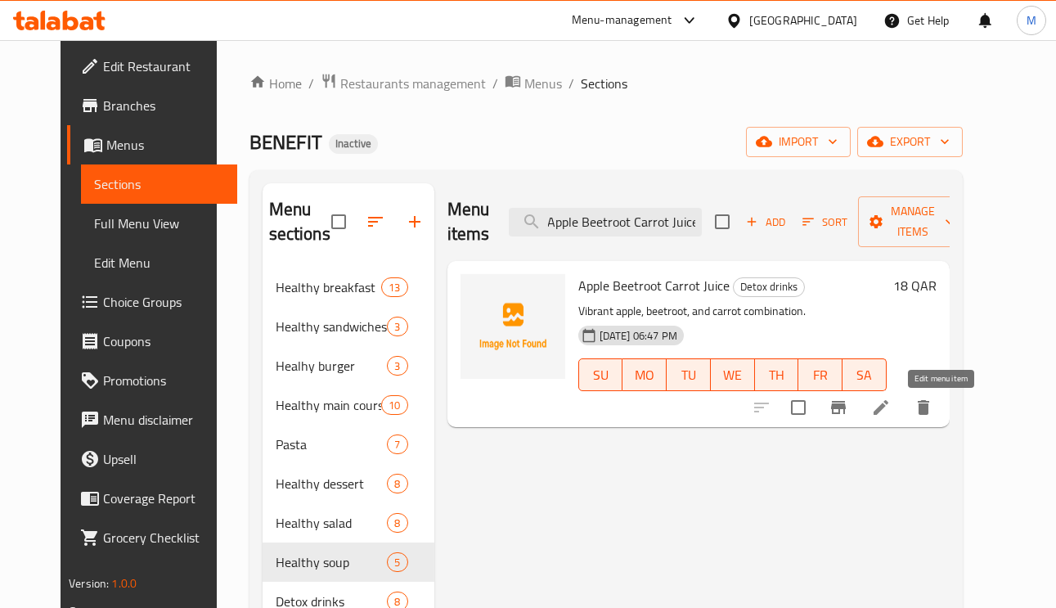
type input "Apple Beetroot Carrot Juice"
click at [891, 412] on icon at bounding box center [881, 408] width 20 height 20
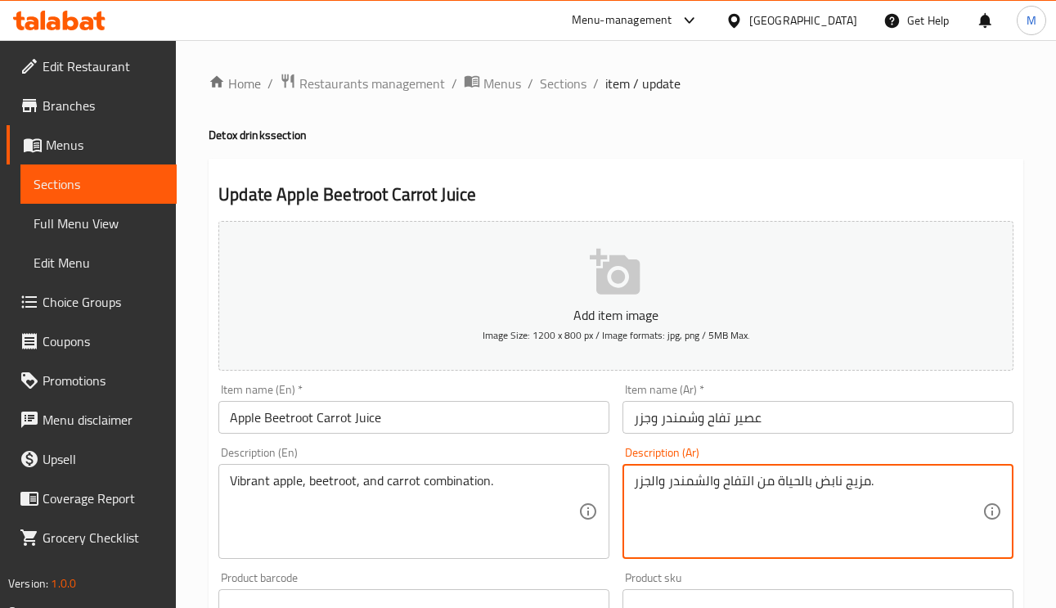
click at [868, 490] on textarea "مزيج نابض بالحياة من التفاح والشمندر والجزر." at bounding box center [808, 512] width 349 height 78
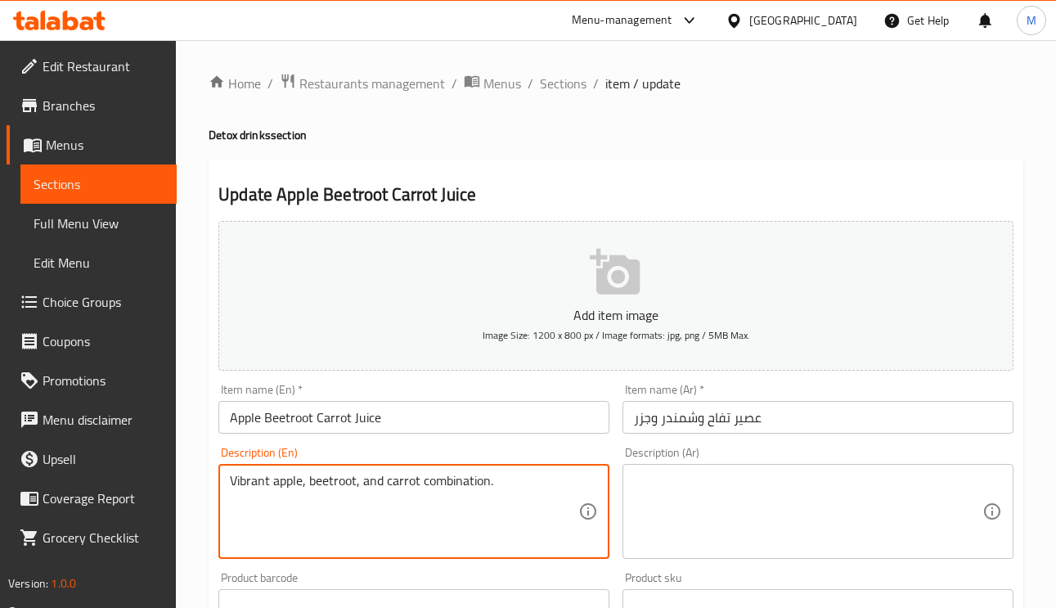
click at [385, 491] on textarea "Vibrant apple, beetroot, and carrot combination." at bounding box center [404, 512] width 349 height 78
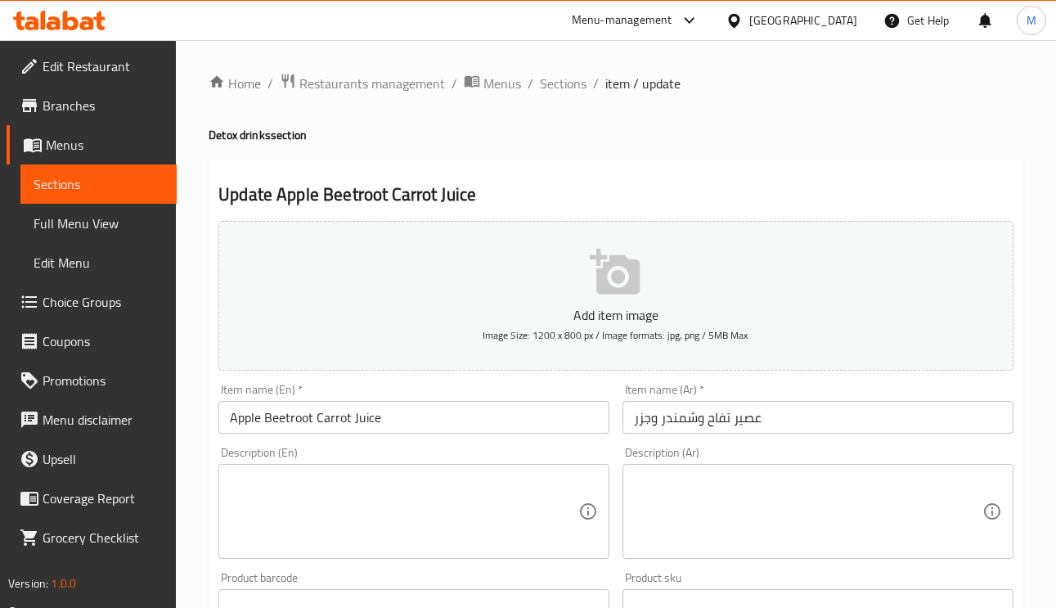
click at [387, 397] on div "Item name (En)   * Apple Beetroot Carrot Juice Item name (En) *" at bounding box center [413, 409] width 391 height 50
click at [407, 412] on input "Apple Beetroot Carrot Juice" at bounding box center [413, 417] width 391 height 33
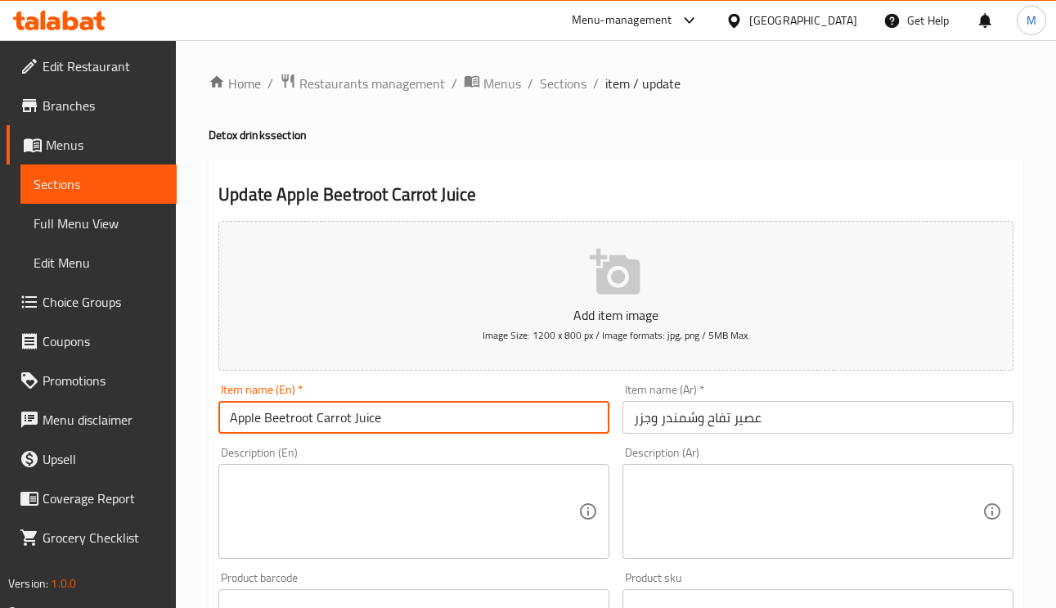
click at [565, 88] on span "Sections" at bounding box center [563, 84] width 47 height 20
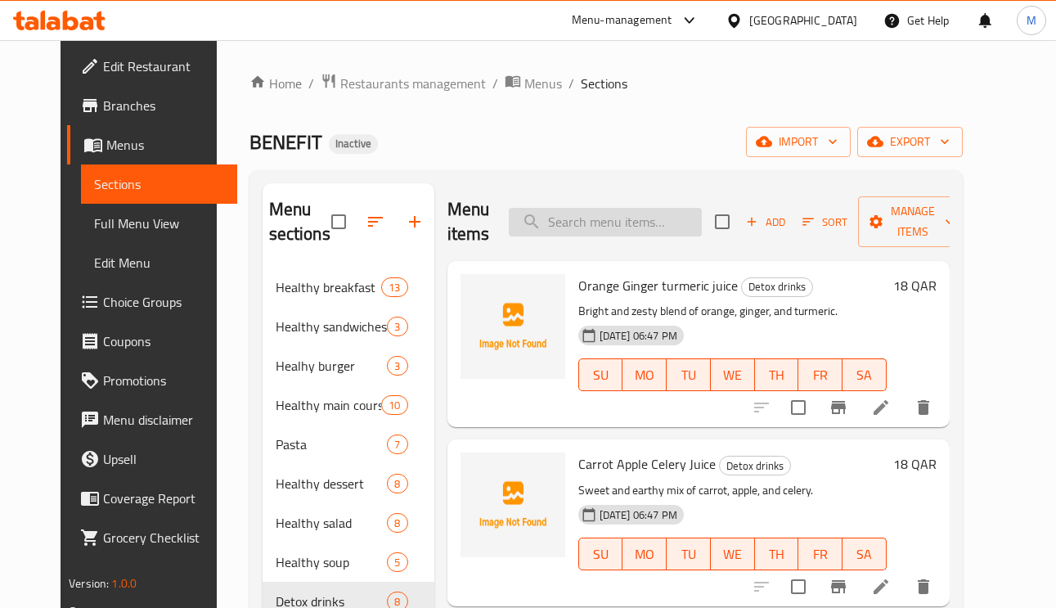
paste input "Carrot Juice"
click at [627, 233] on input "Carrot Juice" at bounding box center [605, 222] width 193 height 29
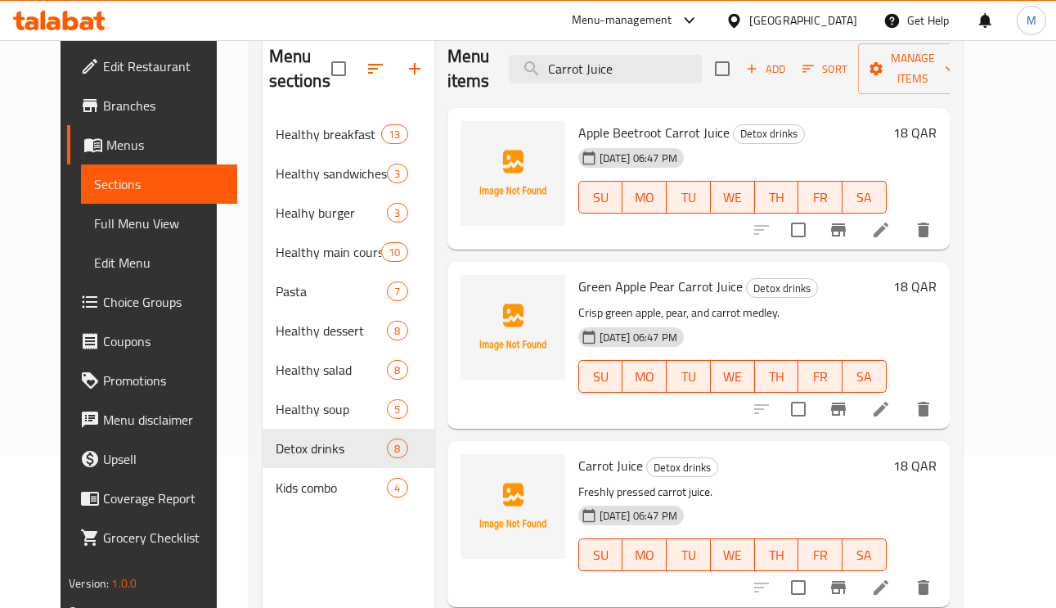
scroll to position [231, 0]
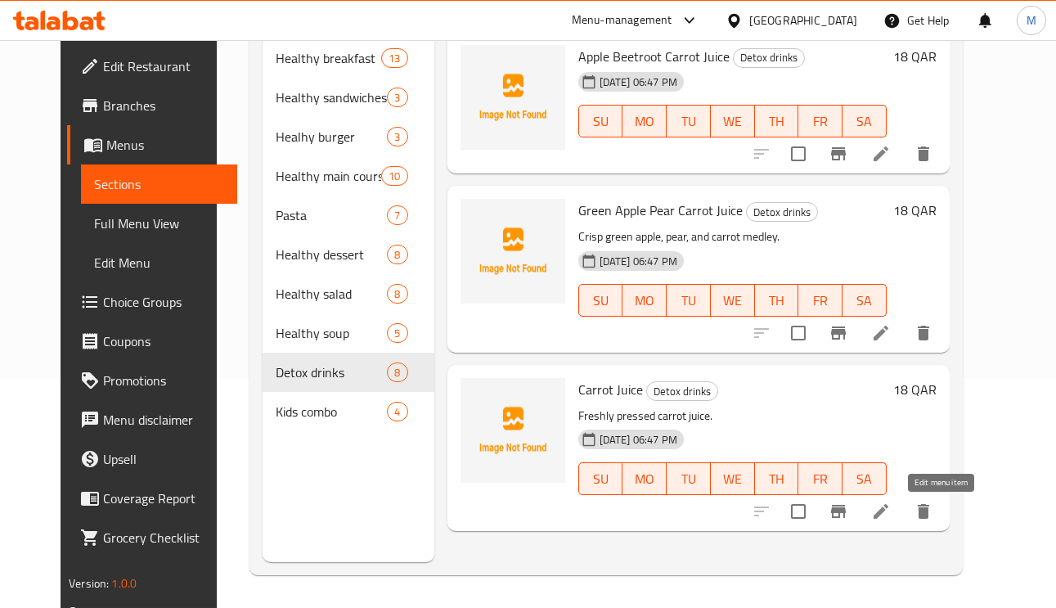
type input "Carrot Juice"
click at [891, 503] on icon at bounding box center [881, 512] width 20 height 20
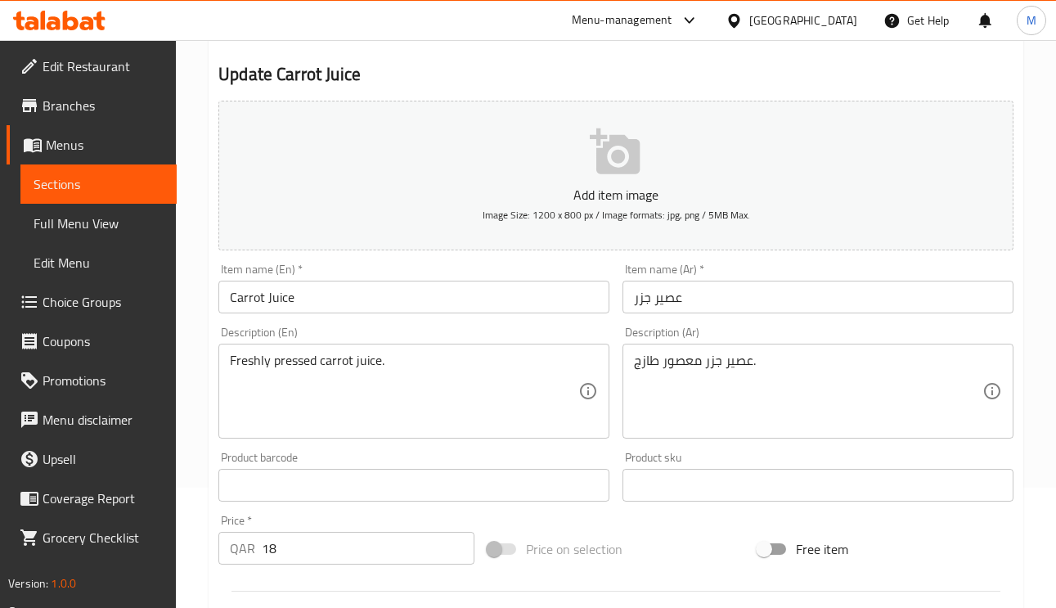
scroll to position [245, 0]
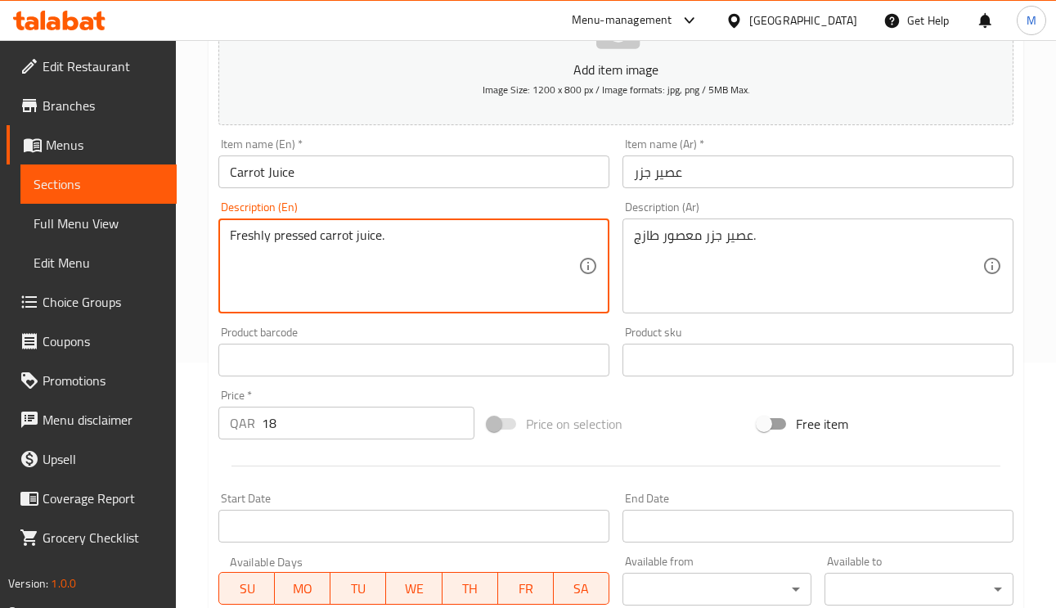
click at [437, 242] on textarea "Freshly pressed carrot juice." at bounding box center [404, 266] width 349 height 78
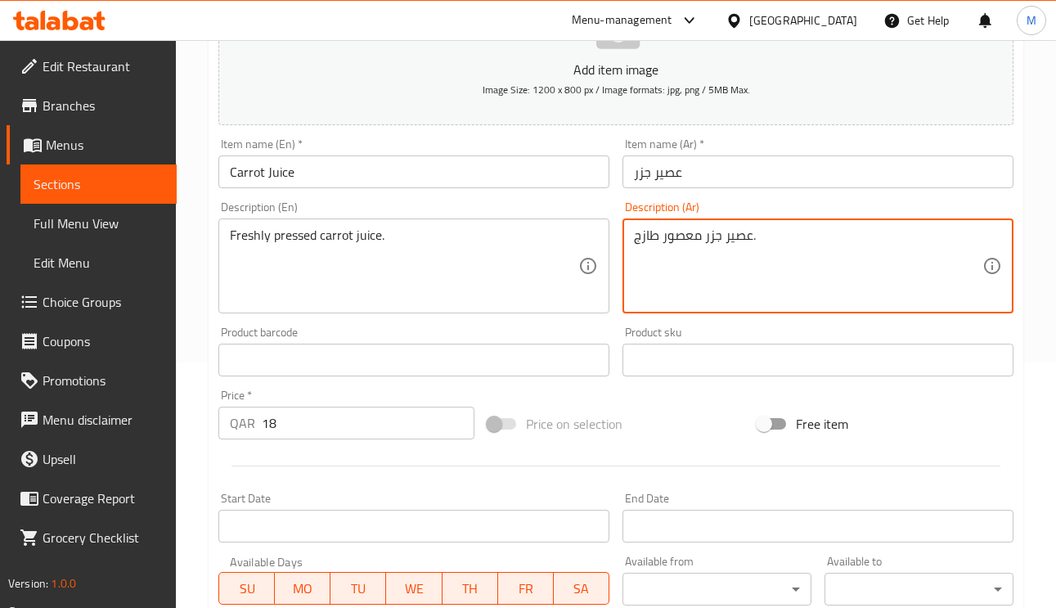
click at [682, 235] on textarea "عصير جزر معصور طازج." at bounding box center [808, 266] width 349 height 78
paste textarea "مضغوط"
type textarea "عصير جزر مضغوط طازج."
click at [748, 183] on input "عصير جزر" at bounding box center [818, 171] width 391 height 33
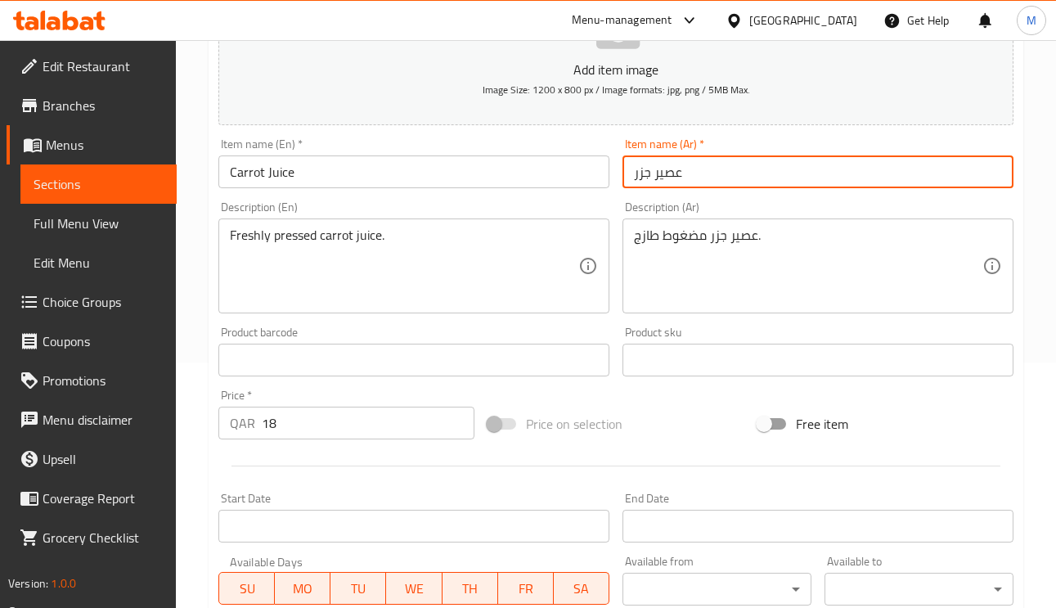
click at [839, 12] on div "[GEOGRAPHIC_DATA]" at bounding box center [803, 20] width 108 height 18
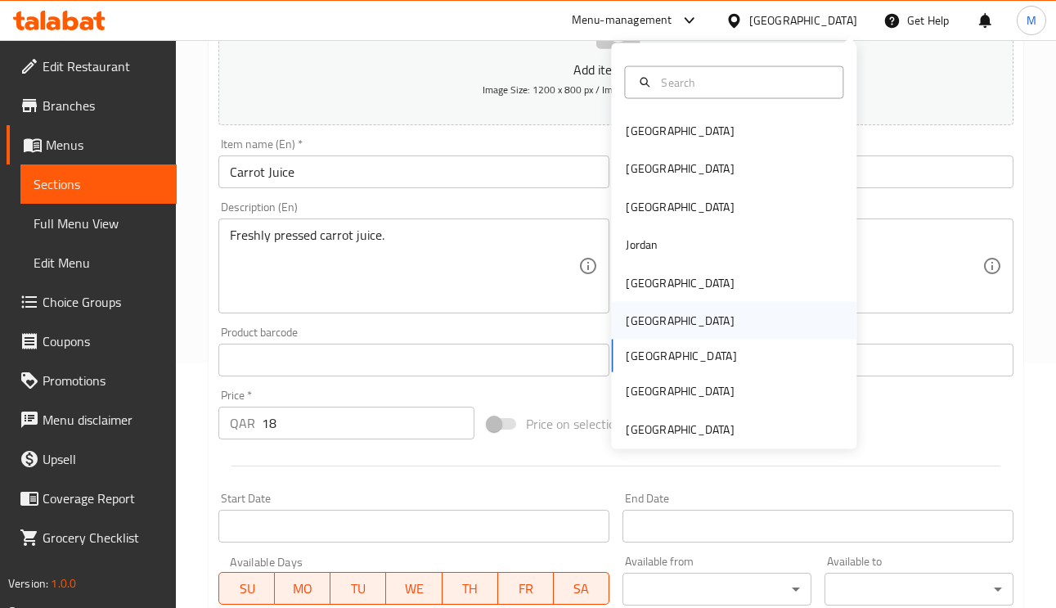
click at [626, 321] on div "Oman" at bounding box center [680, 321] width 108 height 18
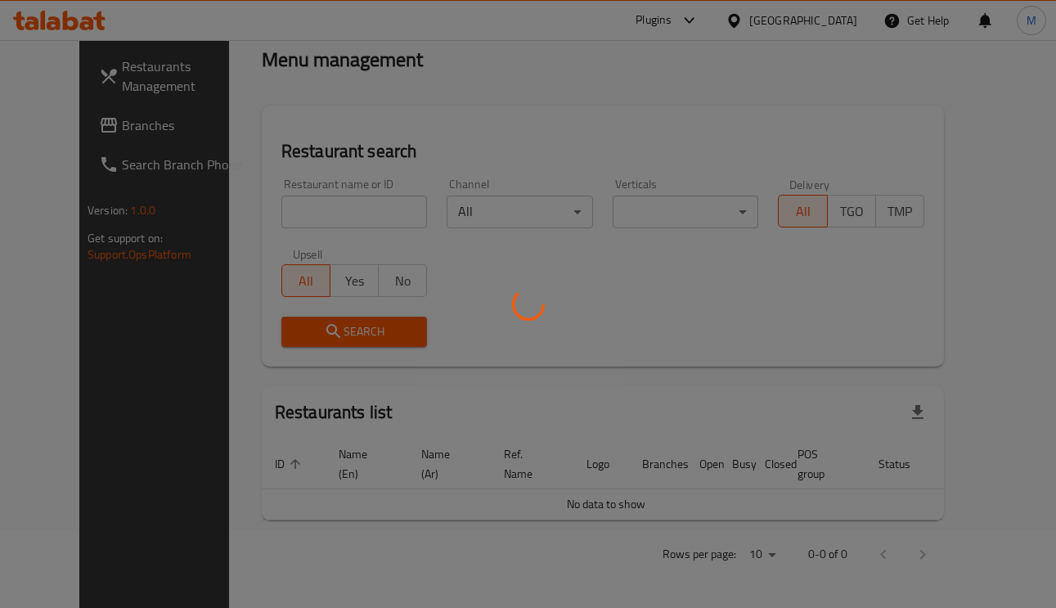
scroll to position [245, 0]
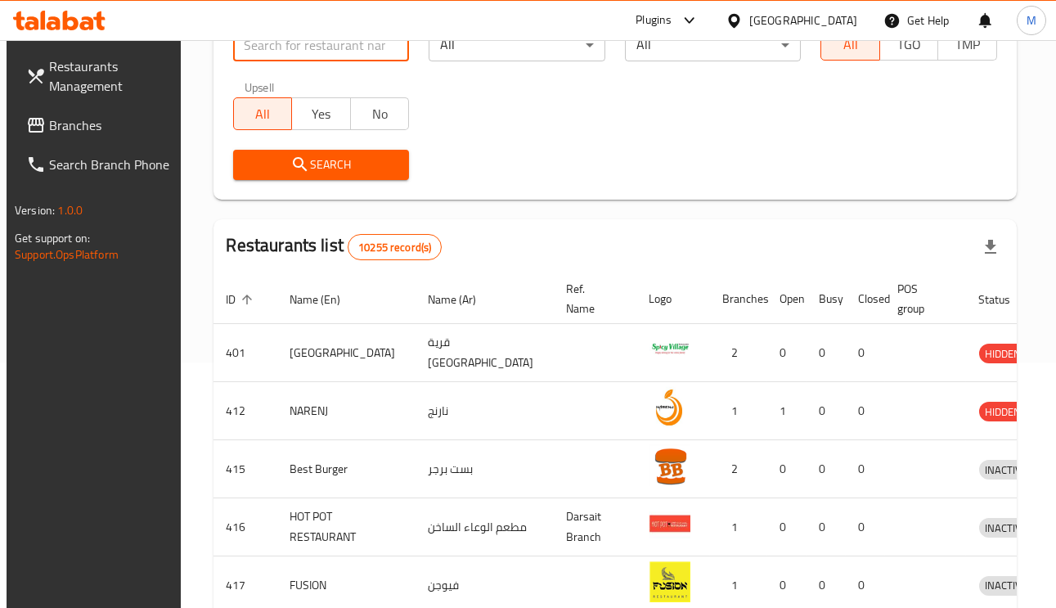
click at [340, 56] on input "search" at bounding box center [321, 45] width 177 height 33
paste input "Aziz Cafe"
type input "Aziz Cafe"
click button "Search" at bounding box center [321, 165] width 177 height 30
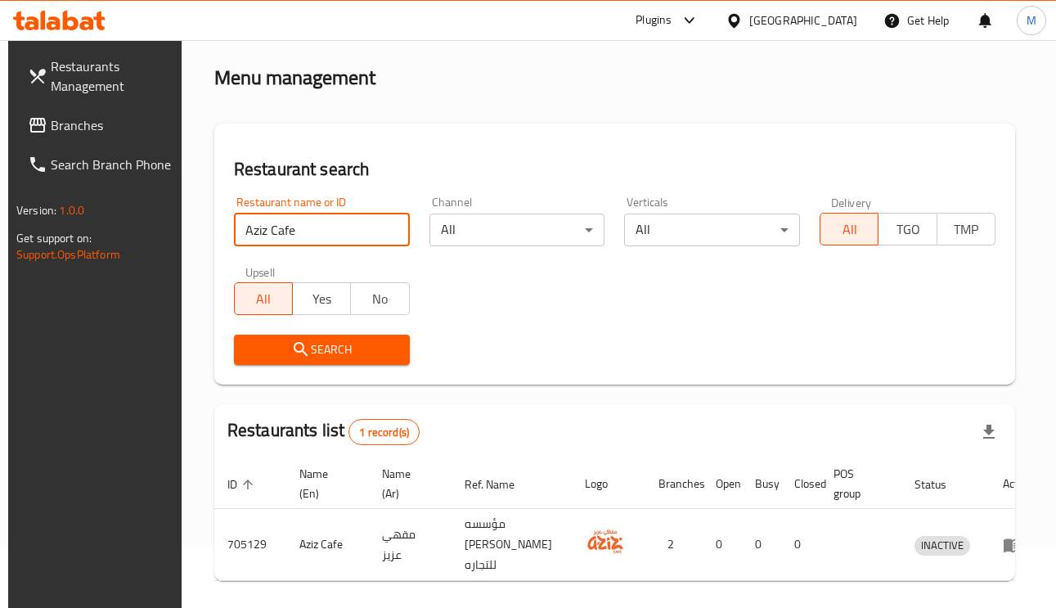
scroll to position [183, 0]
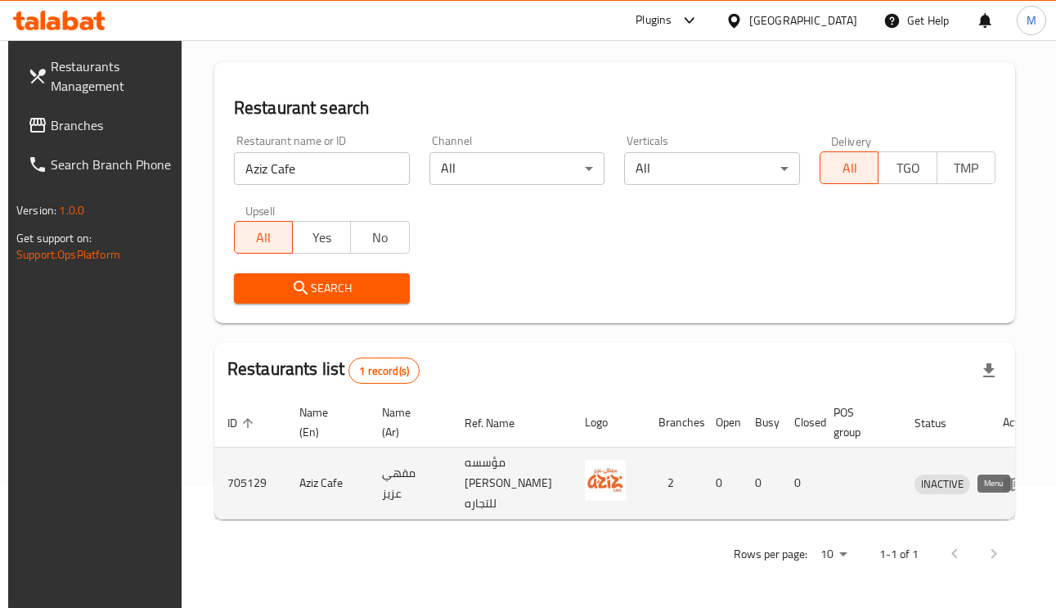
click at [1003, 474] on icon "enhanced table" at bounding box center [1013, 484] width 20 height 20
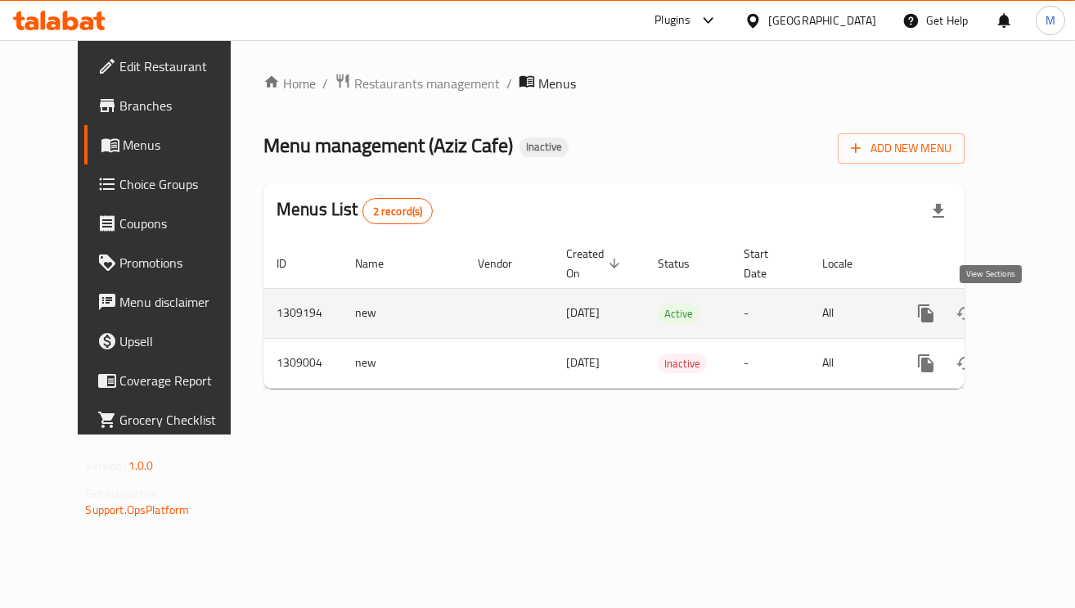
click at [1037, 312] on icon "enhanced table" at bounding box center [1044, 313] width 15 height 15
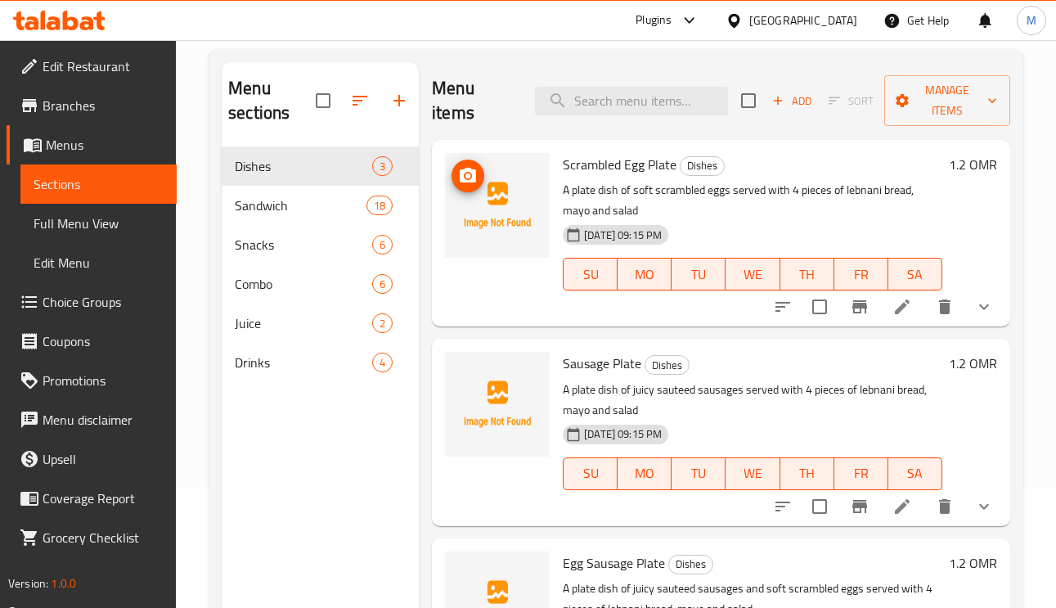
scroll to position [123, 0]
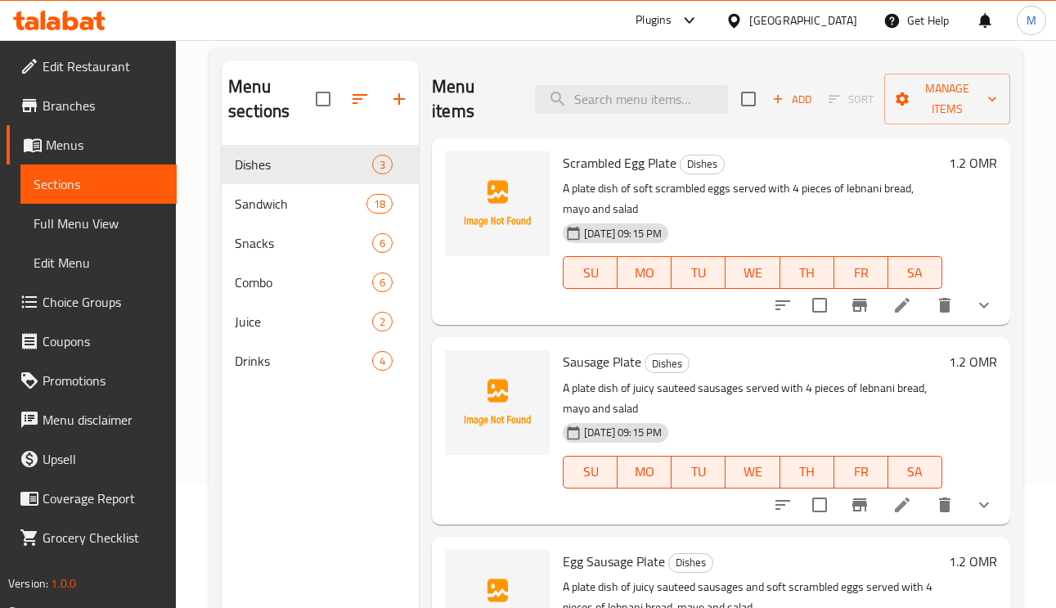
click at [967, 323] on button "show more" at bounding box center [984, 305] width 39 height 39
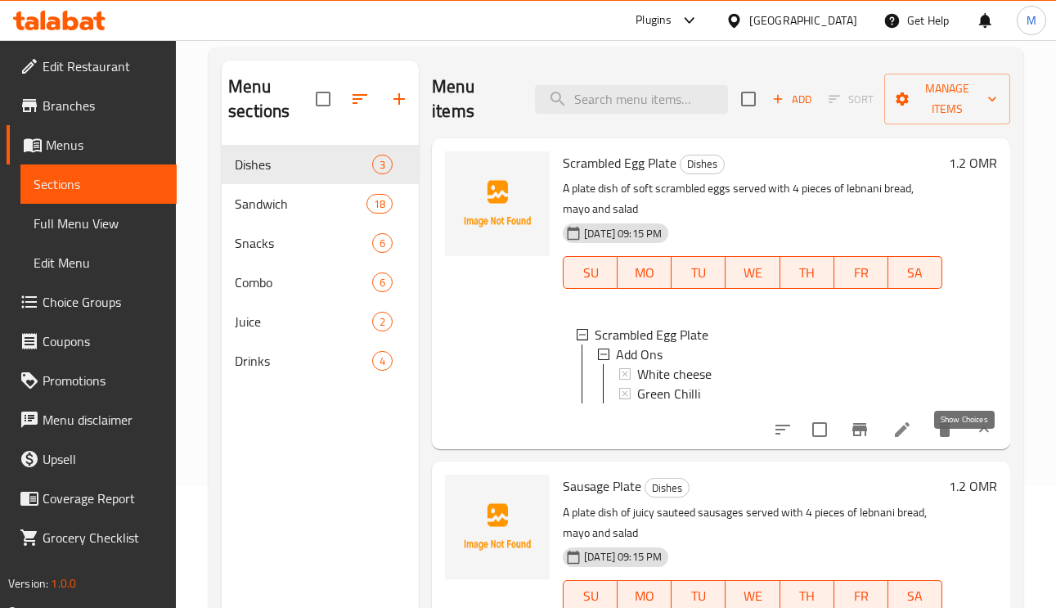
click at [974, 439] on icon "show more" at bounding box center [984, 430] width 20 height 20
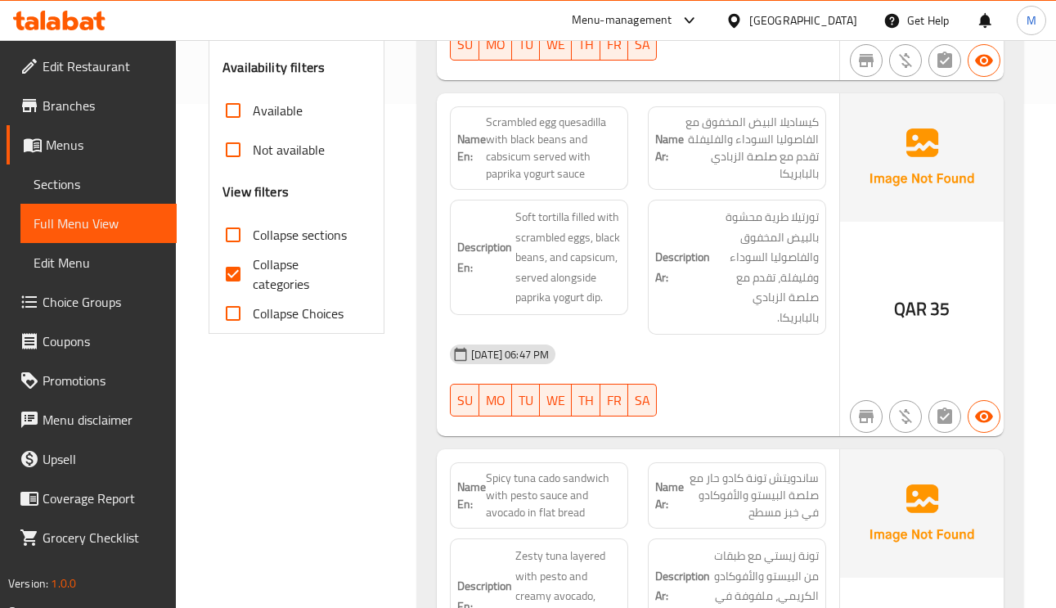
scroll to position [510, 0]
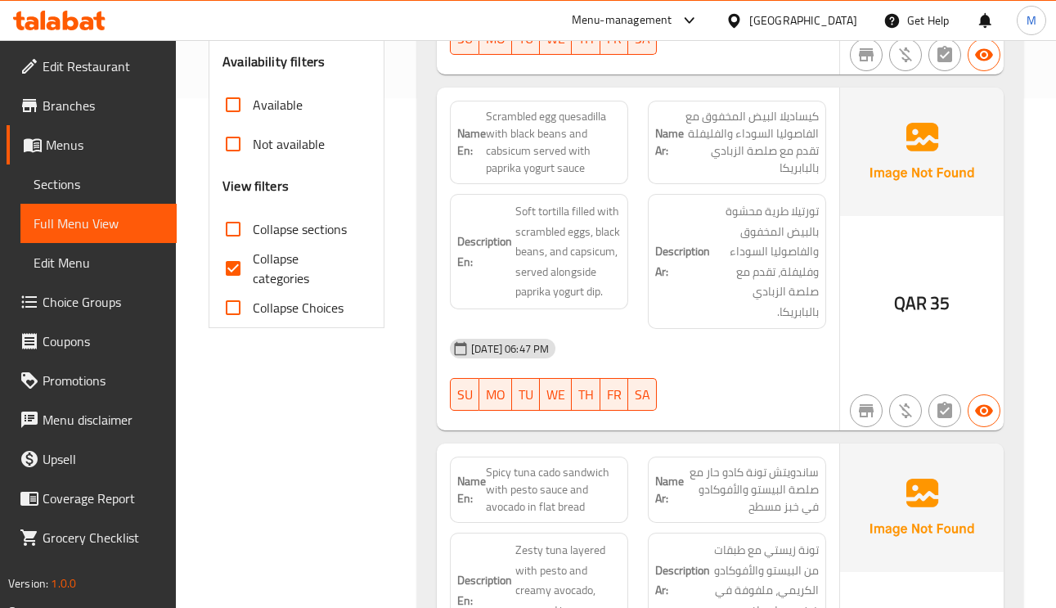
click at [246, 267] on input "Collapse categories" at bounding box center [233, 268] width 39 height 39
checkbox input "false"
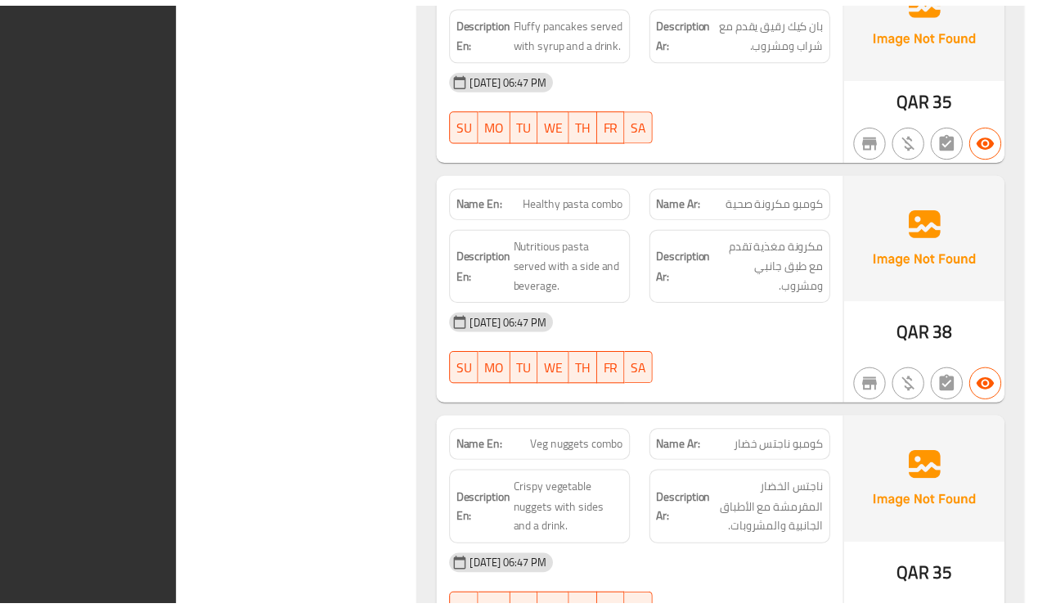
scroll to position [18925, 0]
